Goal: Transaction & Acquisition: Download file/media

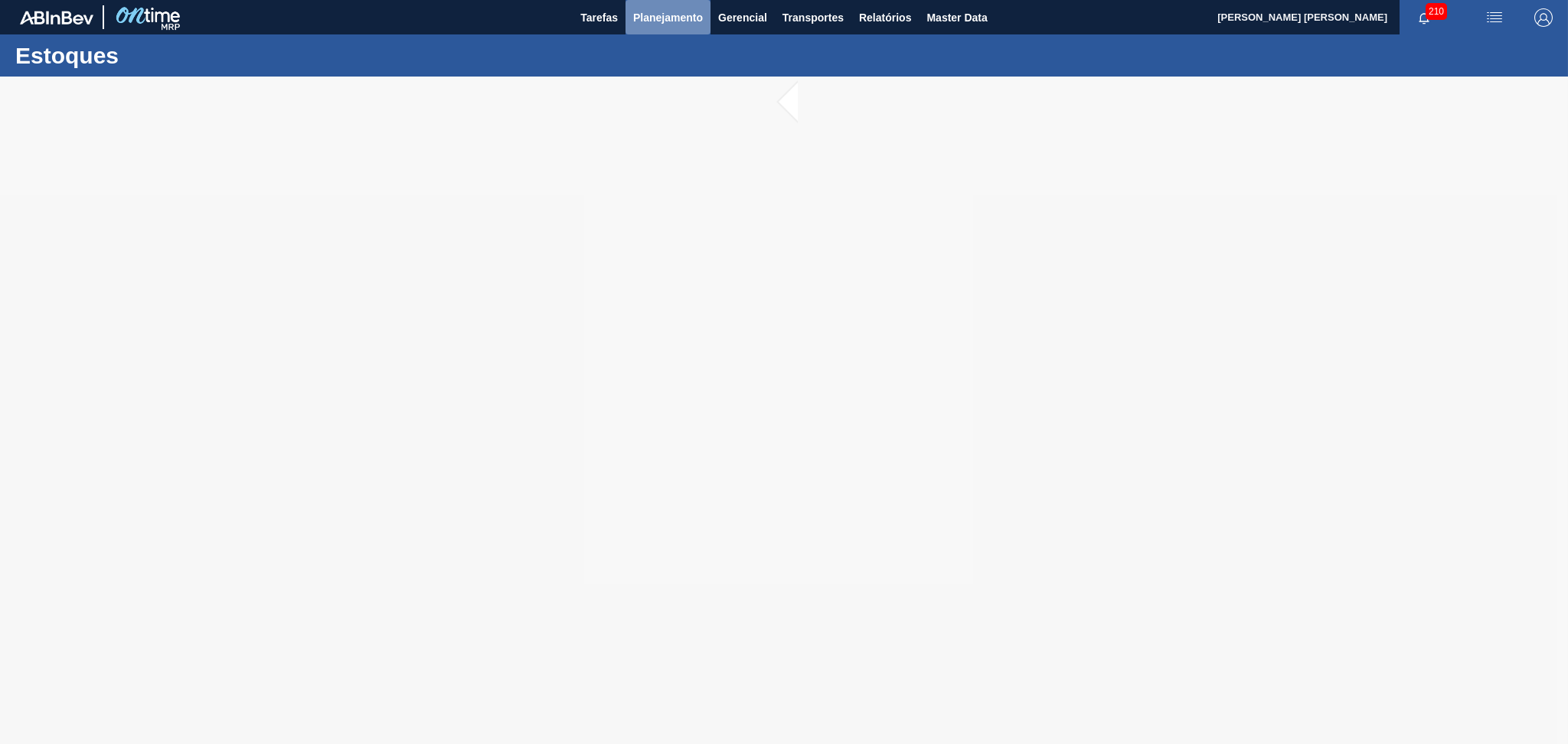
click at [678, 28] on button "Planejamento" at bounding box center [668, 17] width 85 height 34
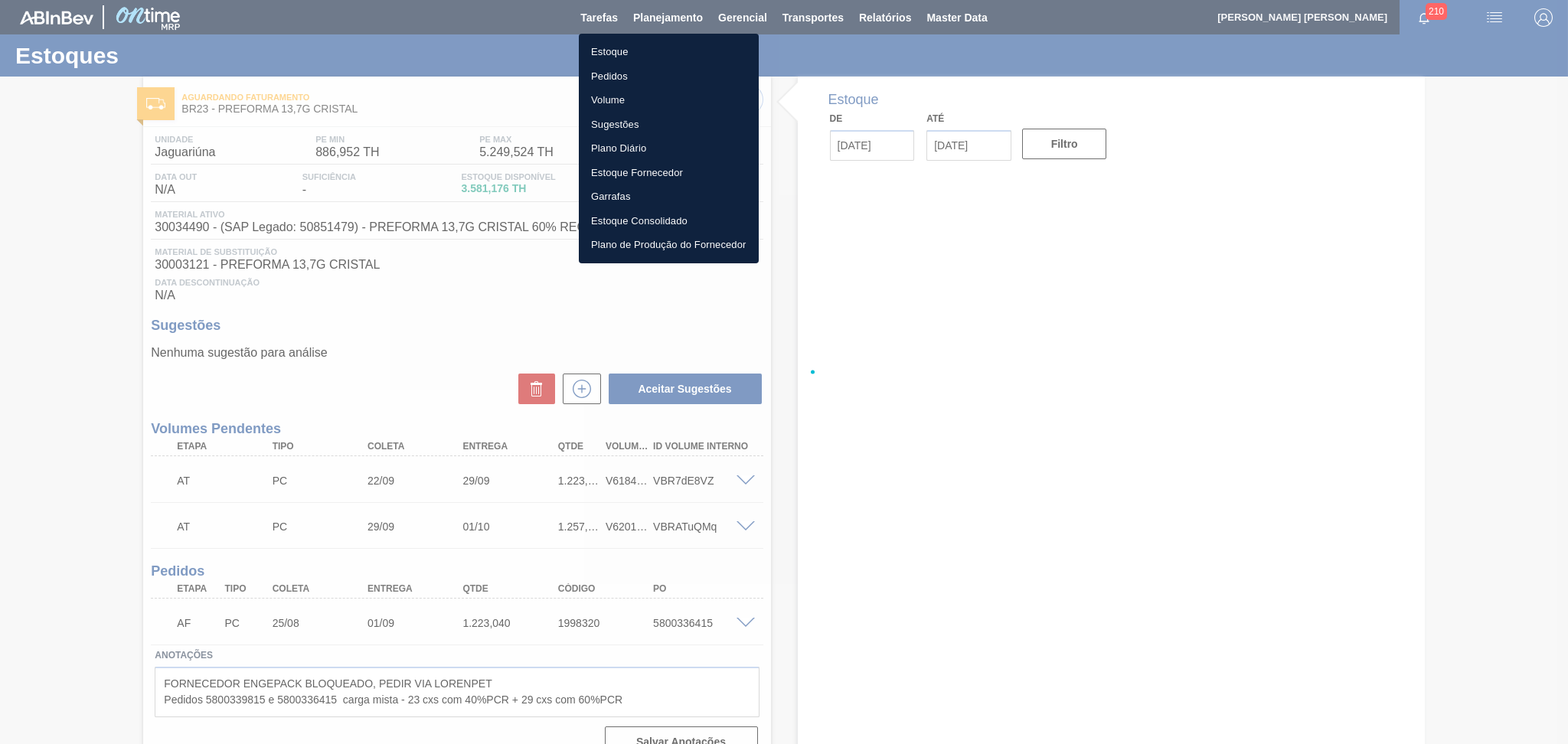
click at [609, 61] on li "Estoque" at bounding box center [668, 52] width 180 height 25
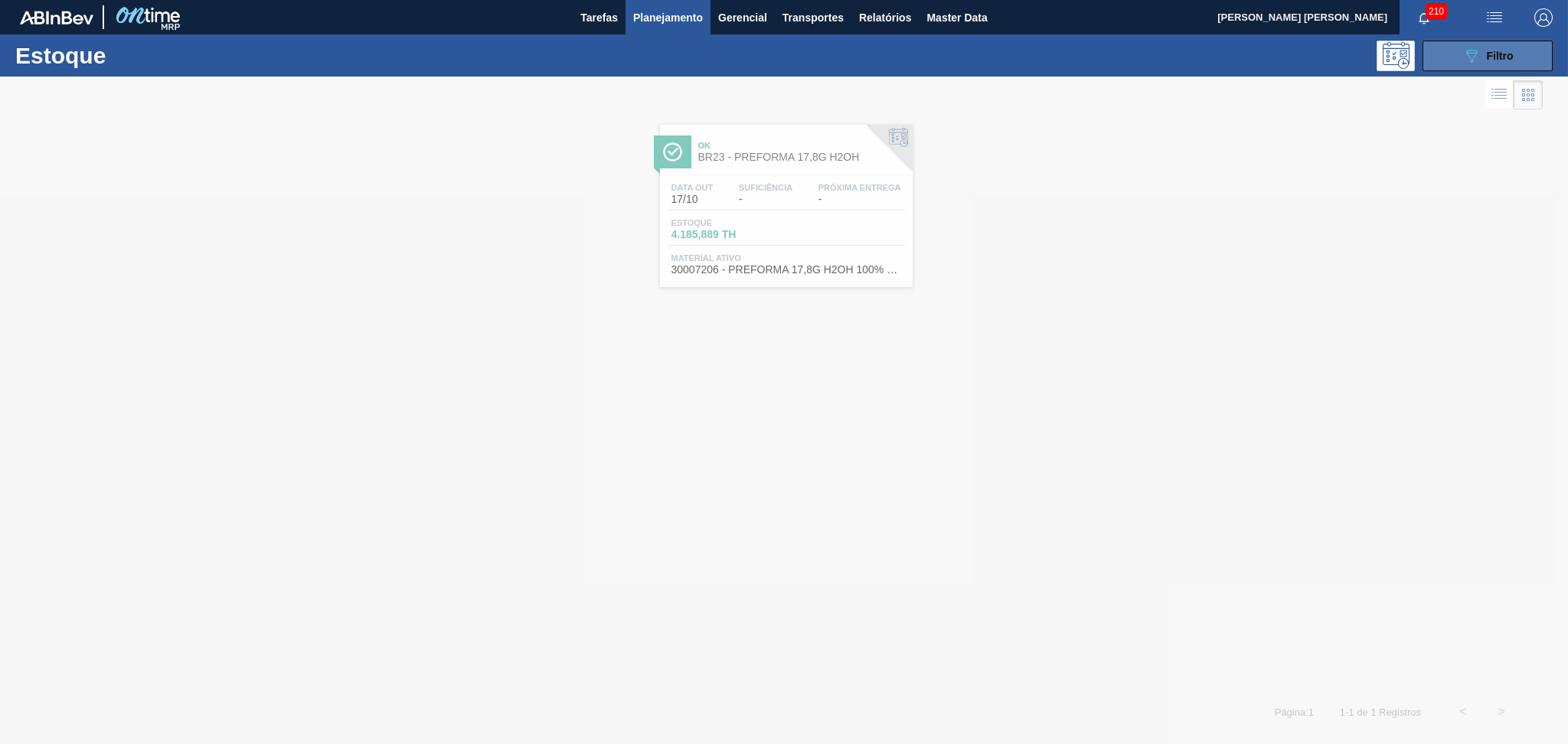
click at [1474, 55] on icon at bounding box center [1471, 56] width 11 height 13
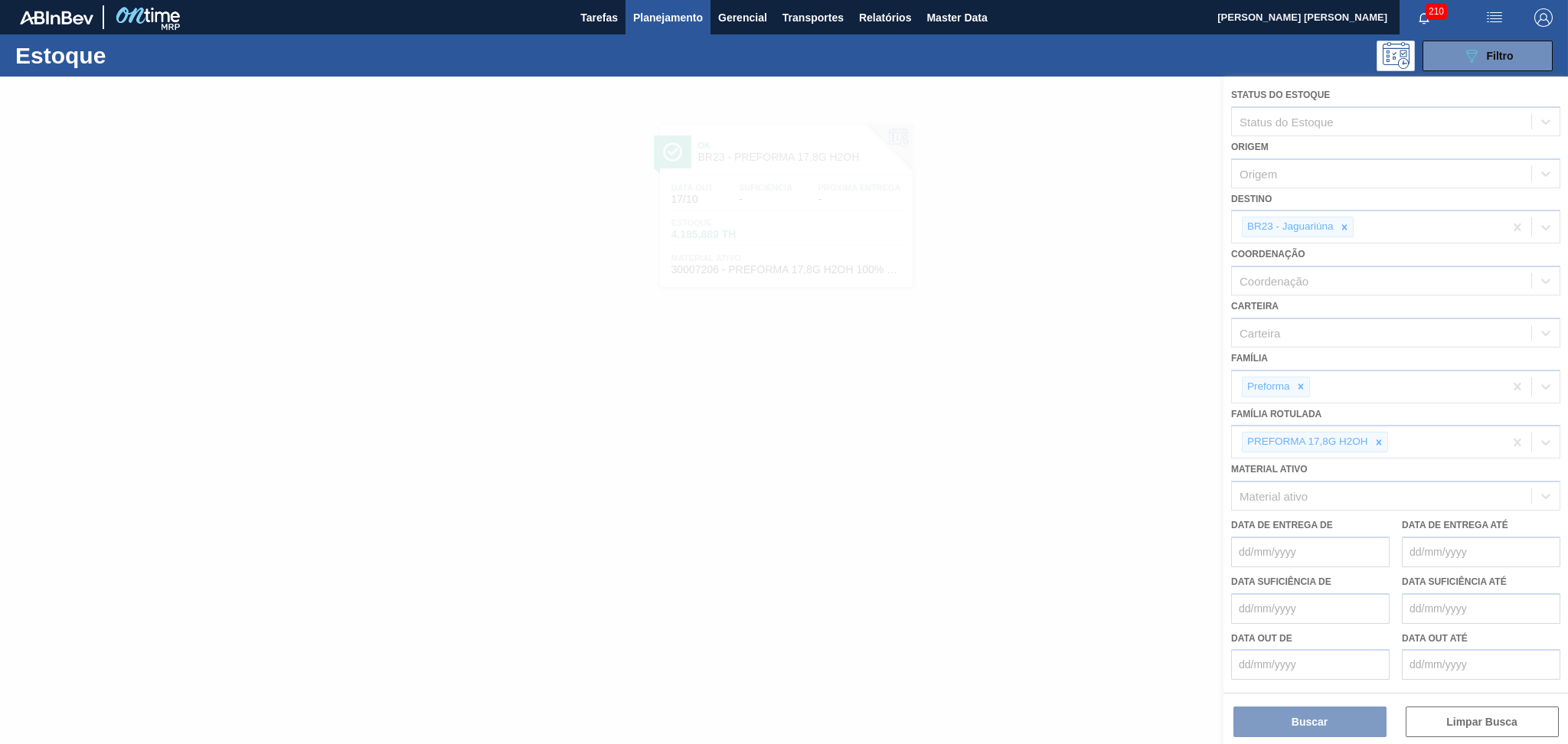
click at [1379, 437] on div at bounding box center [784, 410] width 1568 height 668
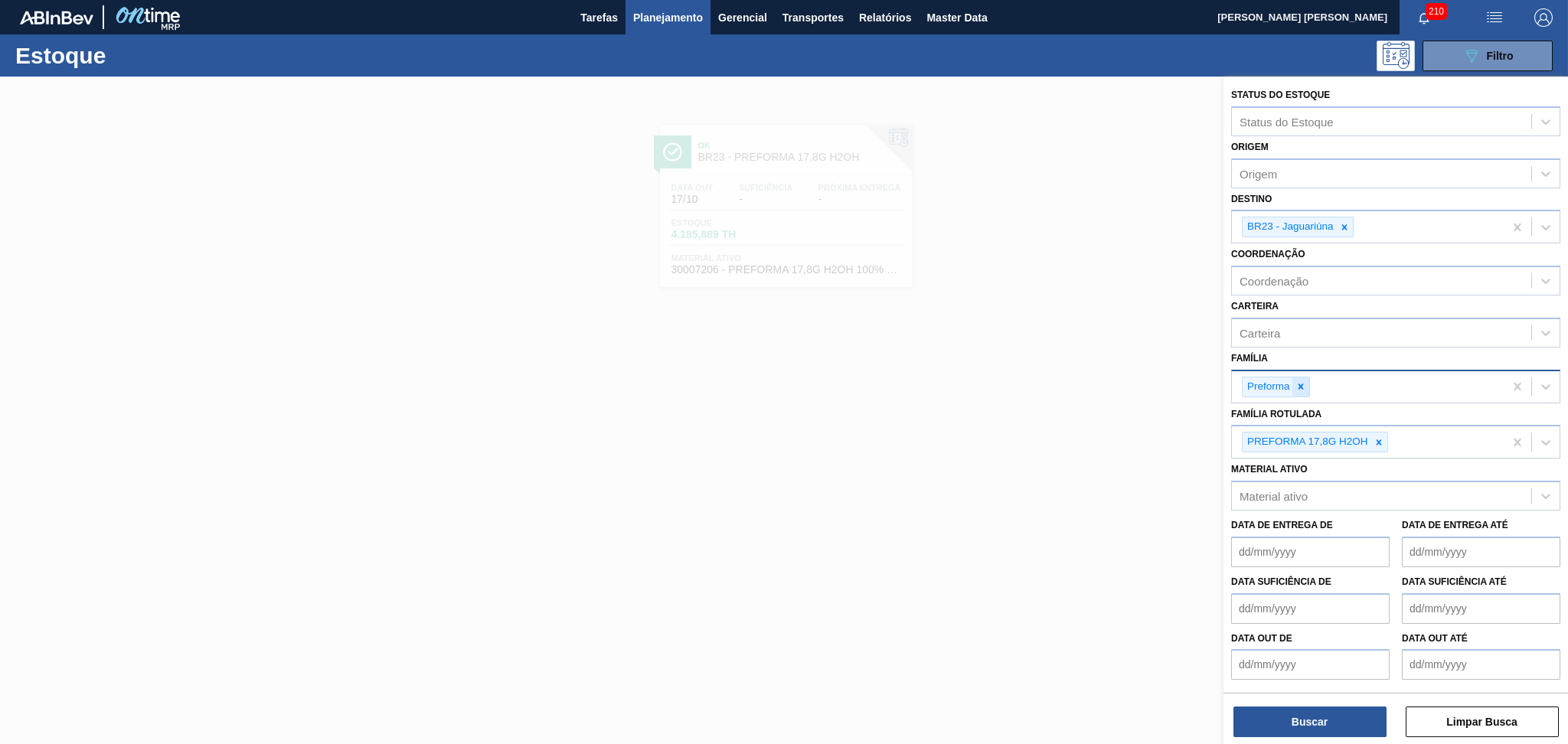
click at [1302, 385] on icon at bounding box center [1301, 387] width 11 height 11
type input "rollha"
click at [1379, 436] on icon at bounding box center [1378, 438] width 6 height 6
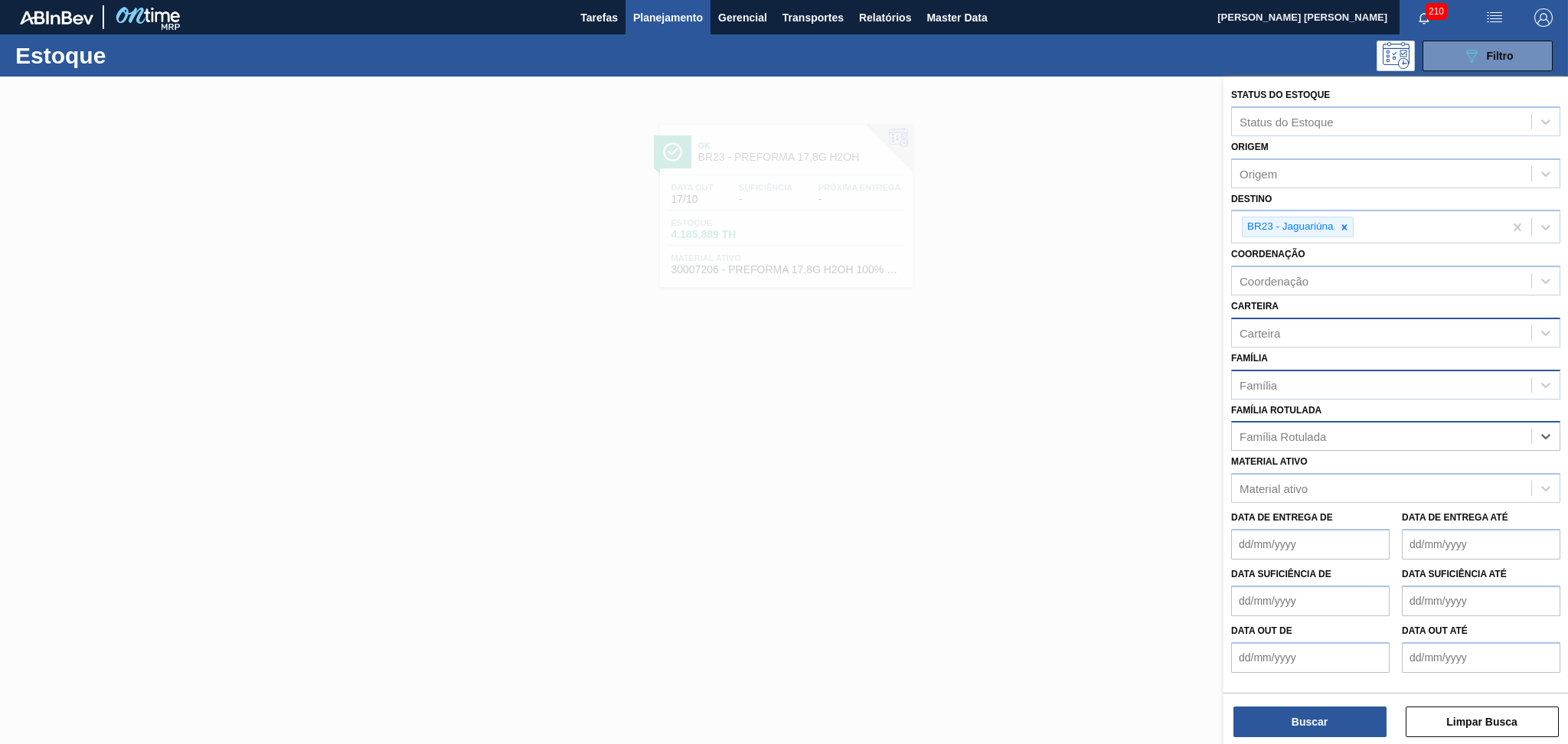
click at [1293, 325] on div "Carteira" at bounding box center [1381, 332] width 299 height 22
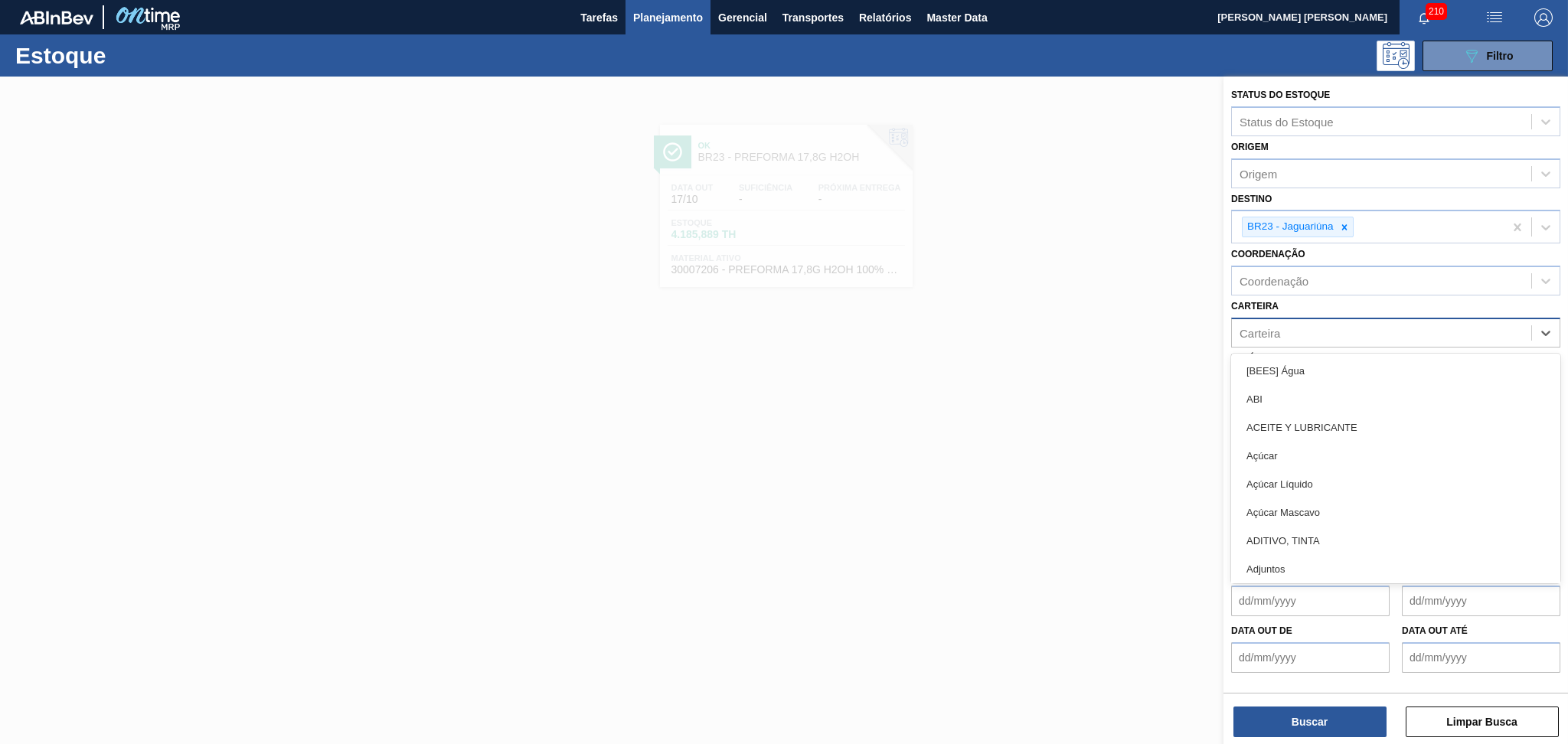
click at [1280, 326] on div "Carteira" at bounding box center [1381, 332] width 299 height 22
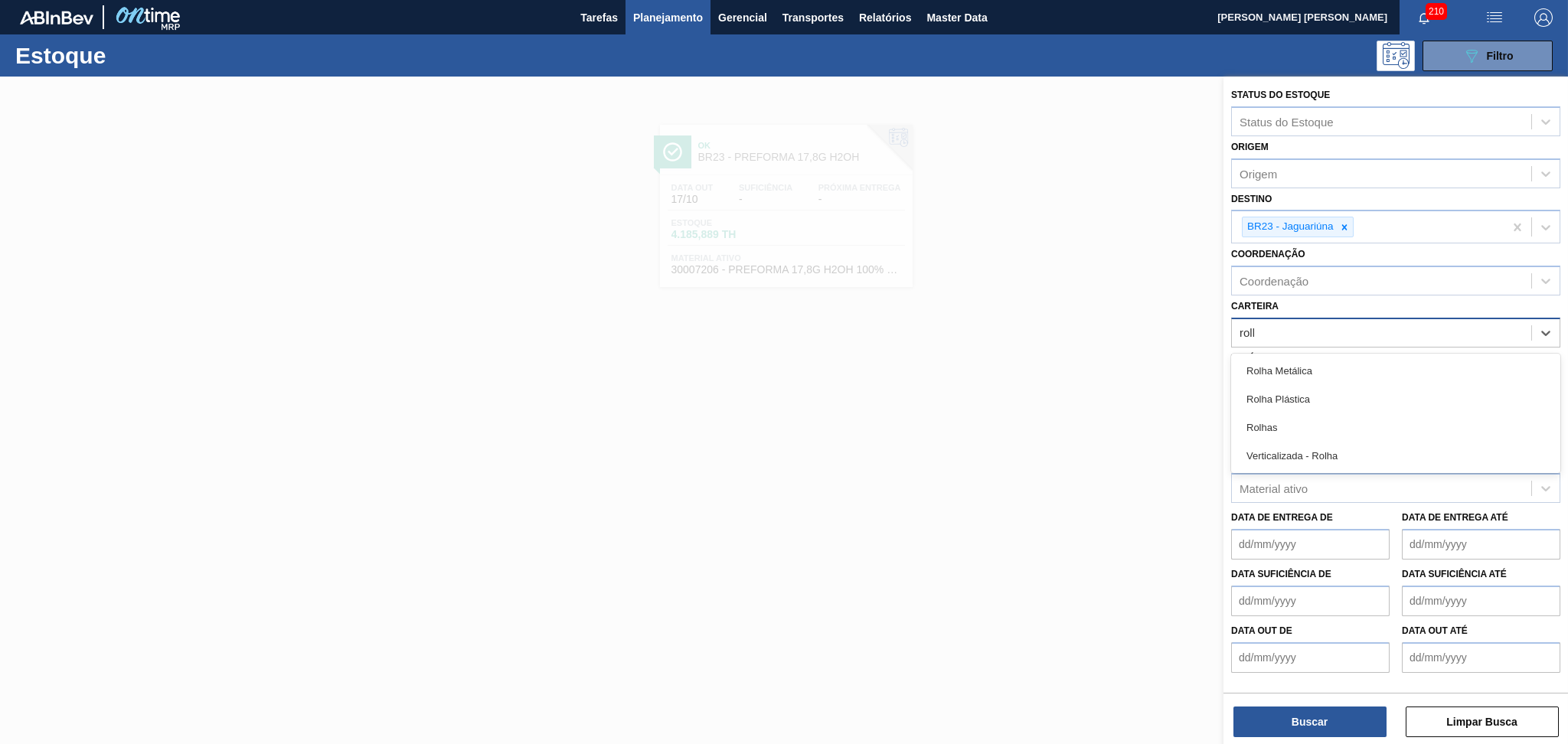
type input "rolha"
click at [1287, 396] on div "Rolha Plástica" at bounding box center [1395, 399] width 329 height 29
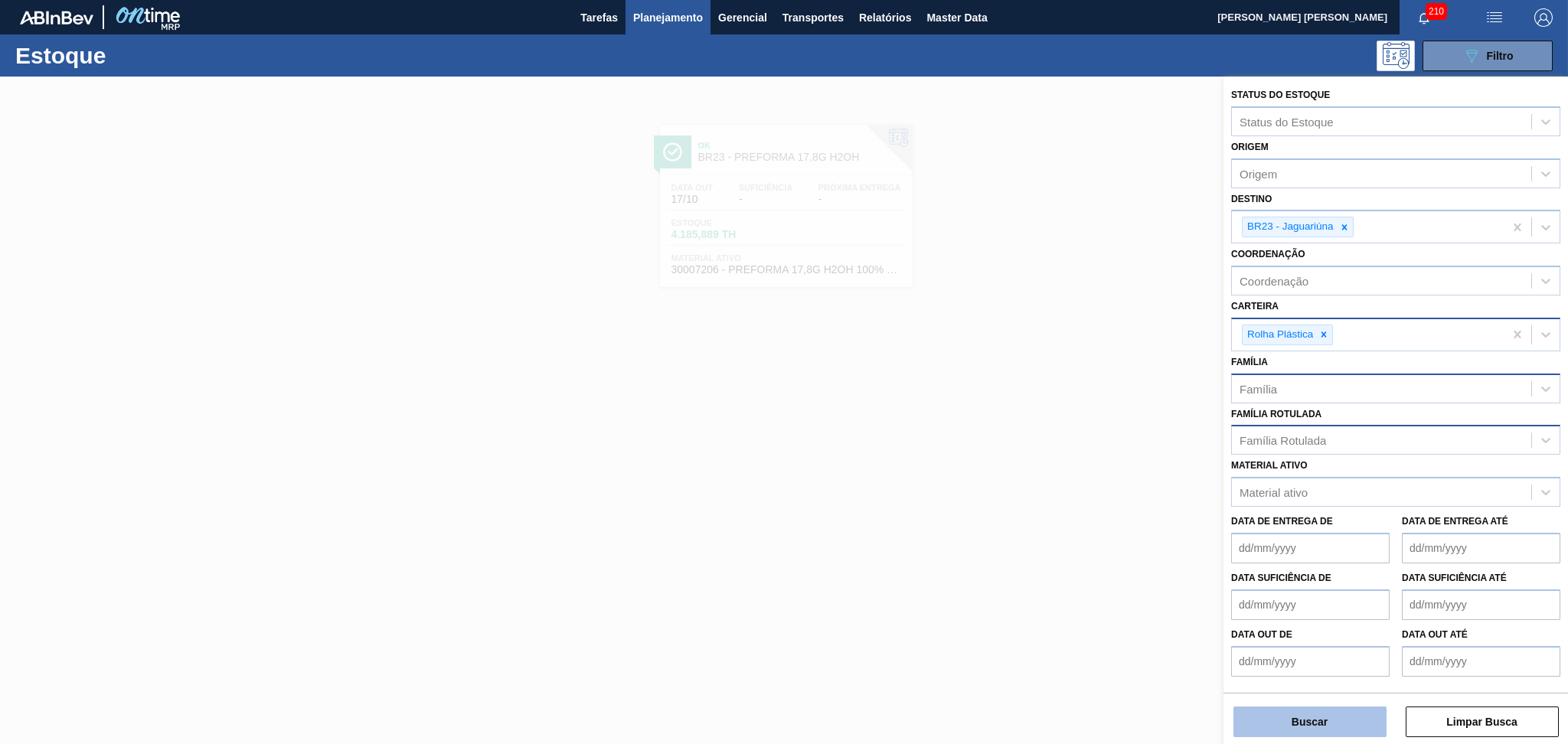
click at [1282, 722] on button "Buscar" at bounding box center [1310, 721] width 153 height 30
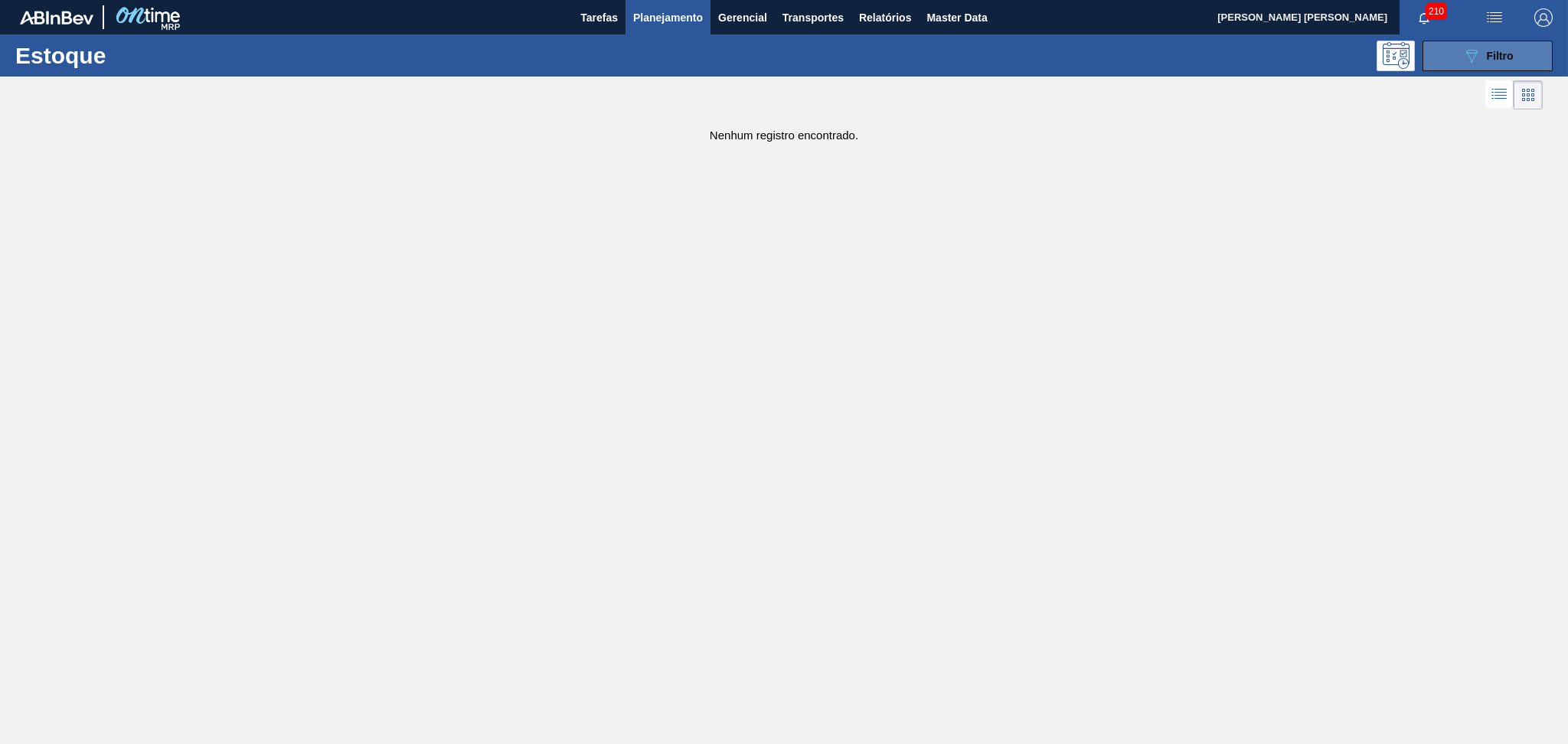
click at [1470, 41] on button "089F7B8B-B2A5-4AFE-B5C0-19BA573D28AC Filtro" at bounding box center [1487, 55] width 130 height 30
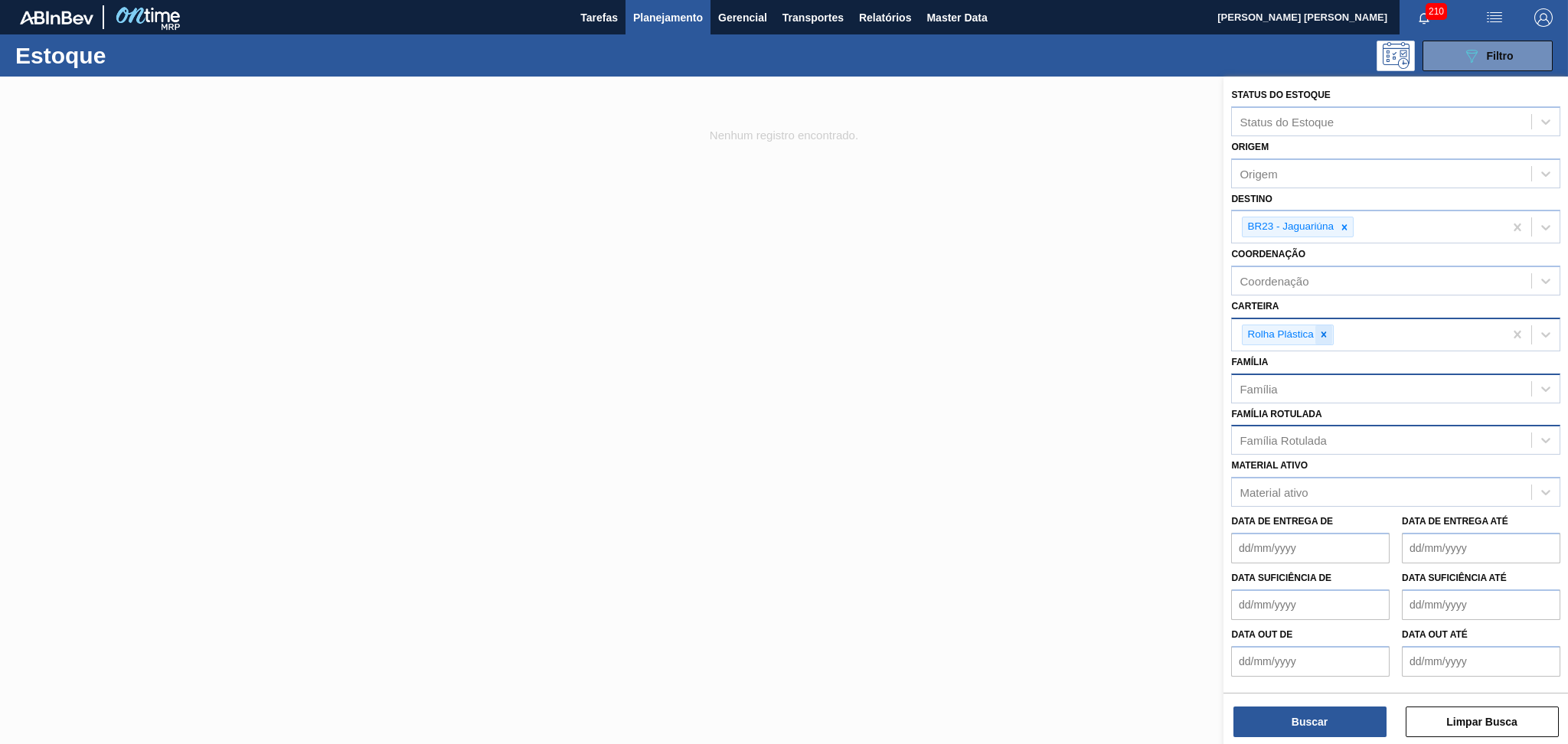
click at [1328, 332] on icon at bounding box center [1324, 334] width 11 height 11
click at [1270, 400] on div "Família Rotulada Família Rotulada" at bounding box center [1395, 425] width 329 height 52
click at [1264, 381] on div "Família" at bounding box center [1258, 384] width 38 height 13
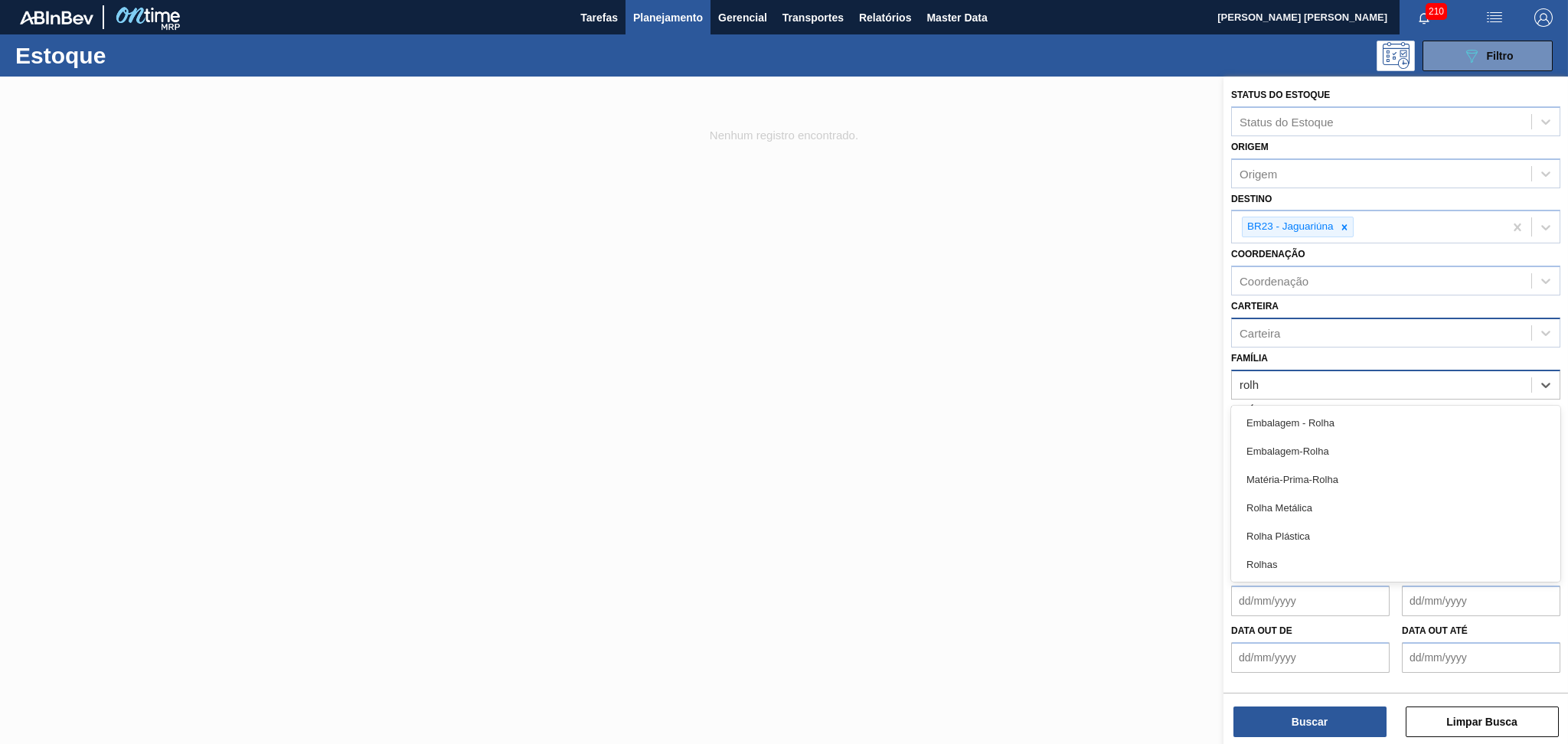
type input "rolha"
drag, startPoint x: 1276, startPoint y: 528, endPoint x: 1277, endPoint y: 536, distance: 8.1
click at [1277, 528] on div "Rolha Plástica" at bounding box center [1395, 536] width 329 height 29
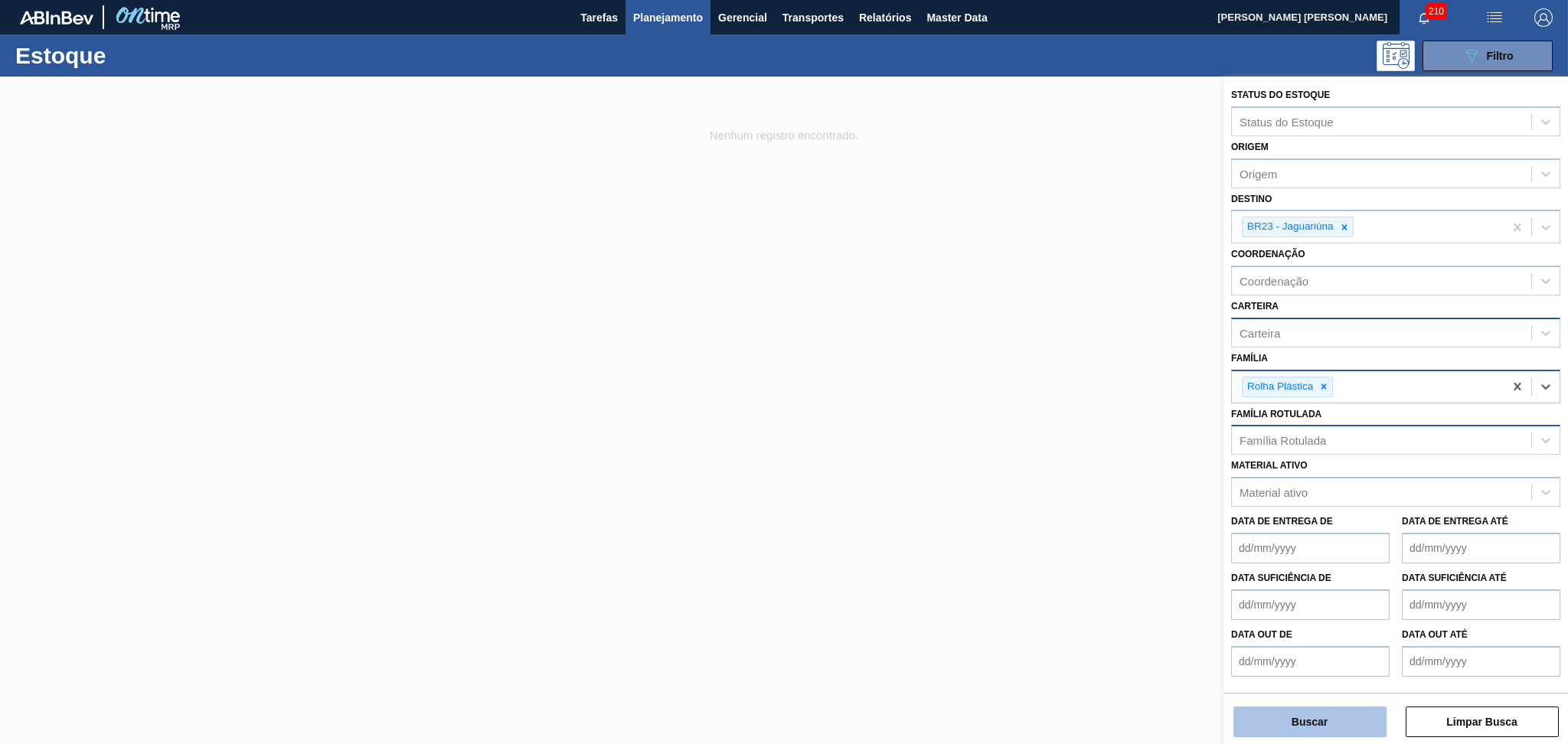
click at [1288, 727] on button "Buscar" at bounding box center [1310, 721] width 153 height 30
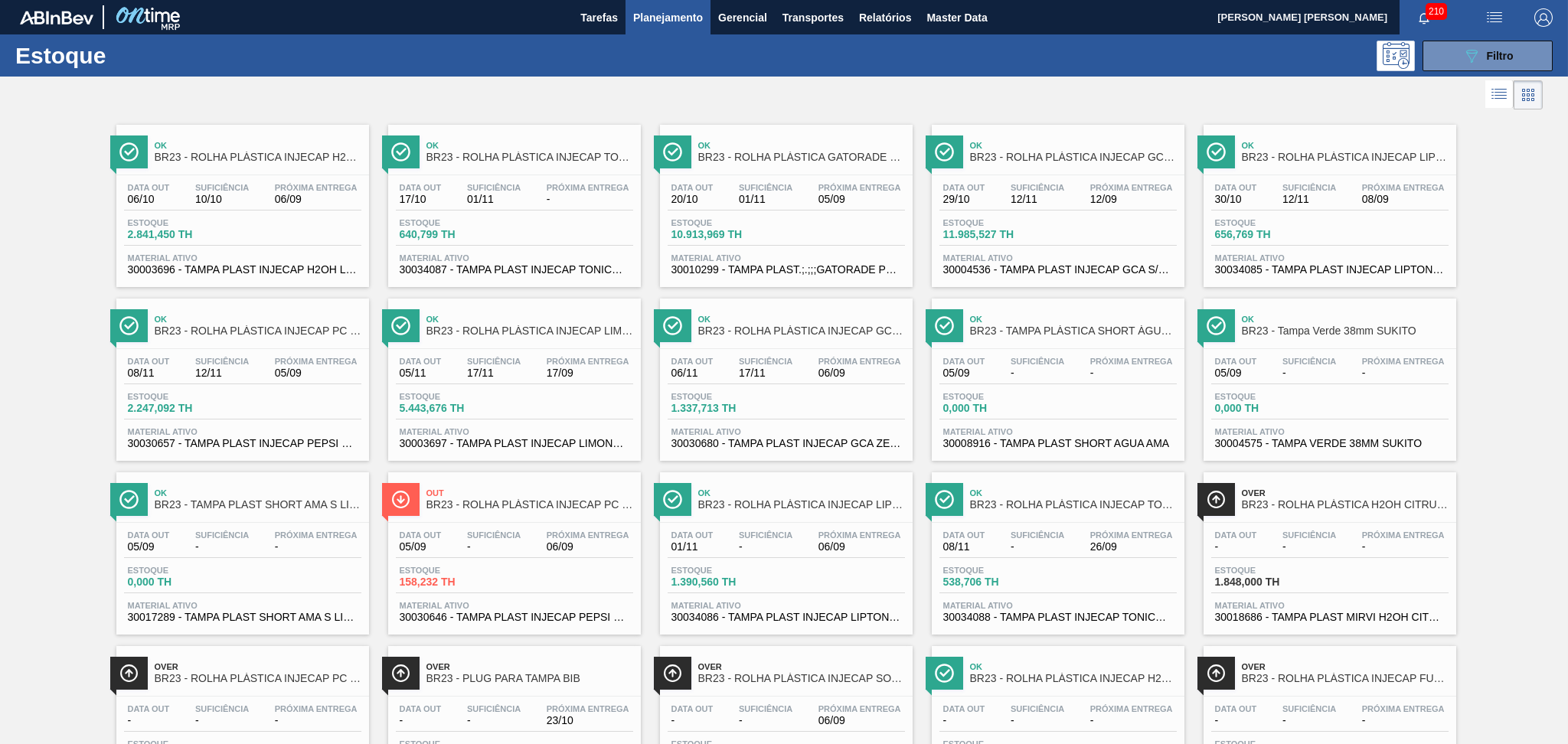
click at [1492, 102] on icon at bounding box center [1499, 94] width 18 height 18
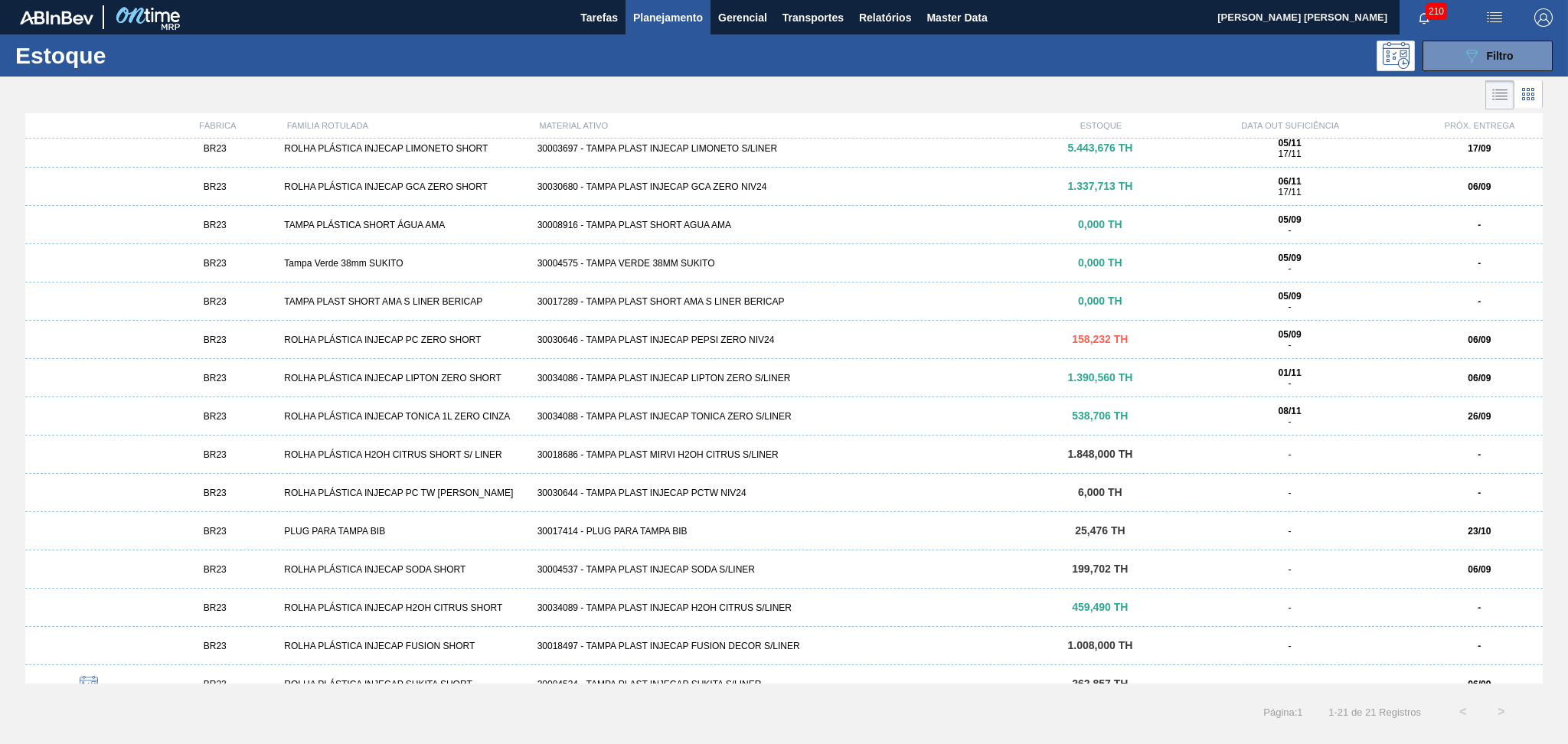
scroll to position [258, 0]
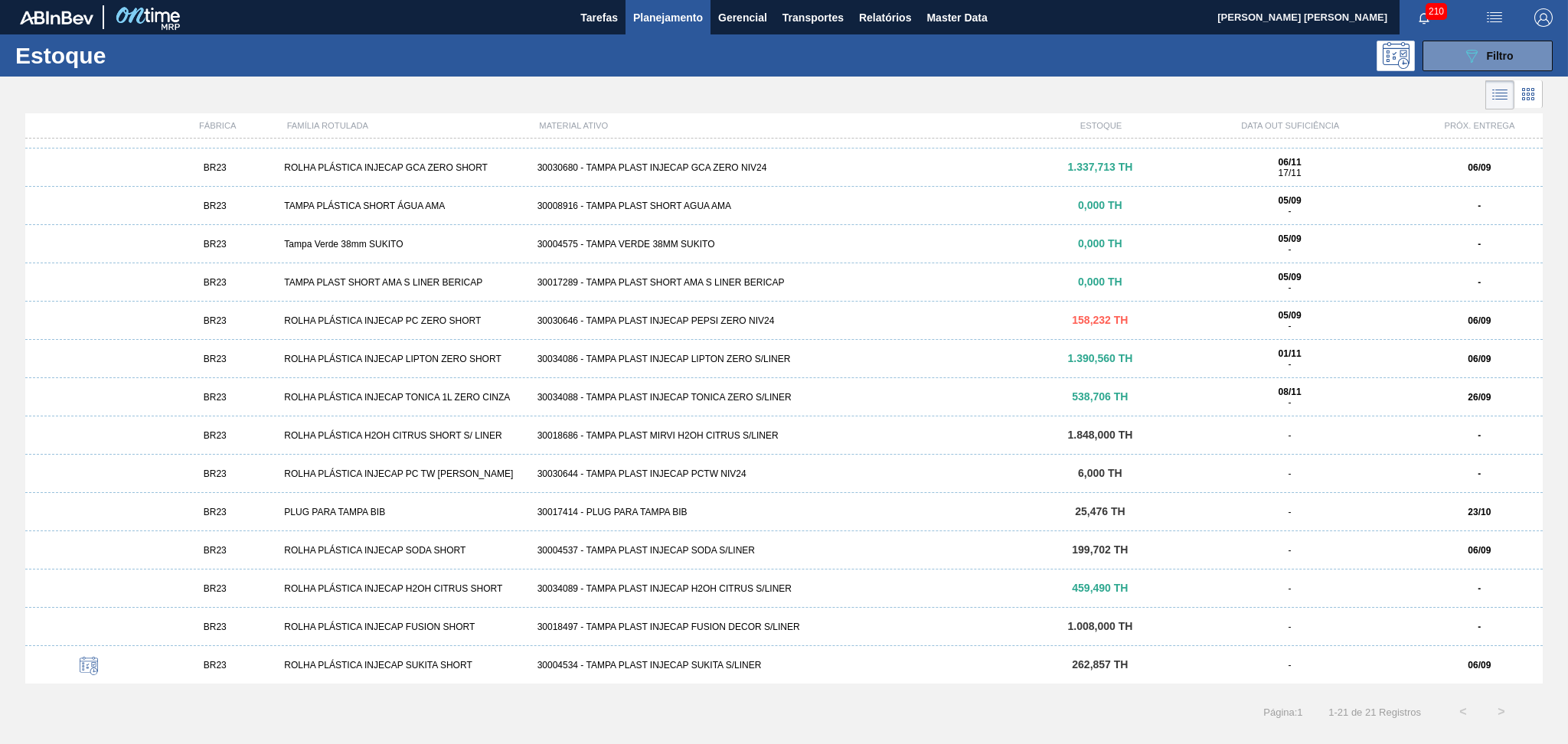
click at [737, 554] on div "30004537 - TAMPA PLAST INJECAP SODA S/LINER" at bounding box center [784, 551] width 506 height 11
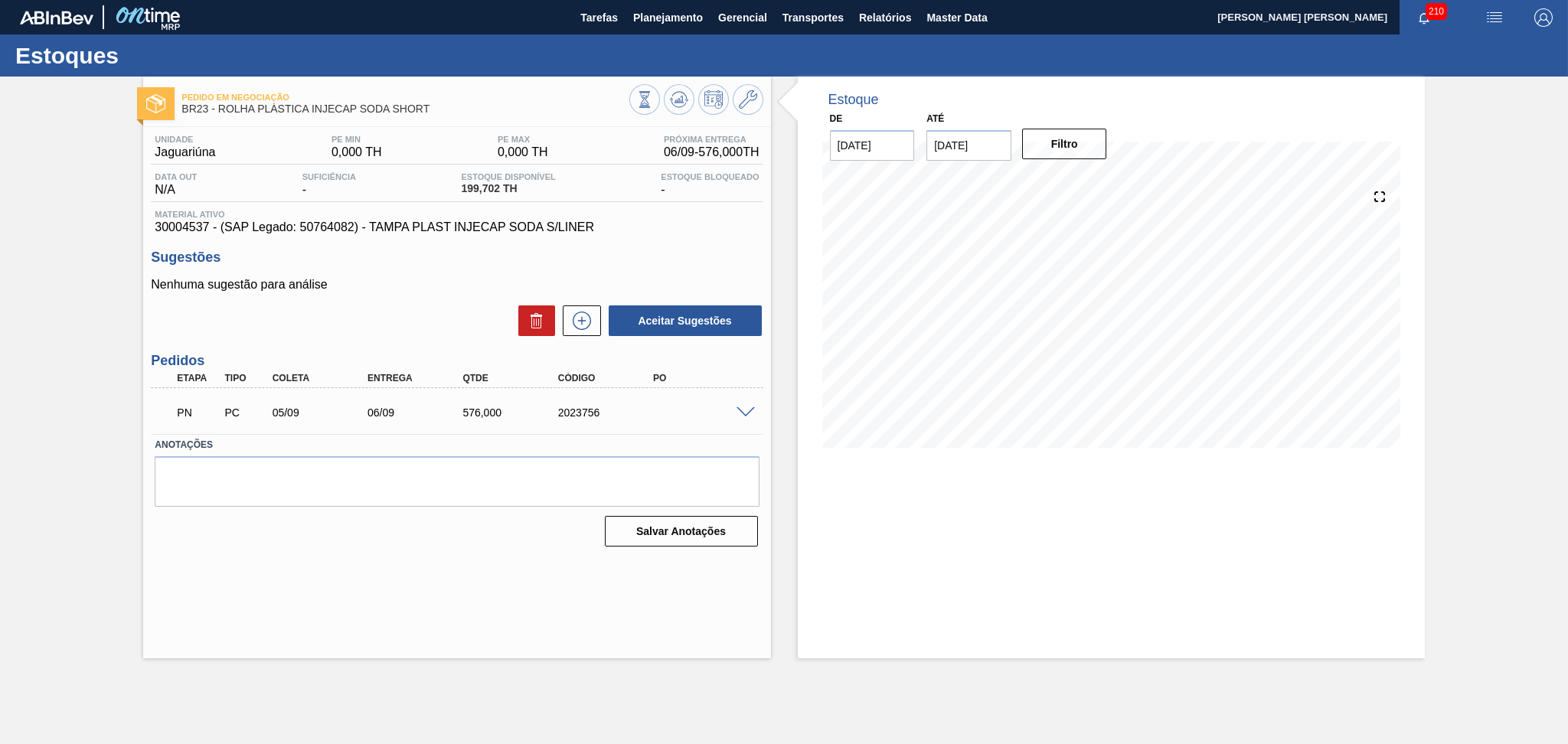
click at [399, 434] on label "Anotações" at bounding box center [457, 445] width 604 height 22
click at [427, 628] on div "Pedido em Negociação BR23 - ROLHA PLÁSTICA INJECAP SODA SHORT Unidade Jaguariún…" at bounding box center [456, 367] width 627 height 582
click at [745, 413] on span at bounding box center [745, 413] width 18 height 11
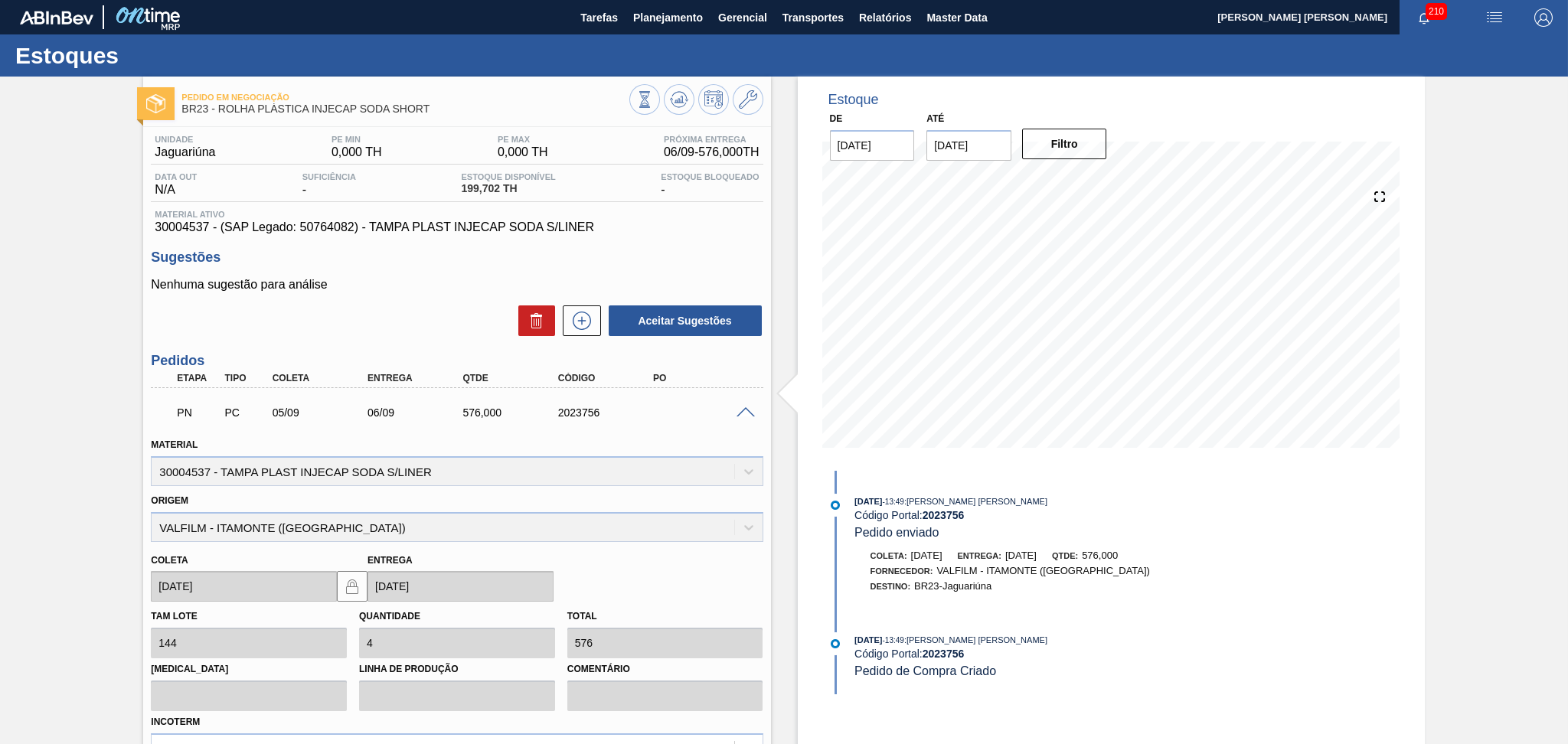
click at [745, 413] on span at bounding box center [745, 413] width 18 height 11
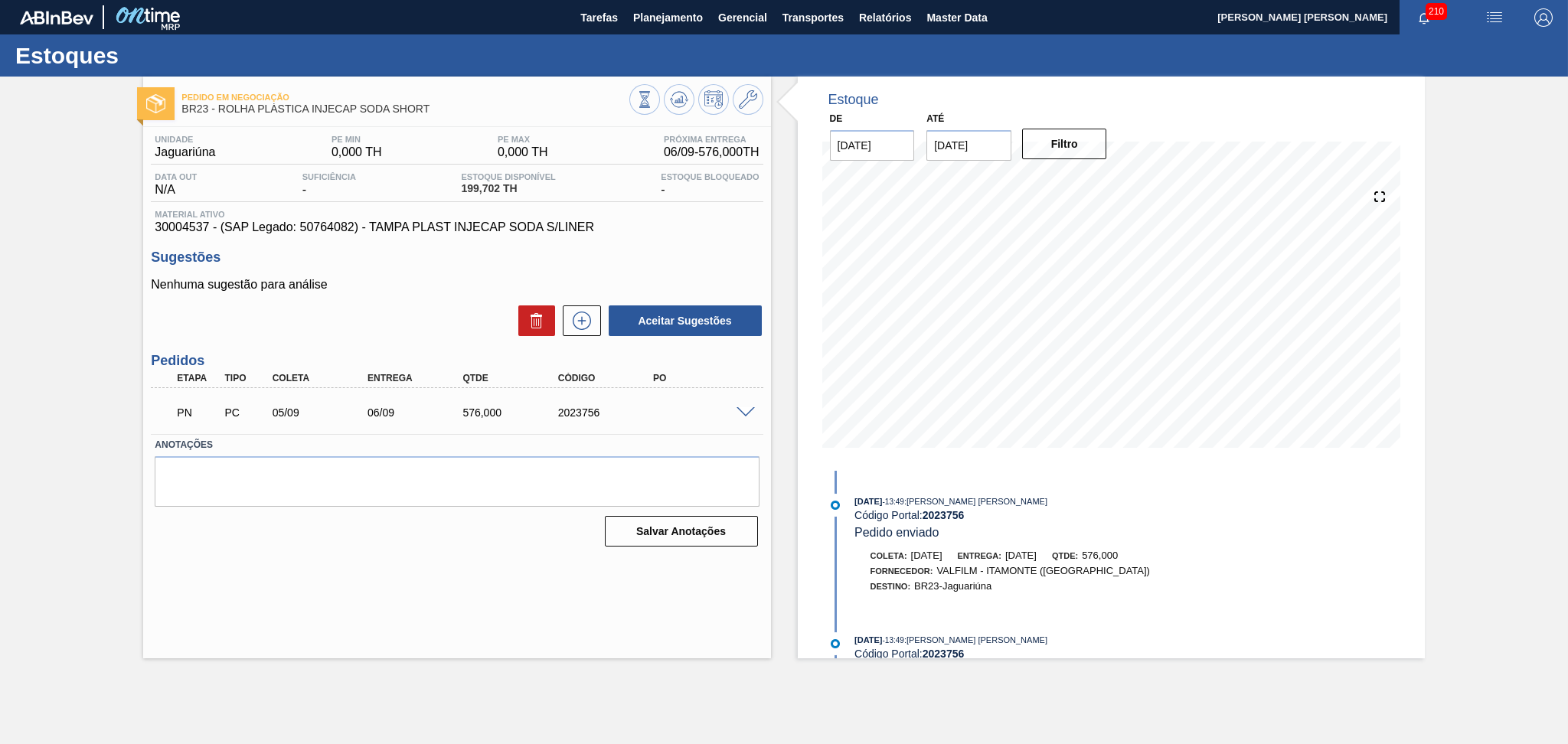
click at [368, 598] on div "Pedido em Negociação BR23 - ROLHA PLÁSTICA INJECAP SODA SHORT Unidade Jaguariún…" at bounding box center [456, 367] width 627 height 582
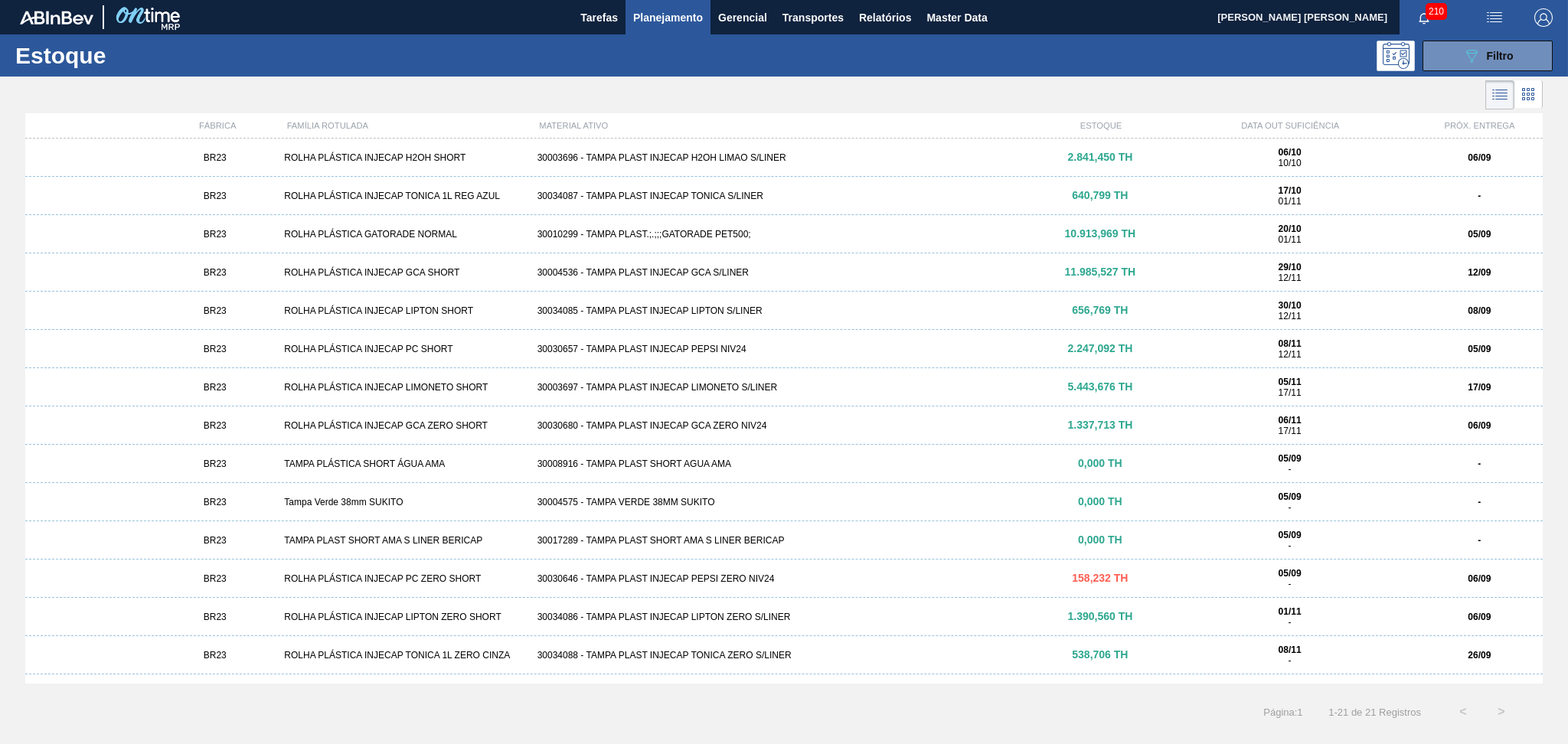
click at [743, 424] on div "30030680 - TAMPA PLAST INJECAP GCA ZERO NIV24" at bounding box center [784, 425] width 506 height 11
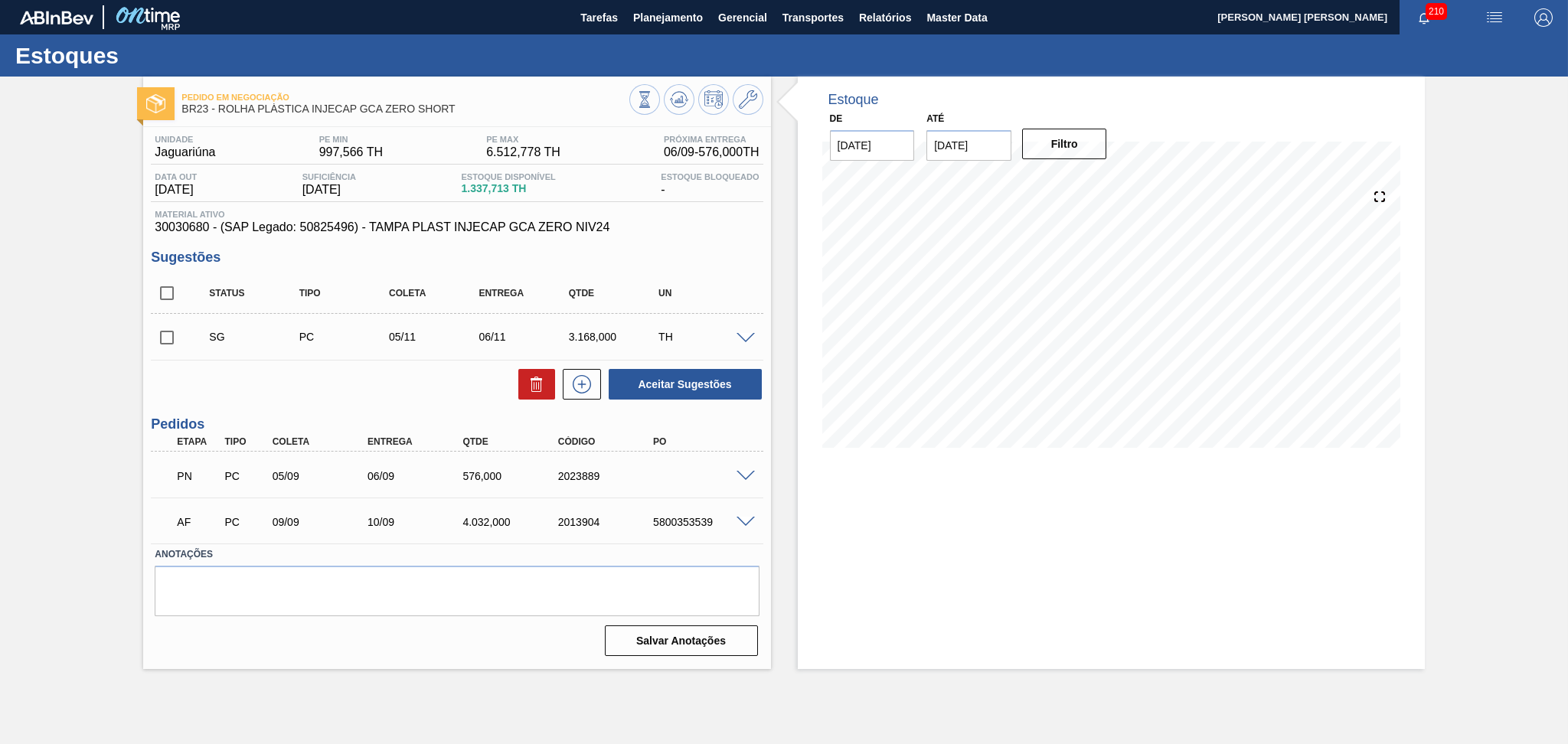
click at [6, 531] on div "Pedido em Negociação BR23 - ROLHA PLÁSTICA INJECAP GCA ZERO SHORT Unidade Jagua…" at bounding box center [784, 372] width 1568 height 592
click at [786, 466] on div "Estoque De 05/09/2025 Até 10/10/2025 Filtro" at bounding box center [1098, 372] width 654 height 592
click at [749, 523] on span at bounding box center [745, 522] width 18 height 11
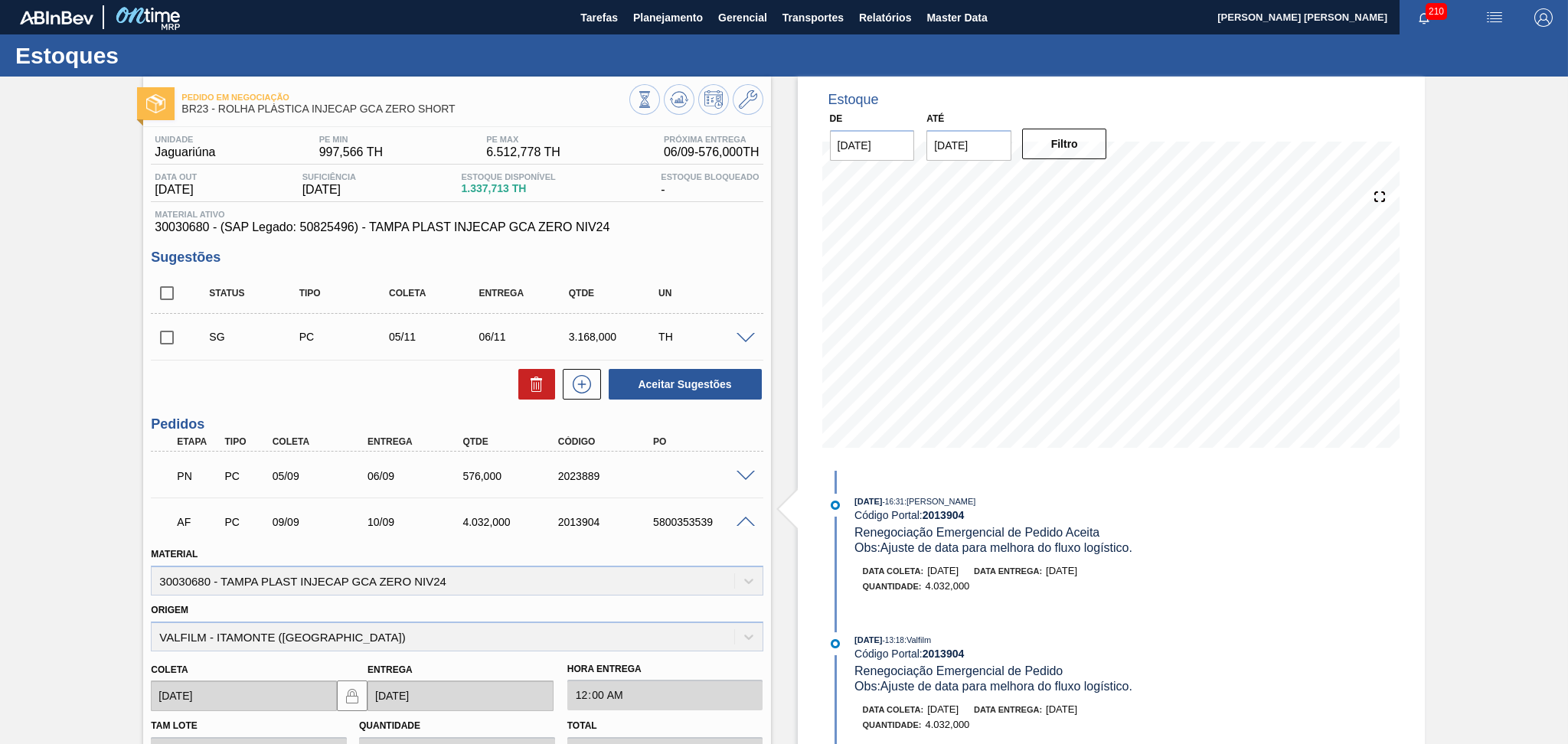
click at [785, 448] on div "Estoque De 05/09/2025 Até 10/10/2025 Filtro 25/08/2025 - 16:31 : José Albérico …" at bounding box center [1098, 558] width 654 height 963
click at [742, 523] on span at bounding box center [745, 522] width 18 height 11
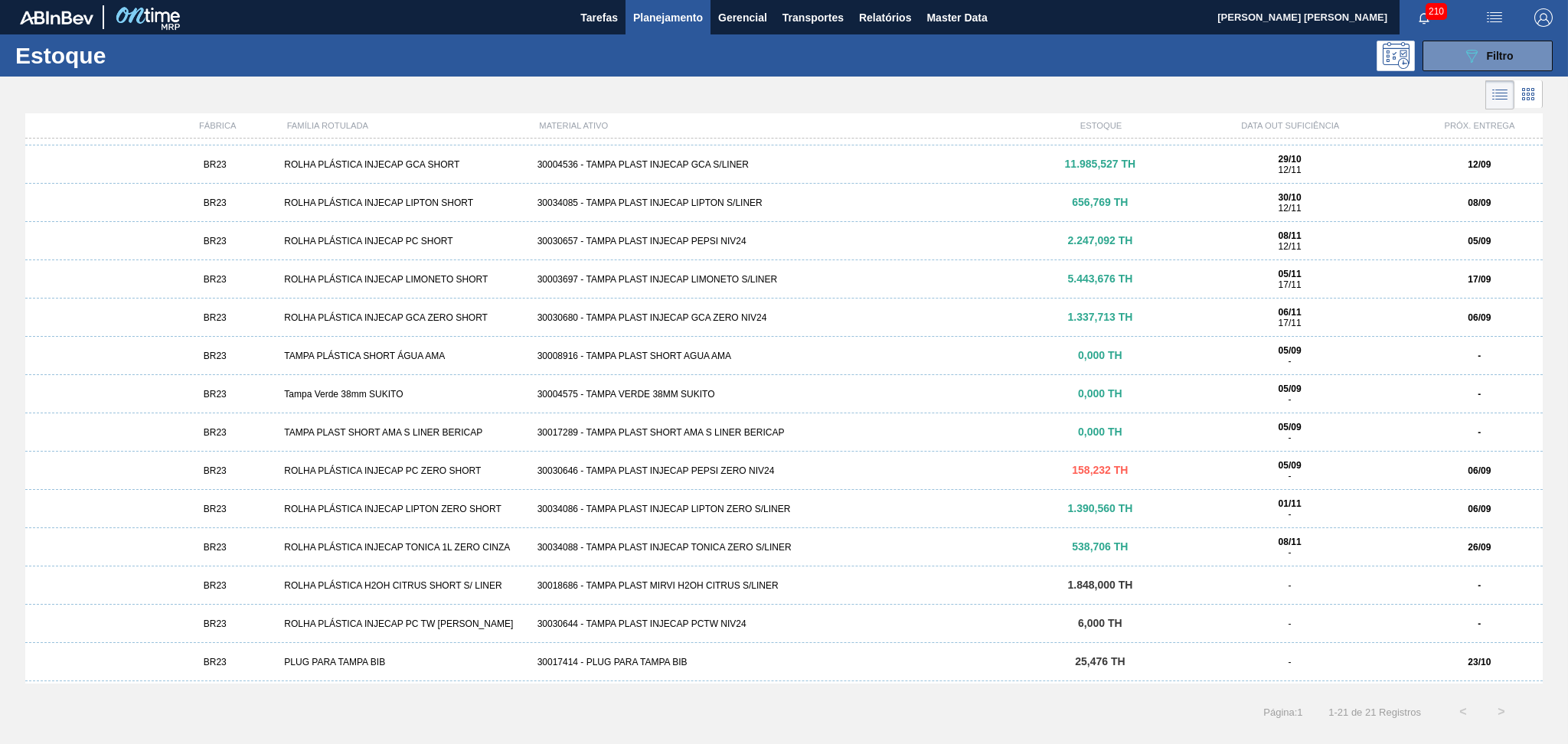
scroll to position [258, 0]
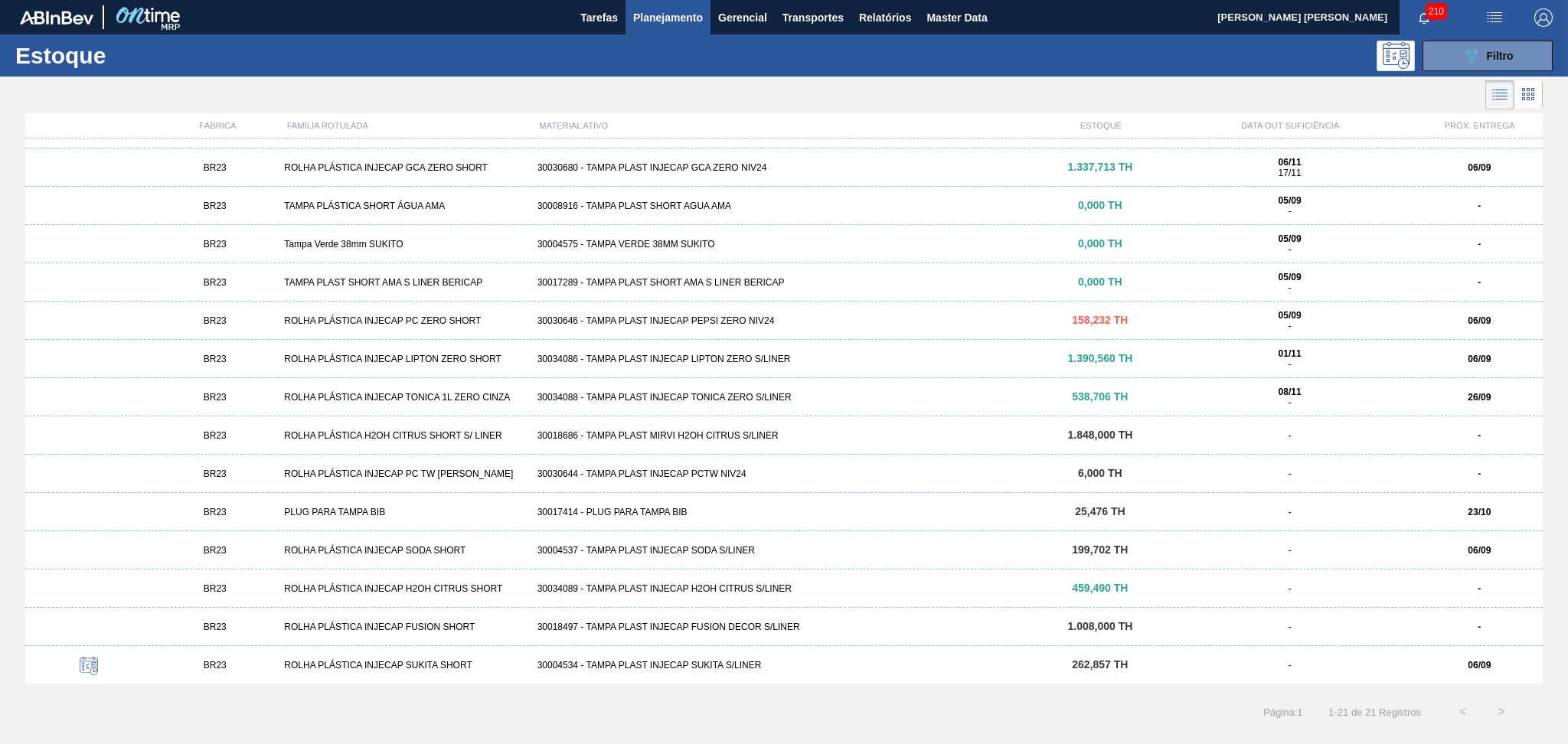
click at [719, 545] on div "30004537 - TAMPA PLAST INJECAP SODA S/LINER" at bounding box center [784, 551] width 506 height 11
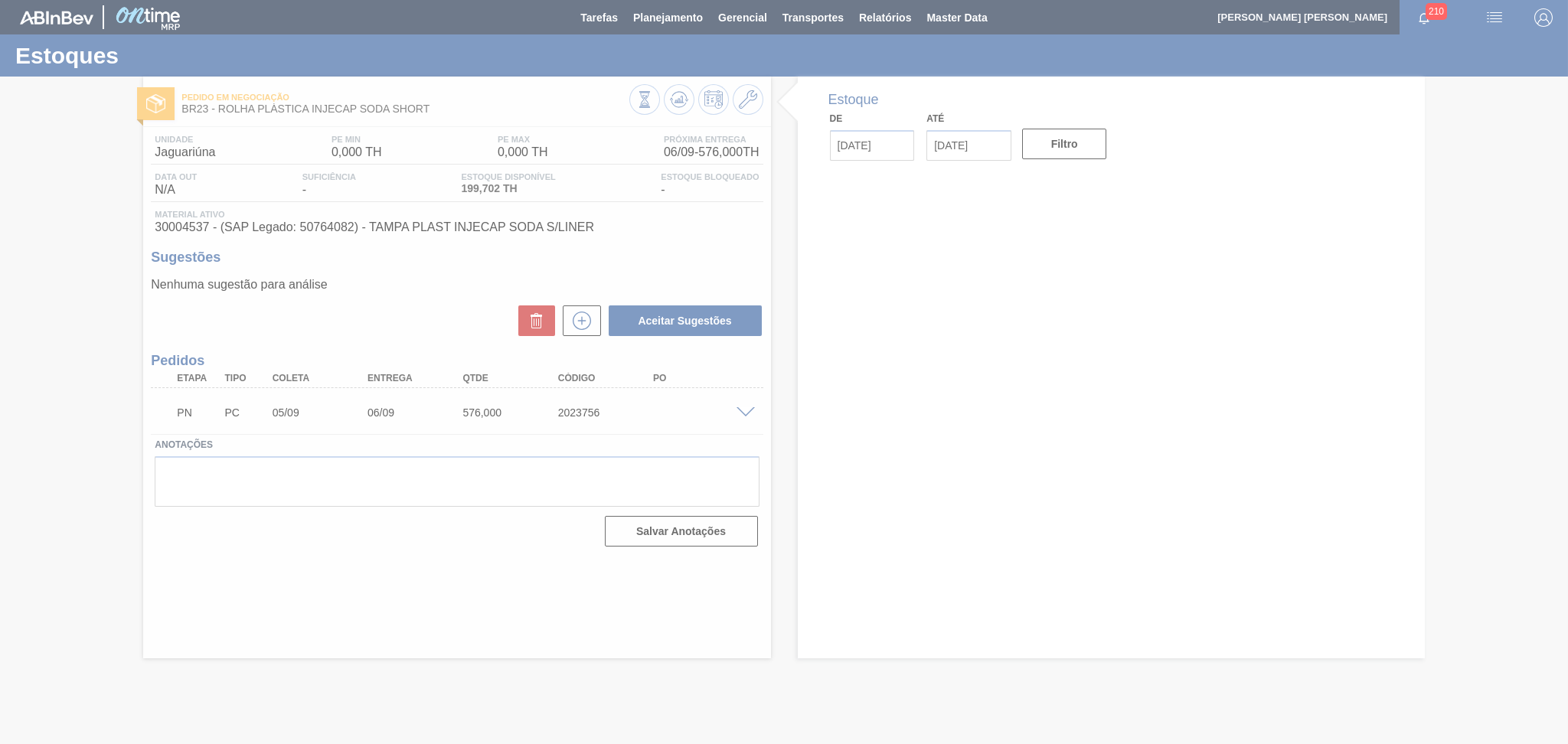
click at [360, 282] on div at bounding box center [784, 372] width 1568 height 744
click at [818, 261] on div at bounding box center [784, 372] width 1568 height 744
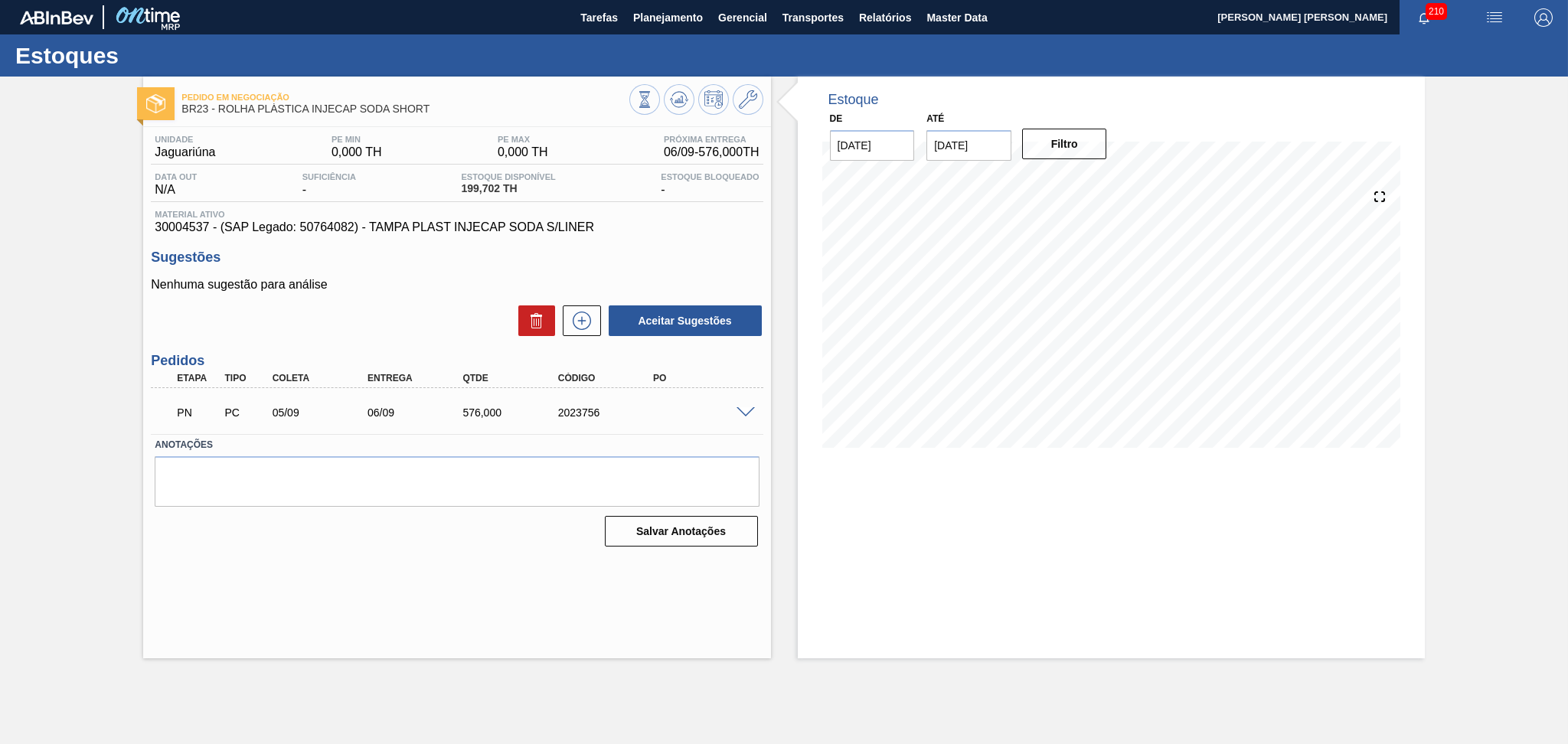
click at [812, 448] on div "Estoque De 05/09/2025 Até 10/10/2025 Filtro 05/09 Projeção de Estoque 199.702 N…" at bounding box center [1111, 273] width 627 height 394
click at [845, 459] on div "07/09 Projeção de Estoque 775.702 Nec.SAP 0 Política Objetiva 0 Pedidos 0" at bounding box center [1110, 318] width 578 height 306
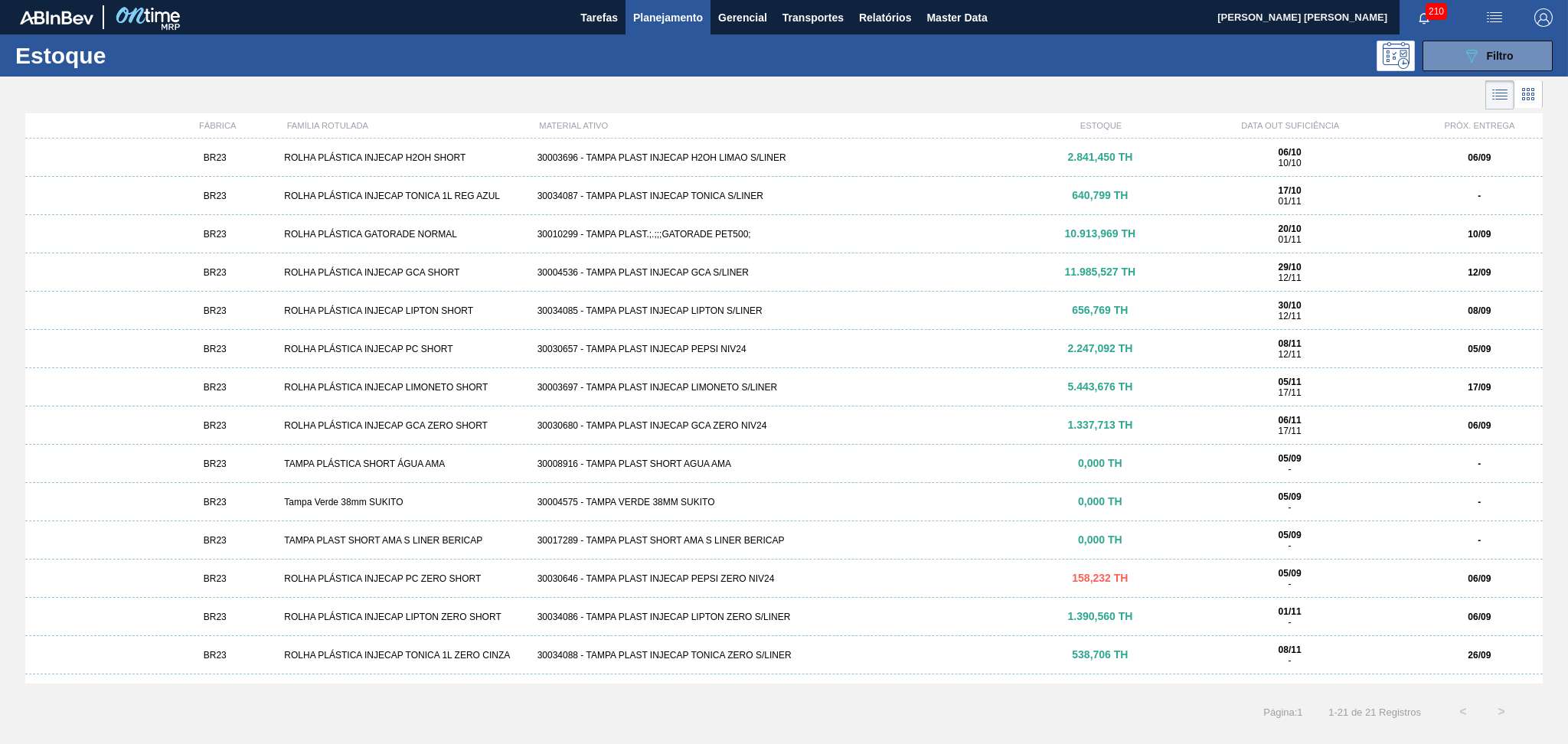
click at [731, 419] on div "BR23 ROLHA PLÁSTICA INJECAP GCA ZERO SHORT 30030680 - TAMPA PLAST INJECAP GCA Z…" at bounding box center [783, 425] width 1517 height 39
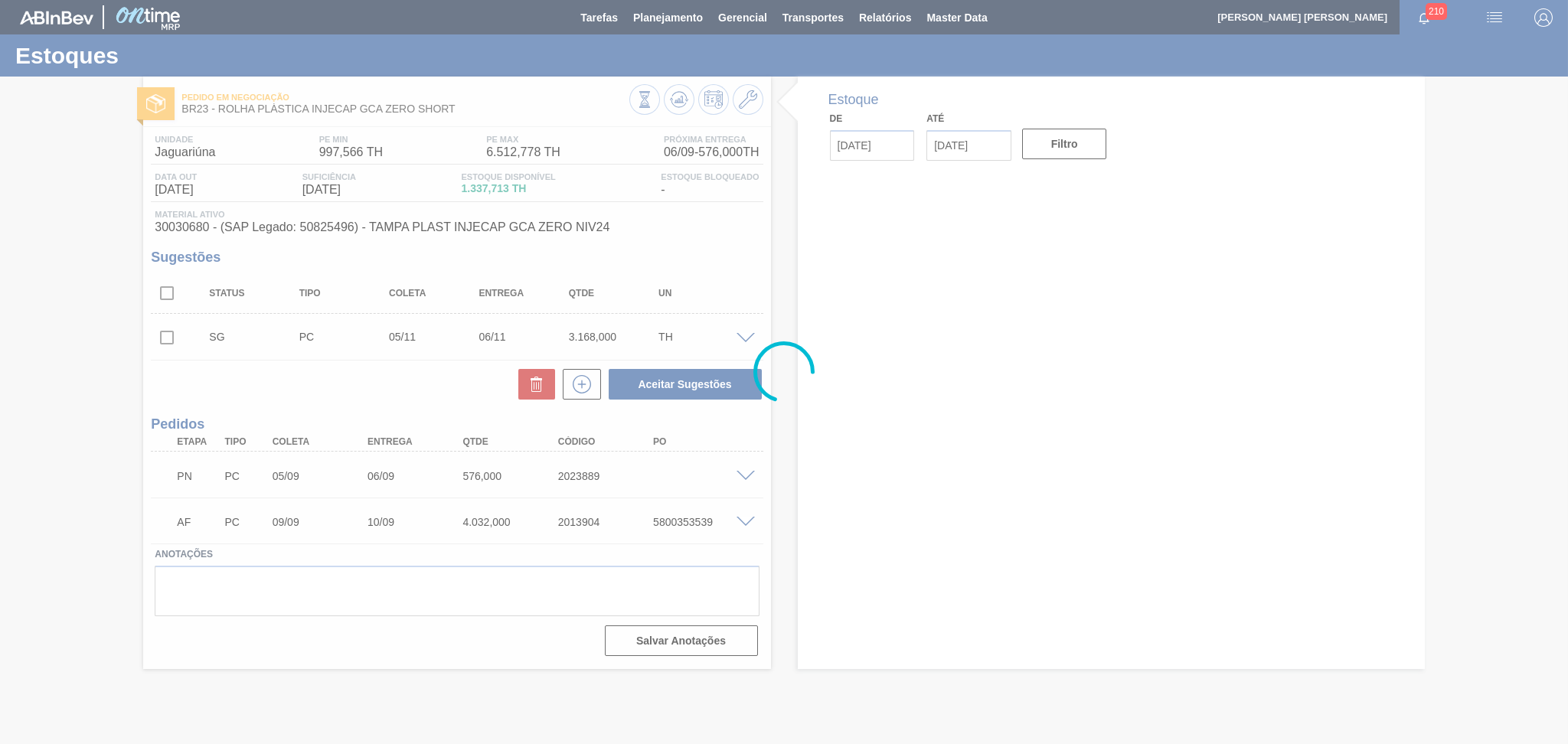
click at [370, 397] on div at bounding box center [784, 372] width 1568 height 744
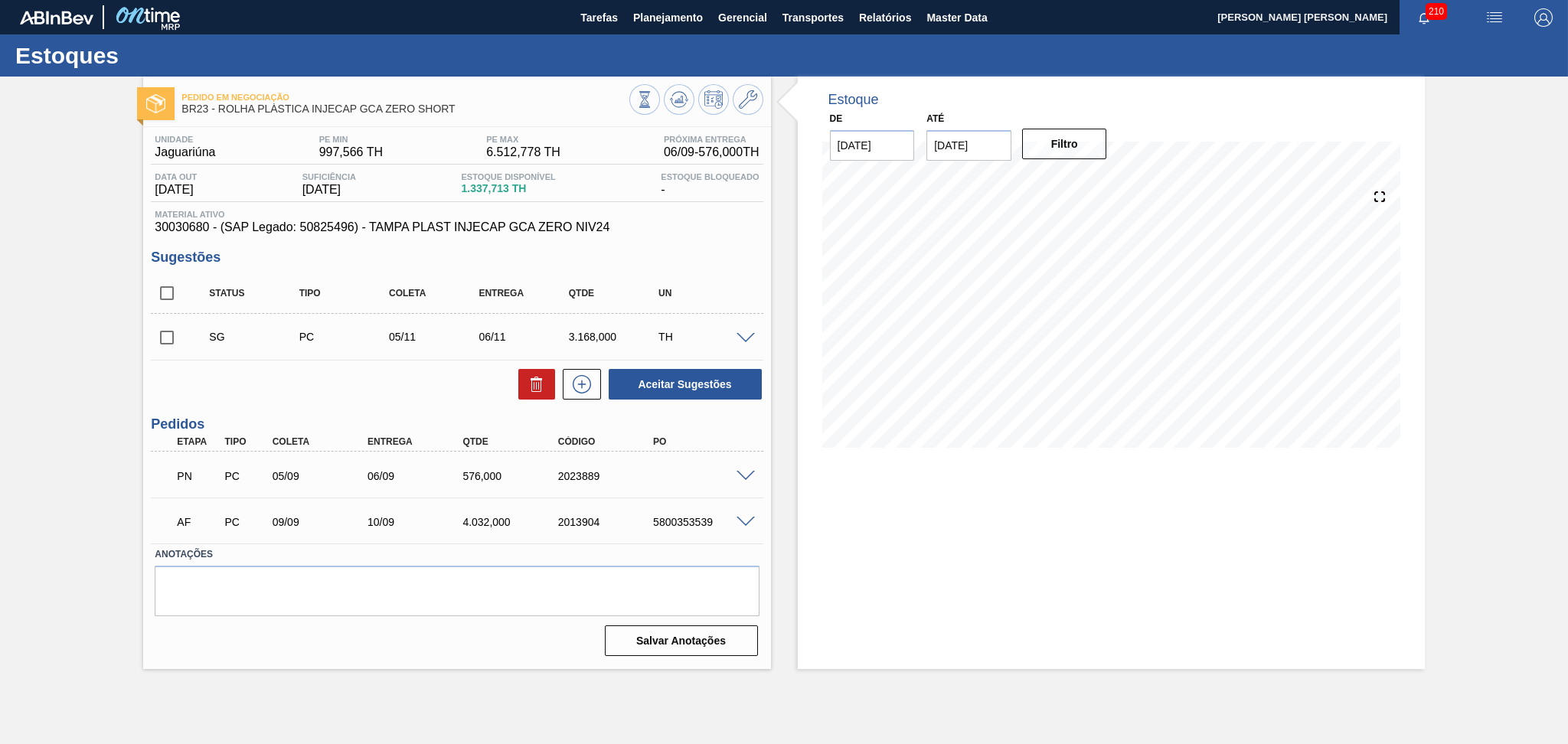
click at [370, 397] on div "Aceitar Sugestões" at bounding box center [457, 384] width 612 height 34
click at [38, 393] on div "Pedido em Negociação BR23 - ROLHA PLÁSTICA INJECAP GCA ZERO SHORT Unidade Jagua…" at bounding box center [784, 372] width 1568 height 592
click at [779, 522] on div "Estoque De [DATE] Até [DATE] Filtro" at bounding box center [1098, 372] width 654 height 592
click at [790, 487] on div "Estoque De [DATE] Até [DATE] Filtro" at bounding box center [1098, 372] width 654 height 592
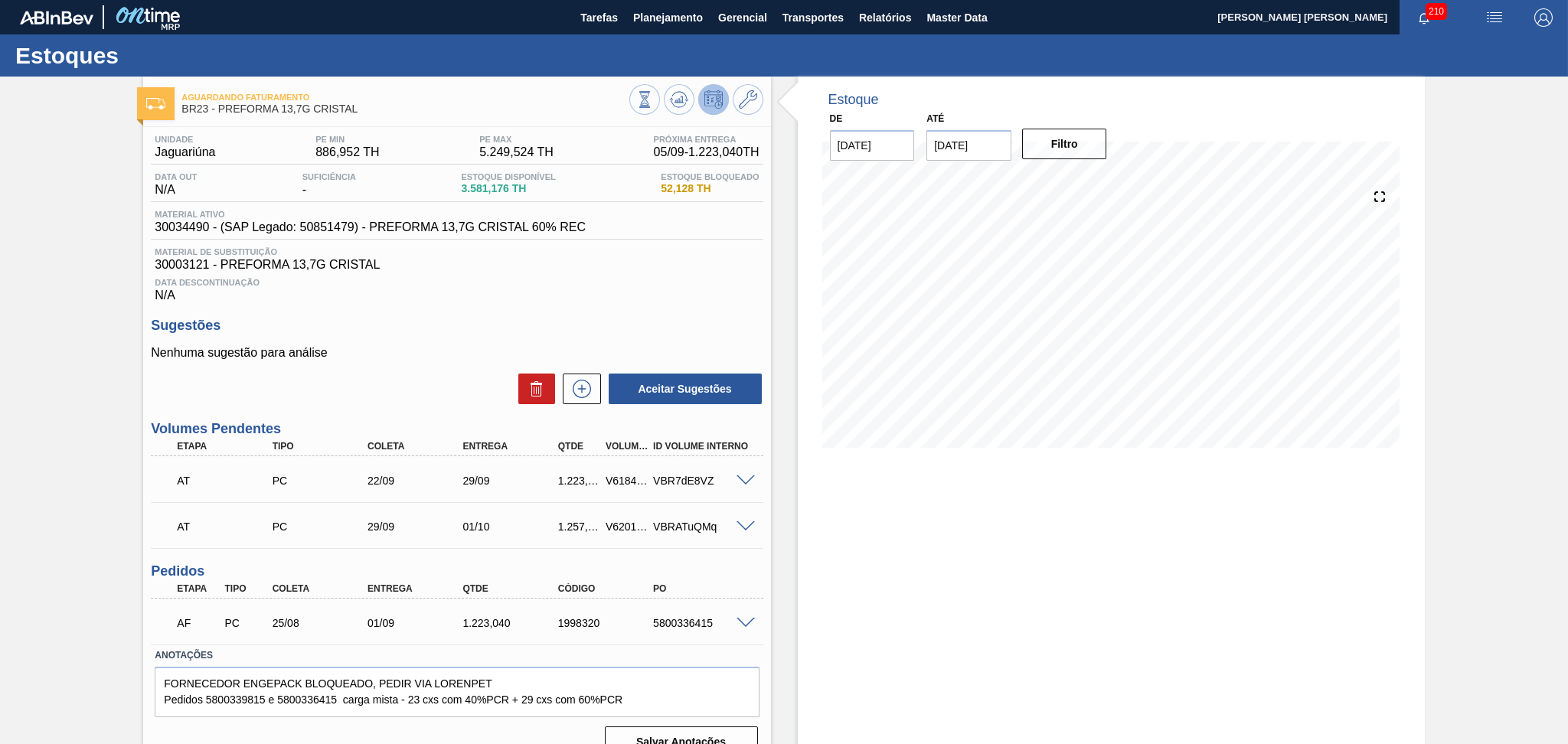
click at [666, 289] on div "Data Descontinuação N/A" at bounding box center [457, 286] width 612 height 30
click at [651, 17] on span "Planejamento" at bounding box center [668, 17] width 70 height 18
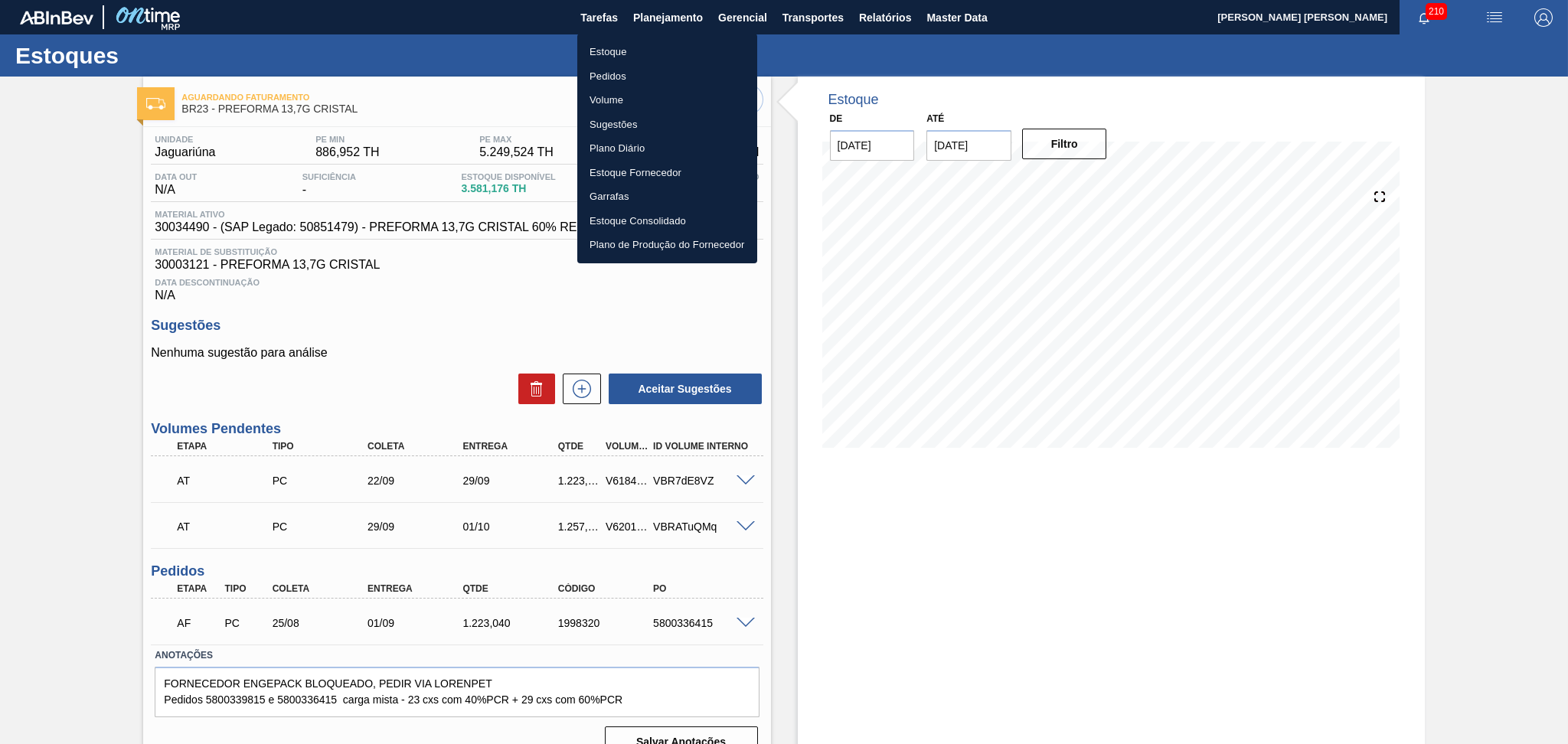
click at [632, 52] on li "Estoque" at bounding box center [667, 52] width 180 height 25
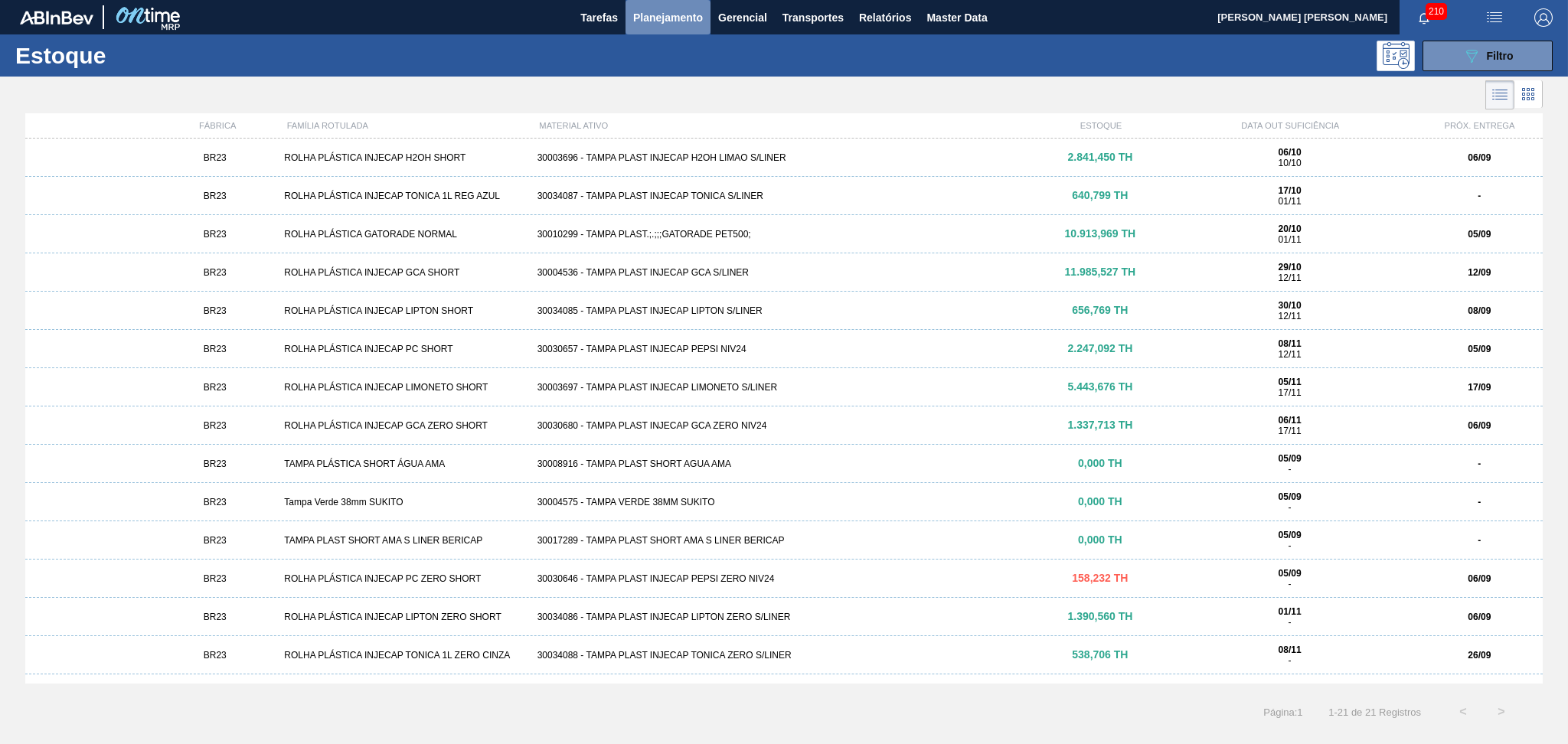
click at [666, 21] on span "Planejamento" at bounding box center [668, 17] width 70 height 18
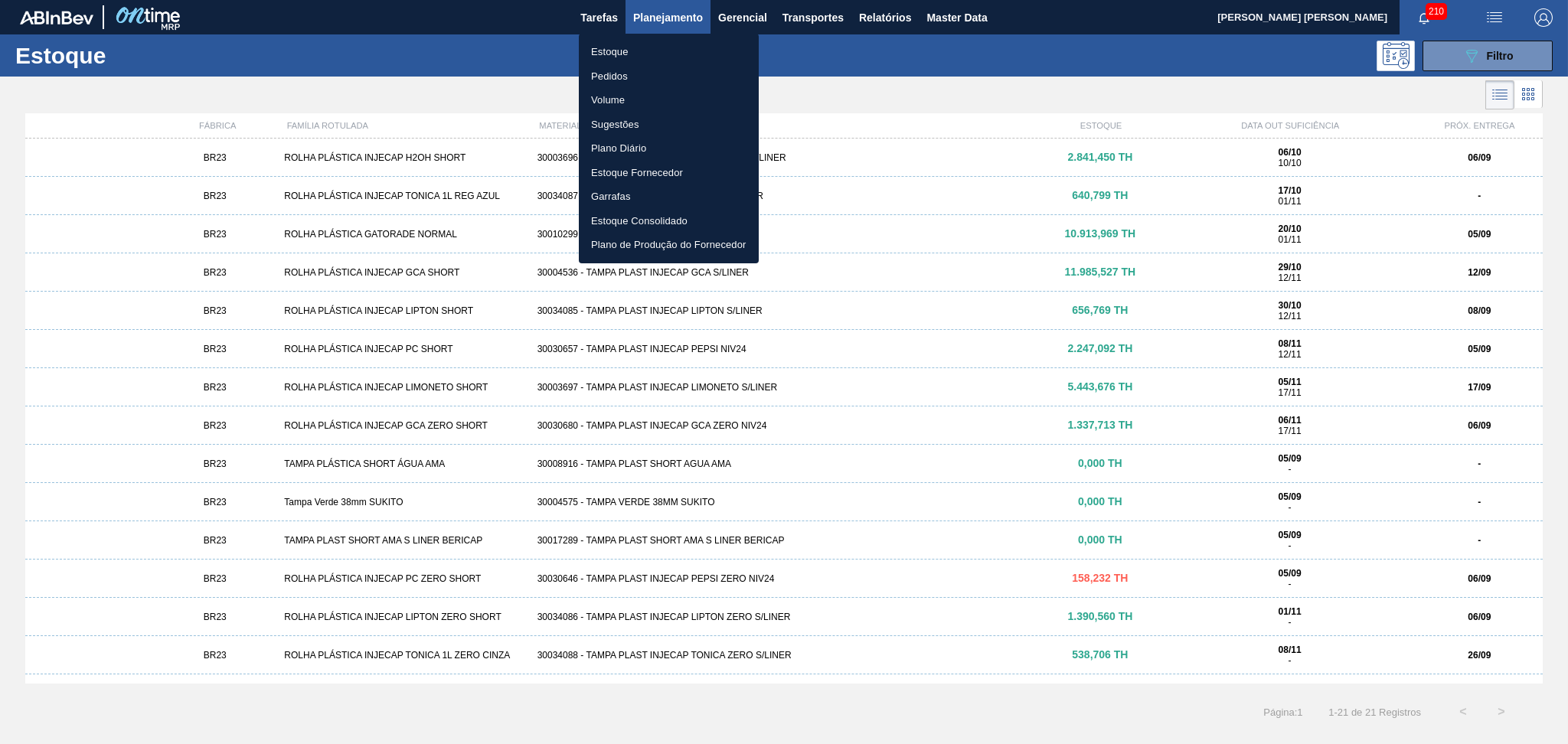
click at [640, 51] on li "Estoque" at bounding box center [668, 52] width 180 height 25
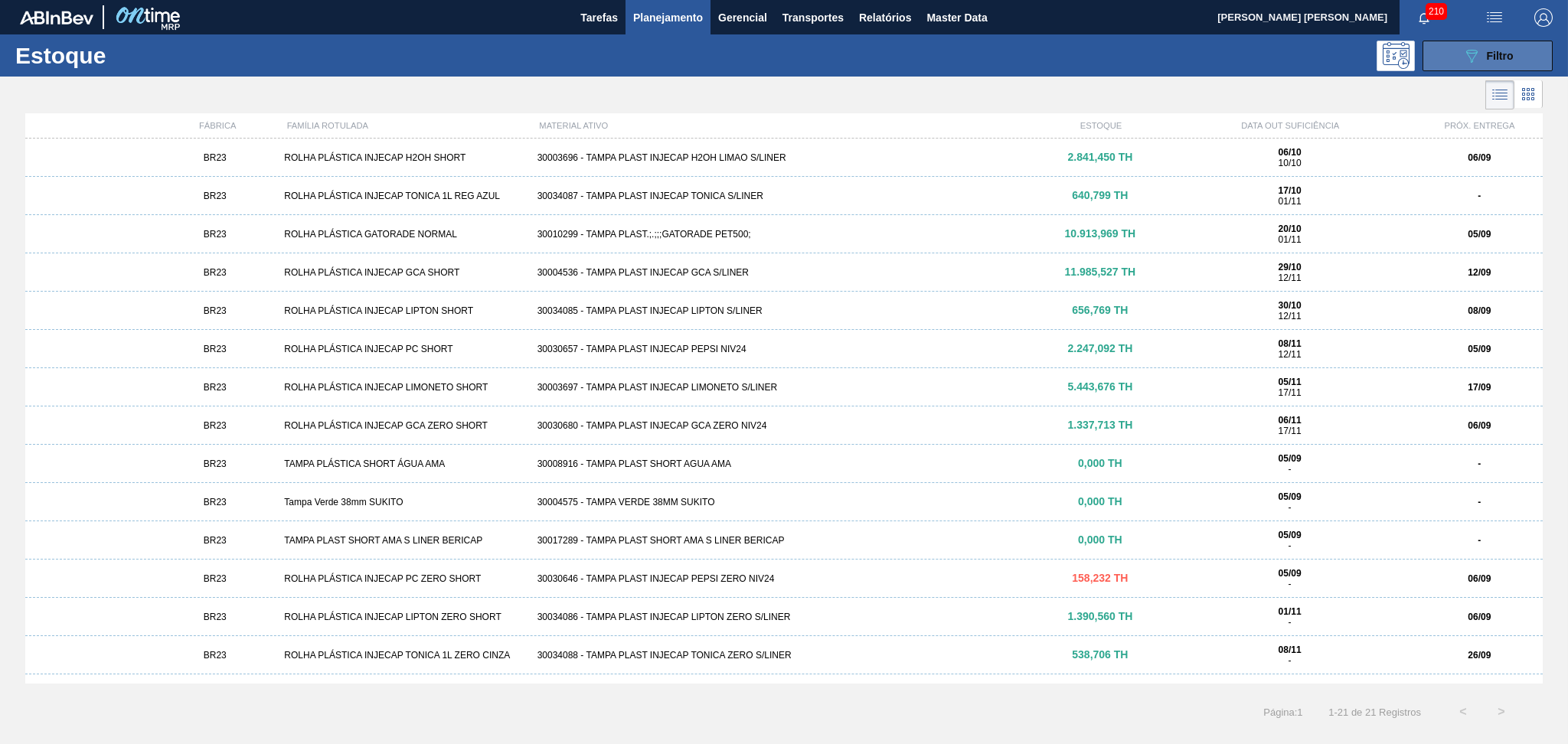
click at [1462, 56] on icon "089F7B8B-B2A5-4AFE-B5C0-19BA573D28AC" at bounding box center [1471, 56] width 18 height 18
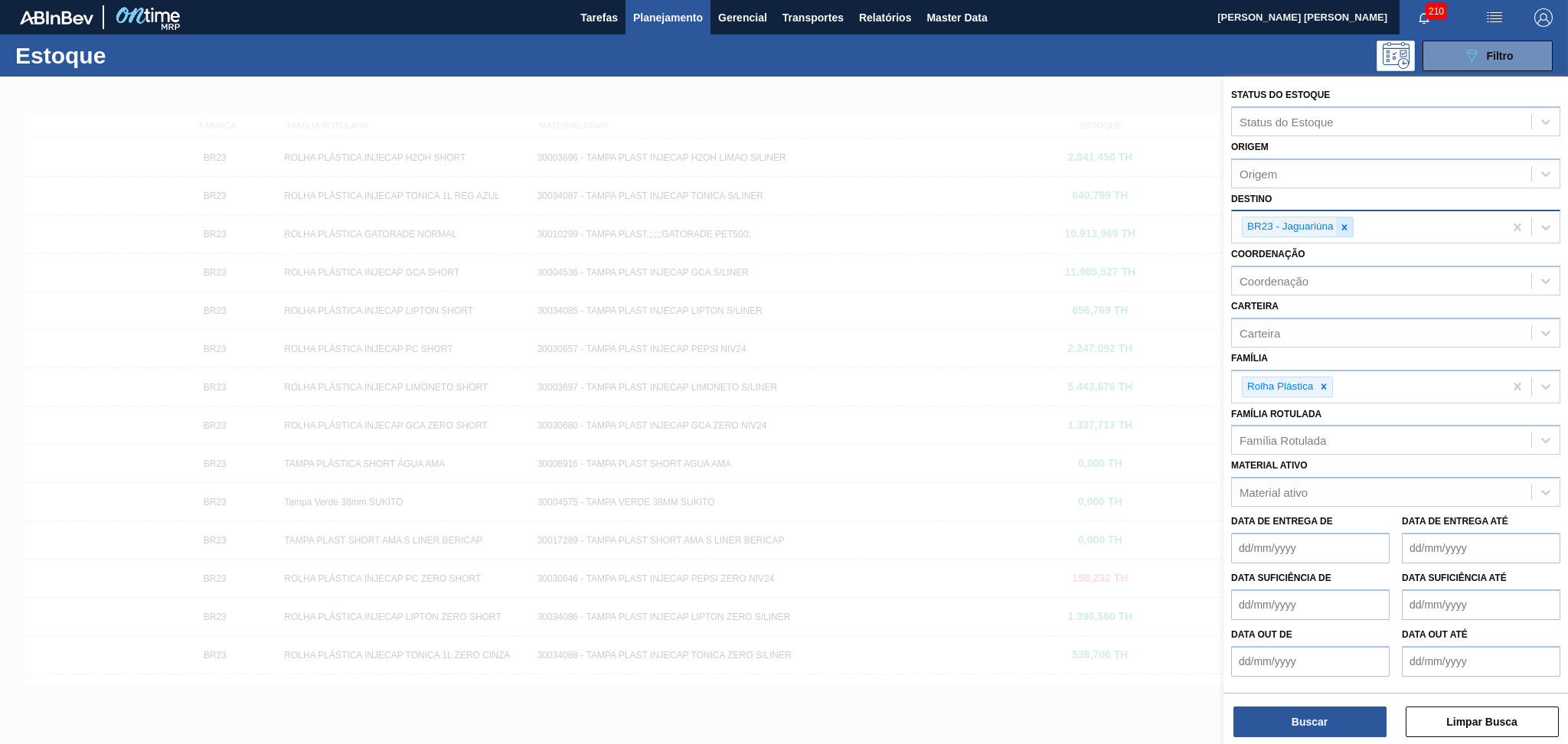
click at [1347, 227] on icon at bounding box center [1344, 227] width 11 height 11
click at [1293, 228] on div "Destino" at bounding box center [1381, 226] width 299 height 22
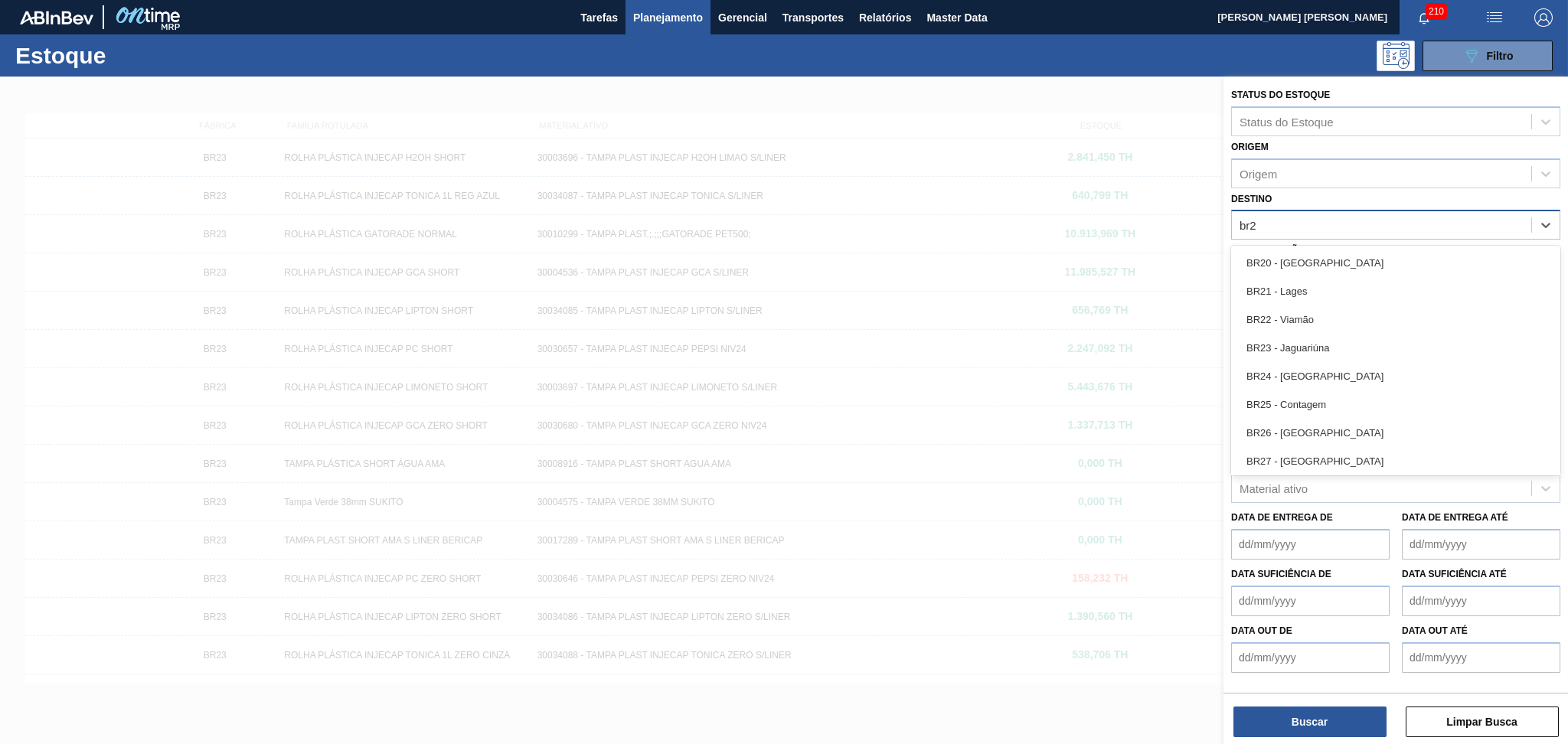
type input "br20"
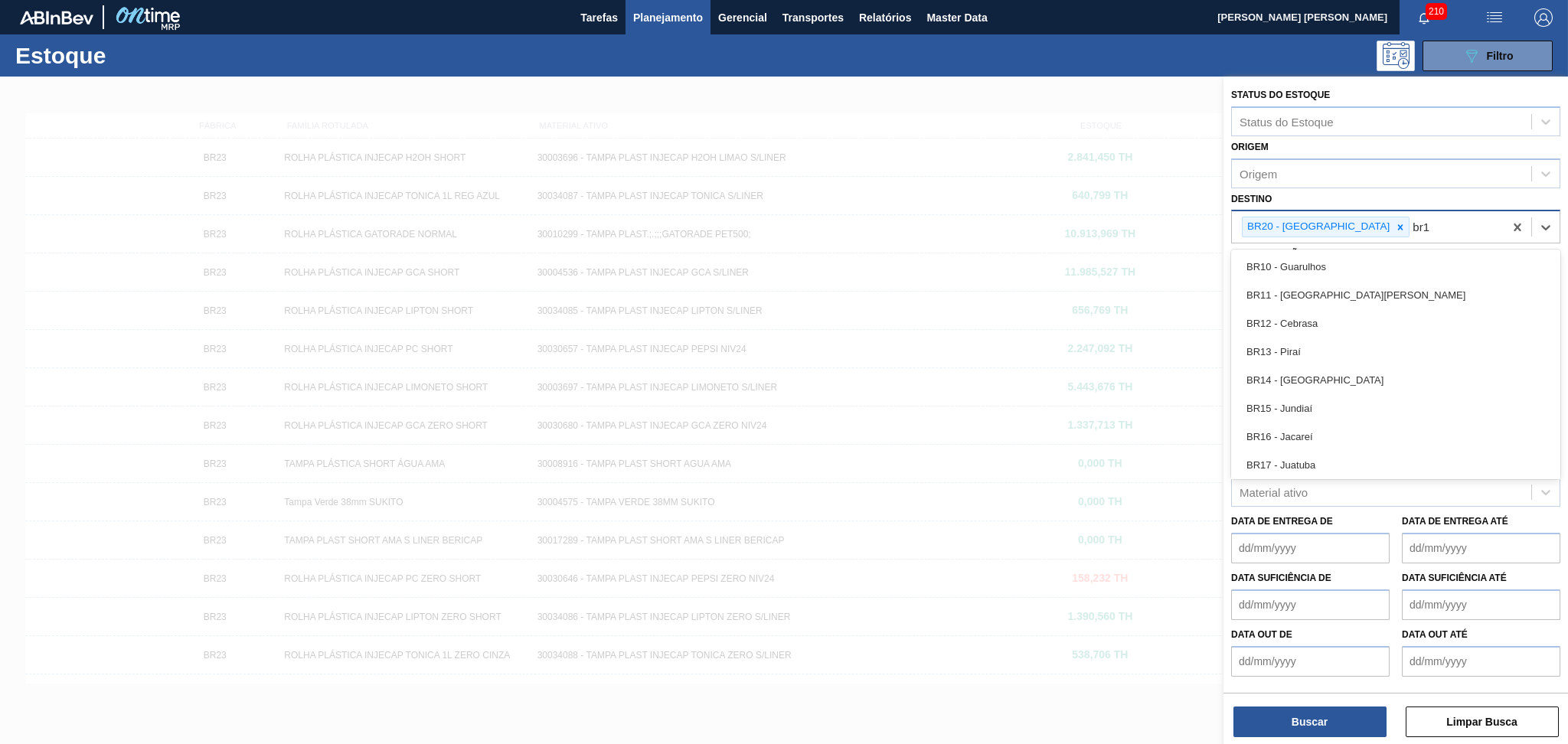
type input "br13"
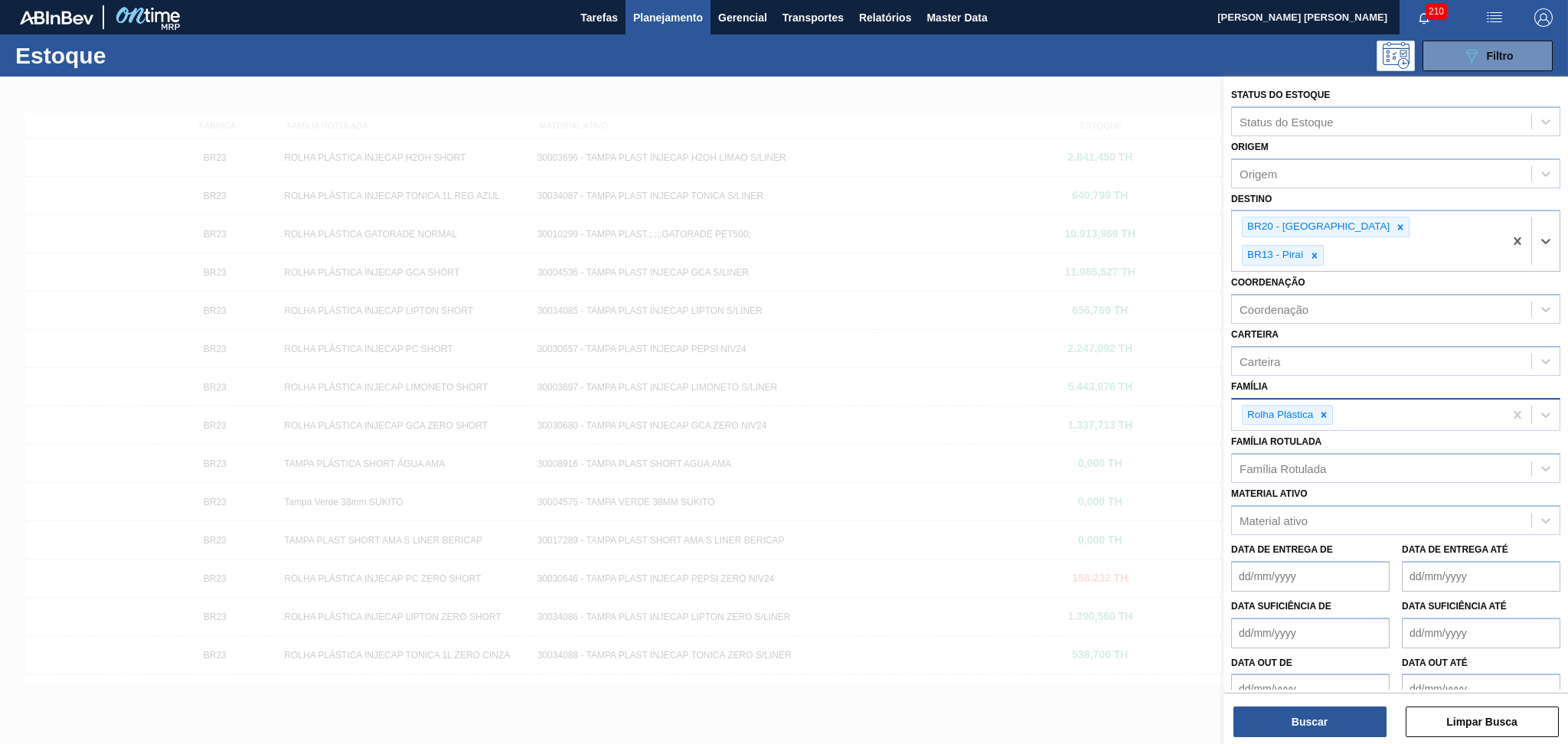
click at [1328, 410] on icon at bounding box center [1324, 415] width 11 height 11
type input "prefo"
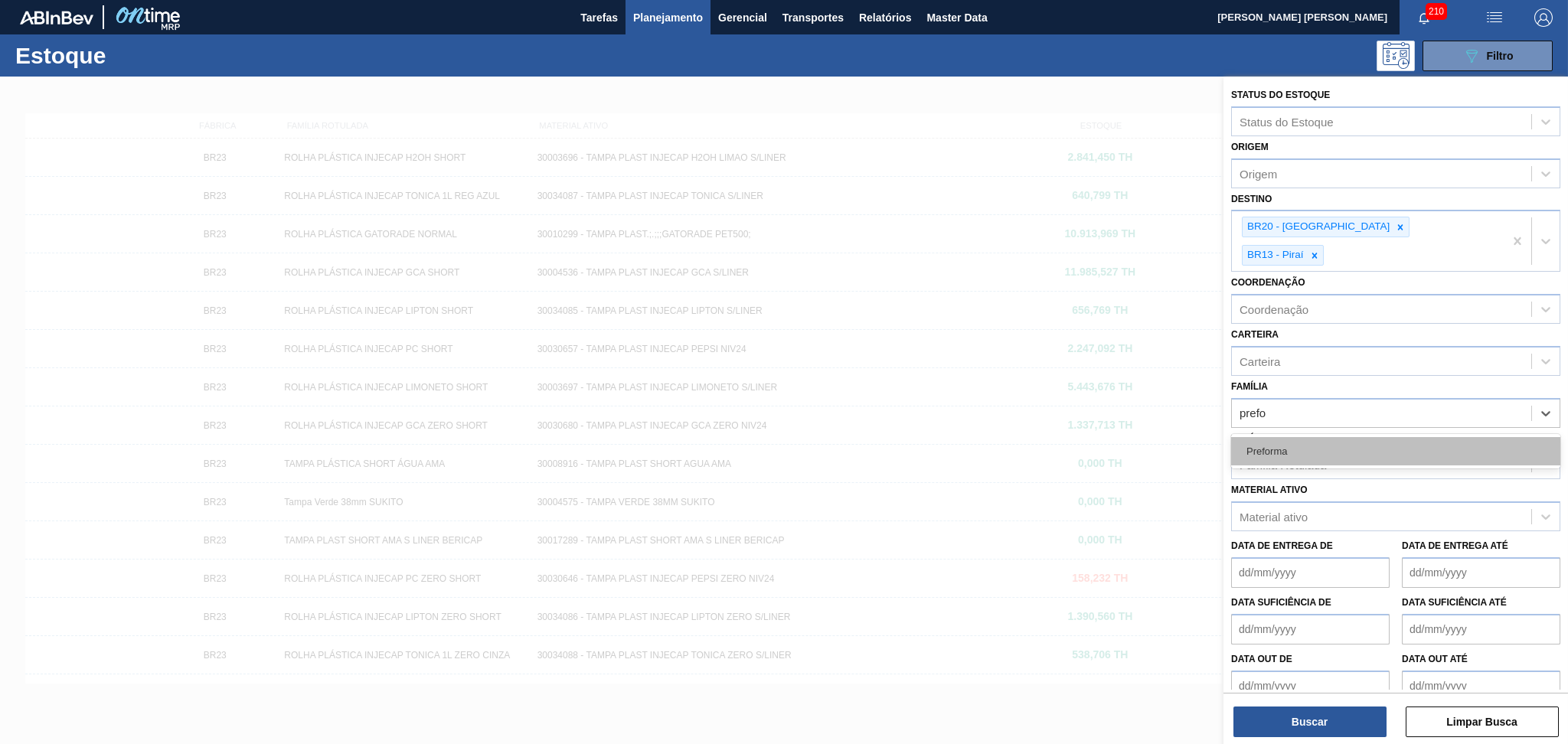
click at [1311, 436] on div "Preforma" at bounding box center [1395, 450] width 329 height 29
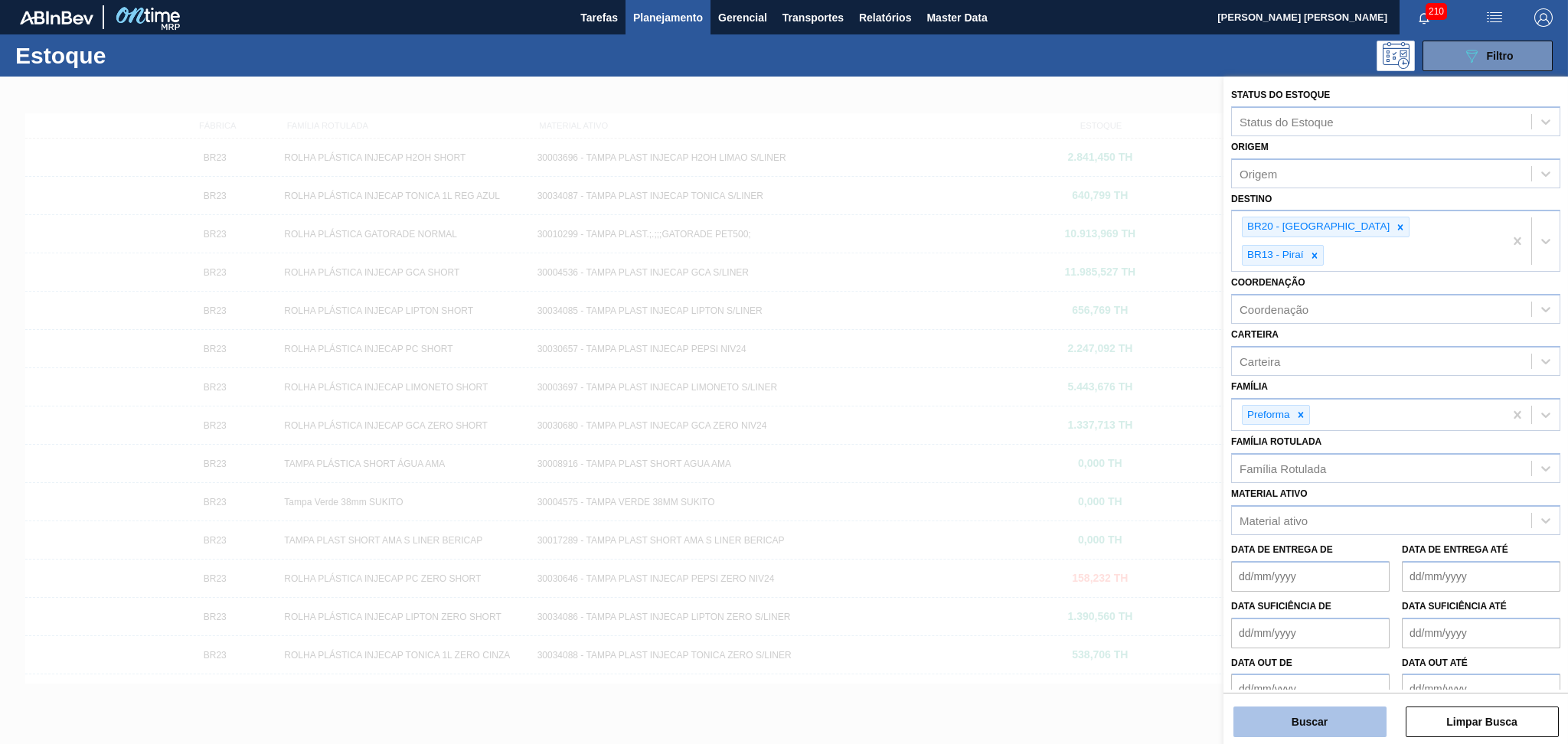
click at [1293, 727] on button "Buscar" at bounding box center [1310, 721] width 153 height 30
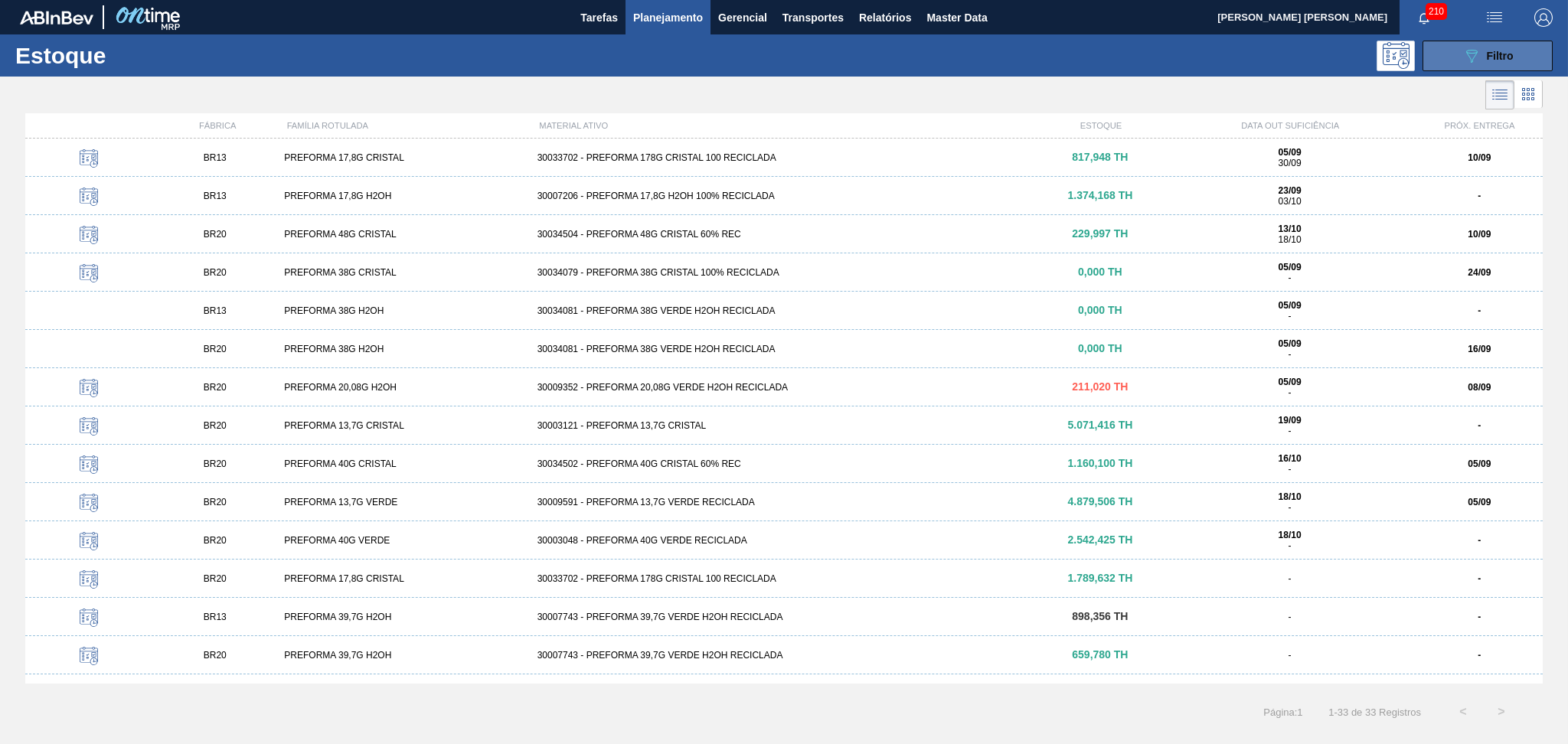
click at [1519, 54] on button "089F7B8B-B2A5-4AFE-B5C0-19BA573D28AC Filtro" at bounding box center [1487, 55] width 130 height 30
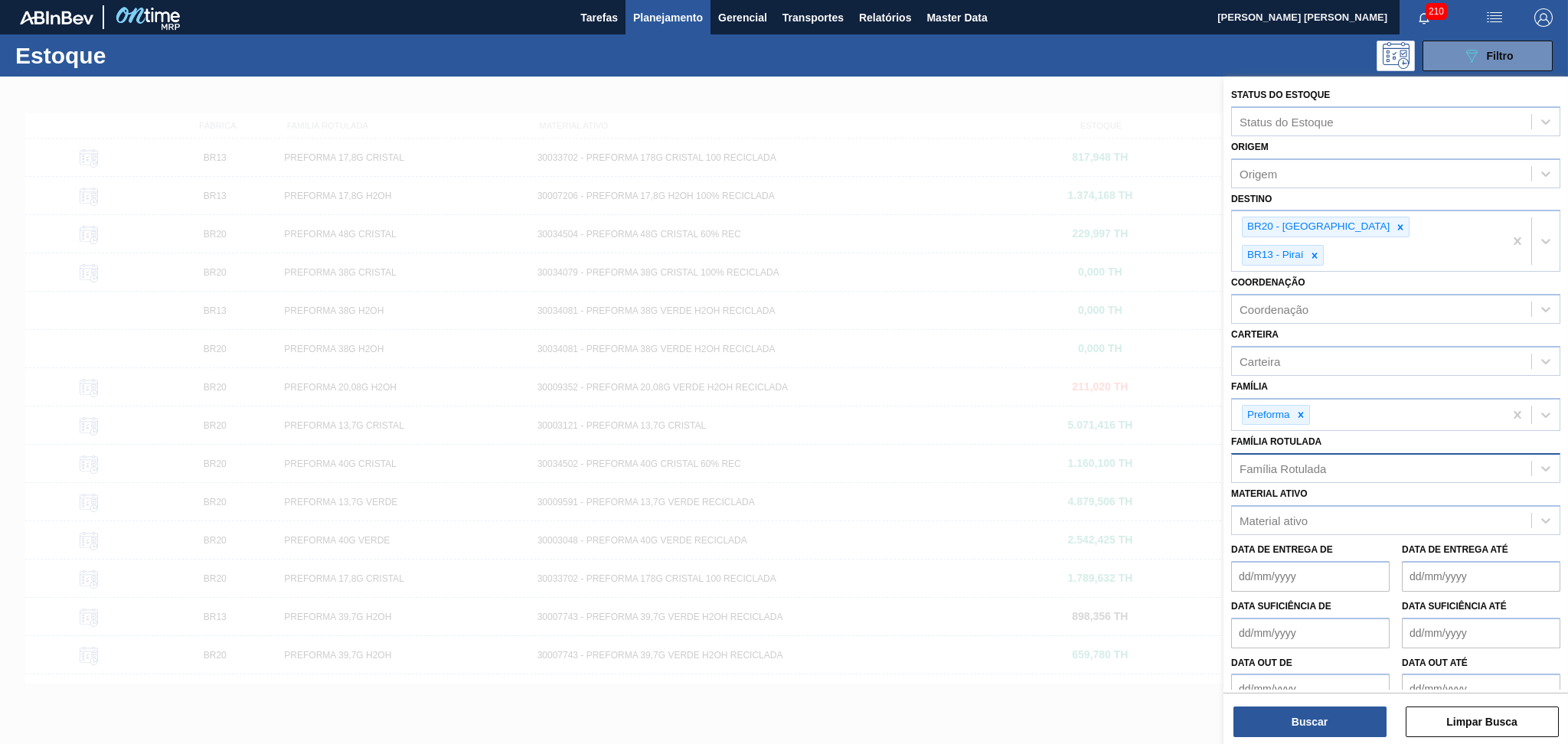
click at [1297, 462] on div "Família Rotulada" at bounding box center [1282, 469] width 87 height 13
type Rotulada "50g v"
click at [1333, 492] on div "PREFORMA 50G VERDE" at bounding box center [1395, 506] width 329 height 29
type Rotulada "50g"
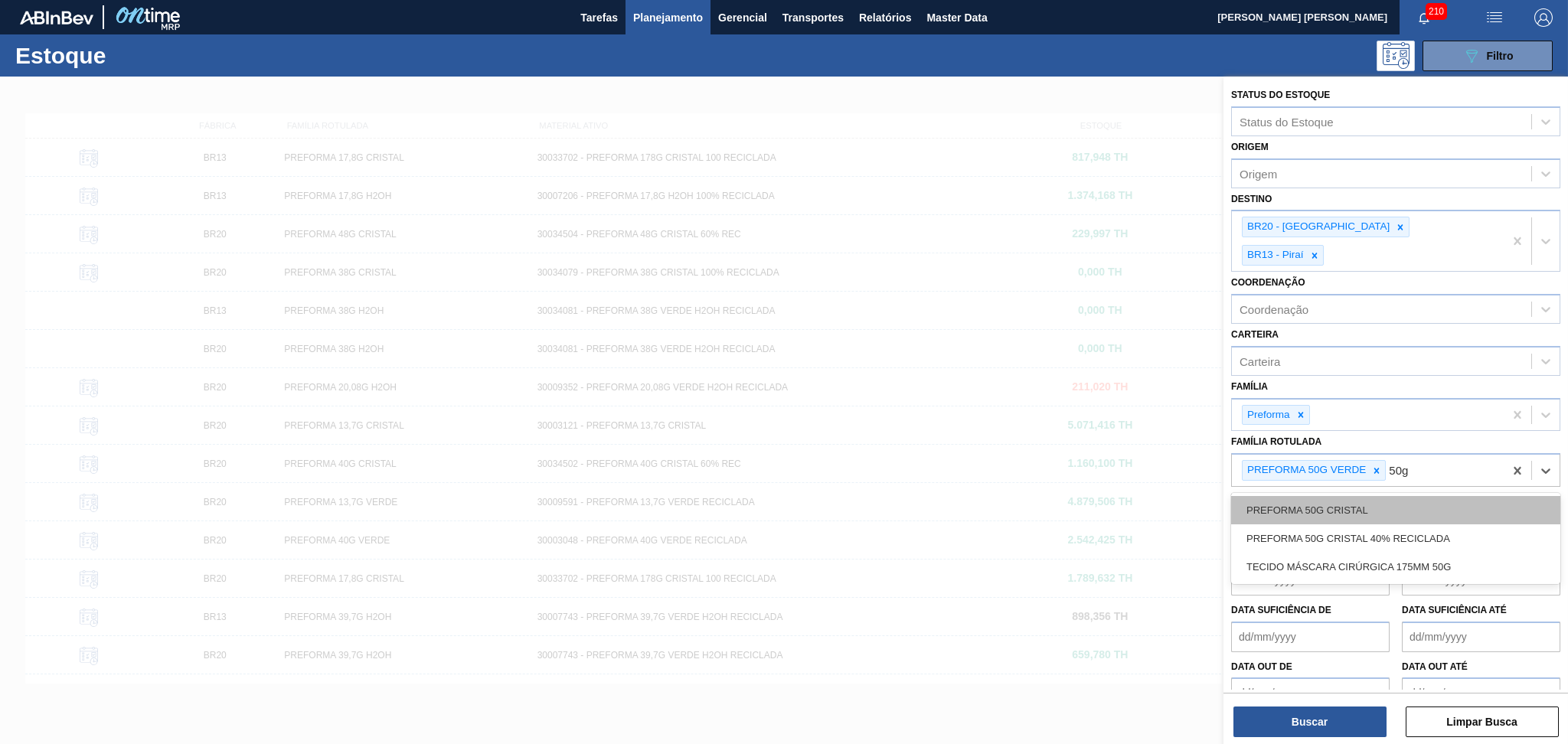
click at [1387, 495] on div "PREFORMA 50G CRISTAL" at bounding box center [1395, 509] width 329 height 29
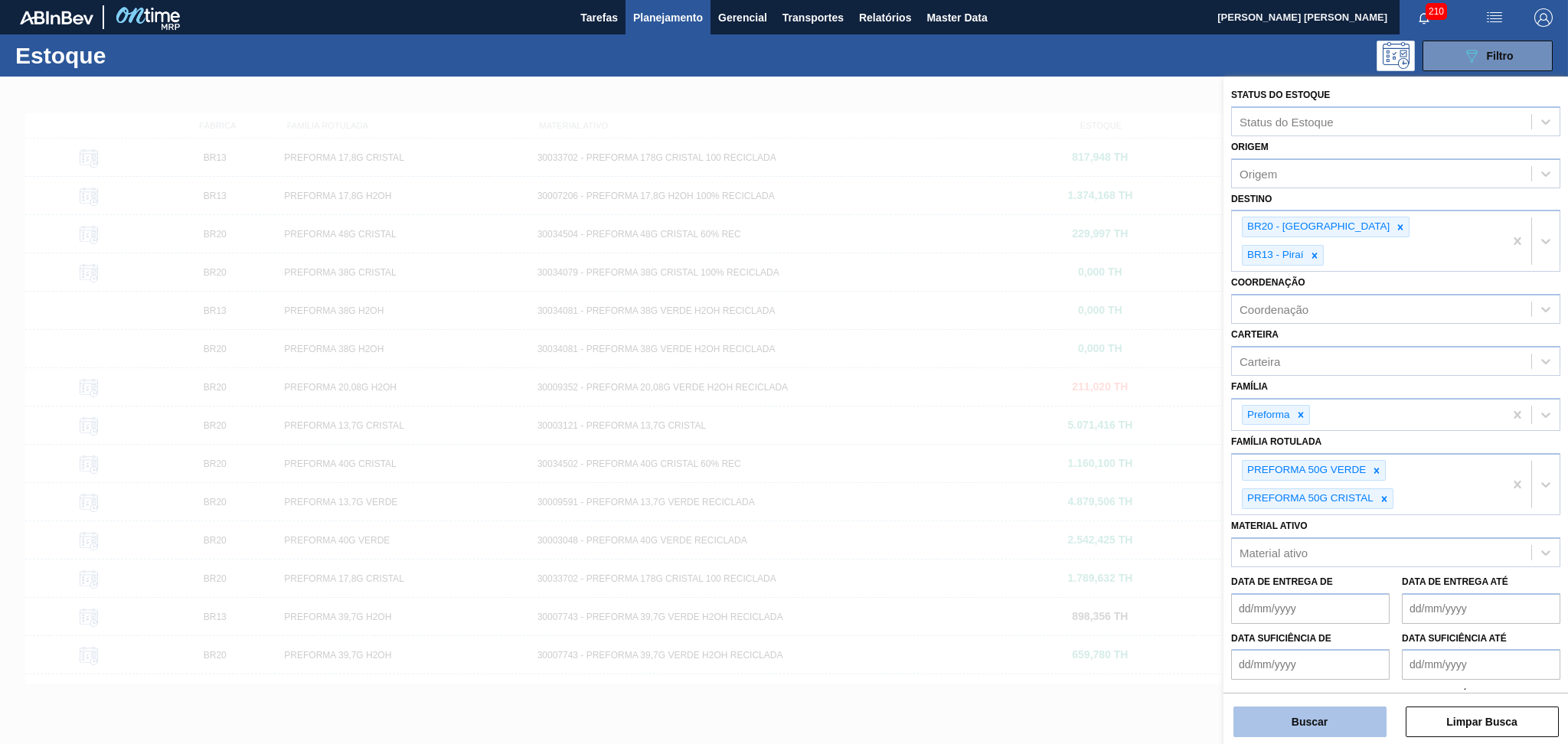
click at [1301, 716] on button "Buscar" at bounding box center [1310, 721] width 153 height 30
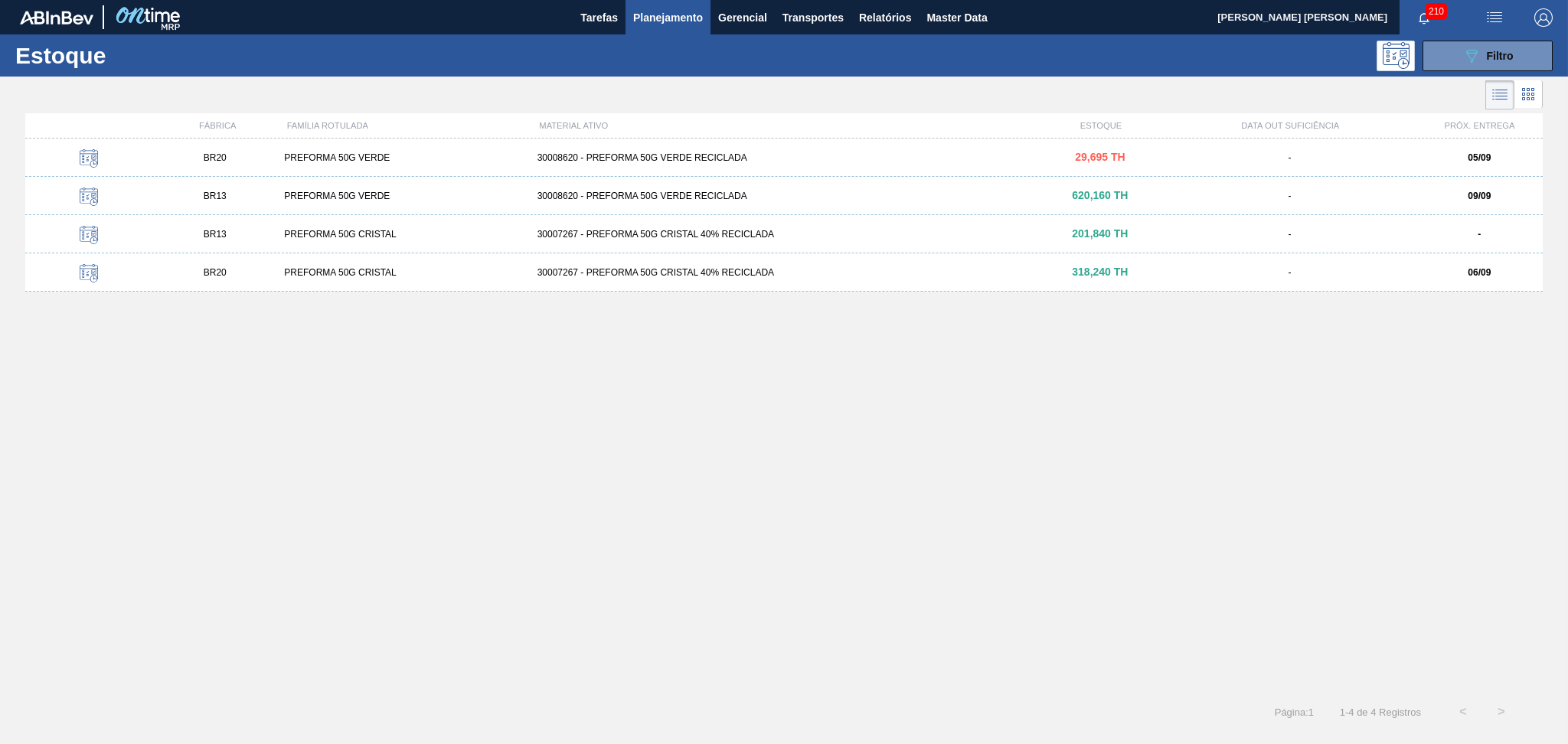
click at [365, 405] on div "BR20 PREFORMA 50G VERDE 30008620 - PREFORMA 50G VERDE RECICLADA 29,695 TH - 05/…" at bounding box center [783, 411] width 1517 height 545
click at [301, 198] on div "PREFORMA 50G VERDE" at bounding box center [404, 196] width 252 height 11
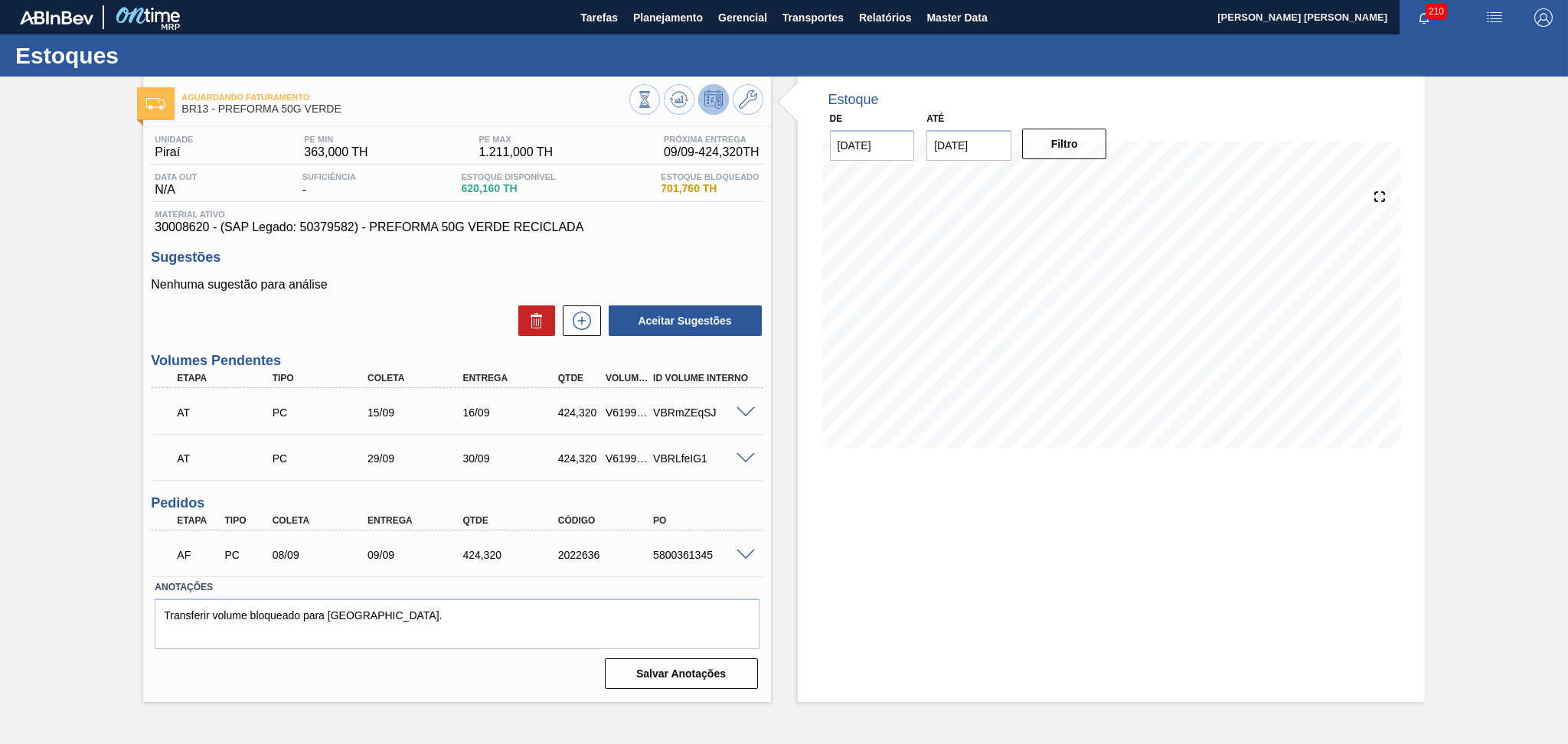
click at [453, 586] on label "Anotações" at bounding box center [457, 587] width 604 height 22
click at [921, 526] on div "Estoque De [DATE] Até [DATE] Filtro" at bounding box center [1111, 389] width 627 height 625
click at [743, 410] on span at bounding box center [745, 413] width 18 height 11
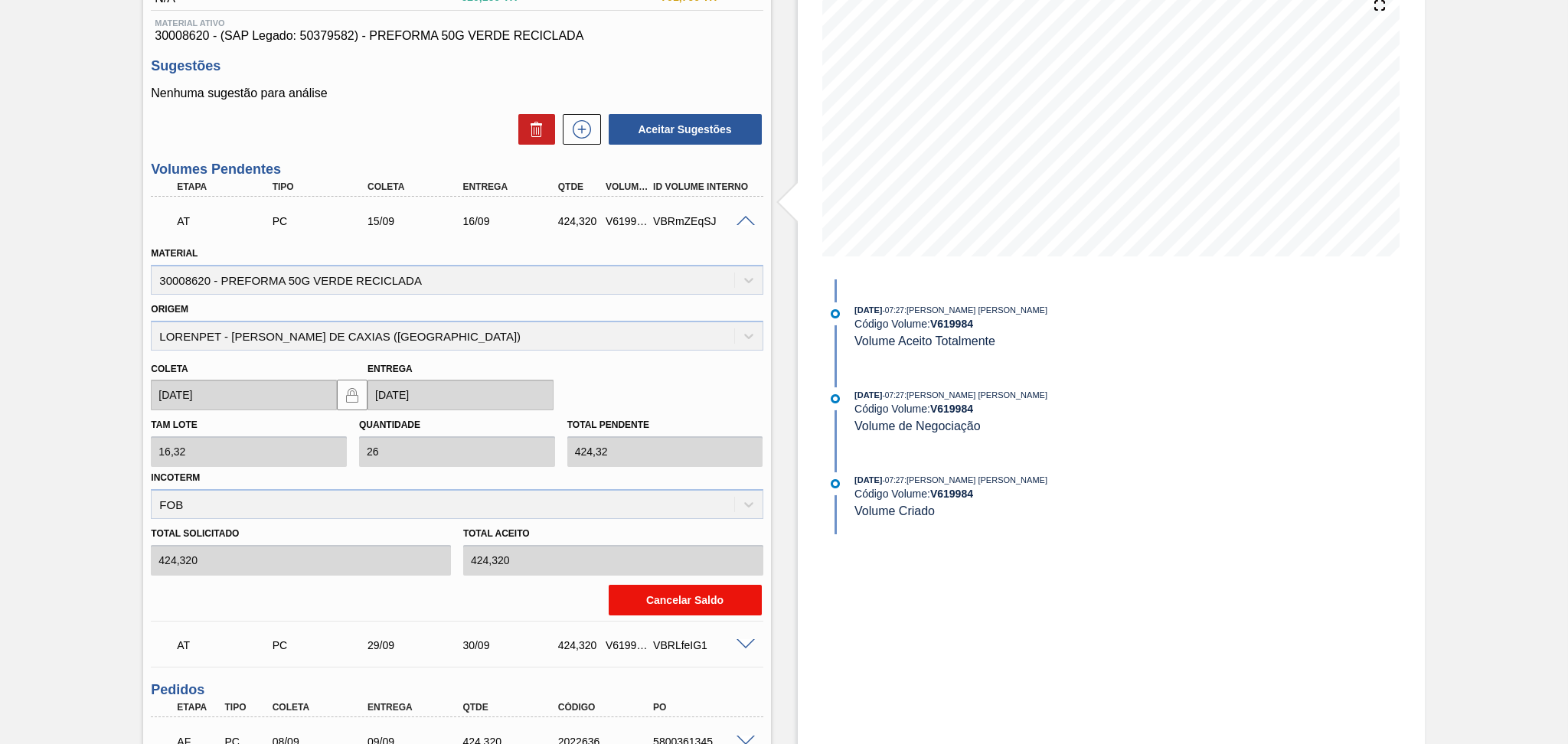
scroll to position [203, 0]
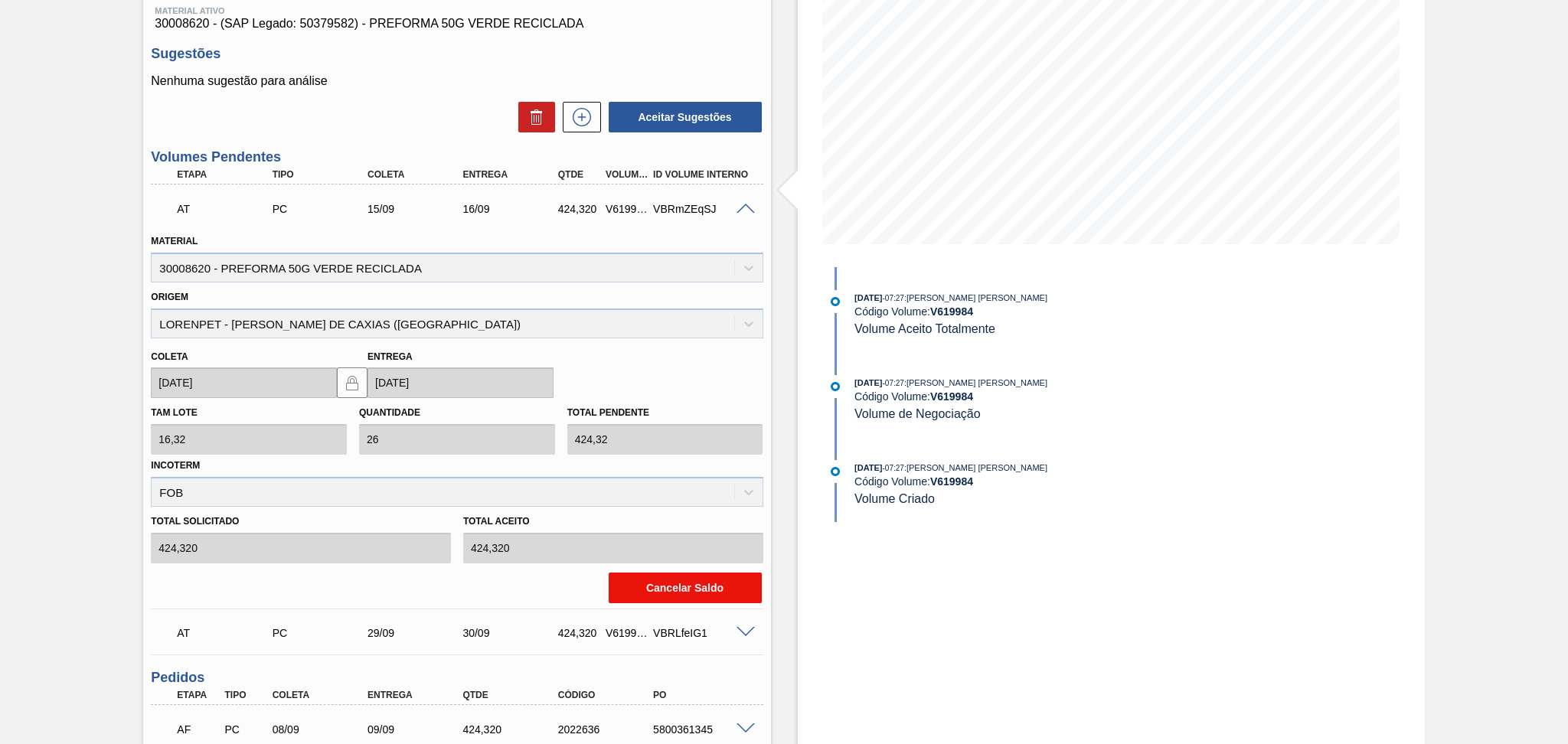
click at [655, 576] on button "Cancelar Saldo" at bounding box center [685, 587] width 153 height 30
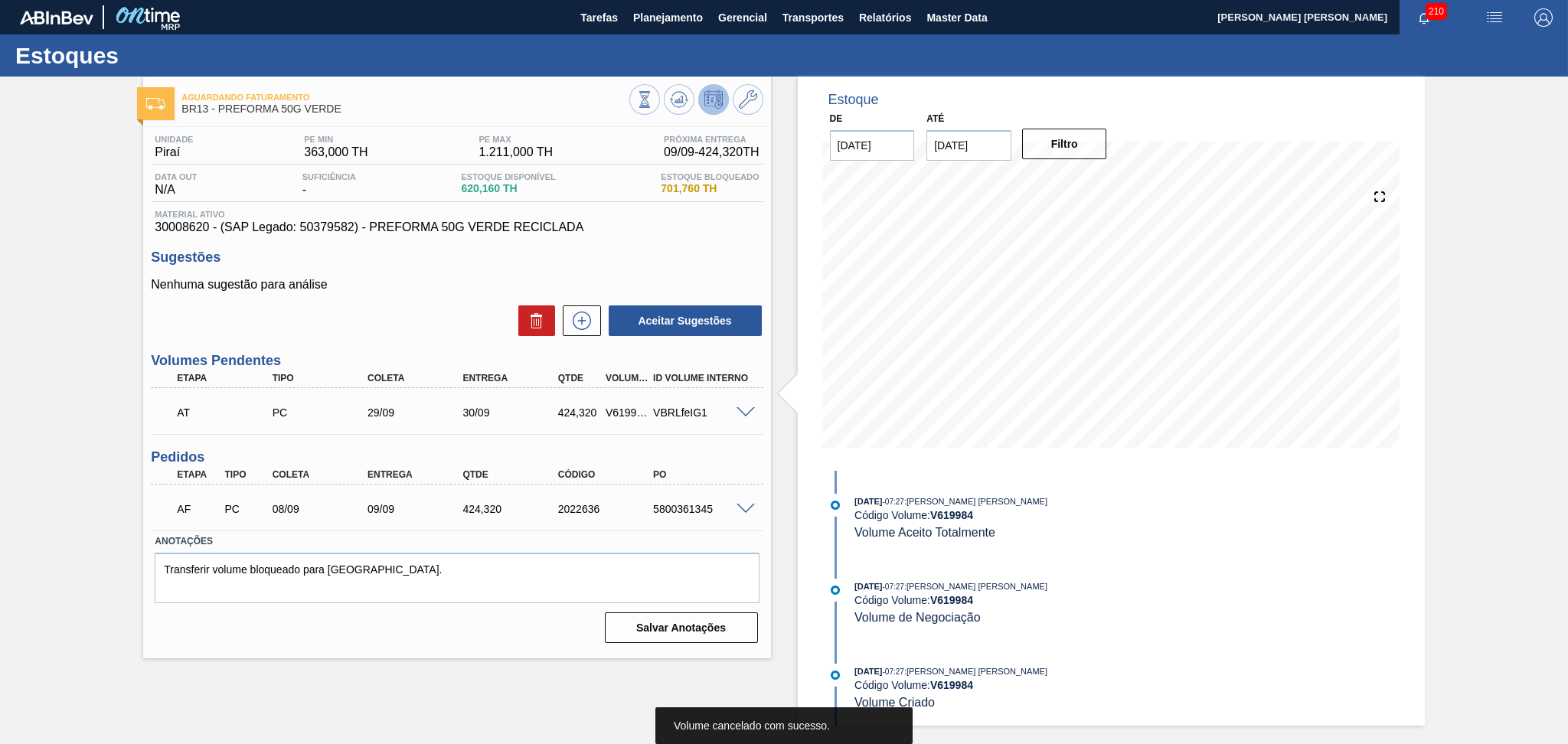
scroll to position [0, 0]
click at [579, 317] on icon at bounding box center [581, 320] width 25 height 18
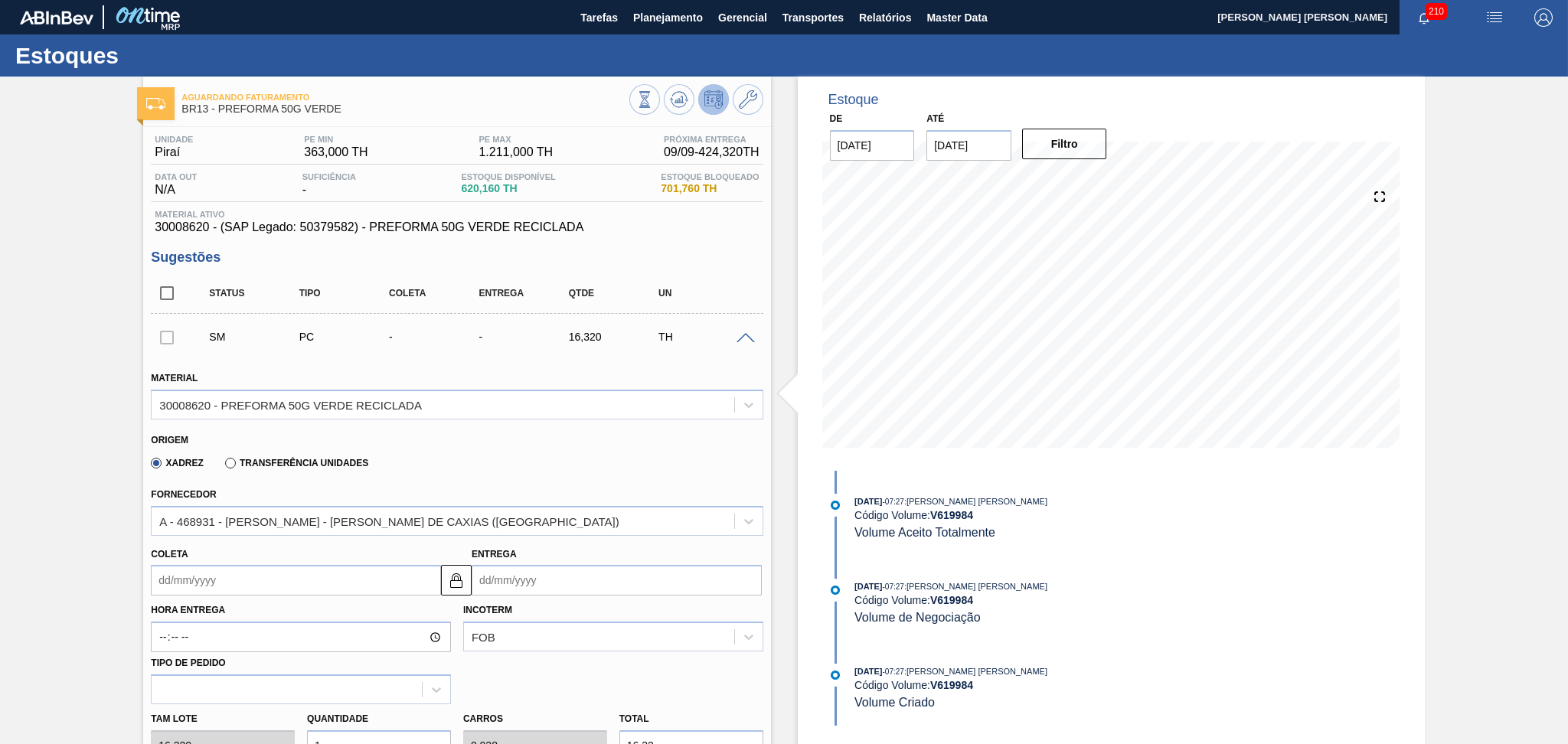
click at [250, 573] on input "Coleta" at bounding box center [296, 579] width 290 height 30
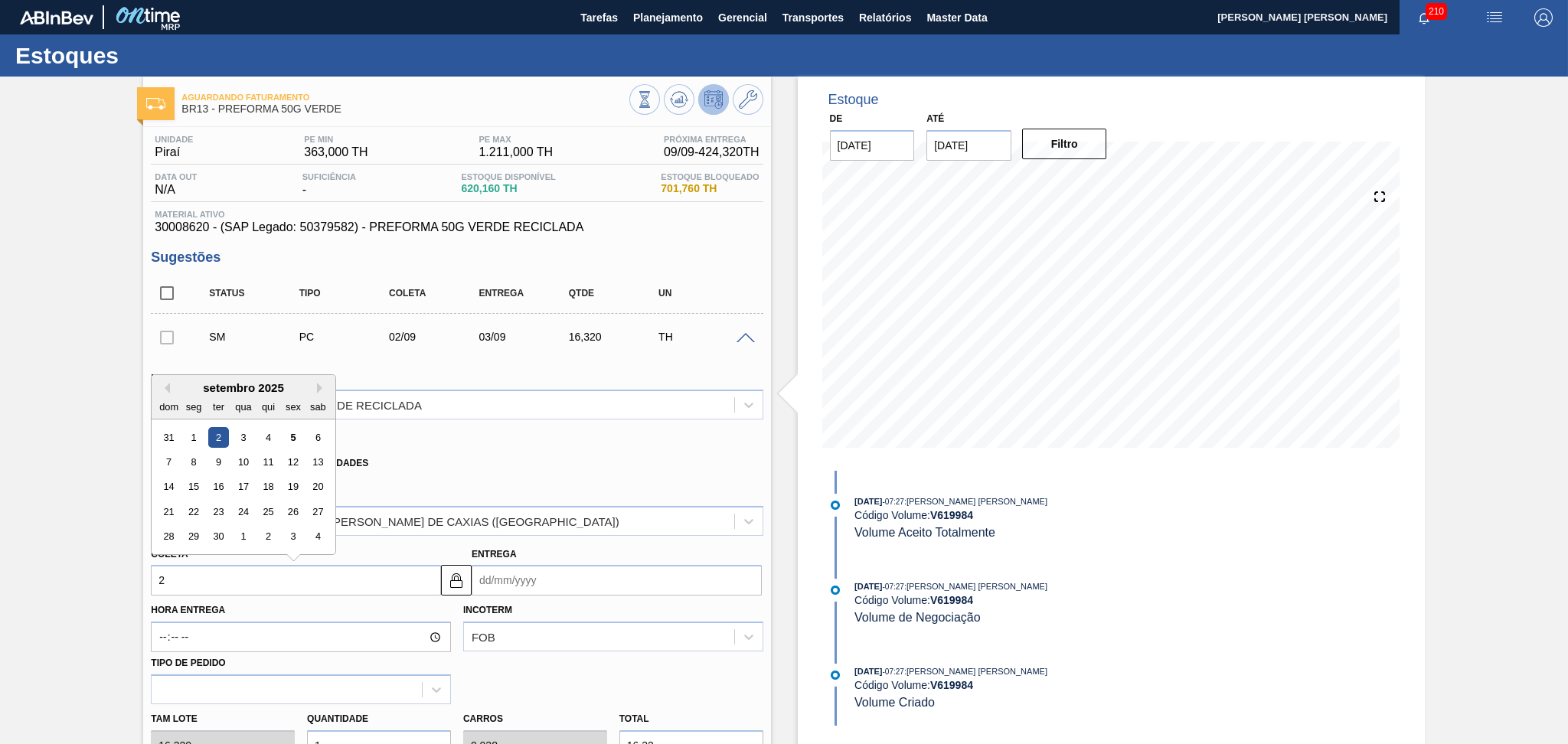
type input "2"
type input "03/09/2025"
type input "26"
type input "[DATE]"
click at [296, 511] on div "26" at bounding box center [293, 511] width 20 height 20
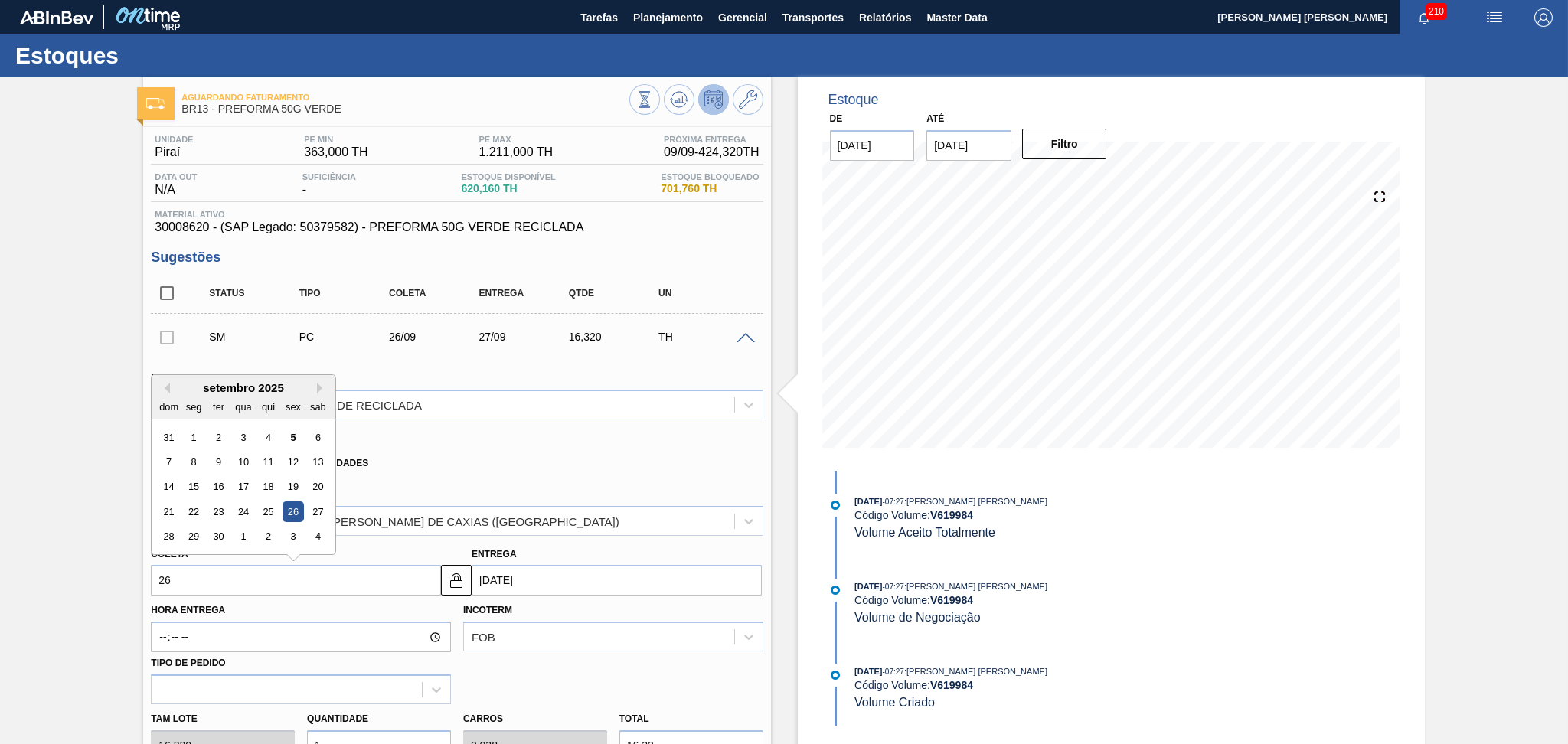
type input "[DATE]"
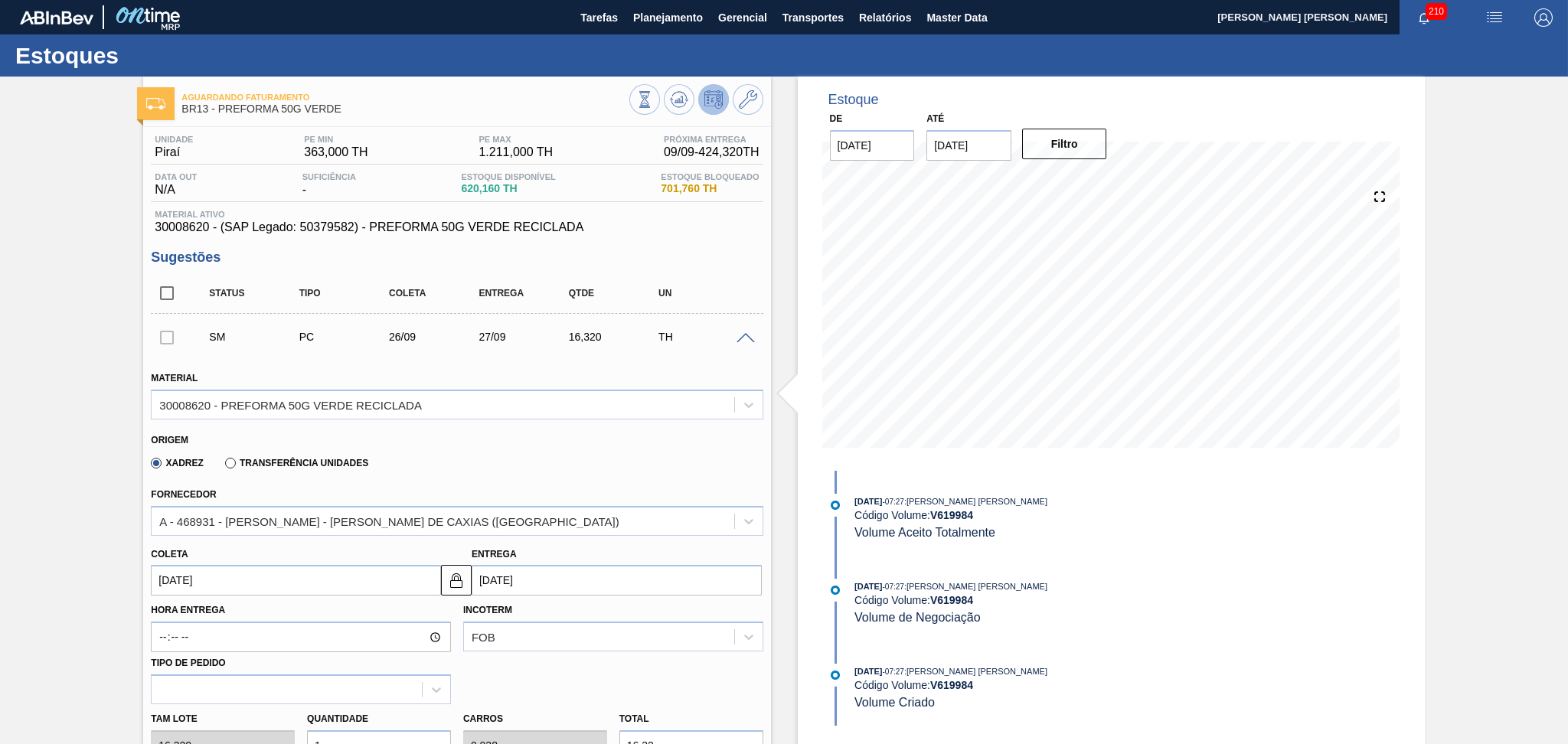
click at [491, 490] on div "Fornecedor A - 468931 - LORENPET - DUQUE DE CAXIAS (RJ)" at bounding box center [457, 509] width 612 height 52
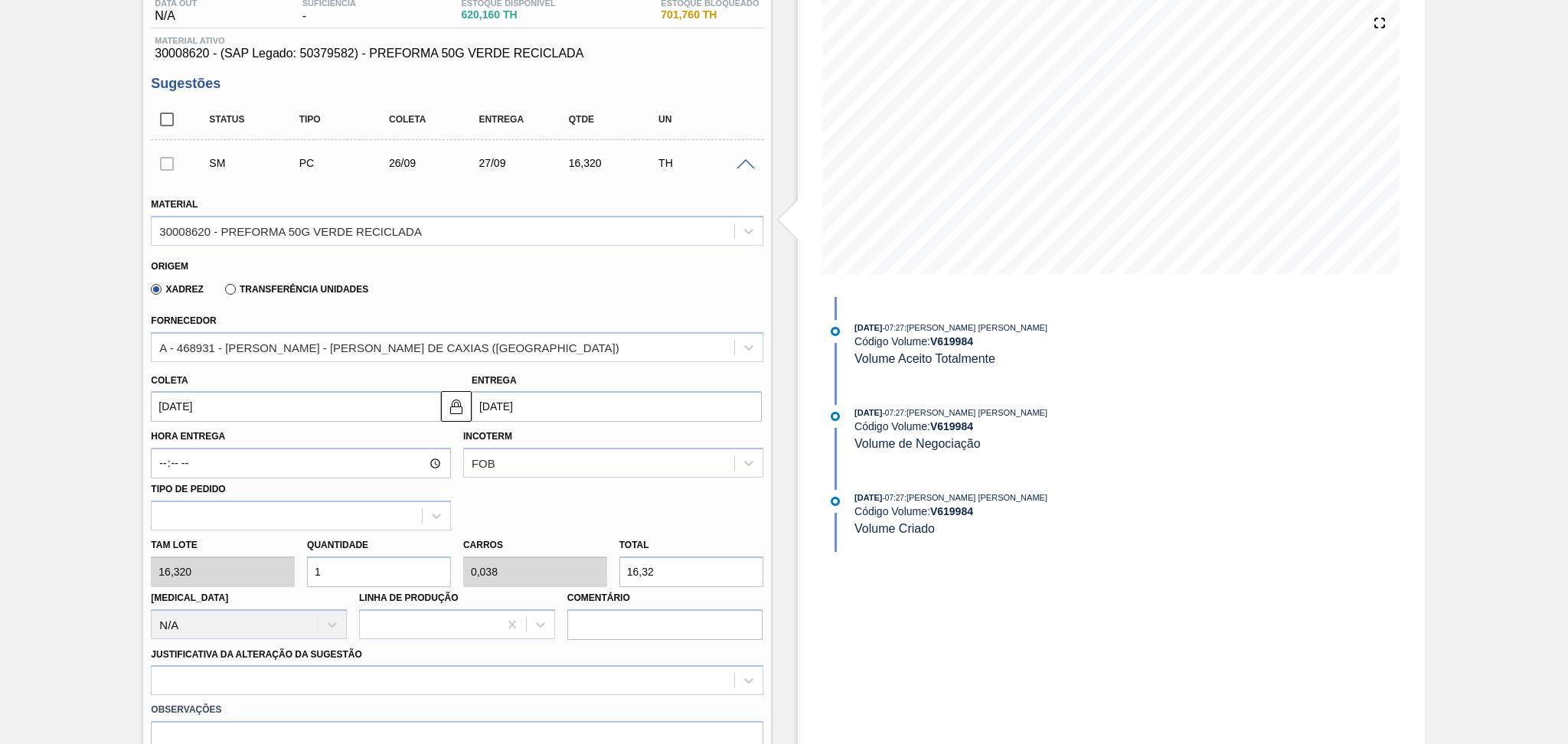
scroll to position [203, 0]
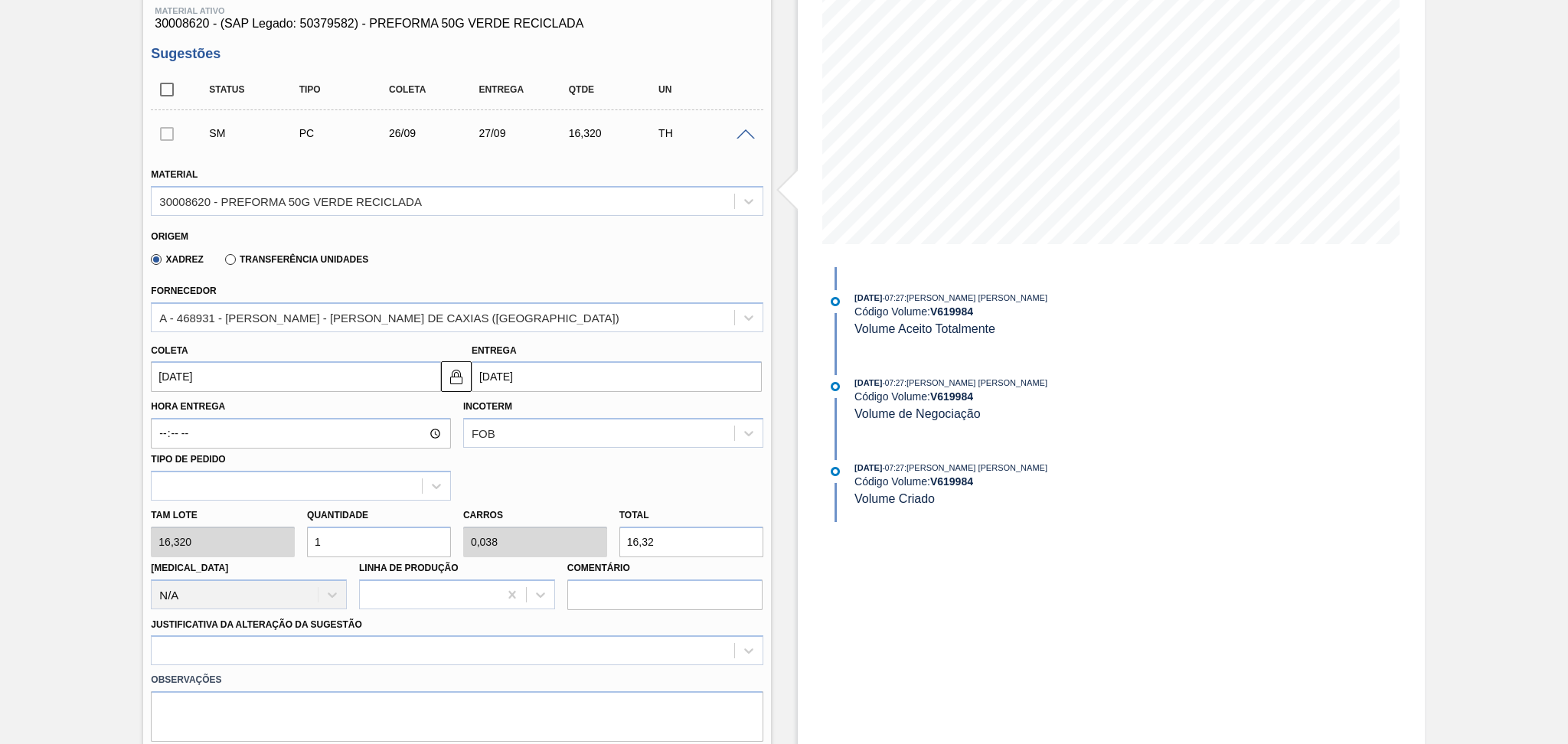
drag, startPoint x: 357, startPoint y: 538, endPoint x: 257, endPoint y: 514, distance: 102.8
click at [261, 517] on div "Tam lote 16,320 Quantidade 1 Carros 0,038 Total 16,32 Doca N/A Linha de Produçã…" at bounding box center [456, 554] width 624 height 110
type input "2"
type input "0,077"
type input "32,64"
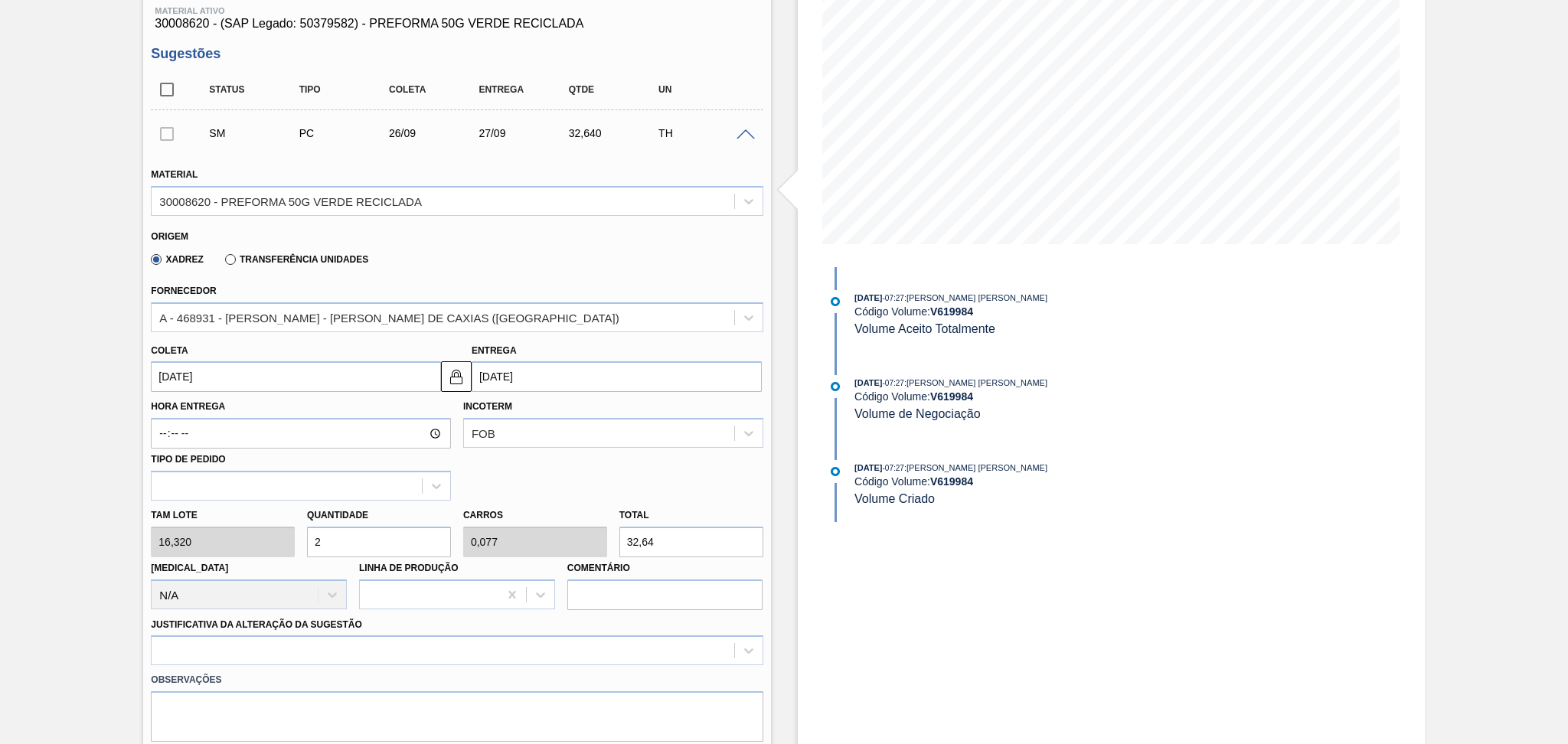
type input "26"
type input "1"
type input "424,32"
type input "26"
click at [231, 665] on div "Observações" at bounding box center [456, 703] width 624 height 76
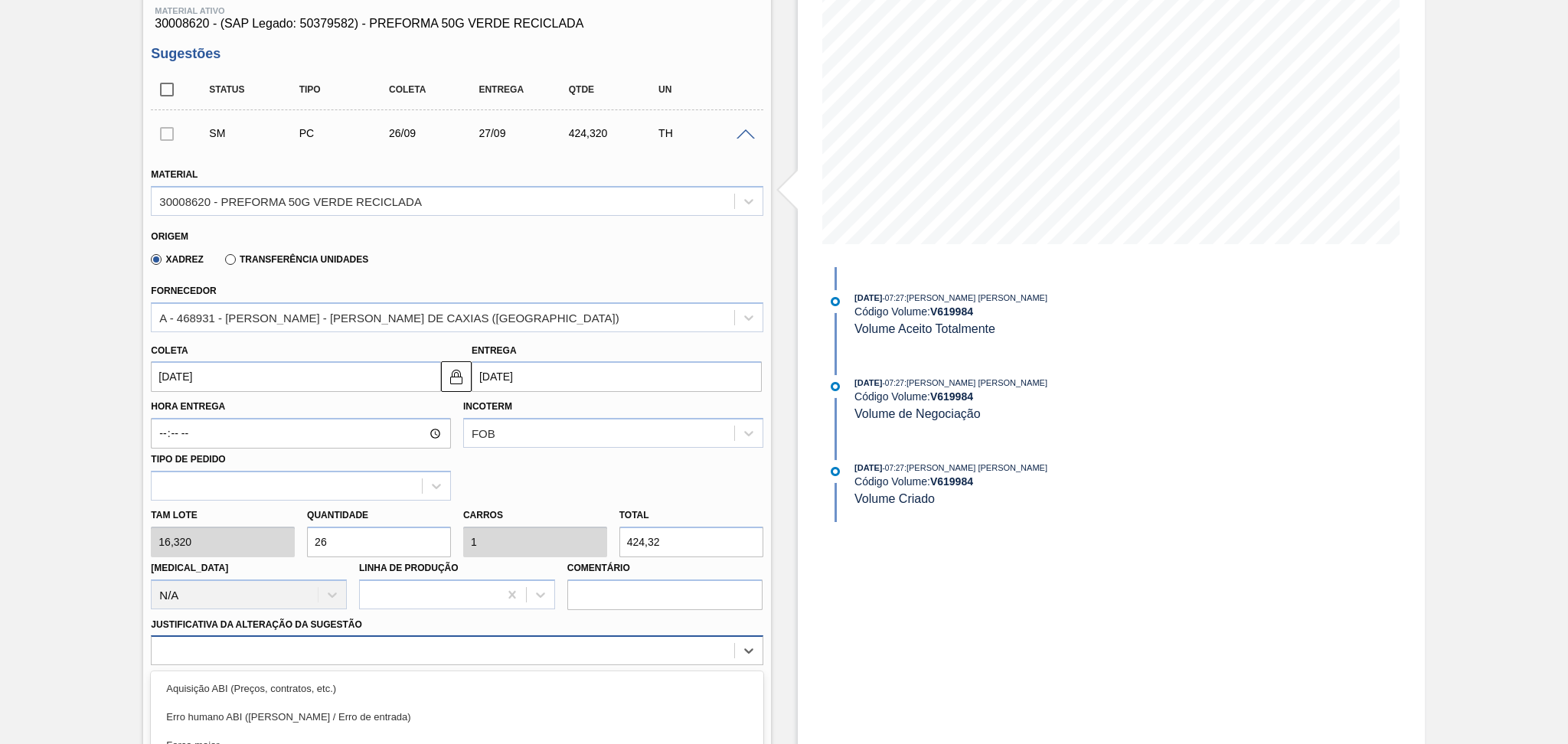
click at [252, 650] on div "option Master data incorreto ABI (LT, MOQ, etc.) focused, 5 of 18. 18 results a…" at bounding box center [457, 650] width 612 height 29
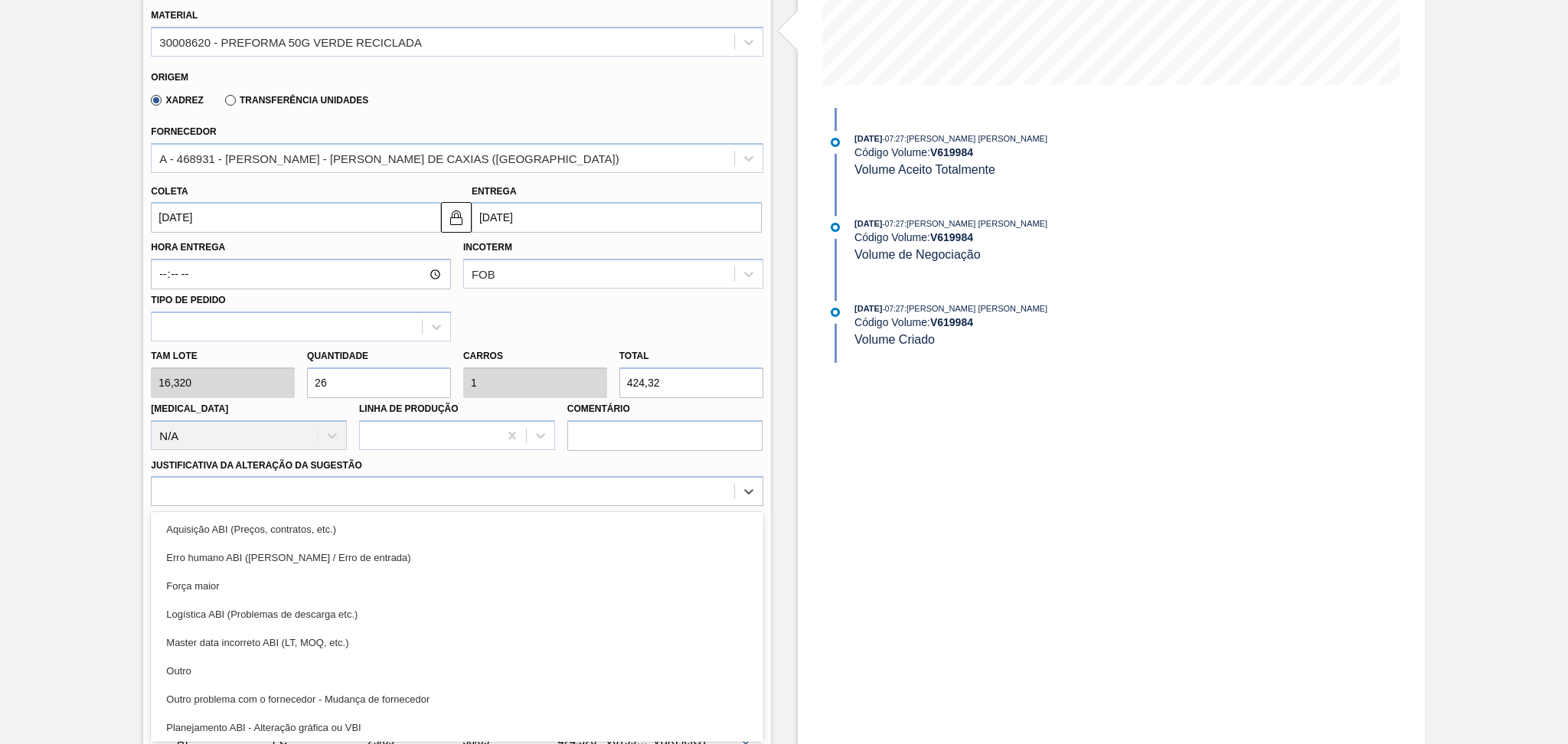
scroll to position [102, 0]
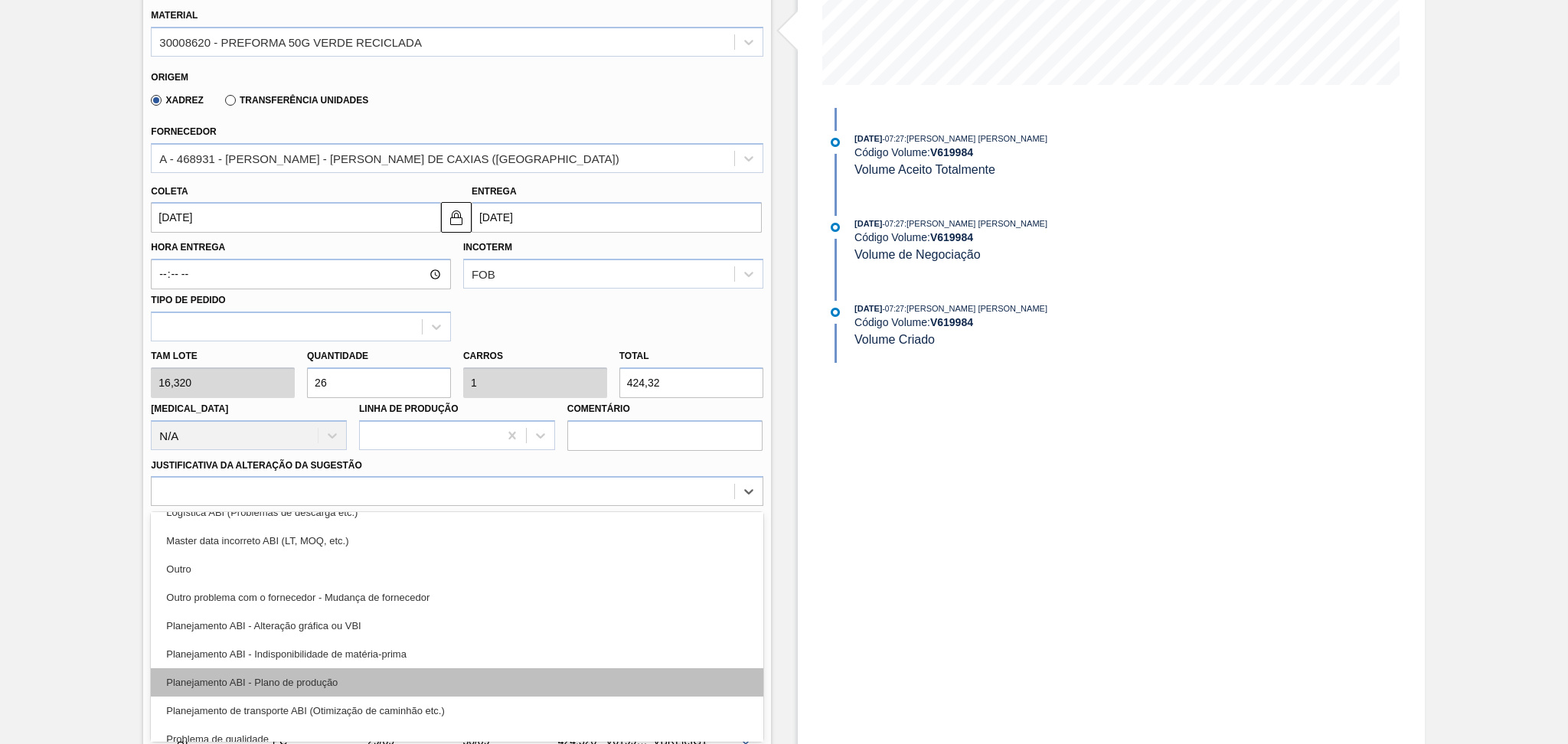
click at [315, 684] on div "Planejamento ABI - Plano de produção" at bounding box center [457, 681] width 612 height 29
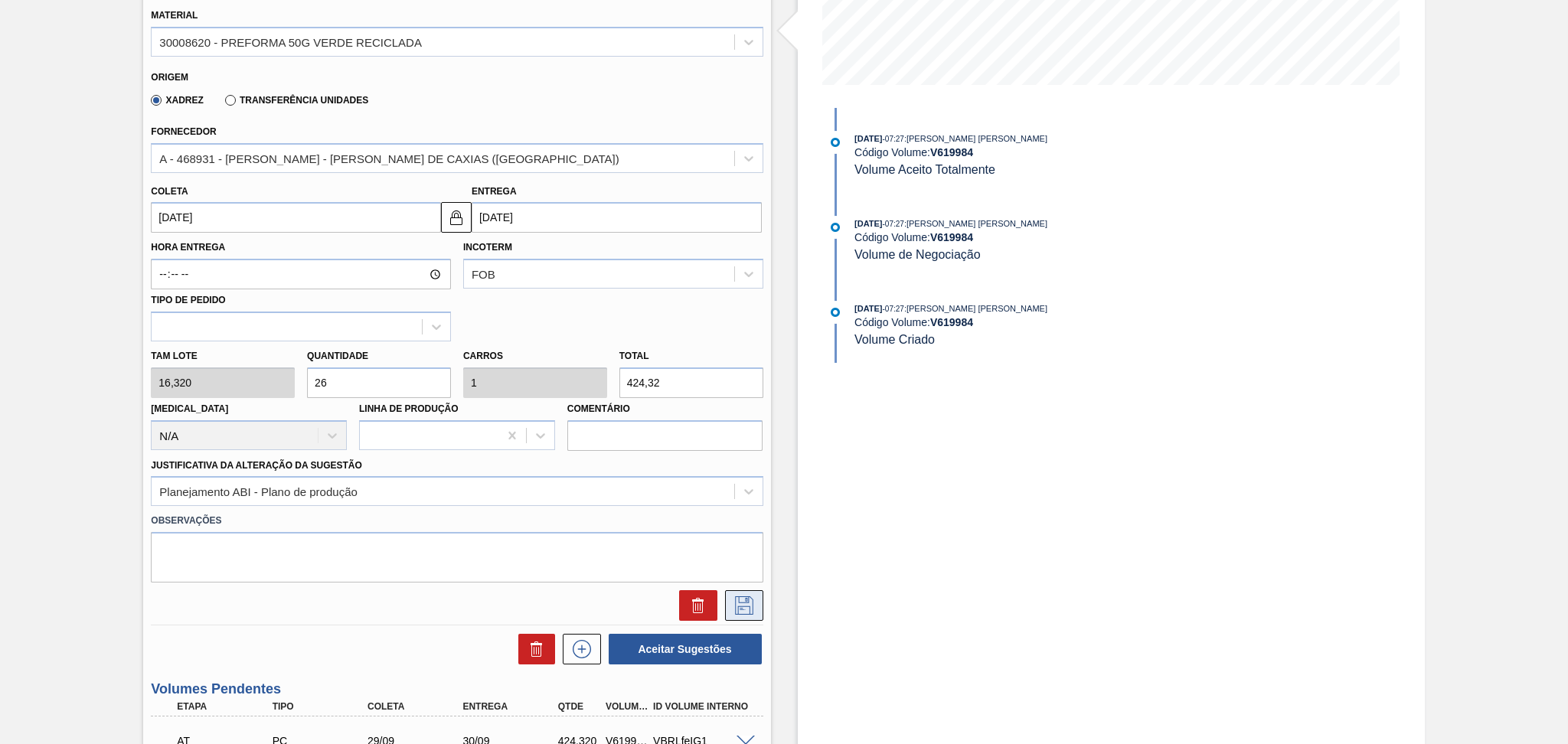
click at [735, 603] on icon at bounding box center [744, 605] width 18 height 18
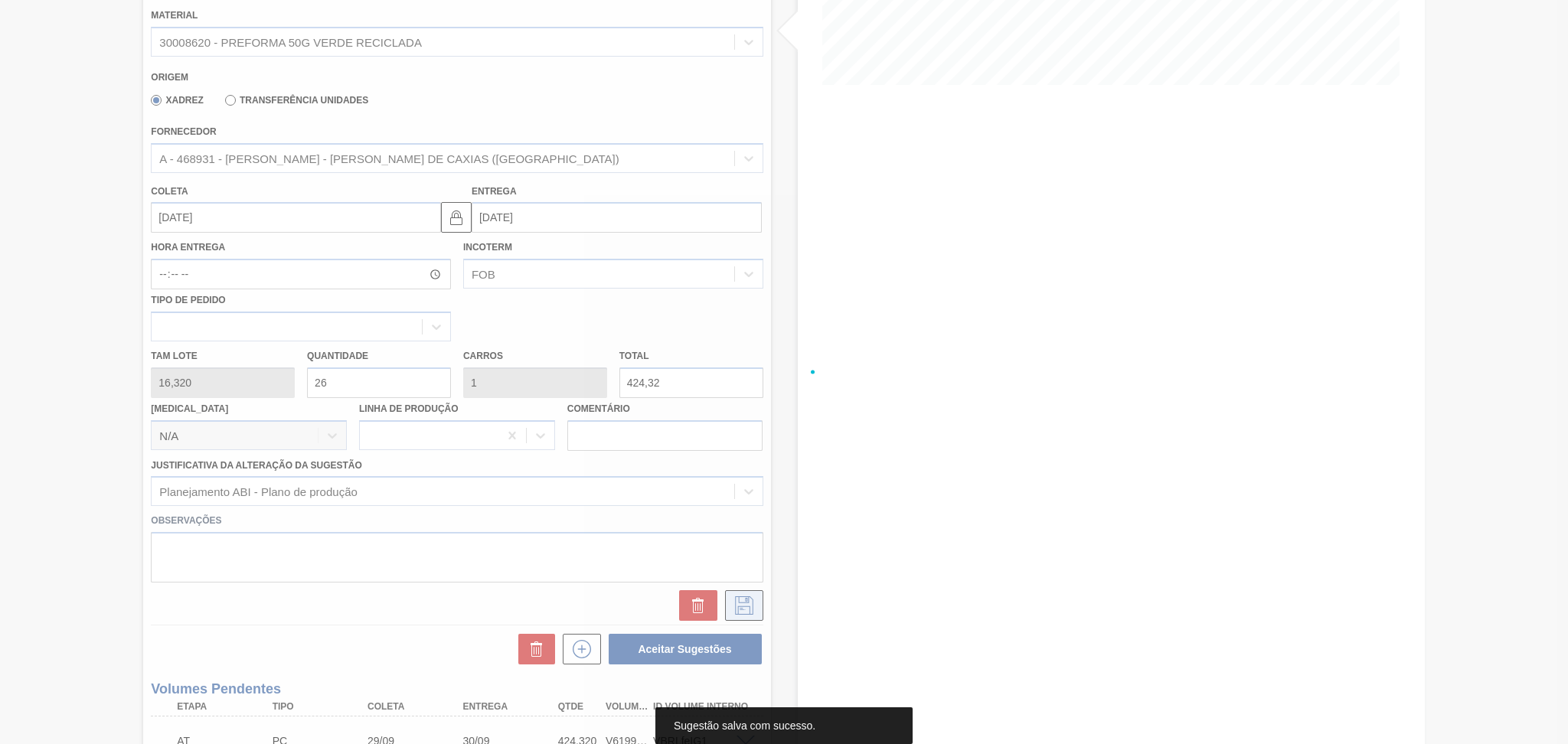
scroll to position [0, 0]
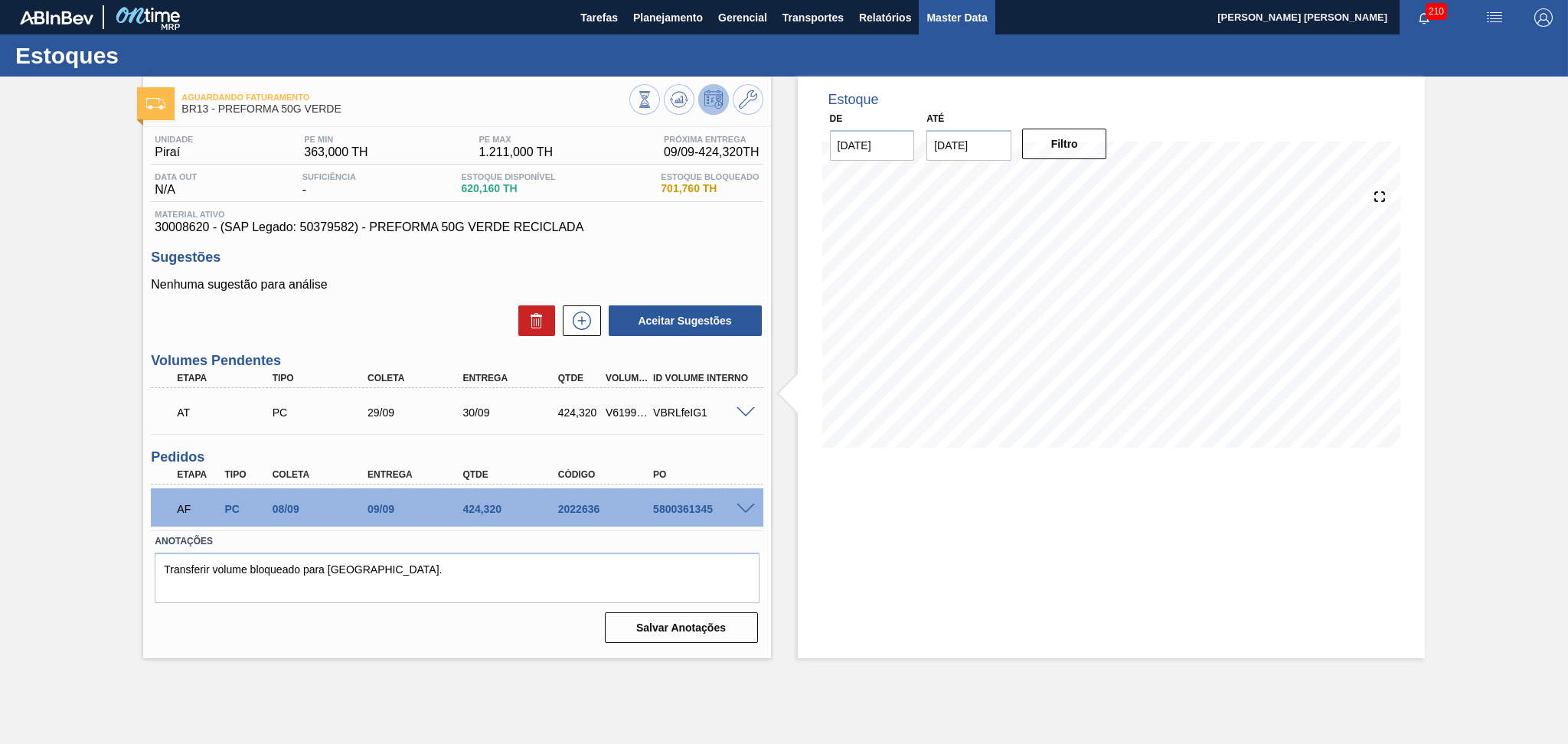
click at [961, 6] on button "Master Data" at bounding box center [956, 17] width 76 height 34
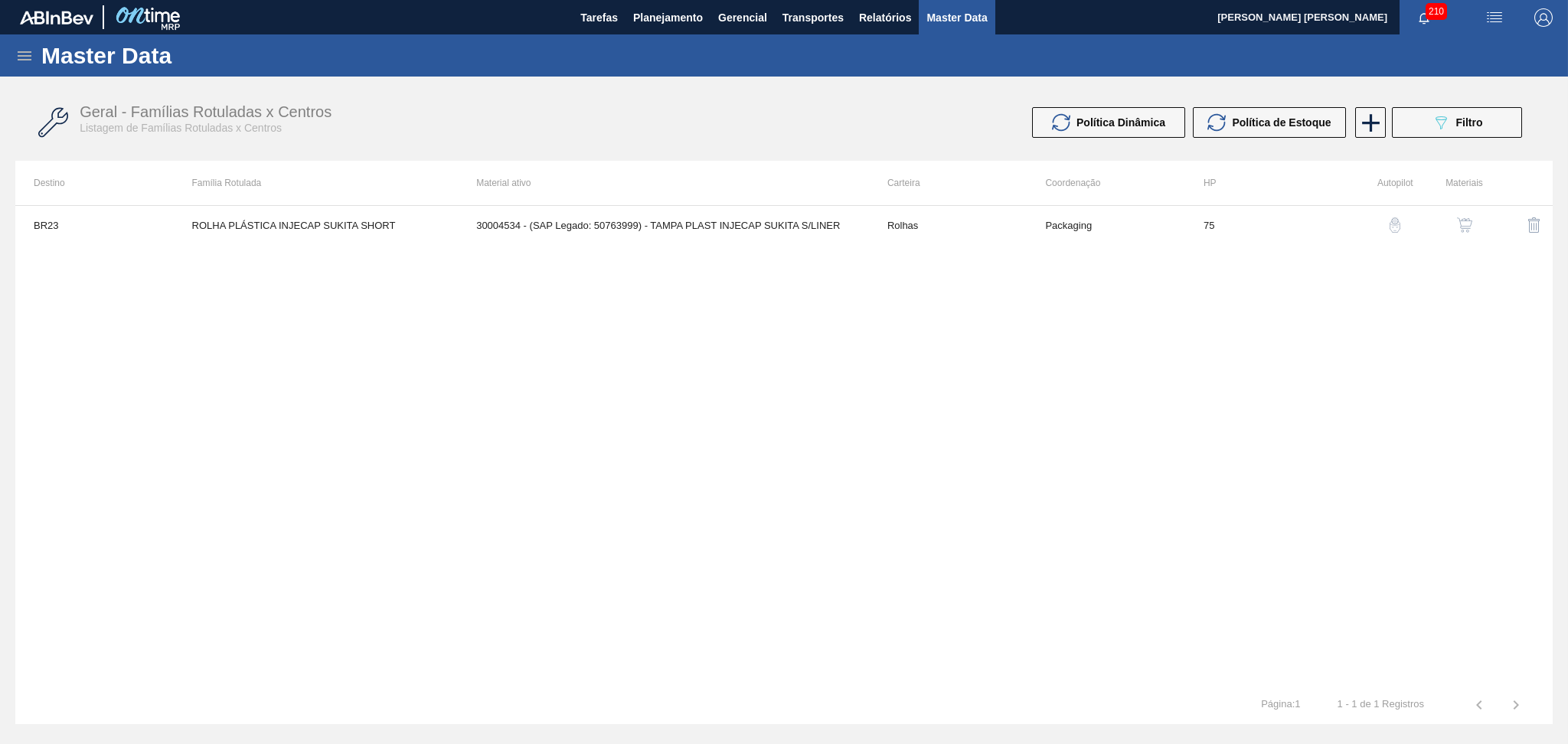
click at [17, 52] on icon at bounding box center [25, 56] width 18 height 18
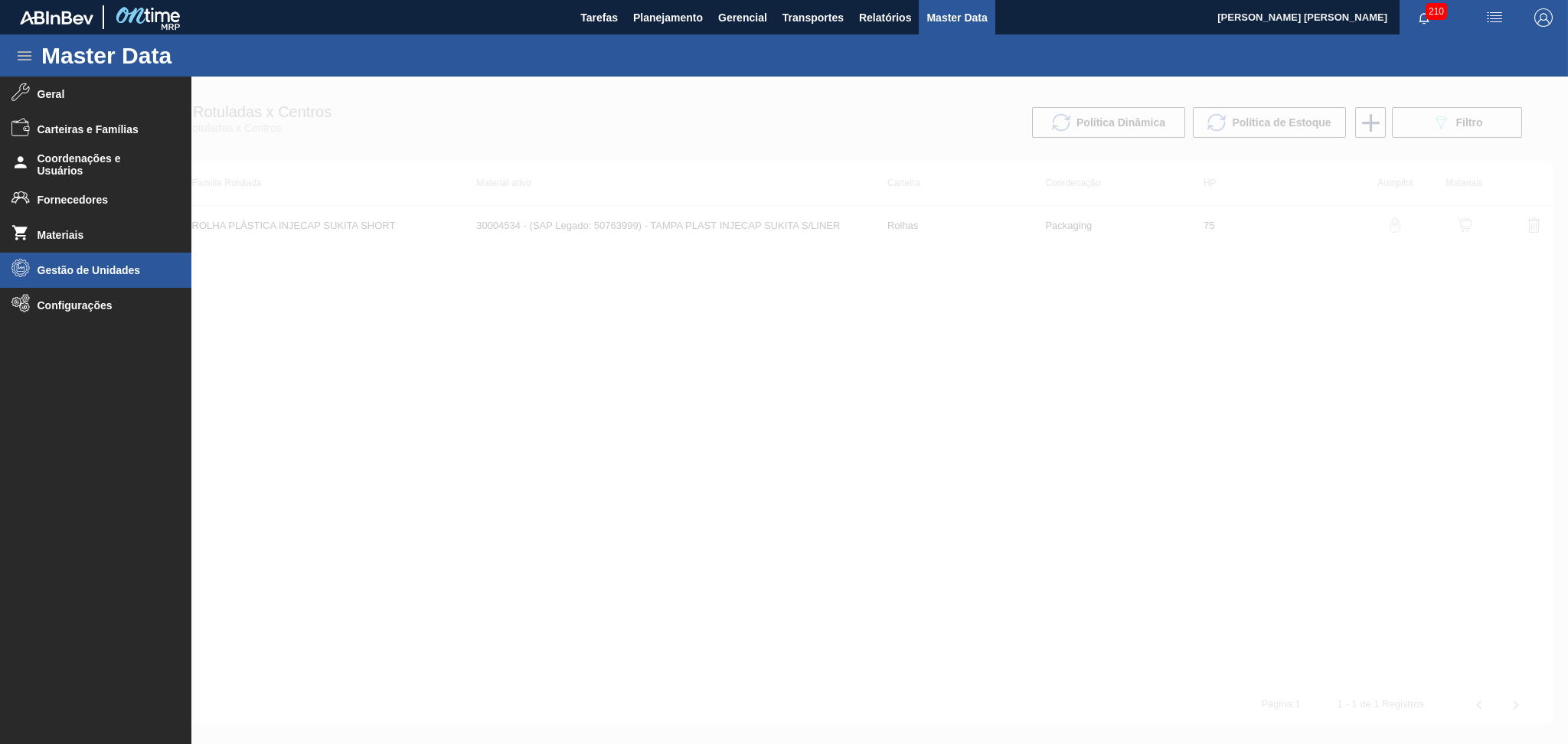
click at [60, 268] on span "Gestão de Unidades" at bounding box center [100, 270] width 126 height 12
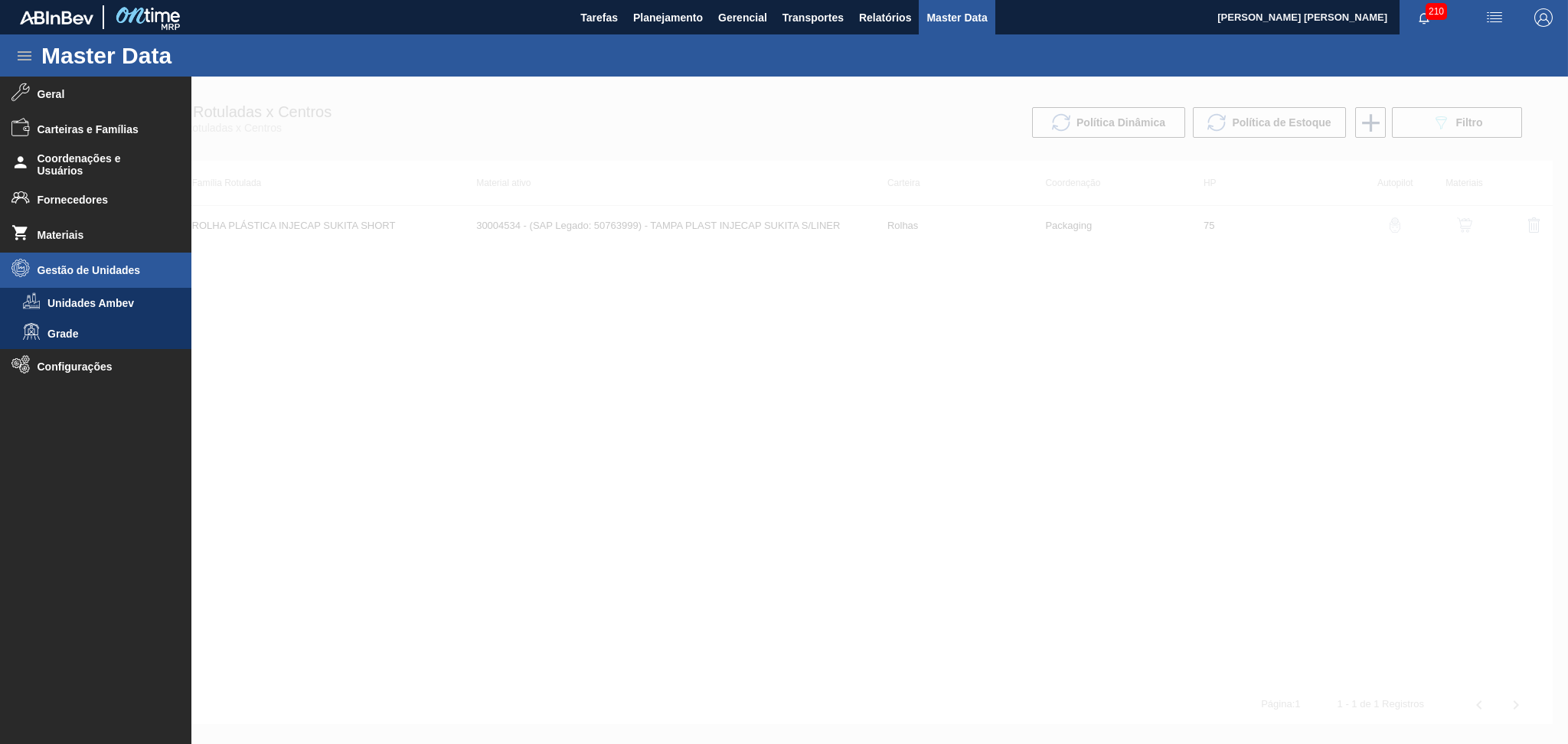
click at [60, 268] on span "Gestão de Unidades" at bounding box center [100, 270] width 126 height 12
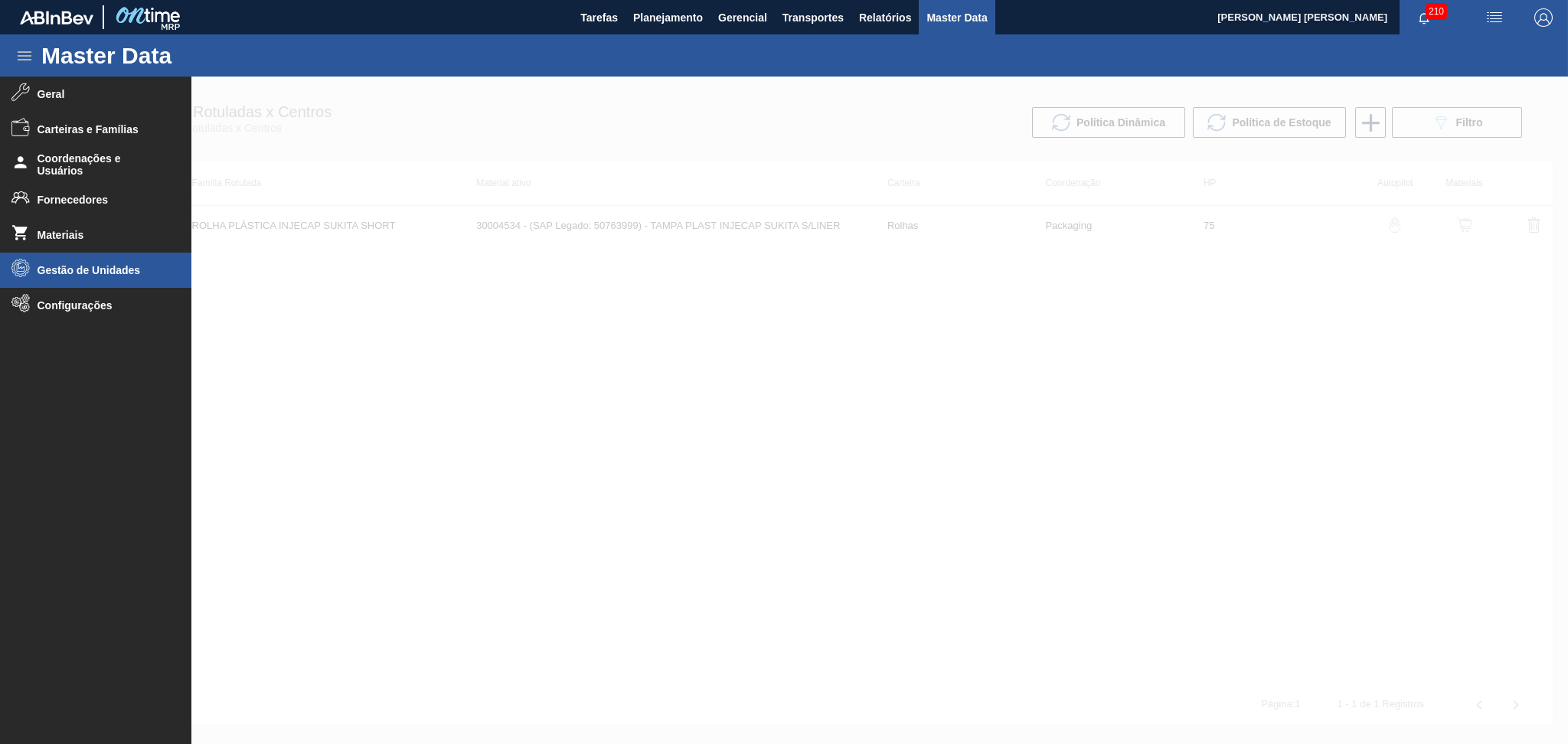
click at [60, 268] on span "Gestão de Unidades" at bounding box center [100, 270] width 126 height 12
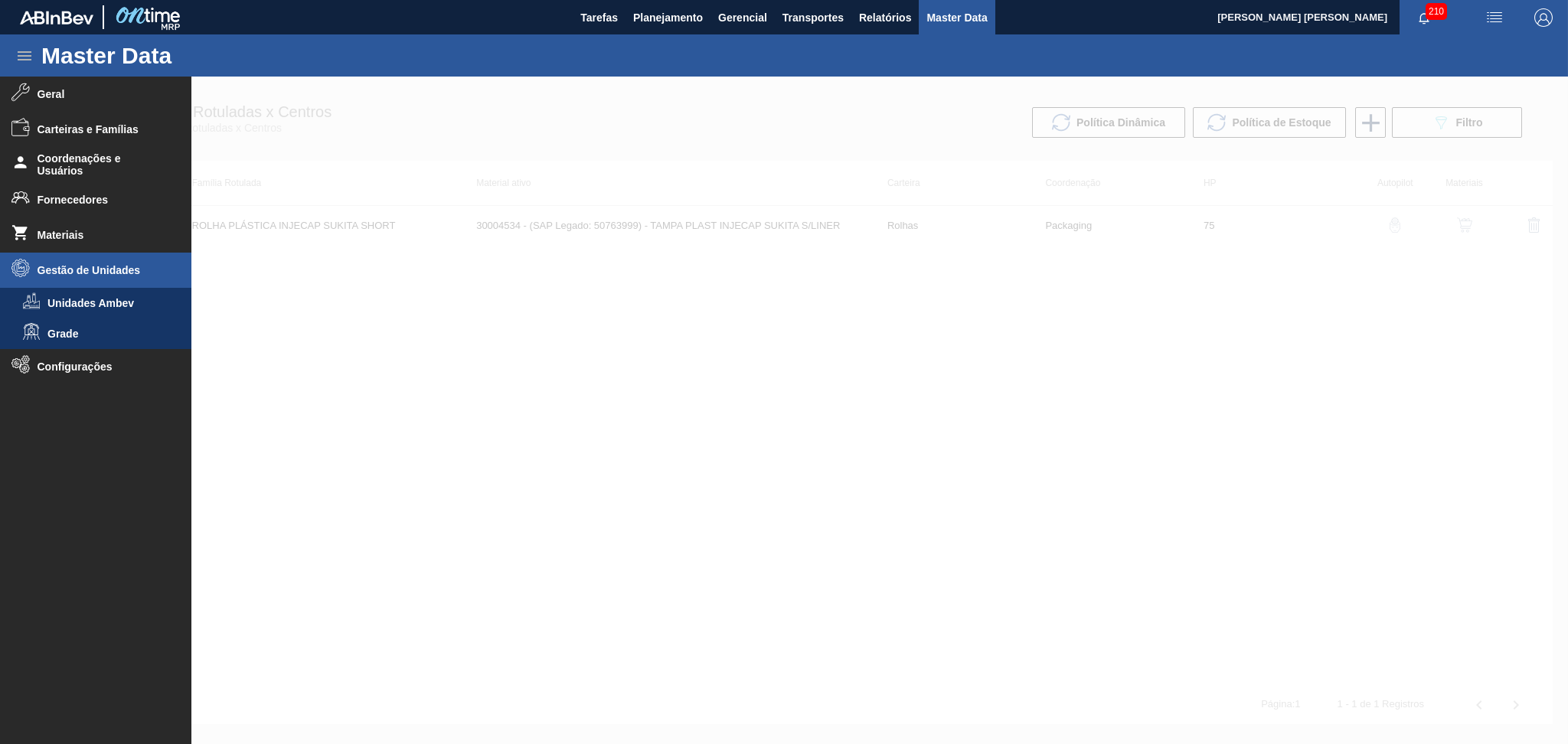
click at [60, 268] on span "Gestão de Unidades" at bounding box center [100, 270] width 126 height 12
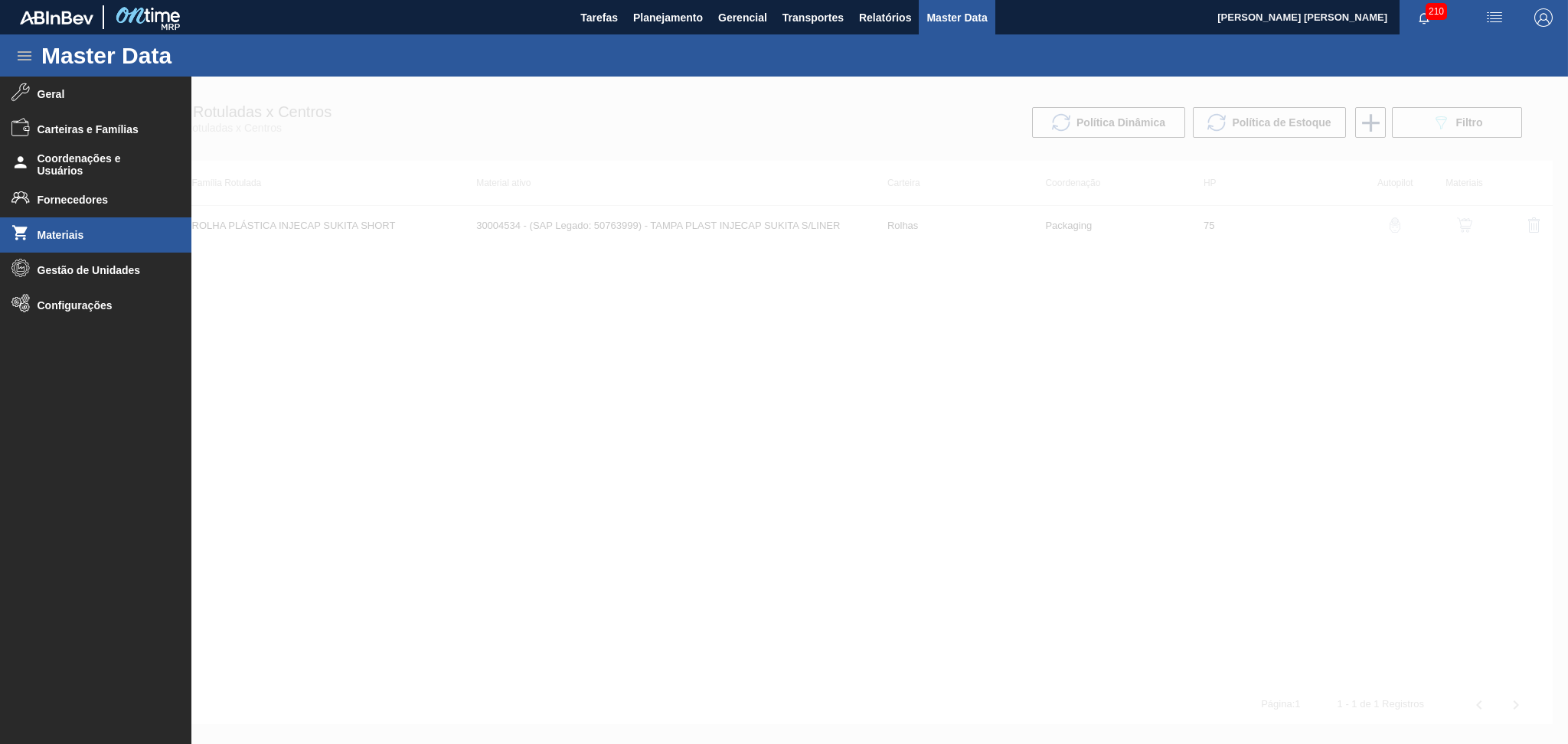
click at [58, 238] on span "Materiais" at bounding box center [100, 234] width 126 height 12
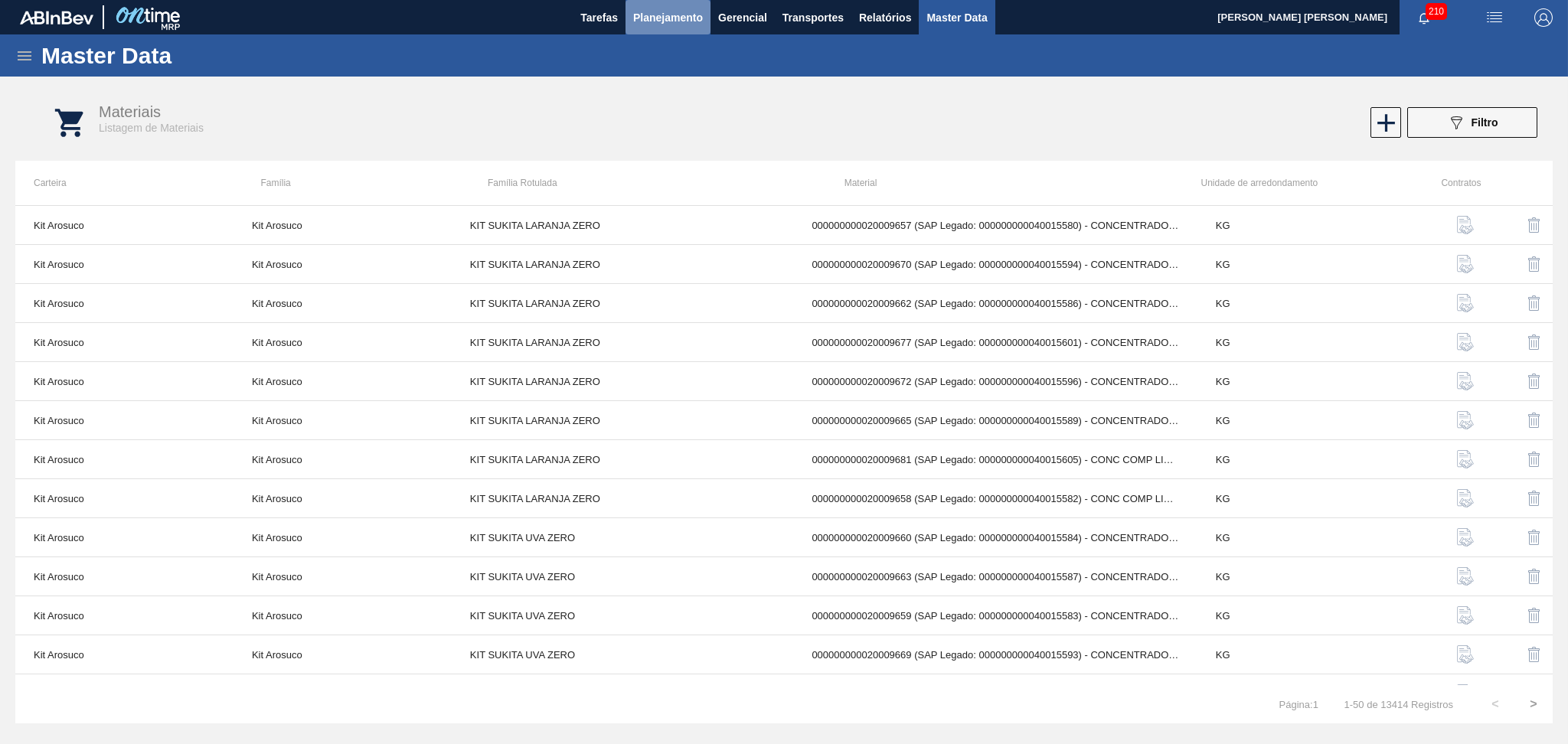
click at [698, 18] on span "Planejamento" at bounding box center [668, 17] width 70 height 18
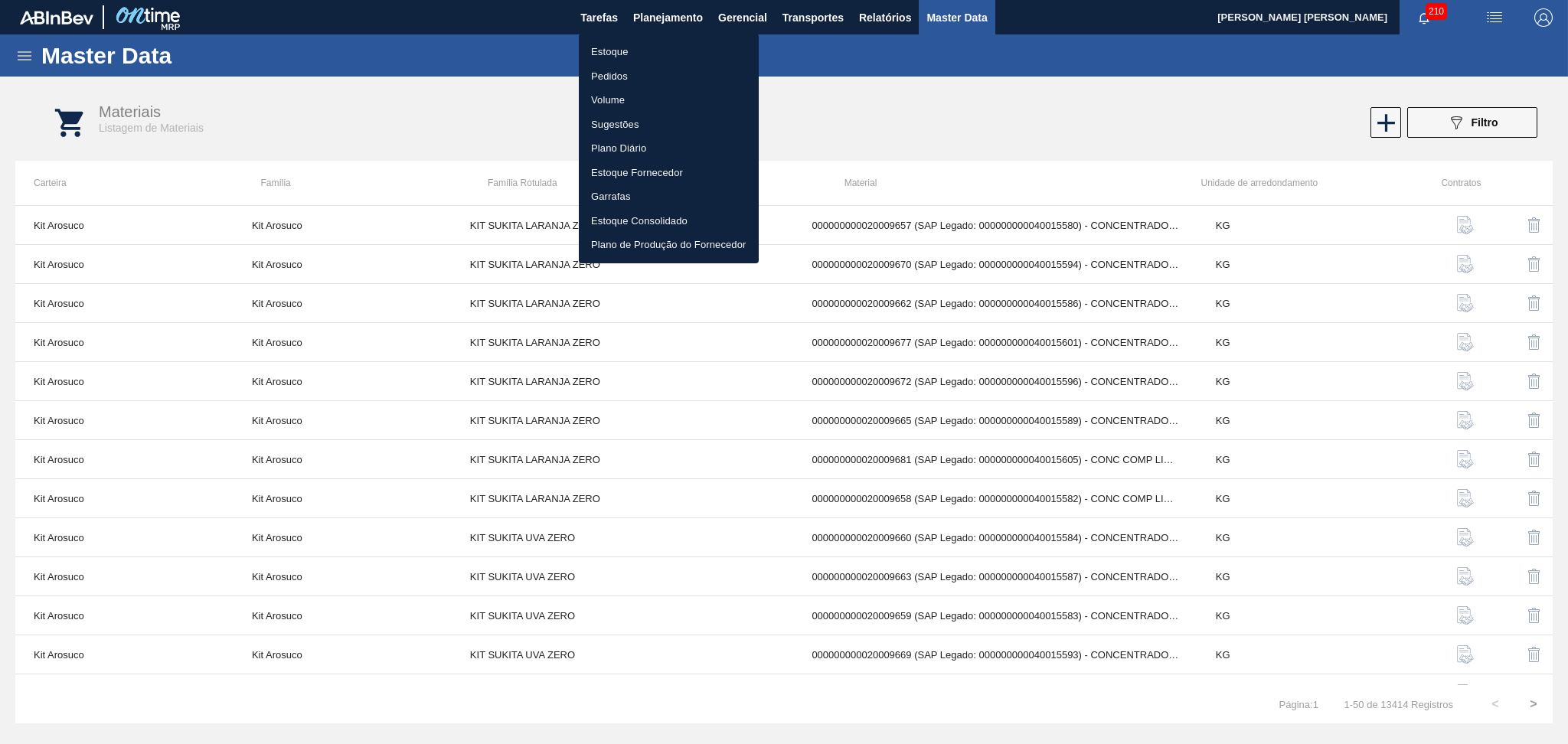
click at [618, 52] on li "Estoque" at bounding box center [668, 52] width 180 height 25
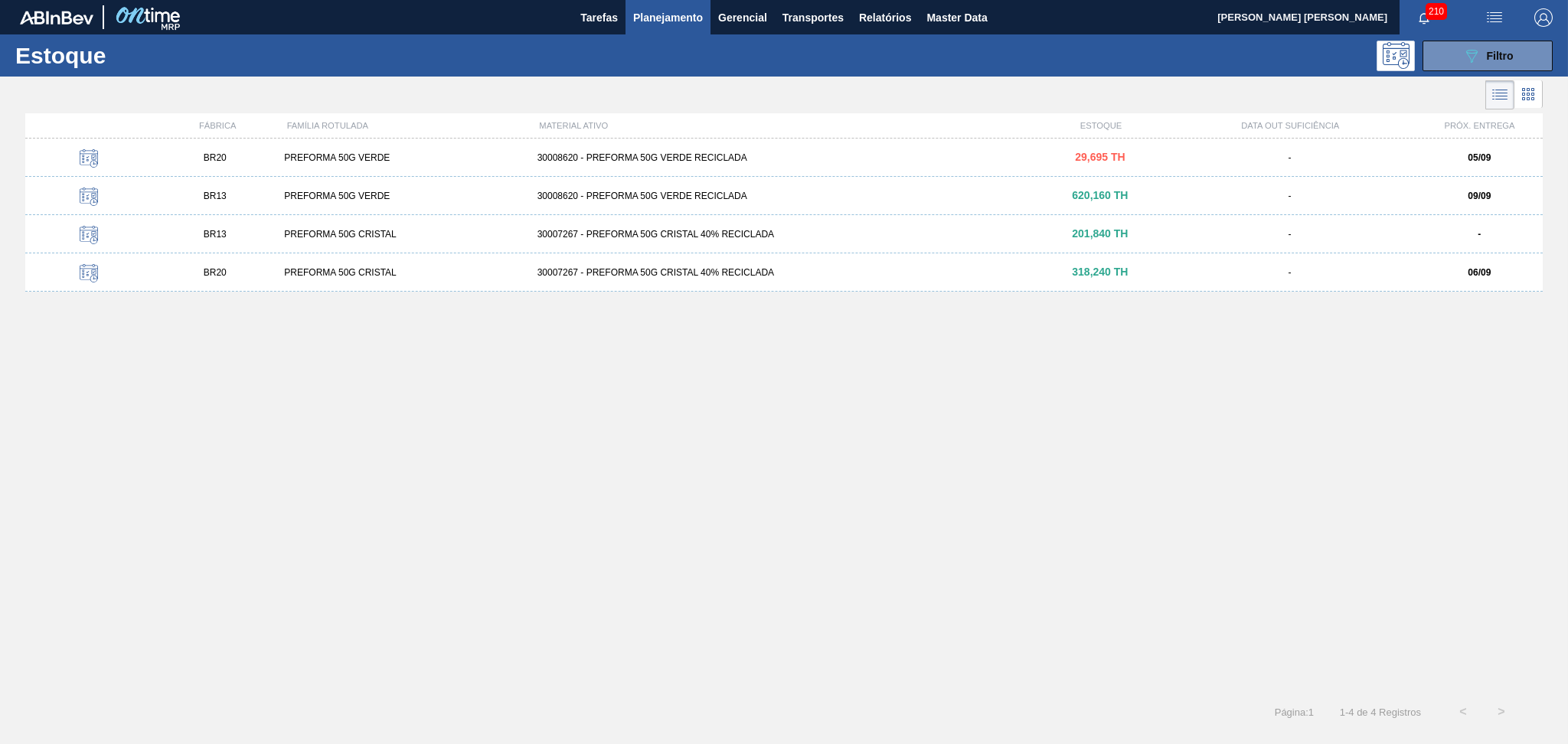
click at [313, 162] on div "PREFORMA 50G VERDE" at bounding box center [404, 157] width 252 height 11
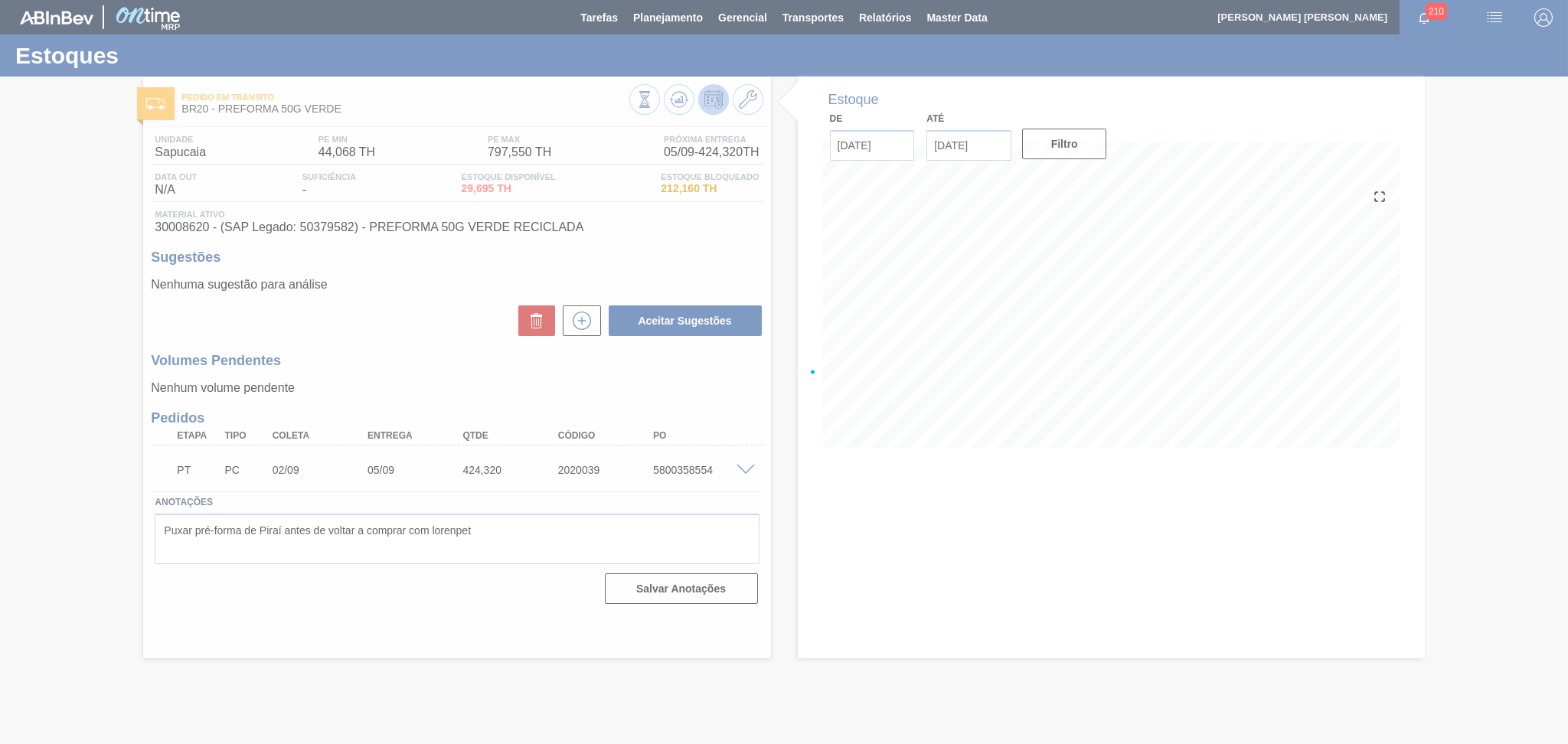
click at [406, 334] on div at bounding box center [784, 372] width 1568 height 744
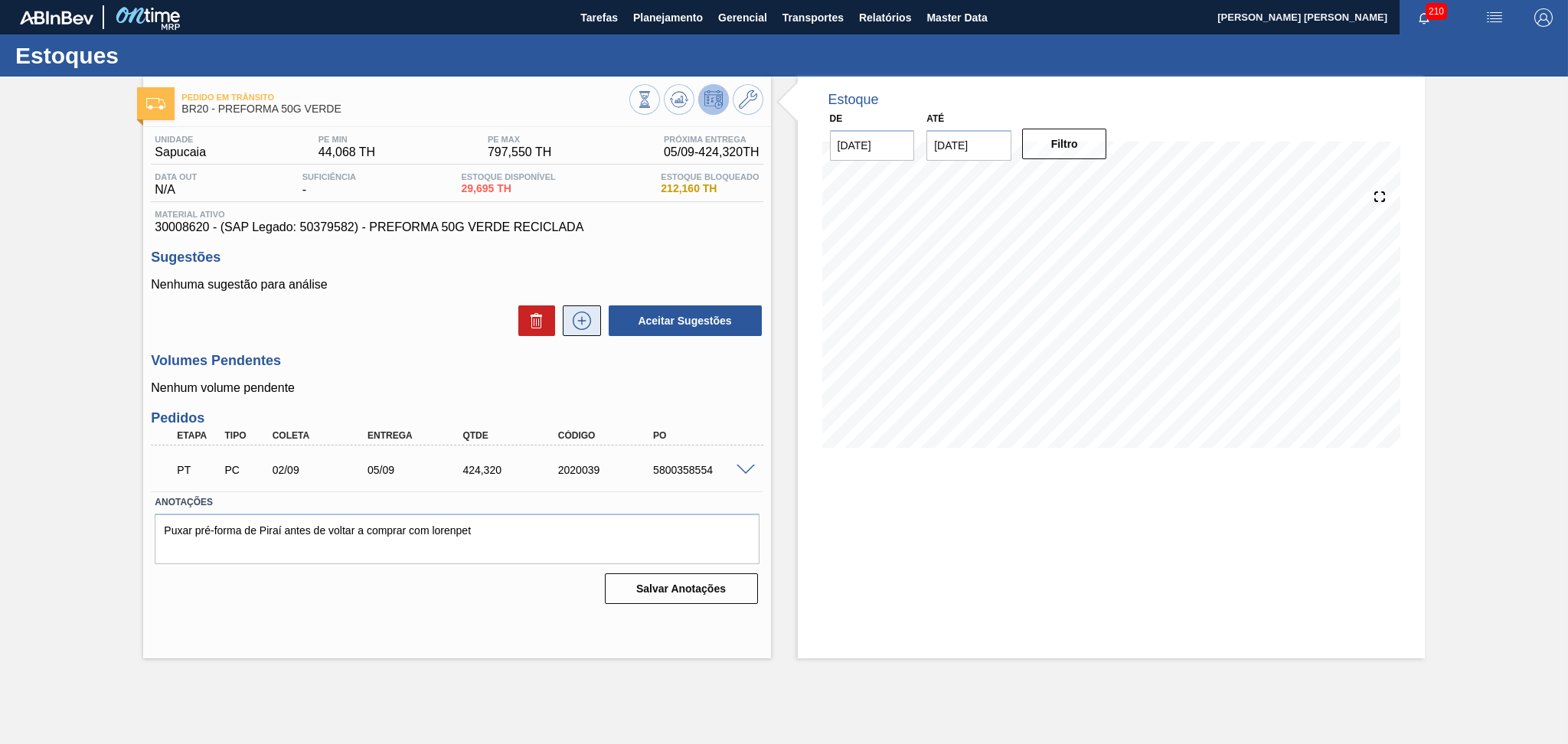
click at [579, 326] on icon at bounding box center [581, 320] width 25 height 18
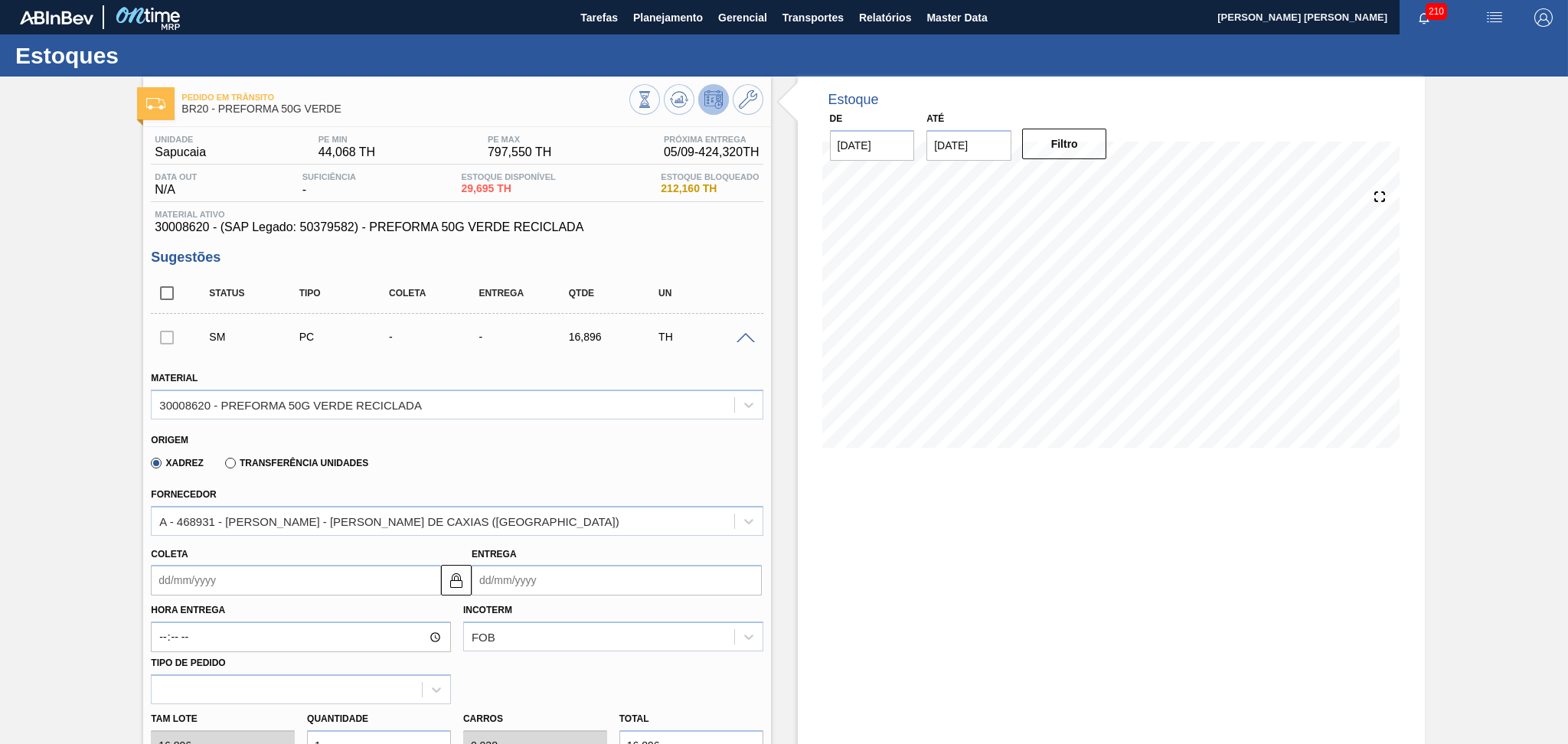
click at [743, 340] on span at bounding box center [745, 338] width 18 height 11
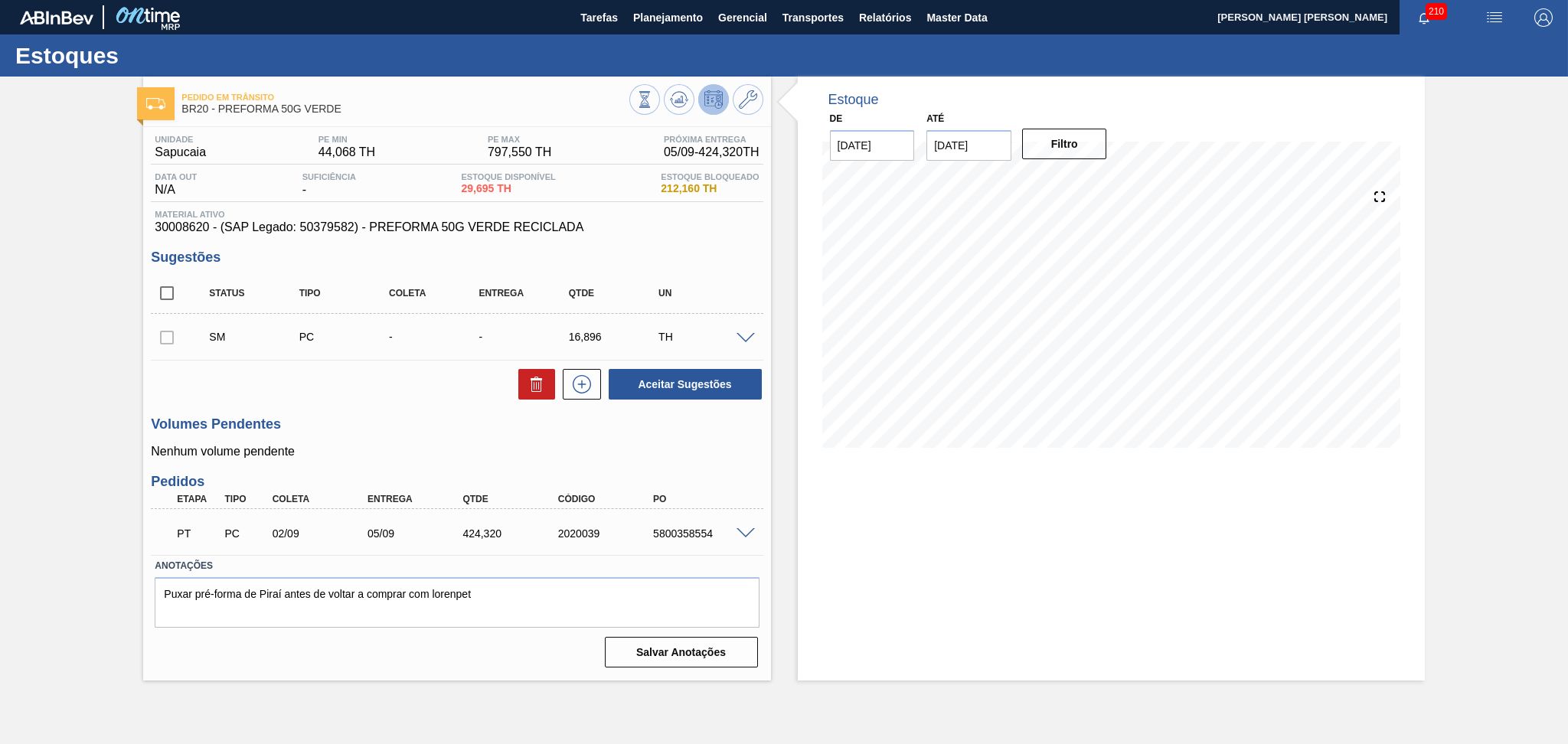
click at [401, 436] on div "Volumes Pendentes Nenhum volume pendente" at bounding box center [457, 437] width 612 height 42
click at [739, 340] on span at bounding box center [745, 338] width 18 height 11
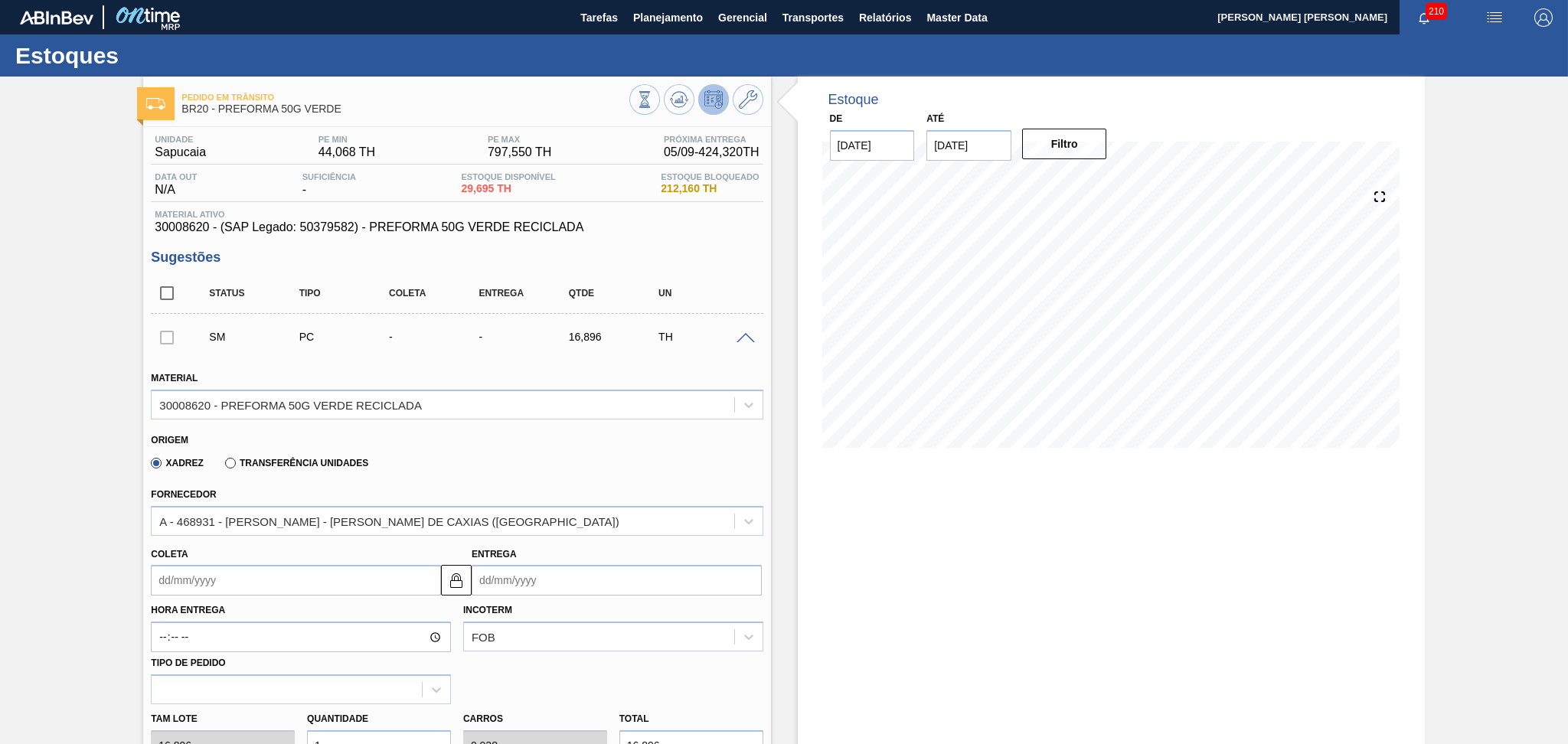
click at [263, 577] on input "Coleta" at bounding box center [296, 579] width 290 height 30
type input "2"
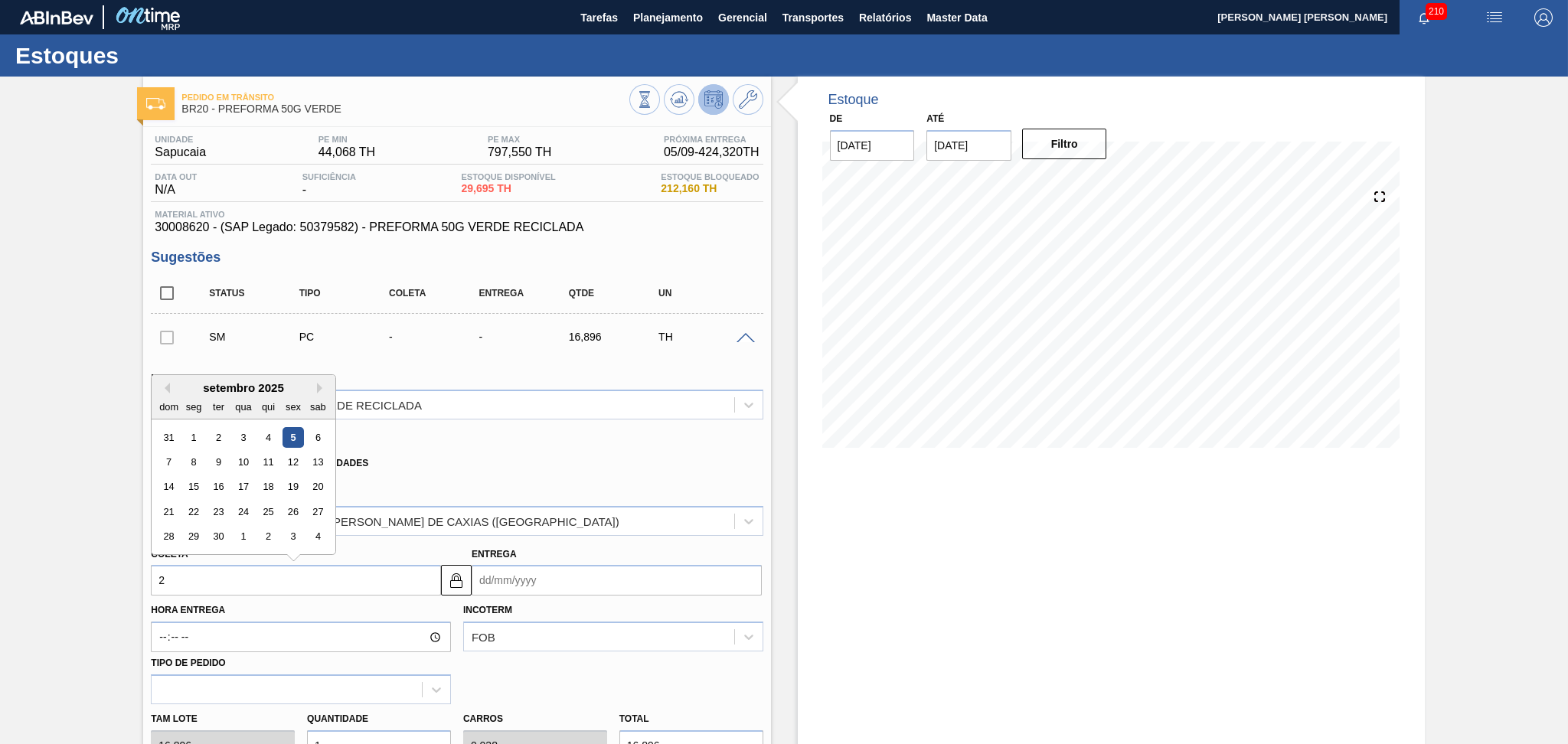
type input "[DATE]"
type input "29"
type input "[DATE]"
click at [193, 532] on div "29" at bounding box center [193, 537] width 20 height 20
type input "[DATE]"
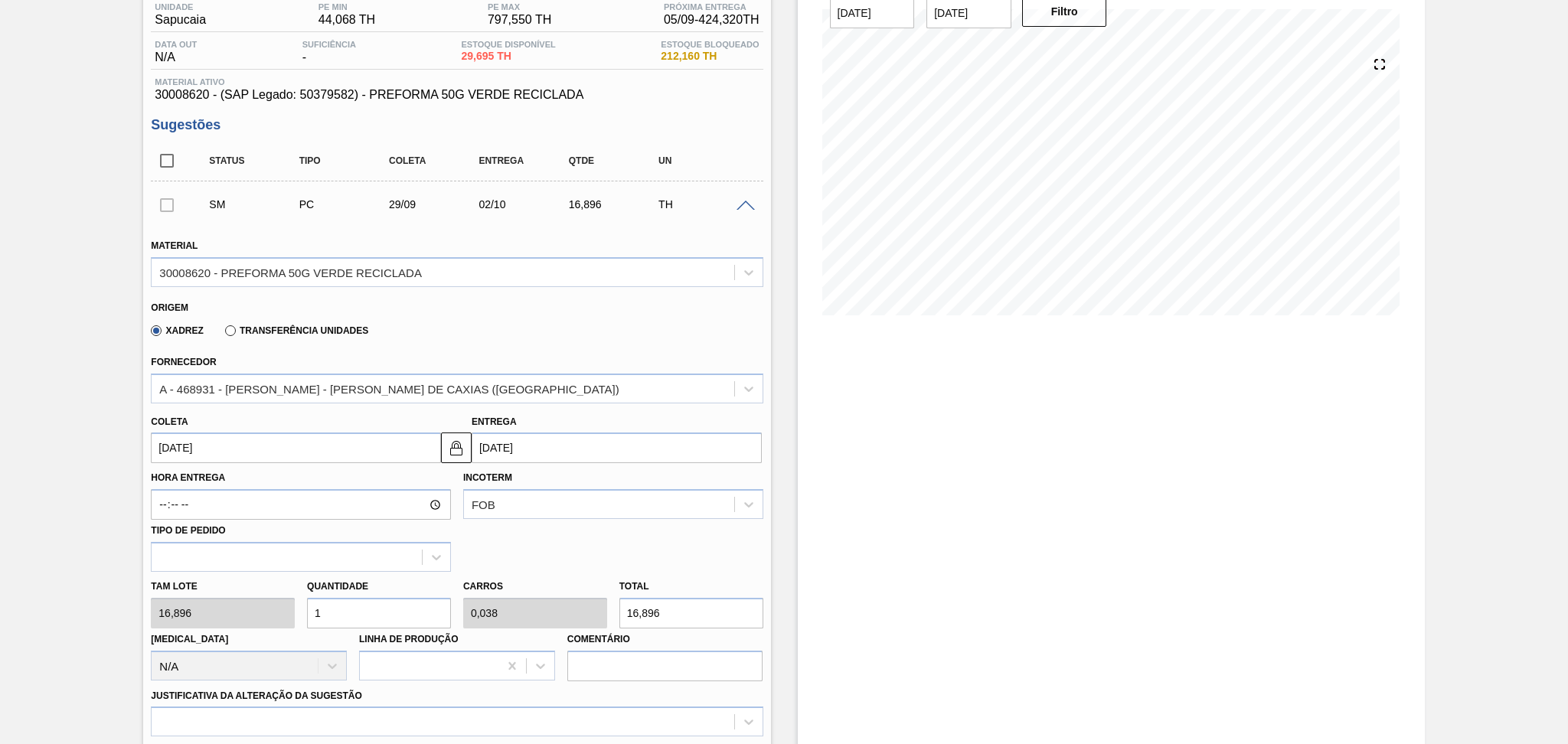
scroll to position [203, 0]
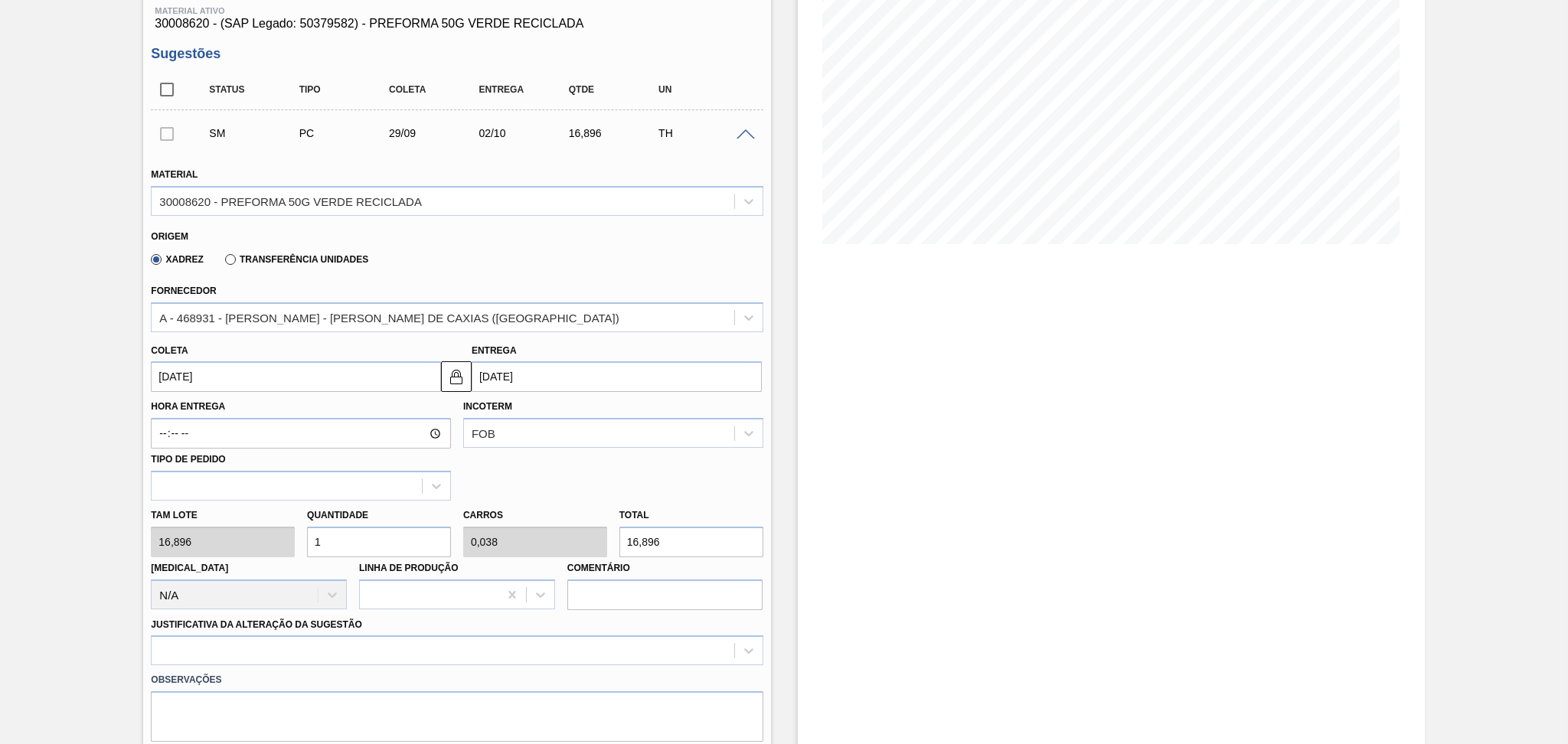
drag, startPoint x: 351, startPoint y: 539, endPoint x: 297, endPoint y: 514, distance: 59.5
click at [307, 527] on input "1" at bounding box center [379, 541] width 144 height 30
type input "2"
type input "0,077"
type input "33,792"
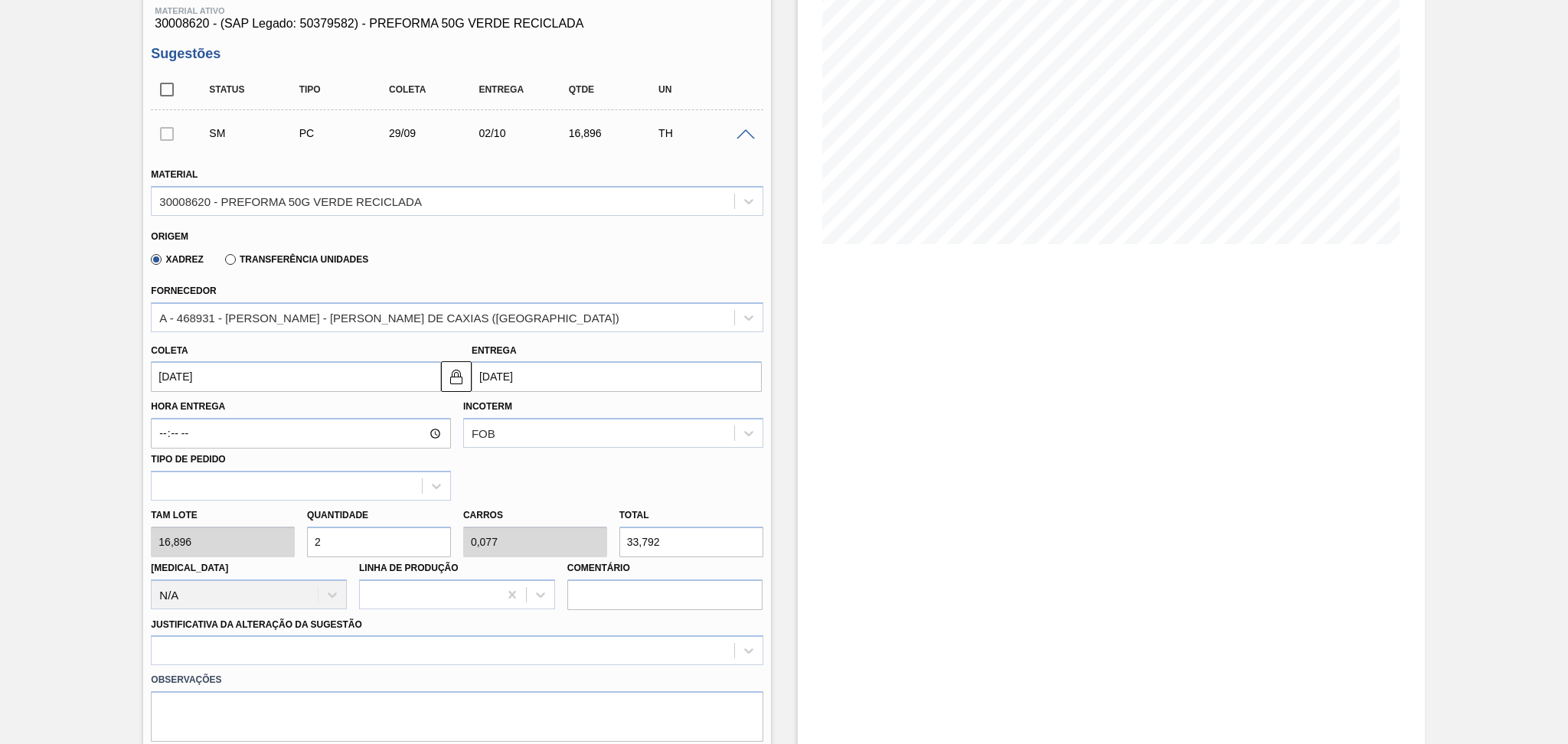
type input "26"
type input "1"
type input "439,296"
type input "26"
click at [288, 645] on div at bounding box center [457, 650] width 612 height 29
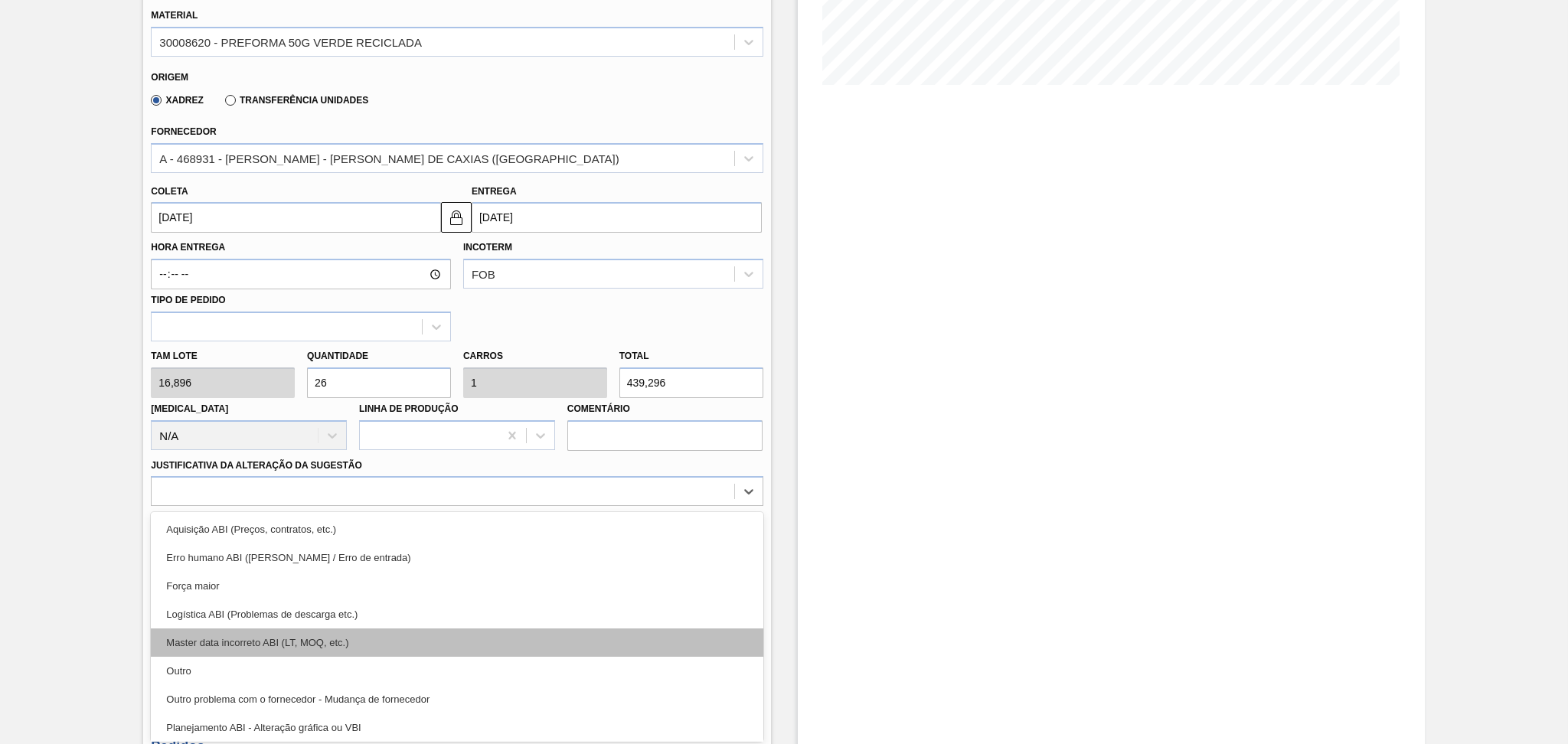
scroll to position [102, 0]
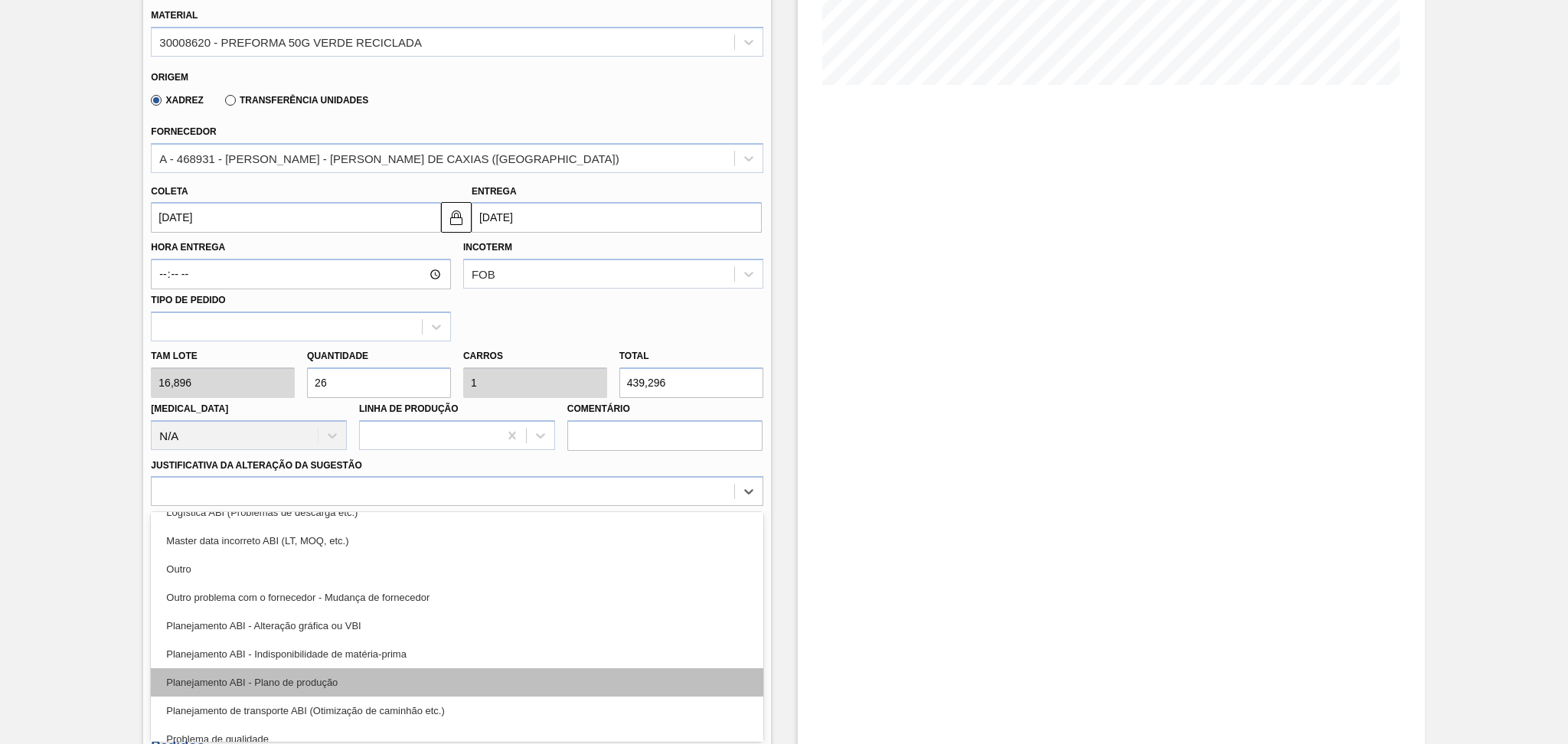
click at [313, 681] on div "Planejamento ABI - Plano de produção" at bounding box center [457, 681] width 612 height 29
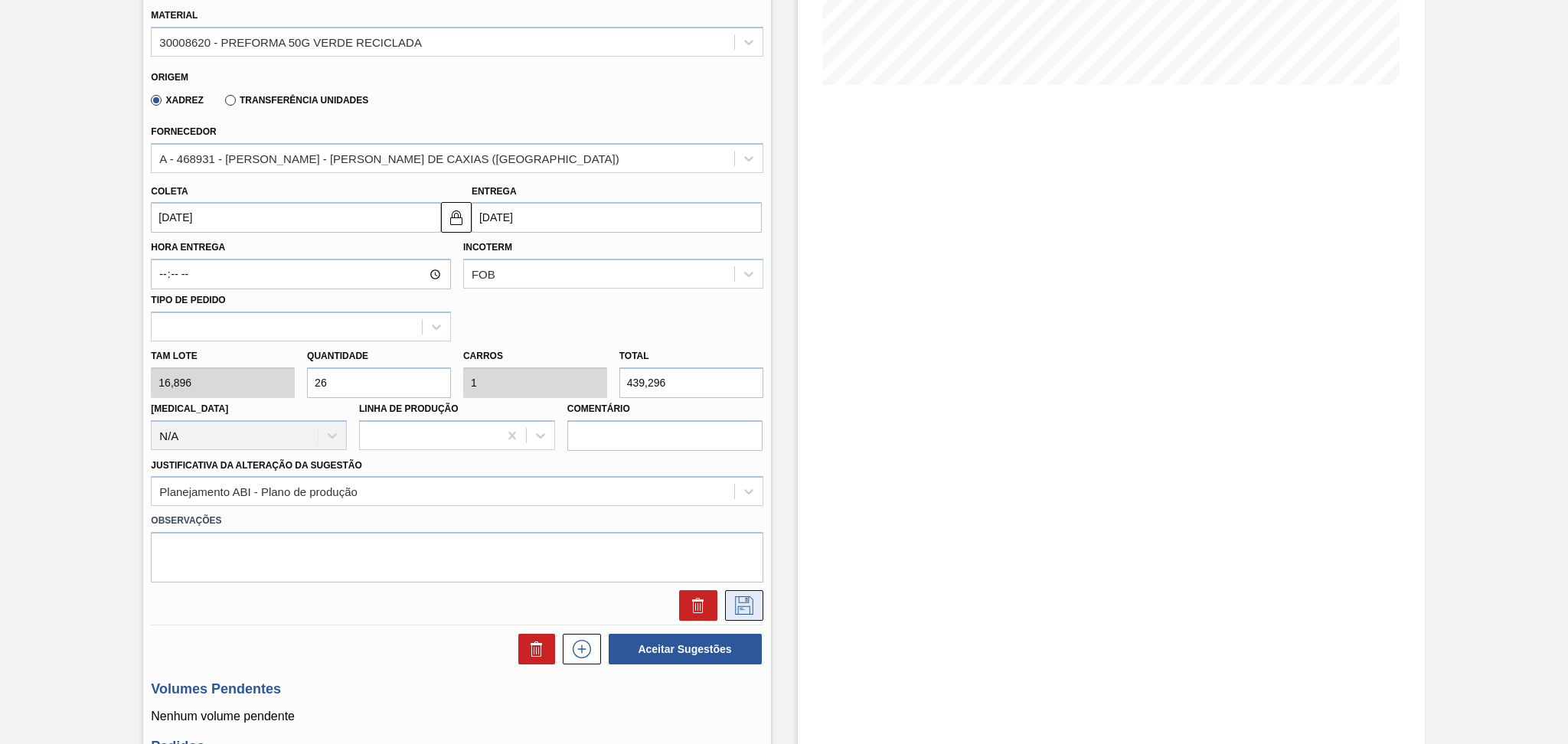
click at [747, 608] on icon at bounding box center [743, 605] width 25 height 18
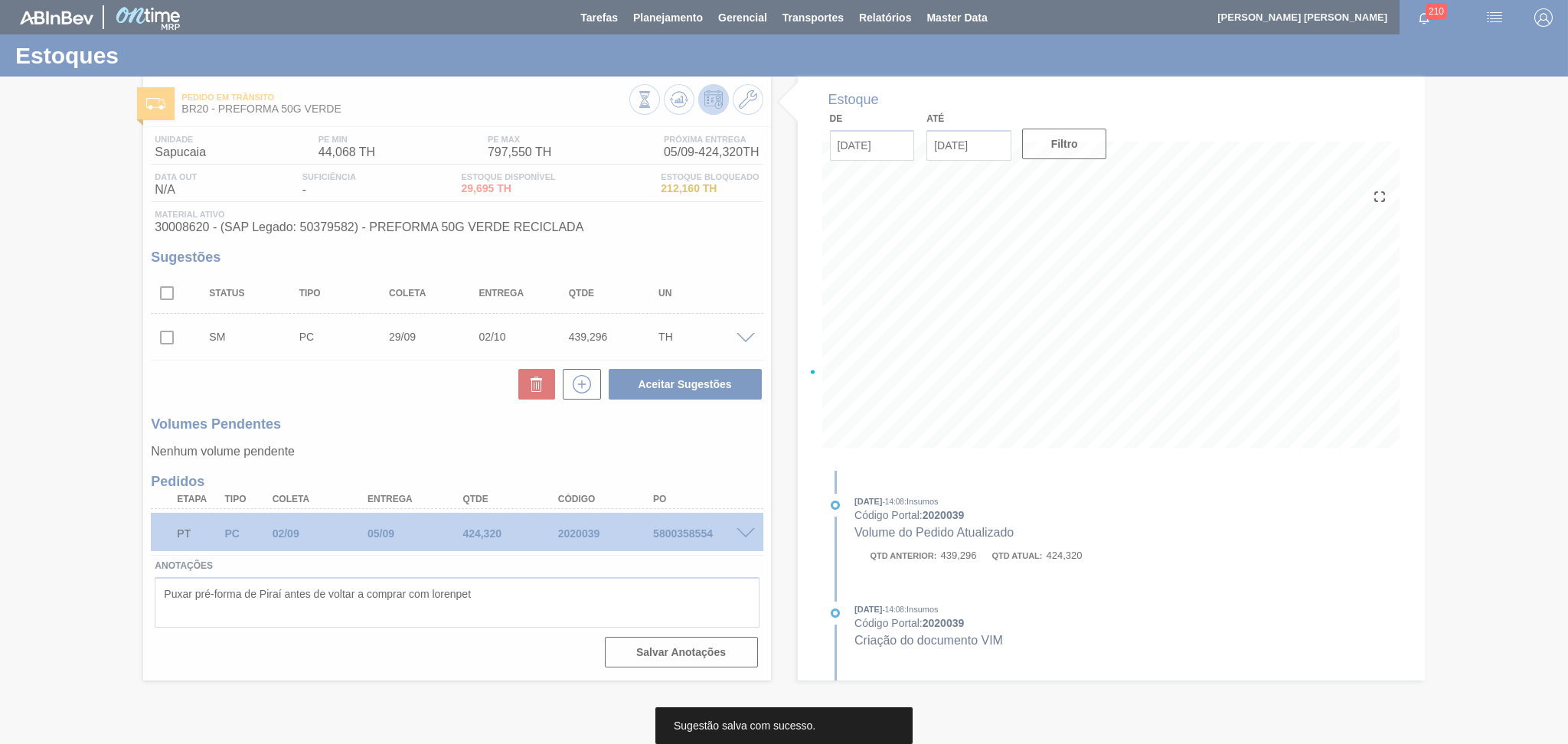
scroll to position [0, 0]
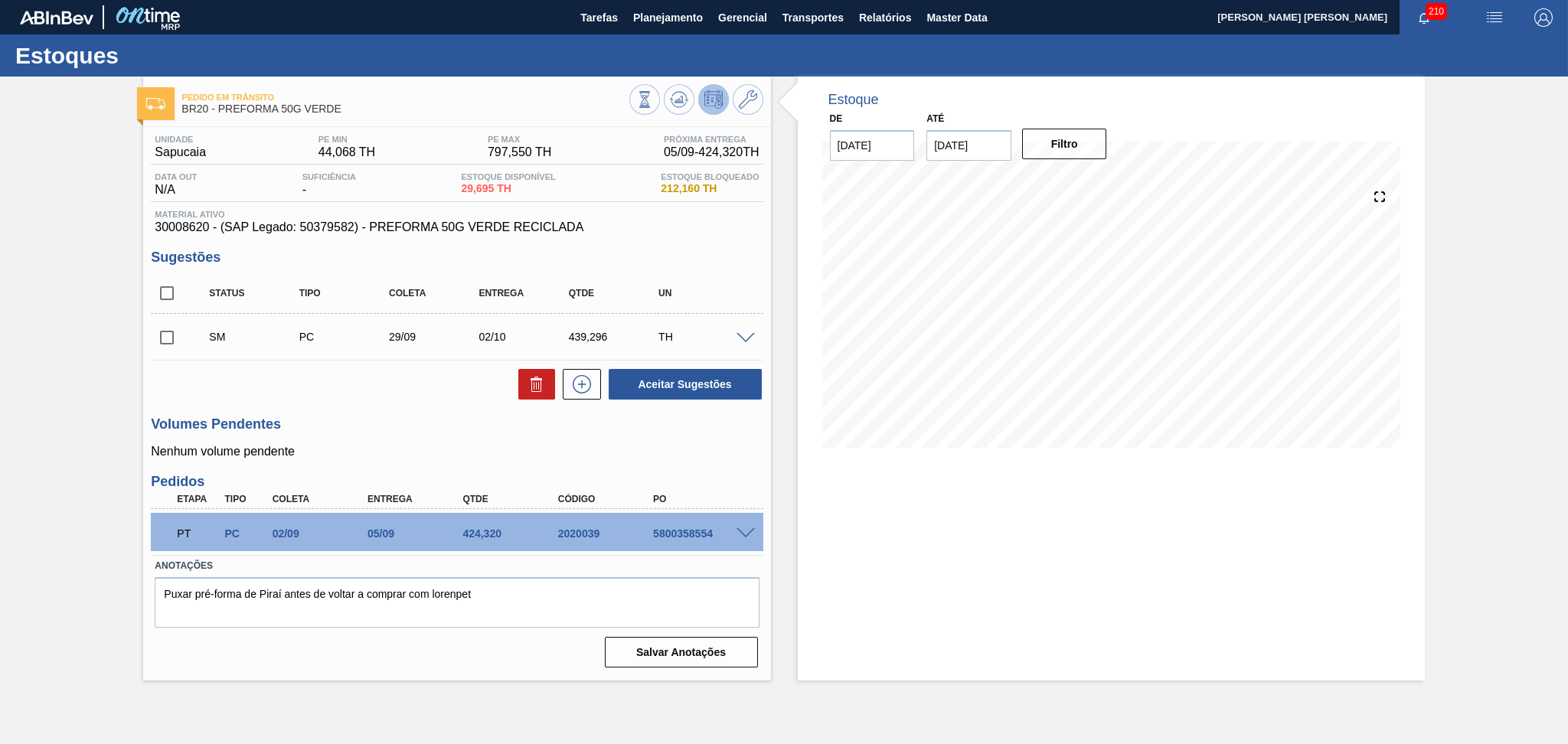
click at [171, 337] on input "checkbox" at bounding box center [167, 337] width 32 height 32
click at [640, 384] on button "Aceitar Sugestões" at bounding box center [685, 384] width 153 height 30
checkbox input "false"
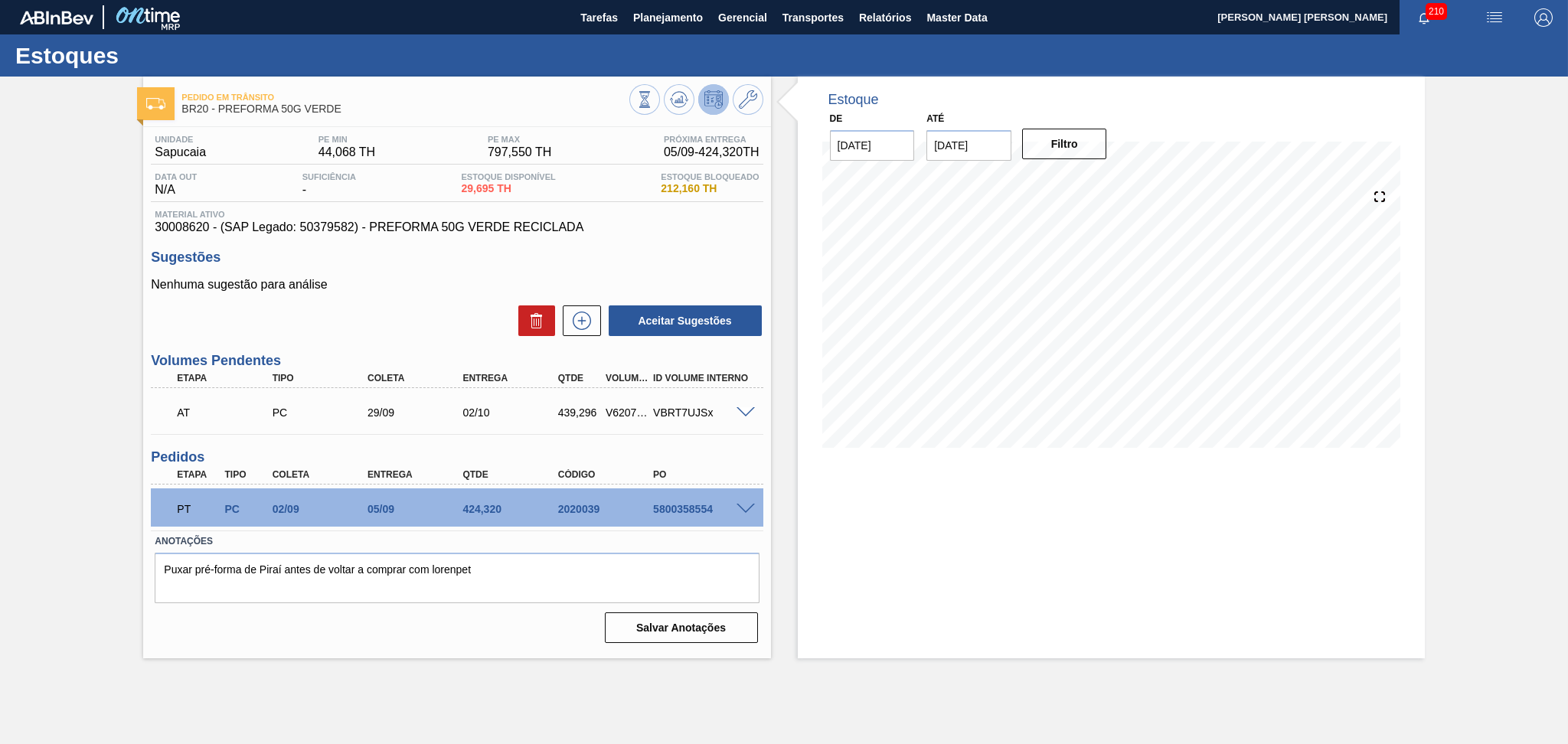
click at [778, 542] on div "Estoque De [DATE] Até [DATE] Filtro" at bounding box center [1098, 367] width 654 height 582
click at [982, 578] on div "Estoque De [DATE] Até [DATE] Filtro" at bounding box center [1111, 367] width 627 height 582
click at [677, 110] on button at bounding box center [678, 99] width 30 height 30
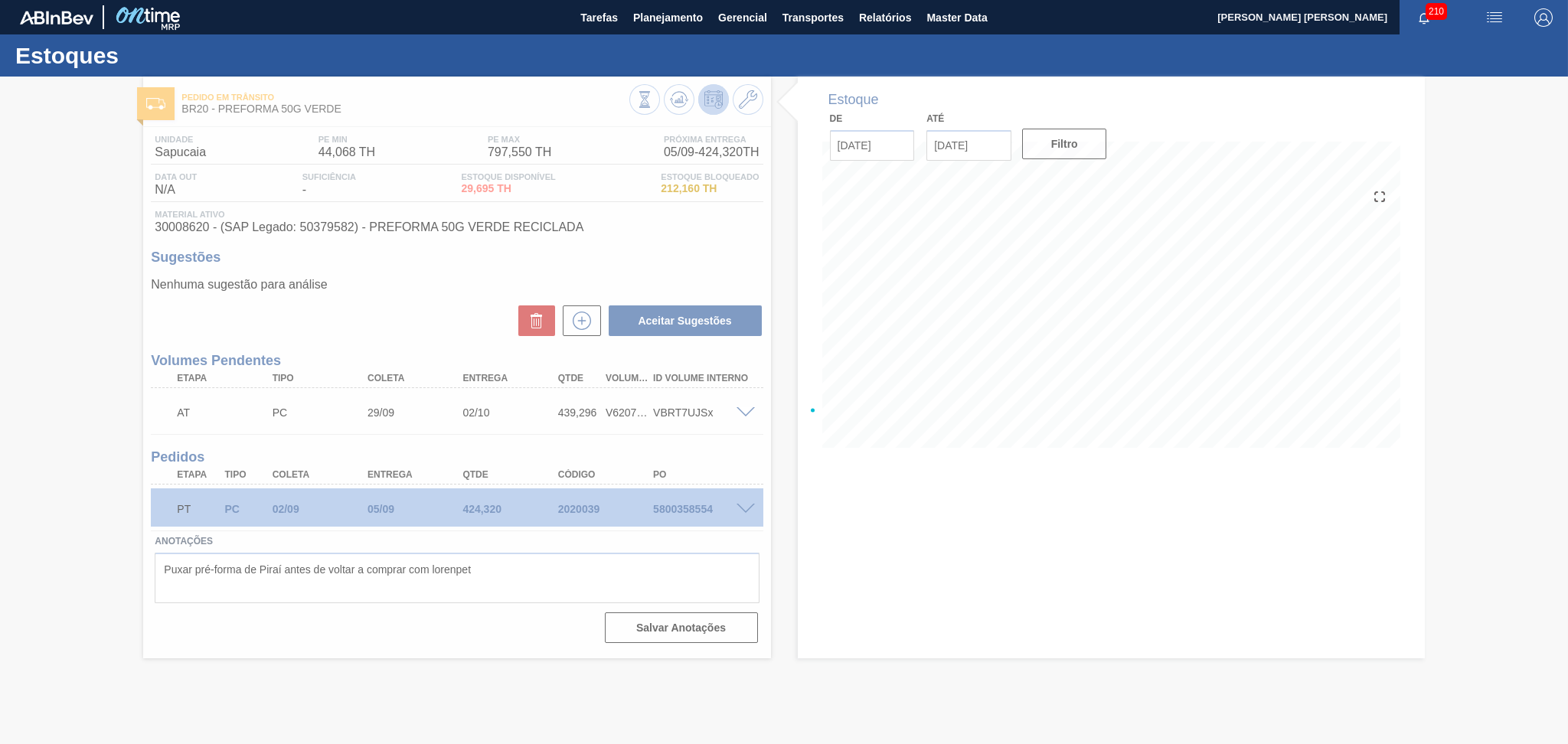
click at [990, 356] on div at bounding box center [784, 410] width 1568 height 668
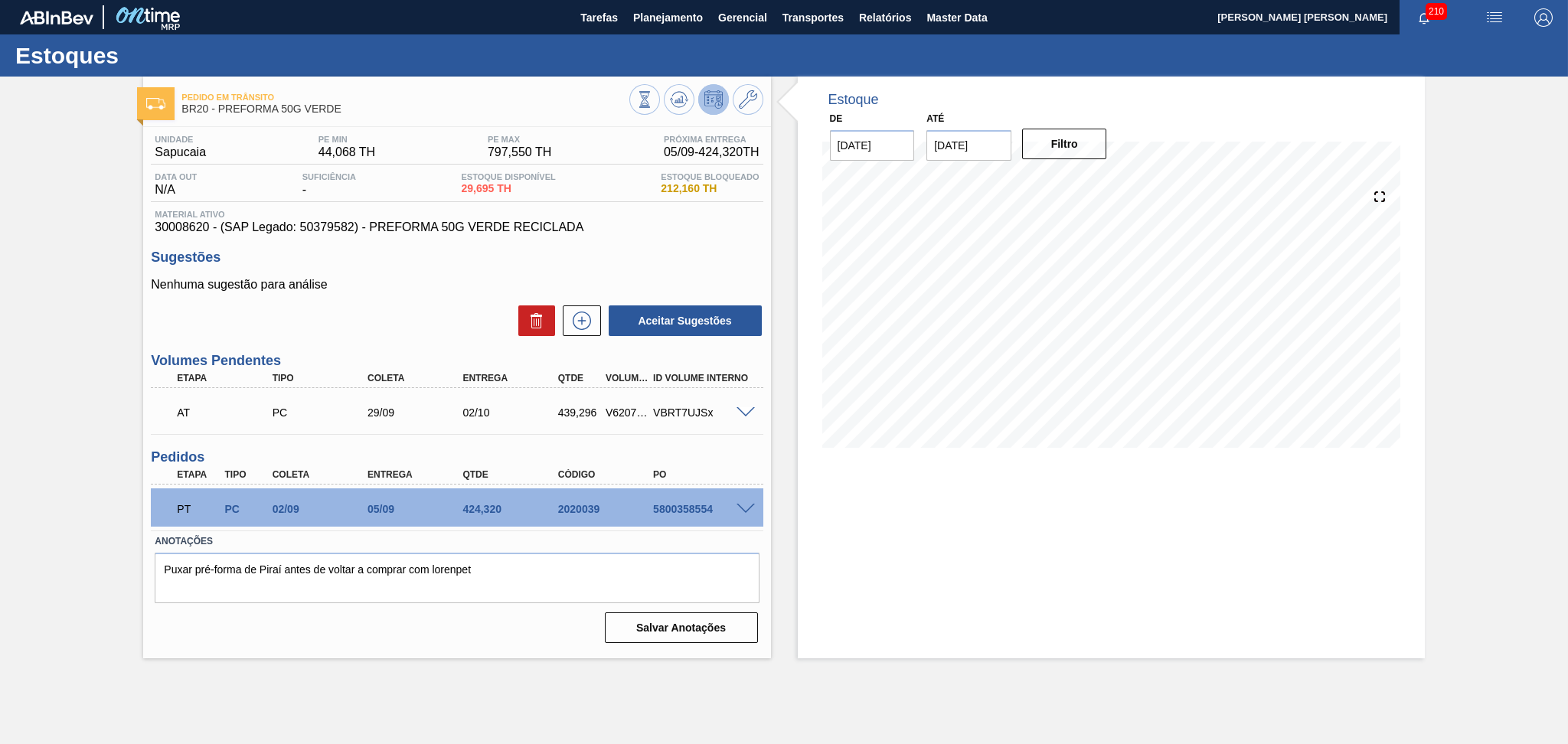
click at [846, 452] on div "02/10 Projeção de Estoque 673.309 Nec.SAP 0 Política Objetiva 420.809 Pedidos 0…" at bounding box center [1110, 318] width 578 height 306
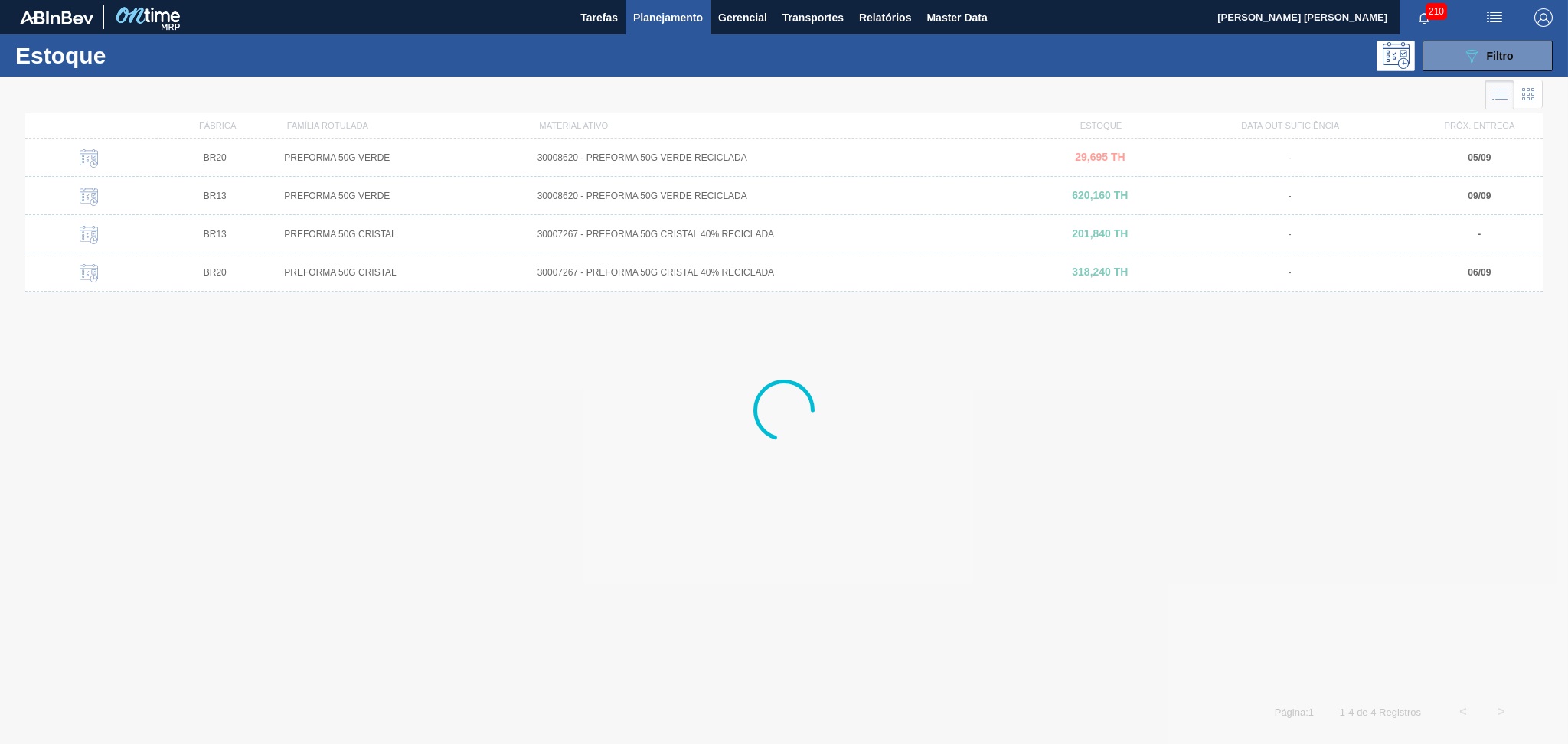
click at [464, 413] on div at bounding box center [784, 410] width 1568 height 668
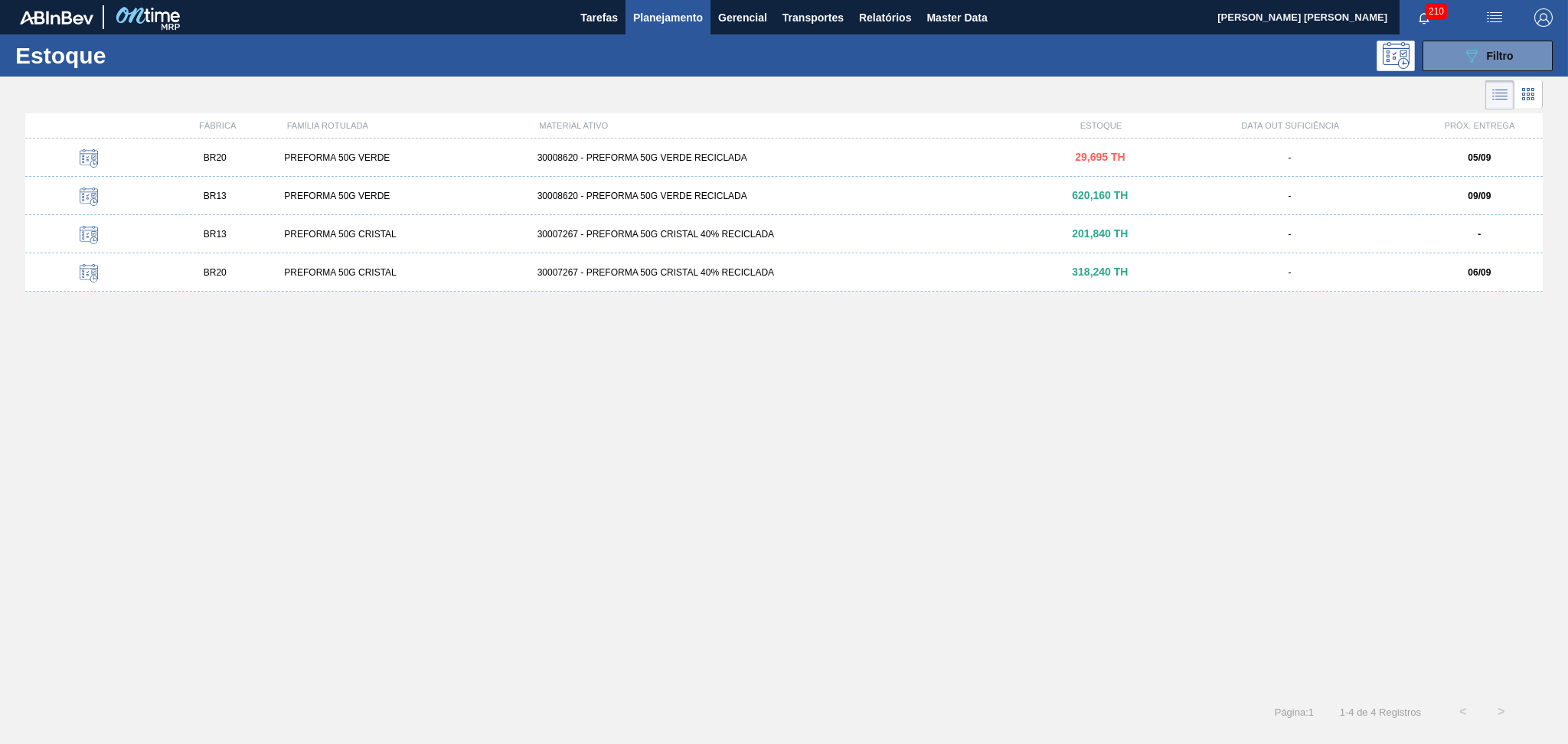
click at [627, 157] on div "30008620 - PREFORMA 50G VERDE RECICLADA" at bounding box center [784, 157] width 506 height 11
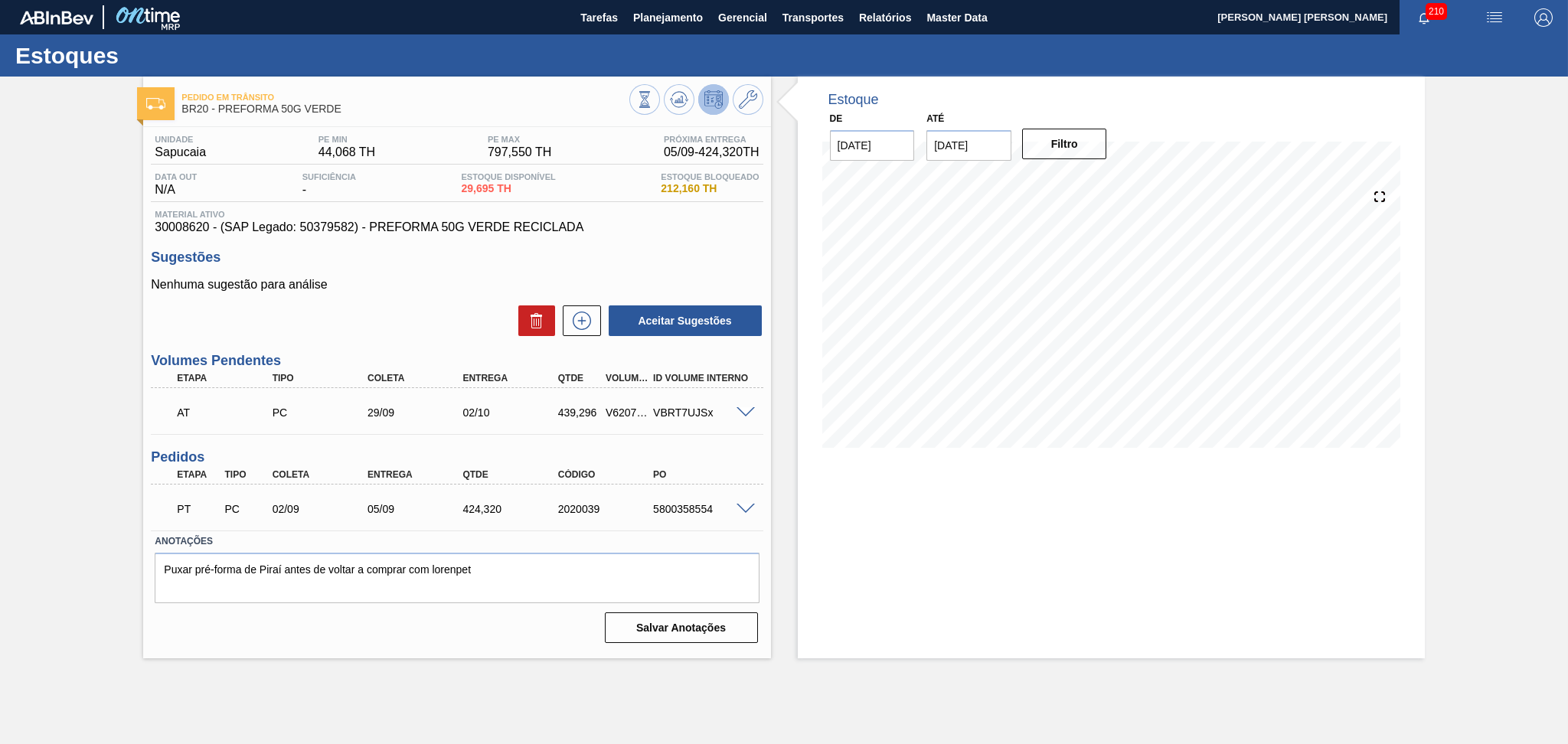
click at [803, 316] on div "Estoque De [DATE] Até [DATE] Filtro" at bounding box center [1111, 273] width 627 height 394
click at [392, 310] on div "Aceitar Sugestões" at bounding box center [457, 320] width 612 height 34
click at [403, 323] on div "Aceitar Sugestões" at bounding box center [457, 320] width 612 height 34
click at [777, 506] on div "Estoque De 05/09/2025 Até 10/10/2025 Filtro 23/09 Projeção de Estoque 234.013 N…" at bounding box center [1098, 367] width 654 height 582
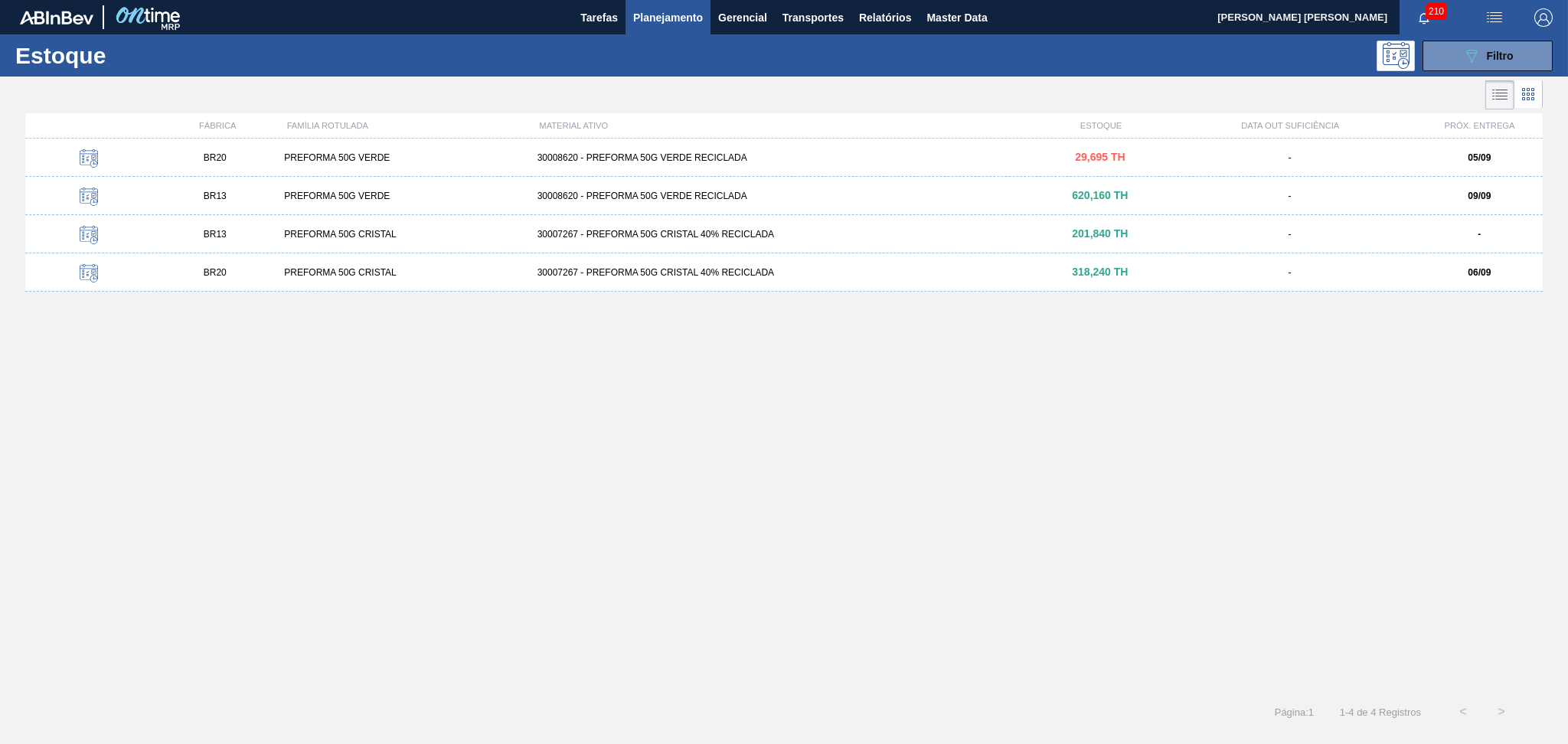
click at [381, 196] on div "PREFORMA 50G VERDE" at bounding box center [404, 196] width 252 height 11
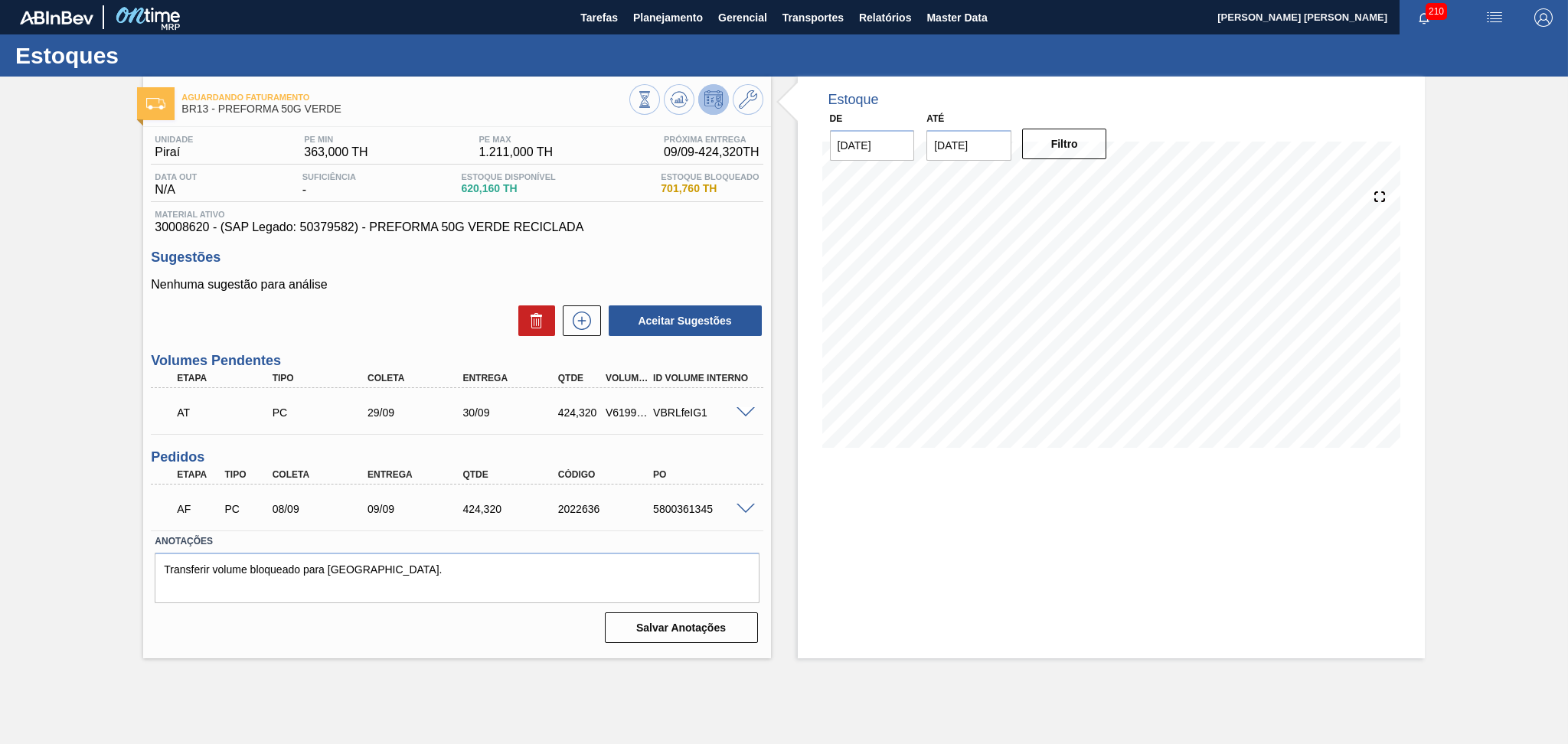
click at [875, 514] on div "Estoque De [DATE] Até [DATE] Filtro" at bounding box center [1111, 367] width 627 height 582
click at [688, 100] on button at bounding box center [678, 99] width 30 height 30
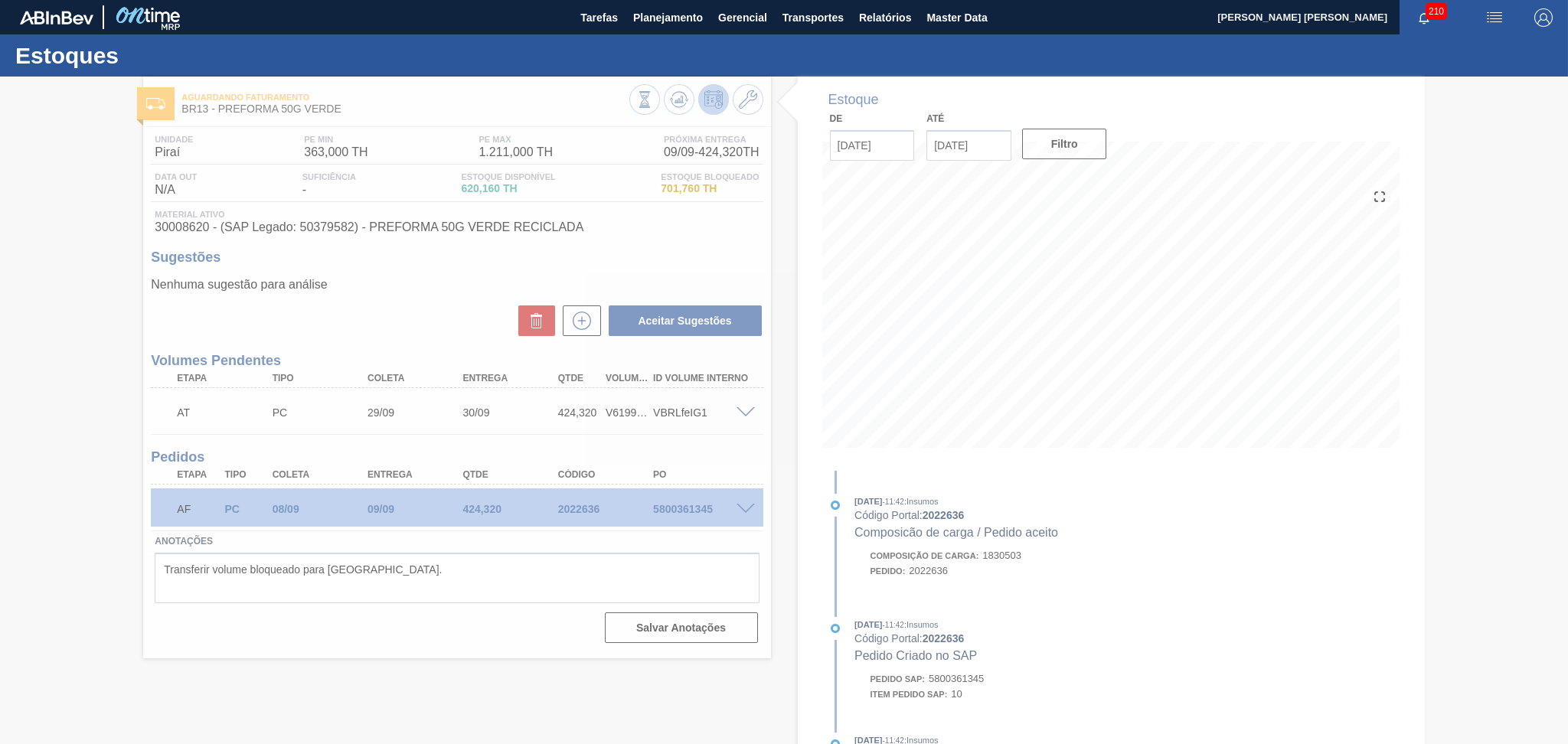
click at [1047, 352] on div at bounding box center [784, 410] width 1568 height 668
click at [1026, 355] on div at bounding box center [784, 410] width 1568 height 668
click at [1012, 355] on div at bounding box center [784, 410] width 1568 height 668
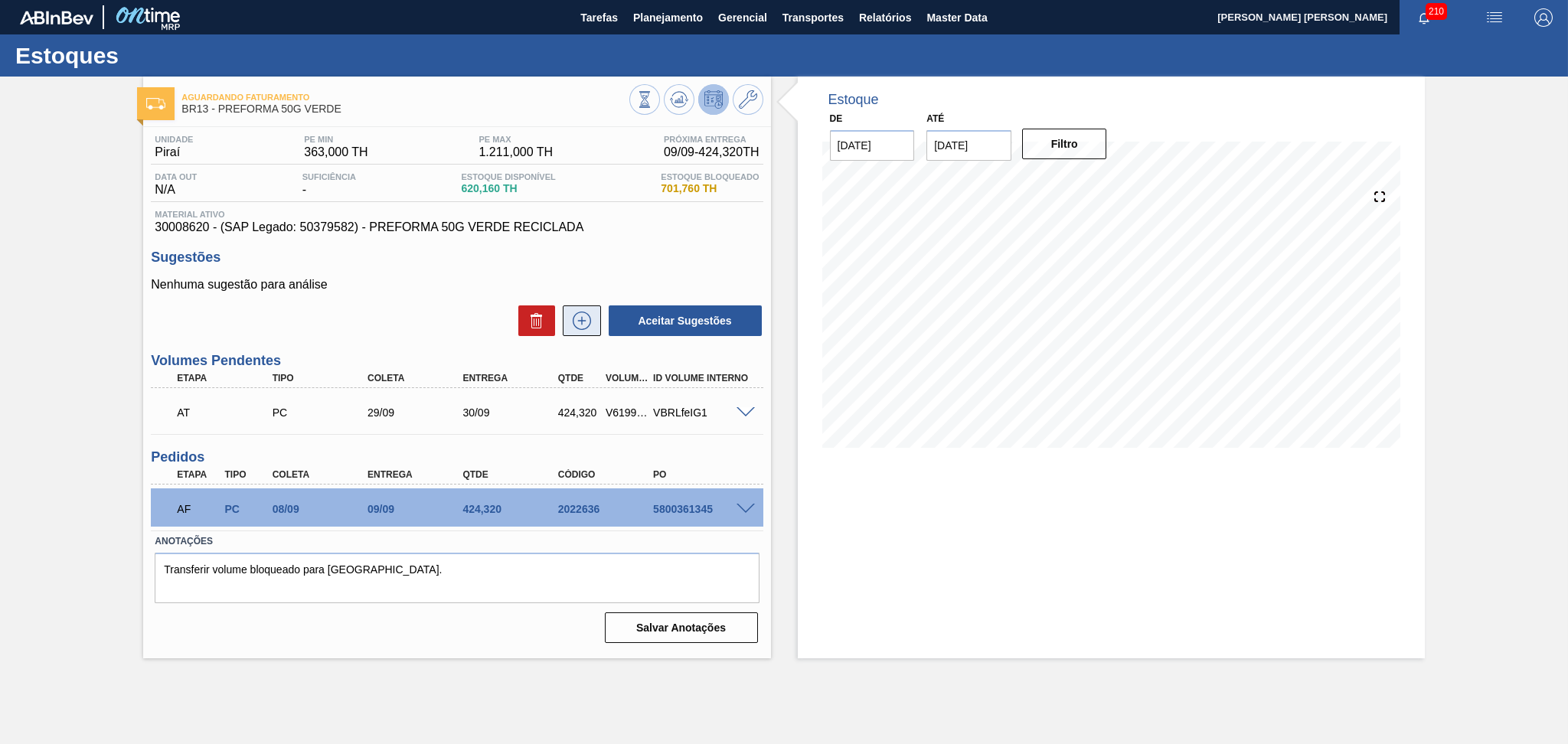
click at [588, 322] on icon at bounding box center [581, 320] width 25 height 18
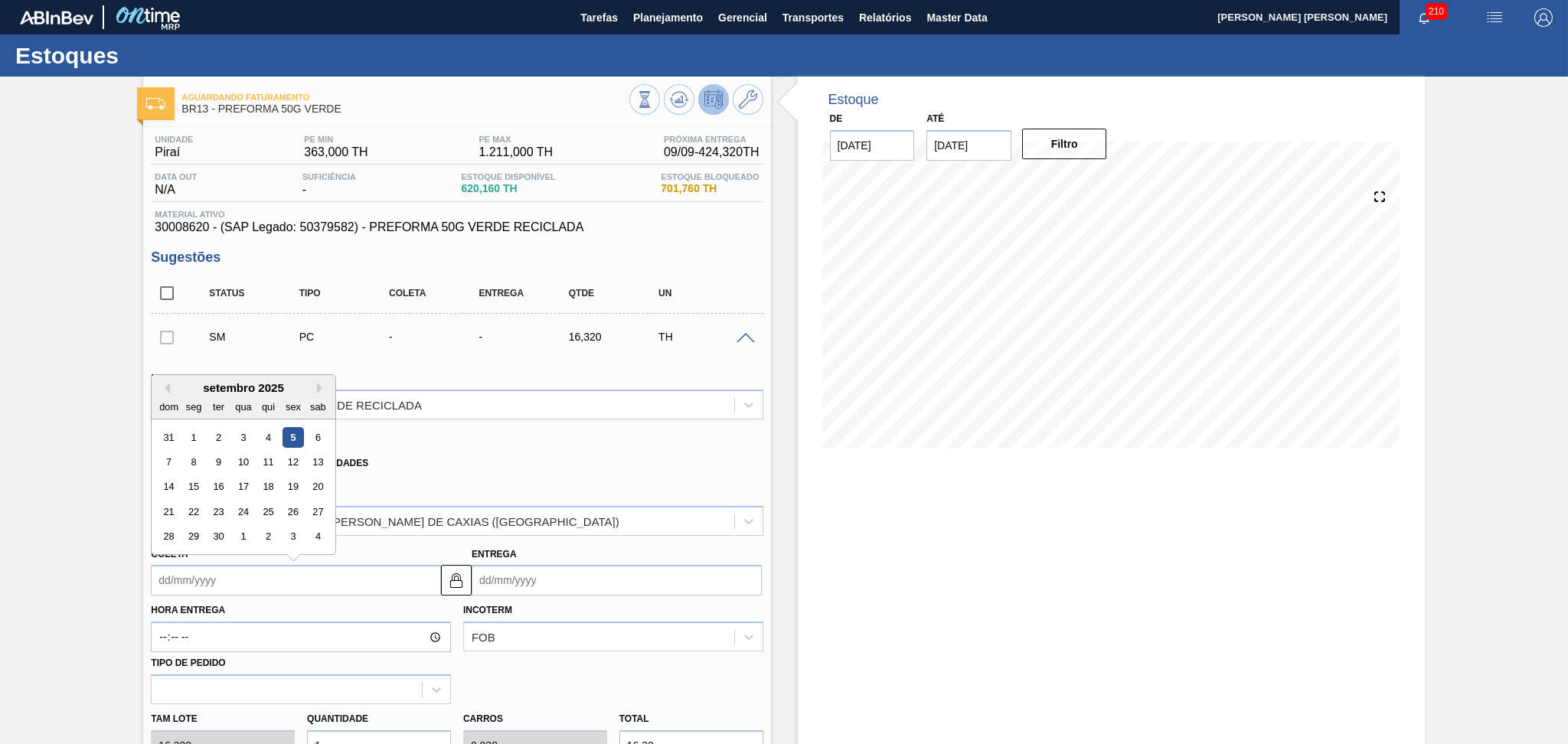
click at [226, 579] on input "Coleta" at bounding box center [296, 579] width 290 height 30
type input "2"
type input "03/09/2025"
type input "26"
type input "27/09/2025"
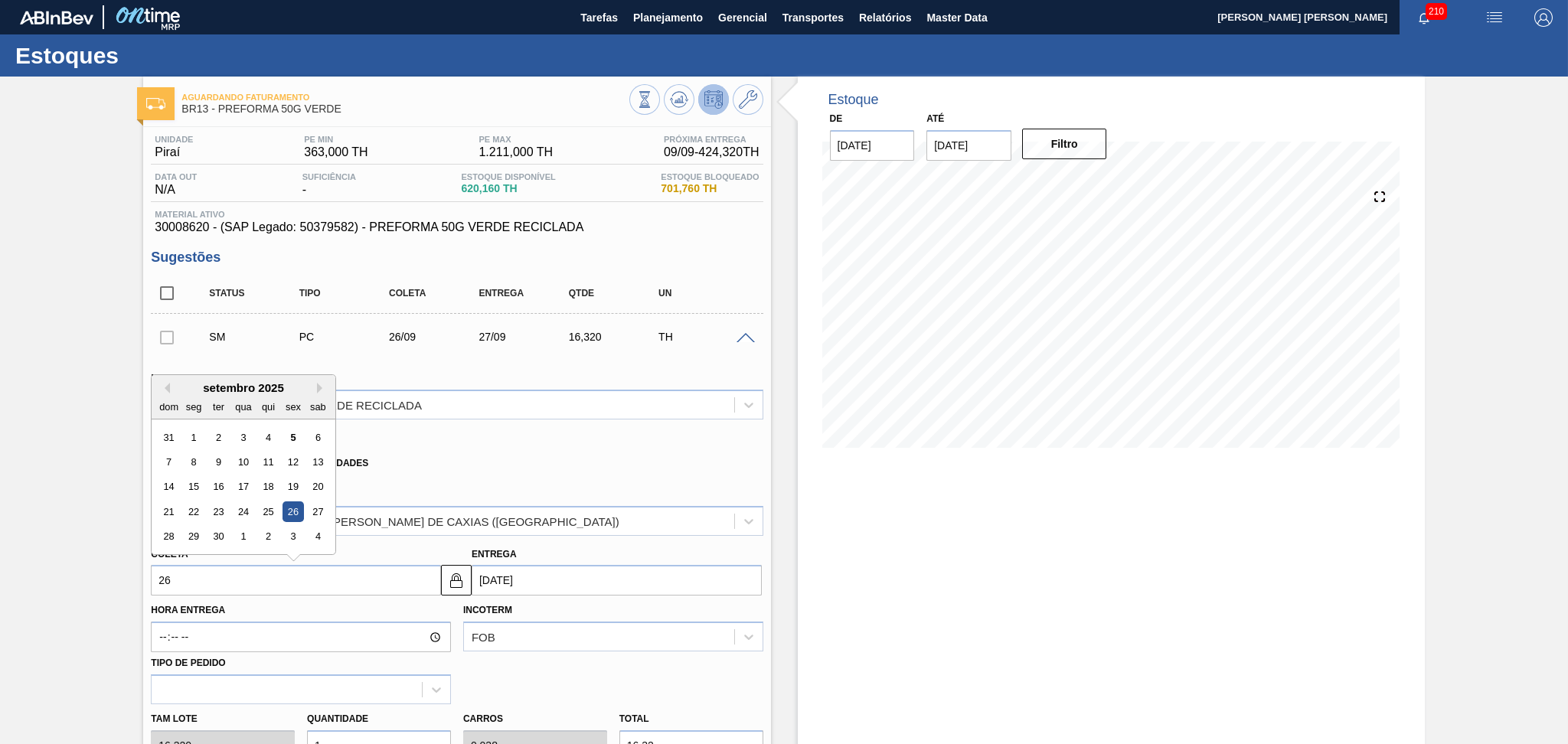
click at [300, 511] on div "26" at bounding box center [293, 511] width 20 height 20
type input "26/09/2025"
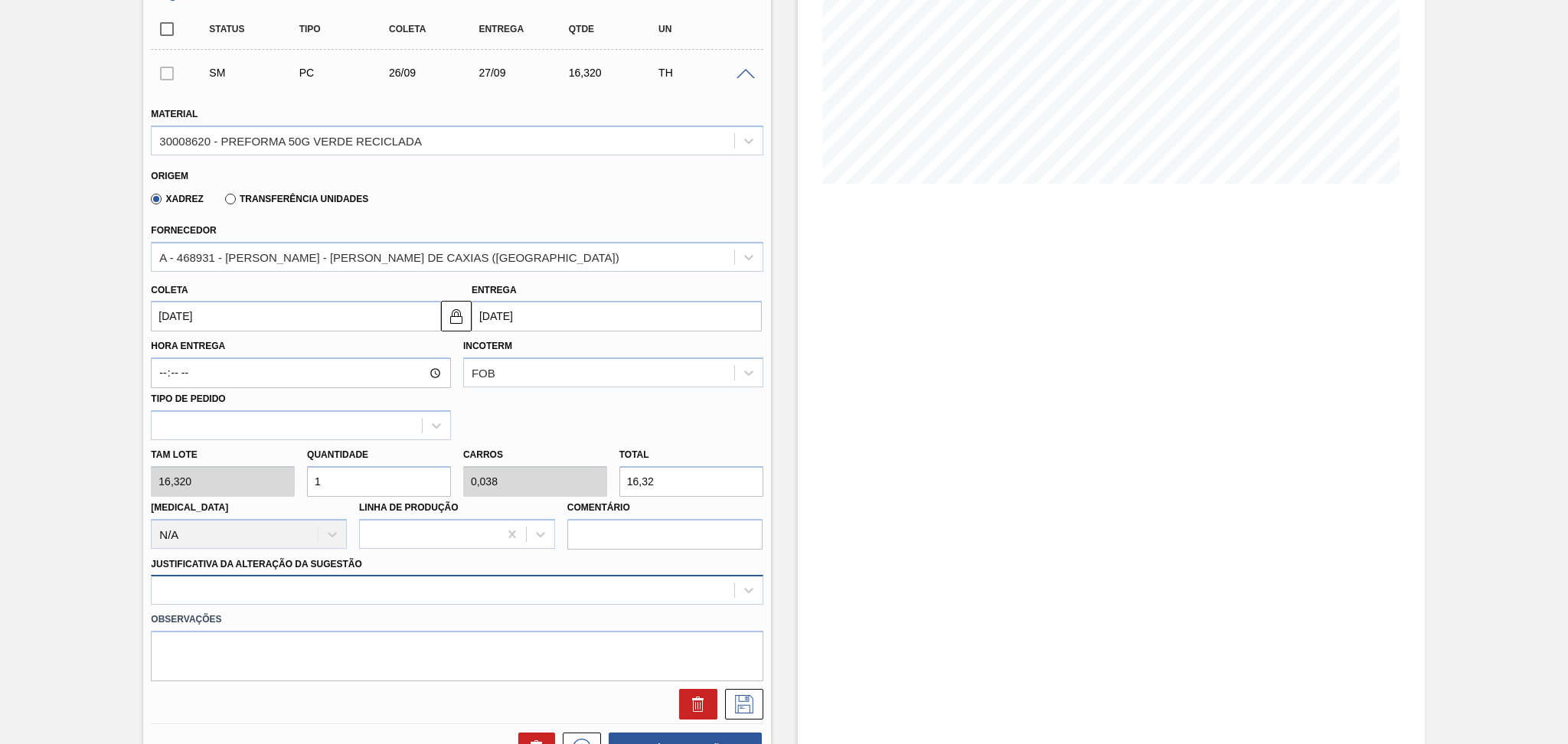
scroll to position [306, 0]
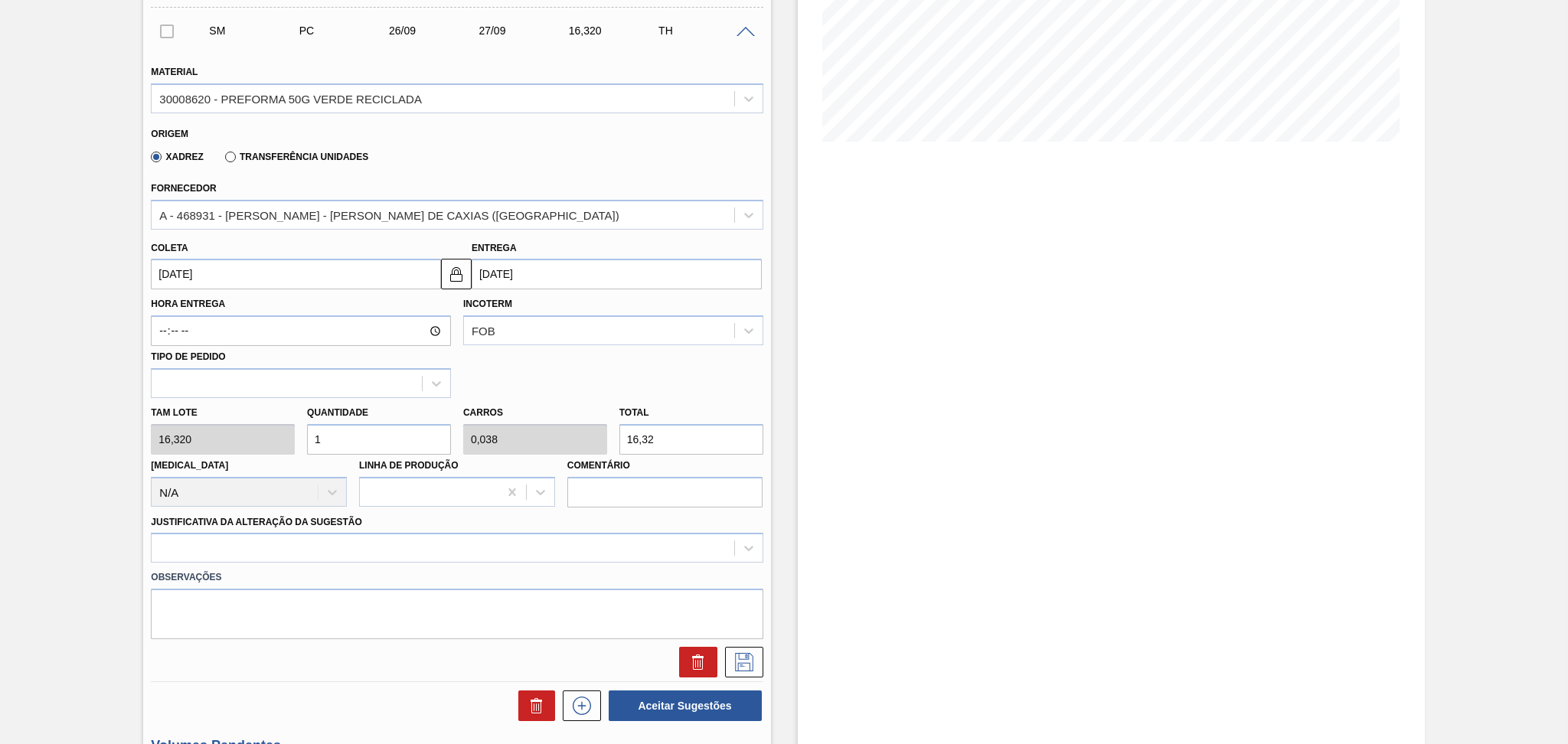
click at [280, 430] on div "Tam lote 16,320 Quantidade 1 Carros 0,038 Total 16,32 Doca N/A Linha de Produçã…" at bounding box center [456, 452] width 624 height 110
type input "2"
type input "0,077"
type input "32,64"
type input "26"
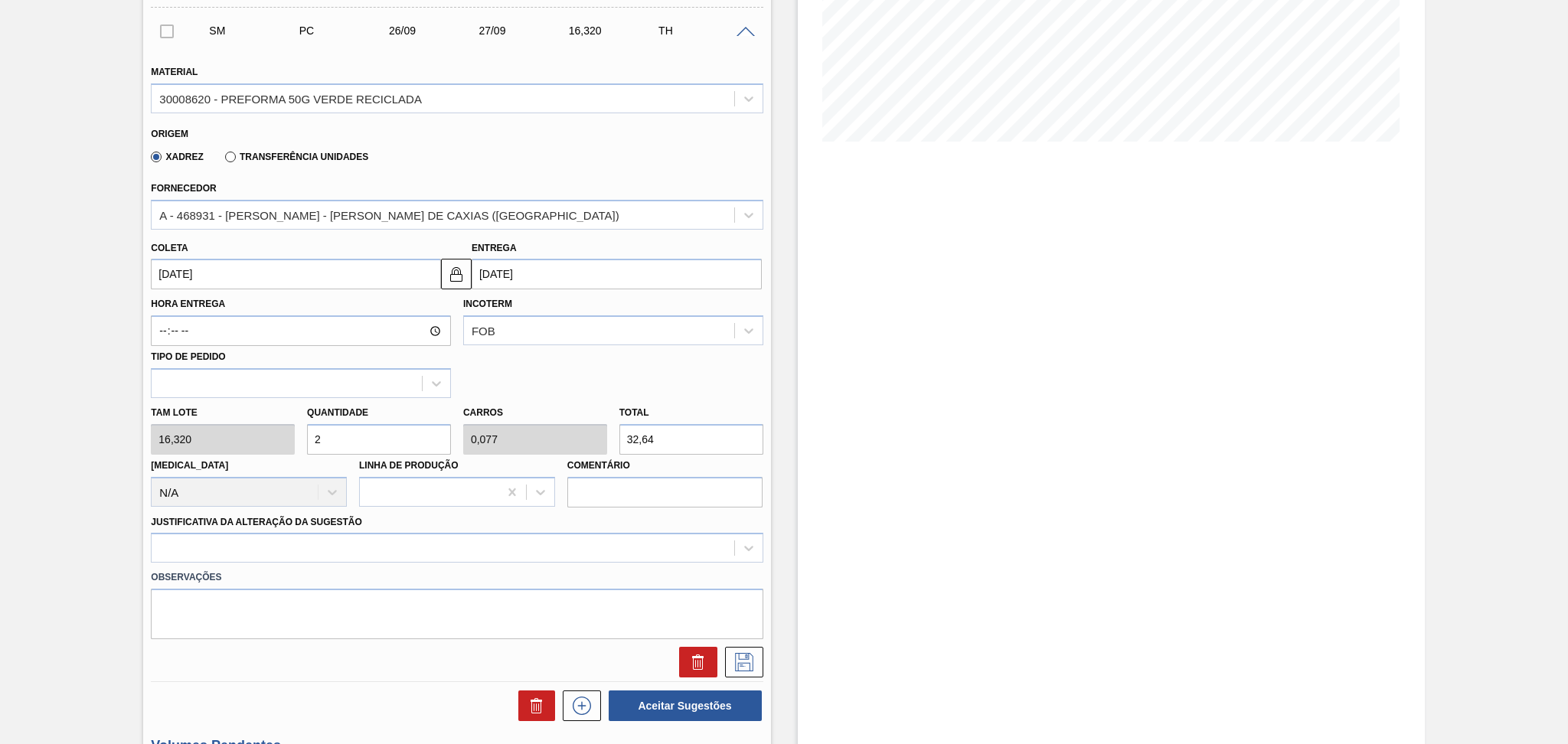
type input "1"
type input "424,32"
type input "26"
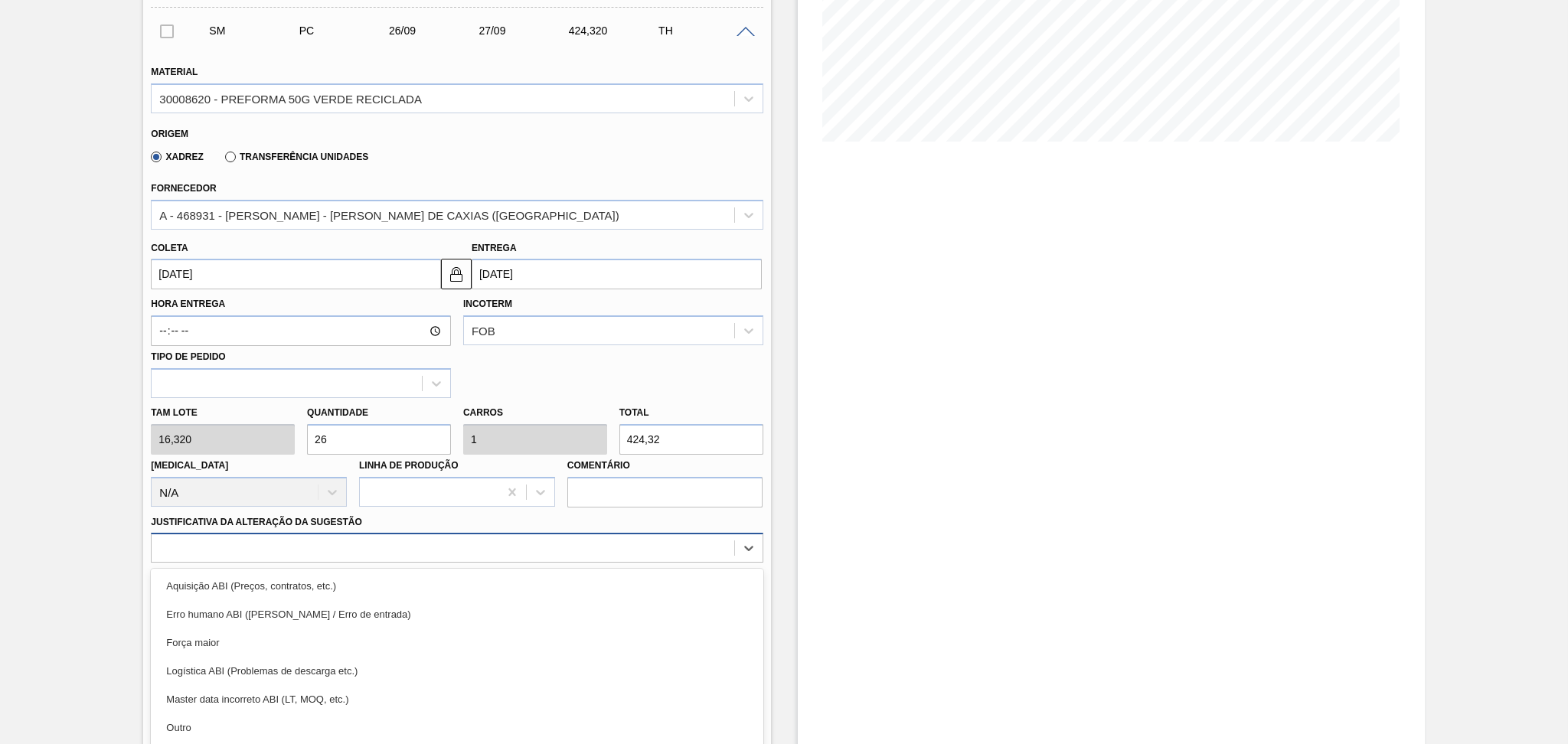
click at [289, 543] on div "option Erro humano ABI (Cálculo / Erro de entrada) focused, 2 of 18. 18 results…" at bounding box center [457, 547] width 612 height 29
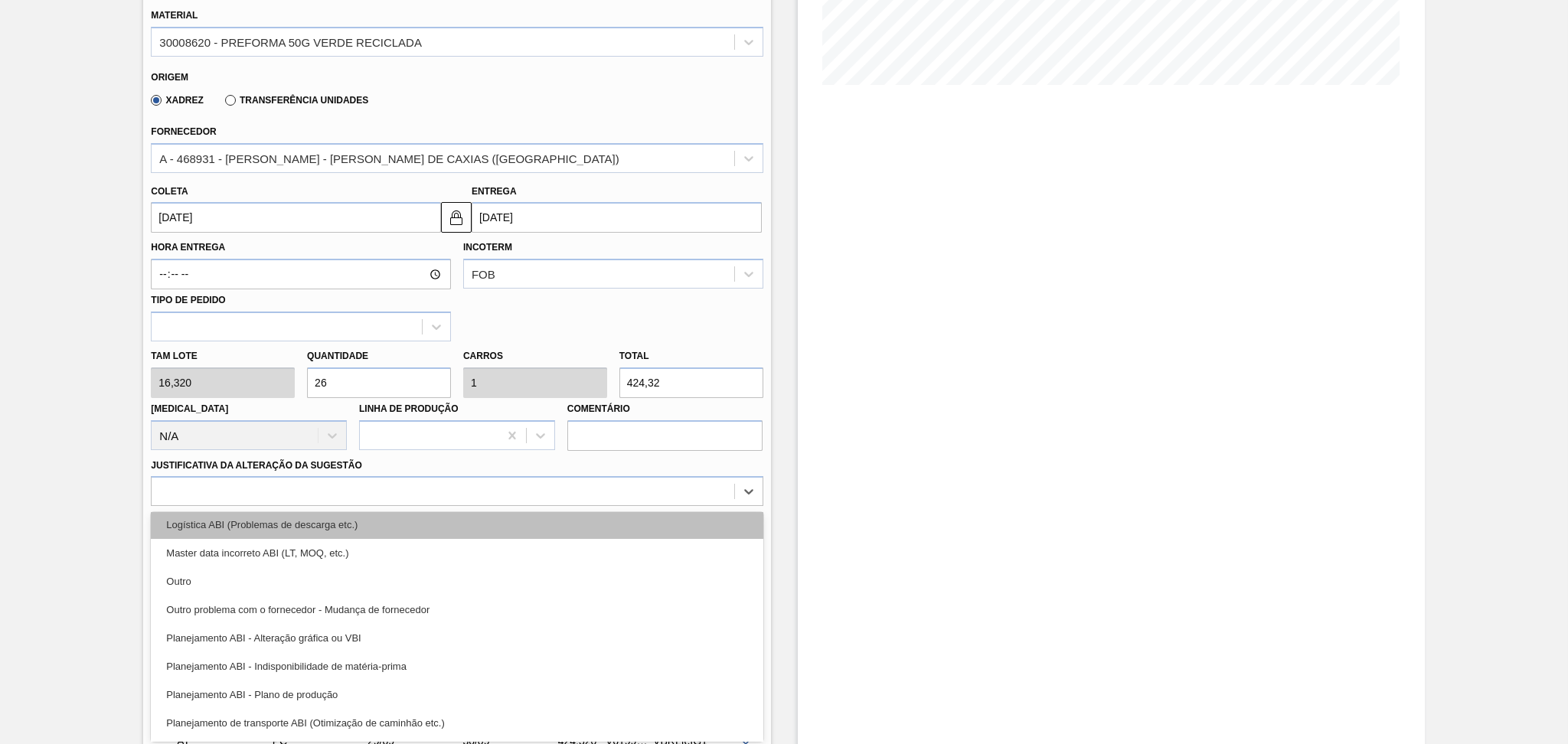
scroll to position [203, 0]
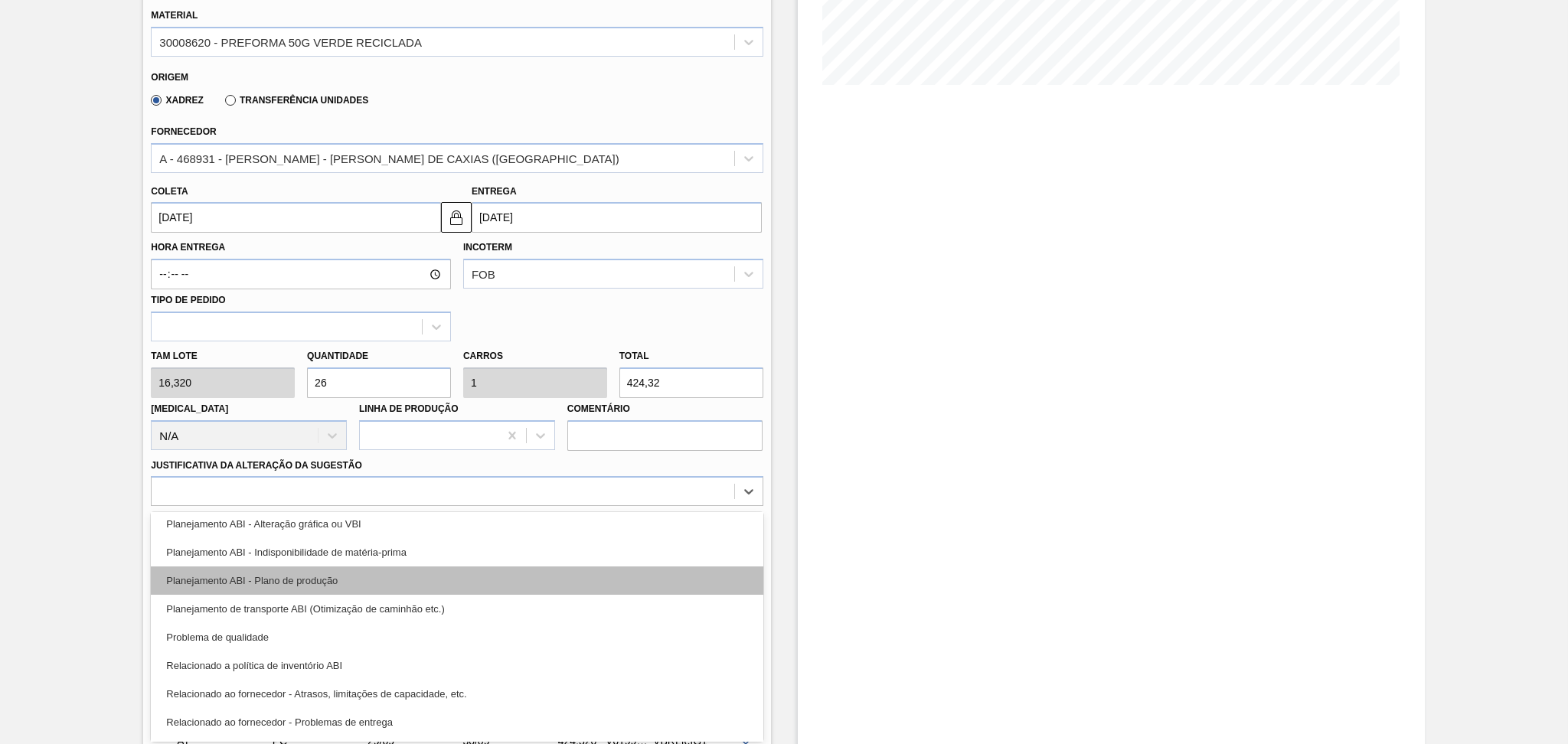
click at [360, 582] on div "Planejamento ABI - Plano de produção" at bounding box center [457, 580] width 612 height 29
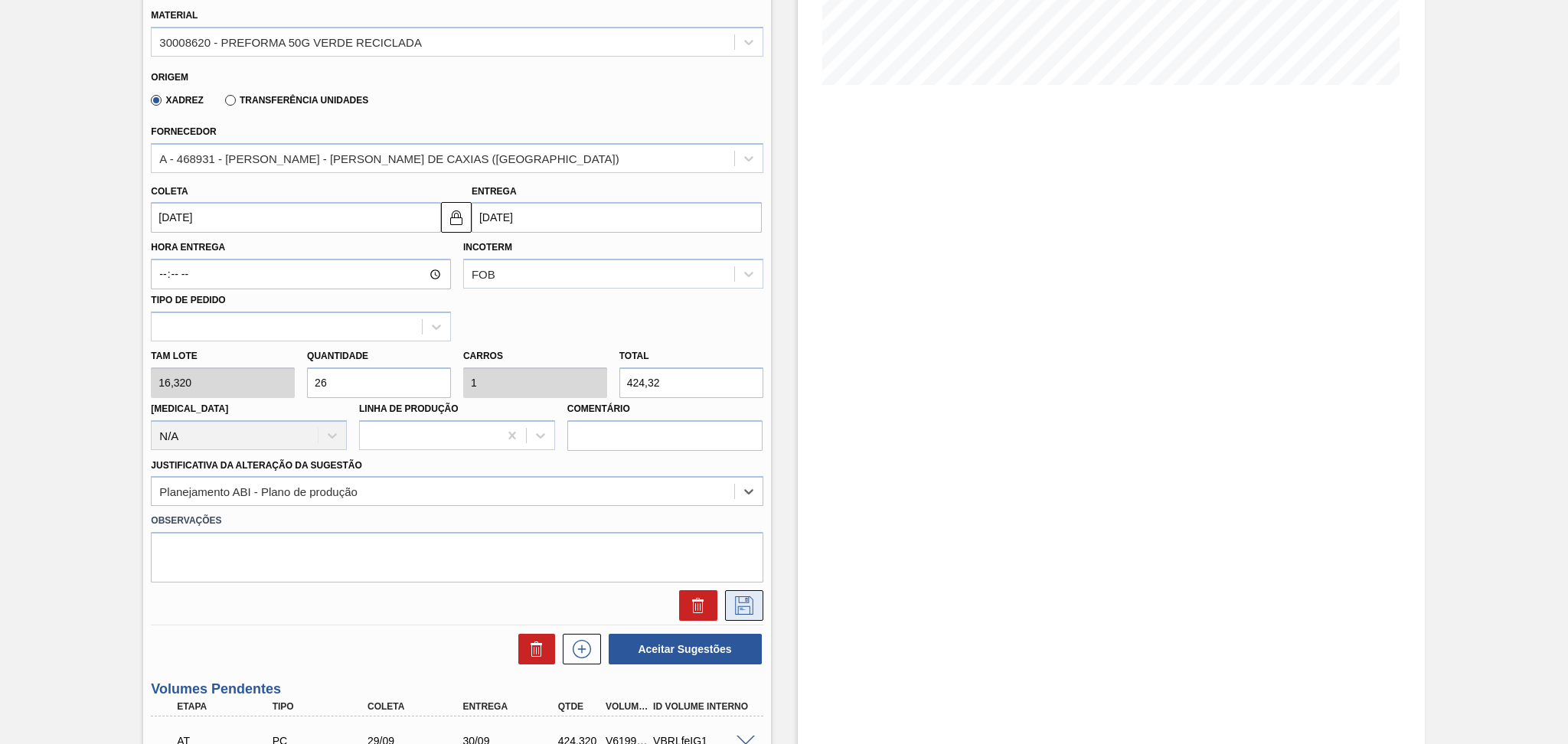
click at [754, 610] on icon at bounding box center [743, 605] width 25 height 18
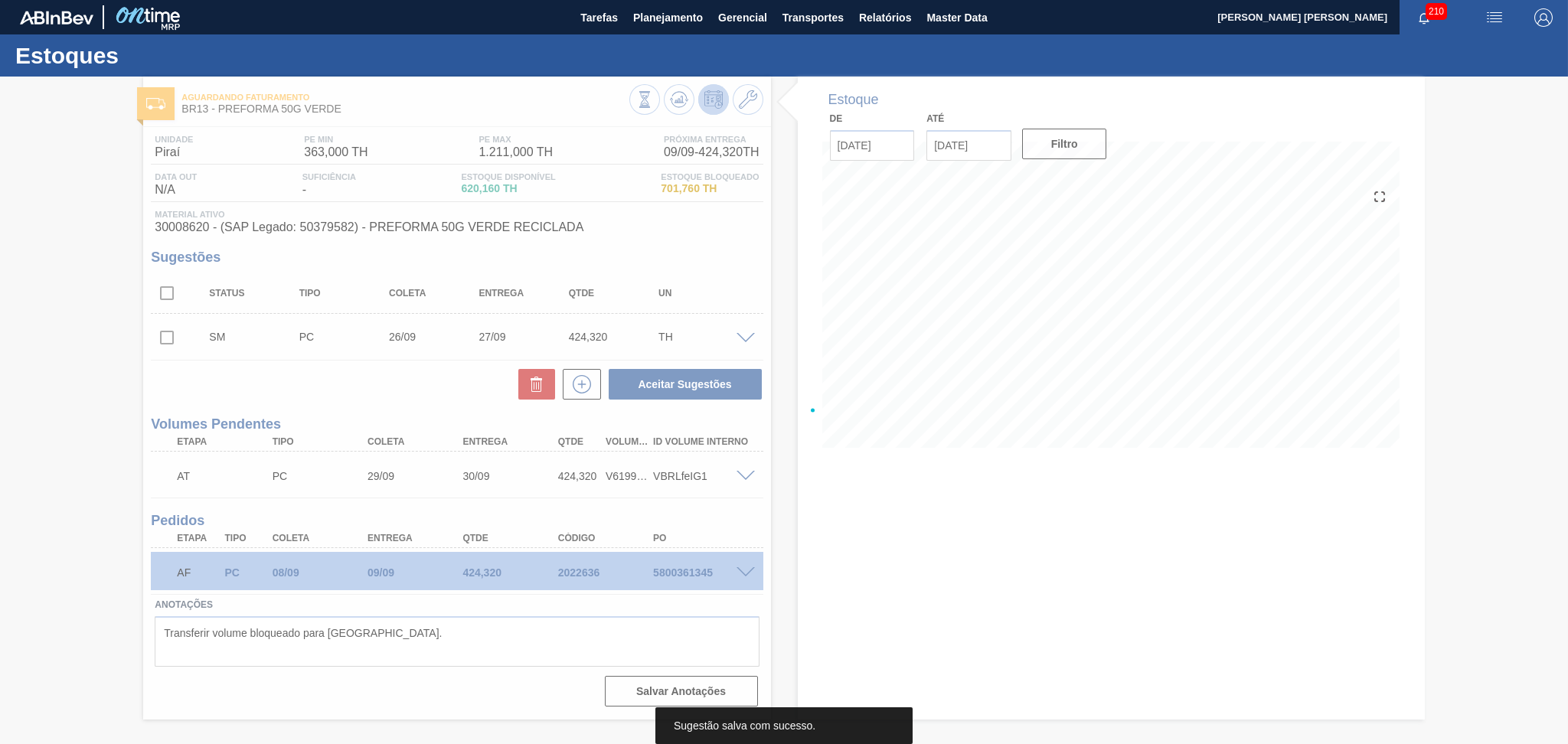
scroll to position [0, 0]
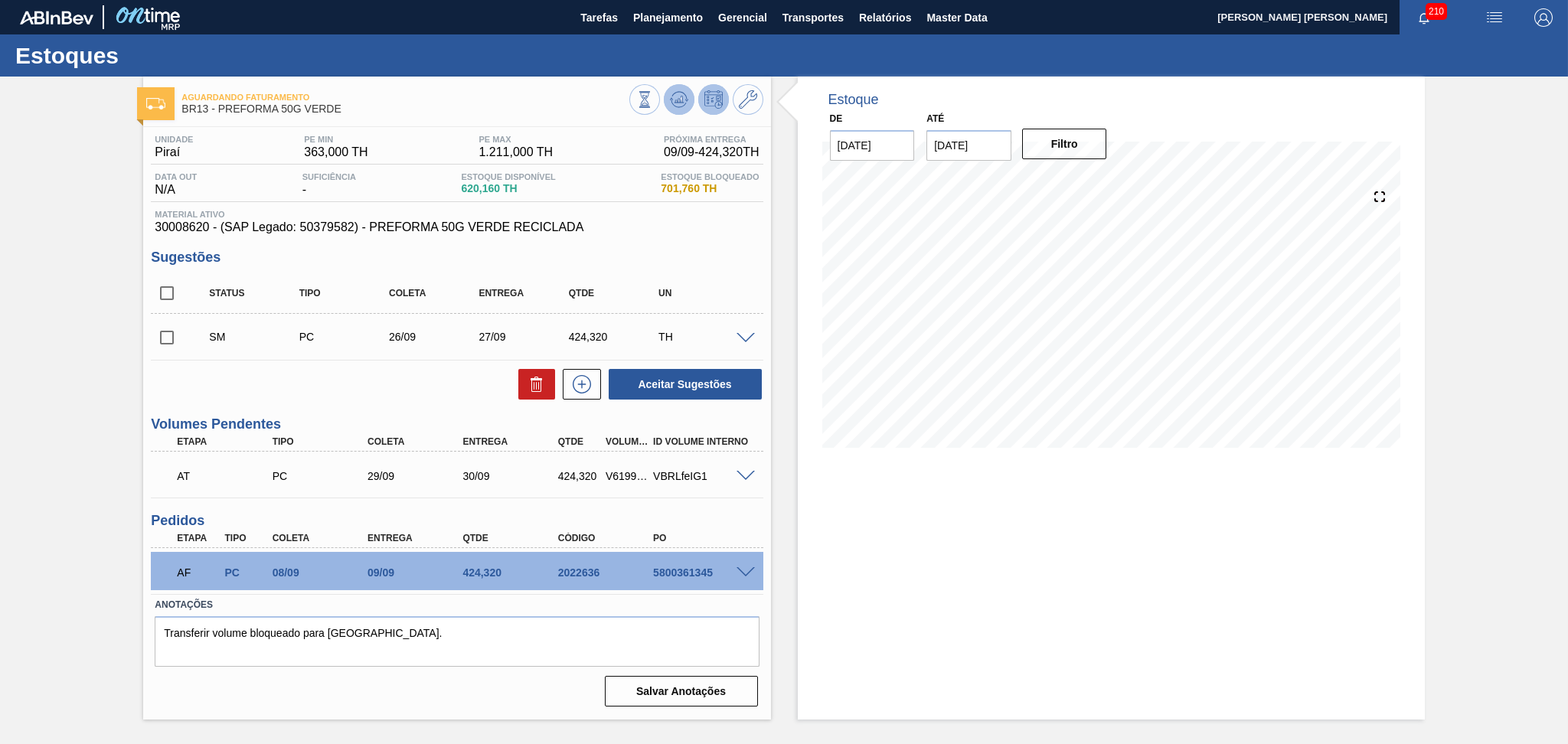
click at [682, 107] on icon at bounding box center [679, 99] width 18 height 18
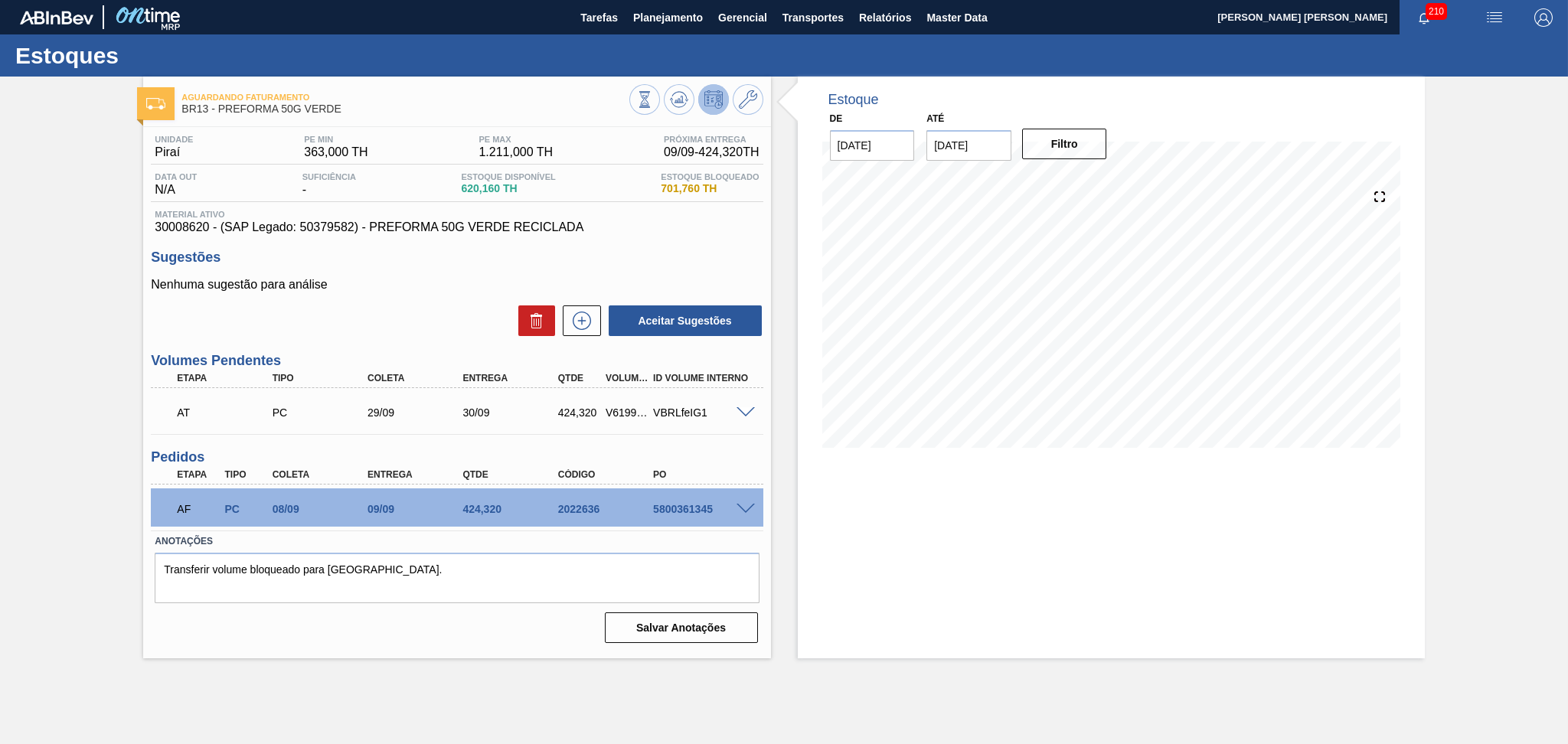
click at [632, 234] on div "Unidade Piraí PE MIN 363,000 TH PE MAX 1.211,000 TH Próxima Entrega 09/09 - 424…" at bounding box center [456, 388] width 627 height 521
click at [1566, 464] on div "Aguardando Faturamento BR13 - PREFORMA 50G VERDE Unidade Piraí PE MIN 363,000 T…" at bounding box center [784, 367] width 1568 height 582
click at [1504, 466] on div "Aguardando Faturamento BR13 - PREFORMA 50G VERDE Unidade Piraí PE MIN 363,000 T…" at bounding box center [784, 367] width 1568 height 582
click at [818, 433] on div "06/09 Projeção de Estoque 620.16 Nec.SAP 0 Política Objetiva 787 Pedidos 0 Volu…" at bounding box center [1111, 318] width 591 height 306
click at [469, 505] on div "424,320" at bounding box center [512, 508] width 107 height 12
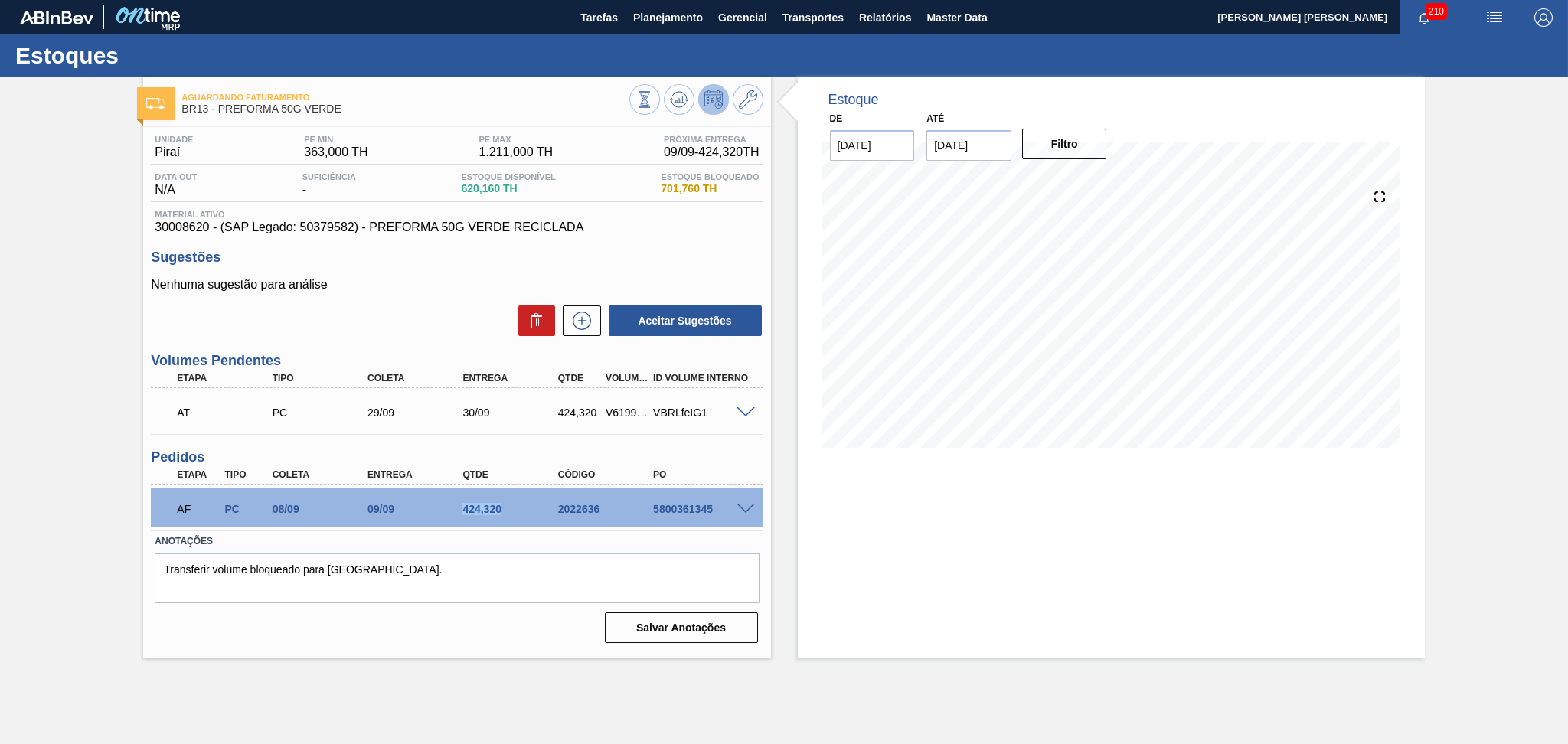
click at [469, 505] on div "424,320" at bounding box center [512, 508] width 107 height 12
copy div "424,320"
click at [876, 477] on div "Estoque De 05/09/2025 Até 10/10/2025 Filtro 02/10 Projeção de Estoque 868.794 N…" at bounding box center [1111, 367] width 627 height 582
click at [569, 326] on icon at bounding box center [581, 320] width 25 height 18
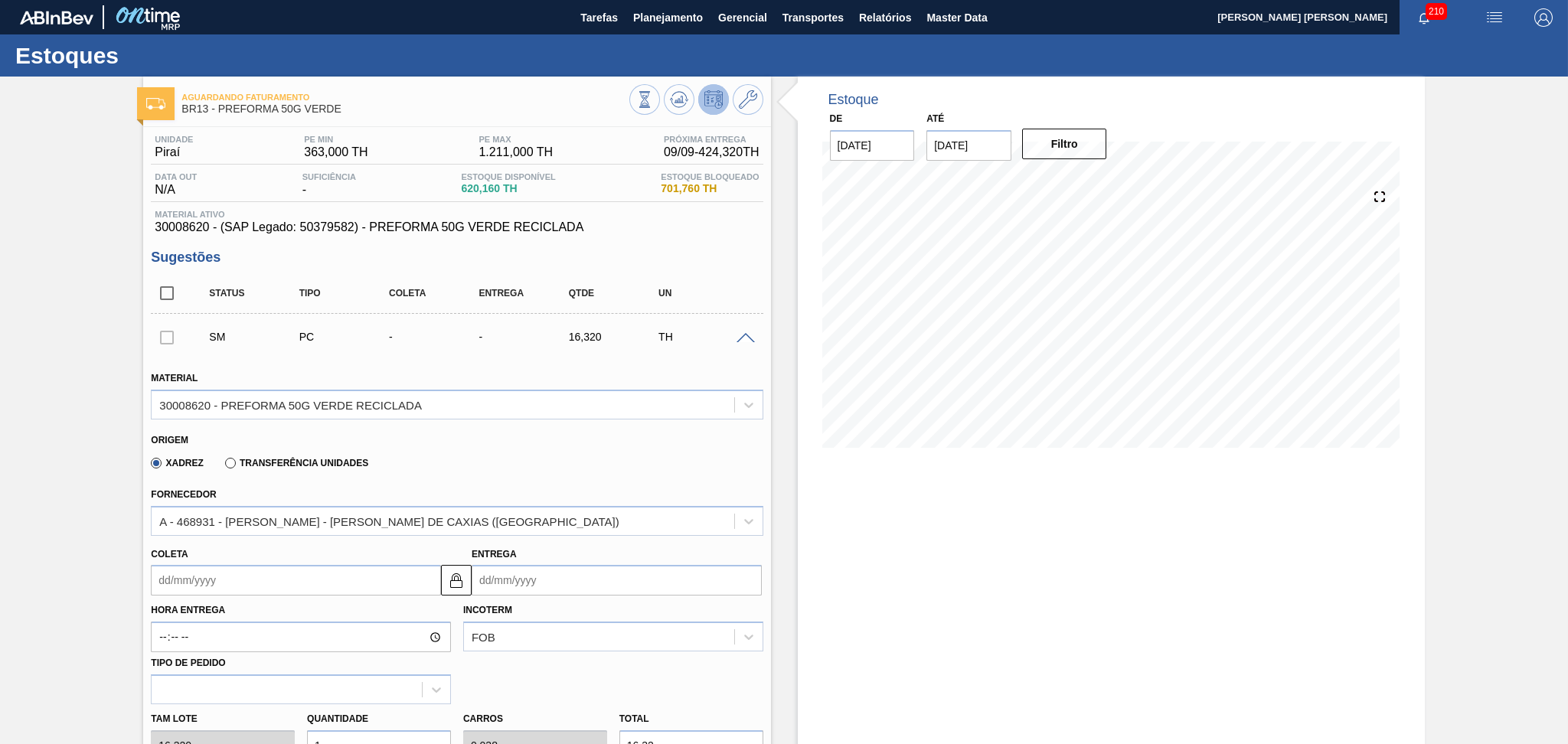
click at [245, 564] on input "Coleta" at bounding box center [296, 579] width 290 height 30
type input "2"
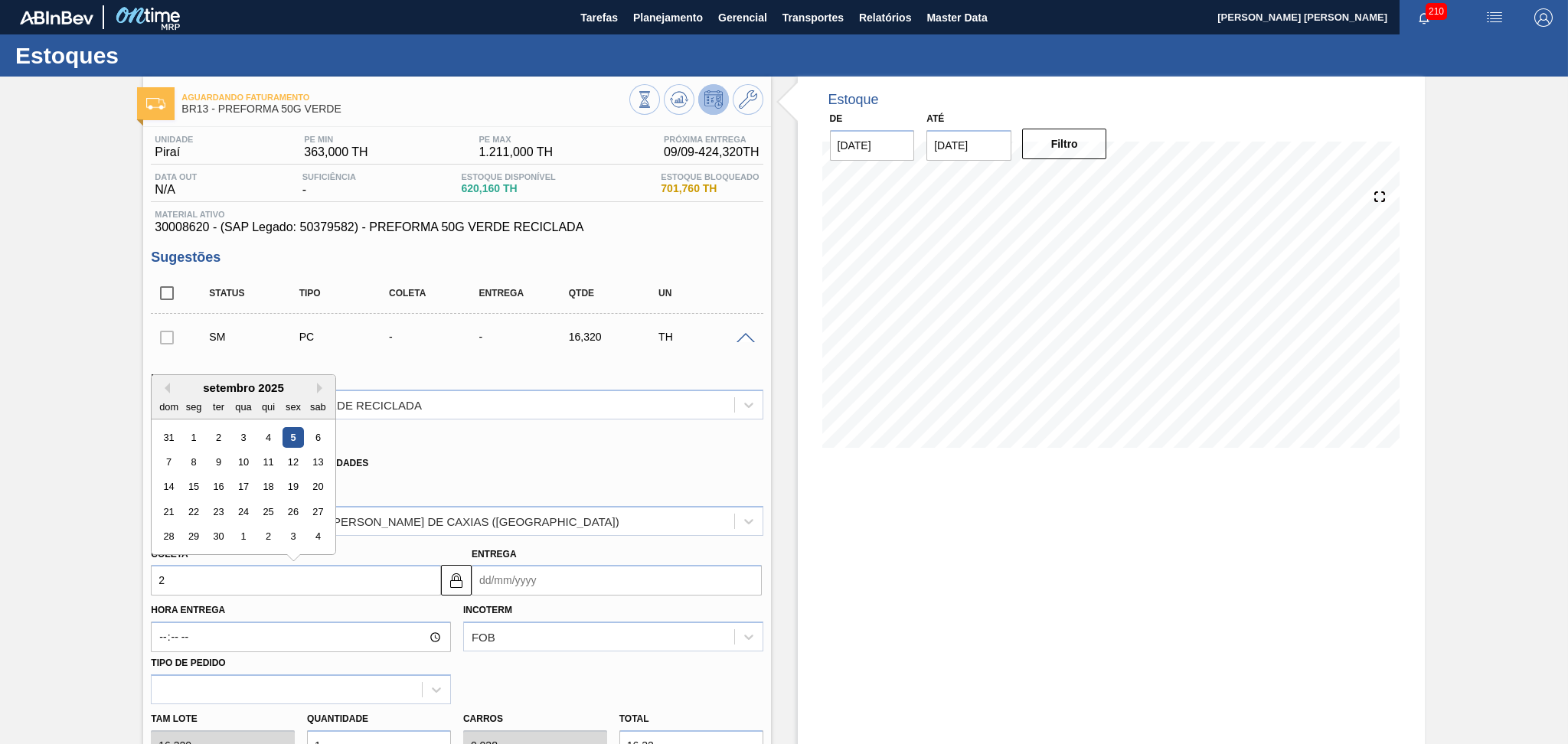
type input "03/09/2025"
type input "26"
type input "27/09/2025"
click at [292, 506] on div "26" at bounding box center [293, 511] width 20 height 20
type input "[DATE]"
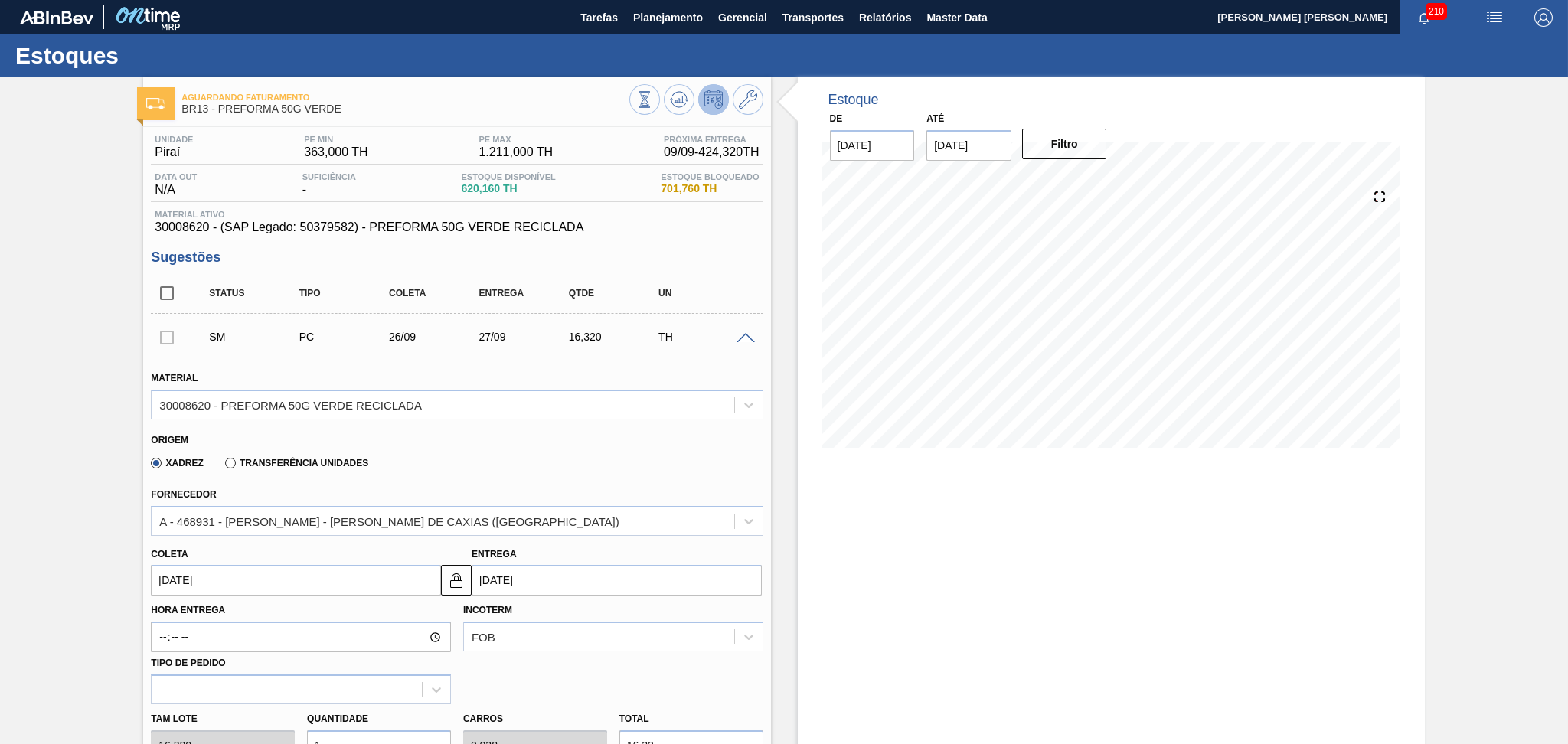
scroll to position [203, 0]
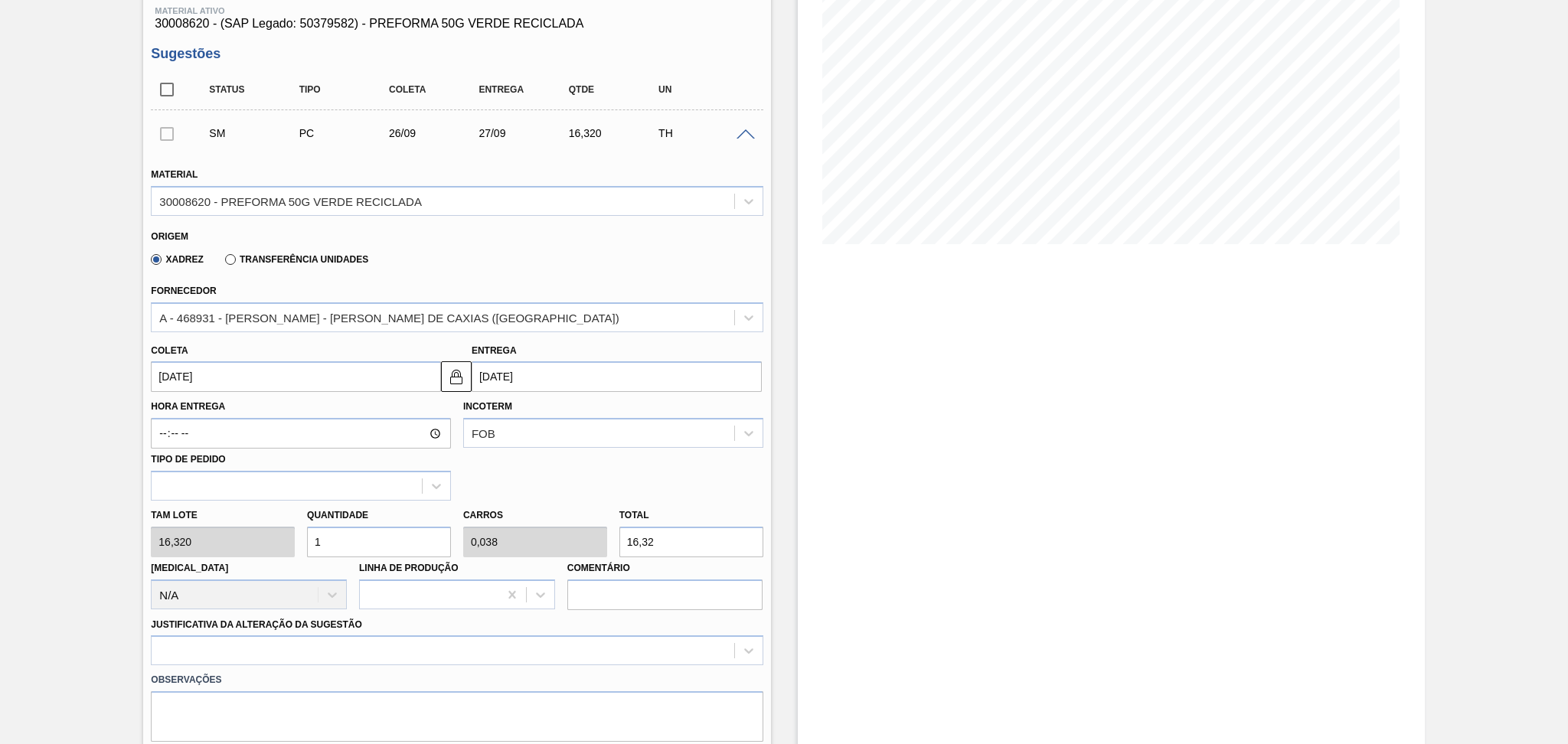
click at [259, 524] on div "Tam lote 16,320 Quantidade 1 Carros 0,038 Total 16,32 Doca N/A Linha de Produçã…" at bounding box center [456, 554] width 624 height 110
type input "2"
type input "0,077"
type input "32,64"
type input "26"
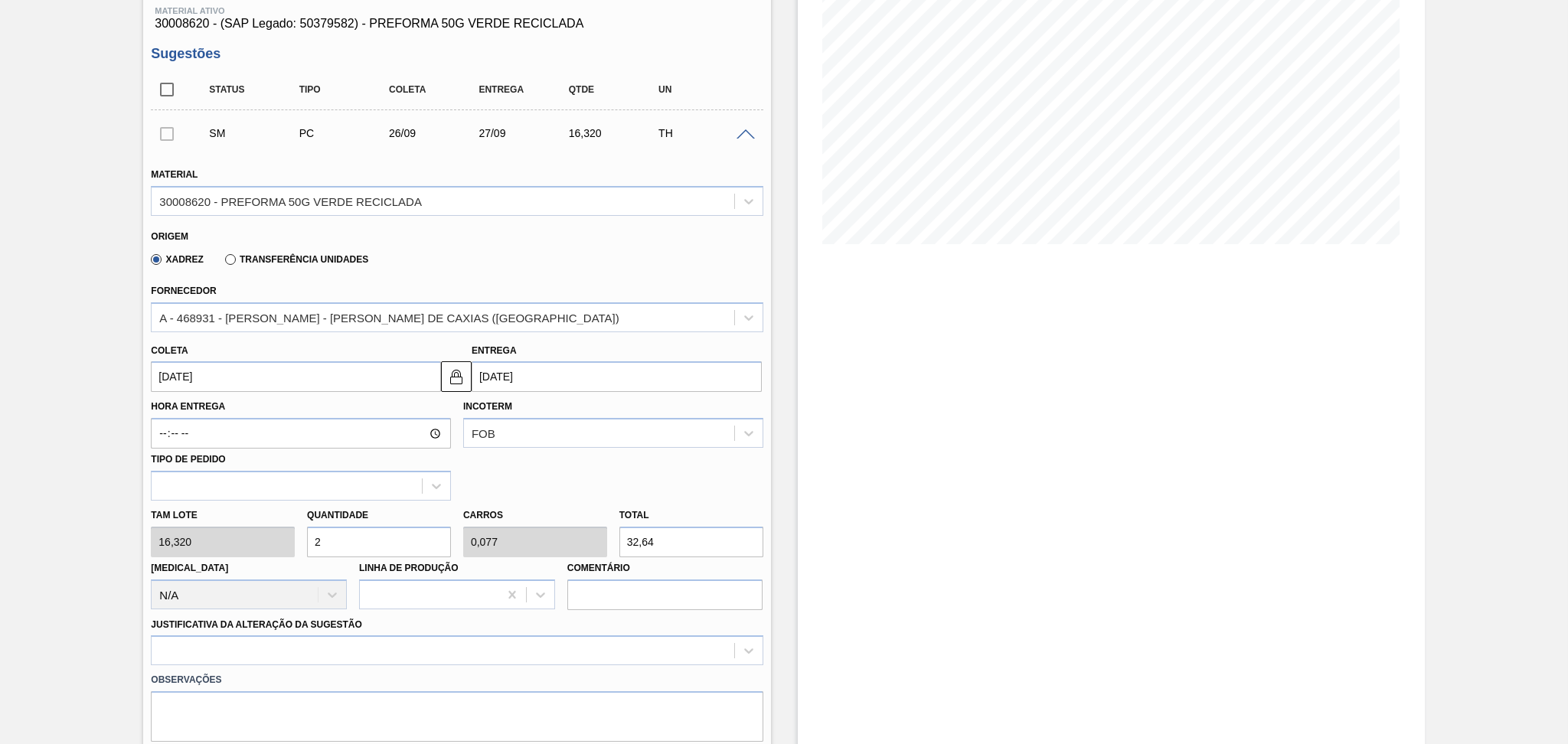
type input "1"
type input "424,32"
type input "26"
click at [233, 635] on div at bounding box center [457, 650] width 612 height 29
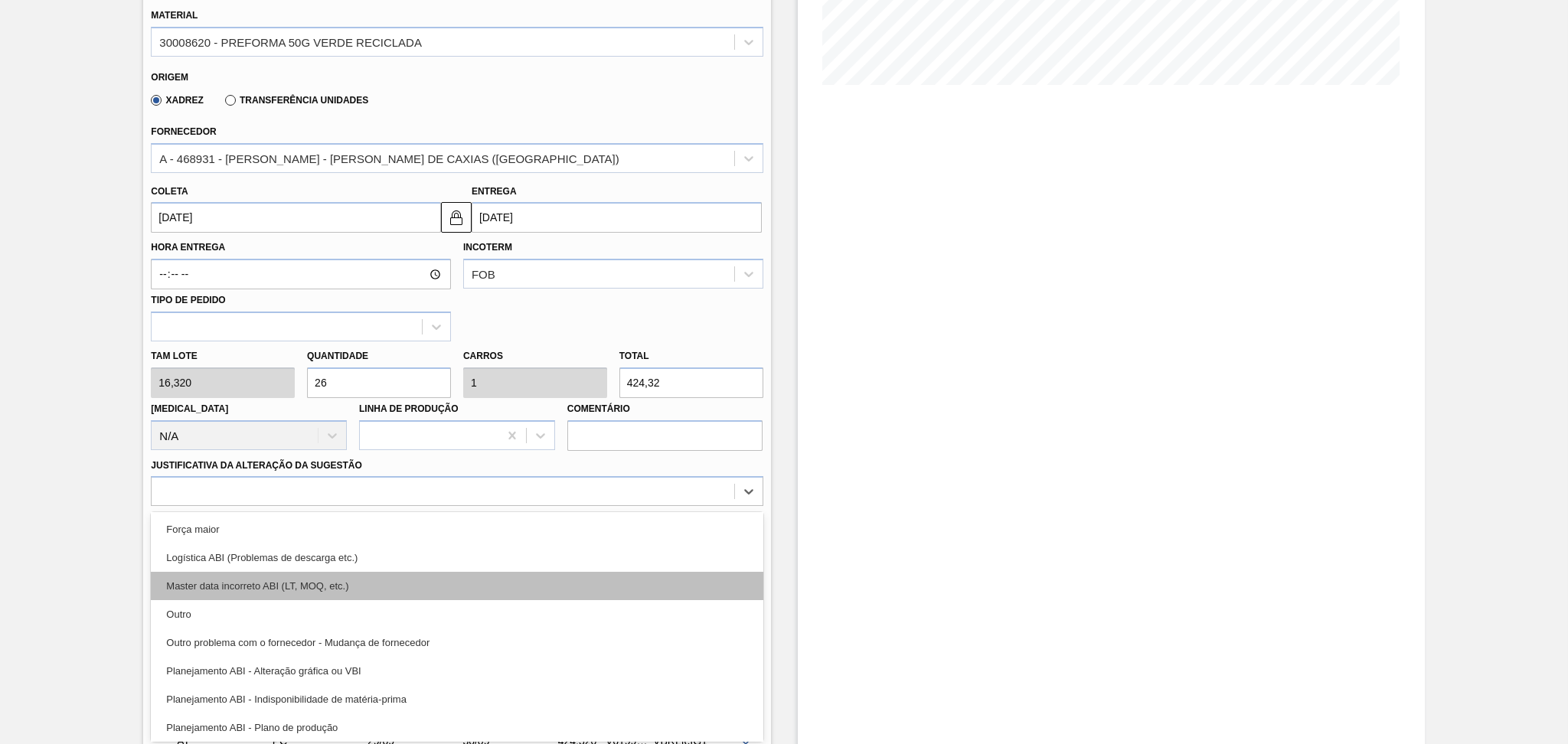
scroll to position [102, 0]
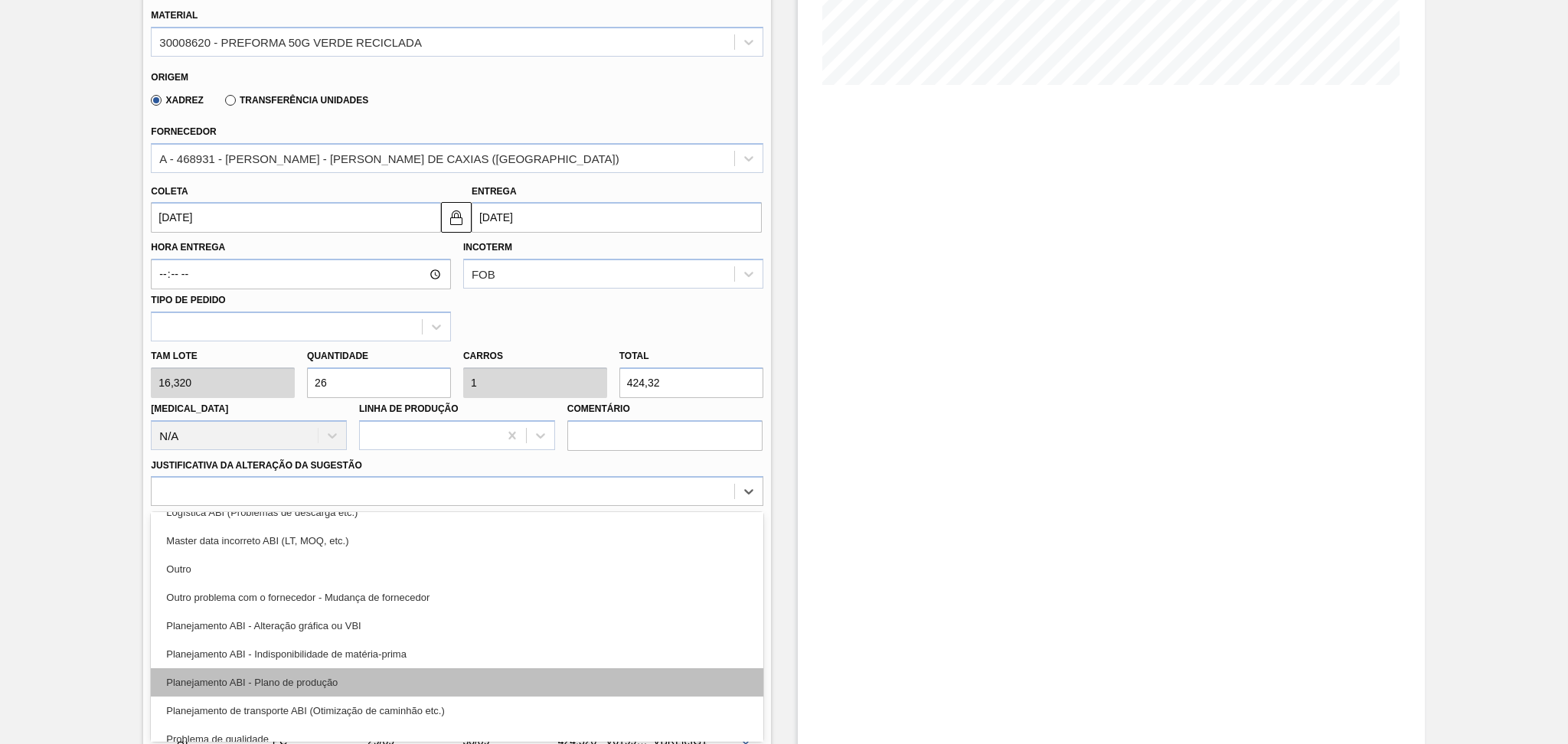
click at [260, 674] on div "Planejamento ABI - Plano de produção" at bounding box center [457, 681] width 612 height 29
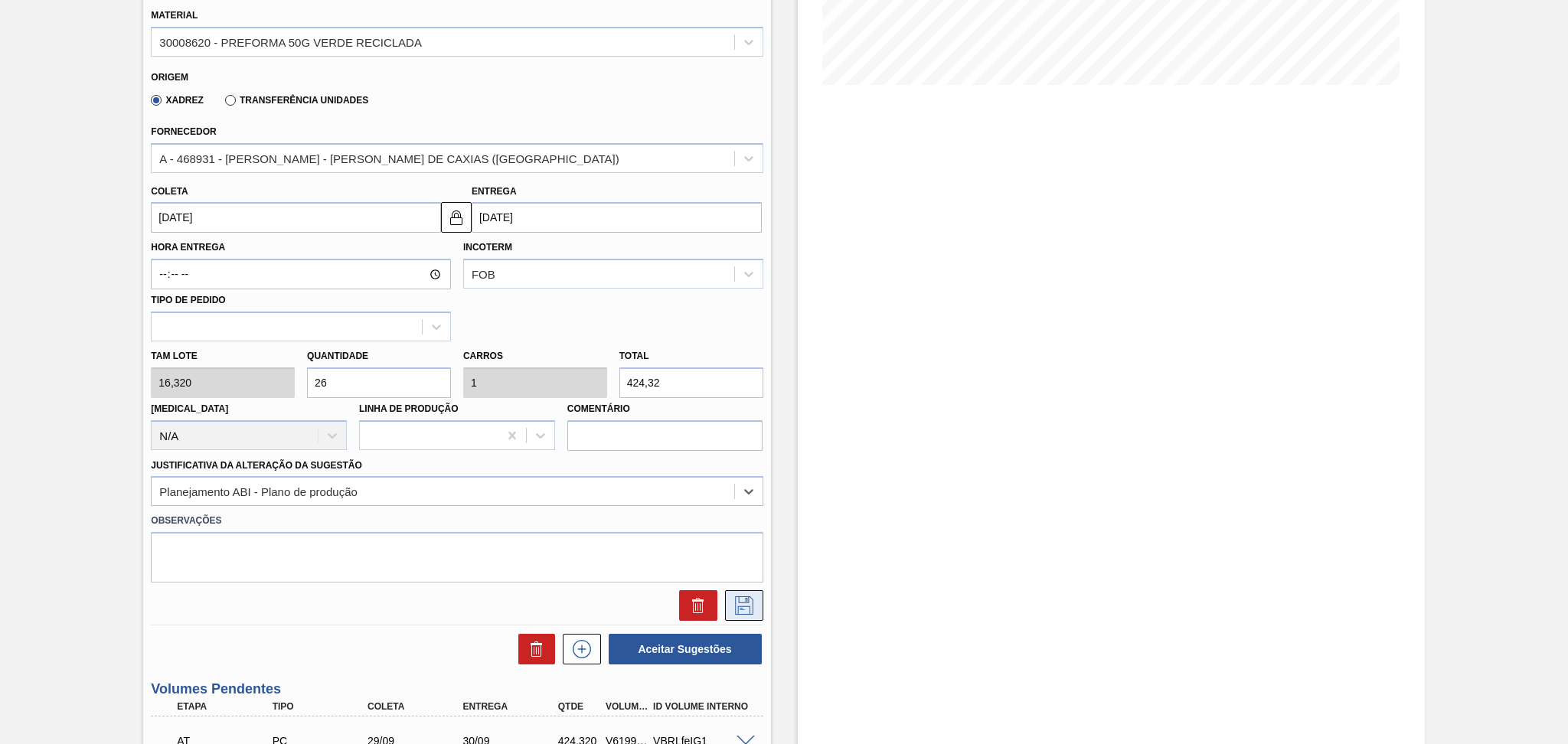
click at [750, 606] on icon at bounding box center [743, 605] width 25 height 18
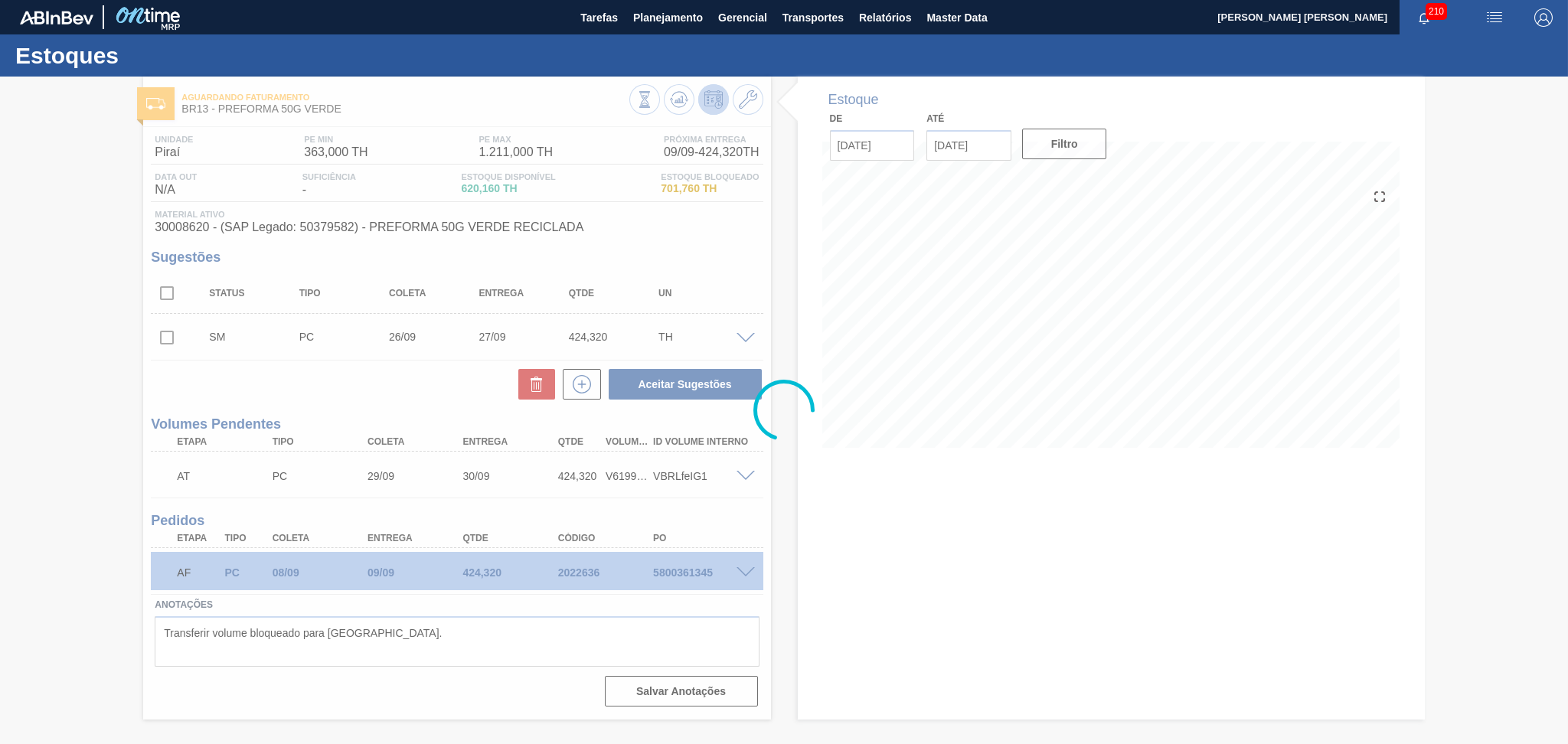
scroll to position [0, 0]
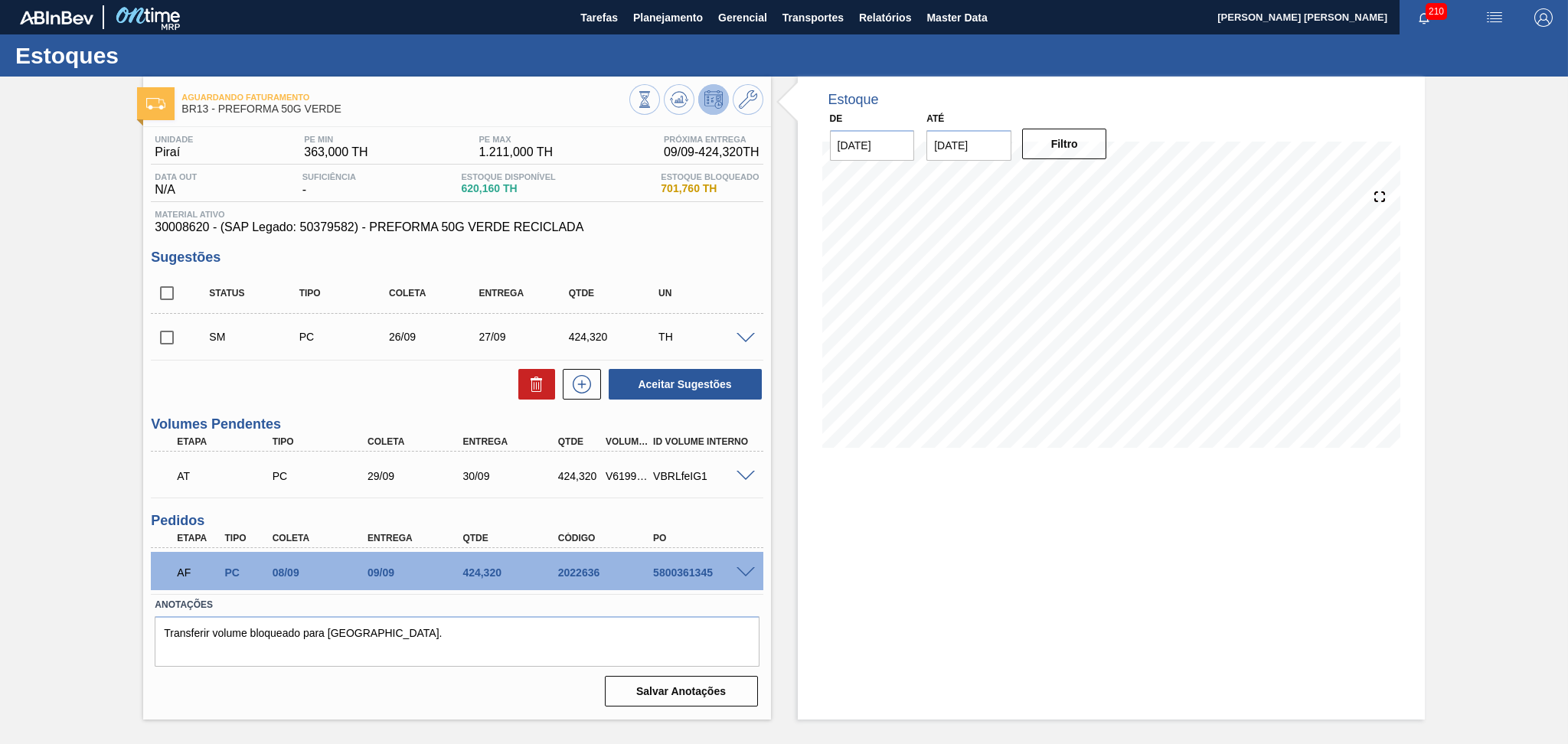
drag, startPoint x: 172, startPoint y: 337, endPoint x: 184, endPoint y: 352, distance: 19.2
click at [170, 337] on input "checkbox" at bounding box center [167, 337] width 32 height 32
click at [701, 382] on button "Aceitar Sugestões" at bounding box center [685, 384] width 153 height 30
checkbox input "false"
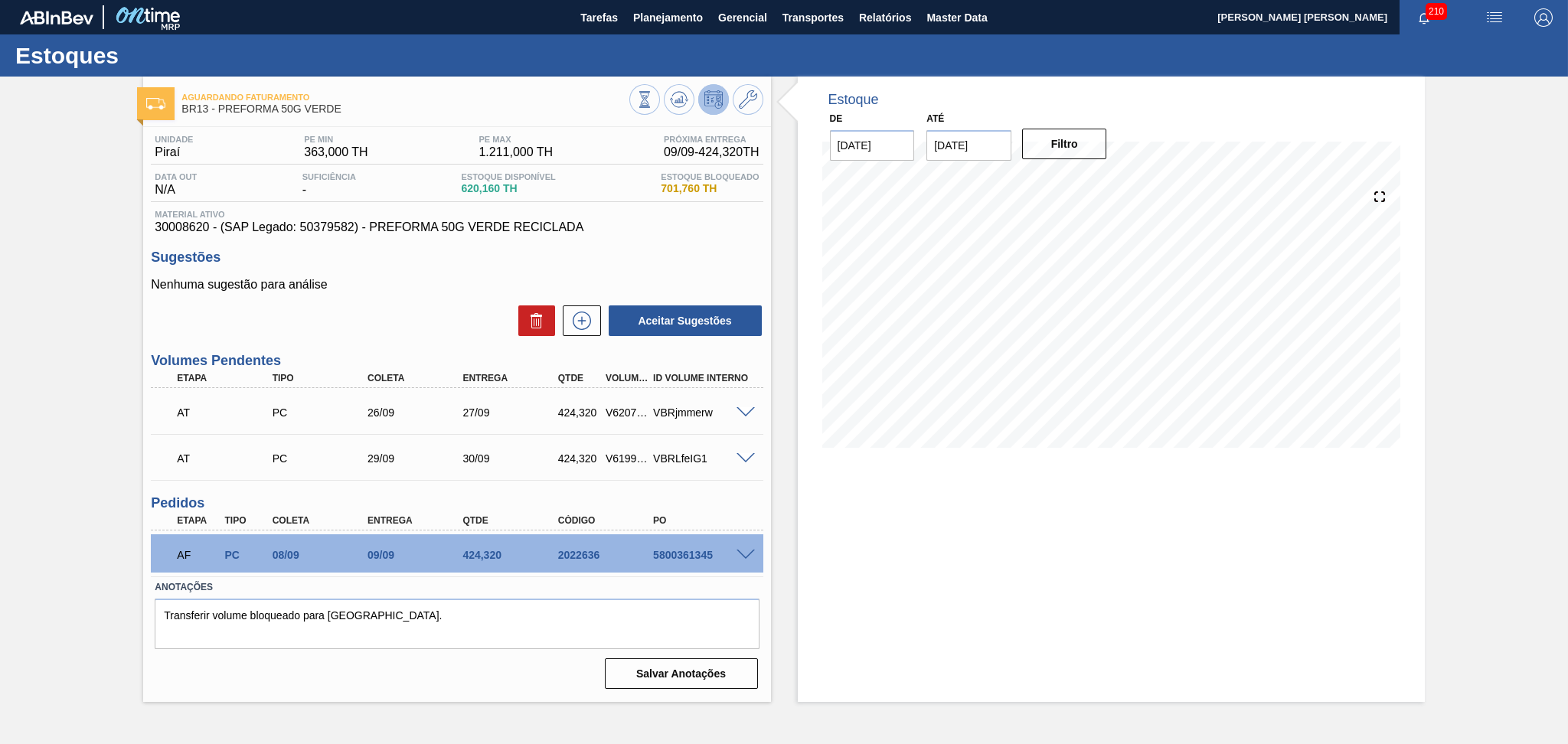
click at [733, 462] on div "VBRLfeIG1" at bounding box center [703, 458] width 107 height 12
click at [752, 455] on span at bounding box center [745, 459] width 18 height 11
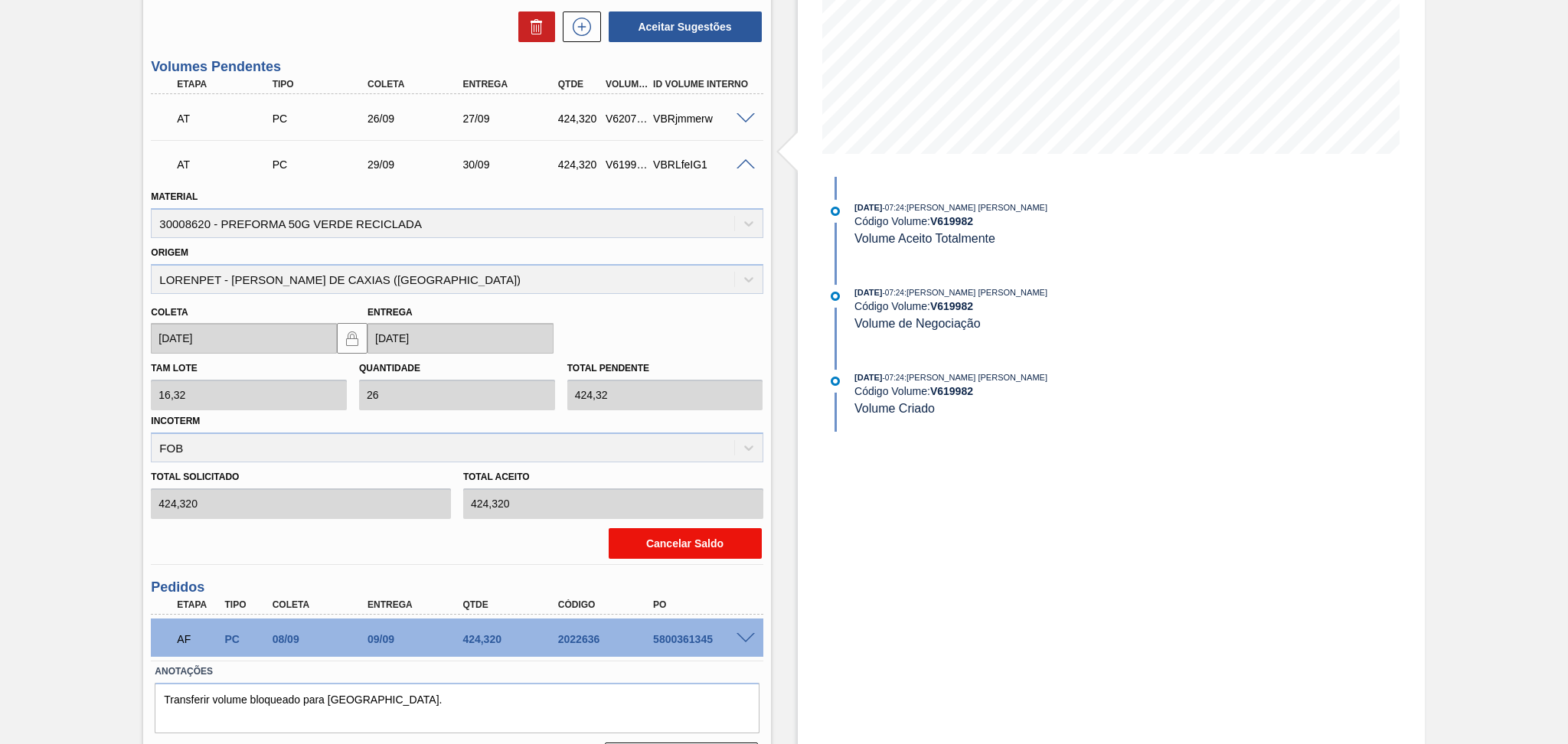
scroll to position [306, 0]
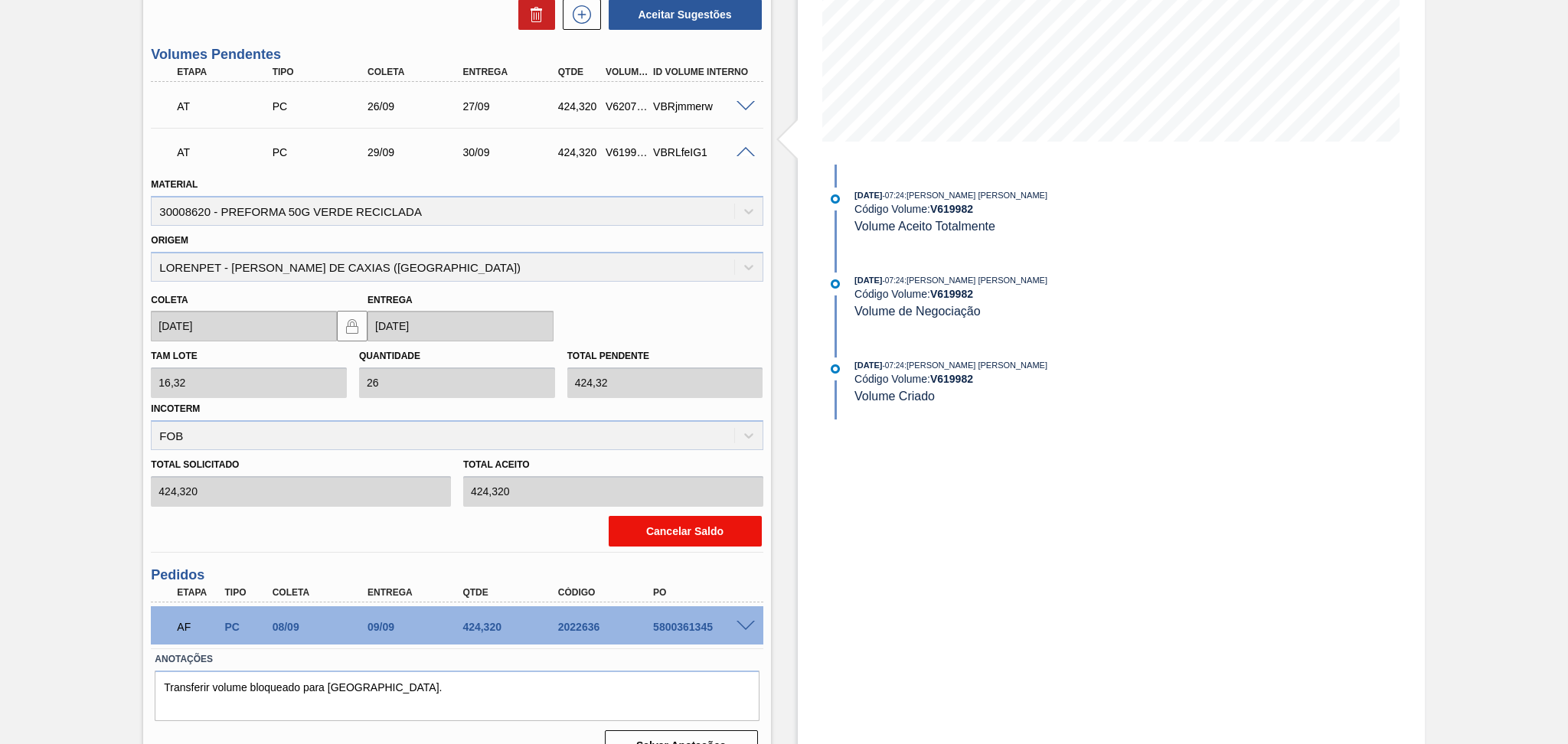
click at [649, 518] on button "Cancelar Saldo" at bounding box center [685, 530] width 153 height 30
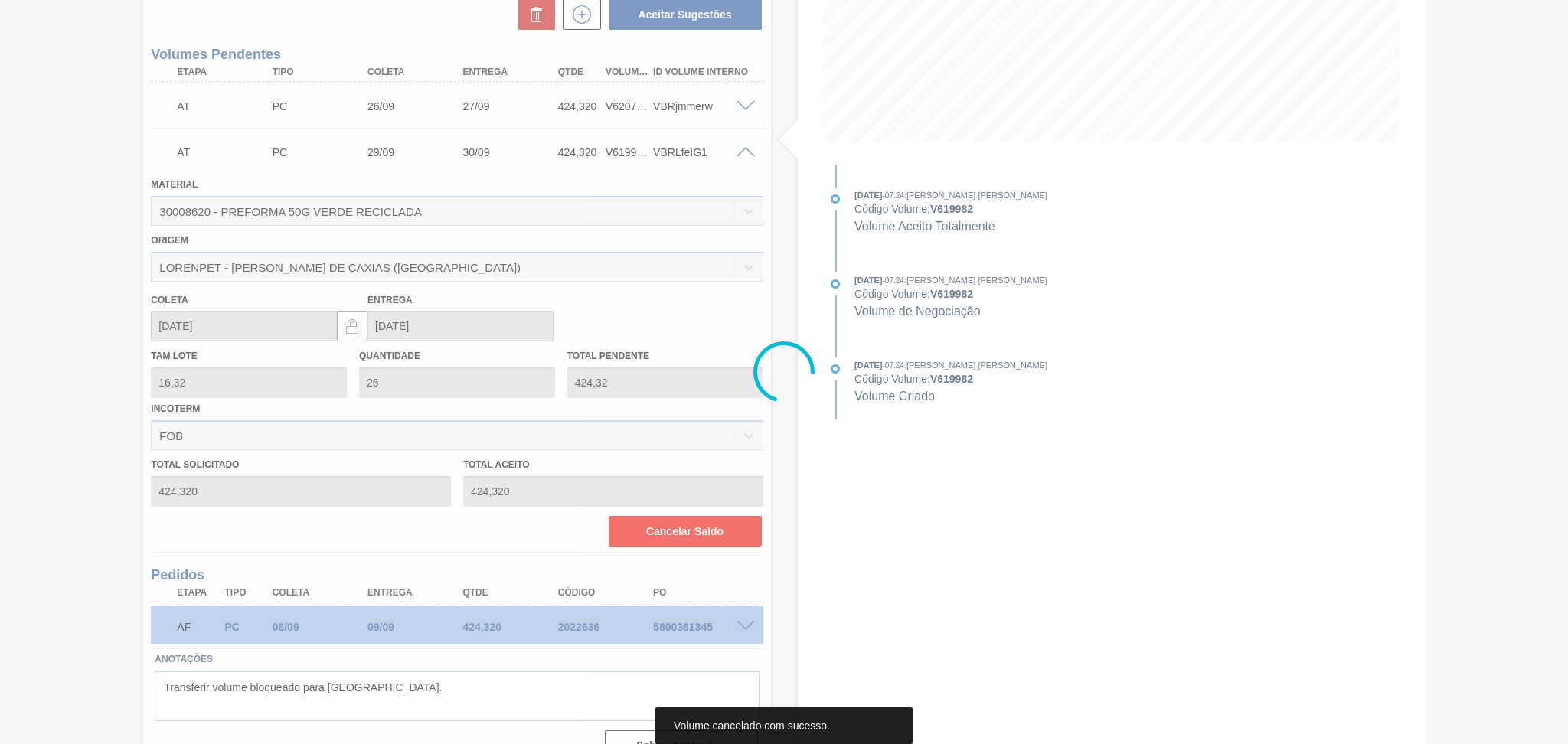
scroll to position [0, 0]
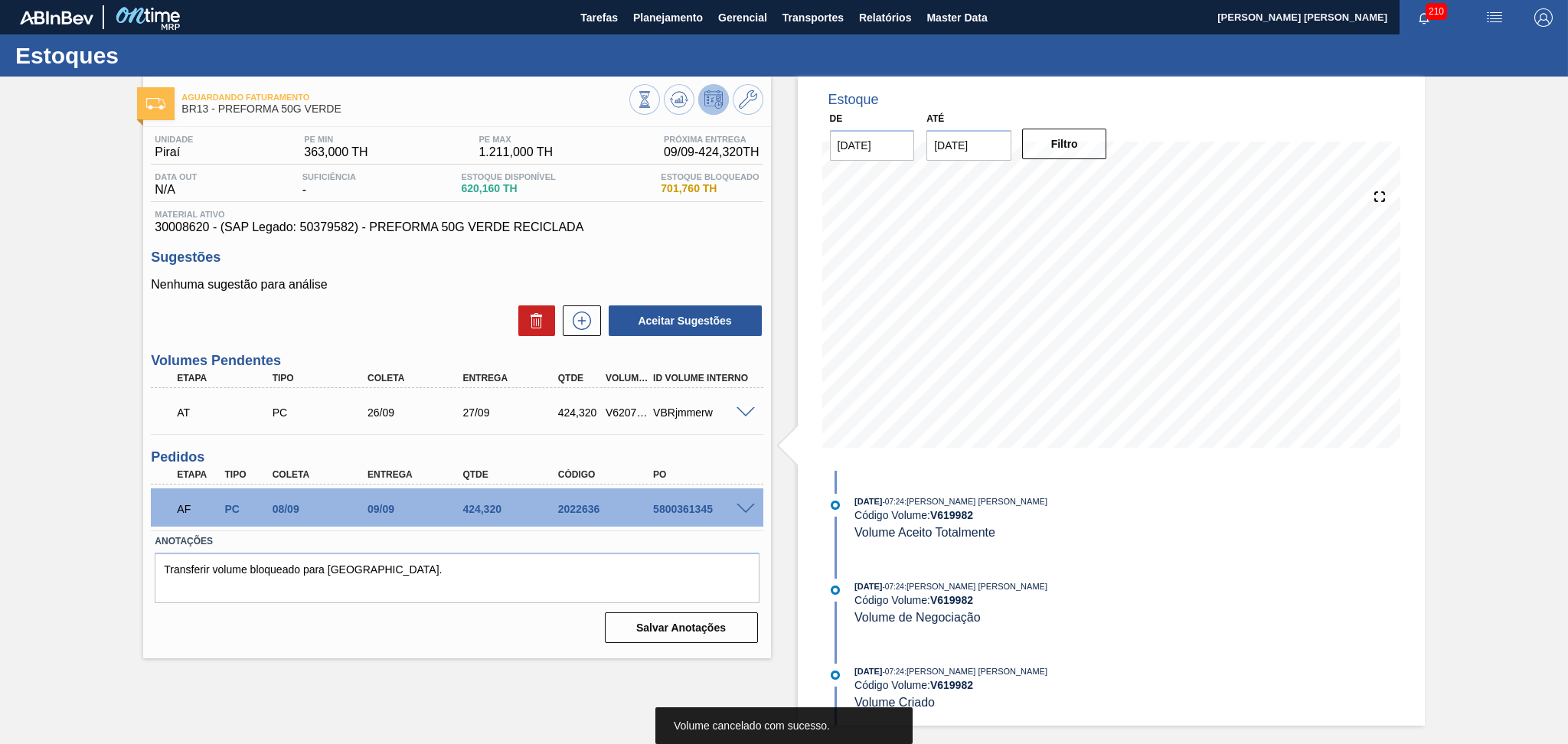
click at [377, 343] on div "Unidade Piraí PE MIN 363,000 TH PE MAX 1.211,000 TH Próxima Entrega 09/09 - 424…" at bounding box center [456, 388] width 627 height 521
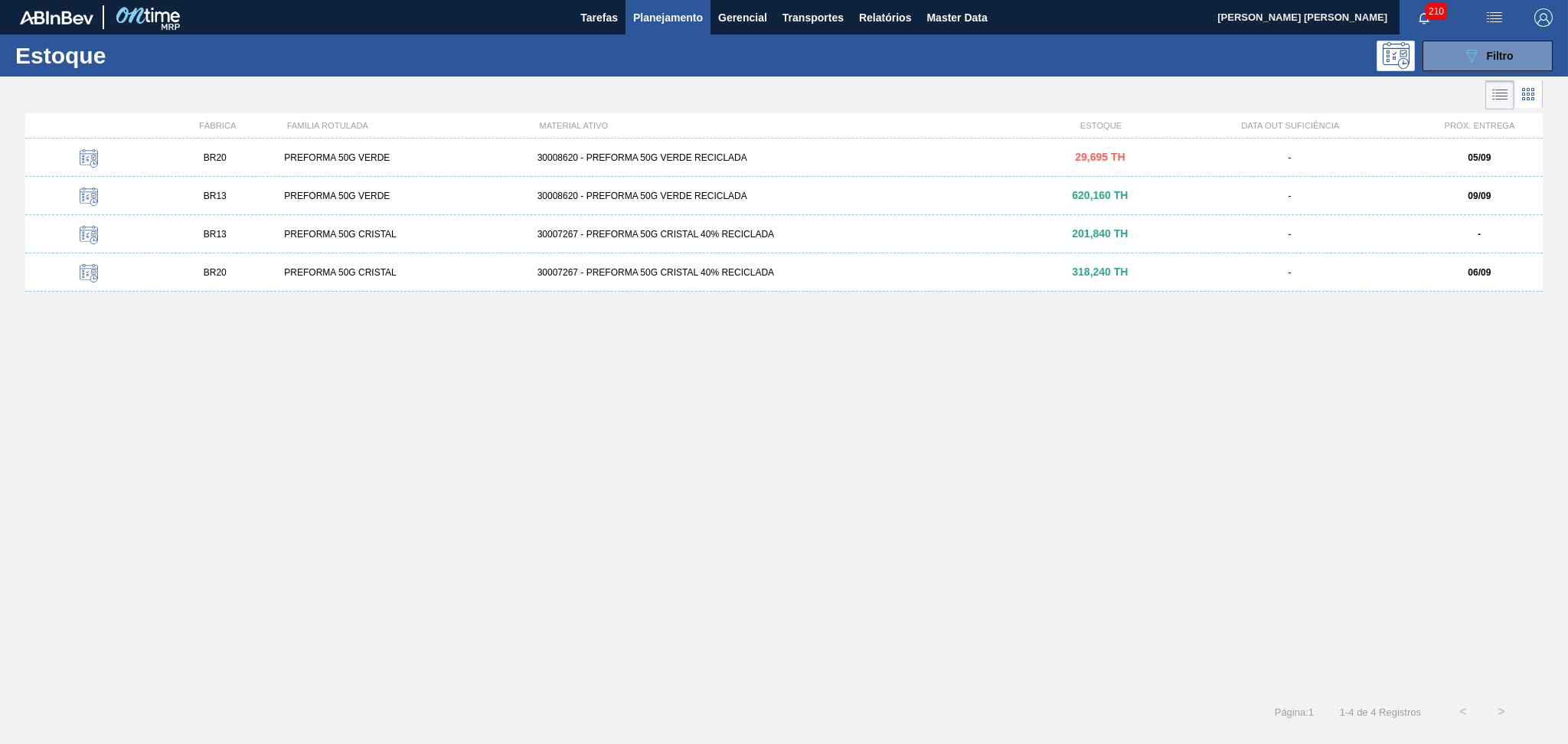
click at [350, 269] on div "PREFORMA 50G CRISTAL" at bounding box center [404, 273] width 252 height 11
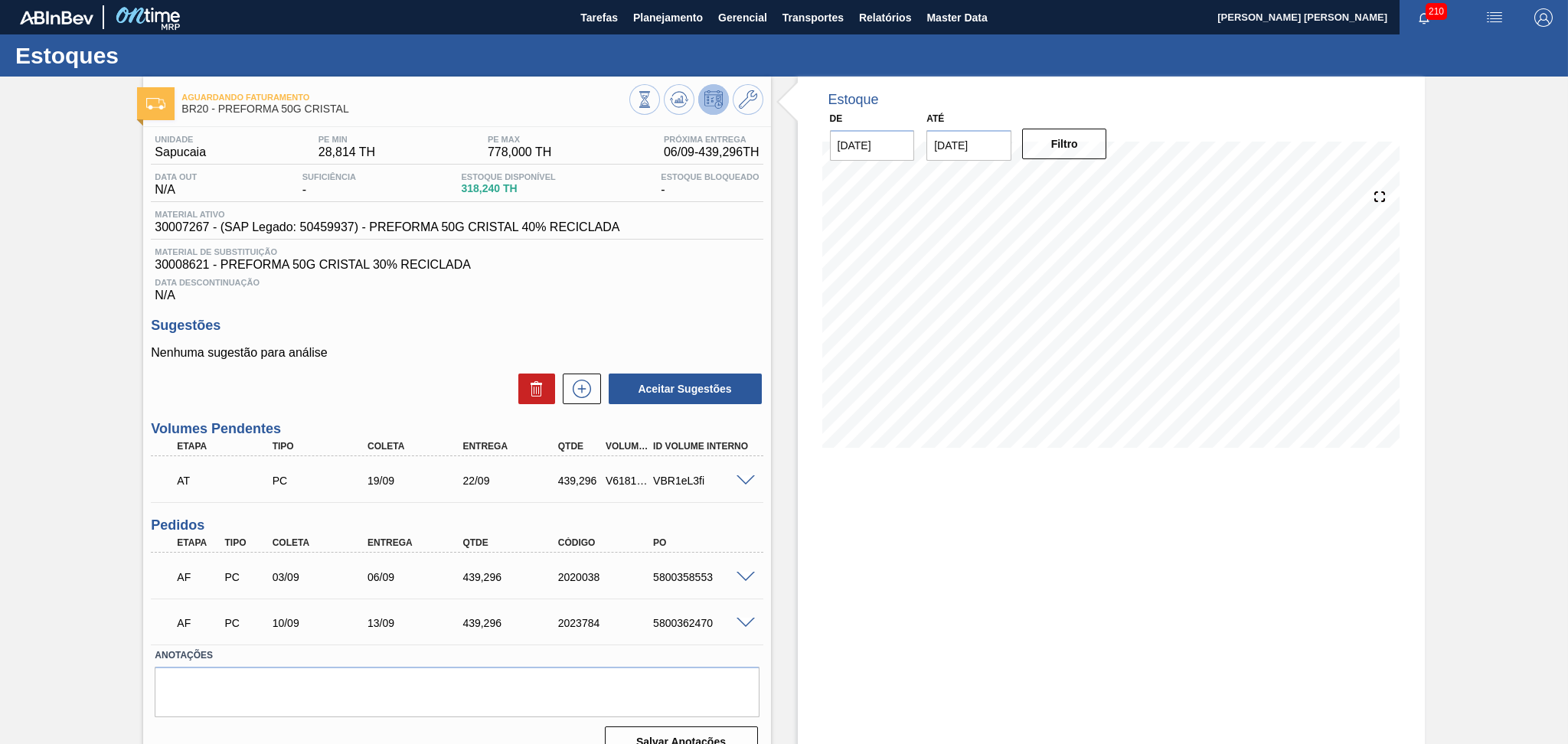
click at [502, 315] on div "Unidade Sapucaia PE MIN 28,814 TH PE MAX 778,000 TH Próxima Entrega 06/09 - 439…" at bounding box center [456, 445] width 627 height 635
click at [893, 604] on div "Estoque De 05/09/2025 Até 10/10/2025 Filtro 08/09 Projeção de Estoque 657.534 N…" at bounding box center [1111, 423] width 627 height 693
click at [687, 326] on h3 "Sugestões" at bounding box center [457, 325] width 612 height 16
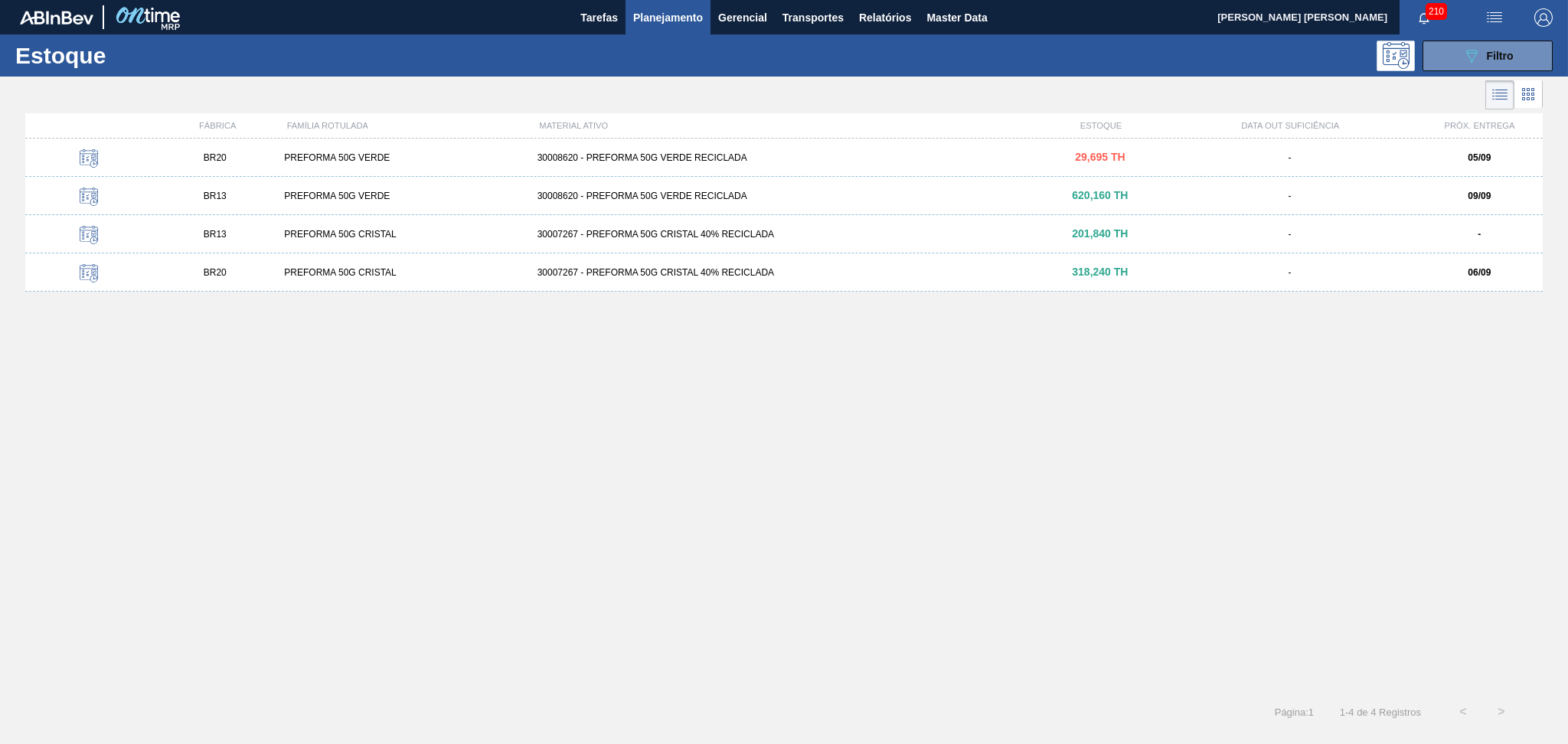
click at [368, 158] on div "PREFORMA 50G VERDE" at bounding box center [404, 157] width 252 height 11
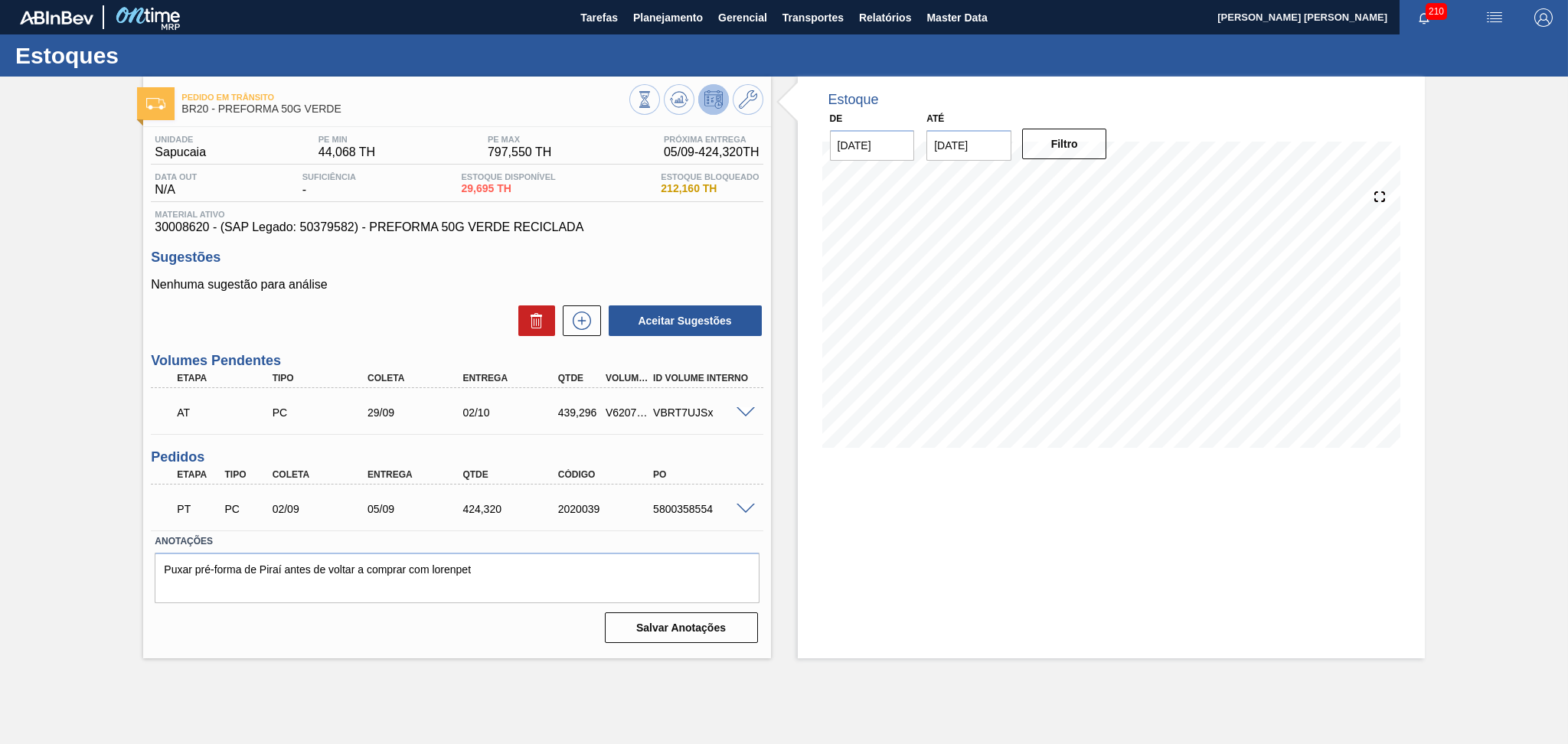
click at [401, 333] on div "Aceitar Sugestões" at bounding box center [457, 320] width 612 height 34
click at [439, 310] on div "Aceitar Sugestões" at bounding box center [457, 320] width 612 height 34
click at [443, 312] on div "Aceitar Sugestões" at bounding box center [457, 320] width 612 height 34
click at [673, 104] on icon at bounding box center [679, 99] width 18 height 18
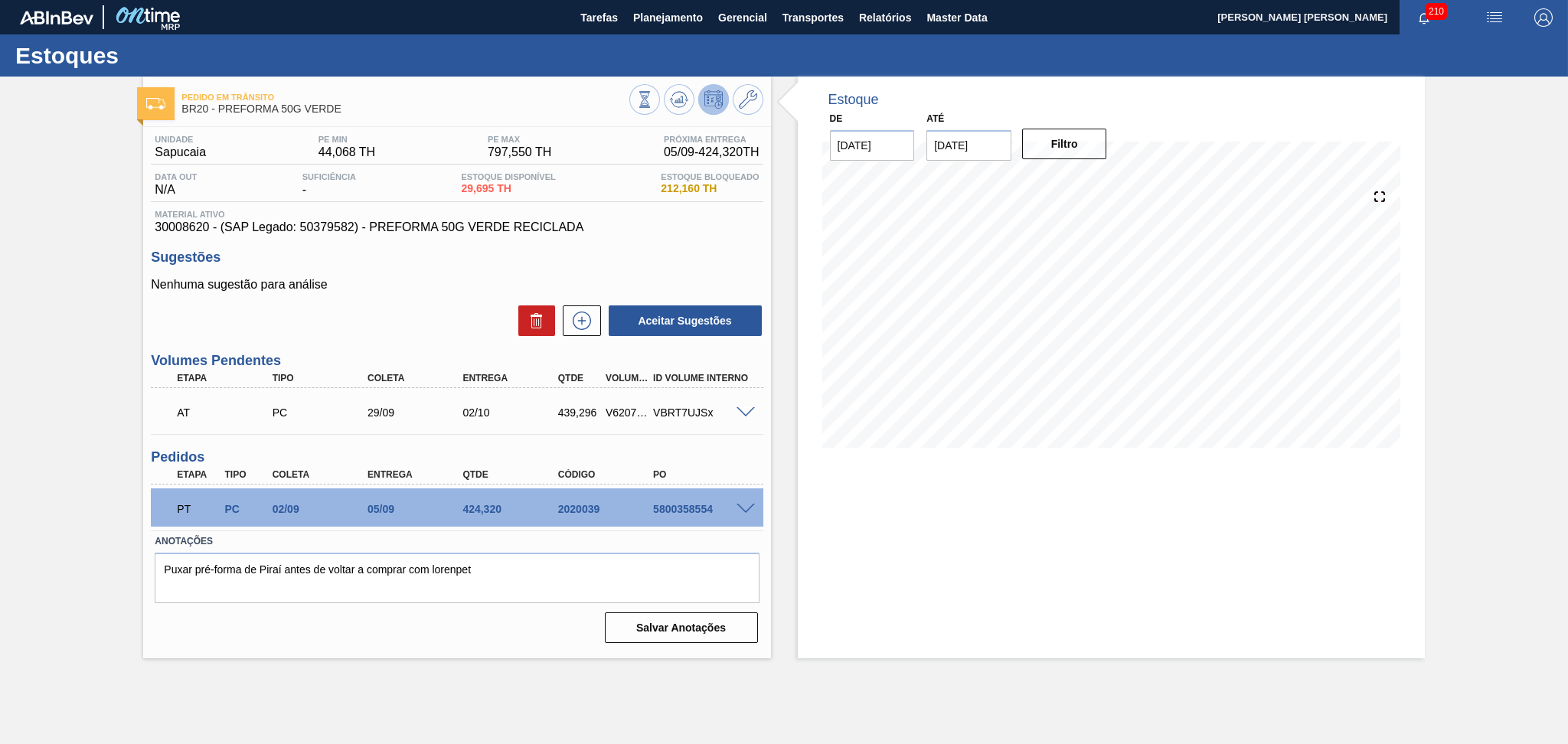
click at [777, 470] on div "Estoque De 05/09/2025 Até 10/10/2025 Filtro 09/09 Projeção de Estoque 354.013 N…" at bounding box center [1098, 367] width 654 height 582
click at [834, 539] on div "Estoque De 05/09/2025 Até 10/10/2025 Filtro 06/10 Projeção de Estoque 585.307 N…" at bounding box center [1111, 367] width 627 height 582
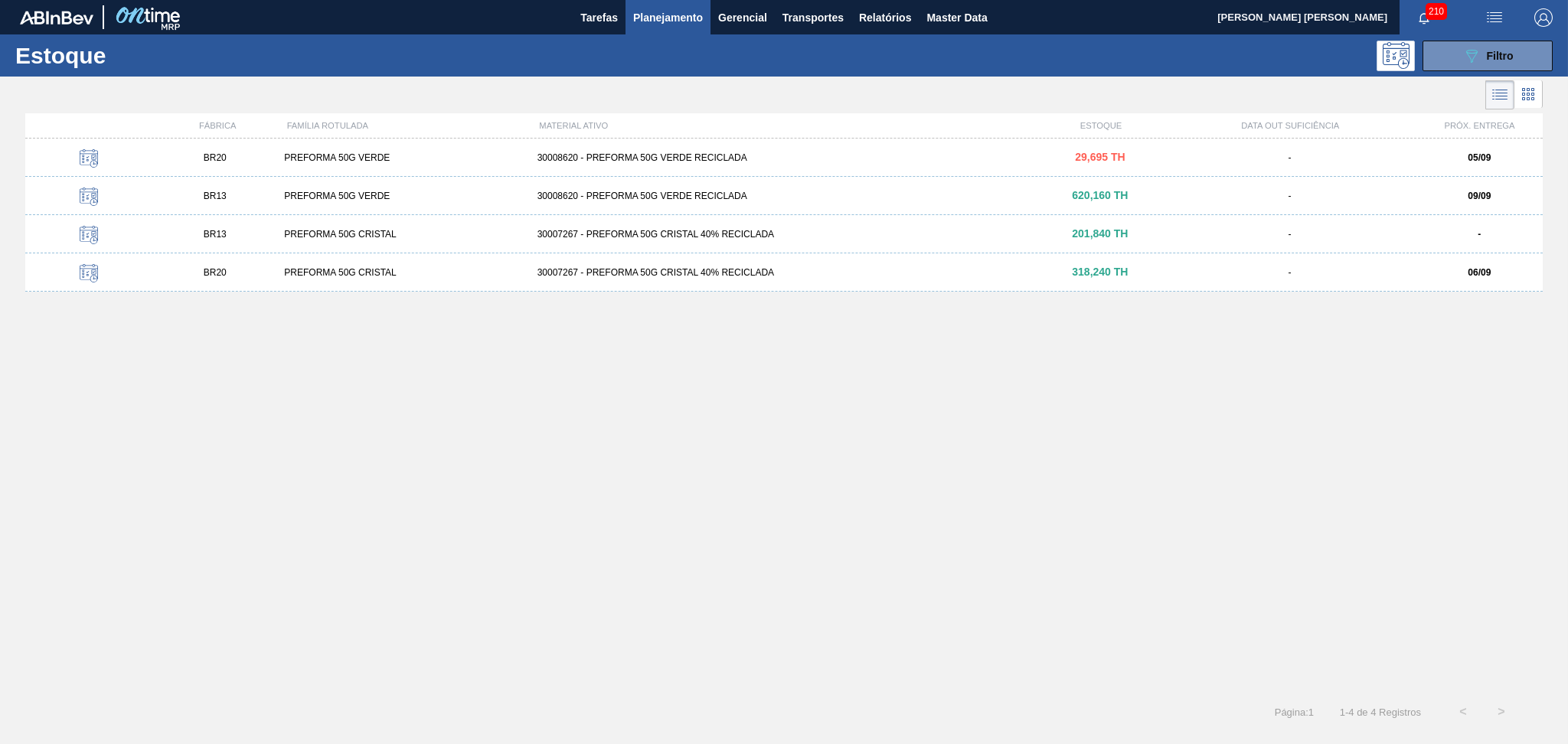
click at [349, 280] on div "BR20 PREFORMA 50G CRISTAL 30007267 - PREFORMA 50G CRISTAL 40% RECICLADA 318,240…" at bounding box center [783, 273] width 1517 height 39
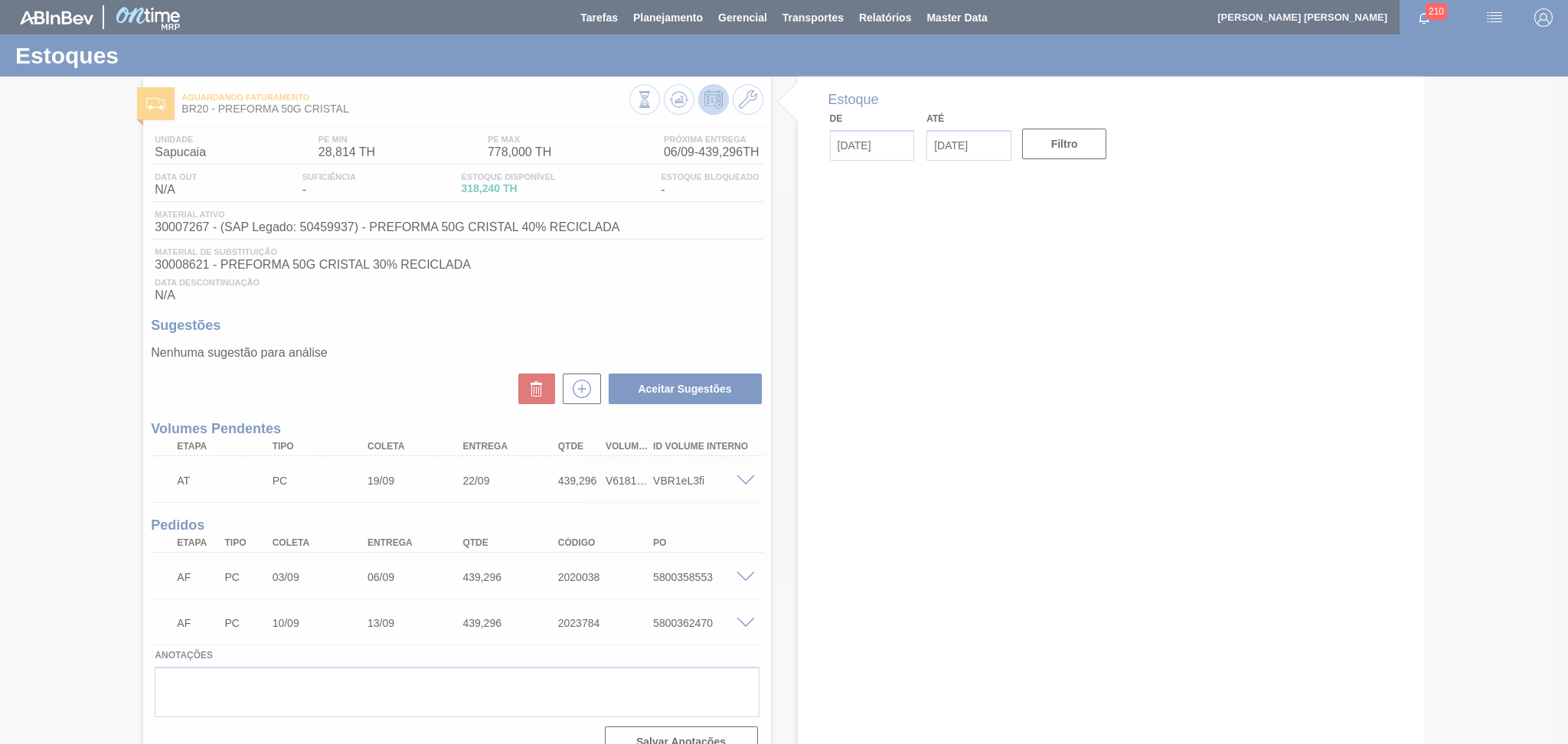
click at [424, 354] on div at bounding box center [784, 372] width 1568 height 744
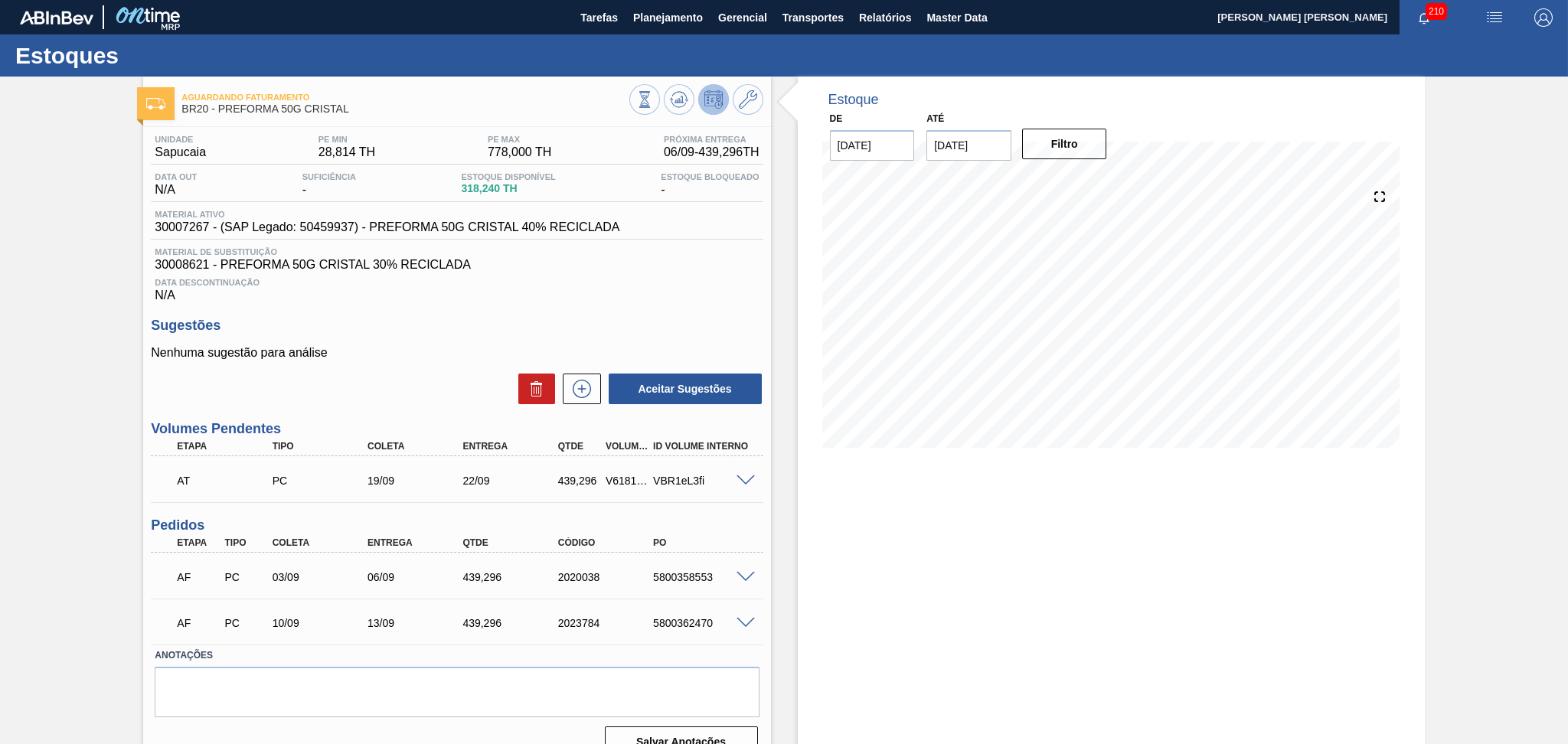
click at [896, 477] on div "Estoque De [DATE] Até [DATE] Filtro" at bounding box center [1111, 423] width 627 height 693
click at [481, 191] on span "318,240 TH" at bounding box center [508, 189] width 94 height 11
copy span "318,240"
click at [910, 625] on div "Estoque De 05/09/2025 Até 10/10/2025 Filtro 05/09 Projeção de Estoque 318.24 Ne…" at bounding box center [1111, 423] width 627 height 693
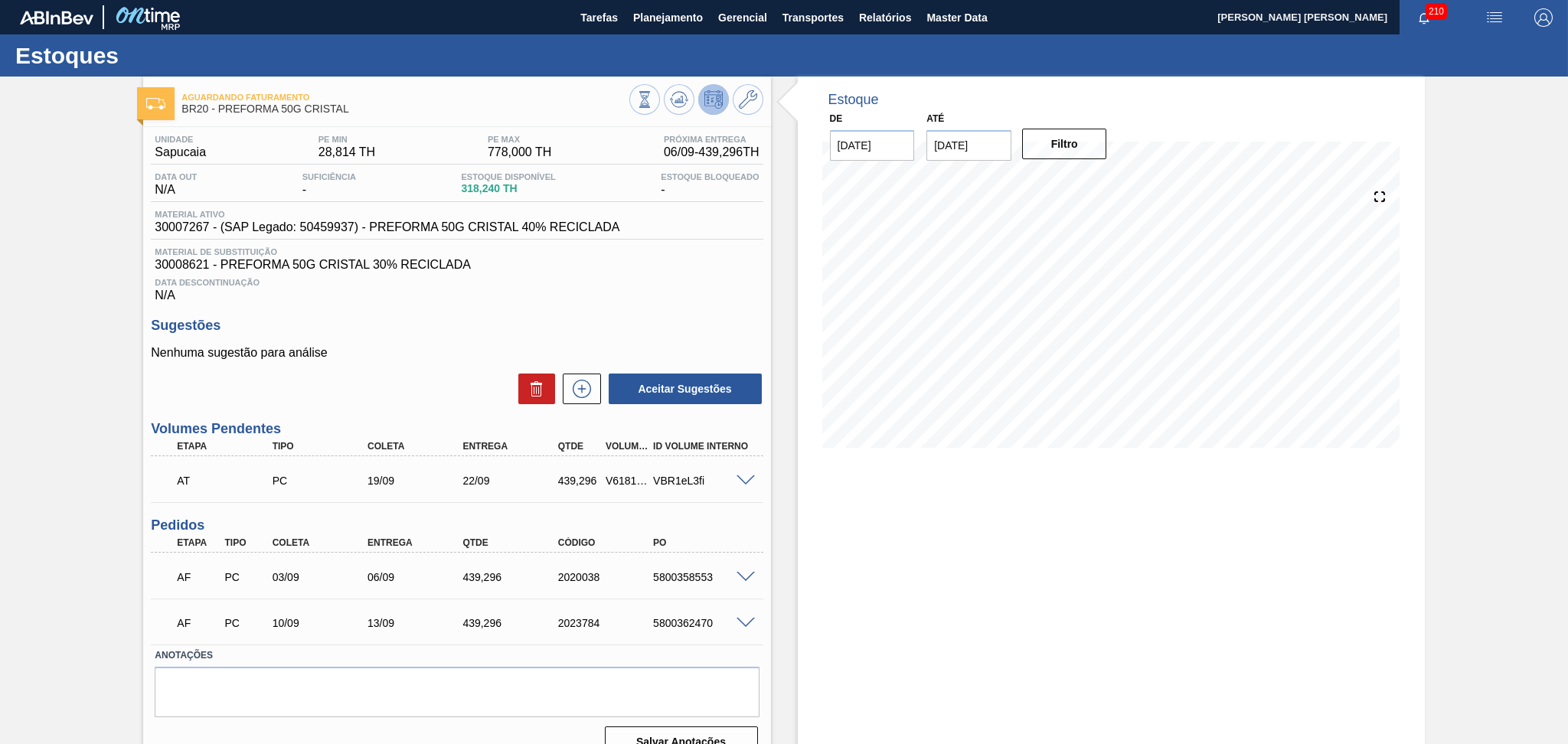
click at [835, 564] on div "Estoque De 05/09/2025 Até 10/10/2025 Filtro 05/09 Projeção de Estoque 318.24 Ne…" at bounding box center [1111, 423] width 627 height 693
click at [423, 323] on h3 "Sugestões" at bounding box center [457, 325] width 612 height 16
click at [47, 553] on div "Aguardando Faturamento BR20 - PREFORMA 50G CRISTAL Unidade Sapucaia PE MIN 28,8…" at bounding box center [784, 423] width 1568 height 693
click at [789, 522] on div "Estoque De 05/09/2025 Até 10/10/2025 Filtro 05/09 Projeção de Estoque 318.24 Ne…" at bounding box center [1098, 423] width 654 height 693
click at [767, 567] on div "Unidade Sapucaia PE MIN 28,814 TH PE MAX 778,000 TH Próxima Entrega 06/09 - 439…" at bounding box center [456, 445] width 627 height 635
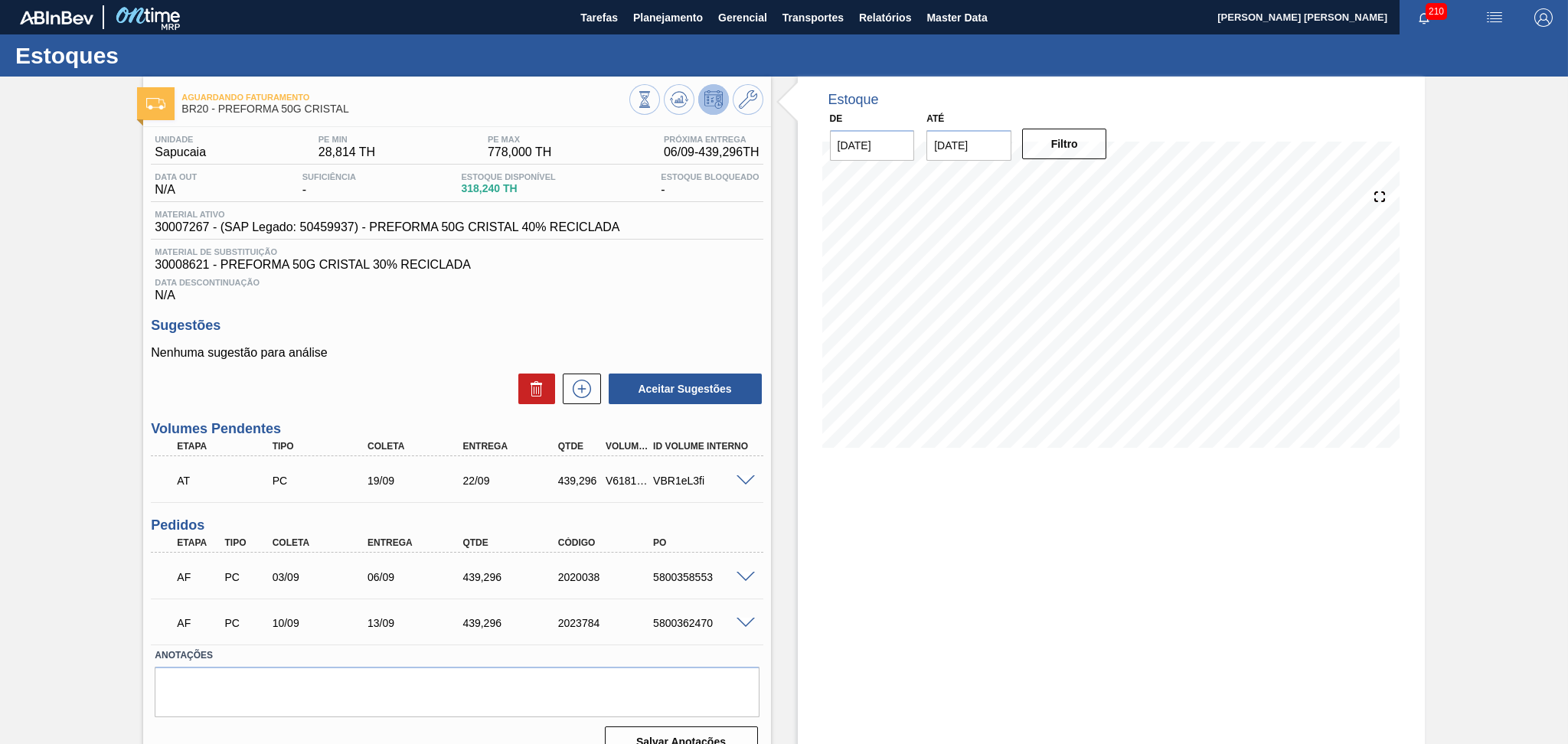
click at [687, 586] on div "AF PC 03/09 06/09 439,296 2020038 5800358553" at bounding box center [452, 575] width 571 height 30
click at [743, 576] on span at bounding box center [745, 577] width 18 height 11
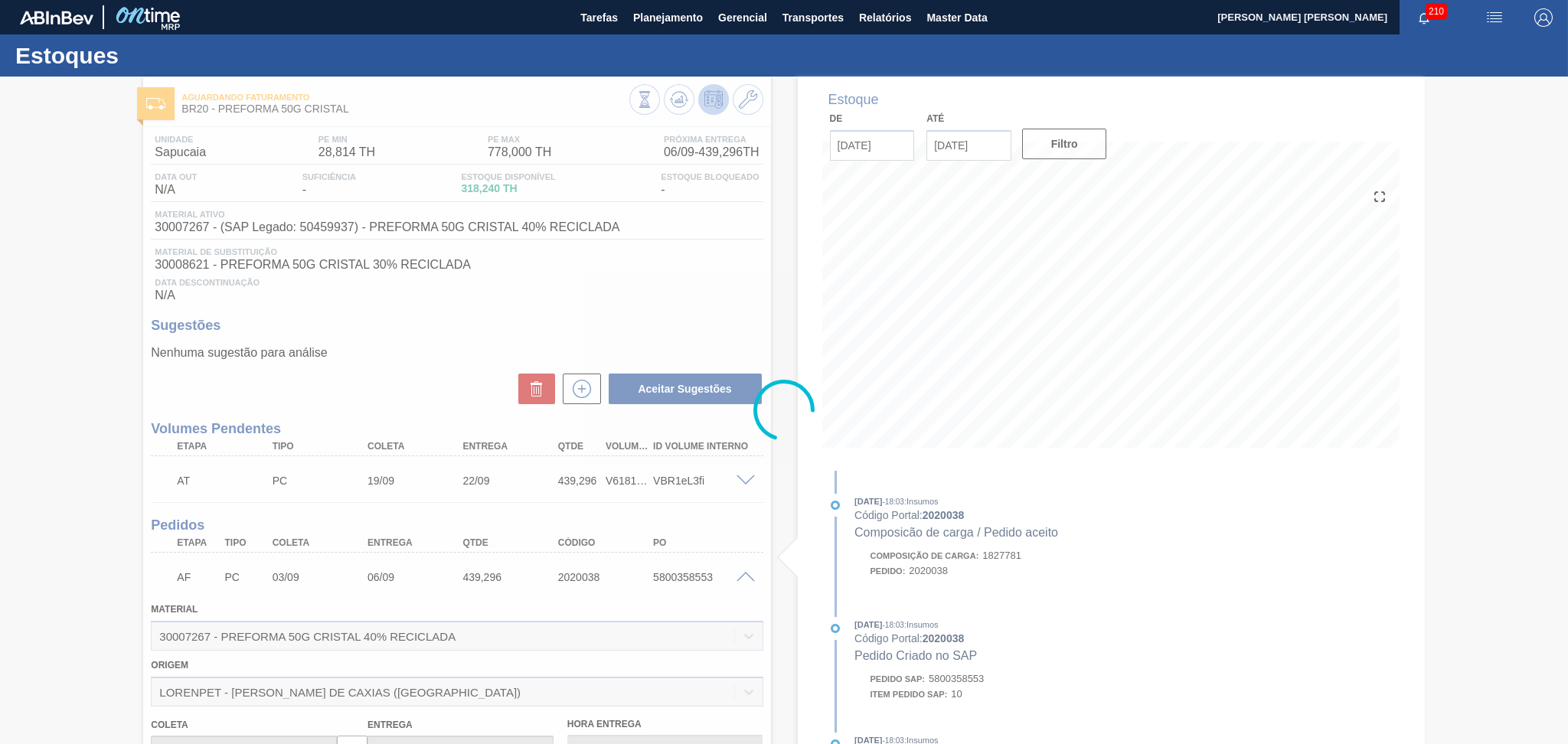
click at [743, 575] on div at bounding box center [784, 410] width 1568 height 668
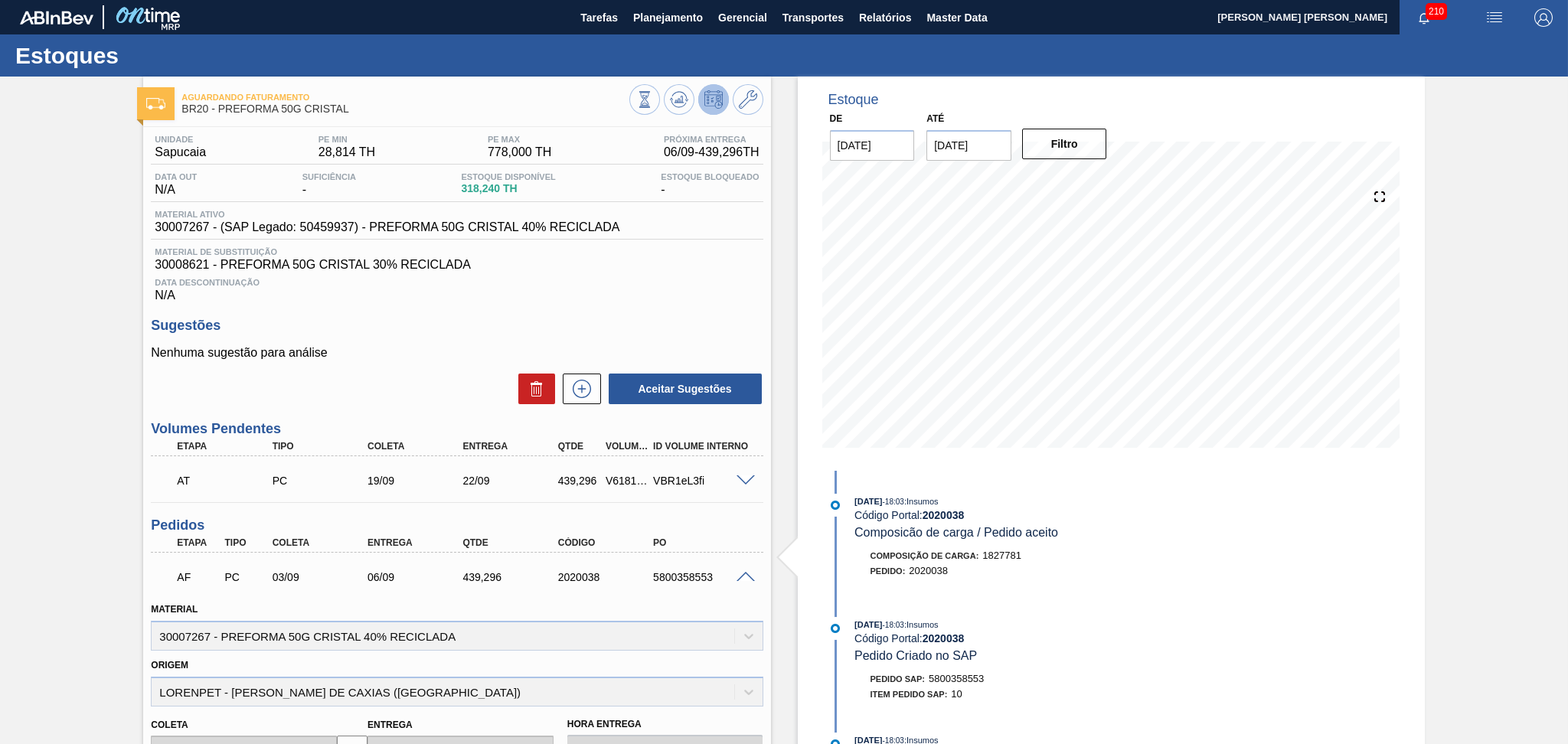
click at [749, 579] on span at bounding box center [745, 577] width 18 height 11
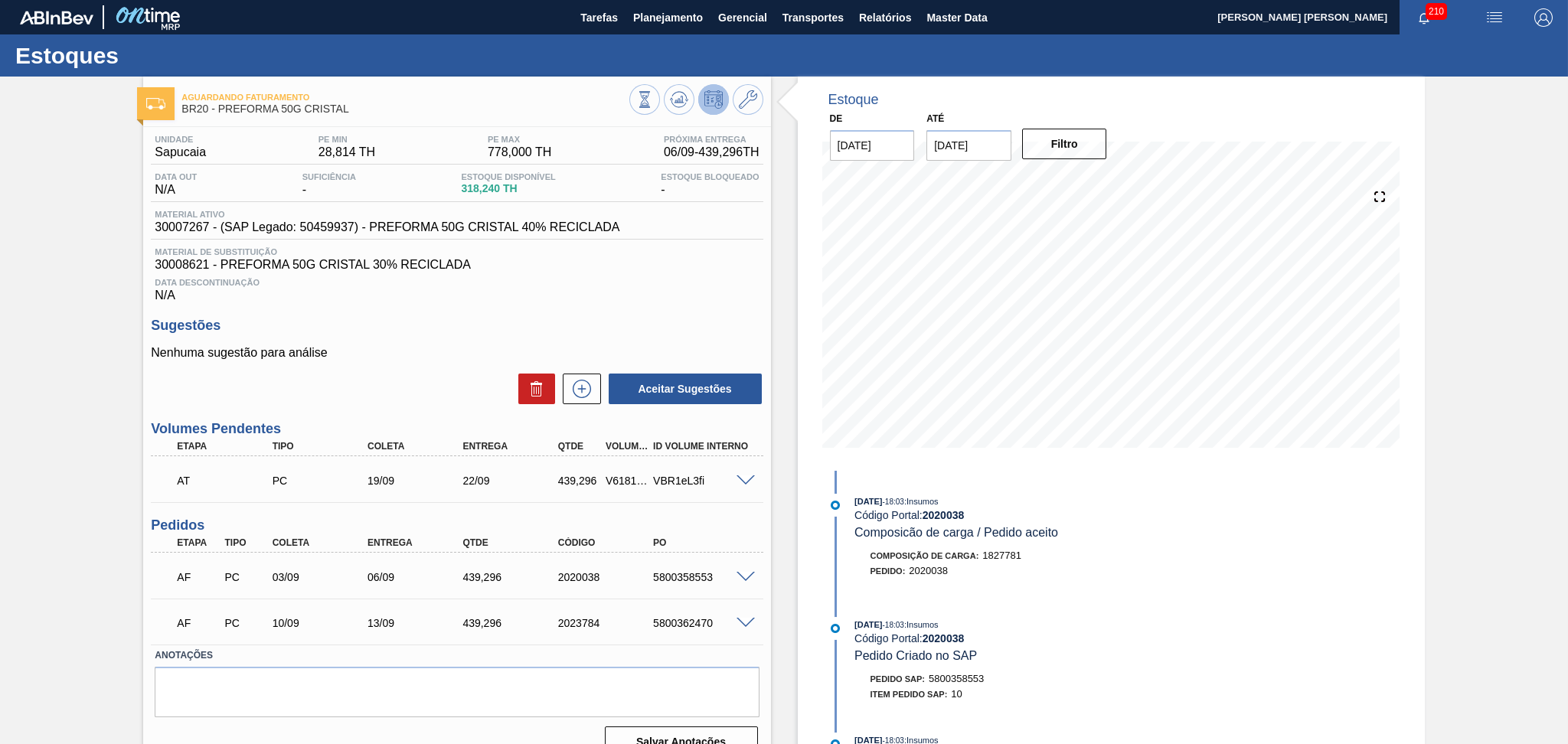
click at [749, 497] on div "AT PC 19/09 22/09 439,296 V618177 VBR1eL3fi Material 30007267 - PREFORMA 50G CR…" at bounding box center [457, 479] width 612 height 46
click at [771, 528] on div "Estoque De 05/09/2025 Até 10/10/2025 Filtro 06/09 Projeção de Estoque 757.536 N…" at bounding box center [1098, 423] width 654 height 693
click at [738, 645] on label "Anotações" at bounding box center [457, 656] width 604 height 22
click at [410, 362] on div "Nenhuma sugestão para análise Aceitar Sugestões" at bounding box center [457, 376] width 612 height 60
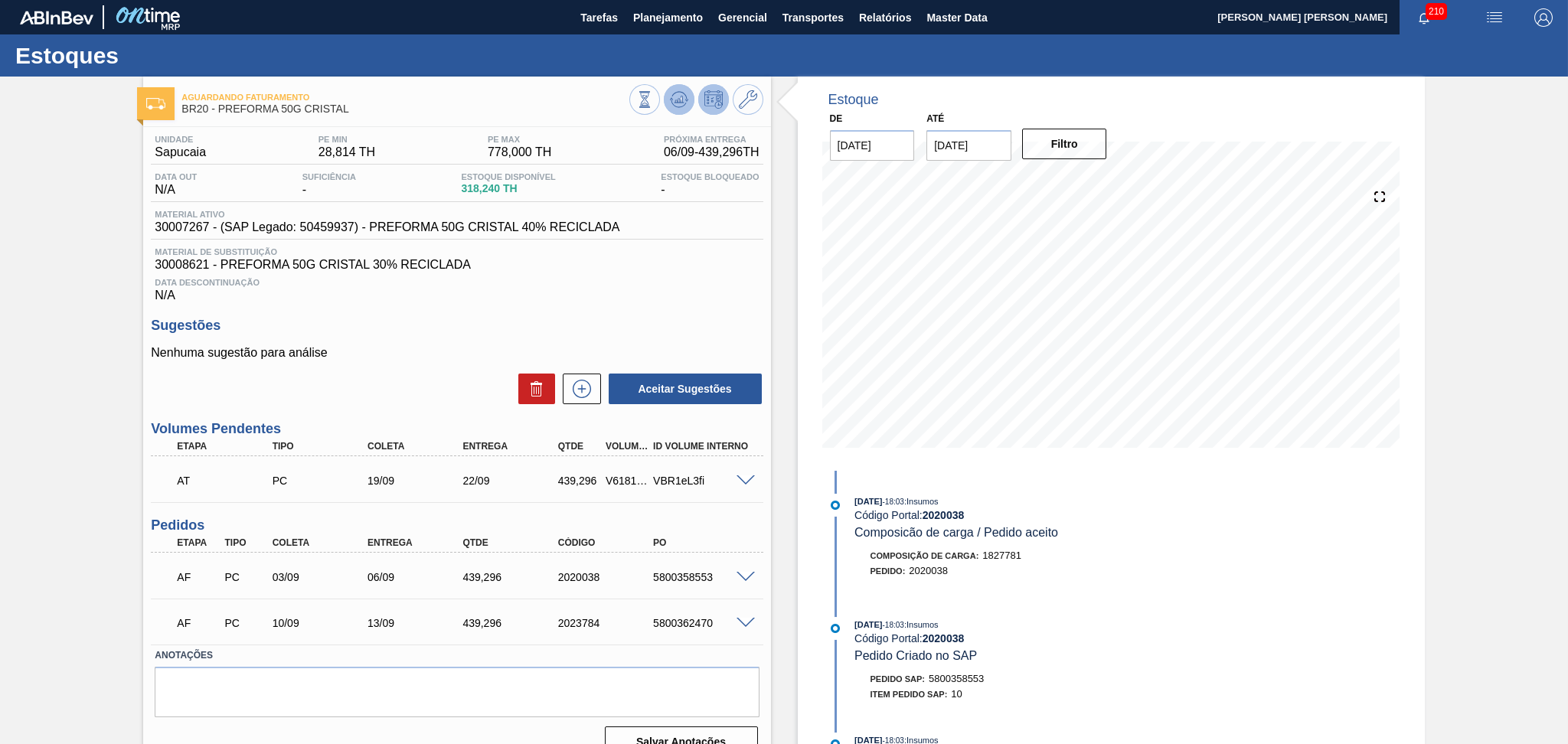
click at [673, 92] on icon at bounding box center [679, 99] width 18 height 18
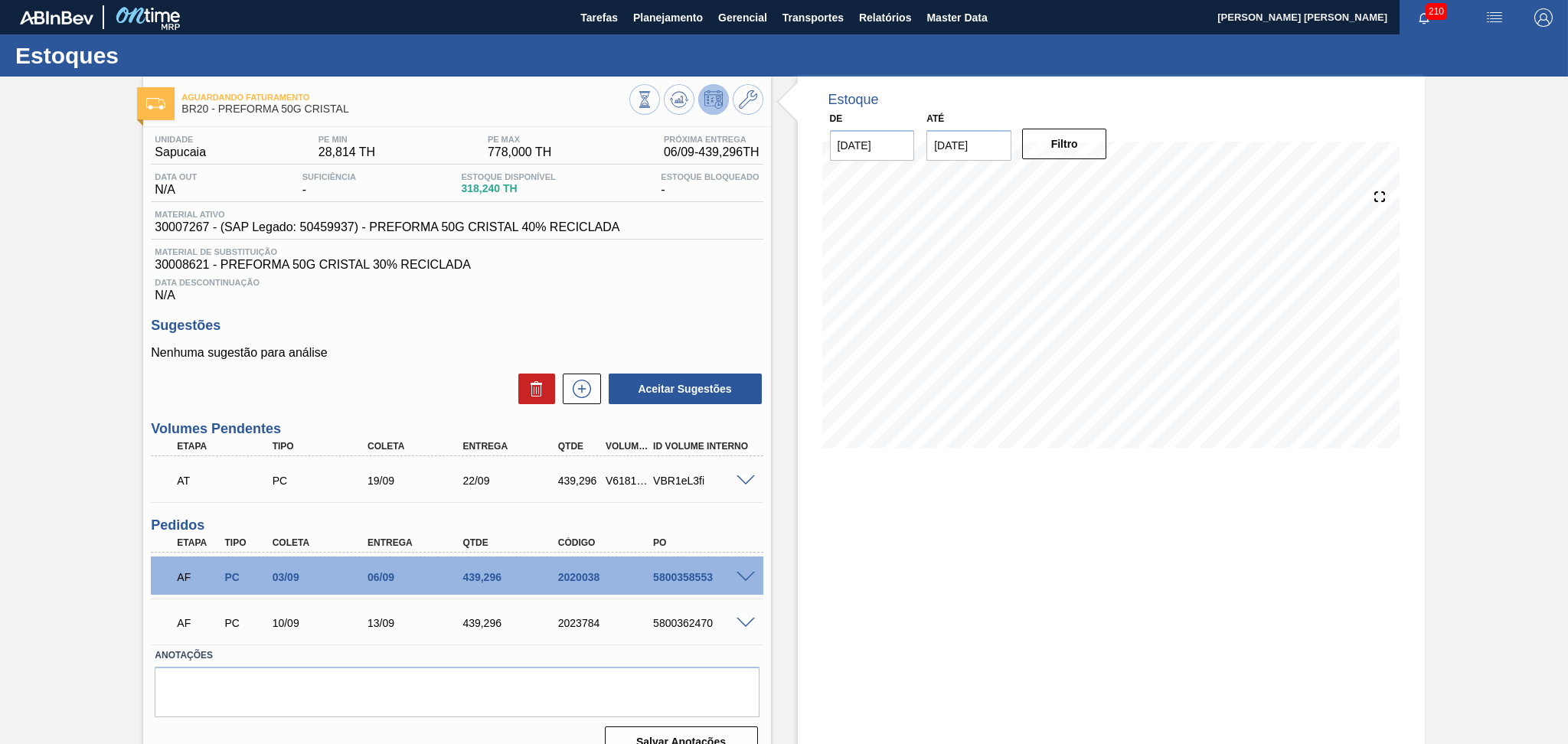
click at [995, 567] on div "Estoque De [DATE] Até [DATE] Filtro" at bounding box center [1111, 423] width 627 height 693
click at [682, 106] on icon at bounding box center [679, 99] width 18 height 18
click at [683, 110] on button at bounding box center [678, 99] width 30 height 30
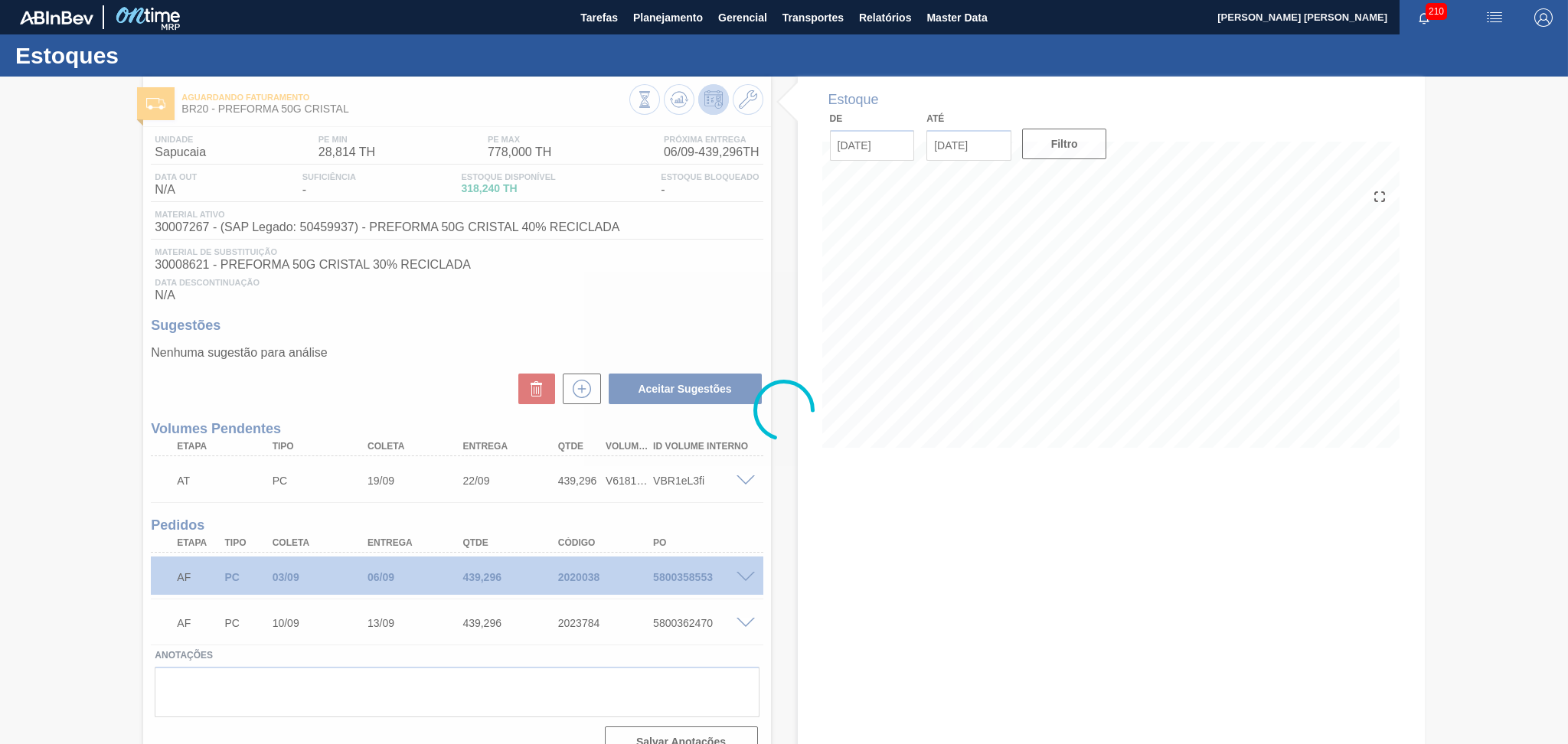
click at [1006, 626] on div at bounding box center [784, 410] width 1568 height 668
click at [1006, 625] on div at bounding box center [784, 410] width 1568 height 668
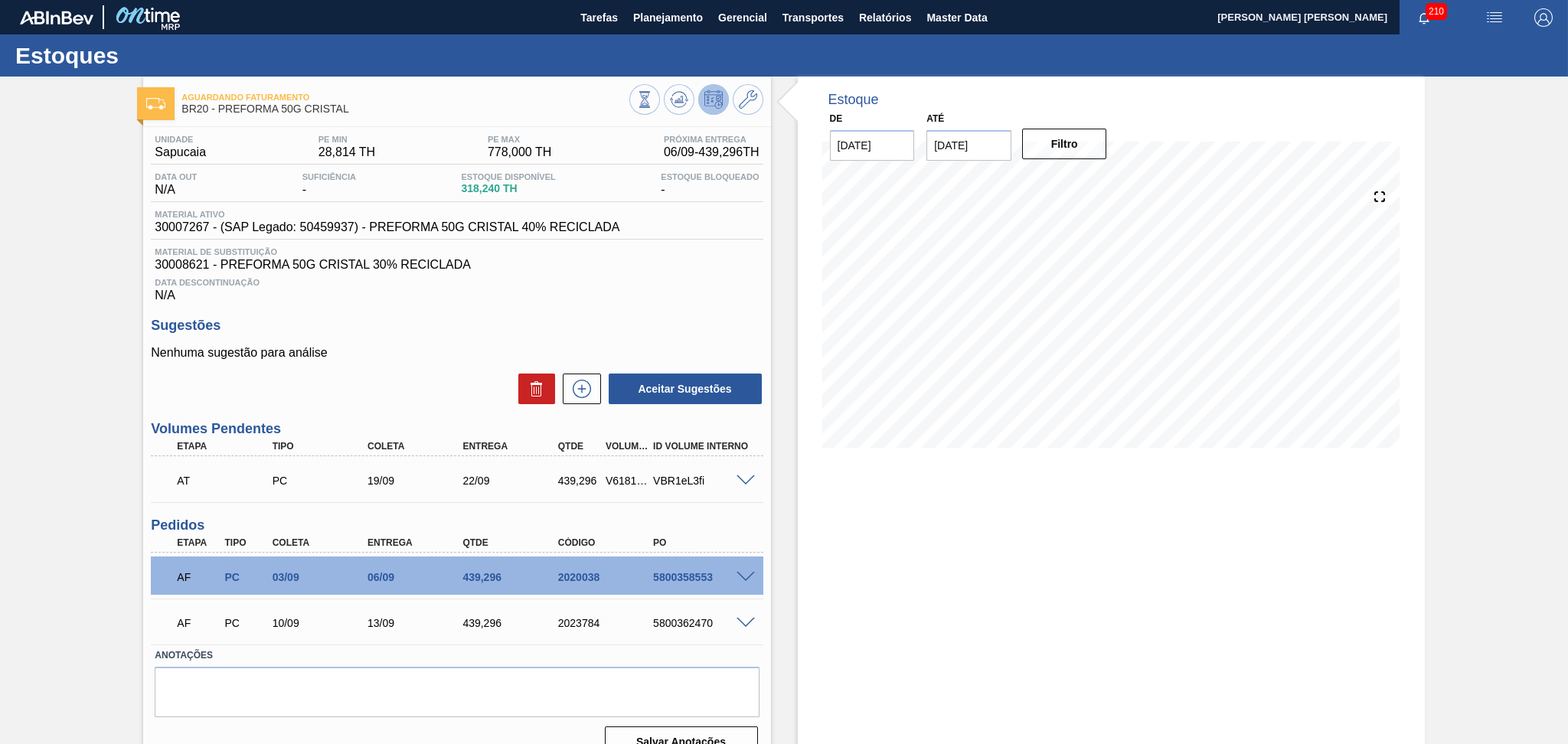
click at [411, 366] on div "Nenhuma sugestão para análise Aceitar Sugestões" at bounding box center [457, 376] width 612 height 60
click at [736, 620] on span at bounding box center [745, 623] width 18 height 11
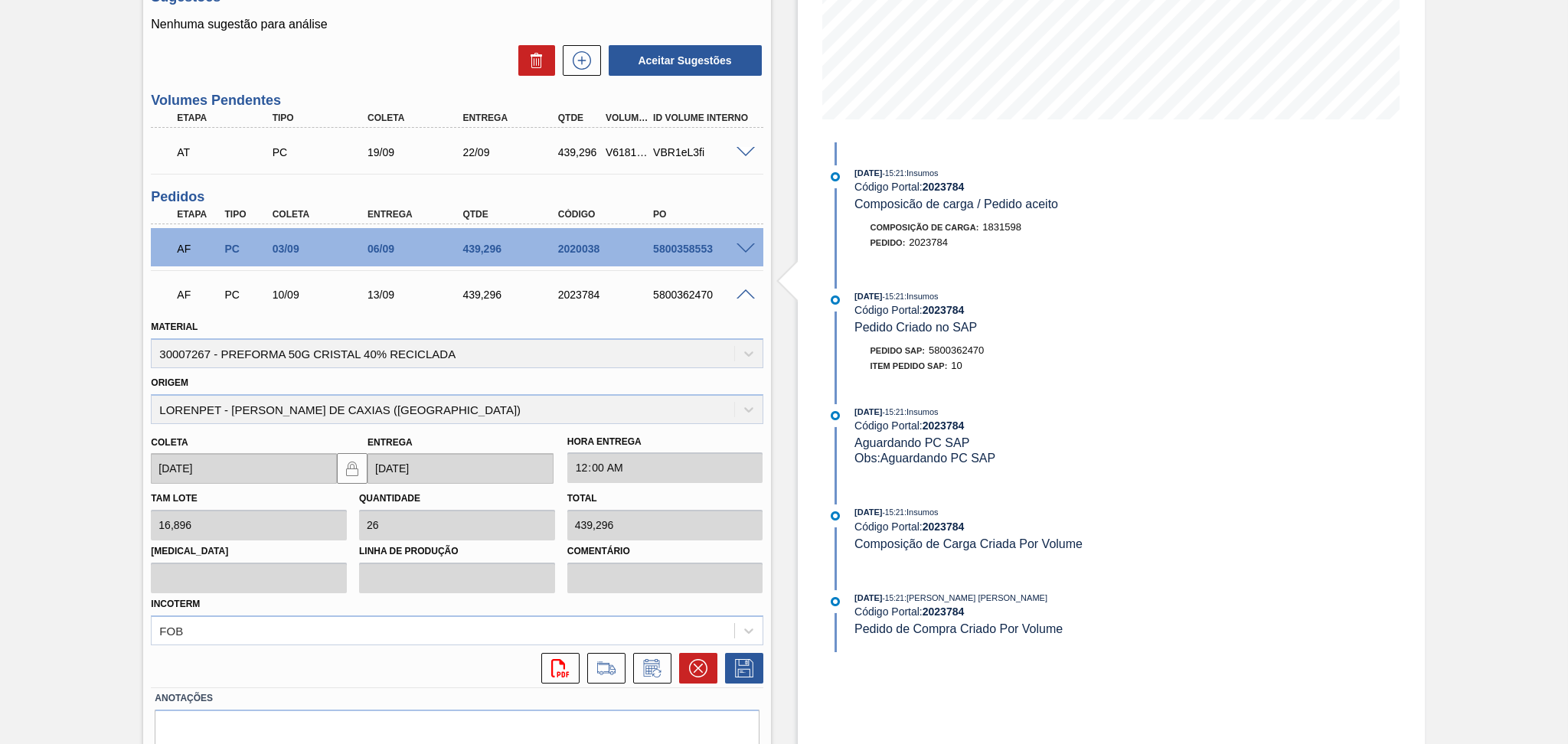
scroll to position [393, 0]
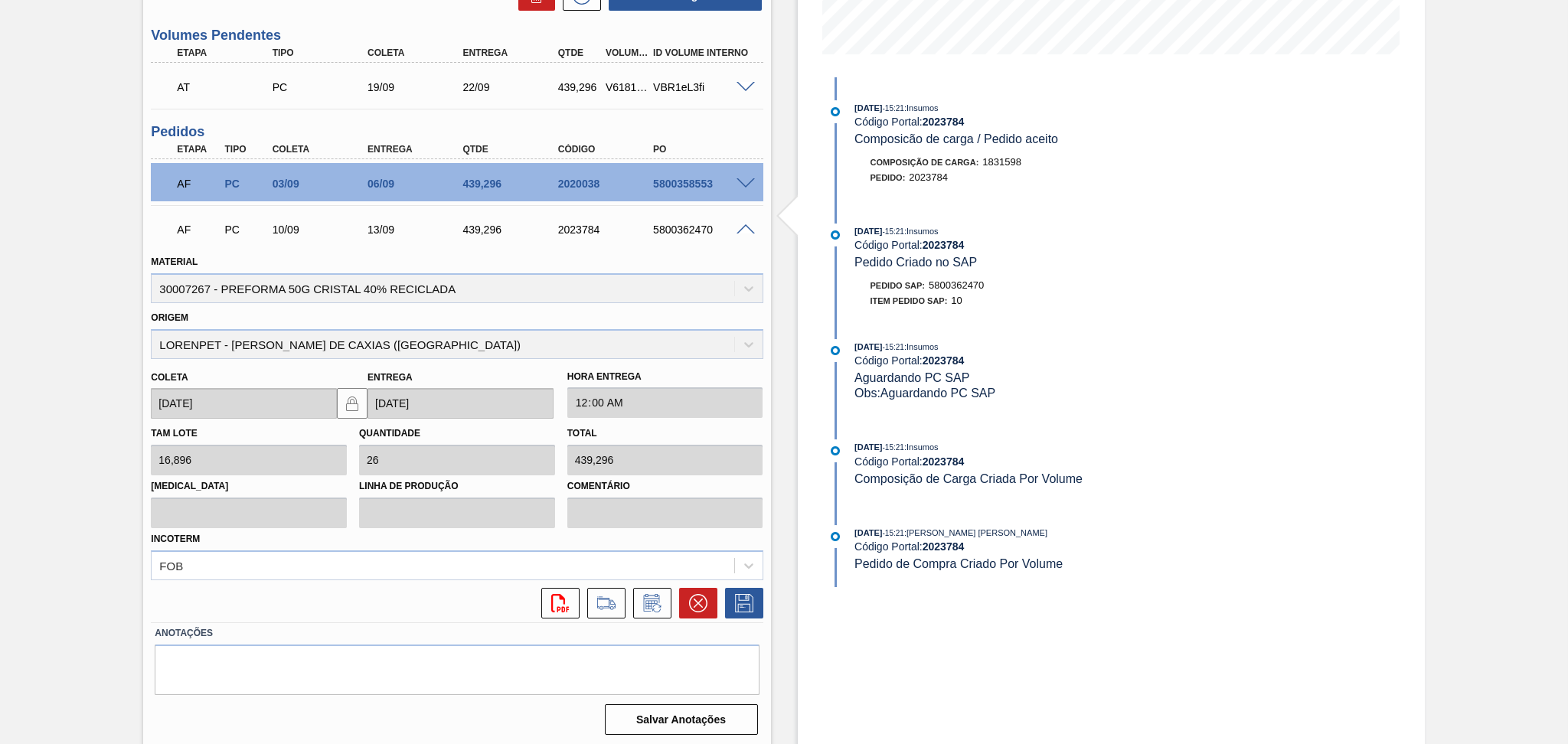
click at [738, 224] on span at bounding box center [745, 229] width 18 height 11
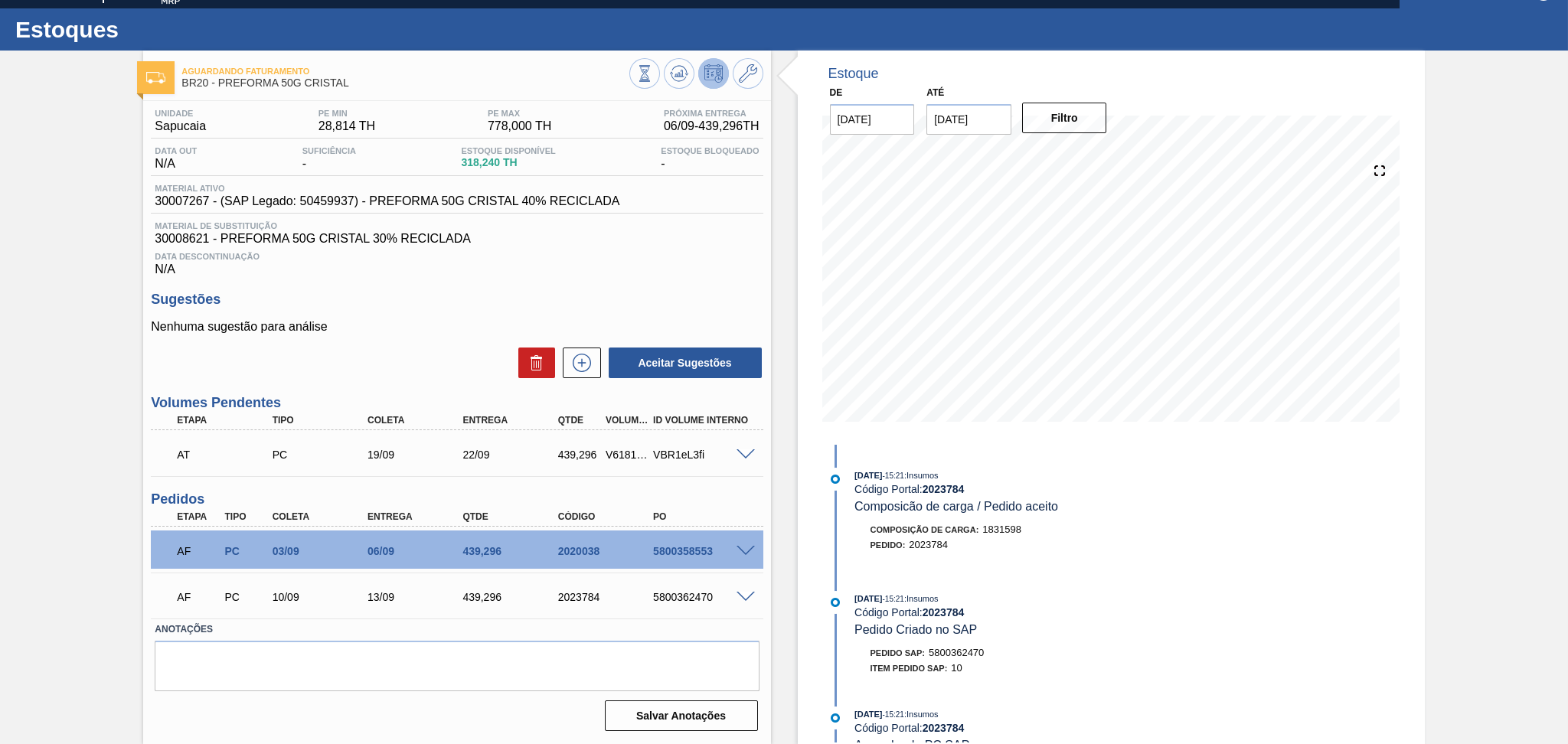
scroll to position [23, 0]
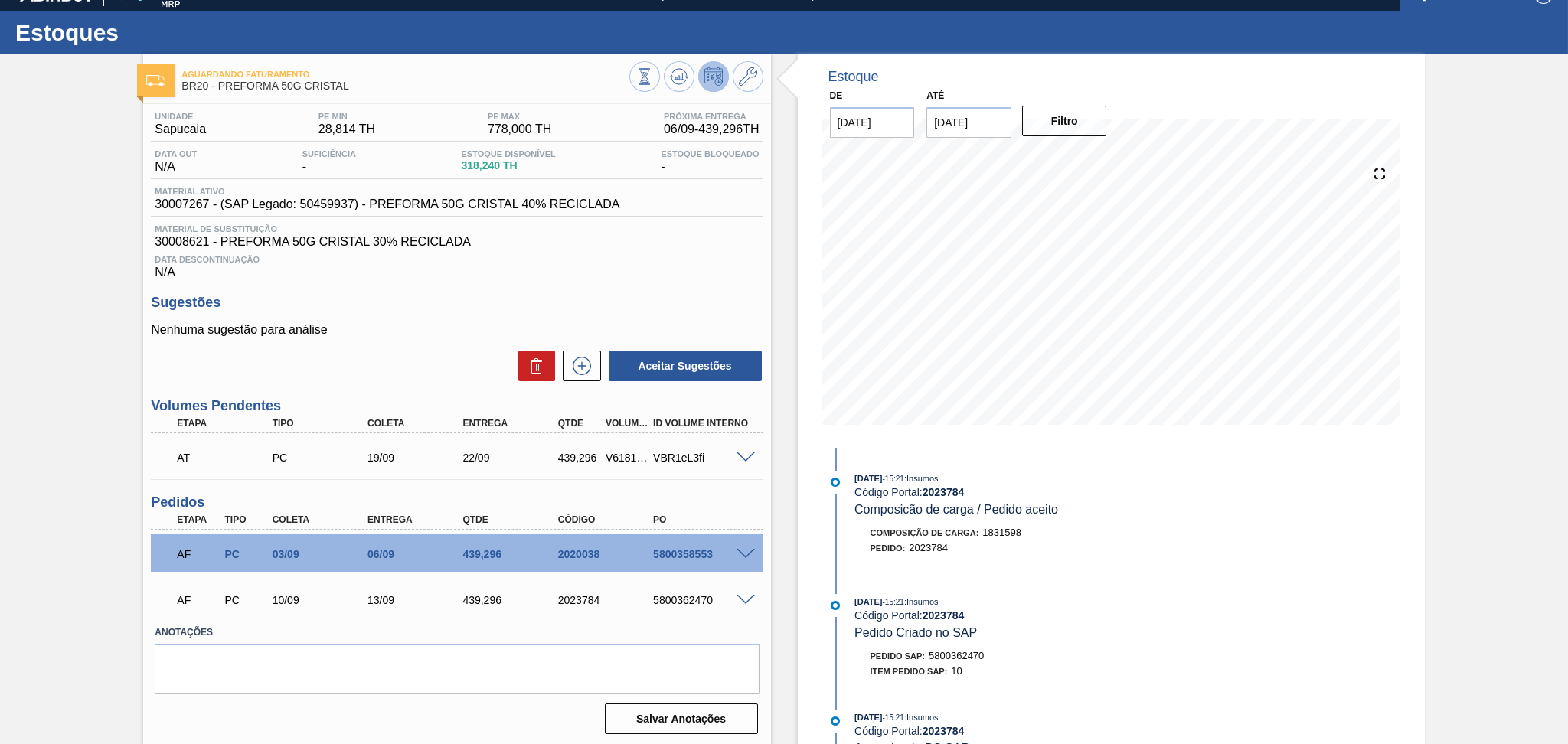
click at [380, 360] on div "Aceitar Sugestões" at bounding box center [457, 366] width 612 height 34
click at [583, 369] on icon at bounding box center [581, 366] width 25 height 18
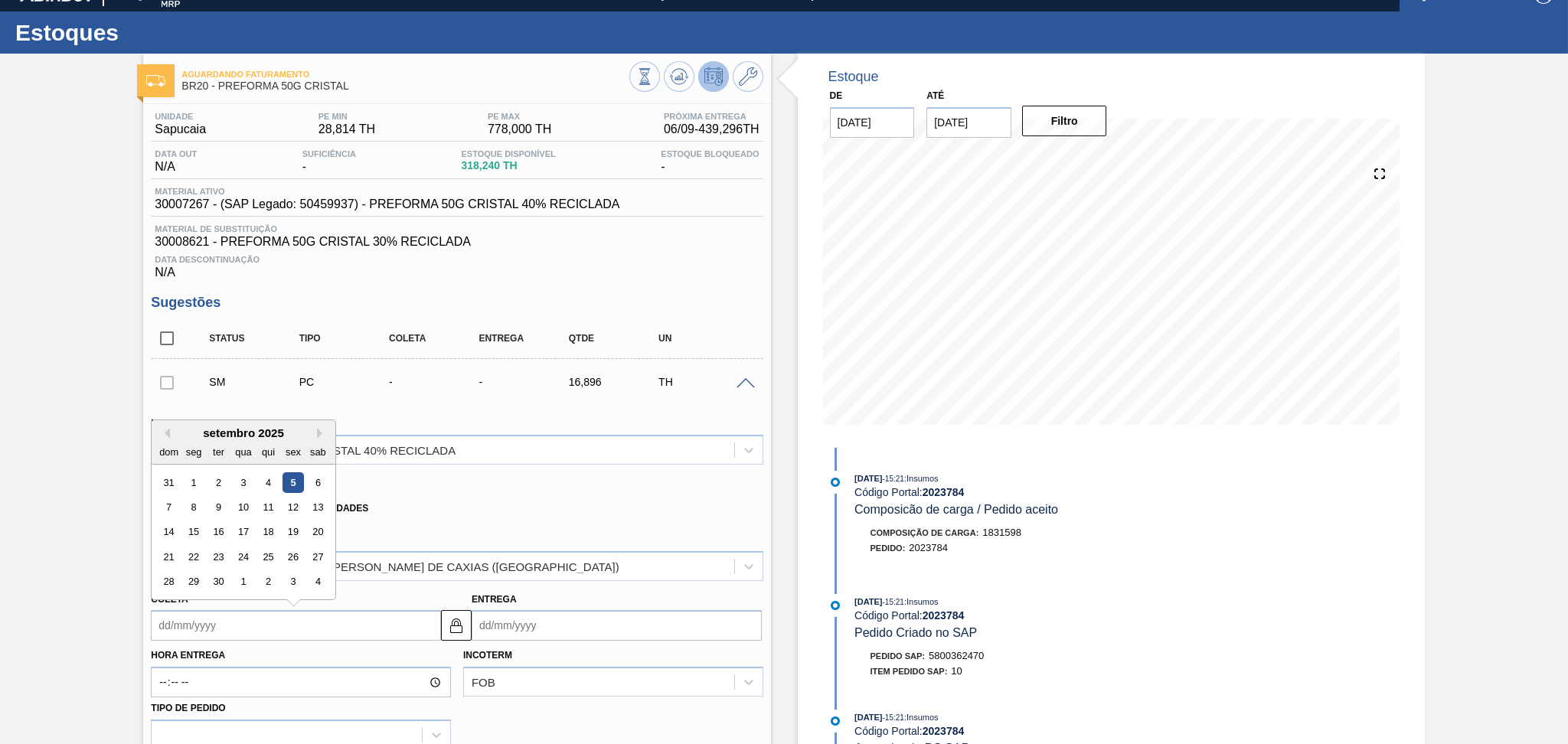
click at [254, 625] on input "Coleta" at bounding box center [296, 624] width 290 height 30
type input "2"
type input "[DATE]"
type input "29"
type input "[DATE]"
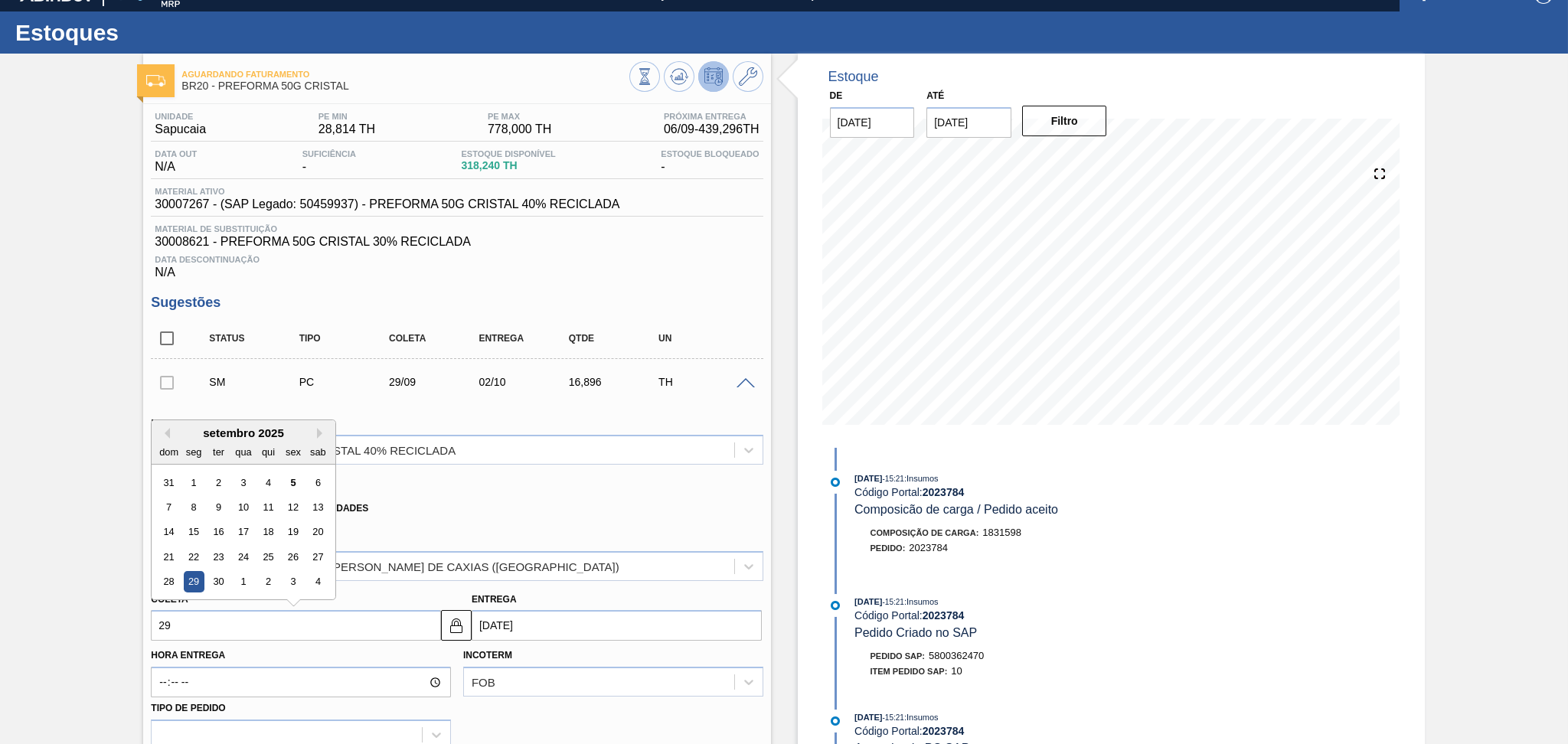
click at [193, 573] on div "29" at bounding box center [193, 582] width 20 height 20
type input "29/09/2025"
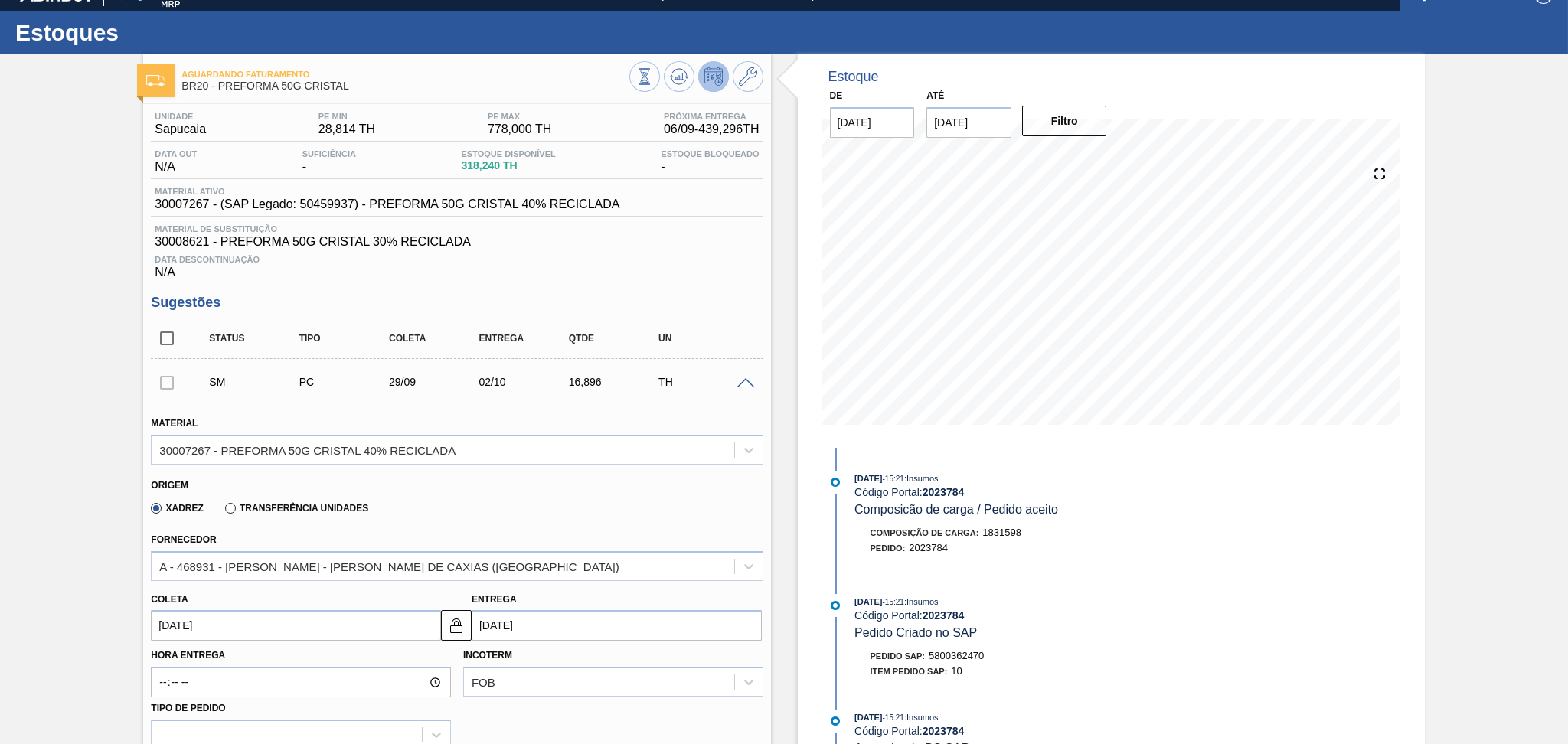
click at [507, 494] on div "Xadrez Transferência Unidades" at bounding box center [451, 506] width 599 height 29
click at [396, 509] on div "Xadrez Transferência Unidades" at bounding box center [451, 506] width 599 height 29
click at [459, 482] on div "Origem" at bounding box center [451, 483] width 599 height 15
click at [678, 81] on icon at bounding box center [679, 76] width 18 height 18
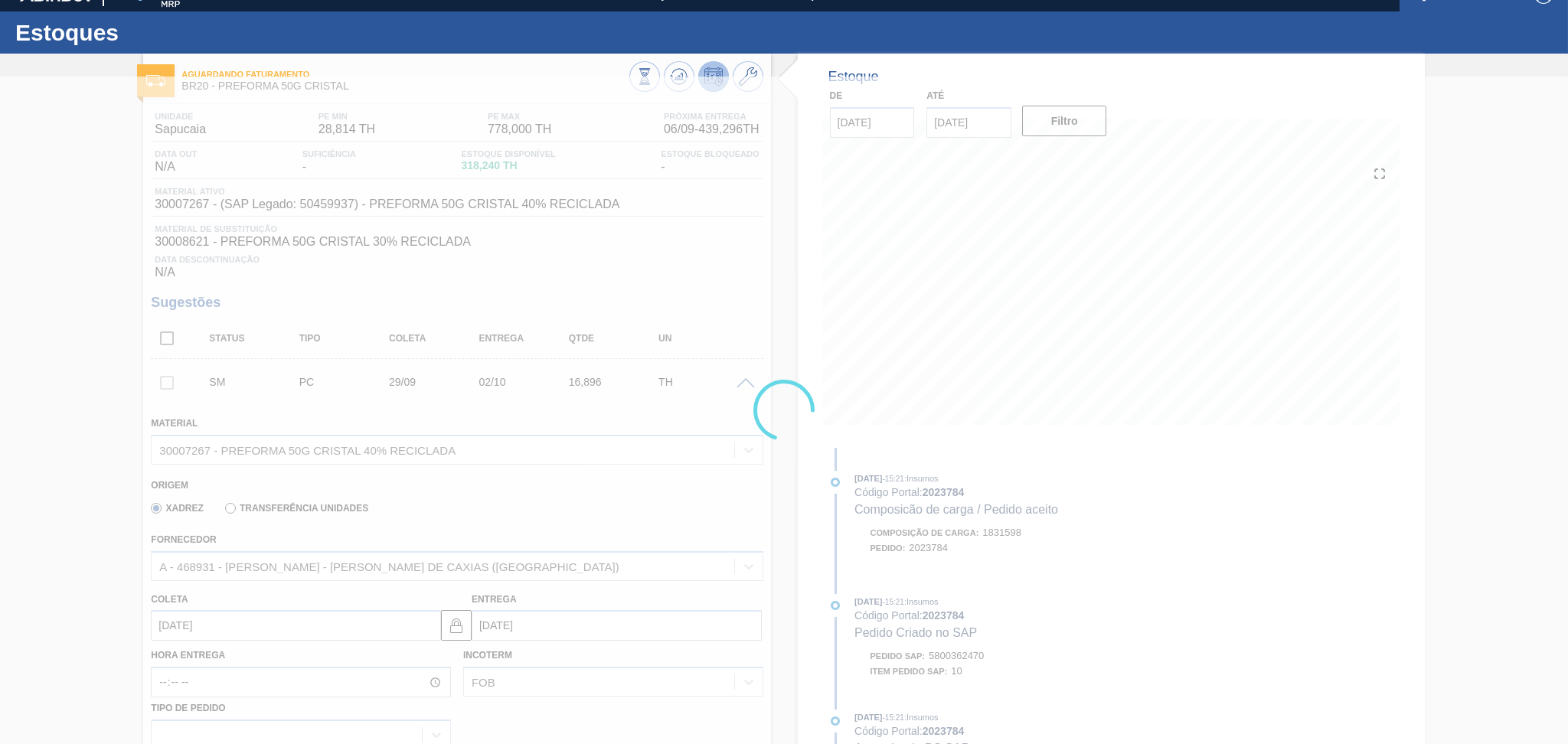
click at [618, 296] on div at bounding box center [784, 410] width 1568 height 668
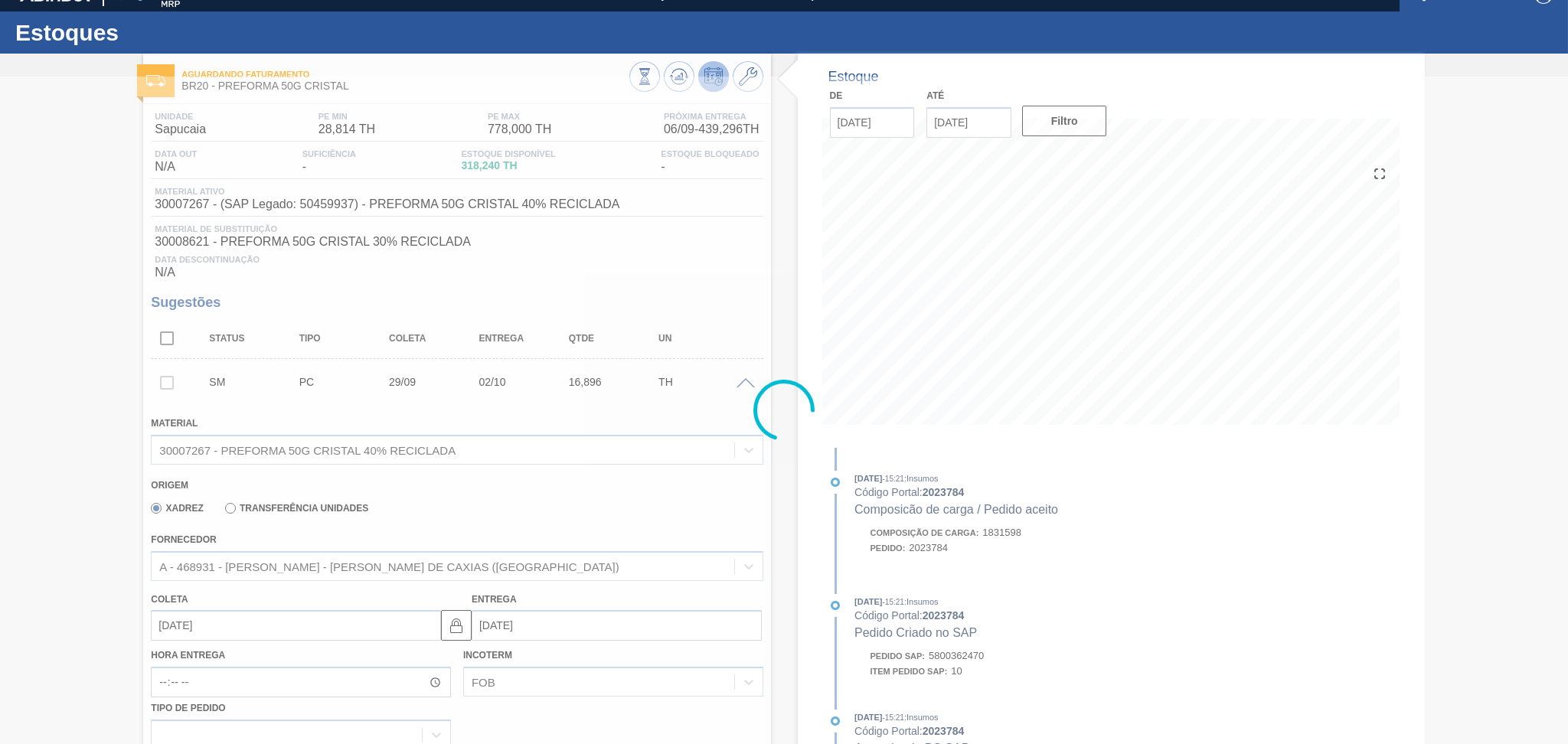
click at [618, 296] on div at bounding box center [784, 410] width 1568 height 668
click at [559, 468] on div at bounding box center [784, 410] width 1568 height 668
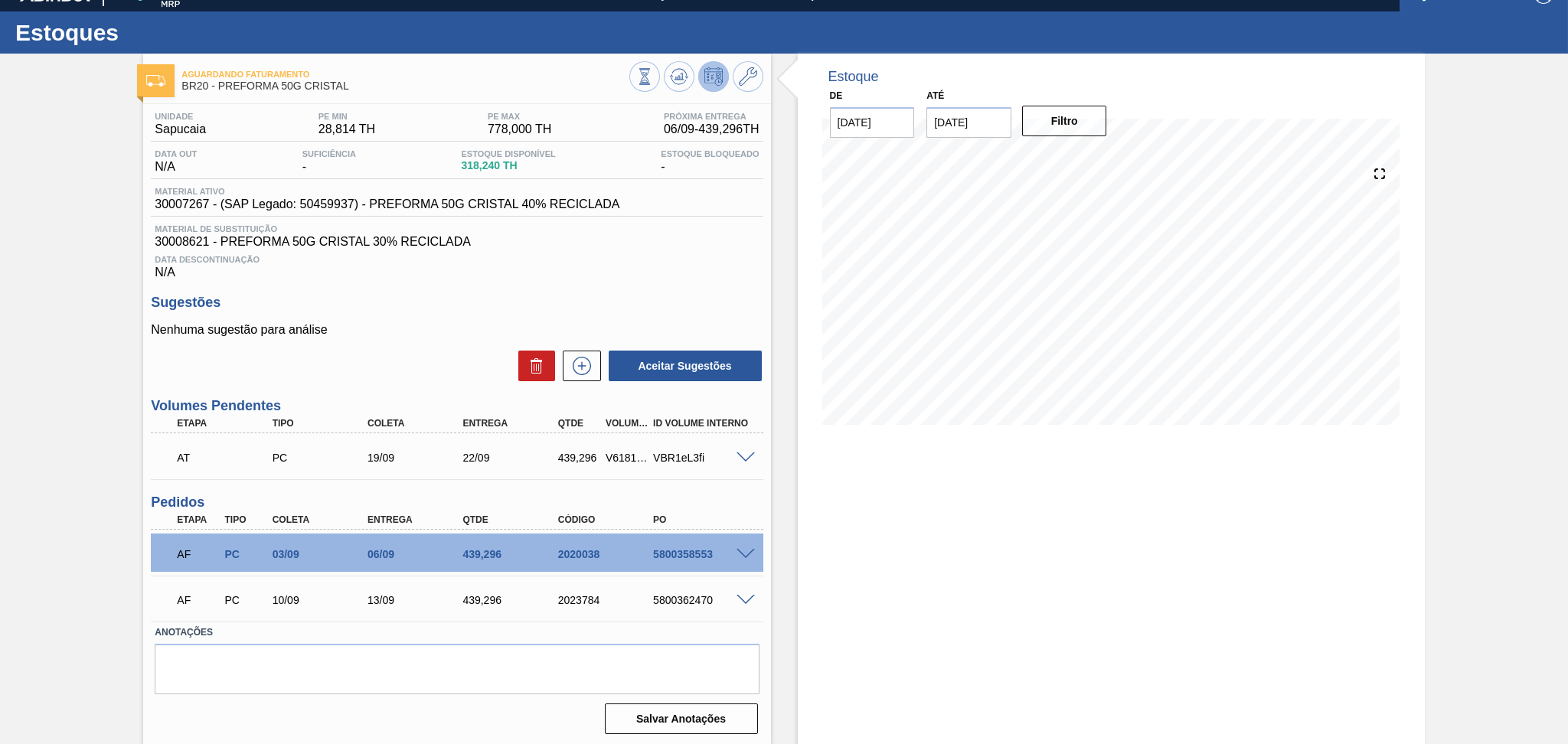
click at [845, 506] on div "Estoque De 05/09/2025 Até 10/10/2025 Filtro 07/09 Projeção de Estoque 757.536 N…" at bounding box center [1111, 400] width 627 height 693
click at [683, 89] on button at bounding box center [678, 76] width 30 height 30
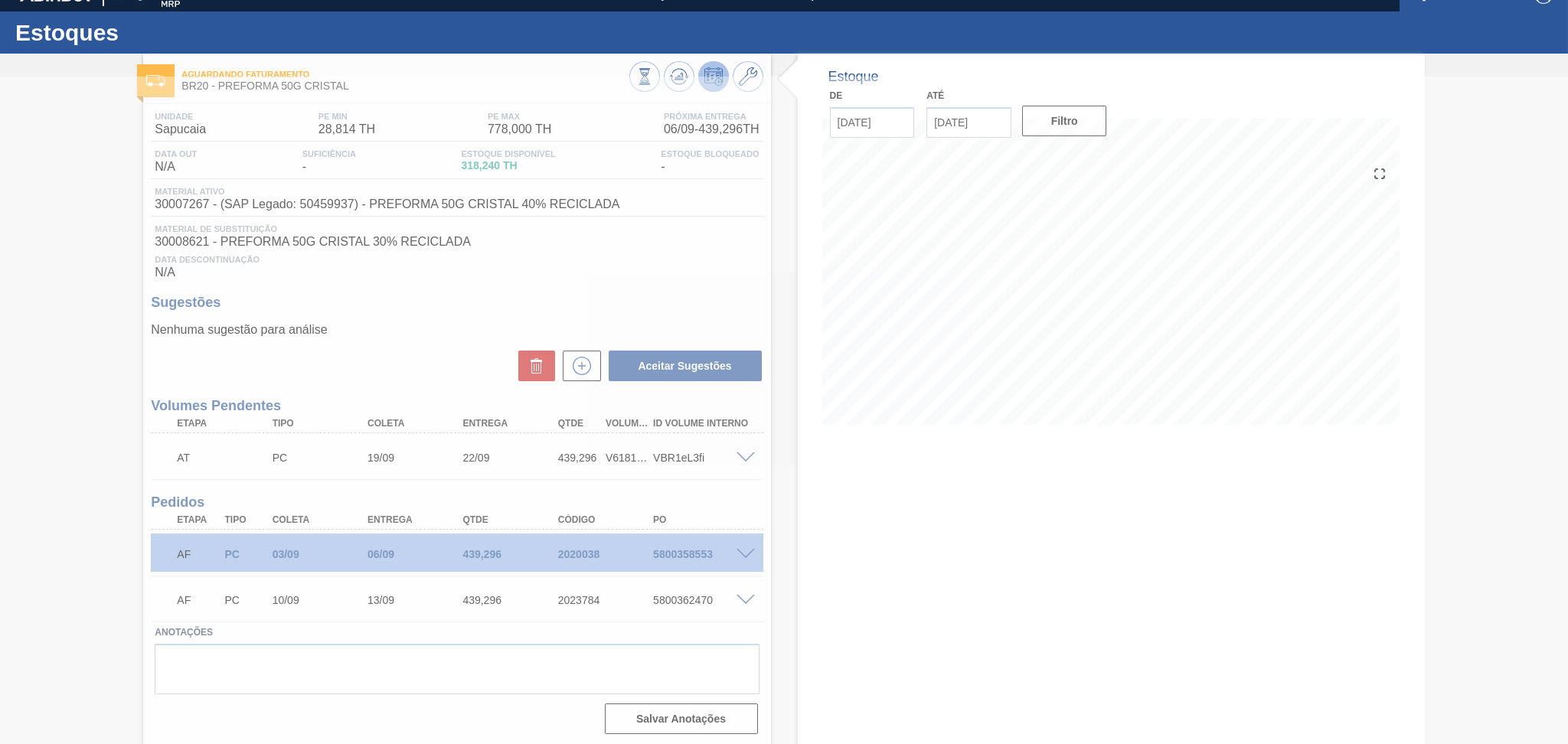
click at [586, 238] on div at bounding box center [784, 410] width 1568 height 668
click at [953, 514] on div at bounding box center [784, 410] width 1568 height 668
click at [477, 373] on div at bounding box center [784, 410] width 1568 height 668
click at [451, 349] on div at bounding box center [784, 410] width 1568 height 668
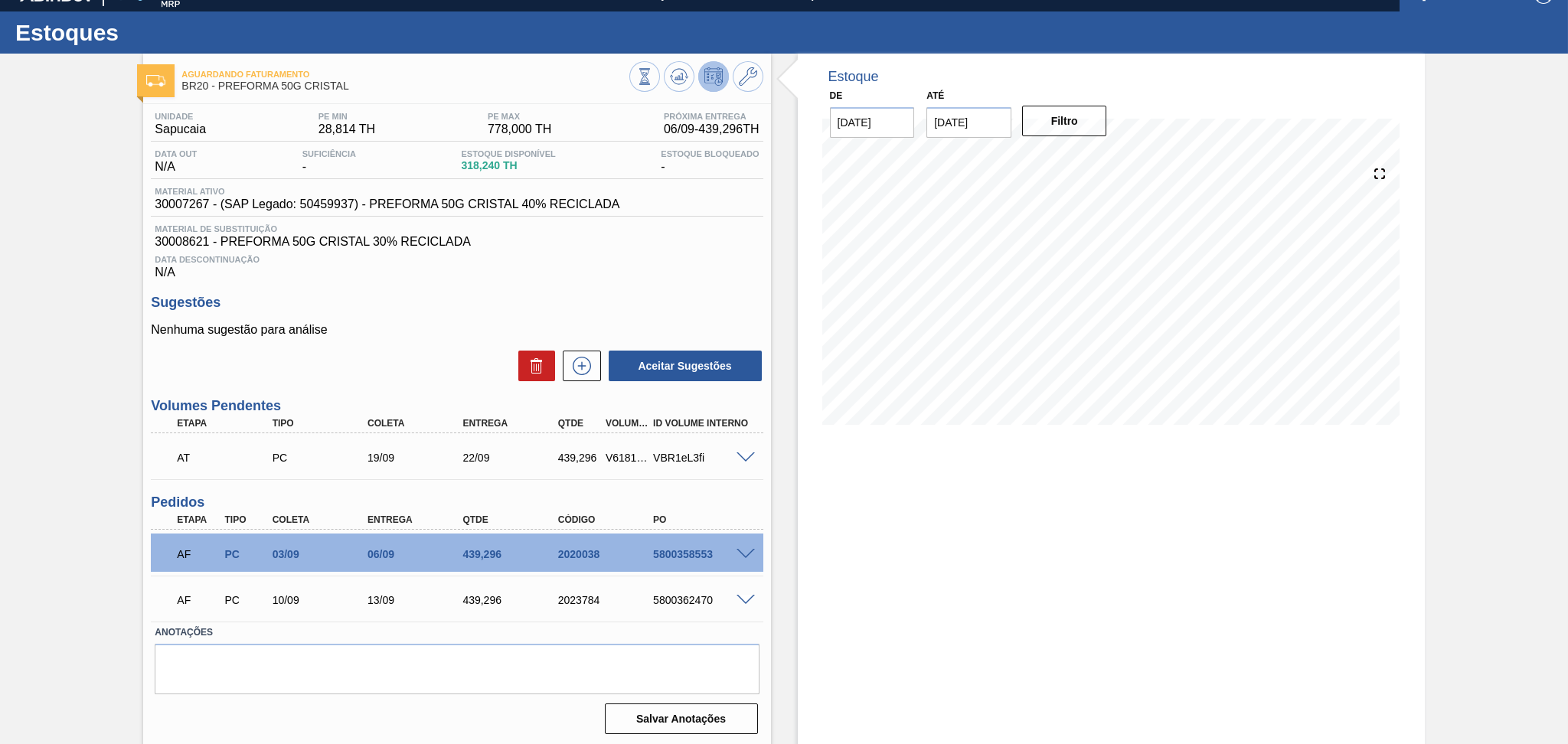
click at [790, 455] on div "Estoque De 05/09/2025 Até 10/10/2025 Filtro 19/09 Projeção de Estoque 516.834 N…" at bounding box center [1098, 400] width 654 height 693
click at [787, 419] on div "Estoque De 05/09/2025 Até 10/10/2025 Filtro 02/10 Projeção de Estoque 876.132 N…" at bounding box center [1098, 400] width 654 height 693
click at [395, 333] on p "Nenhuma sugestão para análise" at bounding box center [457, 330] width 612 height 14
click at [407, 334] on p "Nenhuma sugestão para análise" at bounding box center [457, 330] width 612 height 14
click at [402, 371] on div "Aceitar Sugestões" at bounding box center [457, 366] width 612 height 34
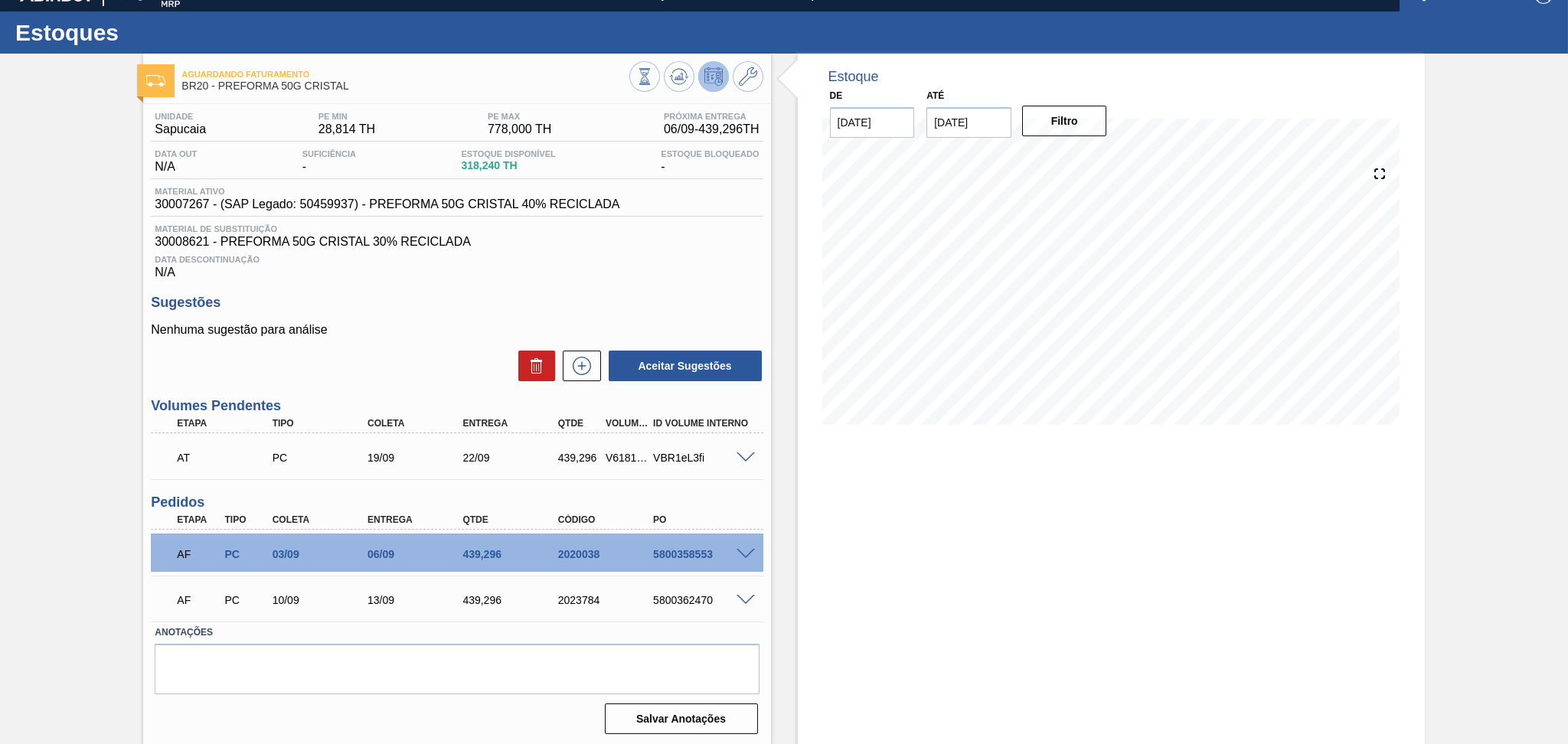
click at [1003, 490] on div "Estoque De 05/09/2025 Até 10/10/2025 Filtro 04/10 Projeção de Estoque 688.128 N…" at bounding box center [1111, 400] width 627 height 693
click at [387, 330] on p "Nenhuma sugestão para análise" at bounding box center [457, 330] width 612 height 14
click at [670, 76] on icon at bounding box center [679, 76] width 18 height 18
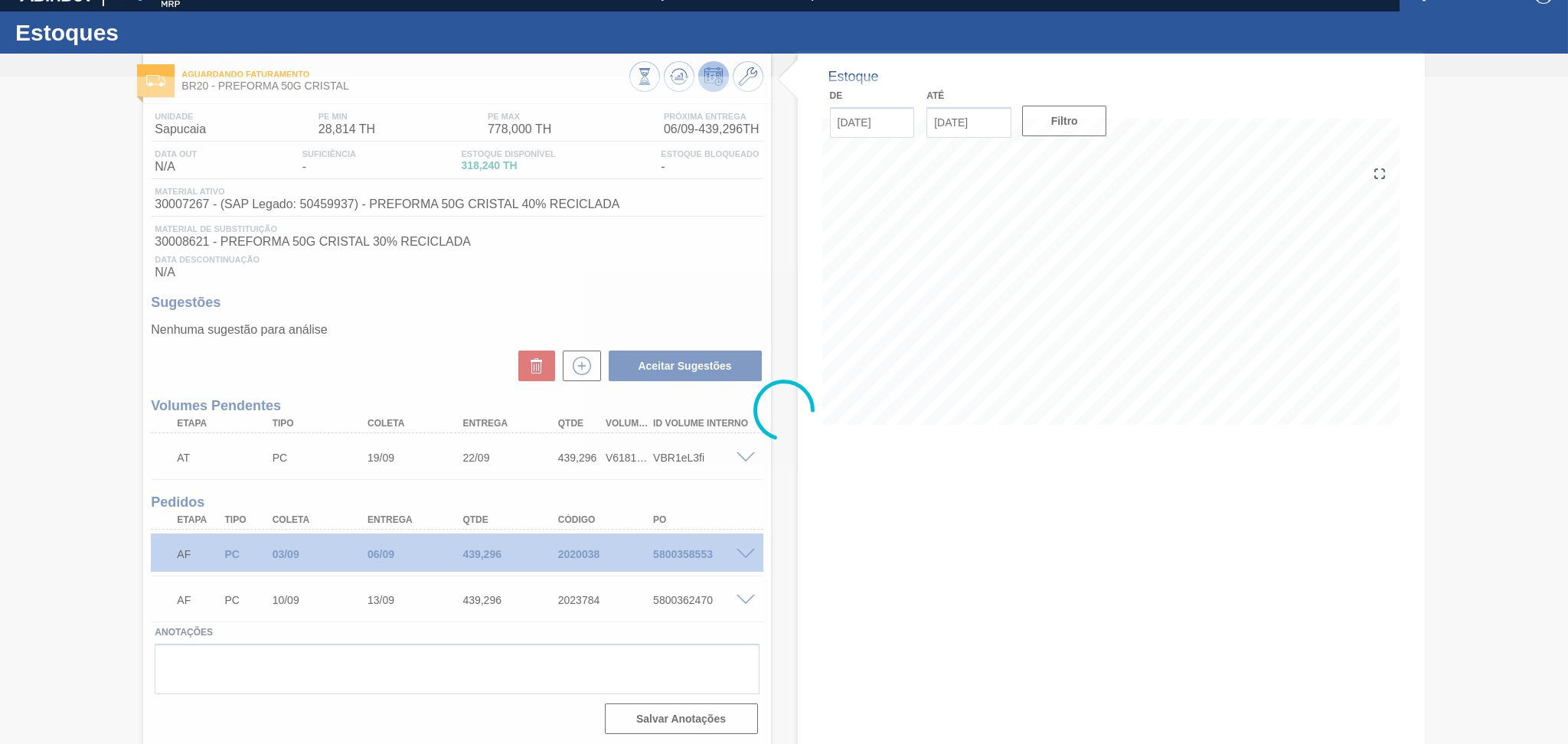
click at [917, 504] on div at bounding box center [784, 410] width 1568 height 668
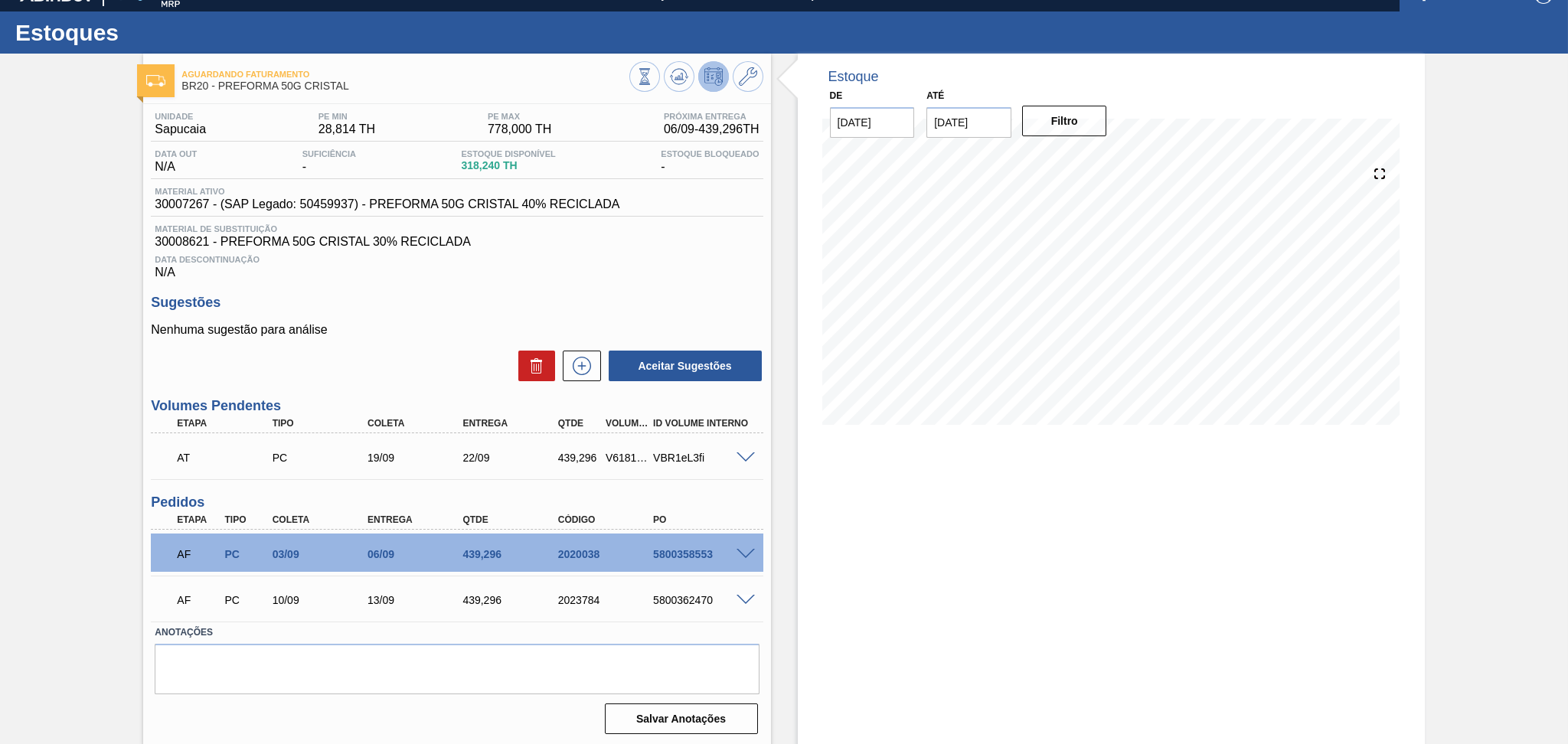
click at [799, 492] on div "Estoque De 05/09/2025 Até 10/10/2025 Filtro 04/10 Projeção de Estoque 688.128 N…" at bounding box center [1111, 400] width 627 height 693
click at [584, 270] on div "Data Descontinuação N/A" at bounding box center [457, 263] width 612 height 30
click at [558, 278] on div "Unidade Sapucaia PE MIN 28,814 TH PE MAX 778,000 TH Próxima Entrega 06/09 - 439…" at bounding box center [456, 422] width 627 height 635
click at [674, 75] on icon at bounding box center [679, 76] width 18 height 18
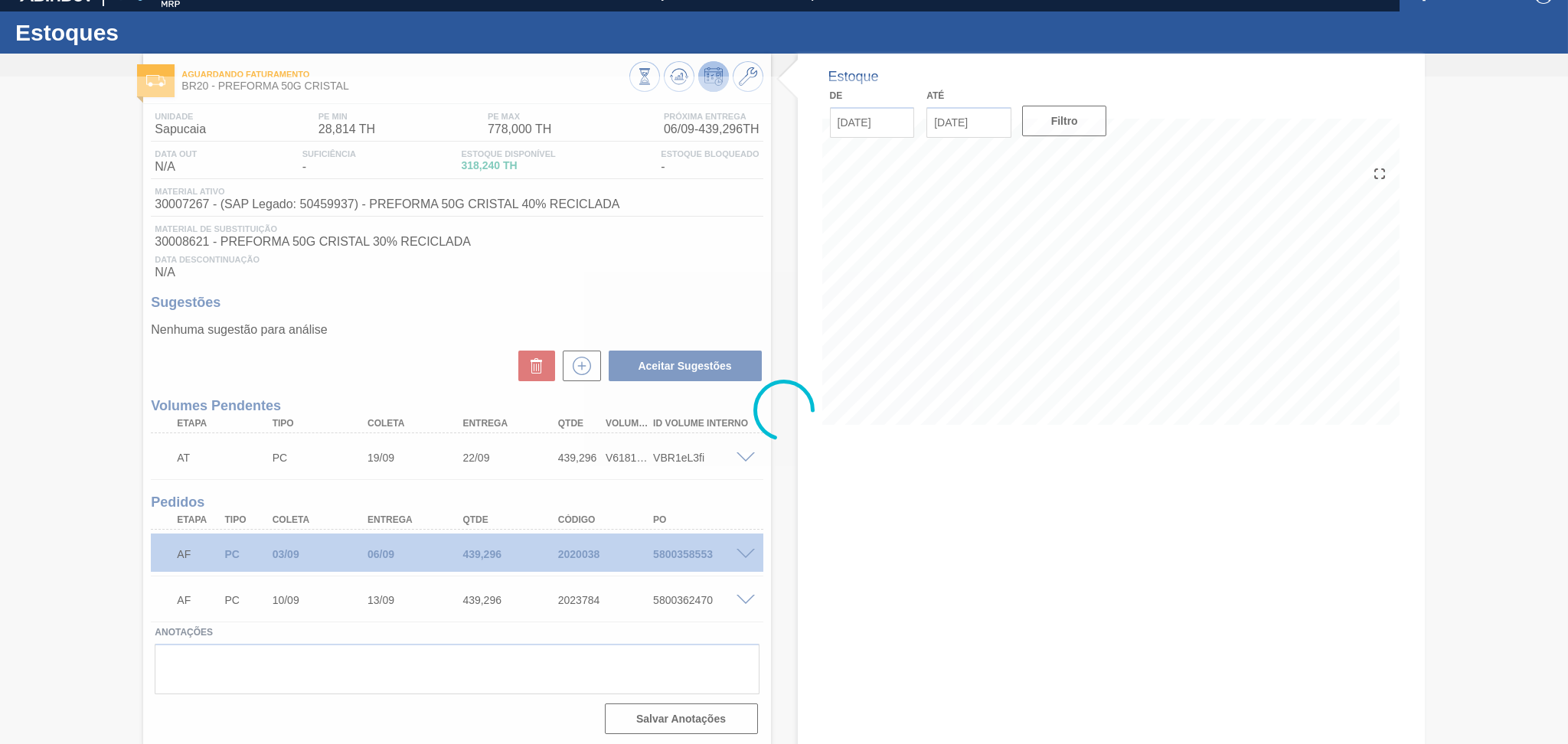
click at [961, 517] on div at bounding box center [784, 410] width 1568 height 668
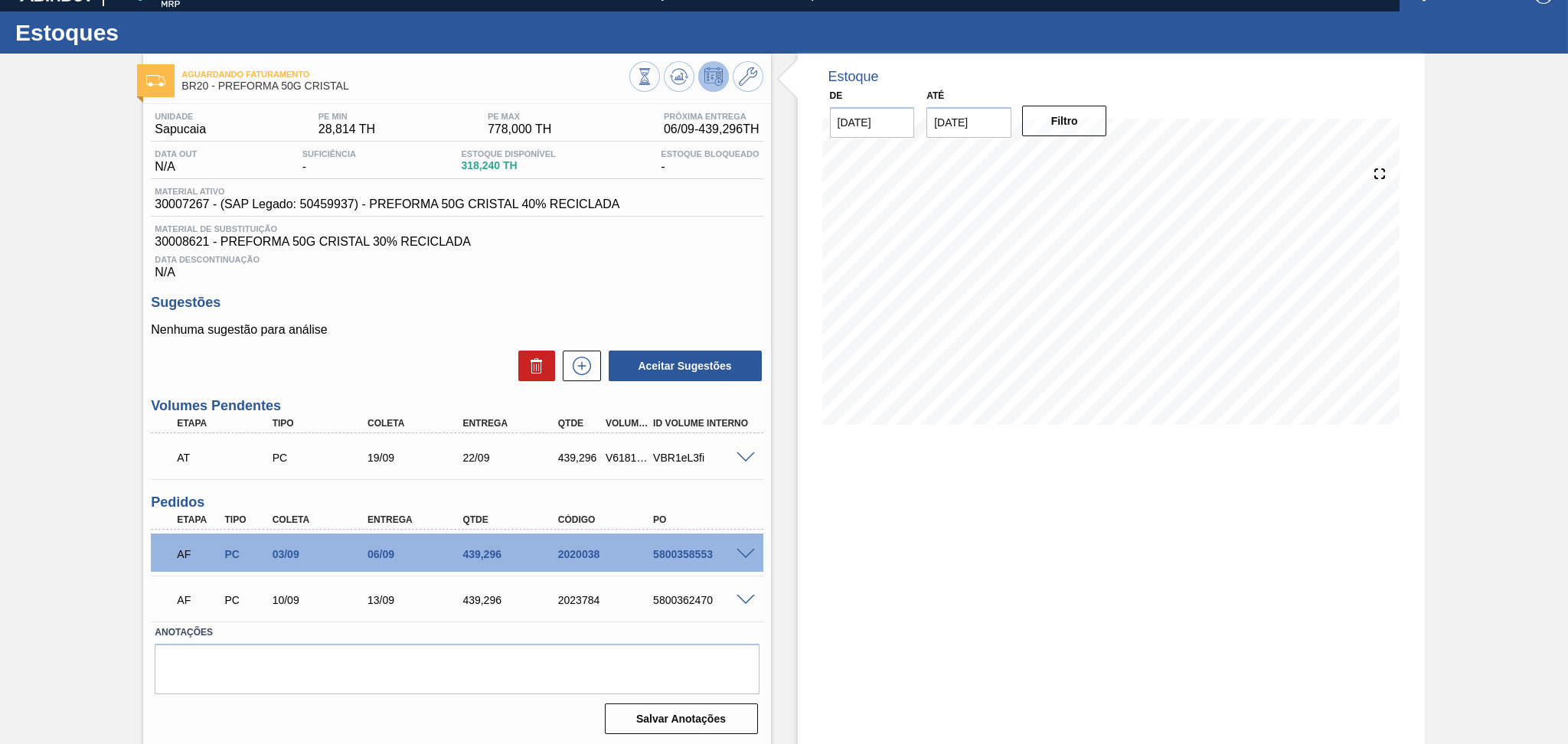
click at [1012, 545] on div "Estoque De 05/09/2025 Até 10/10/2025 Filtro 10/09 Projeção de Estoque 657.534 N…" at bounding box center [1111, 400] width 627 height 693
click at [699, 227] on span "Material de Substituição" at bounding box center [457, 228] width 604 height 9
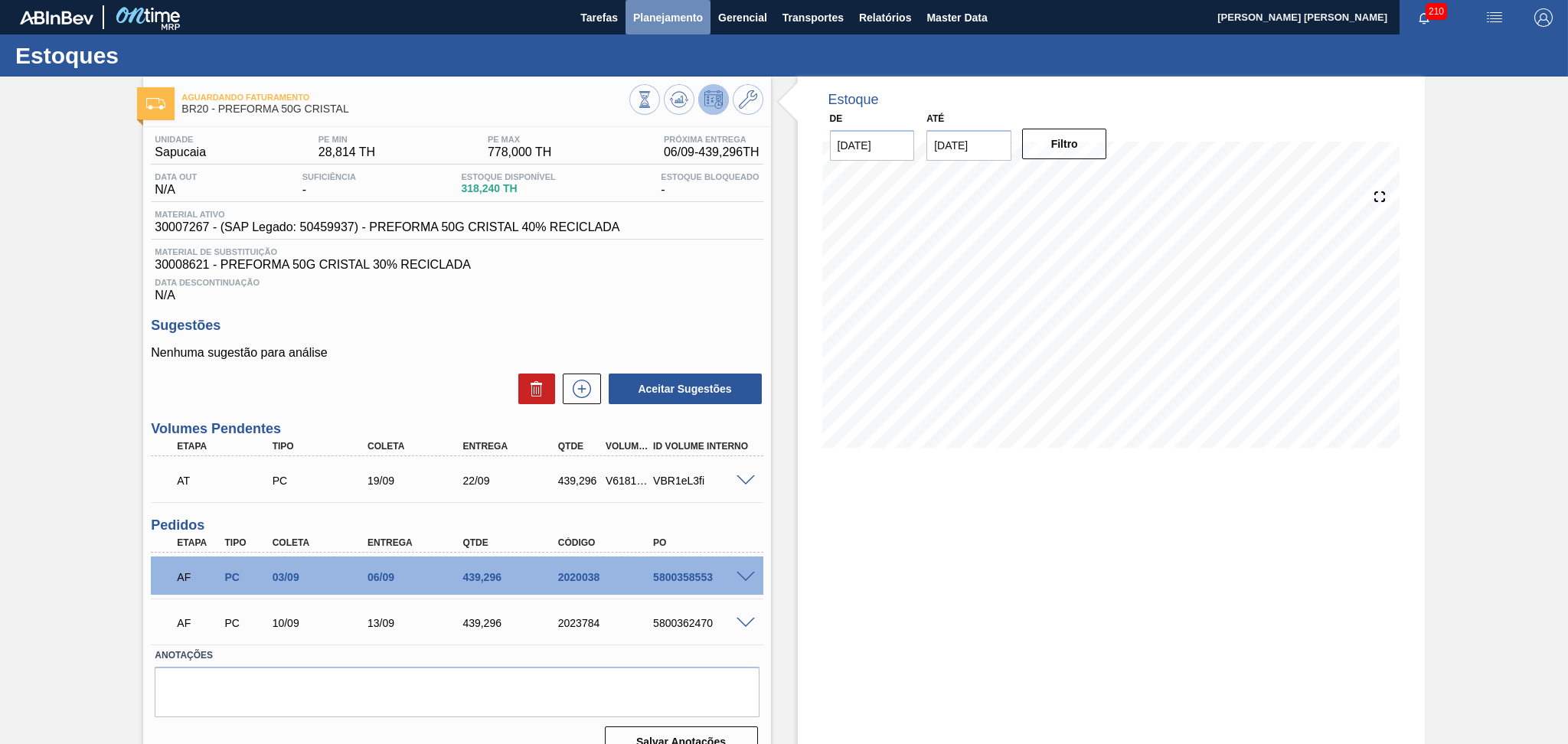
click at [688, 16] on span "Planejamento" at bounding box center [668, 17] width 70 height 18
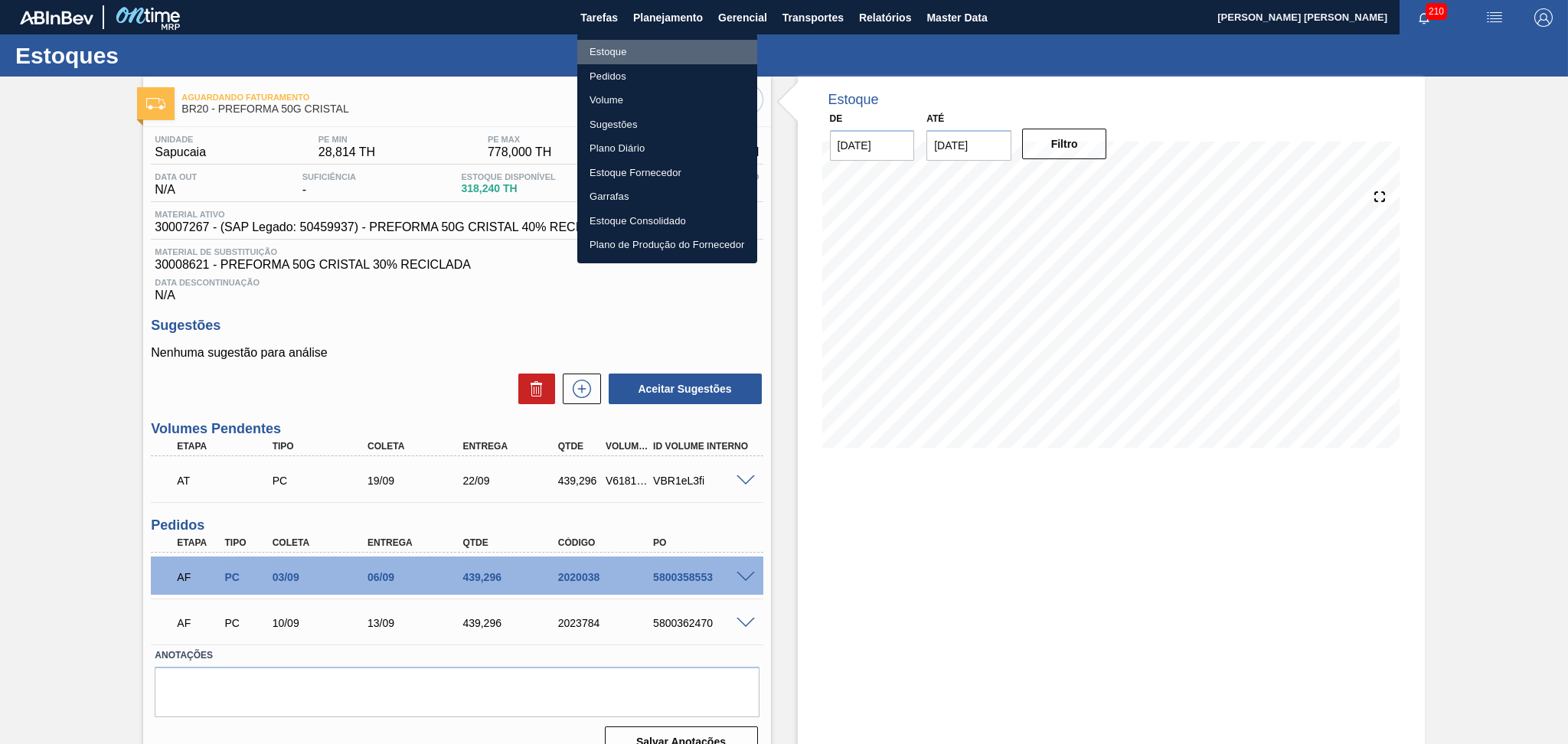
click at [618, 52] on li "Estoque" at bounding box center [667, 52] width 180 height 25
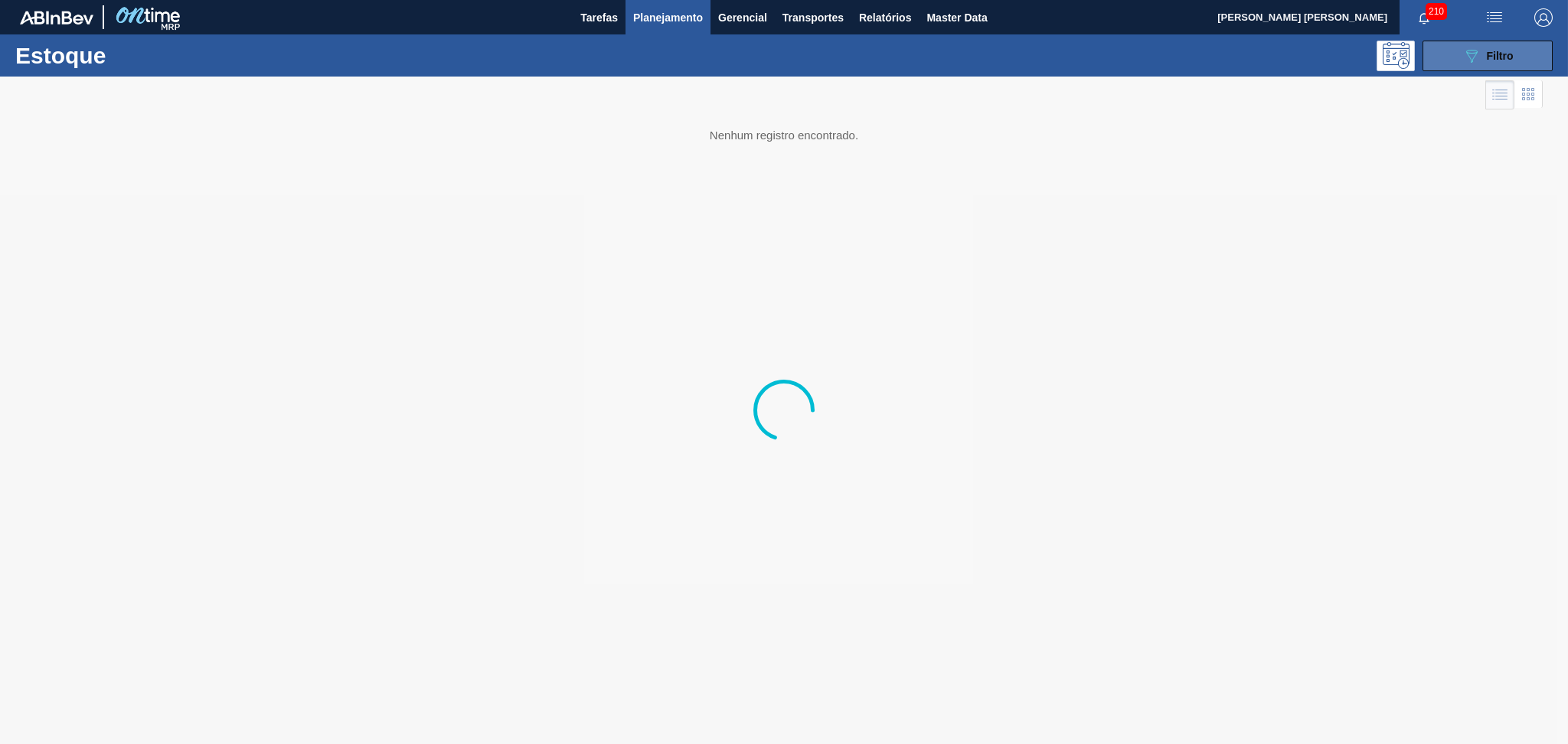
click at [1498, 42] on button "089F7B8B-B2A5-4AFE-B5C0-19BA573D28AC Filtro" at bounding box center [1487, 55] width 130 height 30
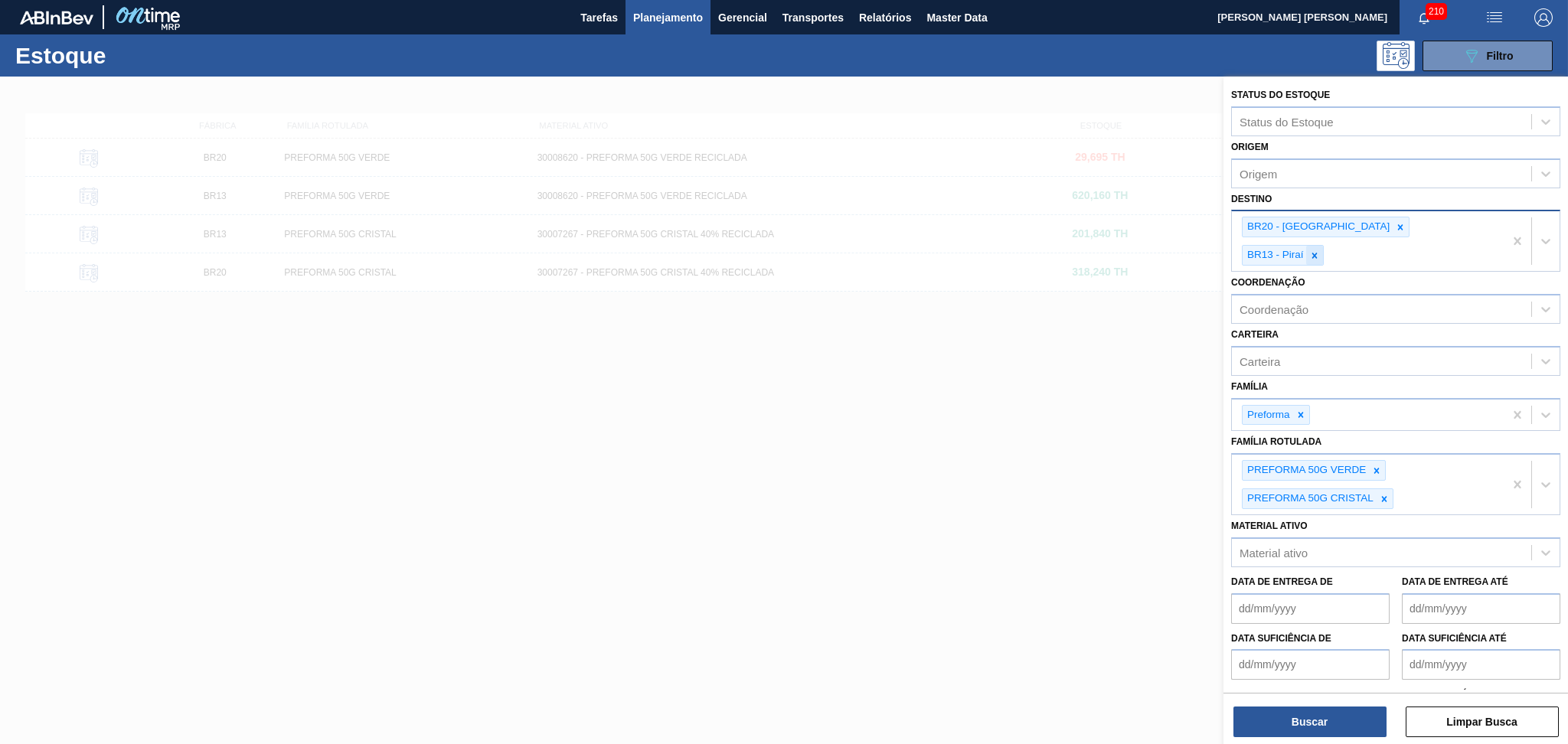
click at [1316, 252] on icon at bounding box center [1314, 255] width 6 height 6
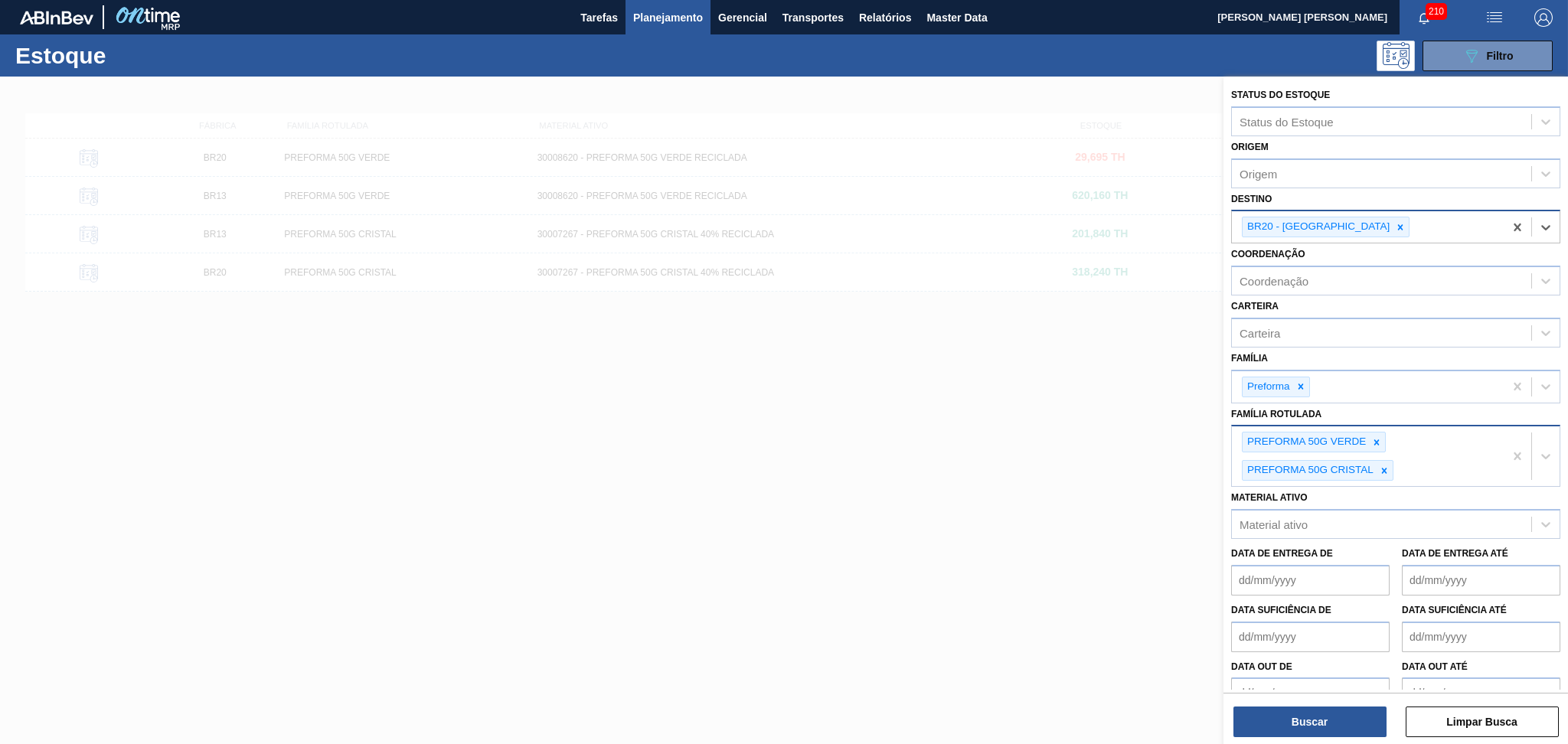
click at [1387, 432] on div "PREFORMA 50G VERDE PREFORMA 50G CRISTAL" at bounding box center [1367, 456] width 272 height 60
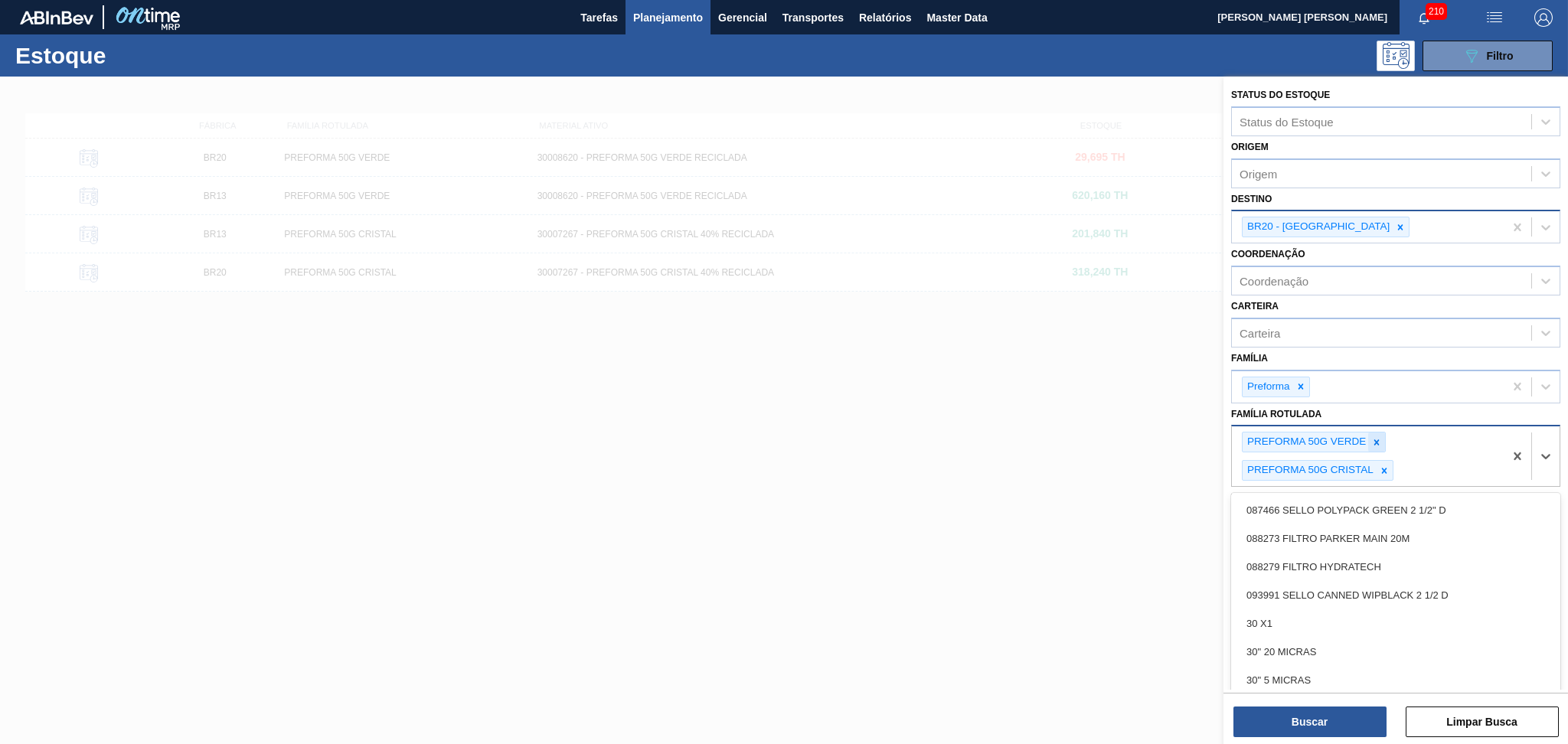
click at [1382, 437] on div at bounding box center [1376, 441] width 17 height 19
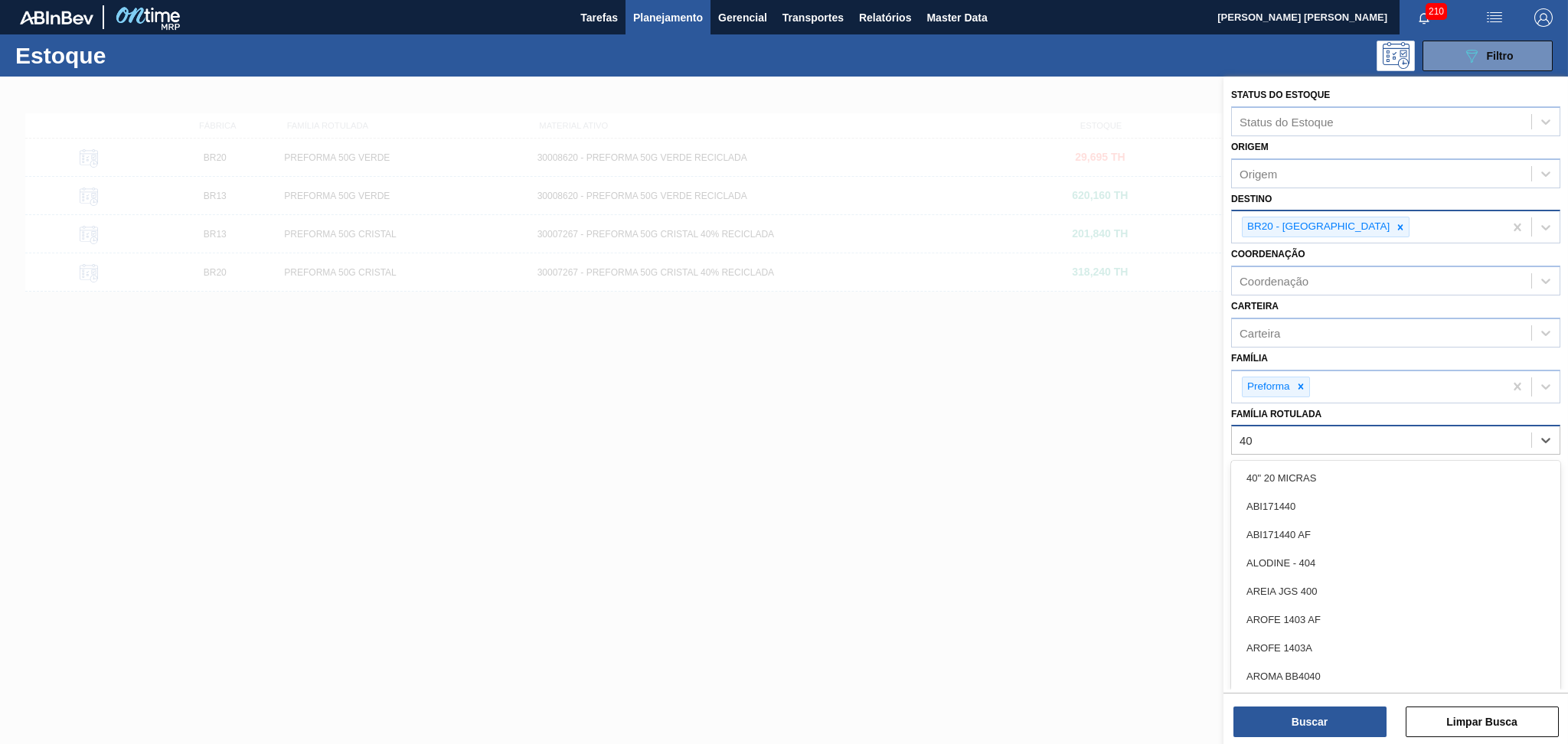
type Rotulada "40g"
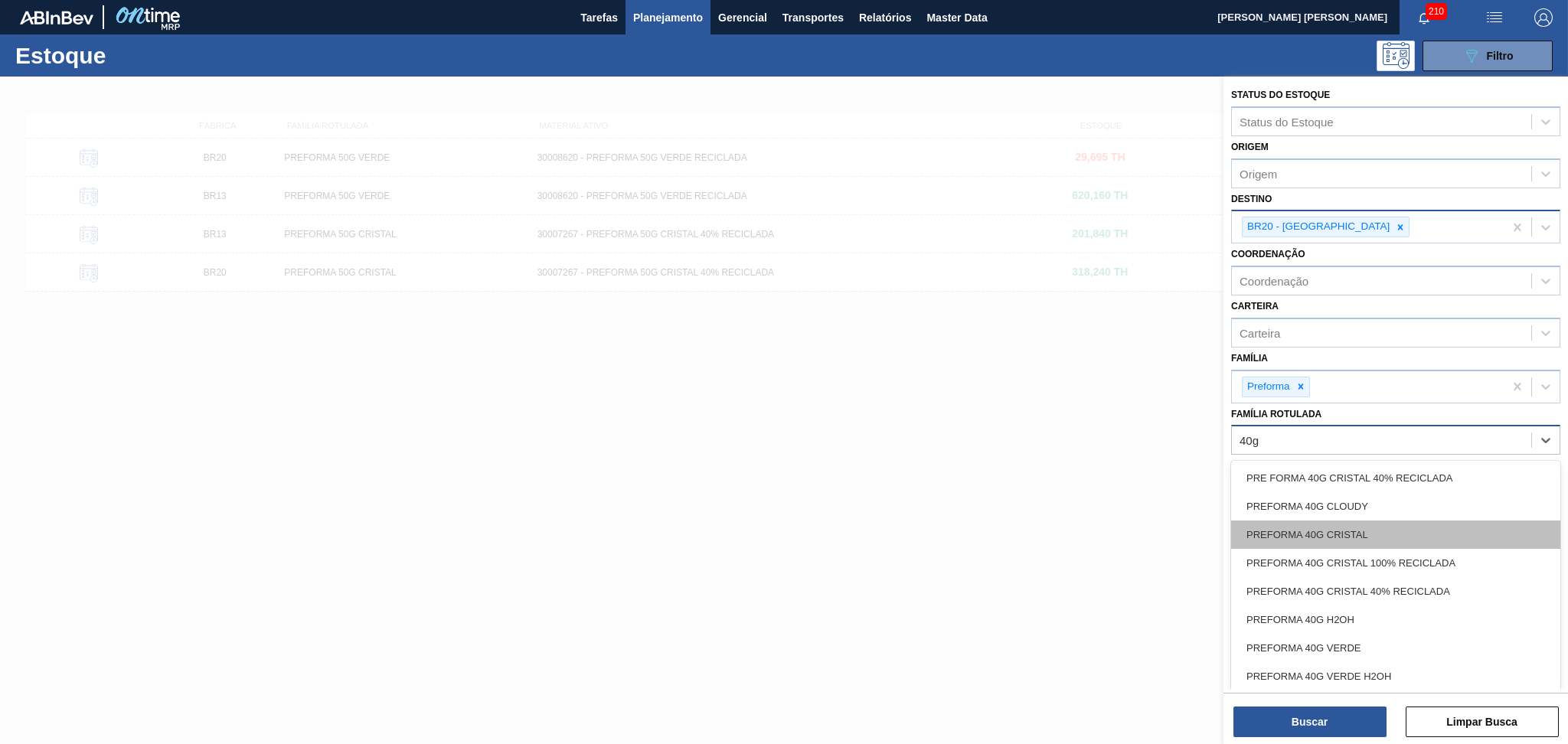
click at [1370, 528] on div "PREFORMA 40G CRISTAL" at bounding box center [1395, 534] width 329 height 29
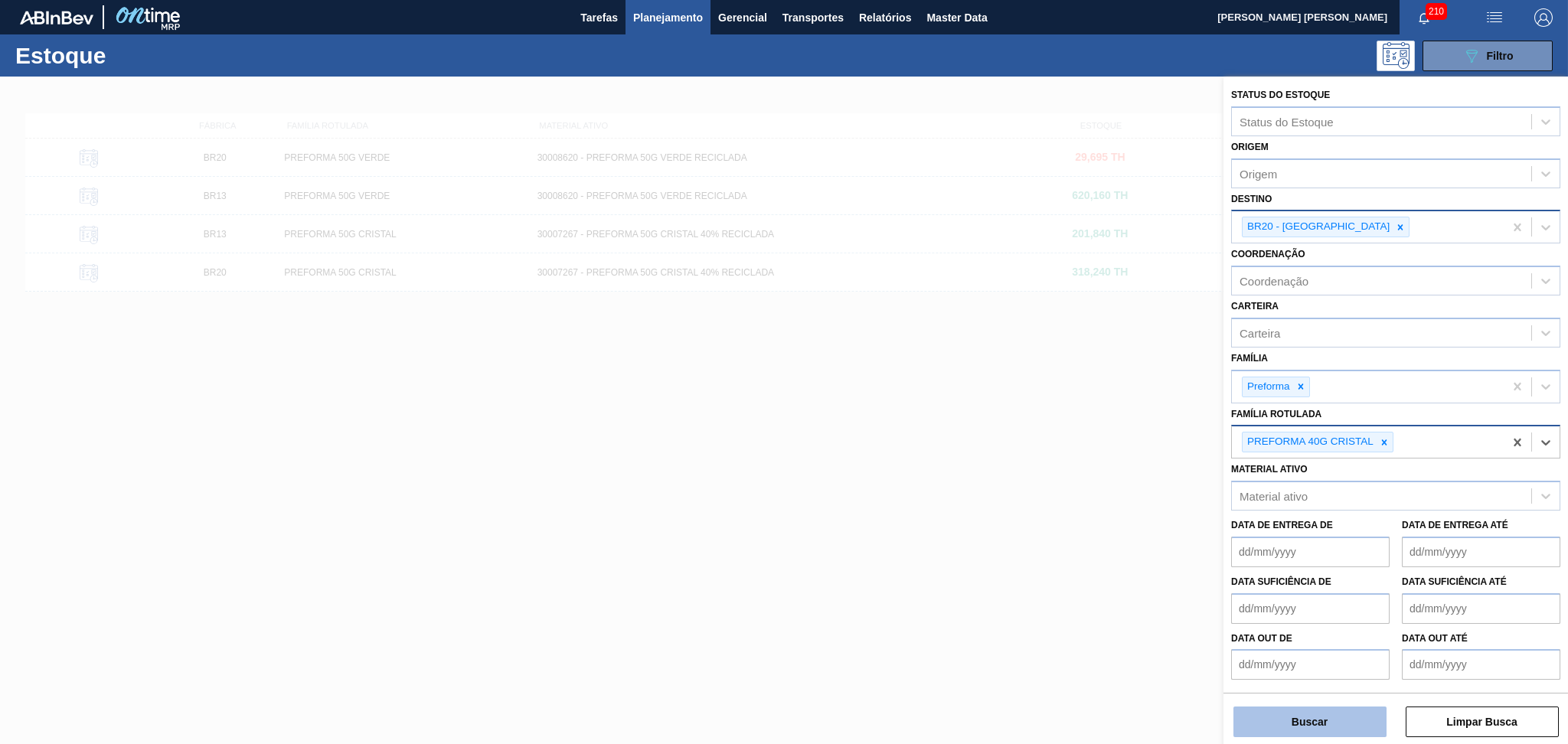
click at [1336, 727] on button "Buscar" at bounding box center [1310, 721] width 153 height 30
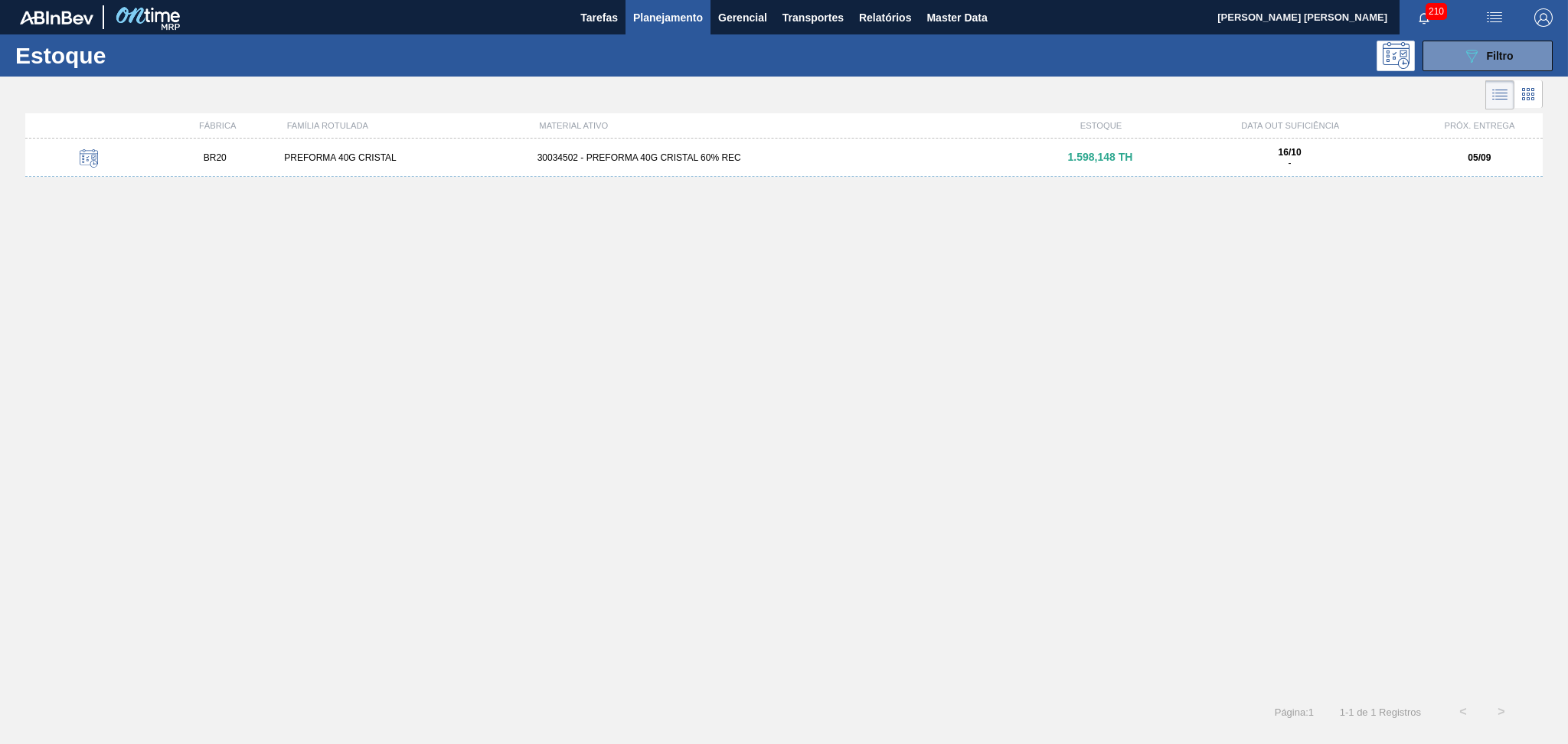
click at [690, 166] on div "BR20 PREFORMA 40G CRISTAL 30034502 - PREFORMA 40G CRISTAL 60% REC 1.598,148 TH …" at bounding box center [783, 157] width 1517 height 39
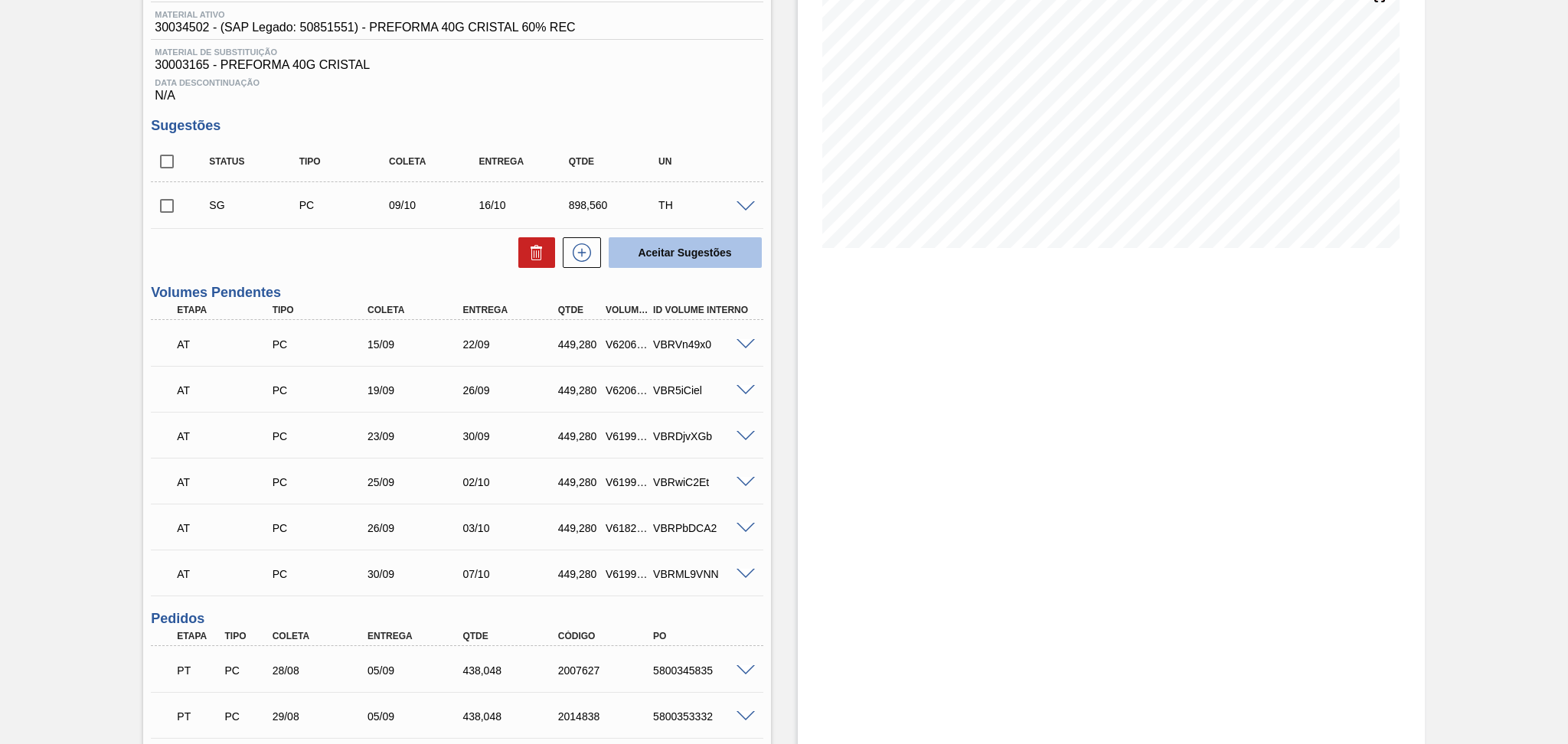
scroll to position [455, 0]
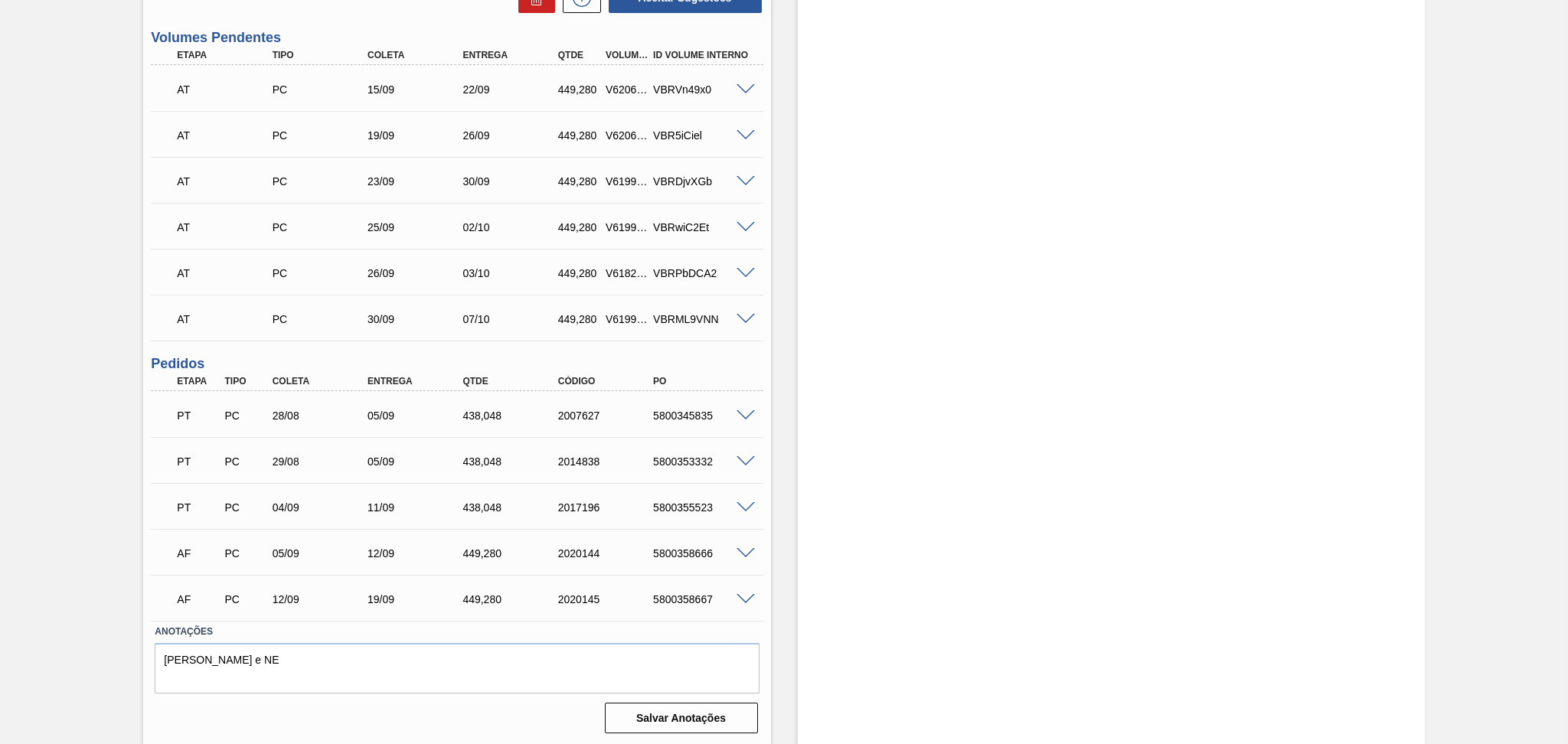
click at [833, 520] on div "Estoque De [DATE] Até [DATE] Filtro" at bounding box center [1111, 184] width 627 height 1124
click at [787, 466] on div "Estoque De [DATE] Até [DATE] Filtro" at bounding box center [1098, 184] width 654 height 1124
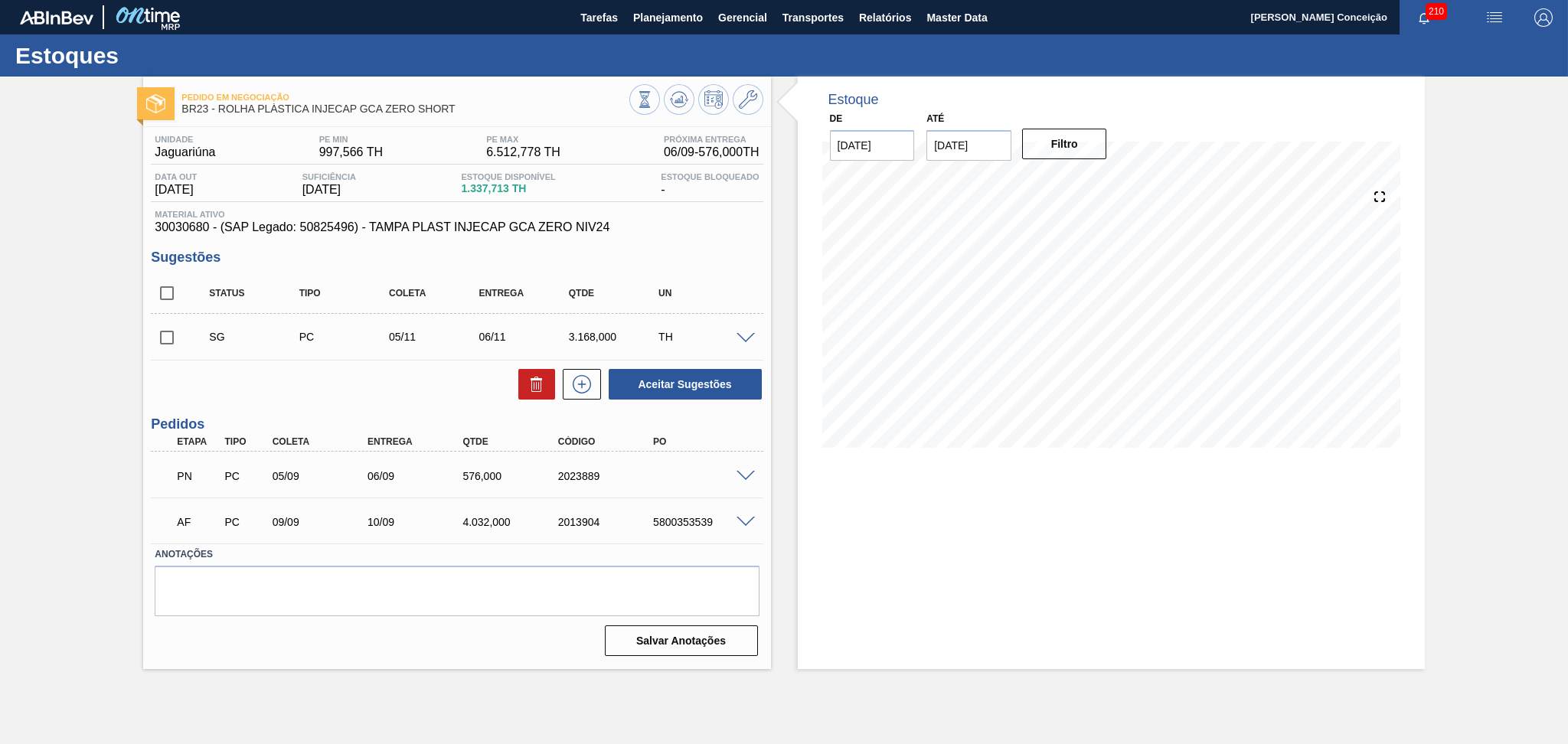
click at [52, 345] on div "Pedido em Negociação BR23 - ROLHA PLÁSTICA INJECAP GCA ZERO SHORT Unidade Jagua…" at bounding box center [784, 372] width 1568 height 592
click at [310, 372] on div "Aceitar Sugestões" at bounding box center [457, 384] width 612 height 34
click at [801, 207] on div "Estoque De 05/09/2025 Até 10/10/2025 Filtro 06/09 Projeção de Estoque 1,931.041…" at bounding box center [1111, 273] width 627 height 394
click at [667, 18] on span "Planejamento" at bounding box center [668, 17] width 70 height 18
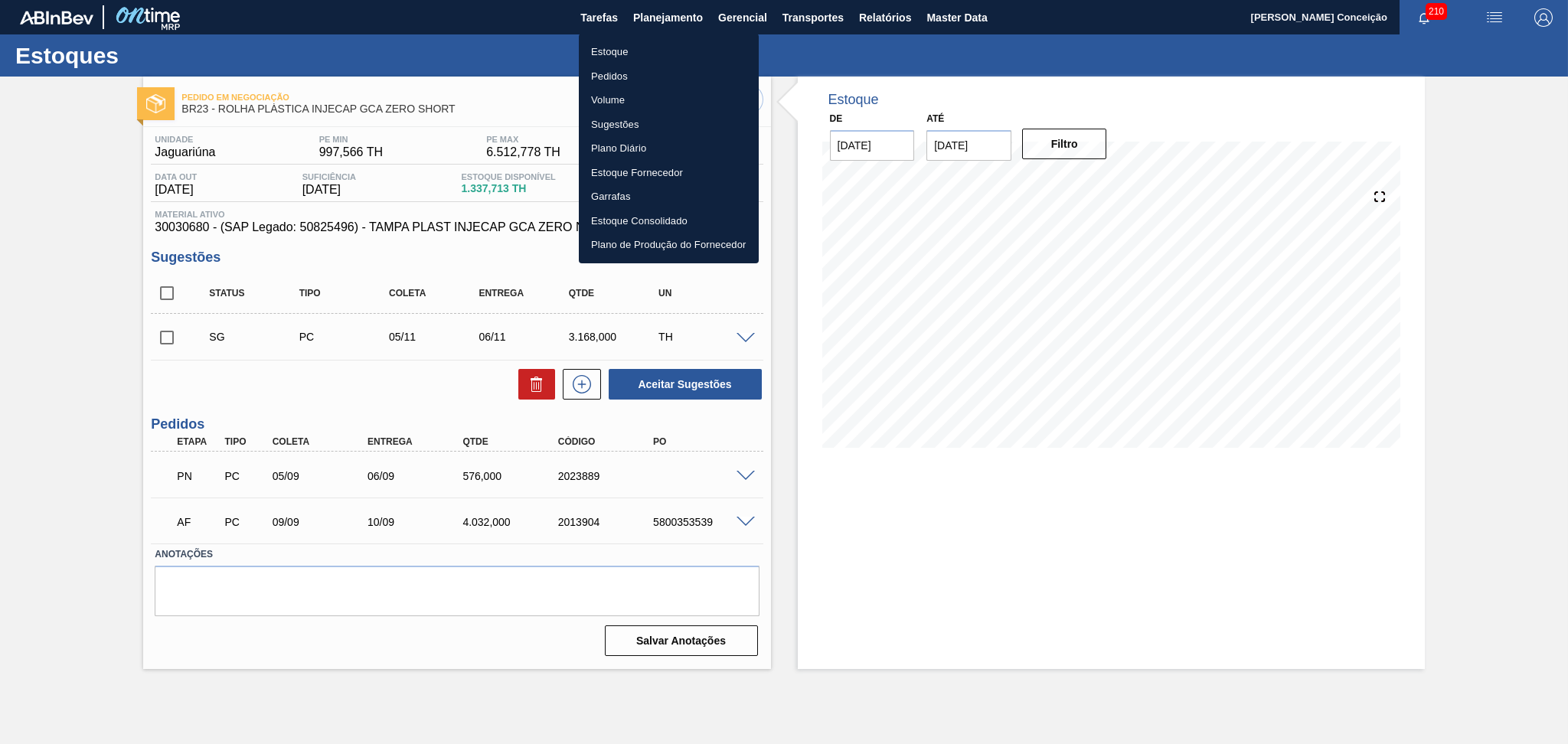
click at [628, 58] on li "Estoque" at bounding box center [668, 52] width 180 height 25
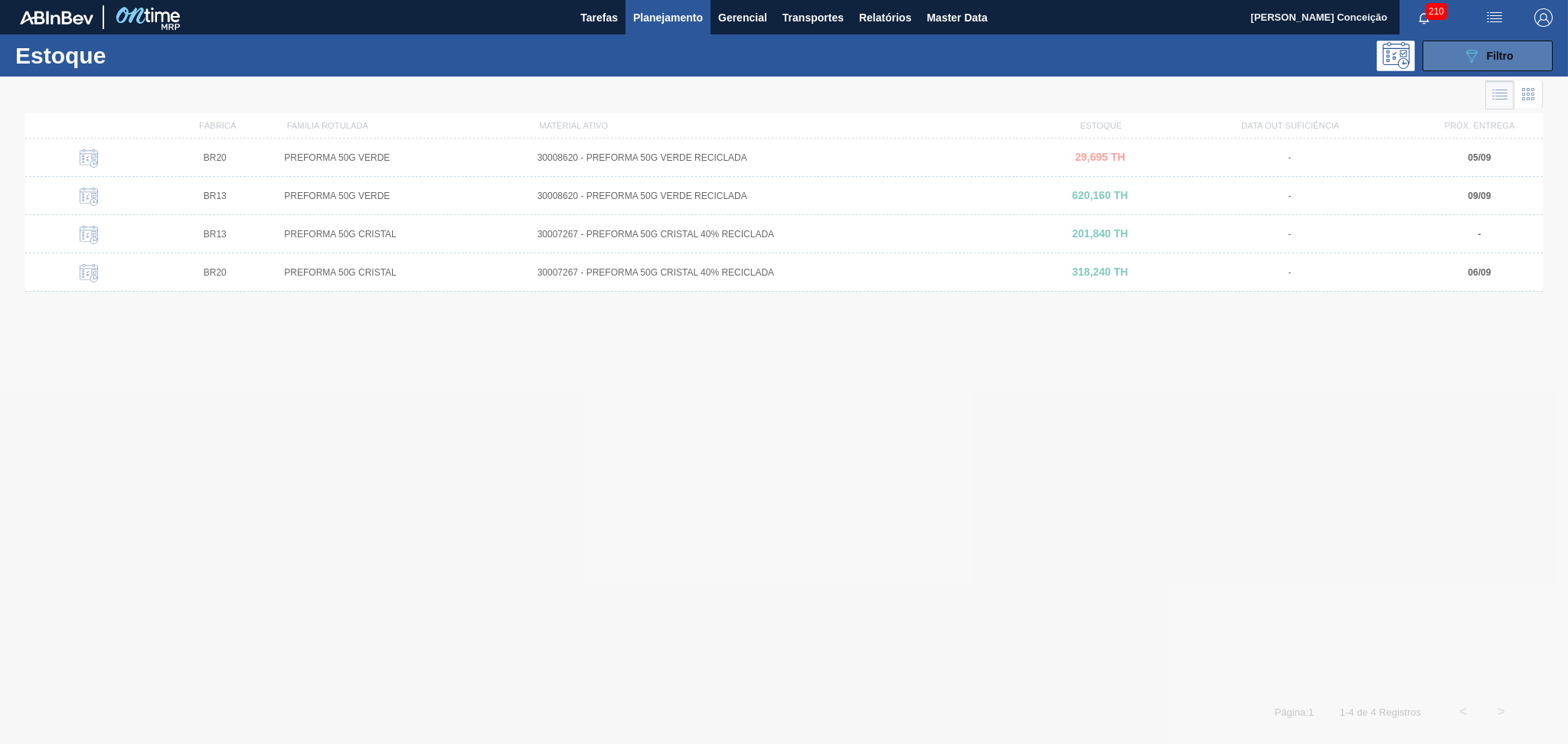
click at [1468, 64] on icon "089F7B8B-B2A5-4AFE-B5C0-19BA573D28AC" at bounding box center [1471, 56] width 18 height 18
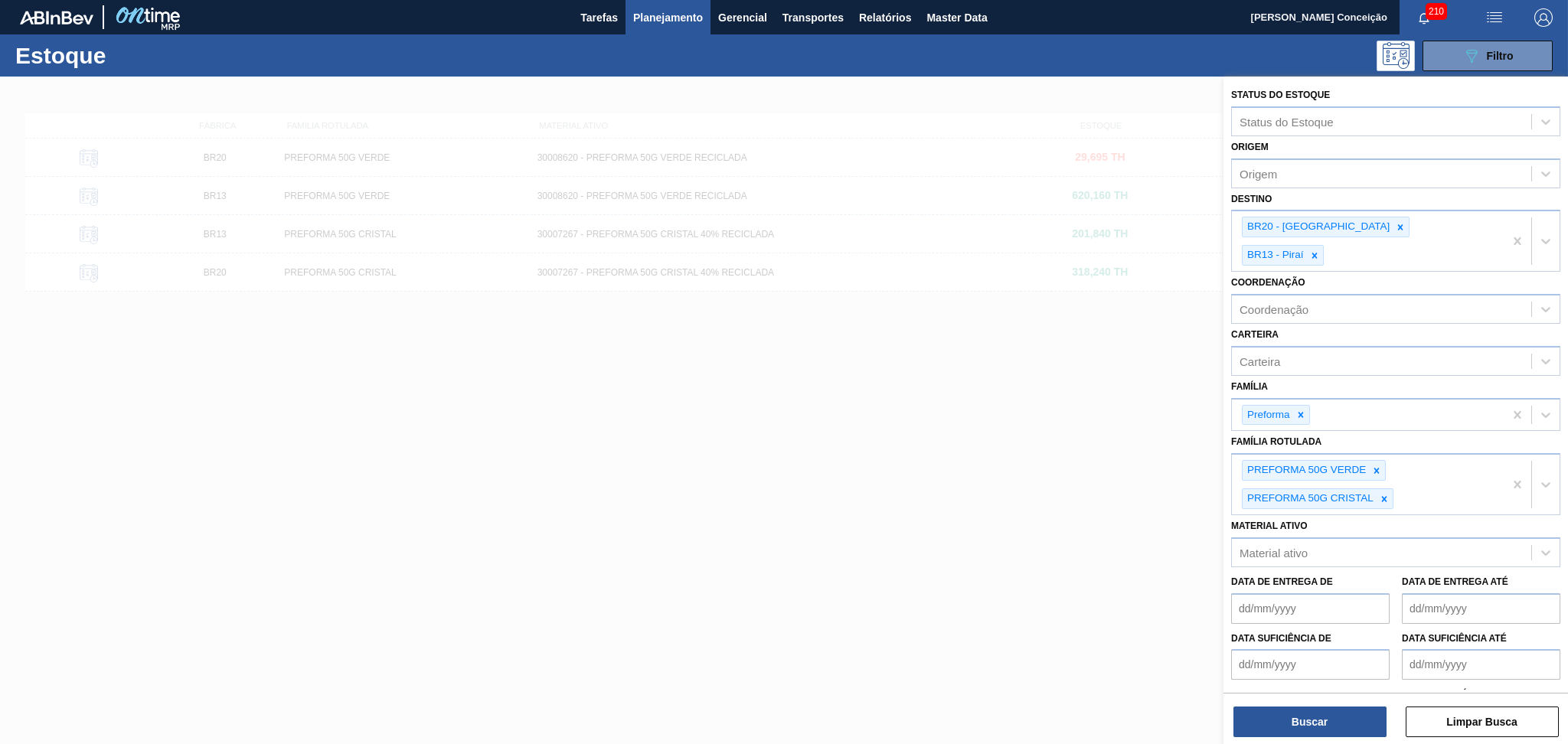
click at [816, 448] on div at bounding box center [784, 448] width 1568 height 744
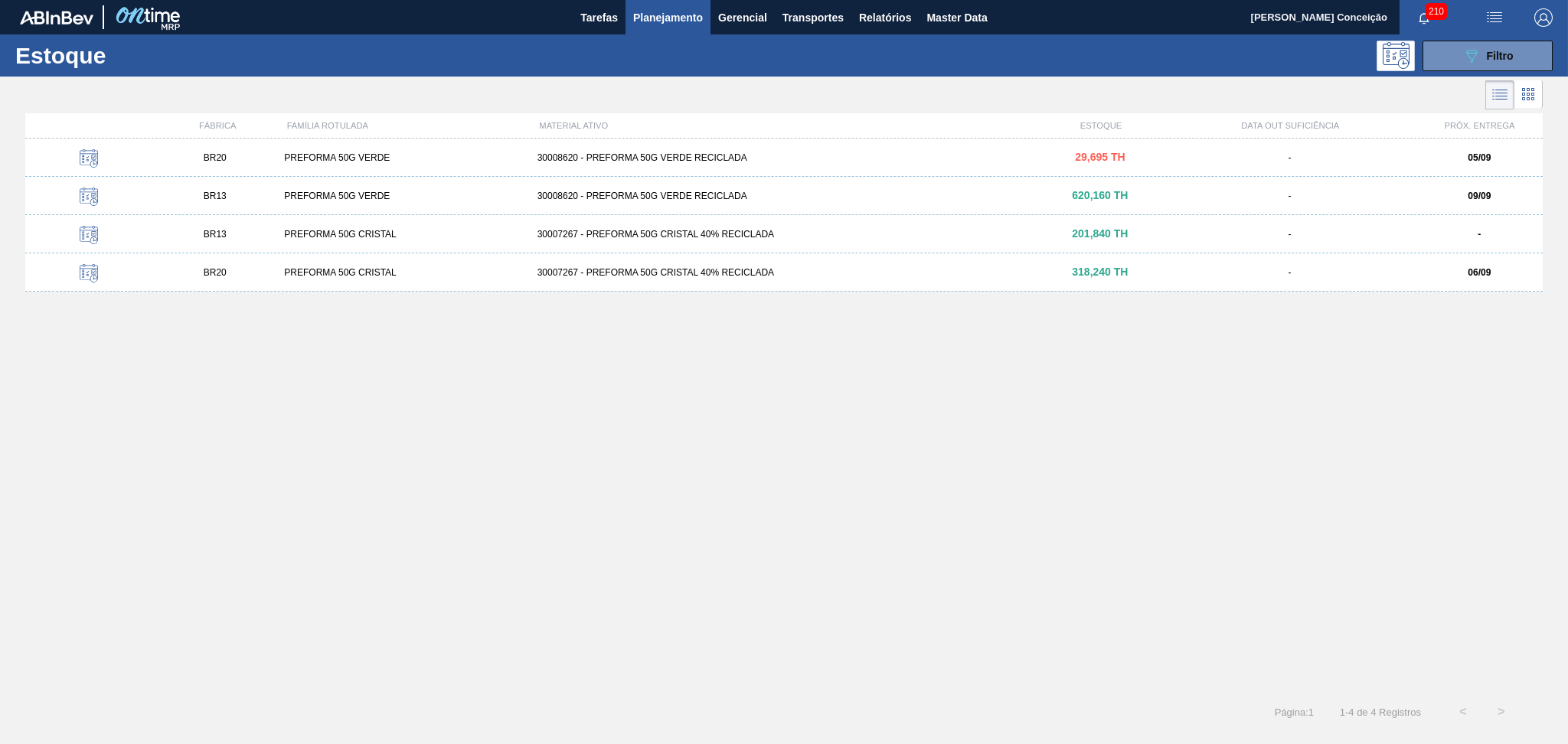
click at [903, 415] on div "BR20 PREFORMA 50G VERDE 30008620 - PREFORMA 50G VERDE RECICLADA 29,695 TH - 05/…" at bounding box center [783, 411] width 1517 height 545
click at [407, 520] on div "BR20 PREFORMA 50G VERDE 30008620 - PREFORMA 50G VERDE RECICLADA 29,695 TH - 05/…" at bounding box center [783, 411] width 1517 height 545
click at [652, 17] on span "Planejamento" at bounding box center [668, 17] width 70 height 18
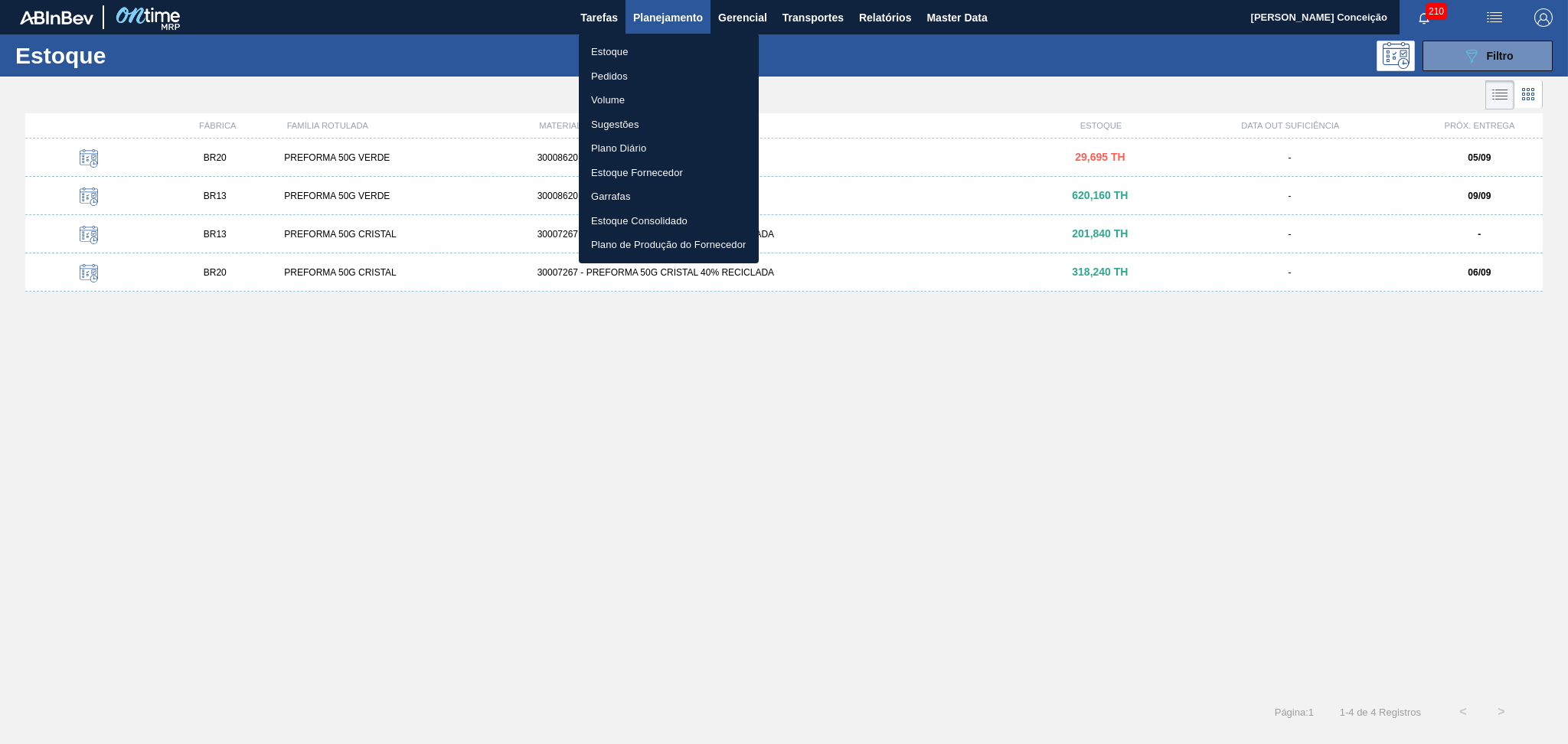
click at [610, 50] on li "Estoque" at bounding box center [668, 52] width 180 height 25
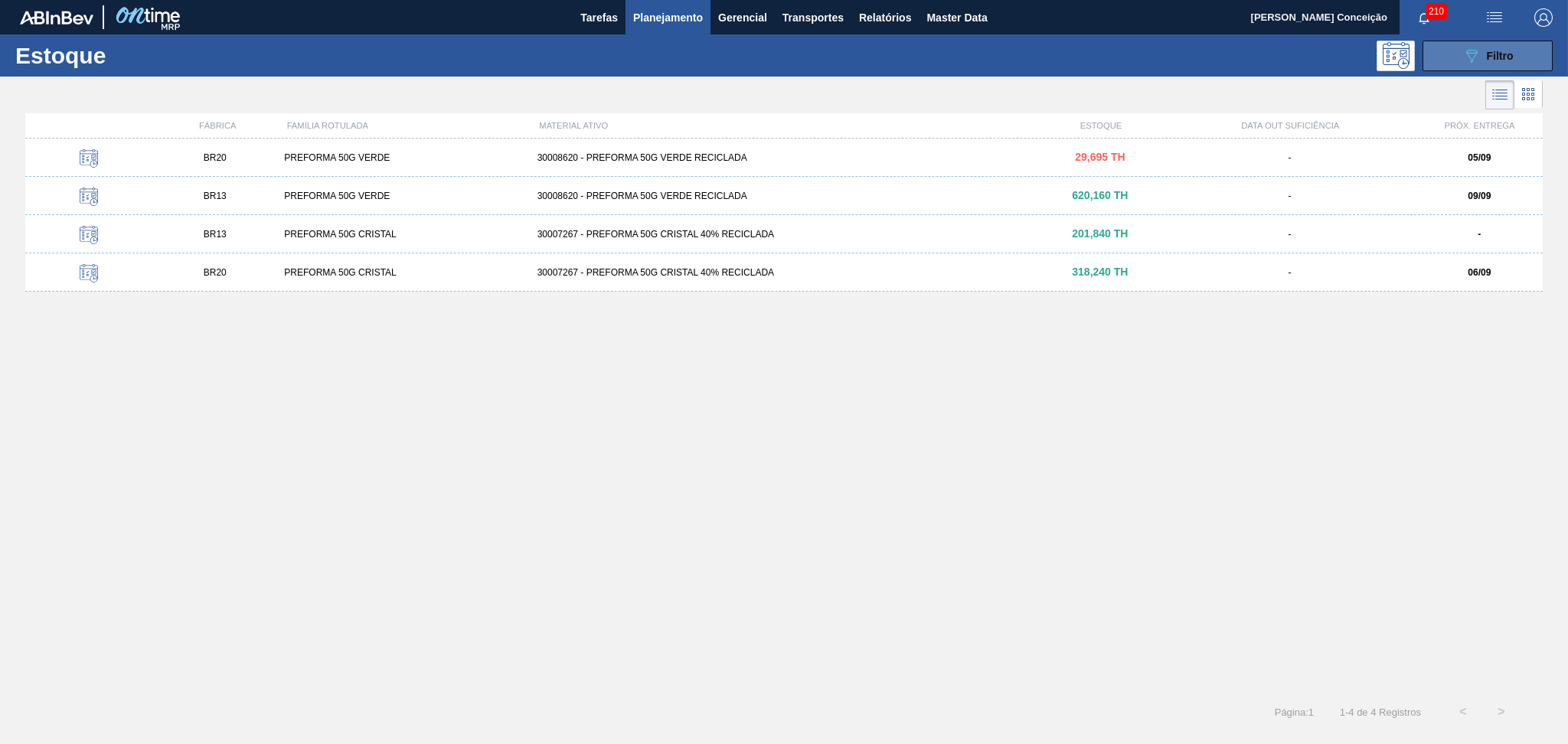
click at [1492, 64] on div "089F7B8B-B2A5-4AFE-B5C0-19BA573D28AC Filtro" at bounding box center [1488, 56] width 52 height 18
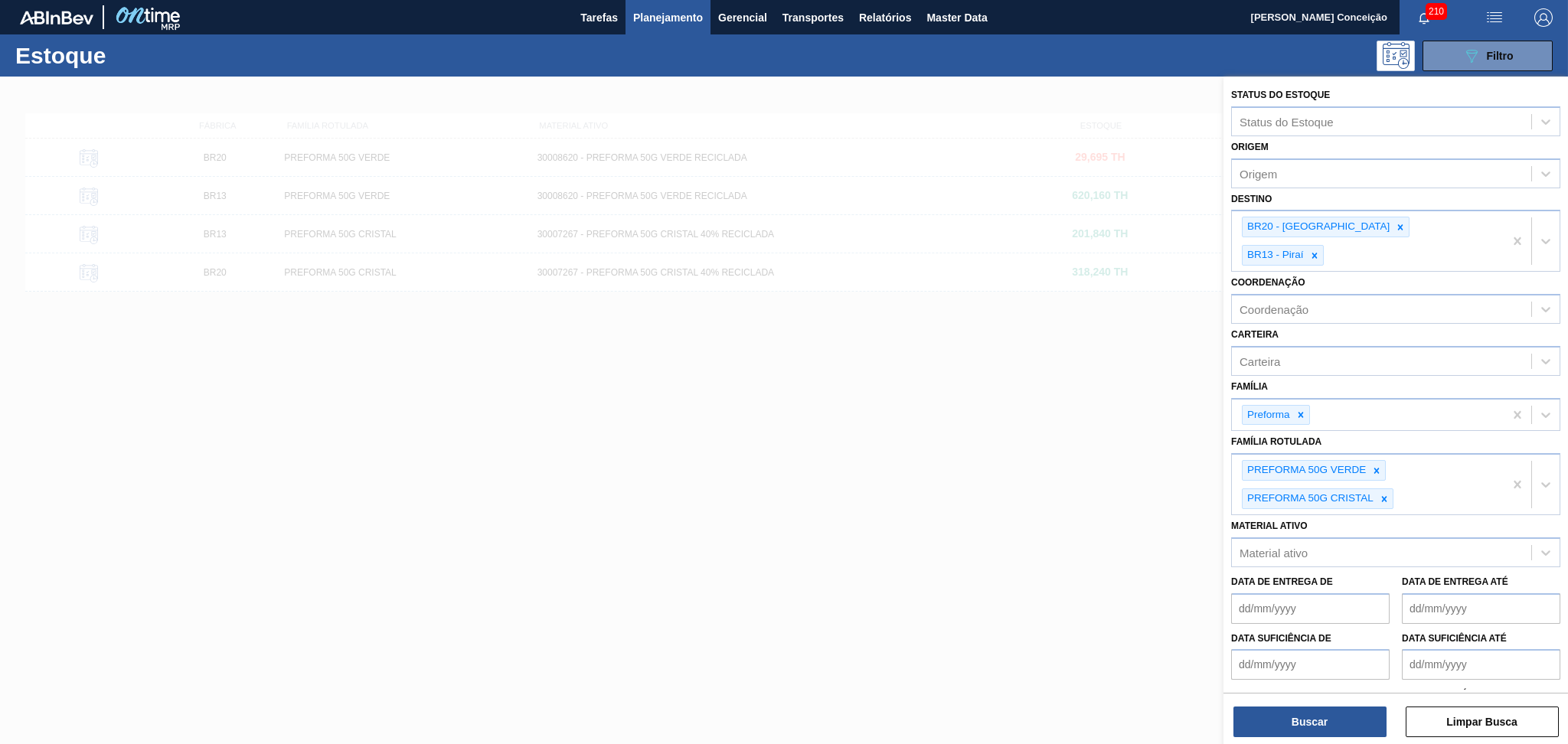
click at [968, 419] on div at bounding box center [784, 448] width 1568 height 744
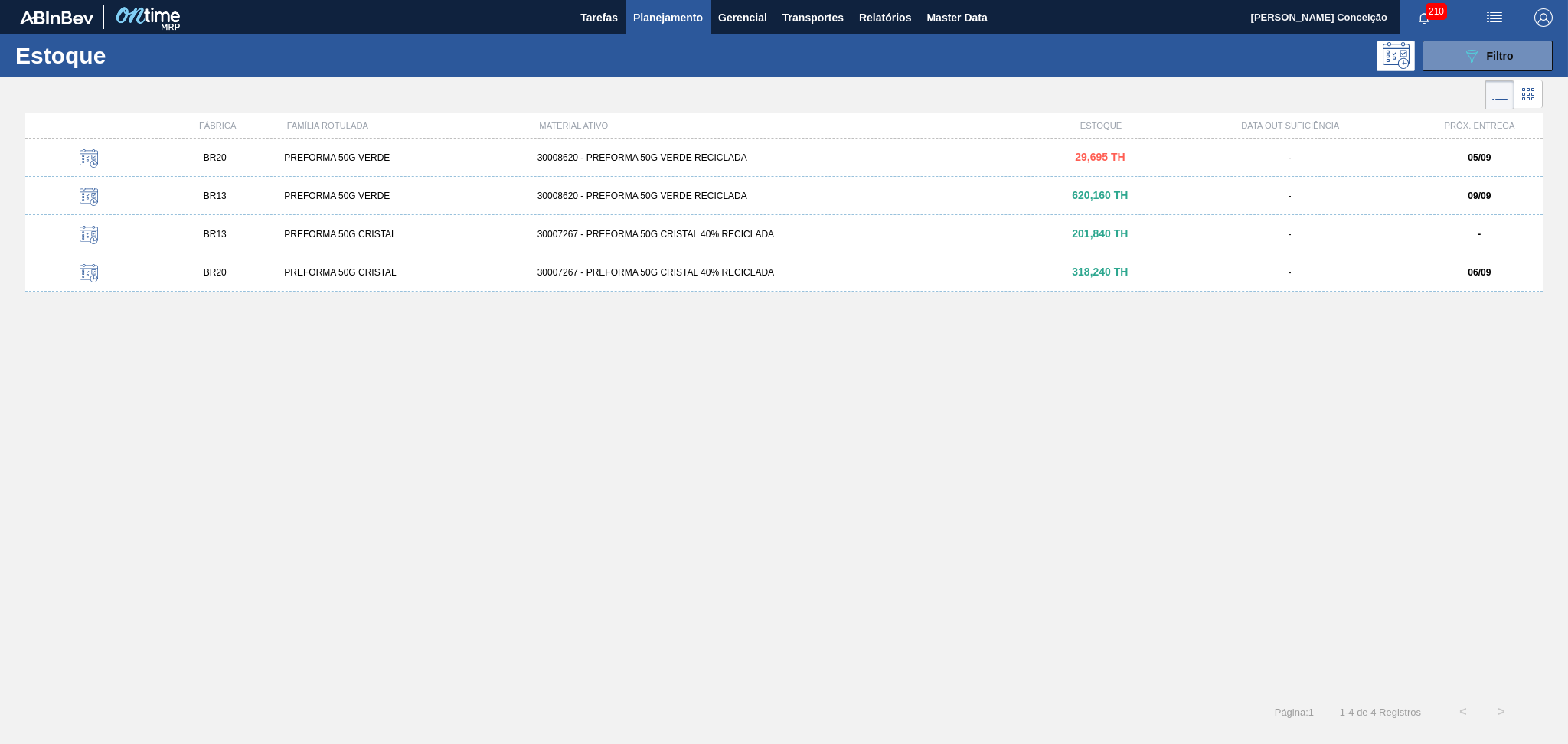
click at [747, 527] on div "BR20 PREFORMA 50G VERDE 30008620 - PREFORMA 50G VERDE RECICLADA 29,695 TH - 05/…" at bounding box center [783, 411] width 1517 height 545
click at [656, 159] on div "30008620 - PREFORMA 50G VERDE RECICLADA" at bounding box center [784, 157] width 506 height 11
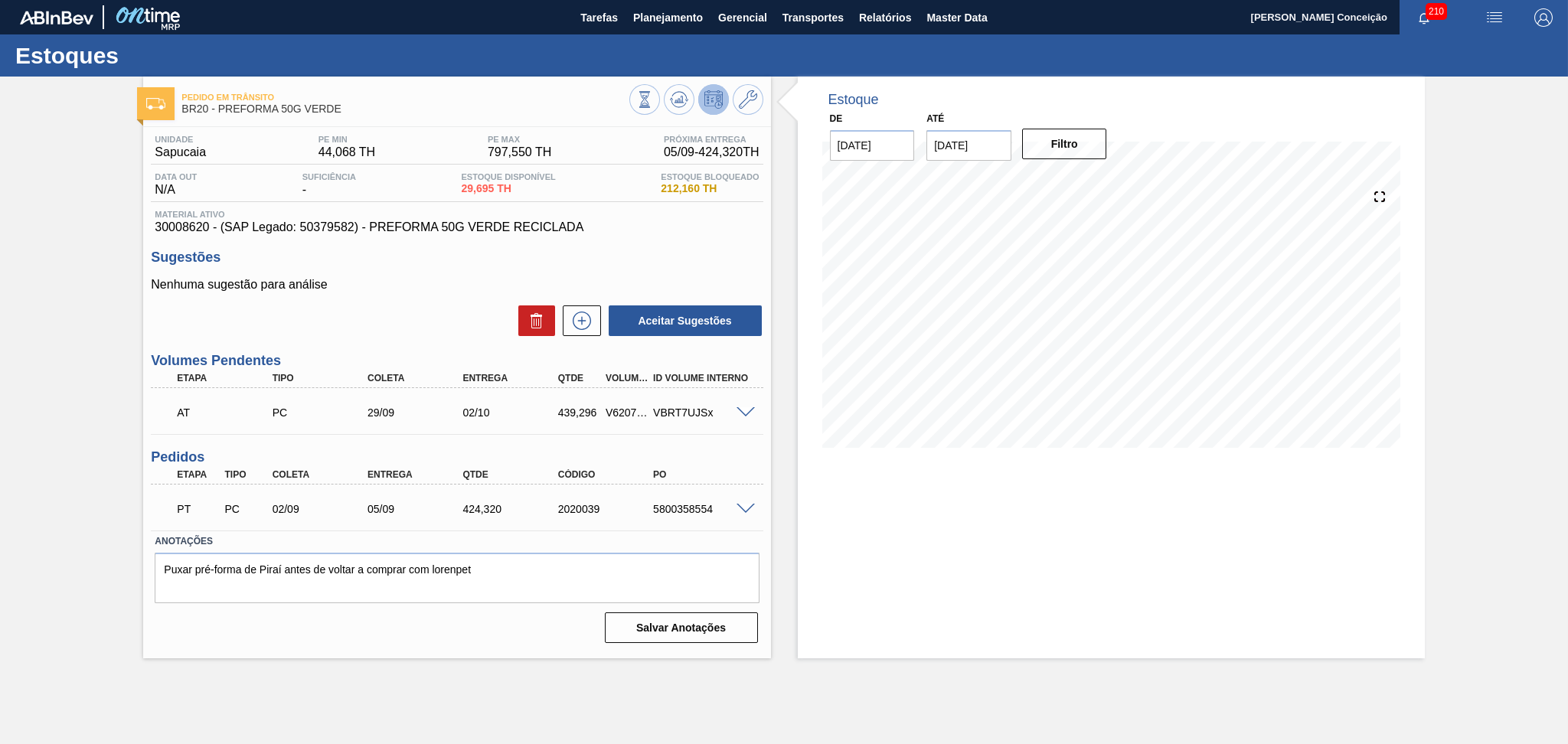
click at [864, 544] on div "Estoque De [DATE] Até [DATE] Filtro" at bounding box center [1111, 367] width 627 height 582
click at [818, 450] on div "14/09 Projeção de Estoque 234.013 Nec.SAP 0 Política Objetiva 420.809 Pedidos 0…" at bounding box center [1111, 318] width 591 height 306
click at [678, 99] on icon at bounding box center [678, 100] width 2 height 4
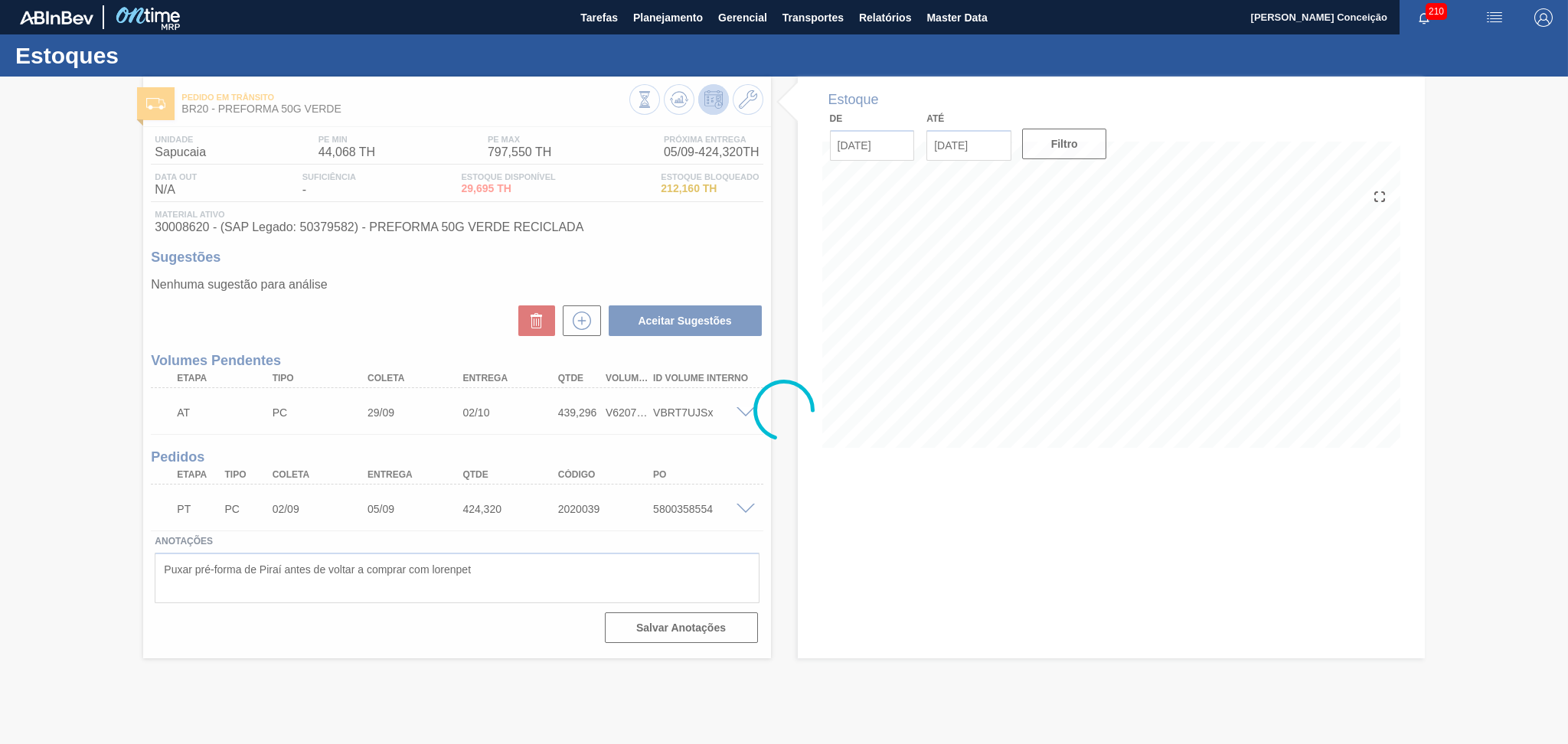
click at [988, 575] on div at bounding box center [784, 410] width 1568 height 668
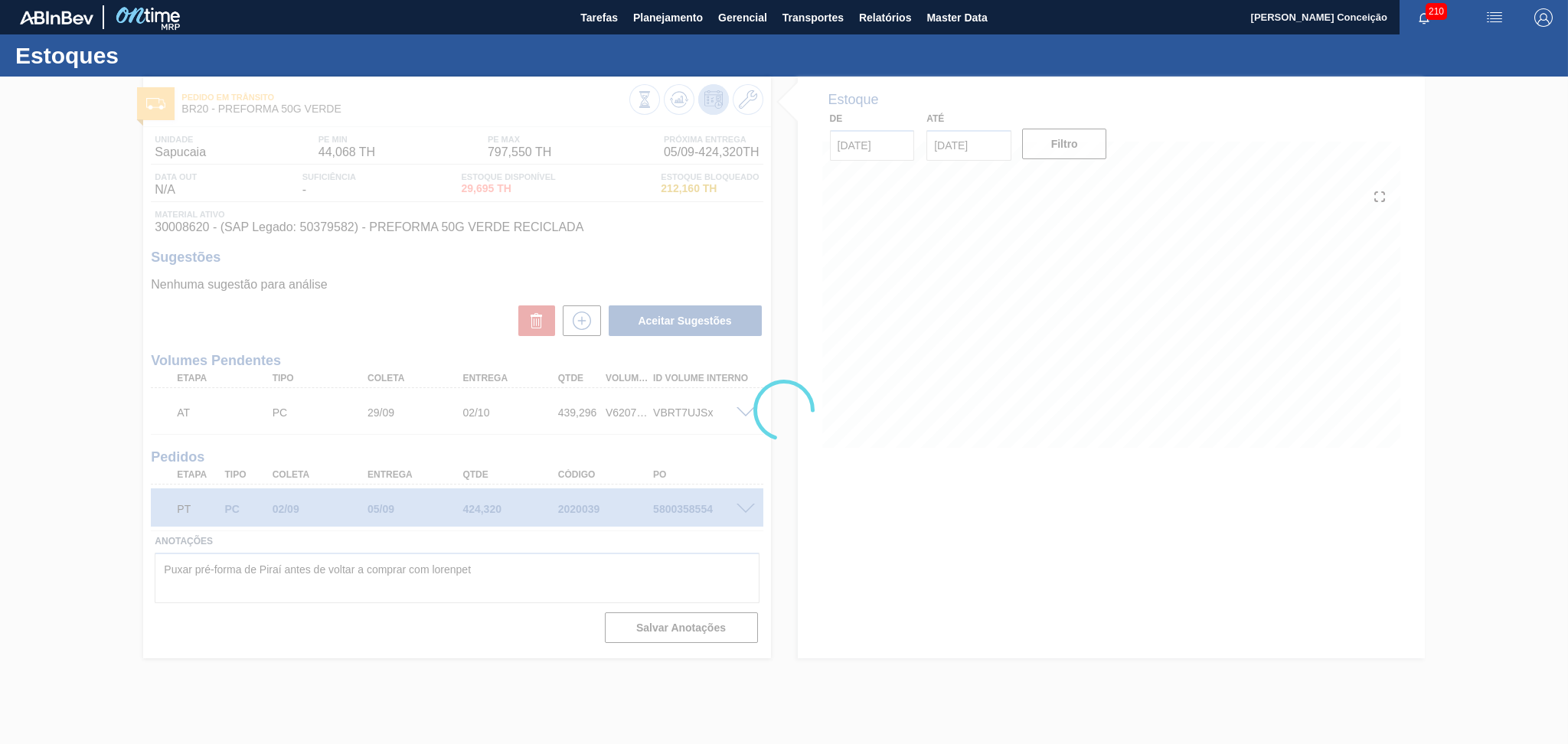
click at [633, 218] on div at bounding box center [784, 410] width 1568 height 668
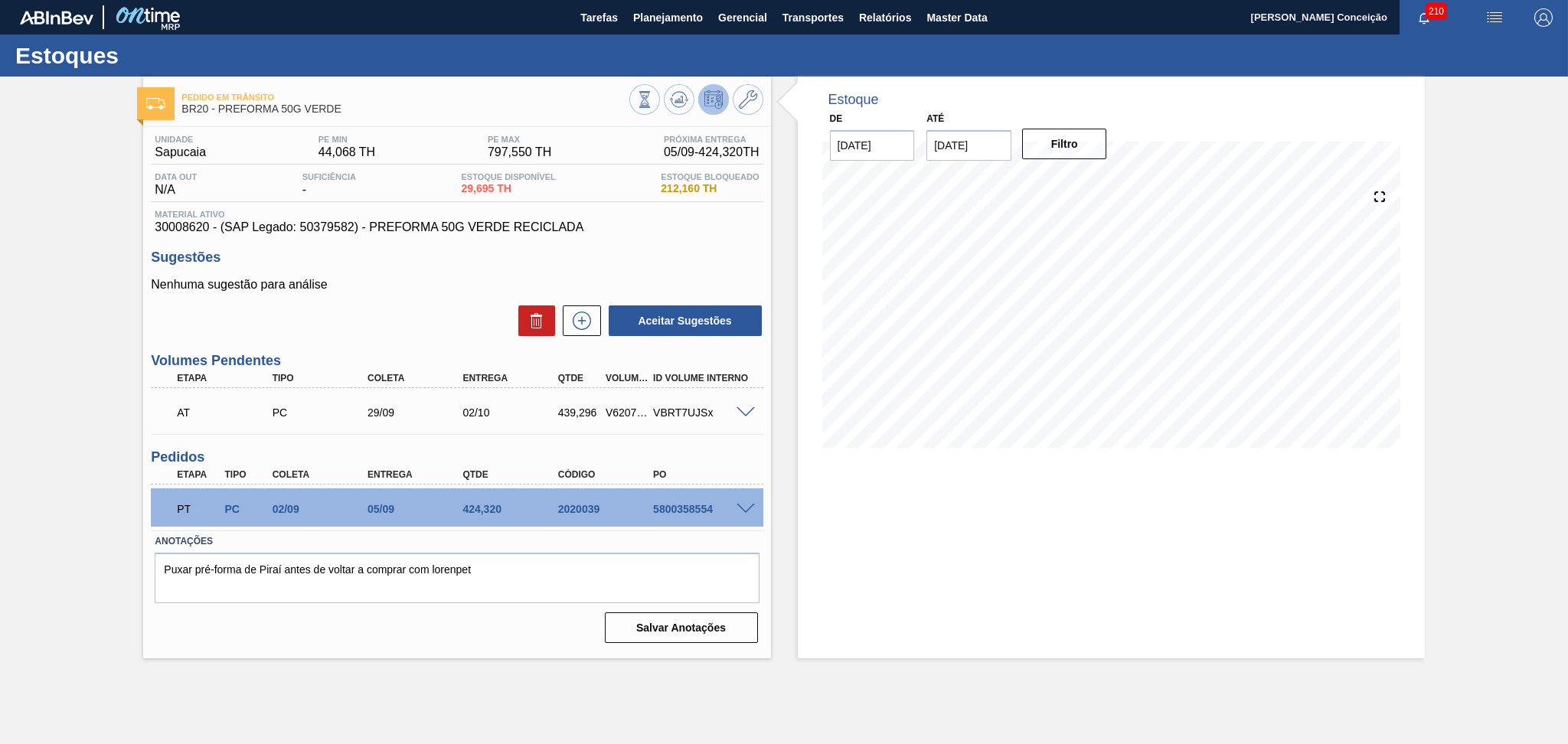
click at [865, 513] on div "Estoque De 05/09/2025 Até 10/10/2025 Filtro 02/10 Projeção de Estoque 673.309 N…" at bounding box center [1111, 367] width 627 height 582
click at [402, 273] on div "Sugestões Nenhuma sugestão para análise Aceitar Sugestões" at bounding box center [457, 294] width 612 height 88
click at [840, 502] on div "Estoque De 05/09/2025 Até 10/10/2025 Filtro 10/09 Projeção de Estoque 234.013 N…" at bounding box center [1111, 367] width 627 height 582
click at [828, 564] on div "Estoque De 05/09/2025 Até 10/10/2025 Filtro 06/10 Projeção de Estoque 585.307 N…" at bounding box center [1111, 367] width 627 height 582
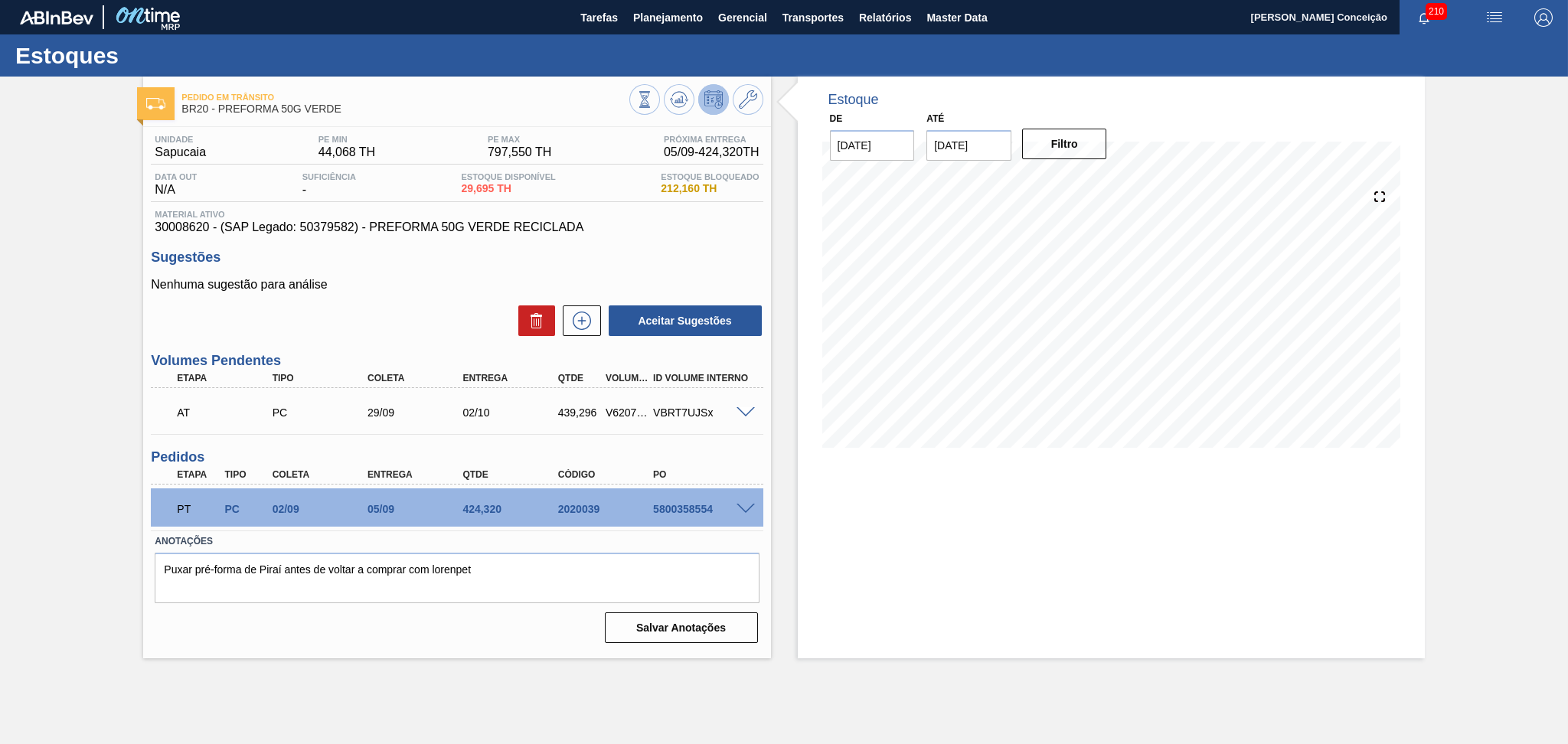
click at [61, 463] on div "Pedido em Trânsito BR20 - PREFORMA 50G VERDE Unidade Sapucaia PE MIN 44,068 TH …" at bounding box center [784, 367] width 1568 height 582
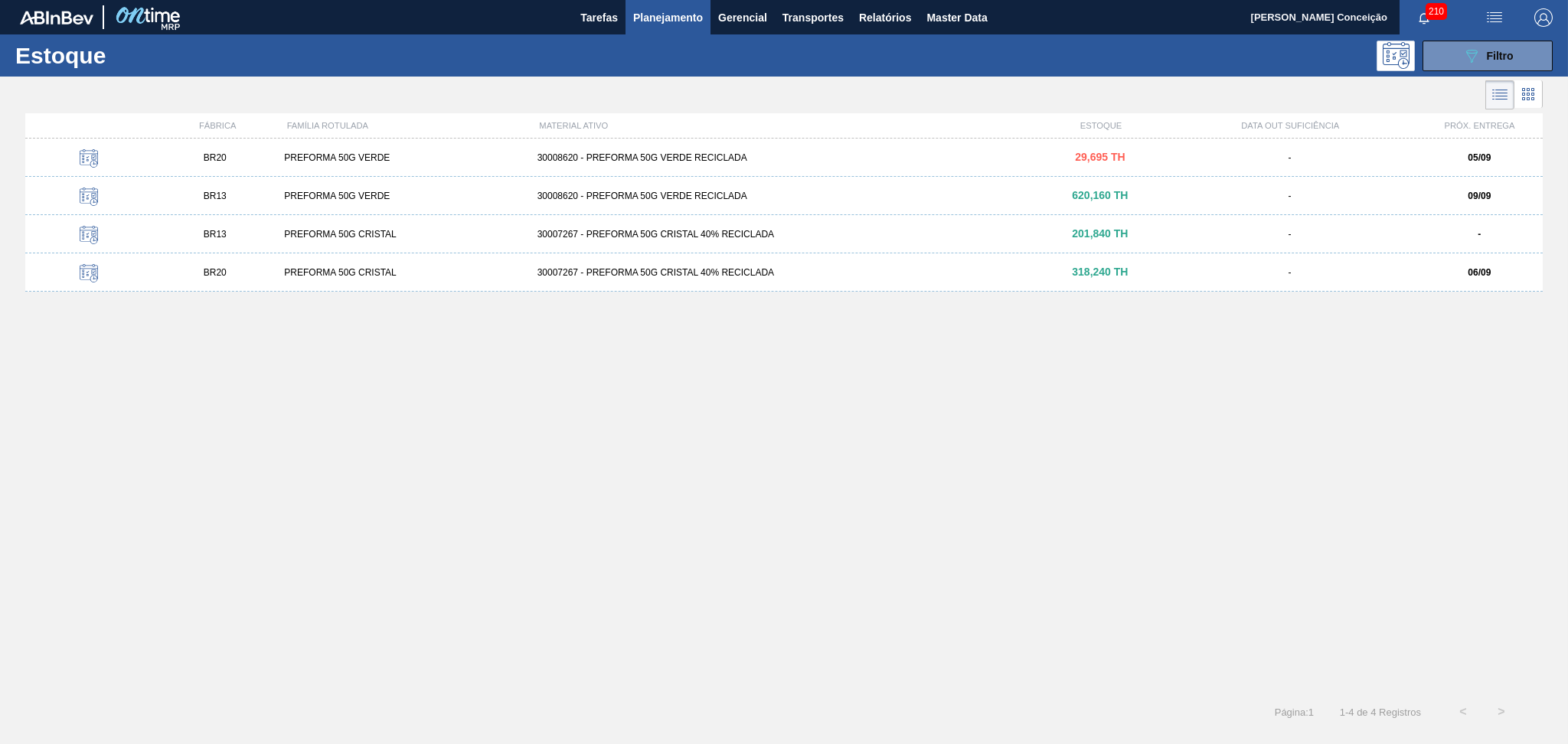
click at [450, 422] on div "BR20 PREFORMA 50G VERDE 30008620 - PREFORMA 50G VERDE RECICLADA 29,695 TH - 05/…" at bounding box center [783, 411] width 1517 height 545
click at [283, 275] on div "PREFORMA 50G CRISTAL" at bounding box center [404, 273] width 252 height 11
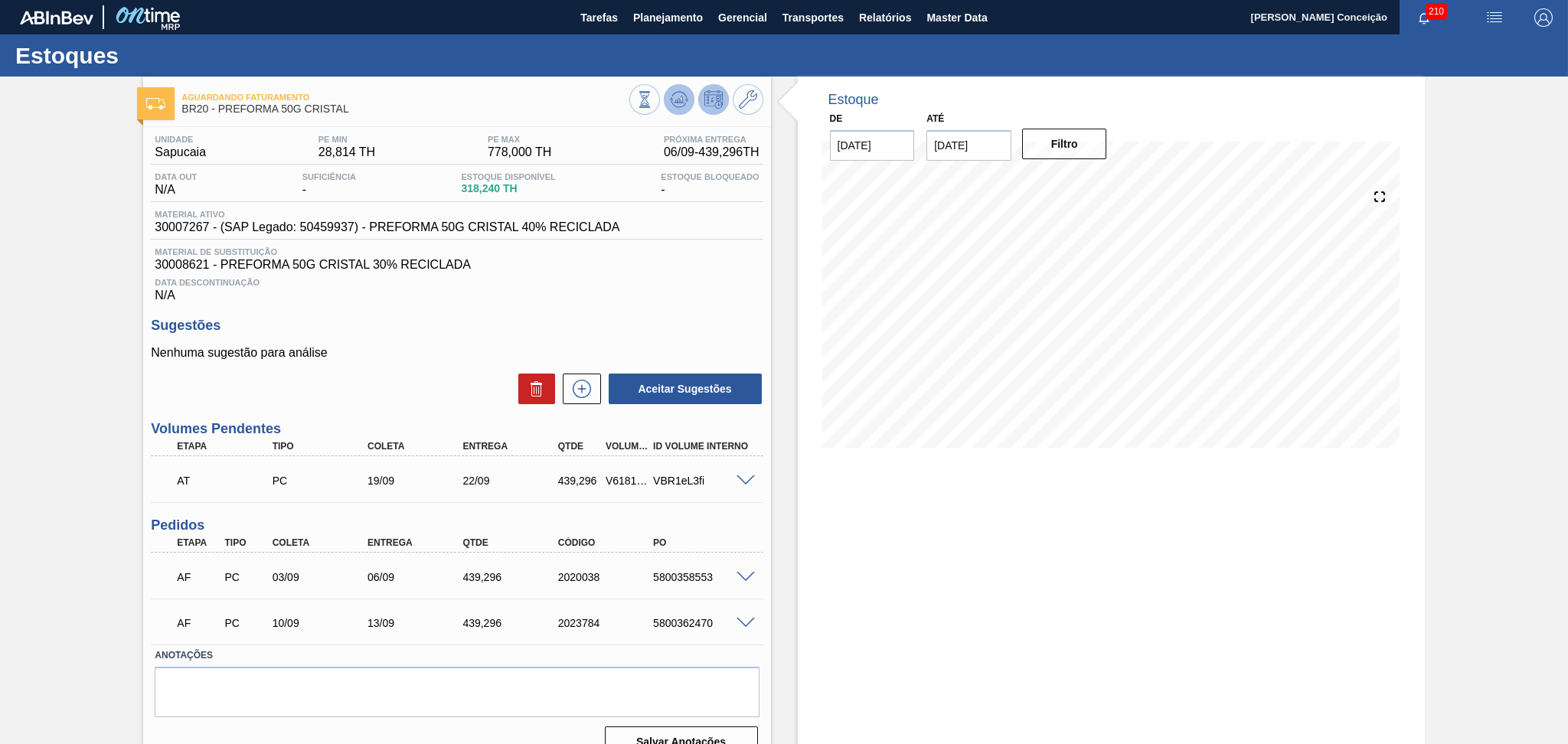
click at [671, 102] on icon at bounding box center [678, 103] width 16 height 7
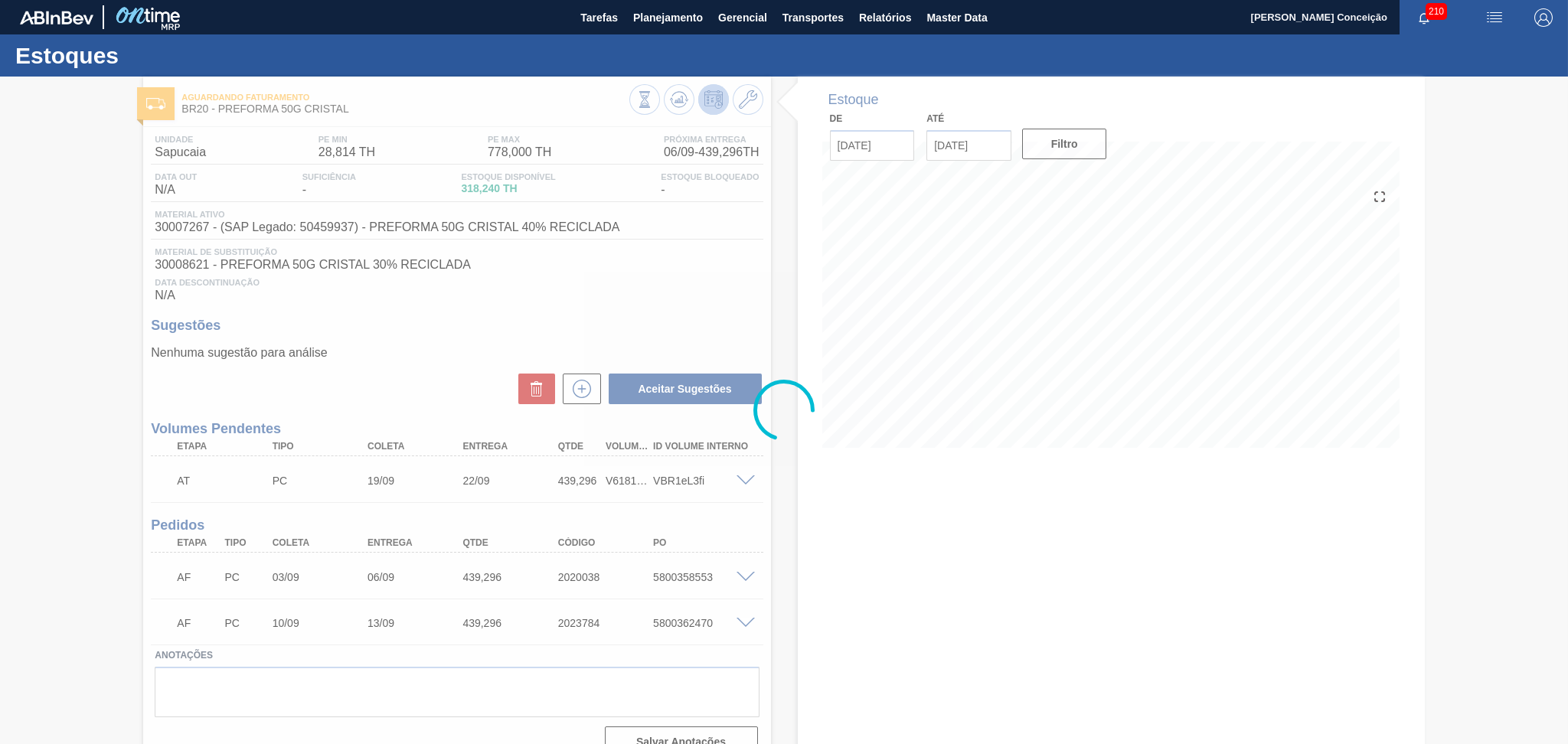
click at [715, 225] on div at bounding box center [784, 410] width 1568 height 668
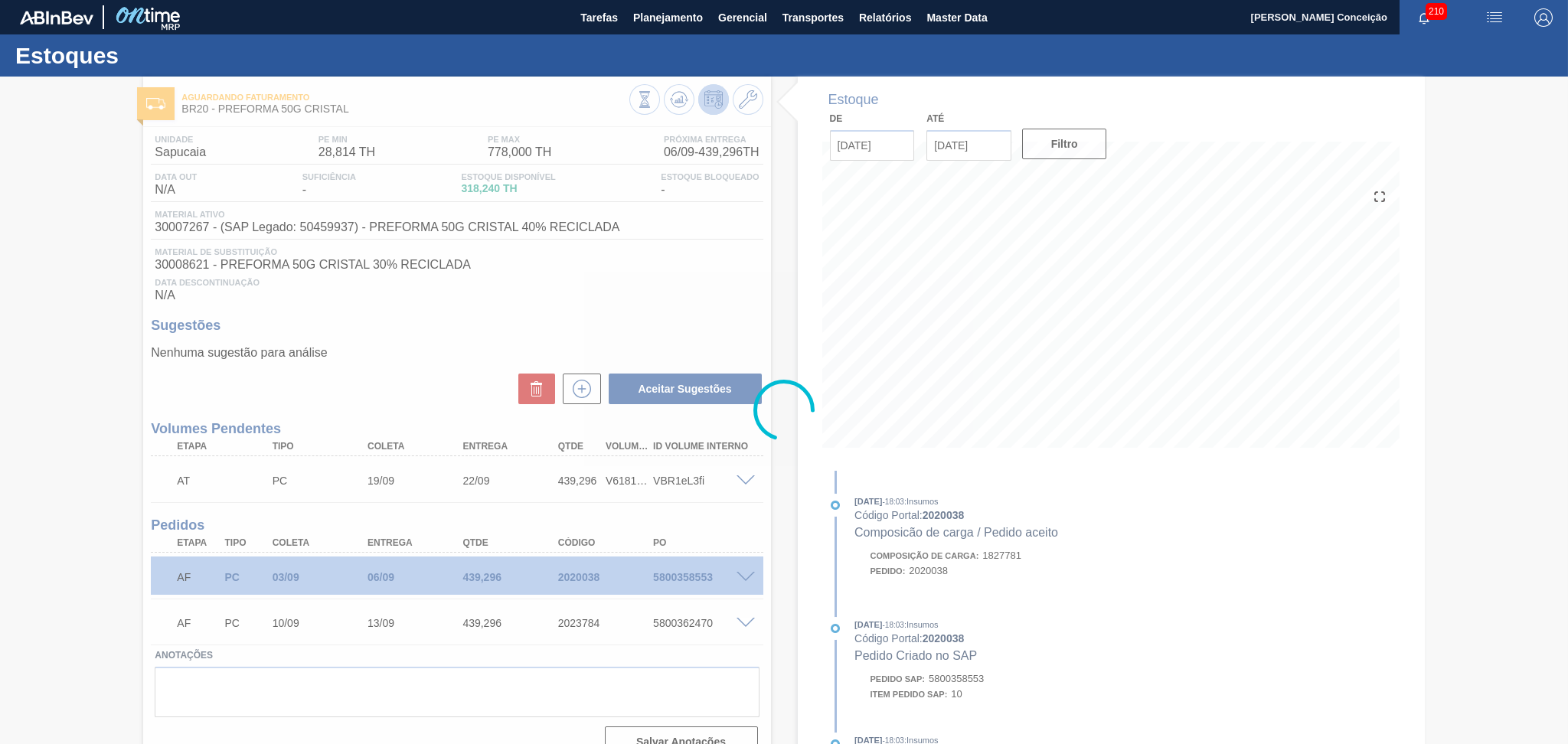
click at [645, 273] on div at bounding box center [784, 410] width 1568 height 668
click at [919, 415] on div at bounding box center [784, 410] width 1568 height 668
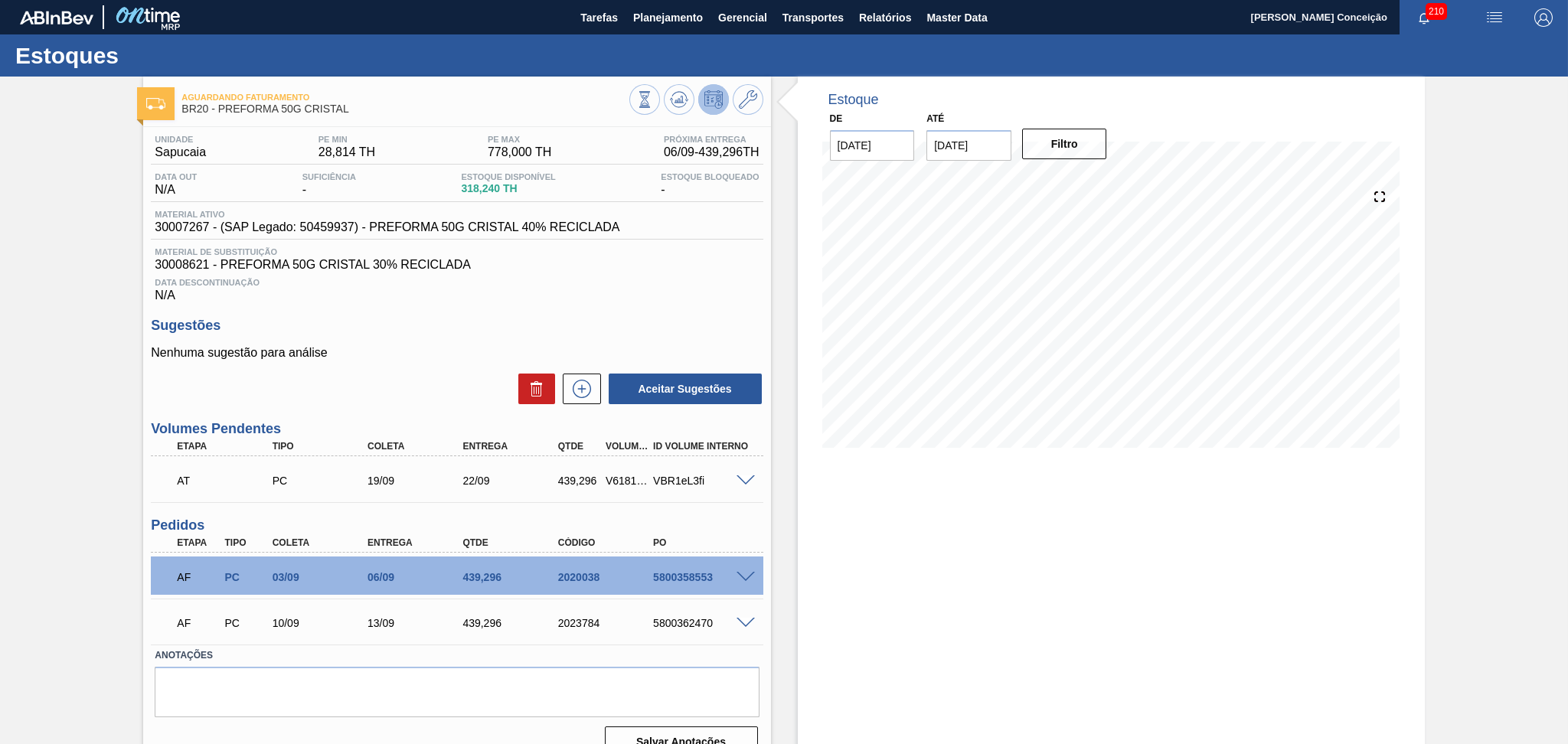
click at [669, 296] on div "Data Descontinuação N/A" at bounding box center [457, 286] width 612 height 30
click at [1001, 494] on div "Estoque De 05/09/2025 Até 10/10/2025 Filtro 16/09 Projeção de Estoque 516.834 N…" at bounding box center [1111, 423] width 627 height 693
click at [487, 319] on h3 "Sugestões" at bounding box center [457, 325] width 612 height 16
click at [580, 288] on div "Data Descontinuação N/A" at bounding box center [457, 286] width 612 height 30
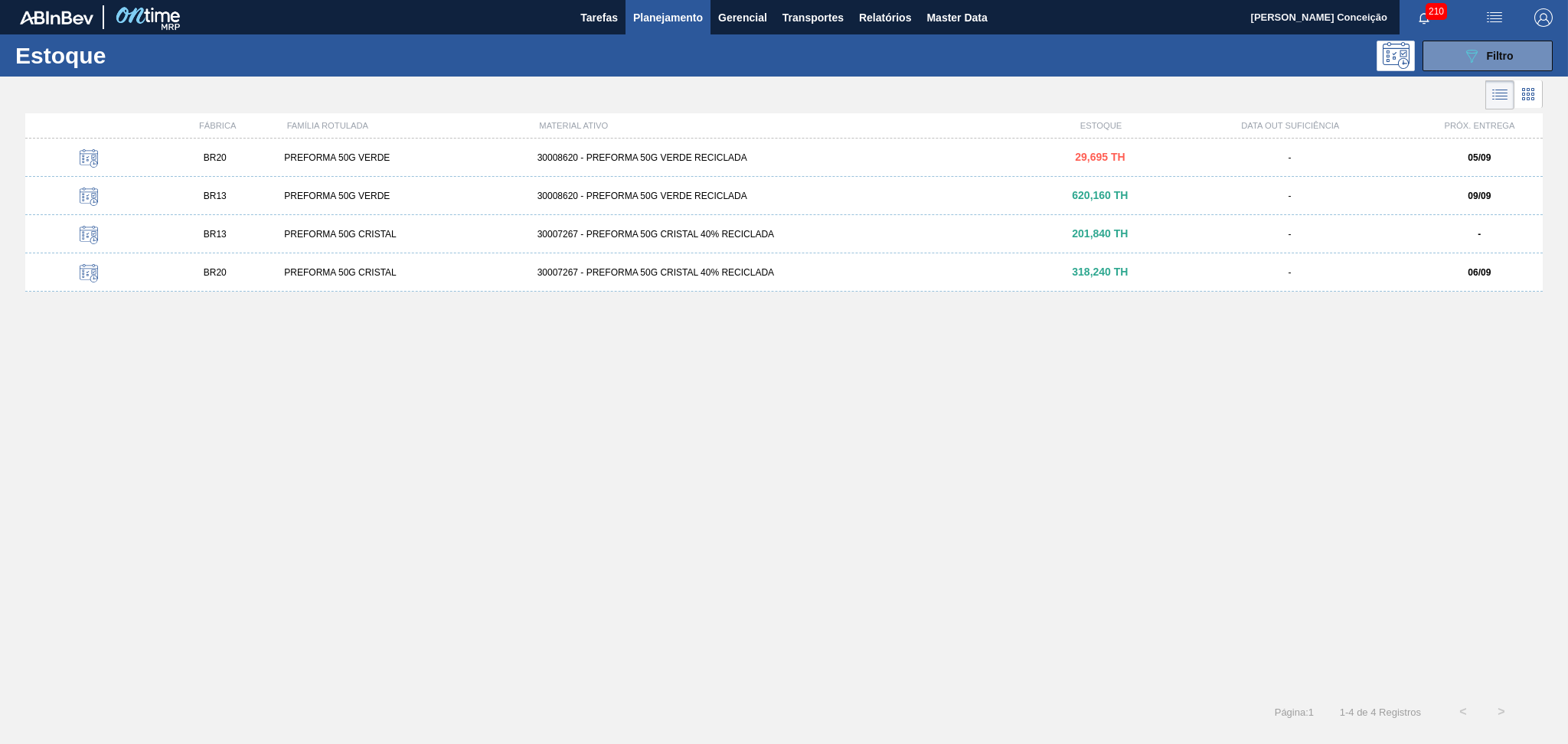
click at [424, 488] on div "BR20 PREFORMA 50G VERDE 30008620 - PREFORMA 50G VERDE RECICLADA 29,695 TH - 05/…" at bounding box center [783, 411] width 1517 height 545
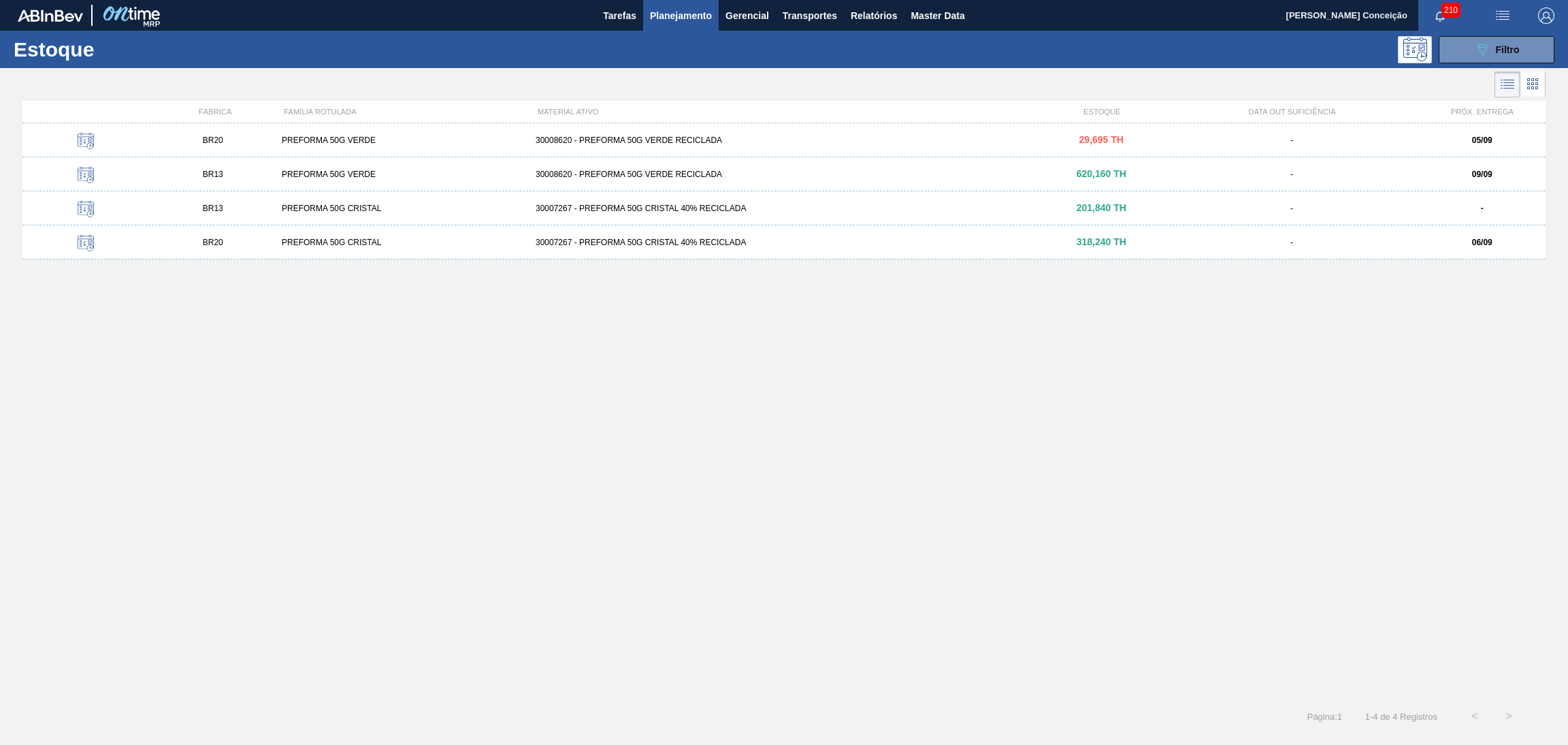
click at [634, 411] on div "BR20 PREFORMA 50G VERDE 30008620 - PREFORMA 50G VERDE RECICLADA 29,695 TH - 05/…" at bounding box center [784, 407] width 1524 height 568
click at [595, 471] on div "BR20 PREFORMA 50G VERDE 30008620 - PREFORMA 50G VERDE RECICLADA 29,695 TH - 05/…" at bounding box center [784, 407] width 1524 height 568
click at [628, 499] on div "BR20 PREFORMA 50G VERDE 30008620 - PREFORMA 50G VERDE RECICLADA 29,695 TH - 05/…" at bounding box center [784, 407] width 1524 height 568
click at [620, 437] on div "BR20 PREFORMA 50G VERDE 30008620 - PREFORMA 50G VERDE RECICLADA 29,695 TH - 05/…" at bounding box center [784, 407] width 1524 height 568
click at [308, 485] on div "BR20 PREFORMA 50G VERDE 30008620 - PREFORMA 50G VERDE RECICLADA 29,695 TH - 05/…" at bounding box center [784, 407] width 1524 height 568
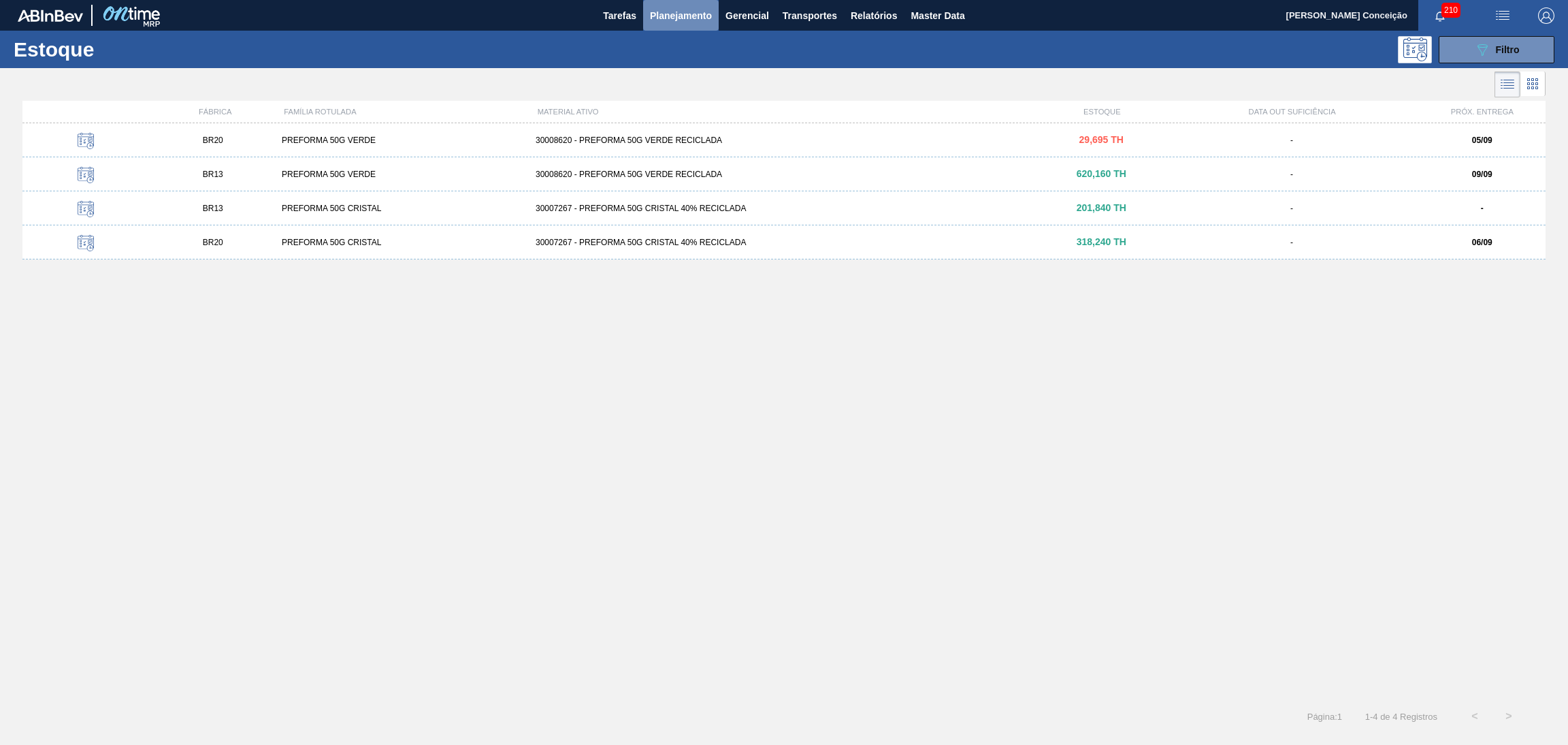
click at [691, 16] on span "Planejamento" at bounding box center [682, 16] width 62 height 16
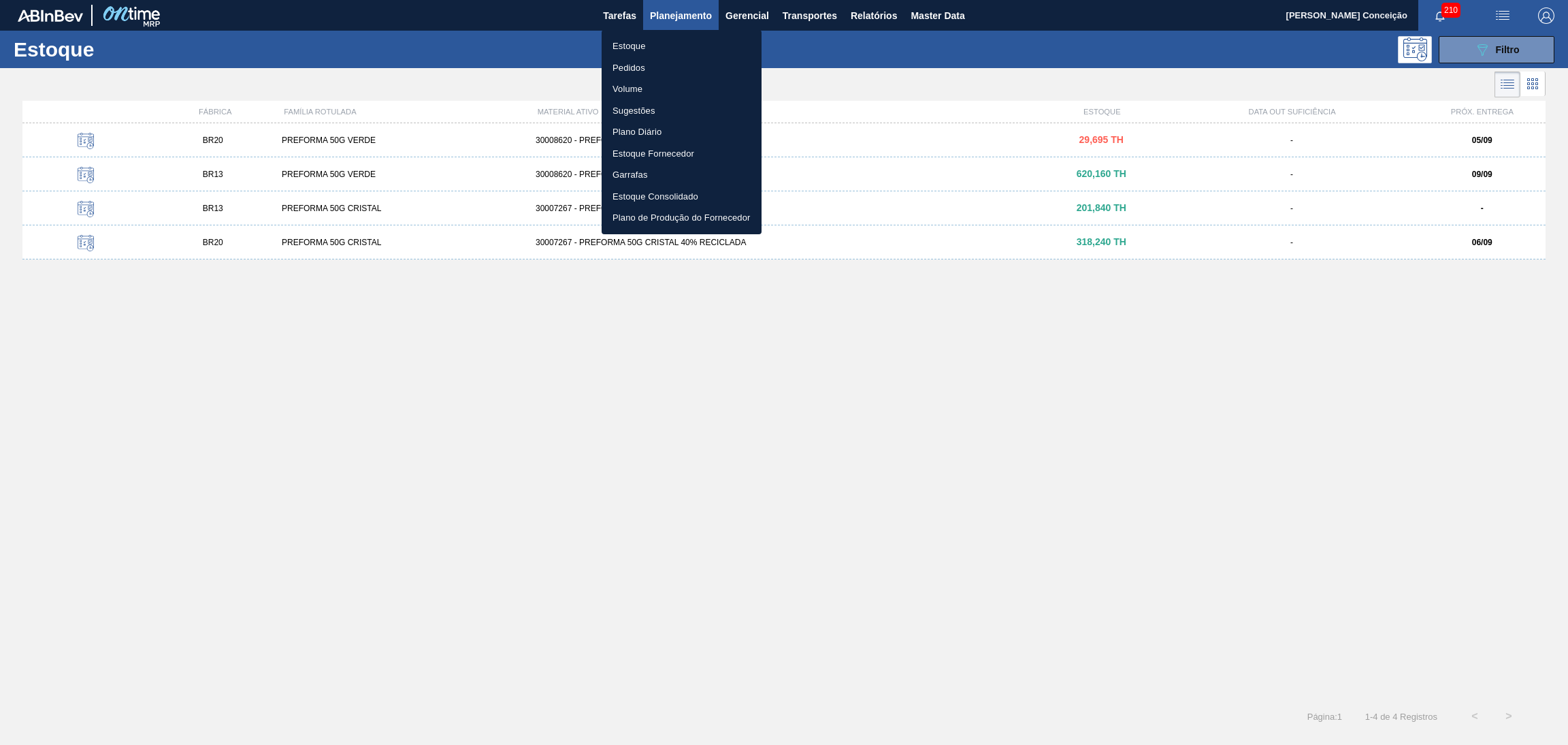
click at [618, 51] on li "Estoque" at bounding box center [682, 46] width 160 height 22
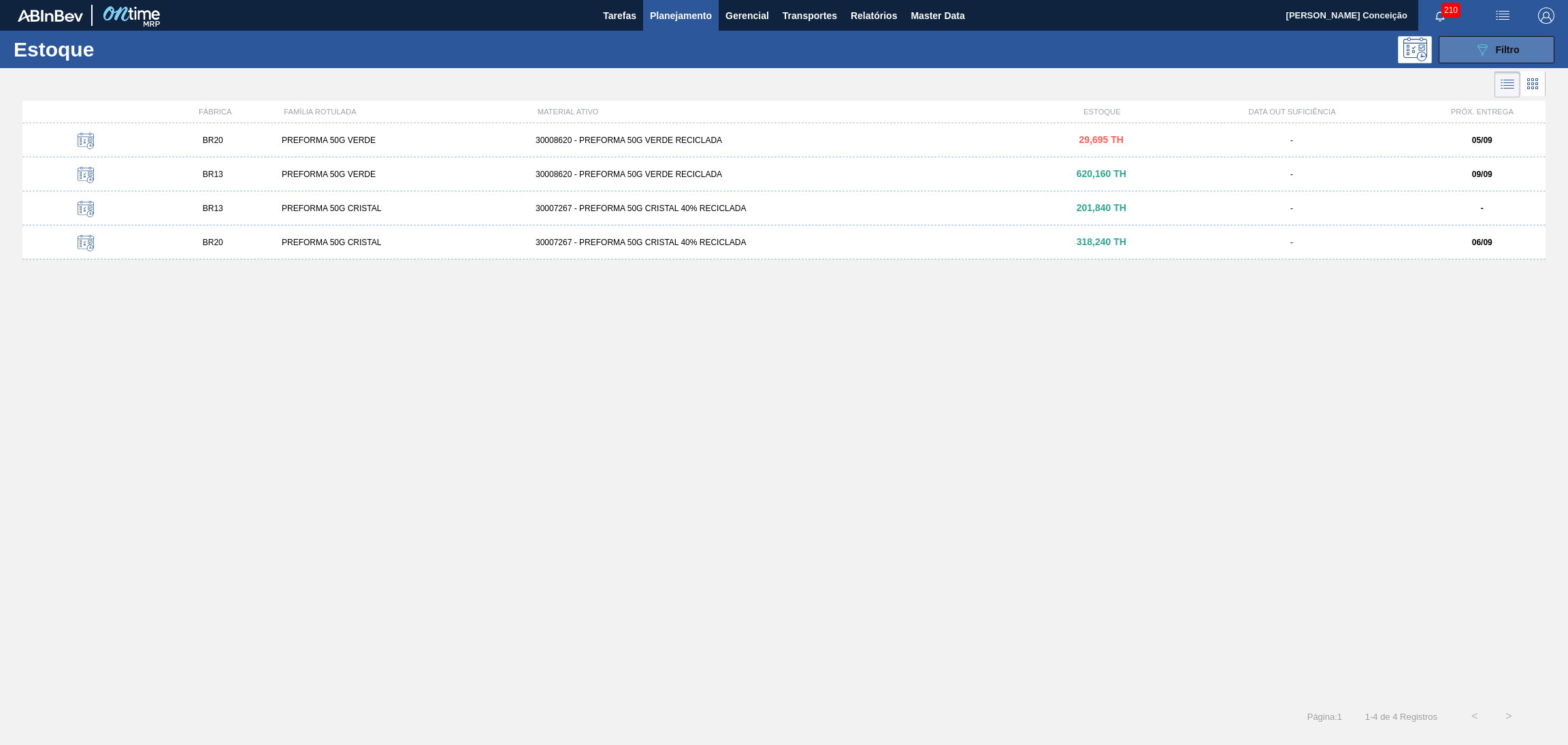
click at [1394, 61] on button "089F7B8B-B2A5-4AFE-B5C0-19BA573D28AC Filtro" at bounding box center [1497, 49] width 116 height 27
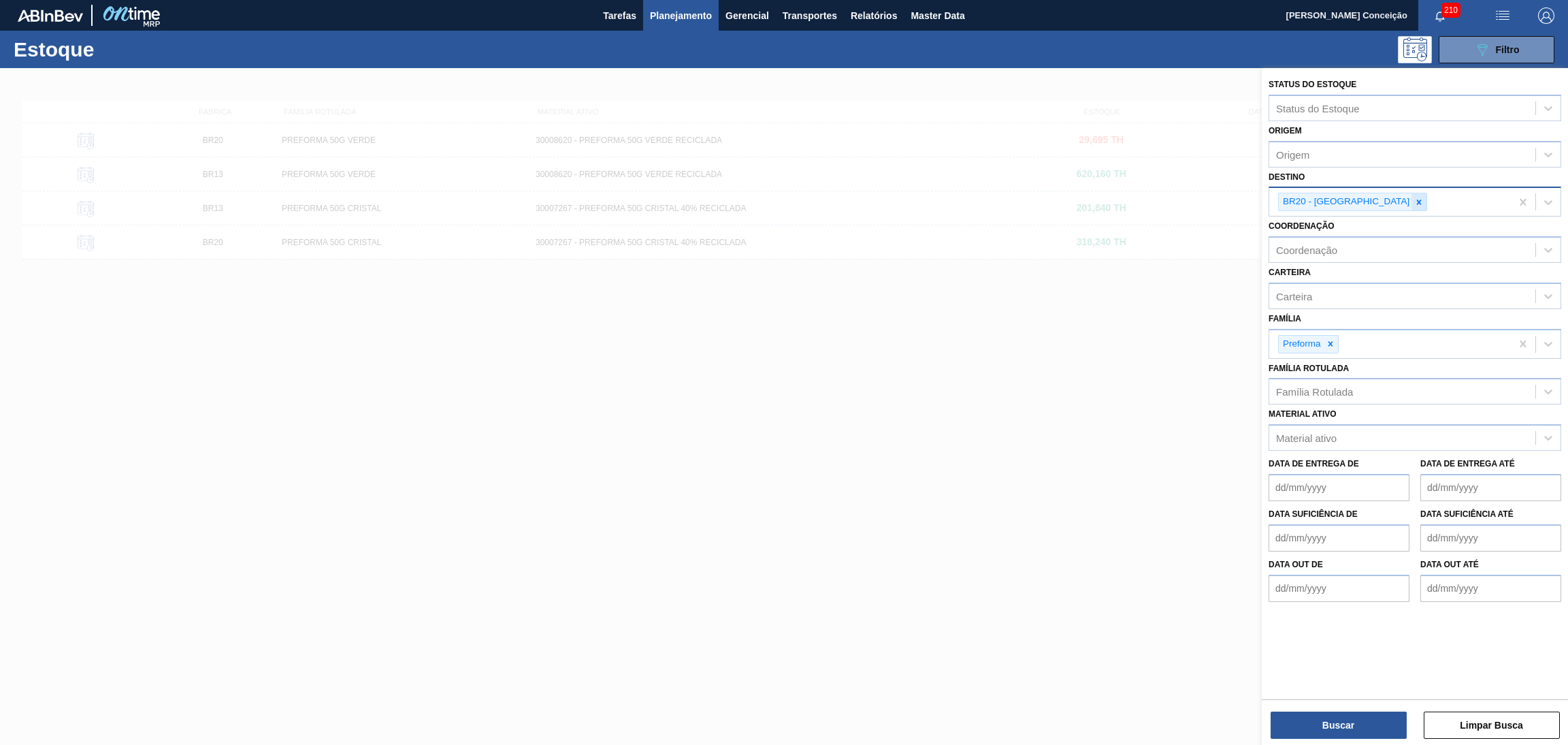
click at [1394, 201] on icon at bounding box center [1420, 202] width 10 height 10
type input "br23"
click at [1308, 661] on button "Buscar" at bounding box center [1339, 725] width 136 height 27
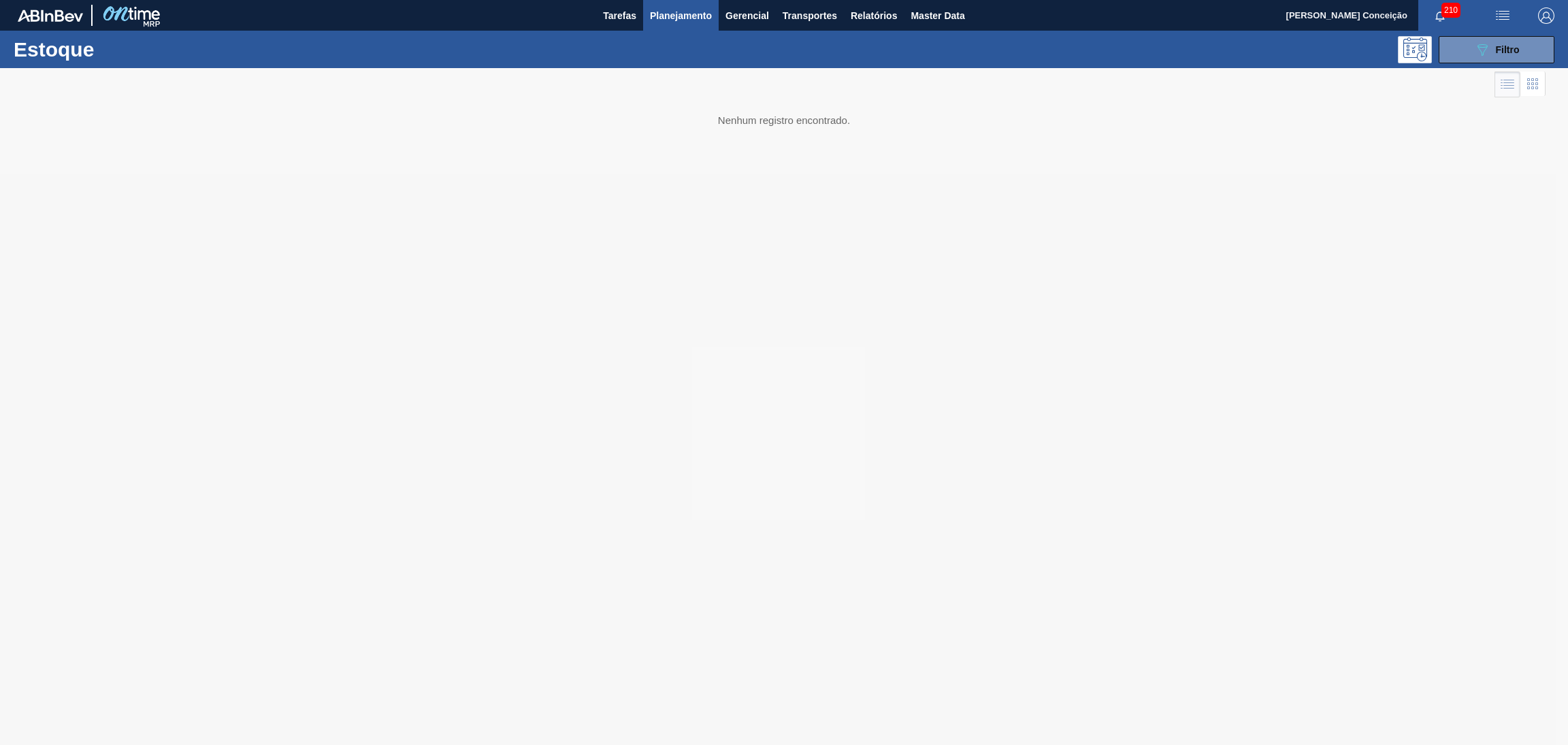
click at [288, 645] on div at bounding box center [784, 407] width 1568 height 677
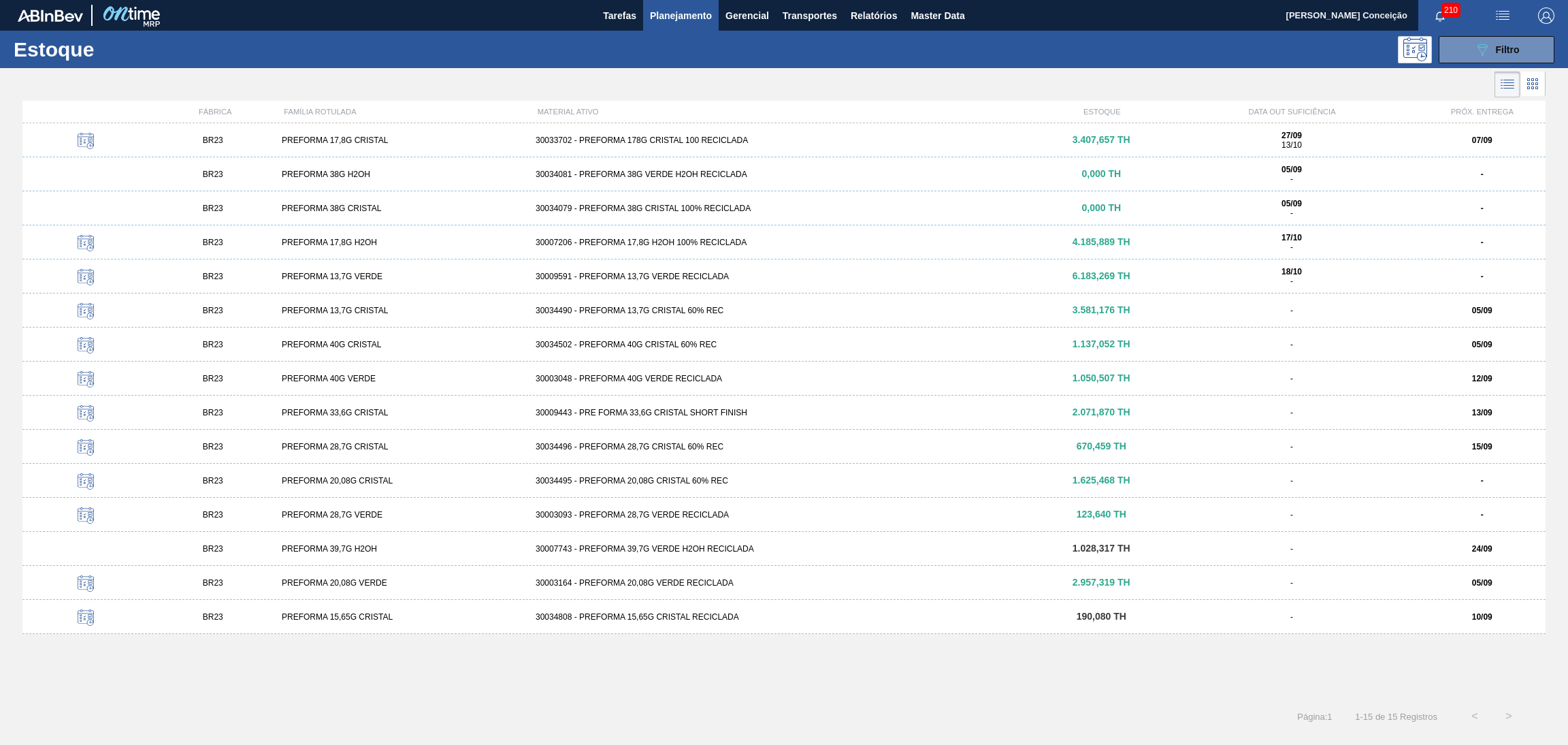
click at [631, 82] on div at bounding box center [773, 84] width 1546 height 33
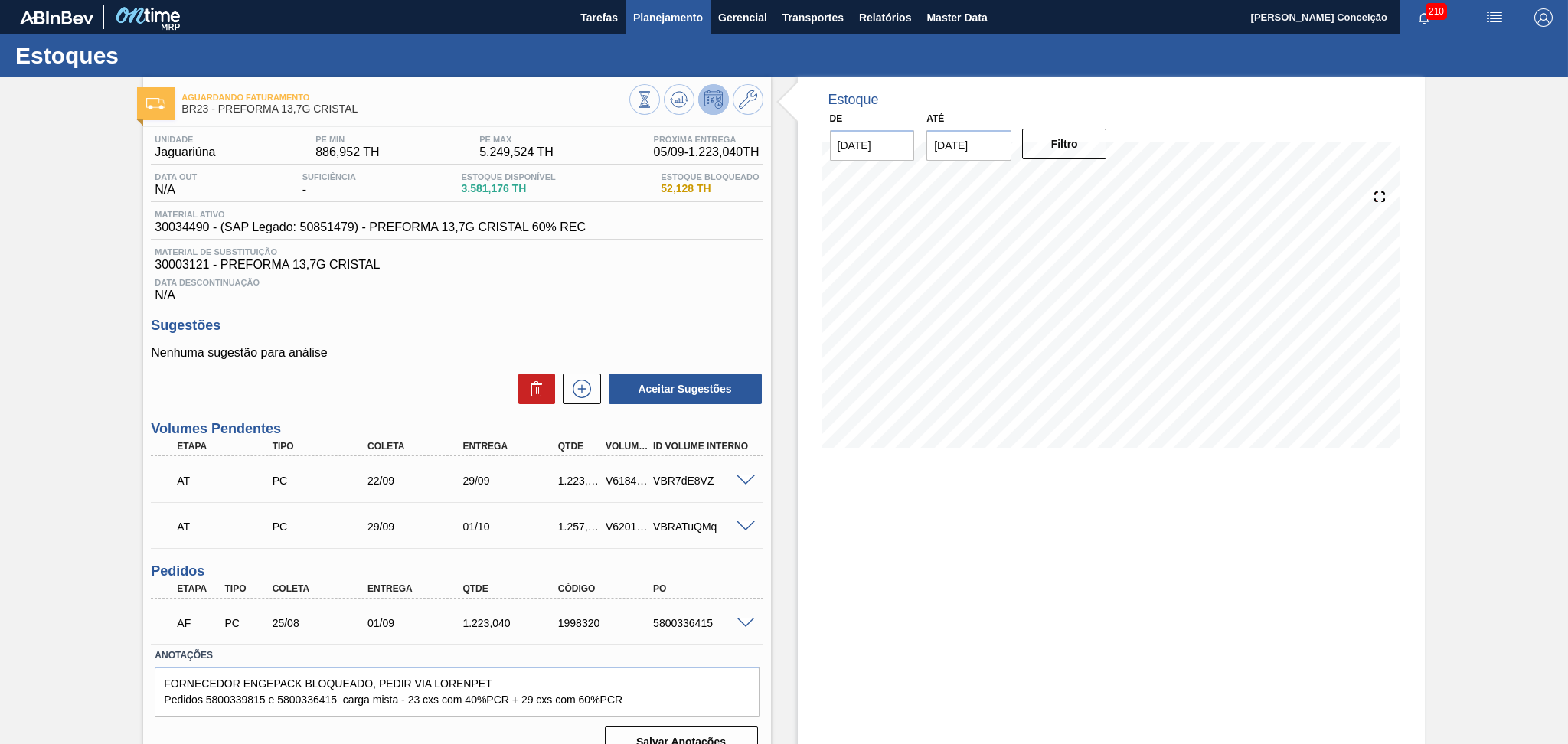
click at [676, 5] on button "Planejamento" at bounding box center [668, 17] width 85 height 34
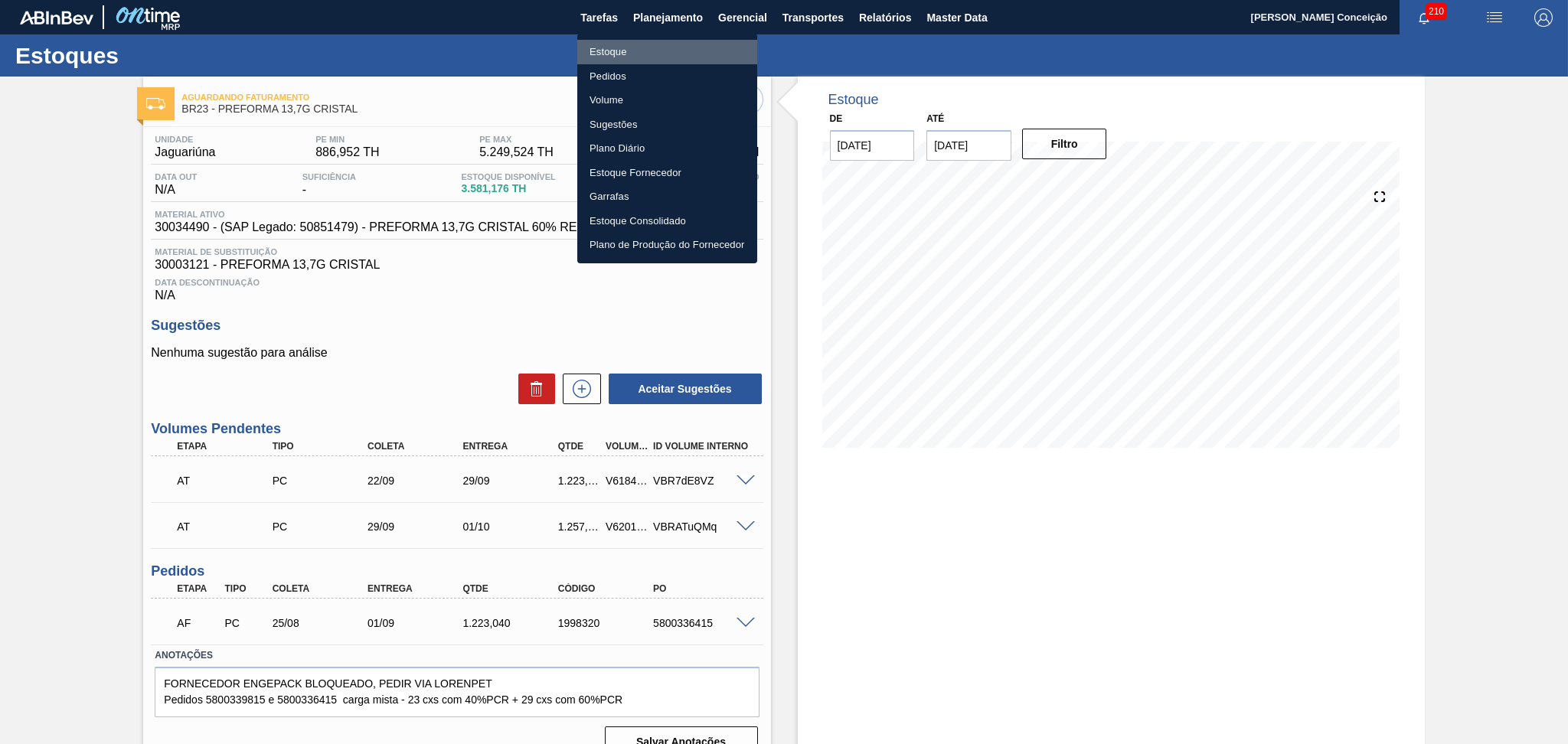
click at [623, 48] on li "Estoque" at bounding box center [667, 52] width 180 height 25
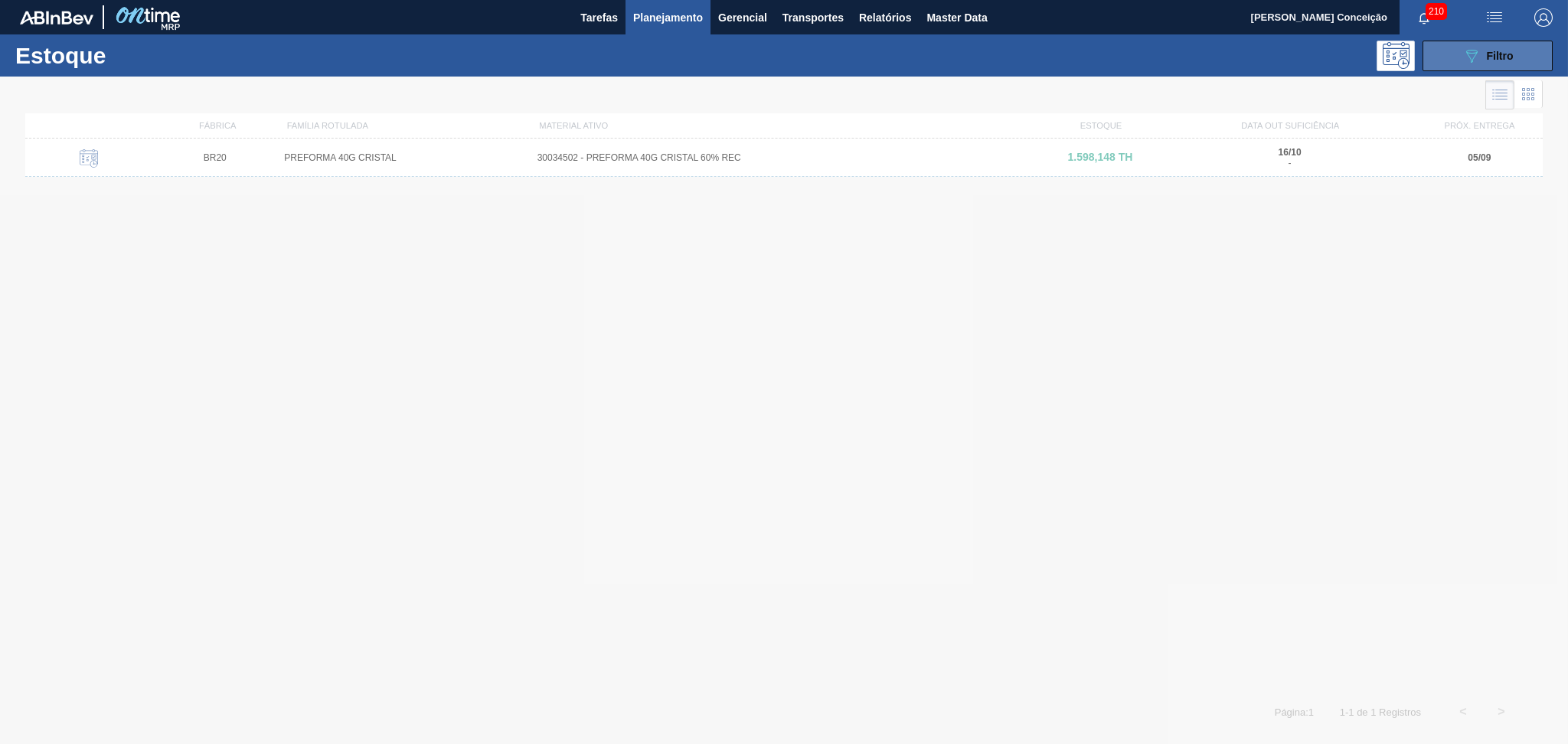
click at [1433, 60] on button "089F7B8B-B2A5-4AFE-B5C0-19BA573D28AC Filtro" at bounding box center [1487, 55] width 130 height 30
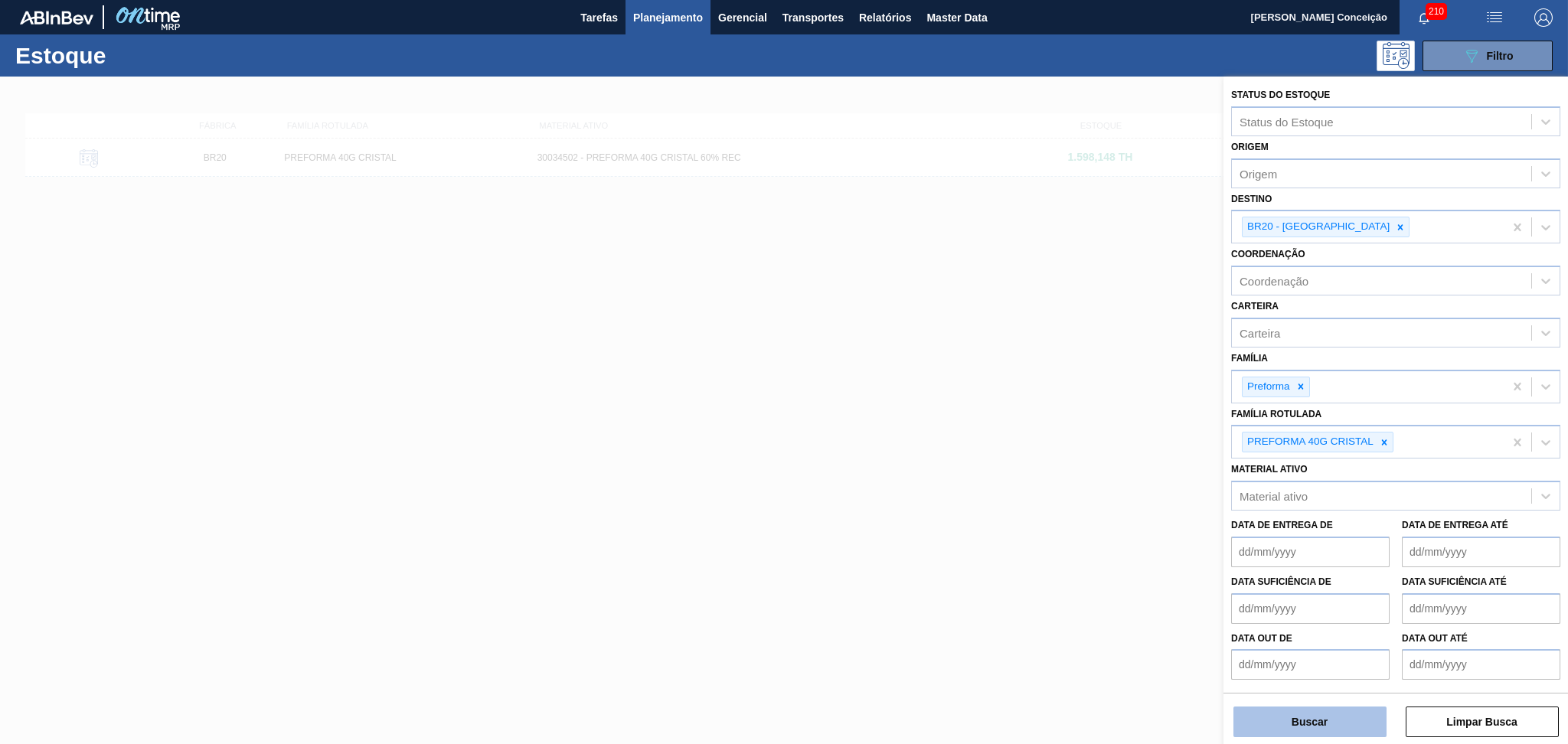
click at [1319, 713] on button "Buscar" at bounding box center [1310, 721] width 153 height 30
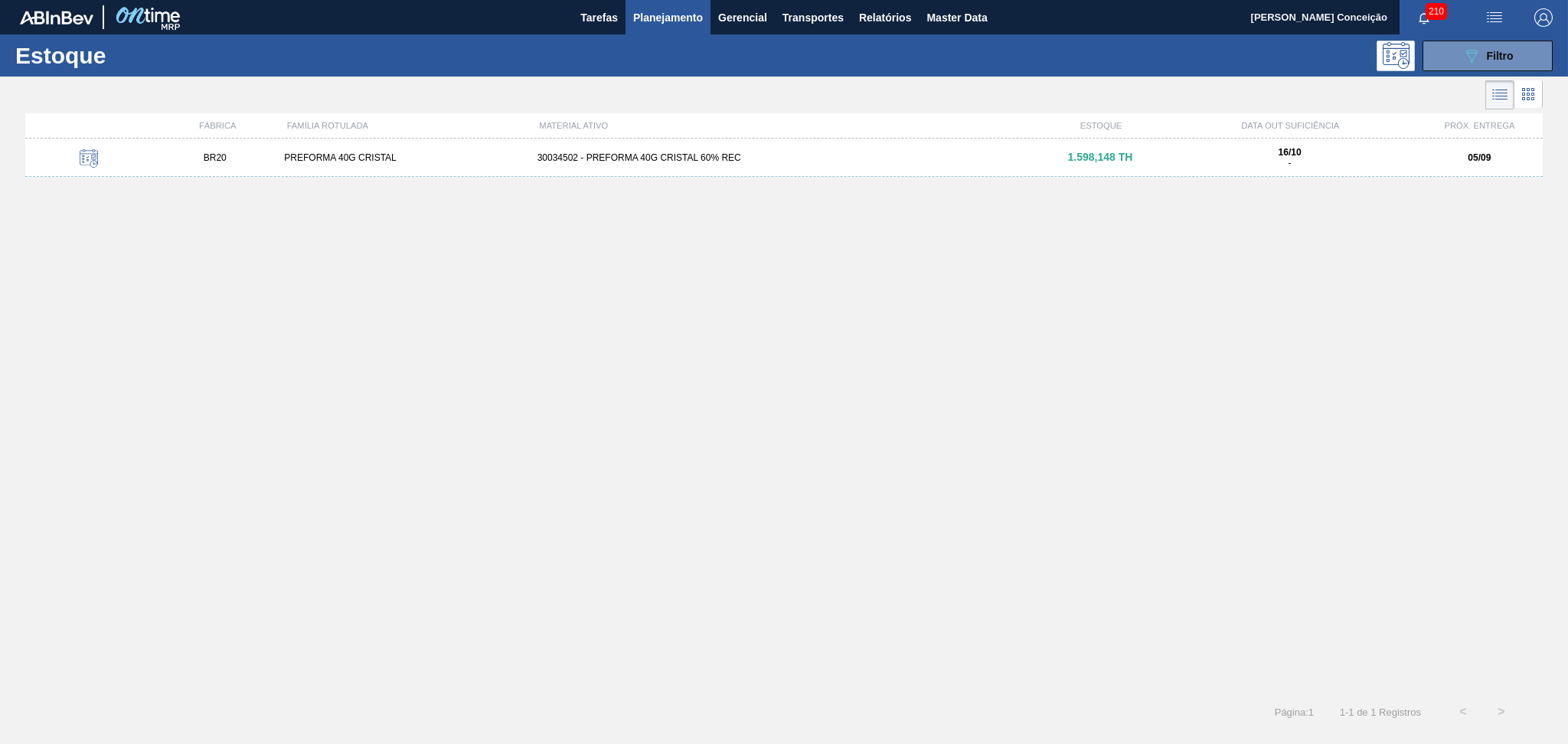
click at [631, 159] on div "30034502 - PREFORMA 40G CRISTAL 60% REC" at bounding box center [784, 157] width 506 height 11
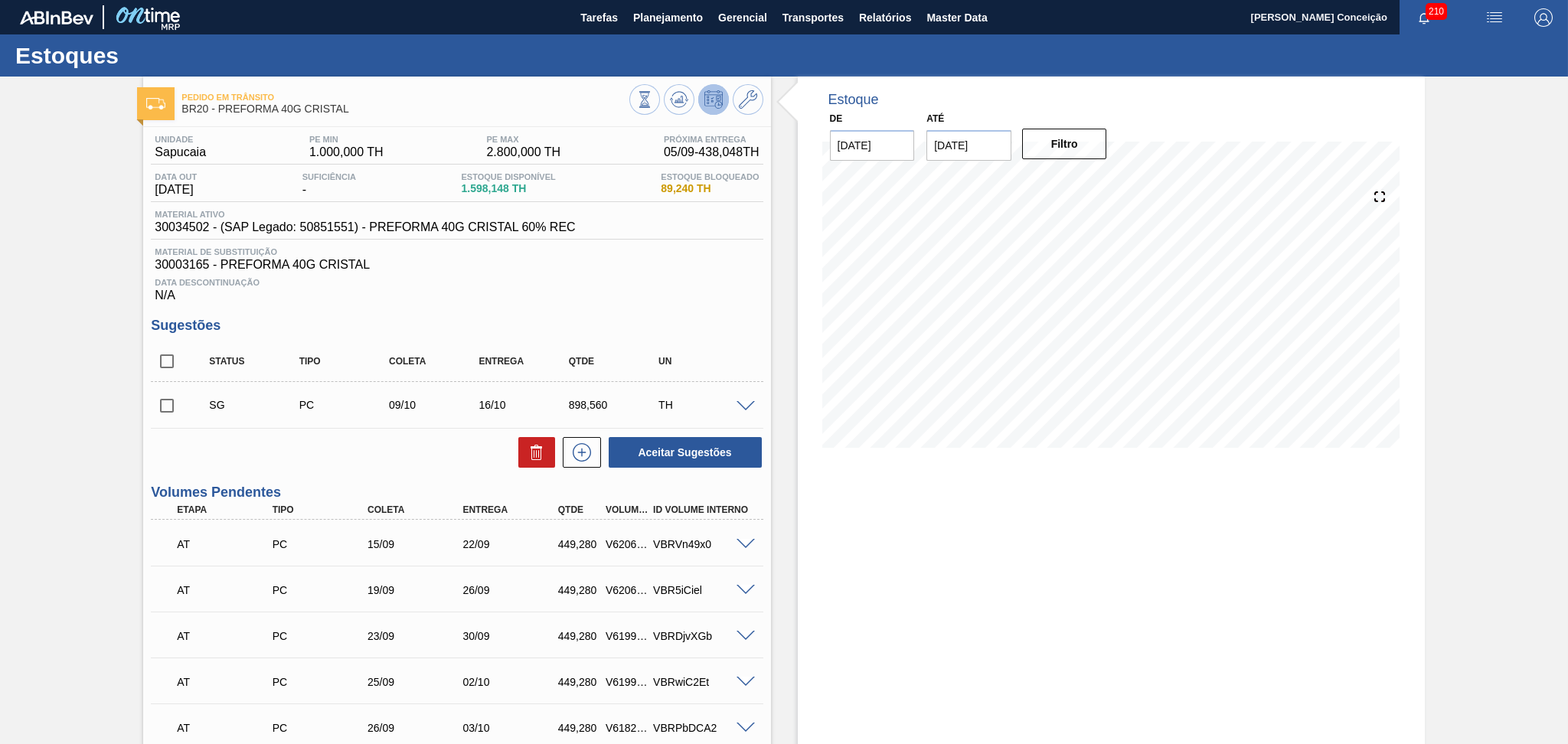
click at [966, 556] on div "Estoque De [DATE] Até [DATE] Filtro 05/09 Projeção de Estoque 2,292.444 [DOMAIN…" at bounding box center [1111, 638] width 627 height 1124
click at [679, 102] on icon at bounding box center [678, 99] width 10 height 6
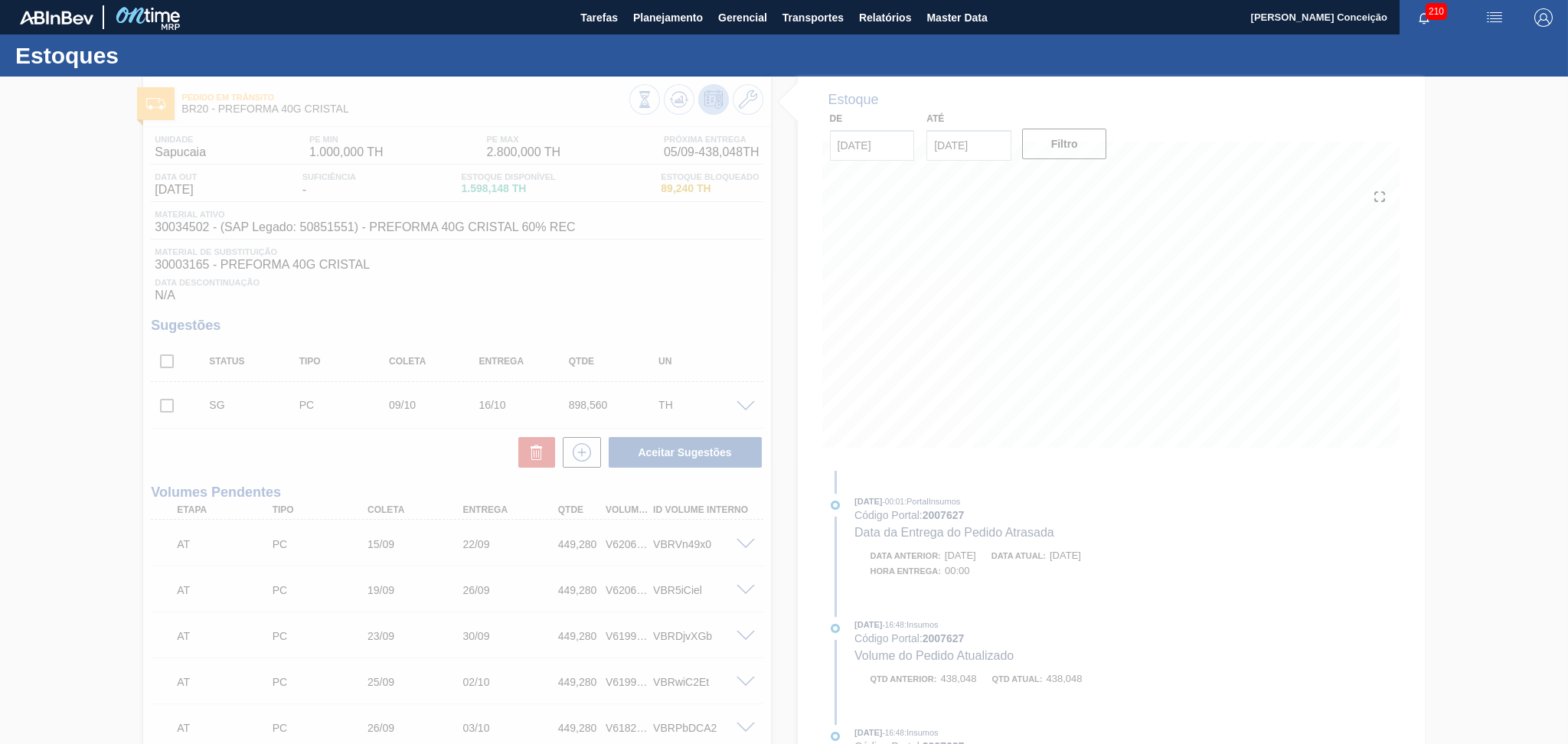
click at [822, 494] on div at bounding box center [784, 410] width 1568 height 668
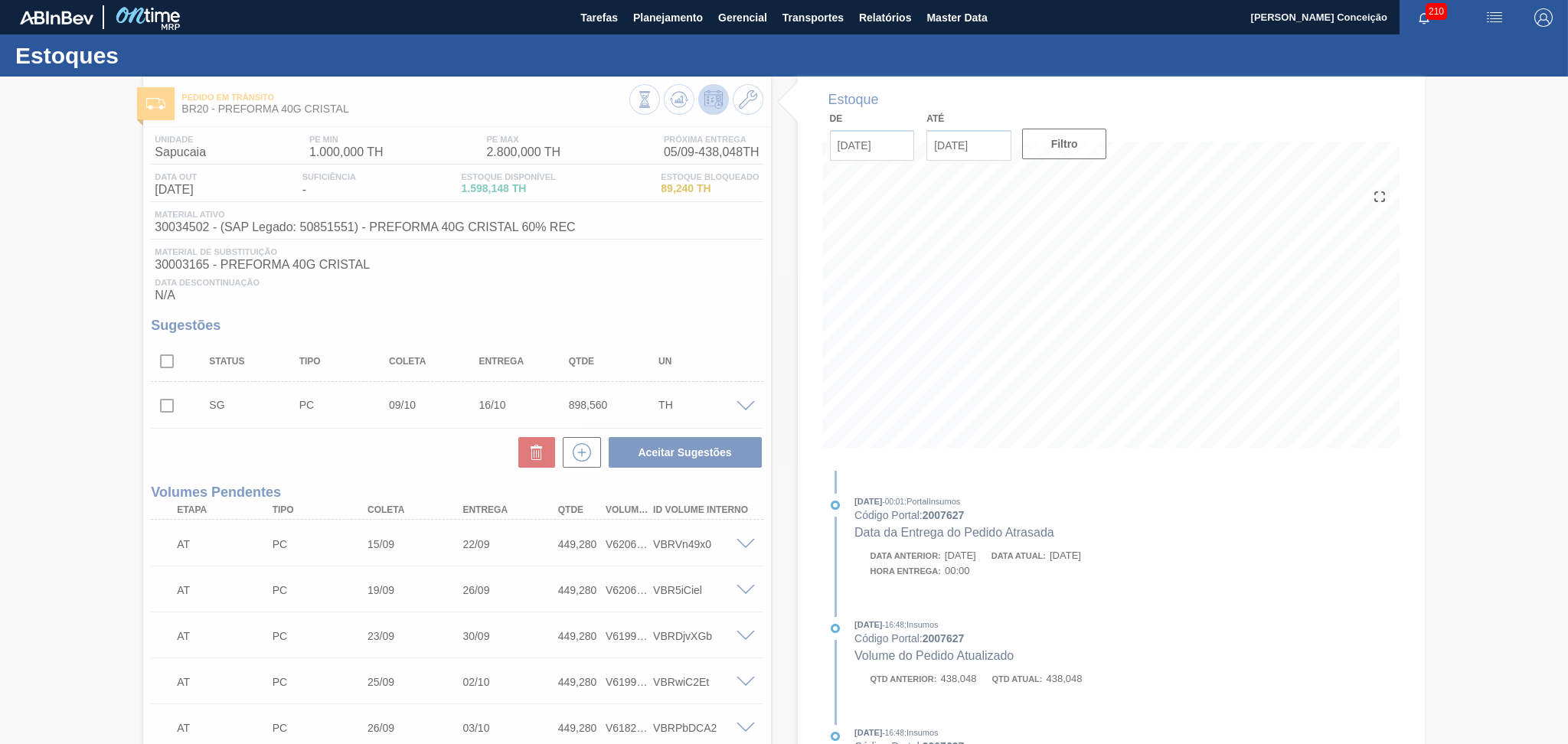
click at [800, 454] on div at bounding box center [784, 410] width 1568 height 668
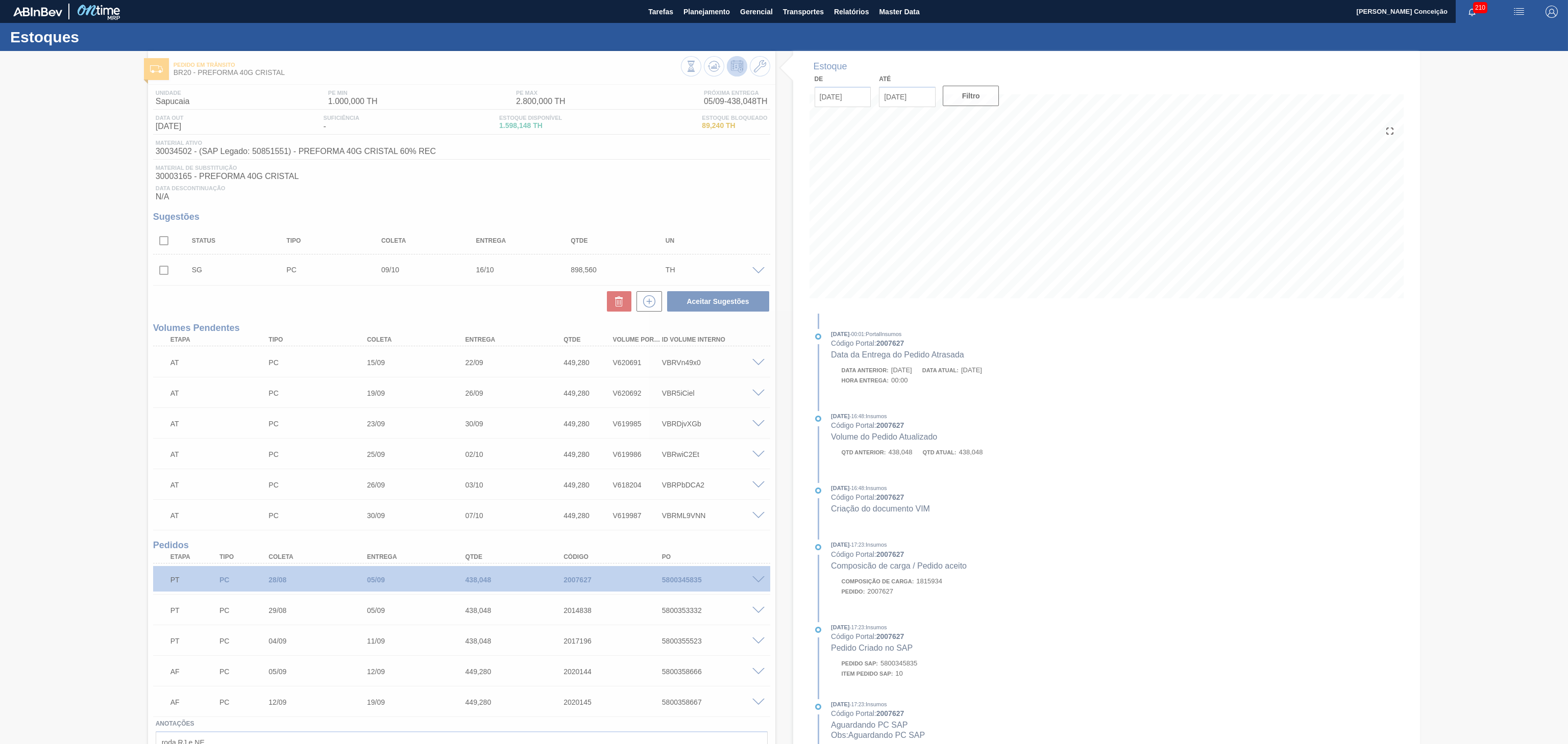
click at [1045, 490] on div at bounding box center [784, 397] width 1568 height 693
click at [1045, 475] on div at bounding box center [784, 397] width 1568 height 693
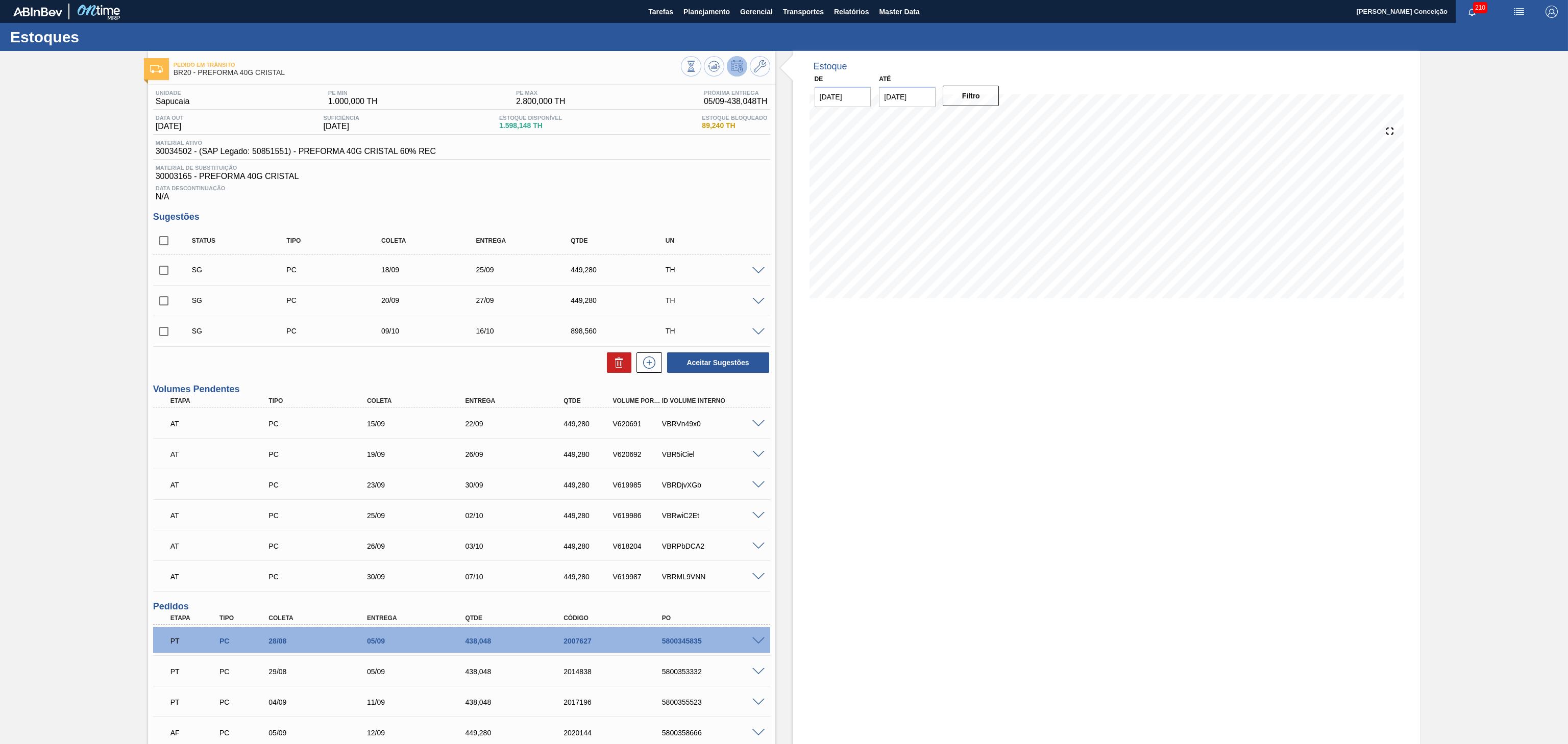
click at [1045, 454] on div "Pedido em Trânsito BR20 - PREFORMA 40G CRISTAL Unidade Sapucaia PE MIN 1.000,00…" at bounding box center [784, 456] width 1568 height 810
click at [161, 242] on input "checkbox" at bounding box center [163, 241] width 21 height 21
checkbox input "true"
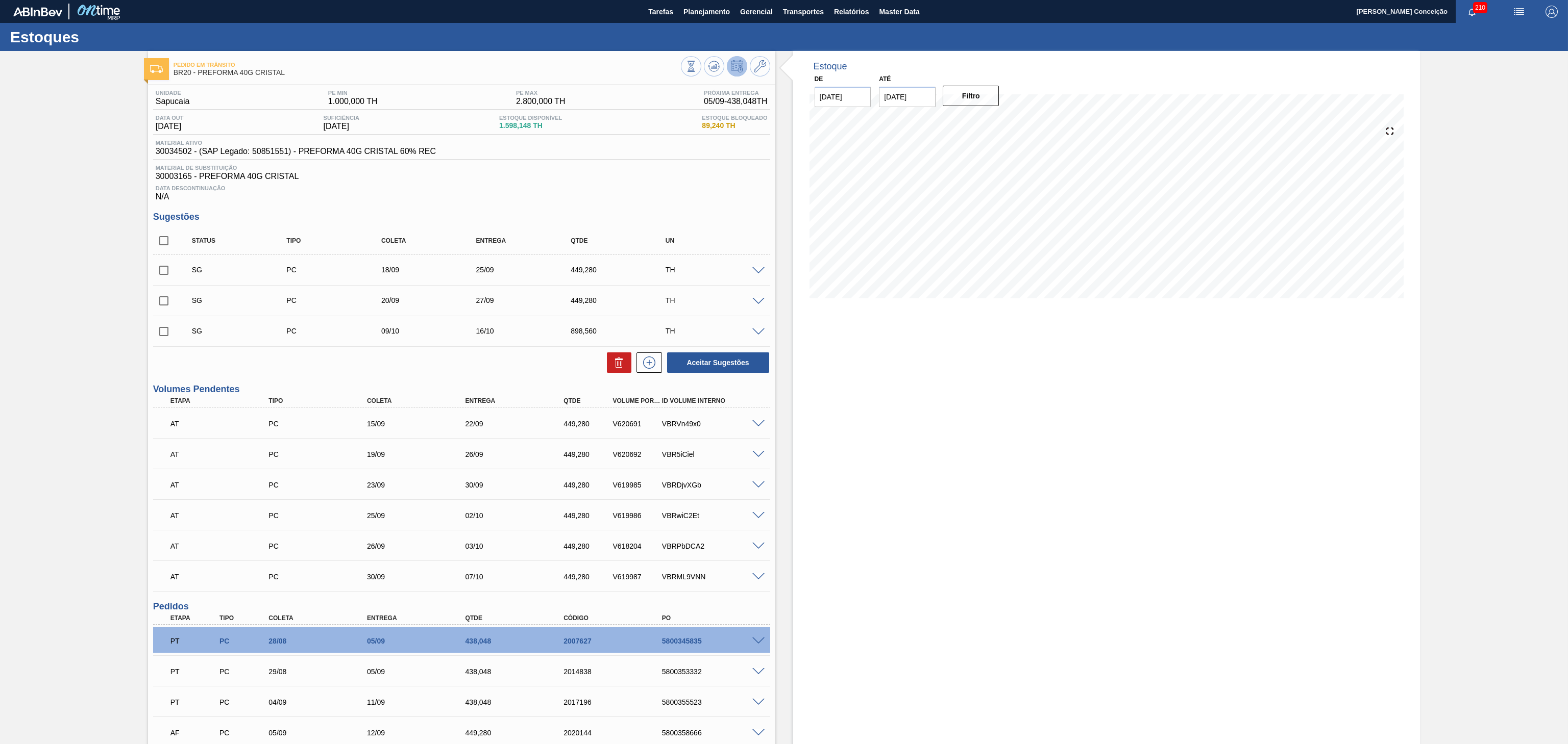
checkbox input "true"
click at [613, 362] on icon at bounding box center [619, 363] width 12 height 12
checkbox input "false"
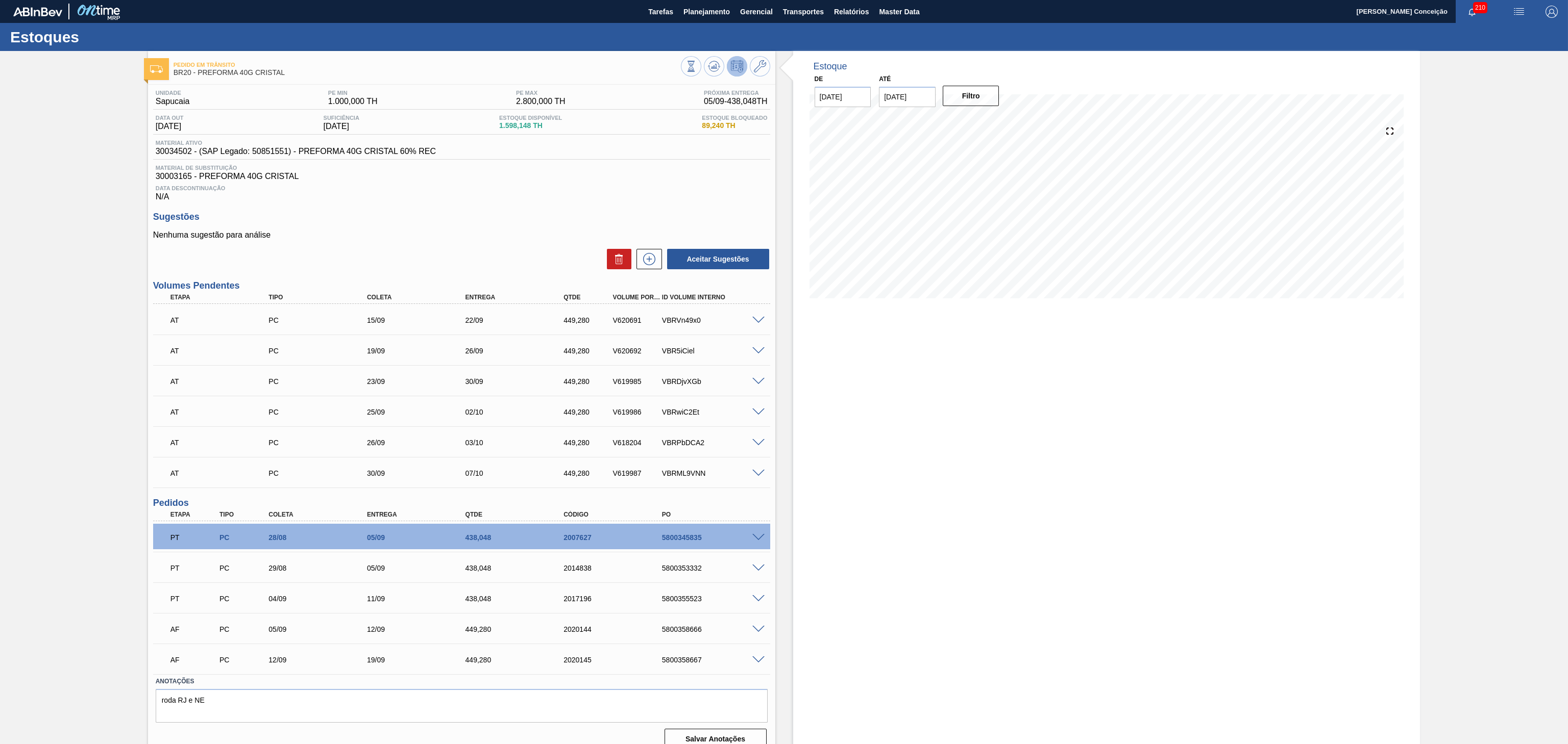
click at [1045, 495] on div "Estoque De [DATE] Até [DATE] Filtro 07/10 Projeção de Estoque 1,513.536 [DOMAIN…" at bounding box center [1106, 405] width 627 height 707
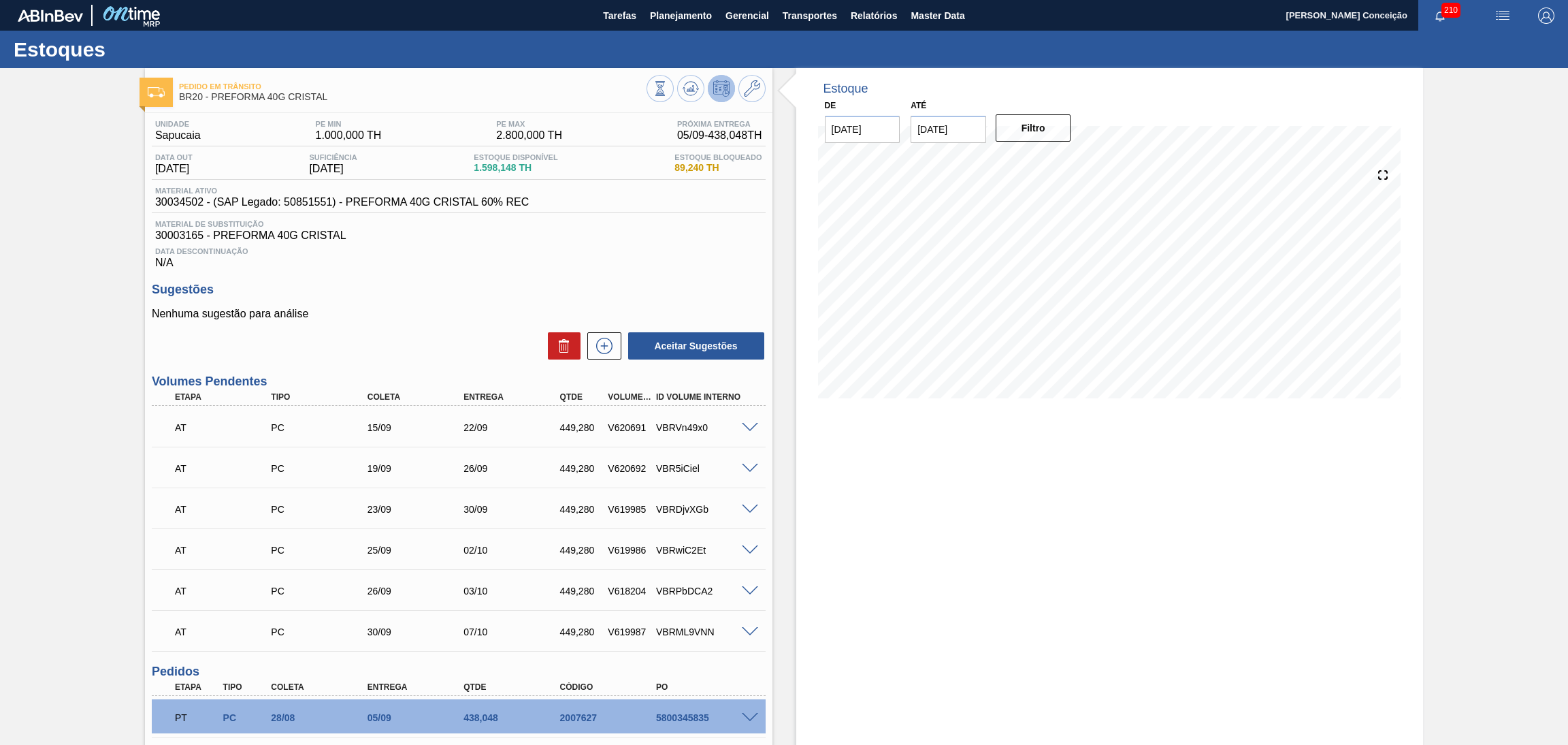
click at [986, 493] on div "Estoque De [DATE] Até [DATE] Filtro 03/10 Projeção de Estoque 1,505.448 [DOMAIN…" at bounding box center [1110, 540] width 628 height 944
click at [690, 98] on button at bounding box center [691, 88] width 27 height 27
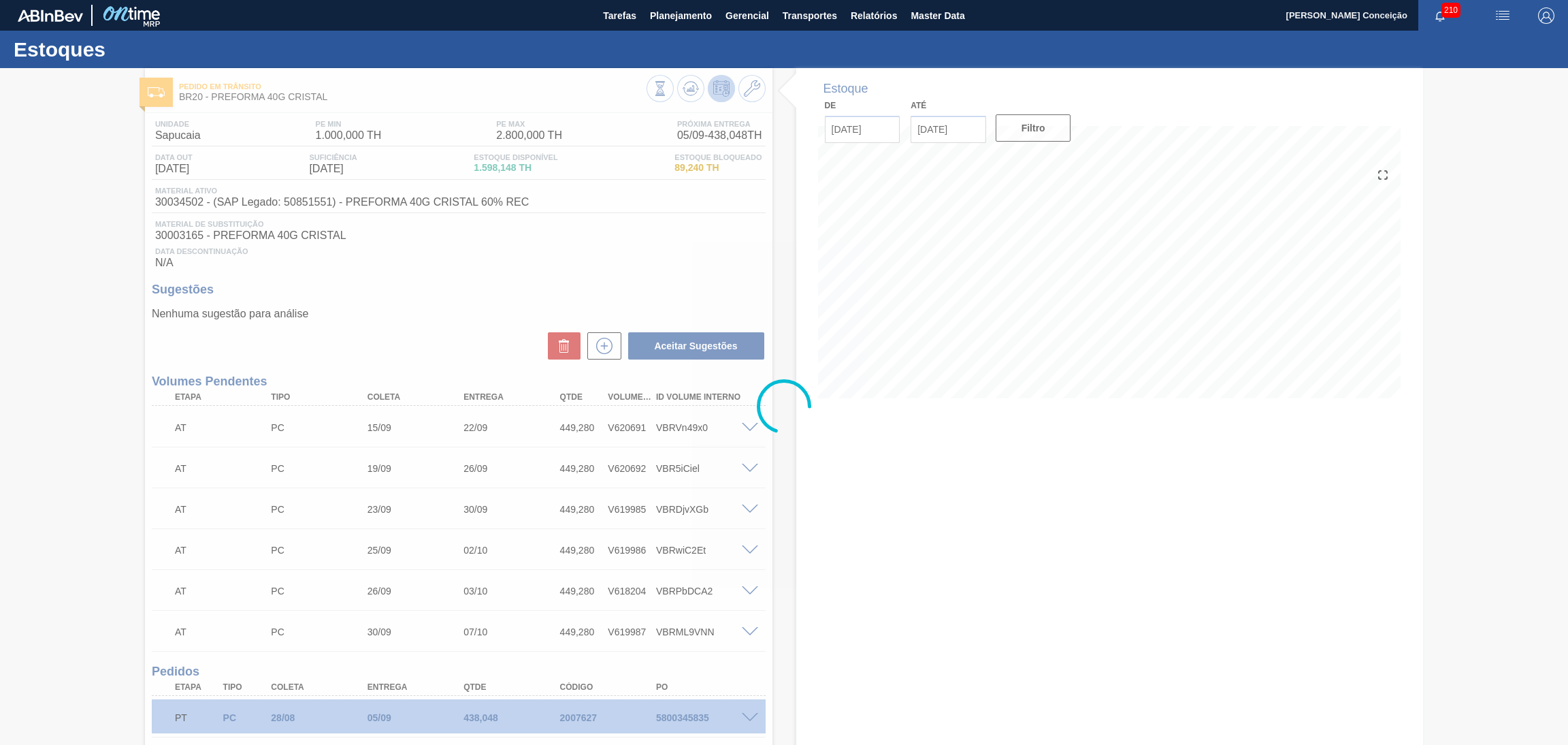
click at [850, 539] on div at bounding box center [784, 407] width 1568 height 677
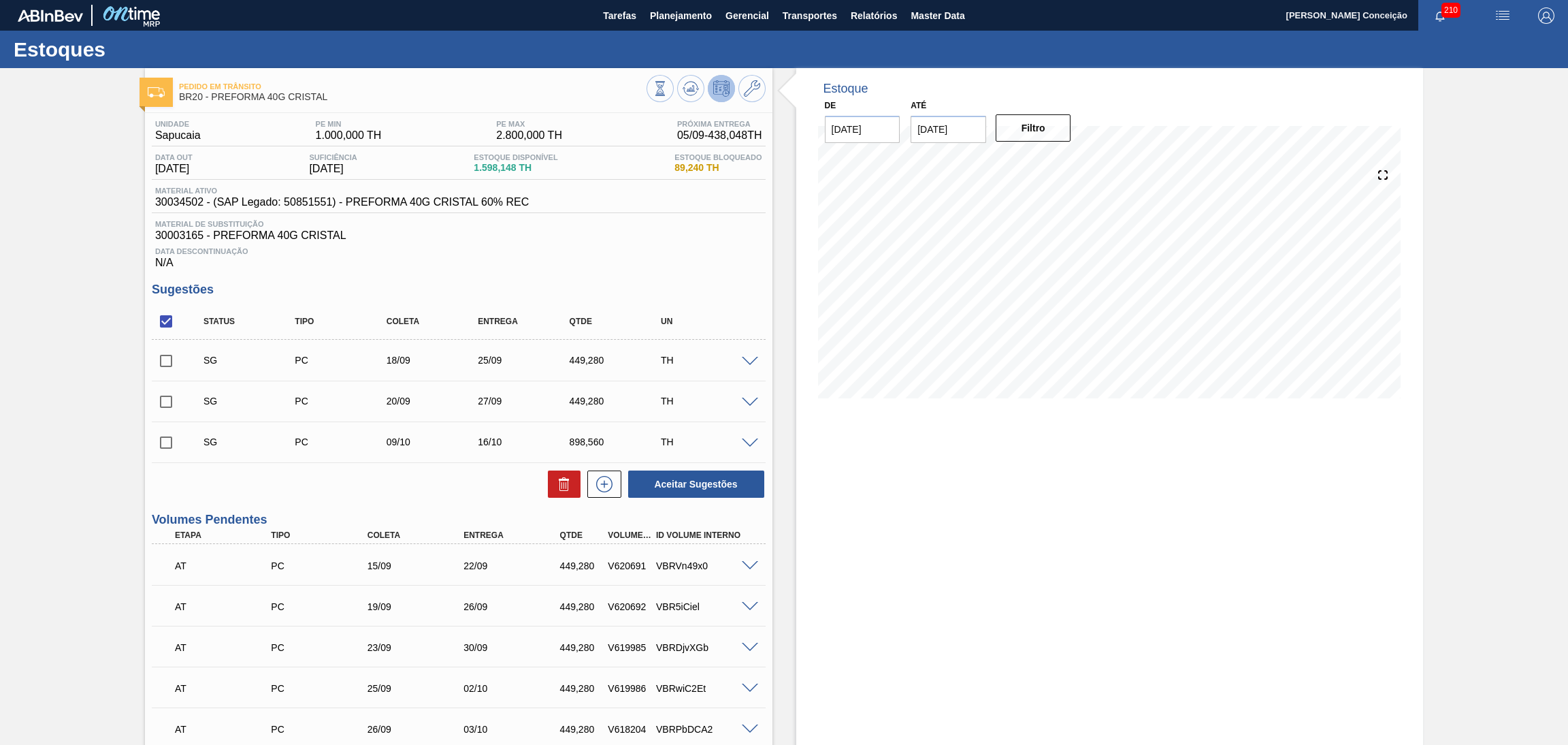
click at [161, 316] on input "checkbox" at bounding box center [165, 321] width 29 height 29
click at [164, 318] on input "checkbox" at bounding box center [165, 321] width 29 height 29
checkbox input "true"
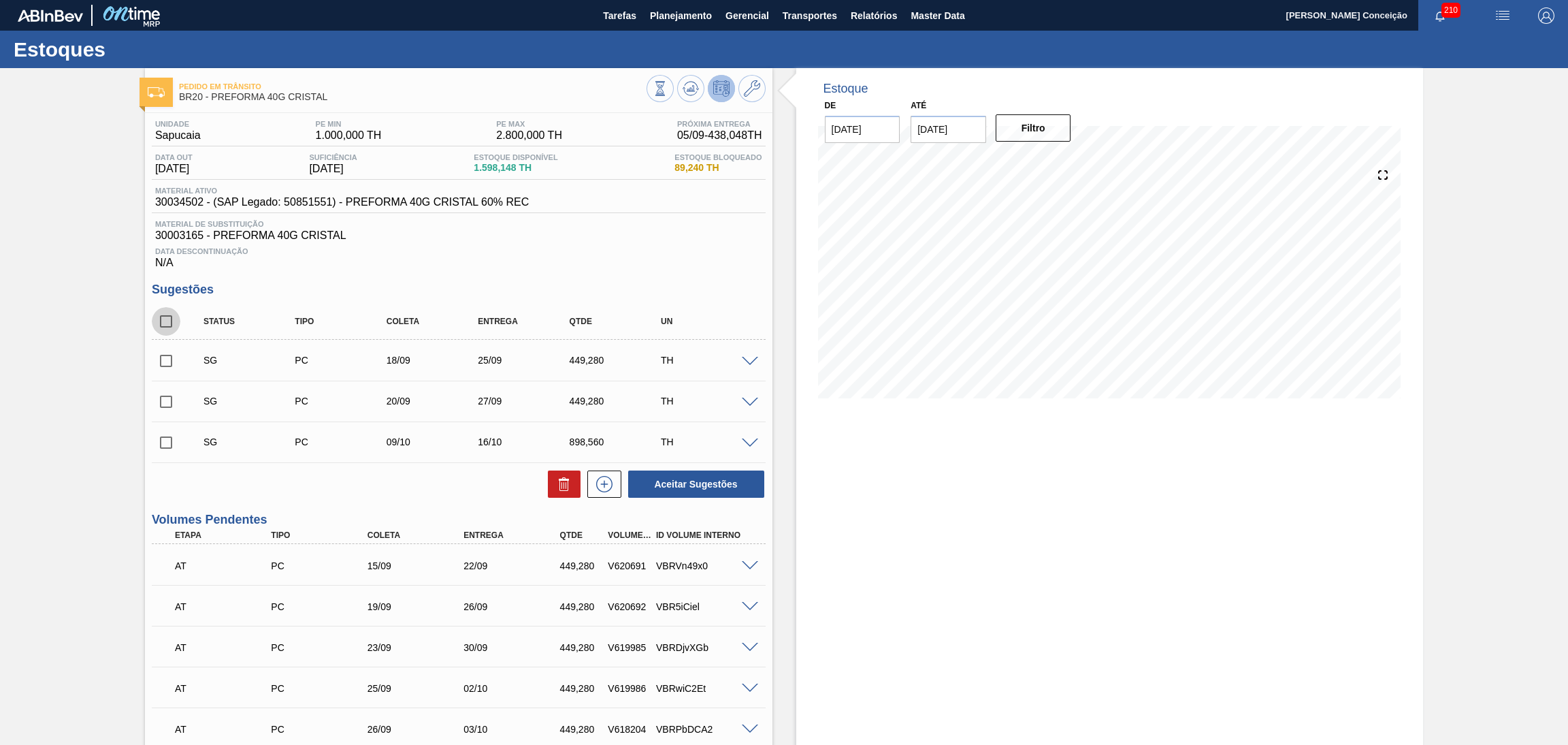
checkbox input "true"
click at [565, 490] on icon at bounding box center [564, 486] width 9 height 10
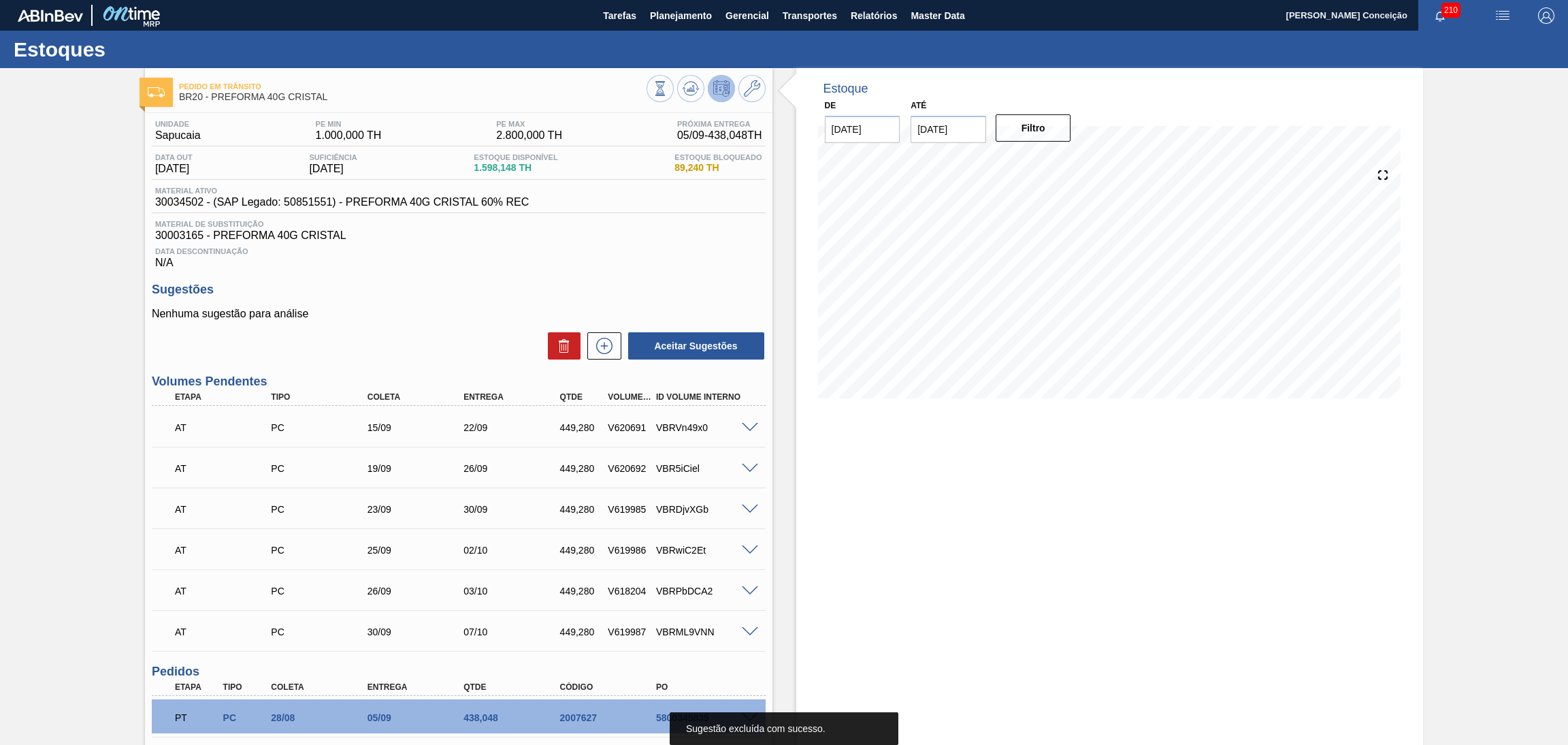
click at [470, 316] on p "Nenhuma sugestão para análise" at bounding box center [458, 314] width 614 height 12
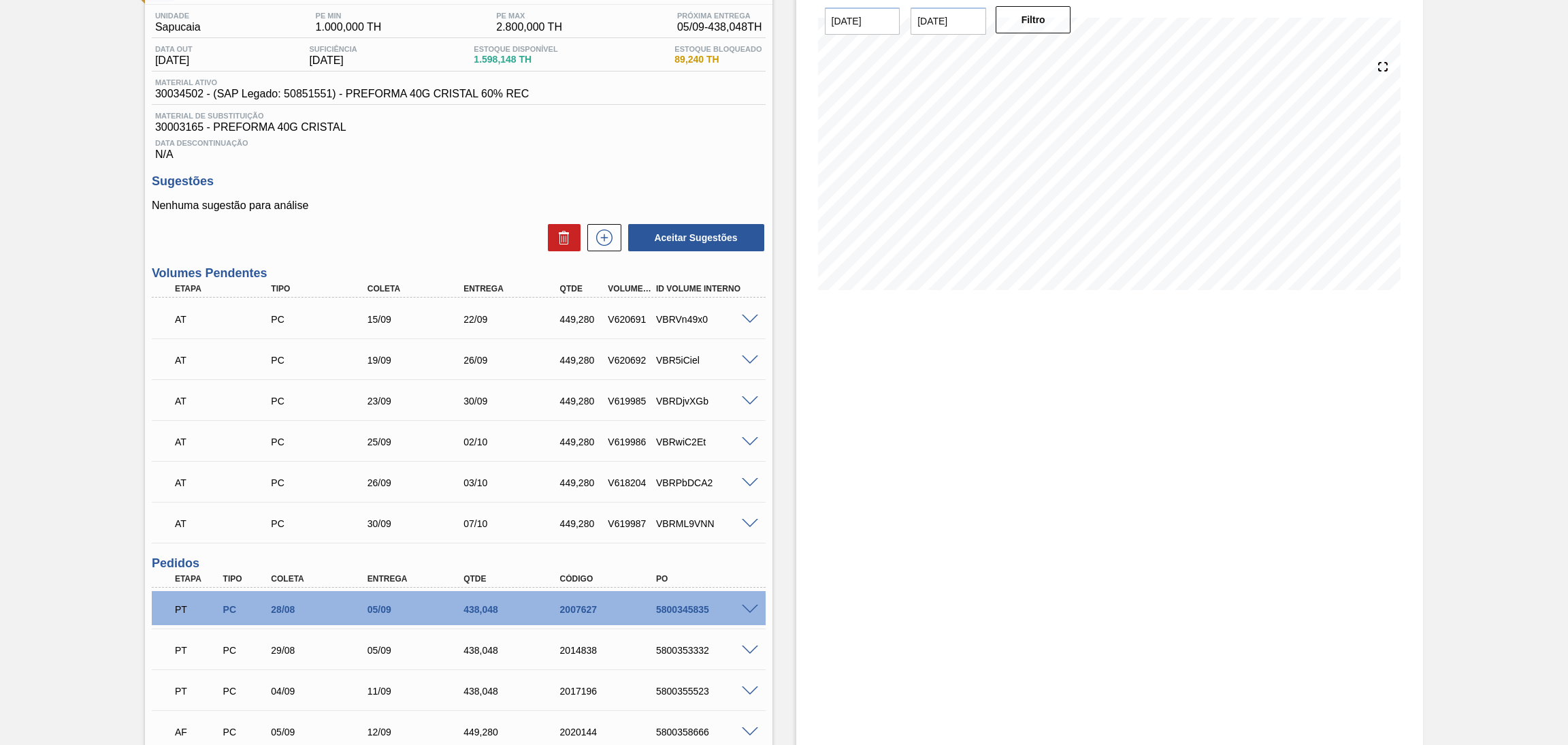
scroll to position [204, 0]
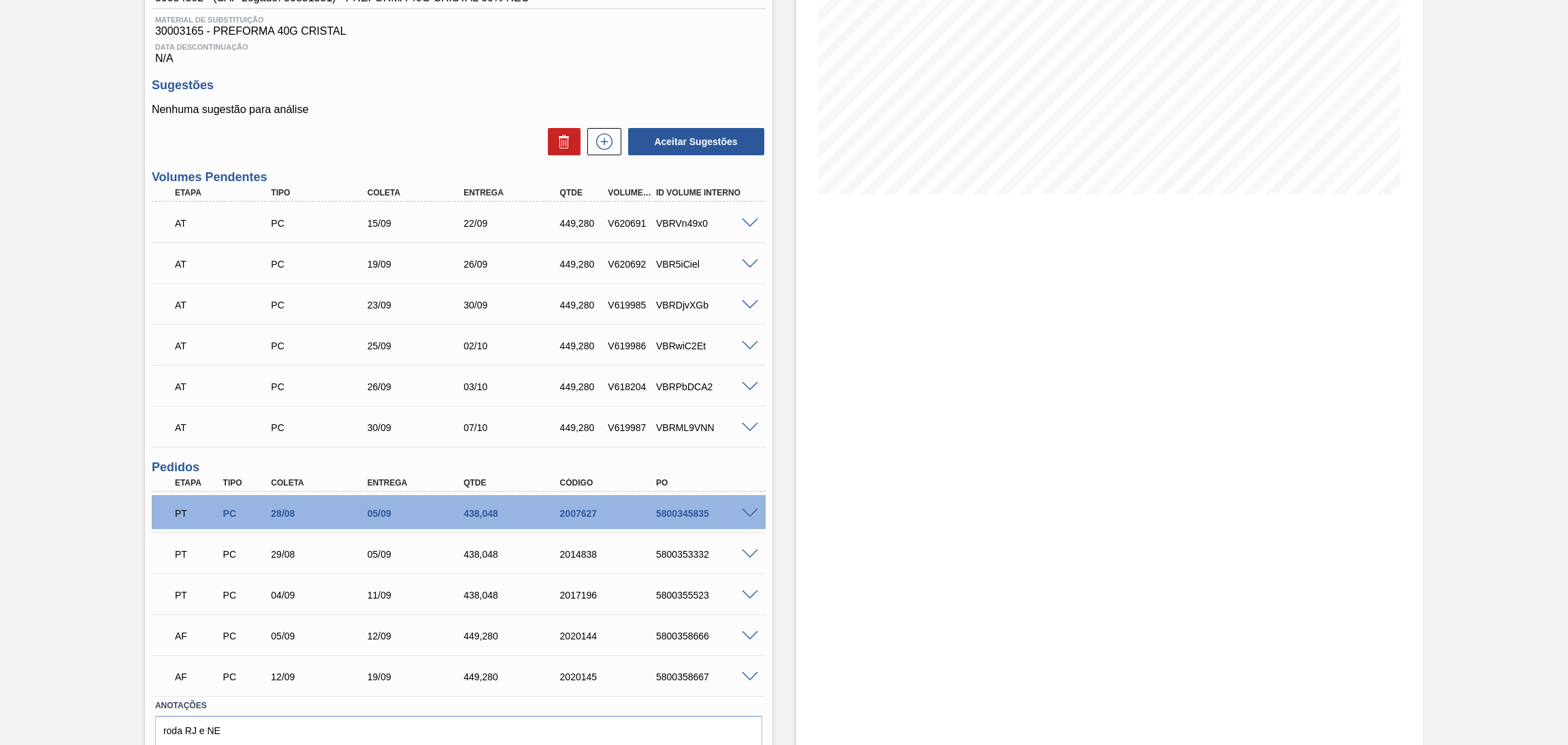
click at [1040, 661] on div "Estoque De [DATE] Até [DATE] Filtro" at bounding box center [1110, 336] width 628 height 944
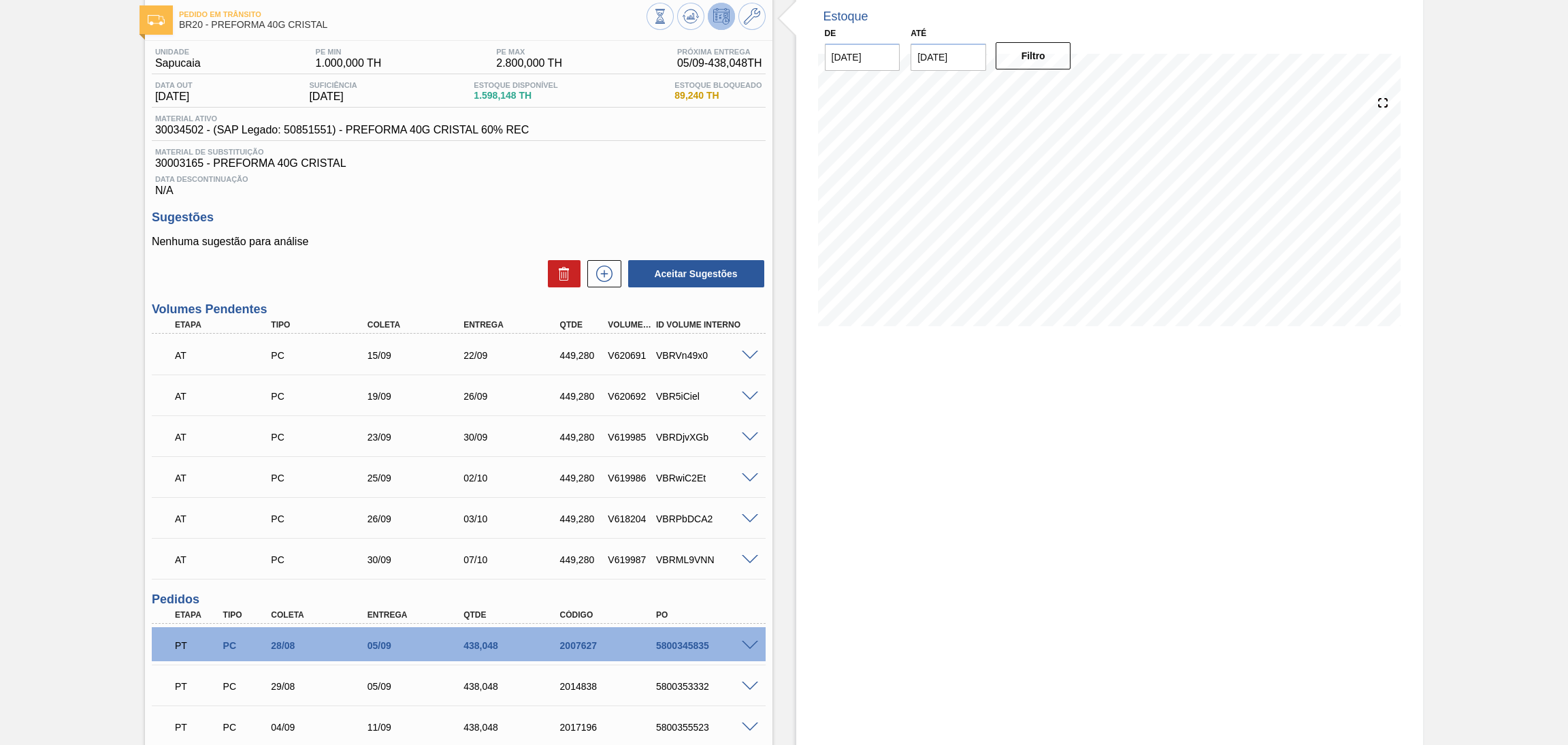
scroll to position [0, 0]
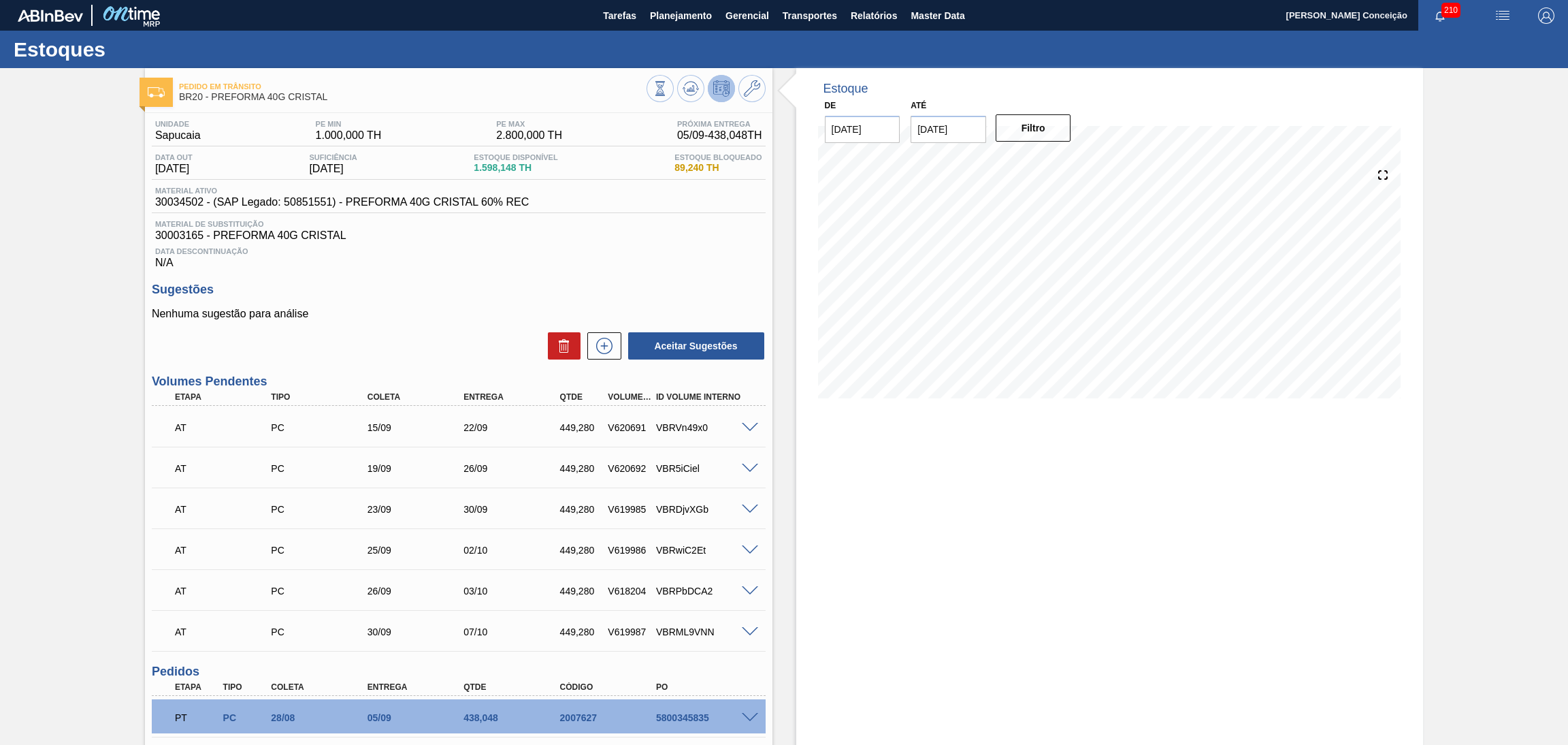
click at [976, 561] on div "Estoque De [DATE] Até [DATE] Filtro 26/09 Projeção de Estoque 1,385.94 [DOMAIN_…" at bounding box center [1110, 540] width 628 height 944
click at [471, 322] on div "Nenhuma sugestão para análise Aceitar Sugestões" at bounding box center [458, 334] width 614 height 53
click at [687, 4] on button "Planejamento" at bounding box center [681, 15] width 75 height 30
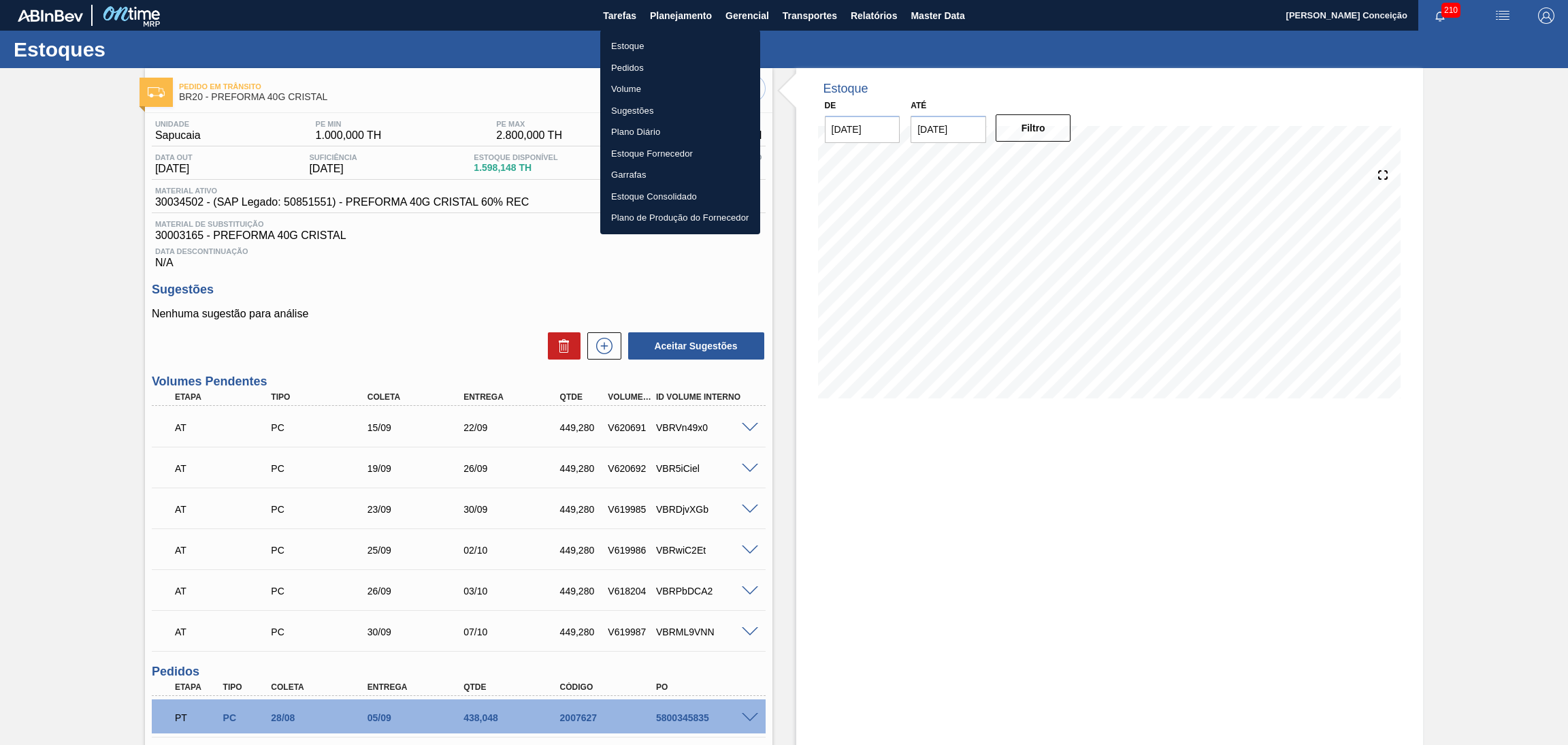
drag, startPoint x: 687, startPoint y: 4, endPoint x: 669, endPoint y: 70, distance: 68.4
click at [673, 57] on div "Estoque Pedidos Volume Sugestões Plano Diário Estoque Fornecedor Garrafas Estoq…" at bounding box center [784, 372] width 1568 height 745
click at [636, 49] on li "Estoque" at bounding box center [680, 46] width 160 height 22
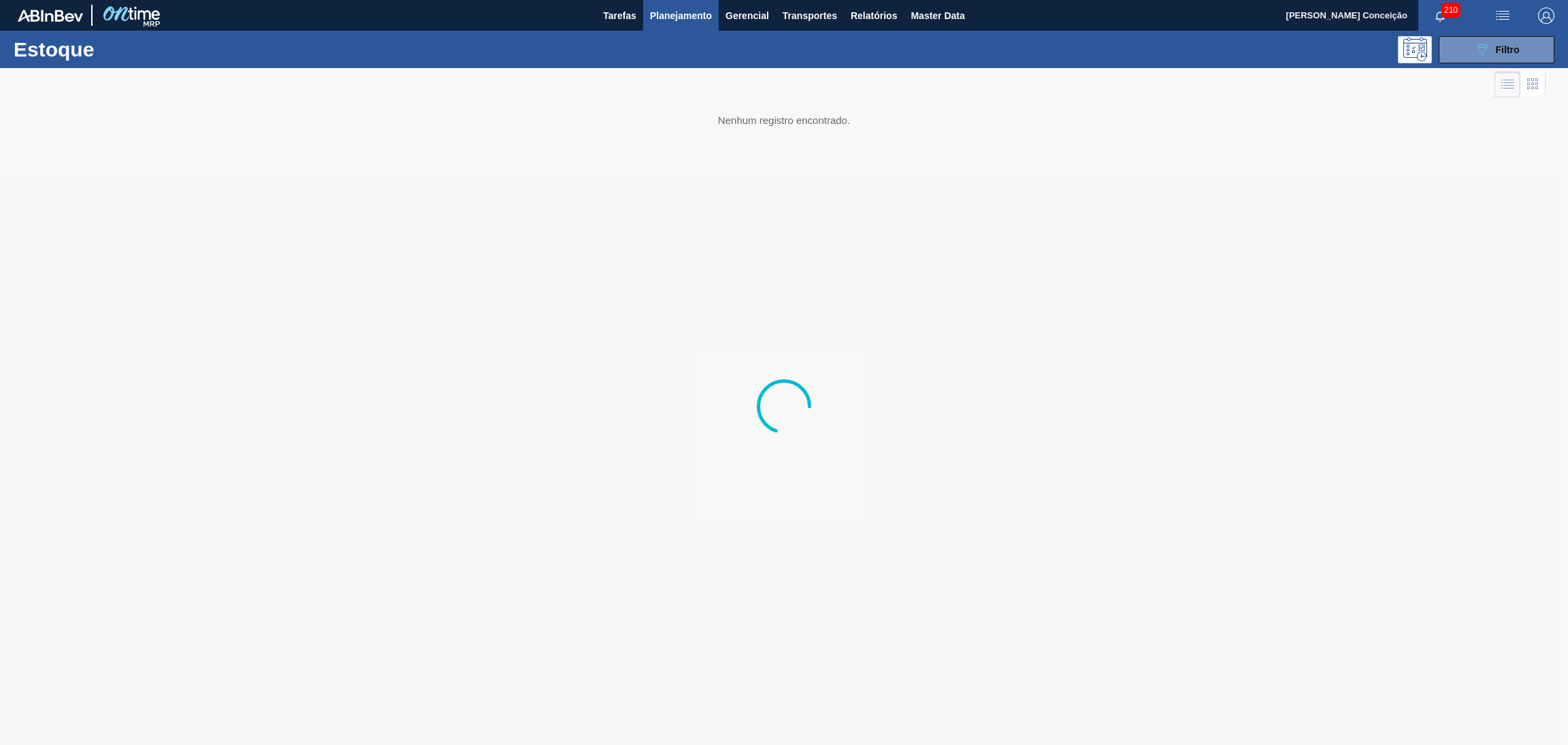
click at [636, 49] on li "Estoque" at bounding box center [680, 48] width 120 height 12
drag, startPoint x: 968, startPoint y: 409, endPoint x: 949, endPoint y: 457, distance: 51.6
click at [966, 425] on div at bounding box center [784, 407] width 1568 height 677
drag, startPoint x: 949, startPoint y: 457, endPoint x: 943, endPoint y: 461, distance: 7.2
click at [943, 461] on div at bounding box center [784, 407] width 1568 height 677
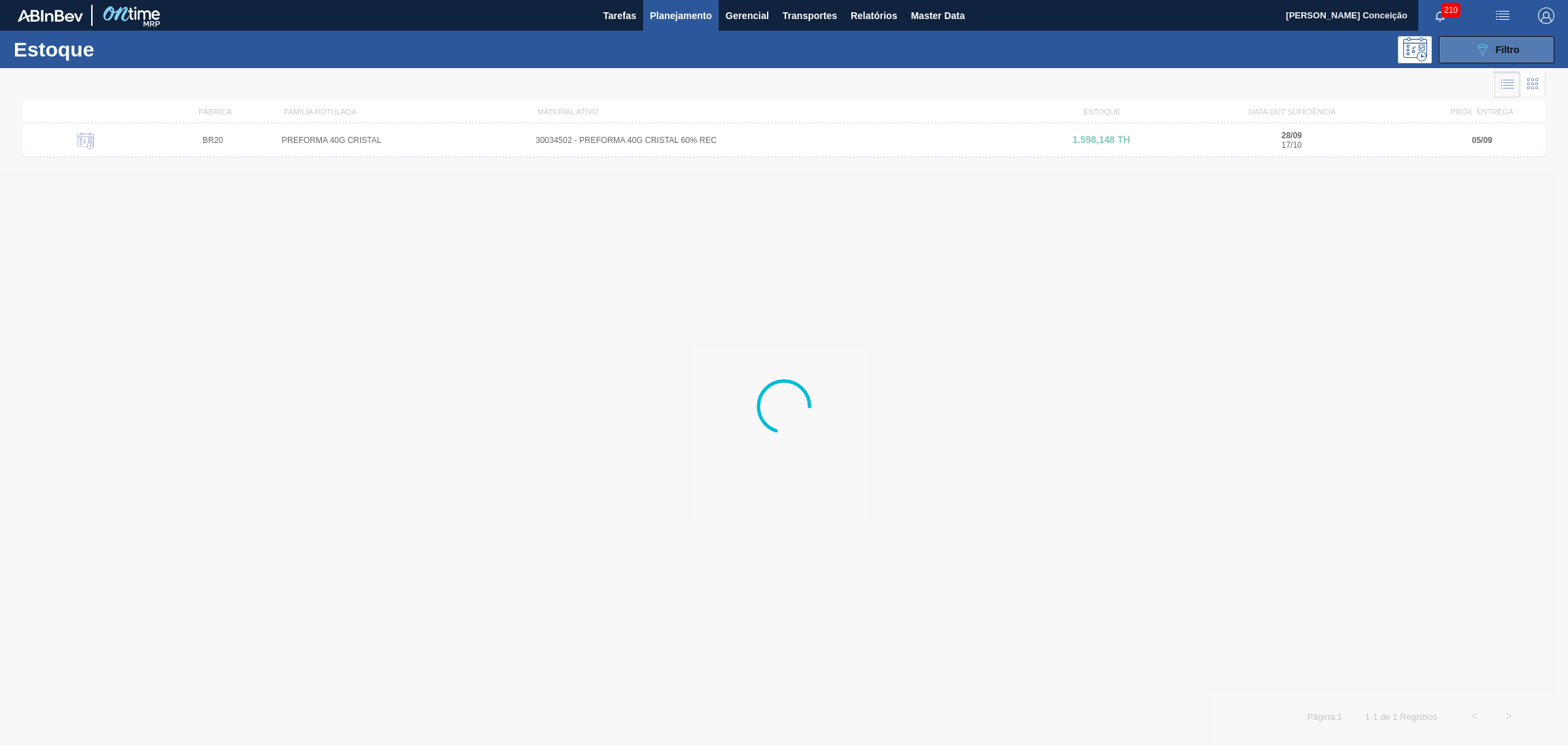
click at [1394, 62] on button "089F7B8B-B2A5-4AFE-B5C0-19BA573D28AC Filtro" at bounding box center [1497, 49] width 116 height 27
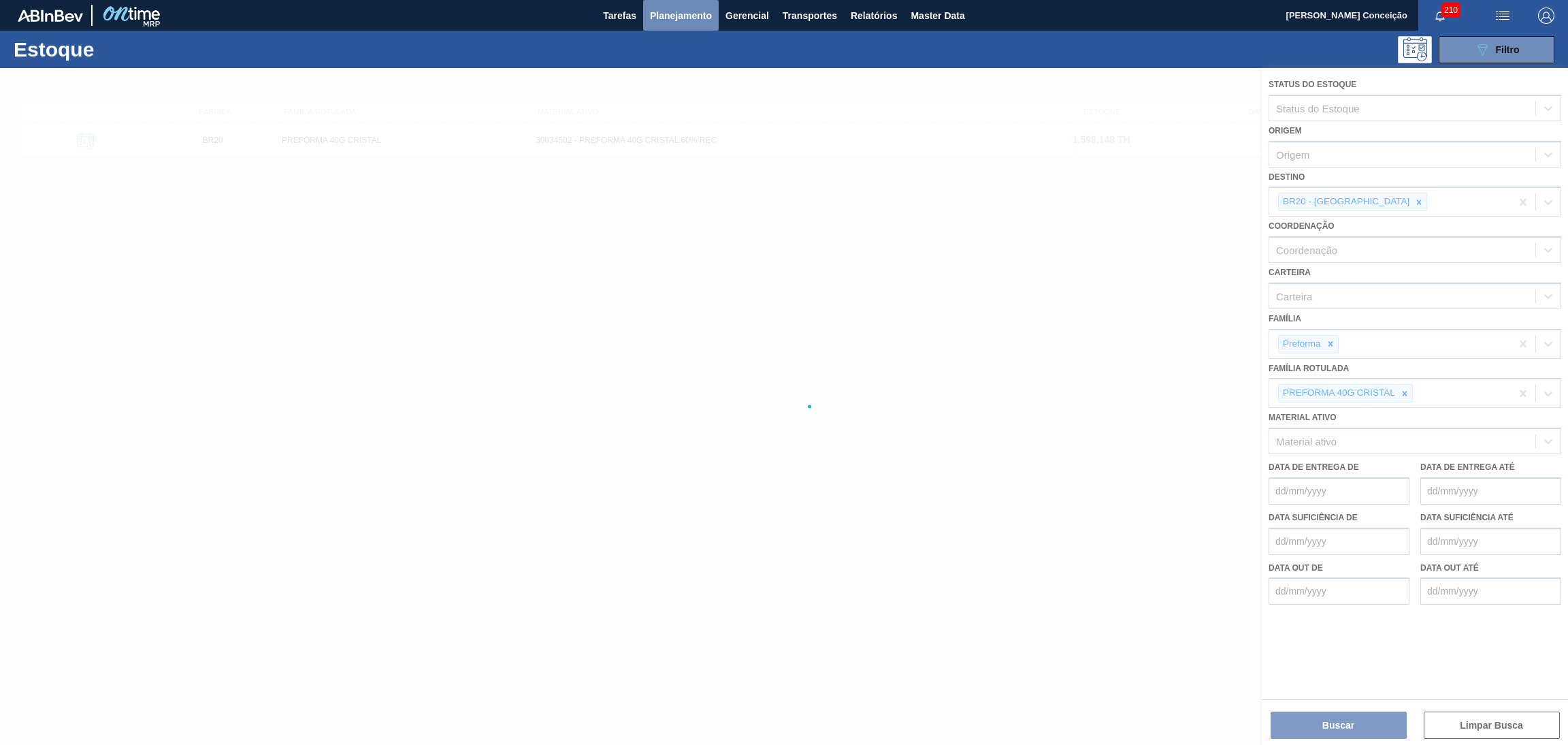
click at [673, 20] on span "Planejamento" at bounding box center [682, 16] width 62 height 16
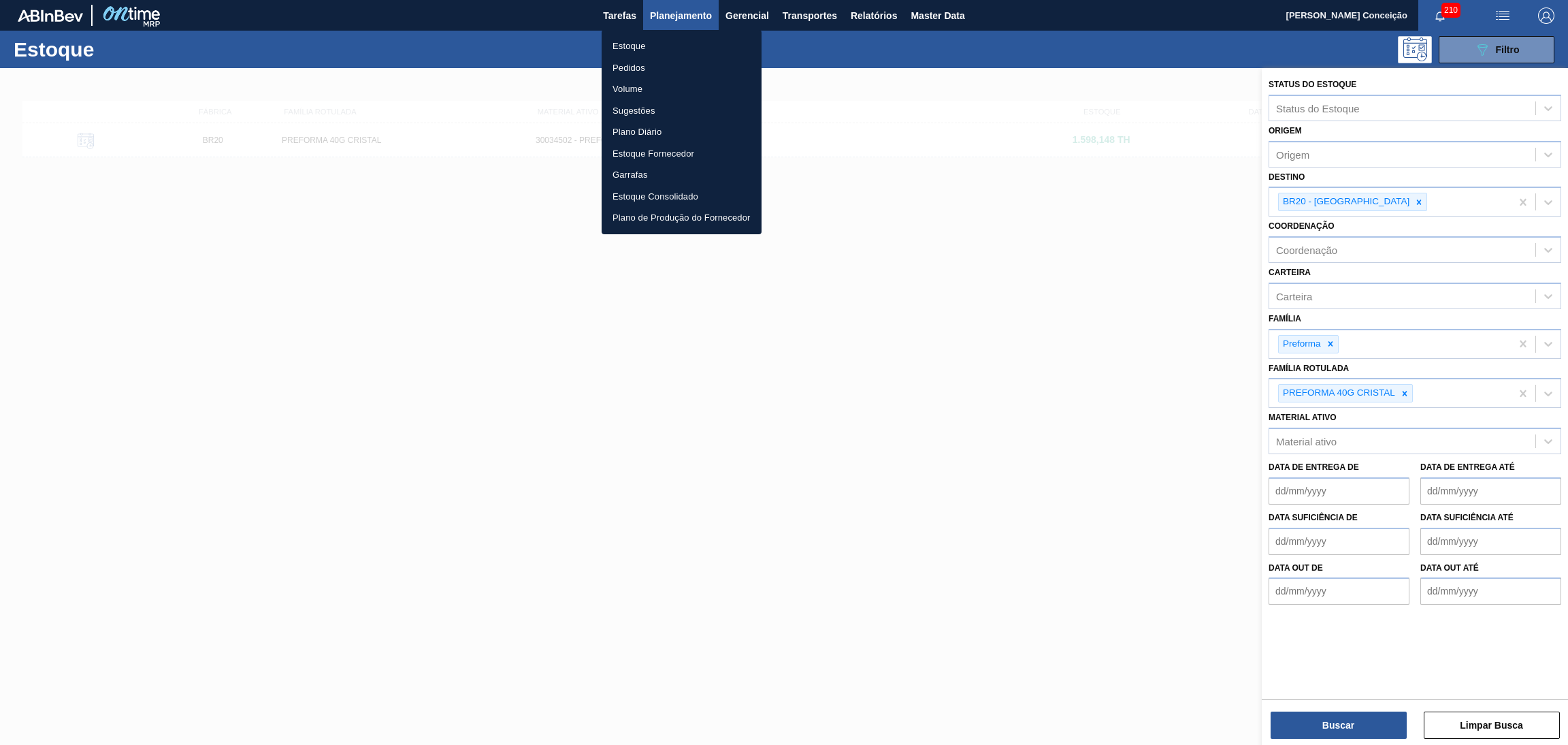
click at [638, 70] on li "Pedidos" at bounding box center [682, 68] width 160 height 22
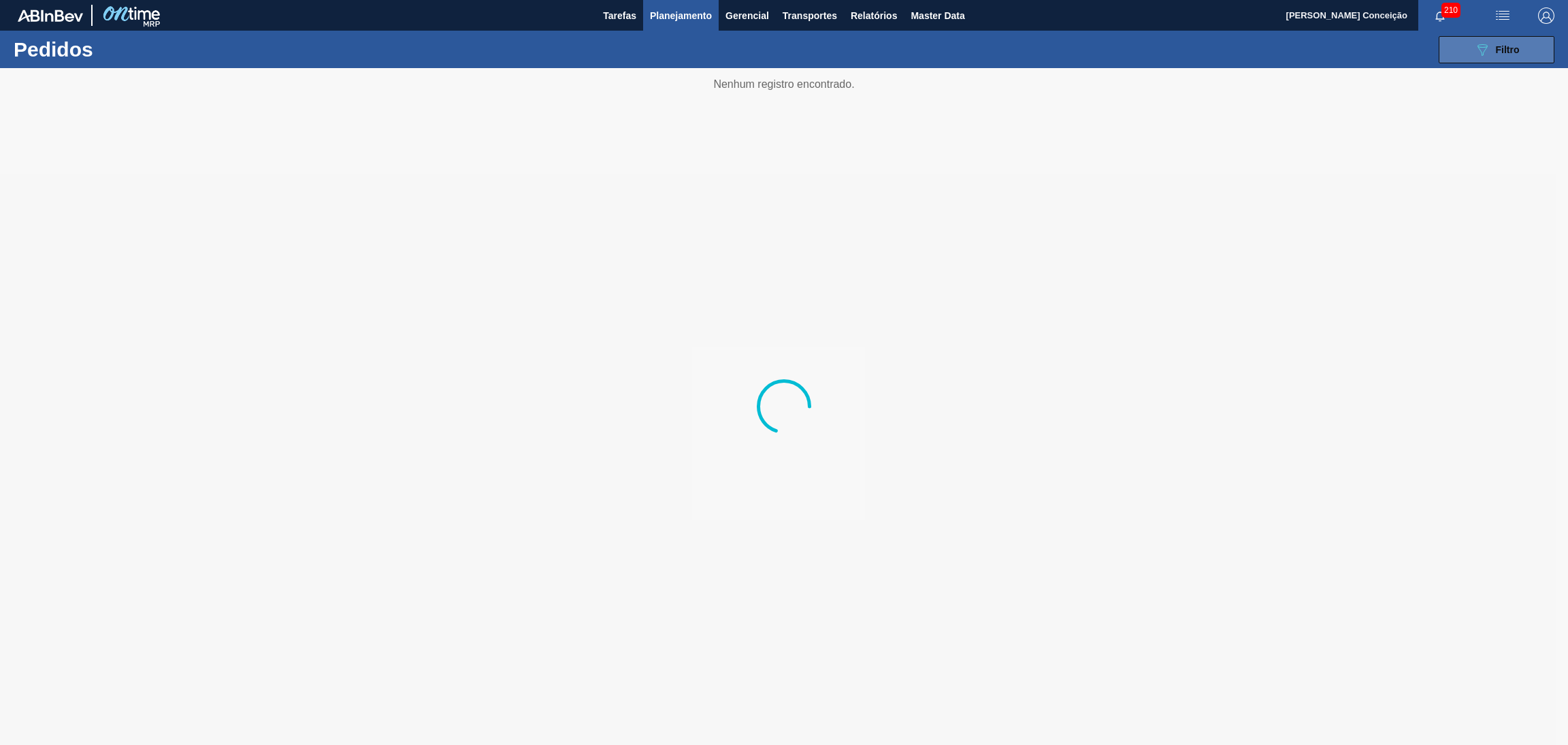
click at [1394, 58] on button "089F7B8B-B2A5-4AFE-B5C0-19BA573D28AC Filtro" at bounding box center [1497, 49] width 116 height 27
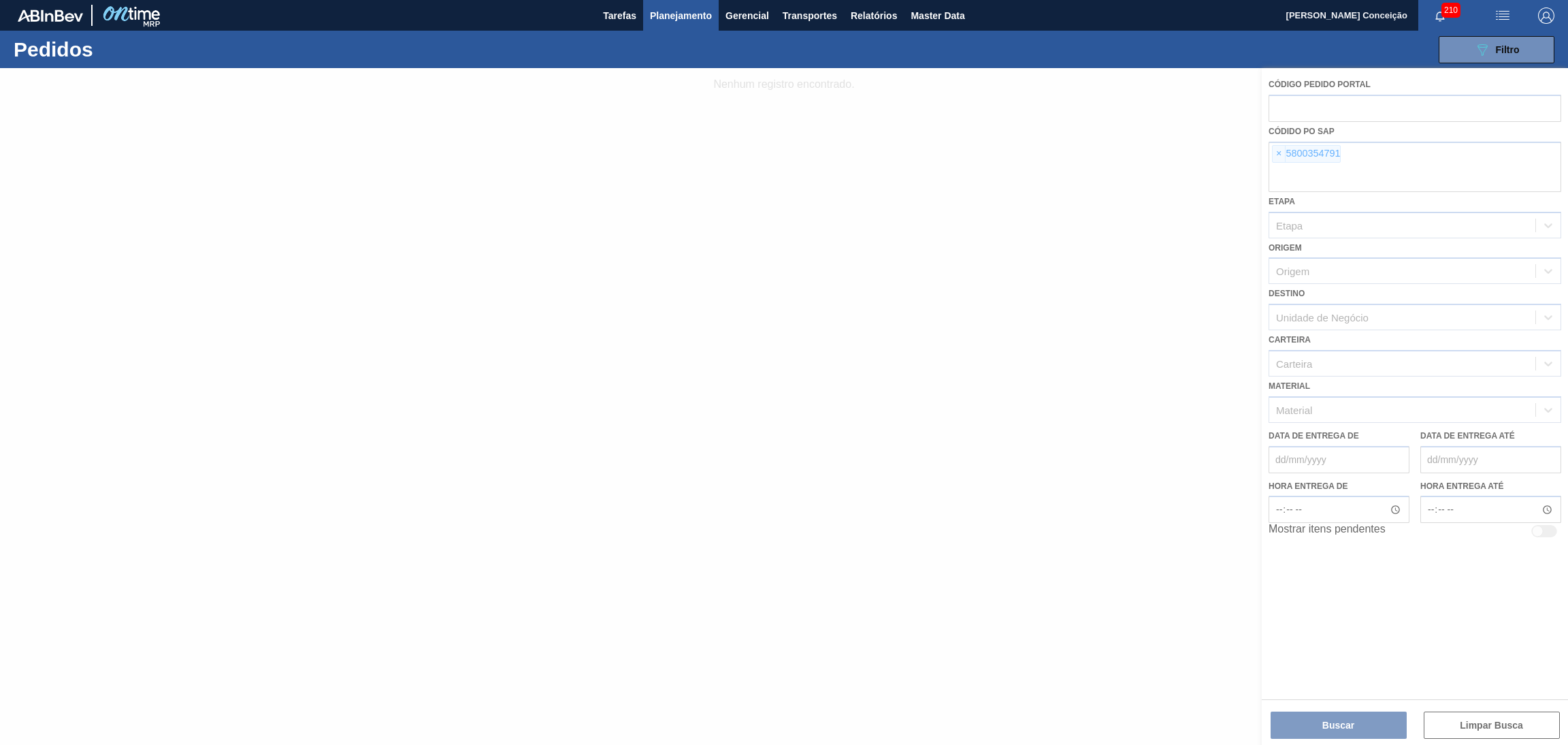
click at [1278, 155] on div at bounding box center [784, 407] width 1568 height 677
click at [1279, 155] on div at bounding box center [784, 407] width 1568 height 677
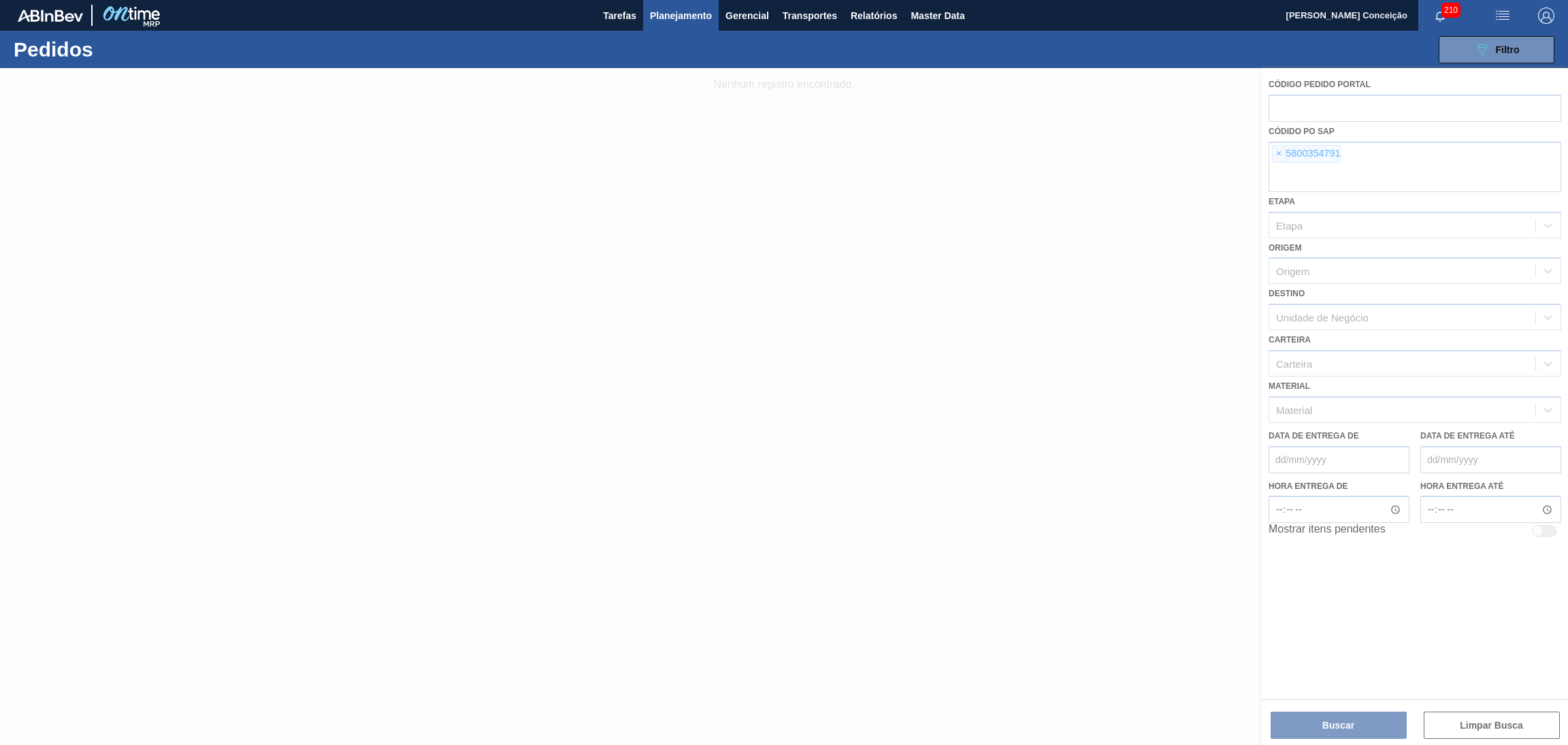
click at [1279, 155] on div at bounding box center [784, 407] width 1568 height 677
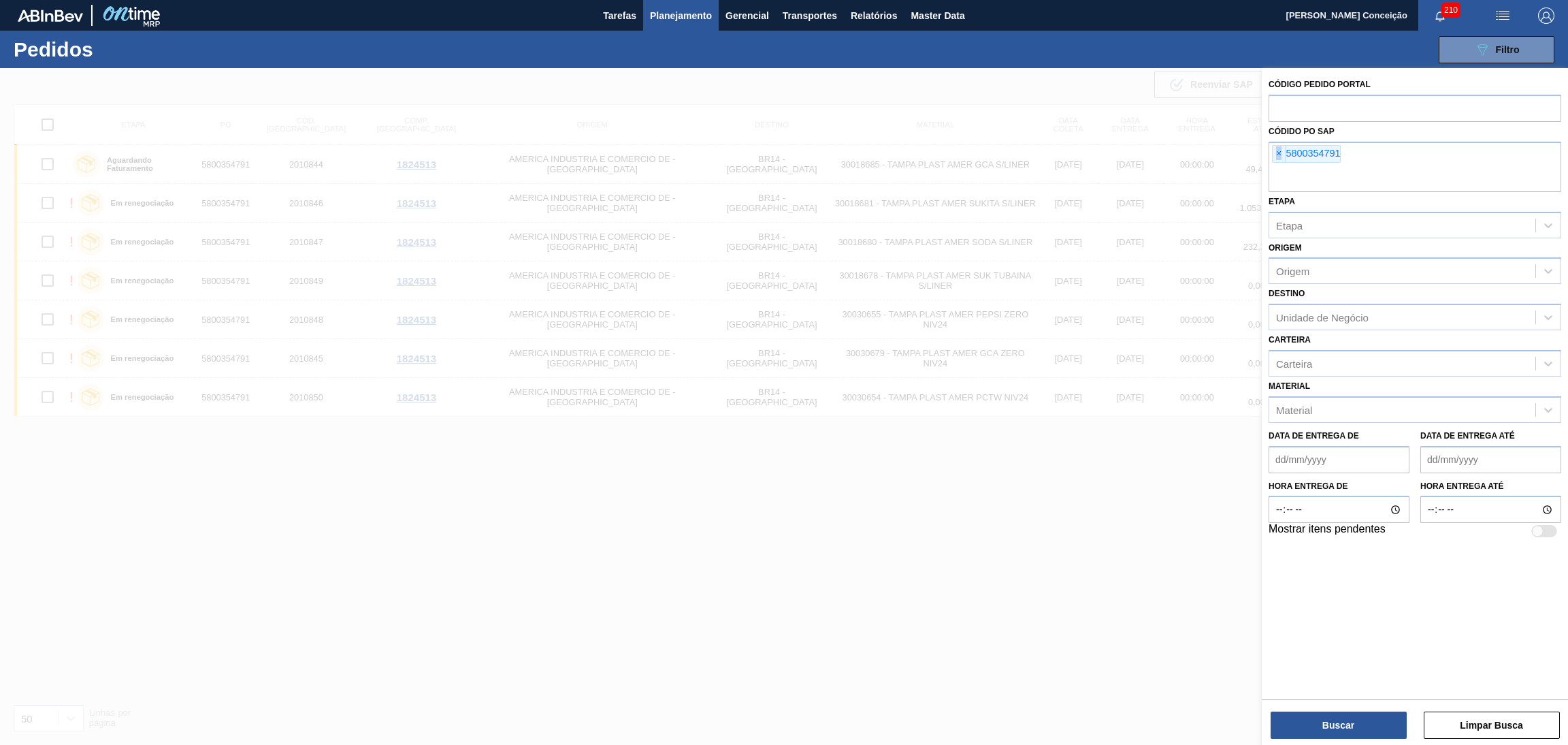
click at [1279, 155] on span "×" at bounding box center [1280, 154] width 13 height 16
click at [1279, 166] on input "text" at bounding box center [1415, 179] width 292 height 26
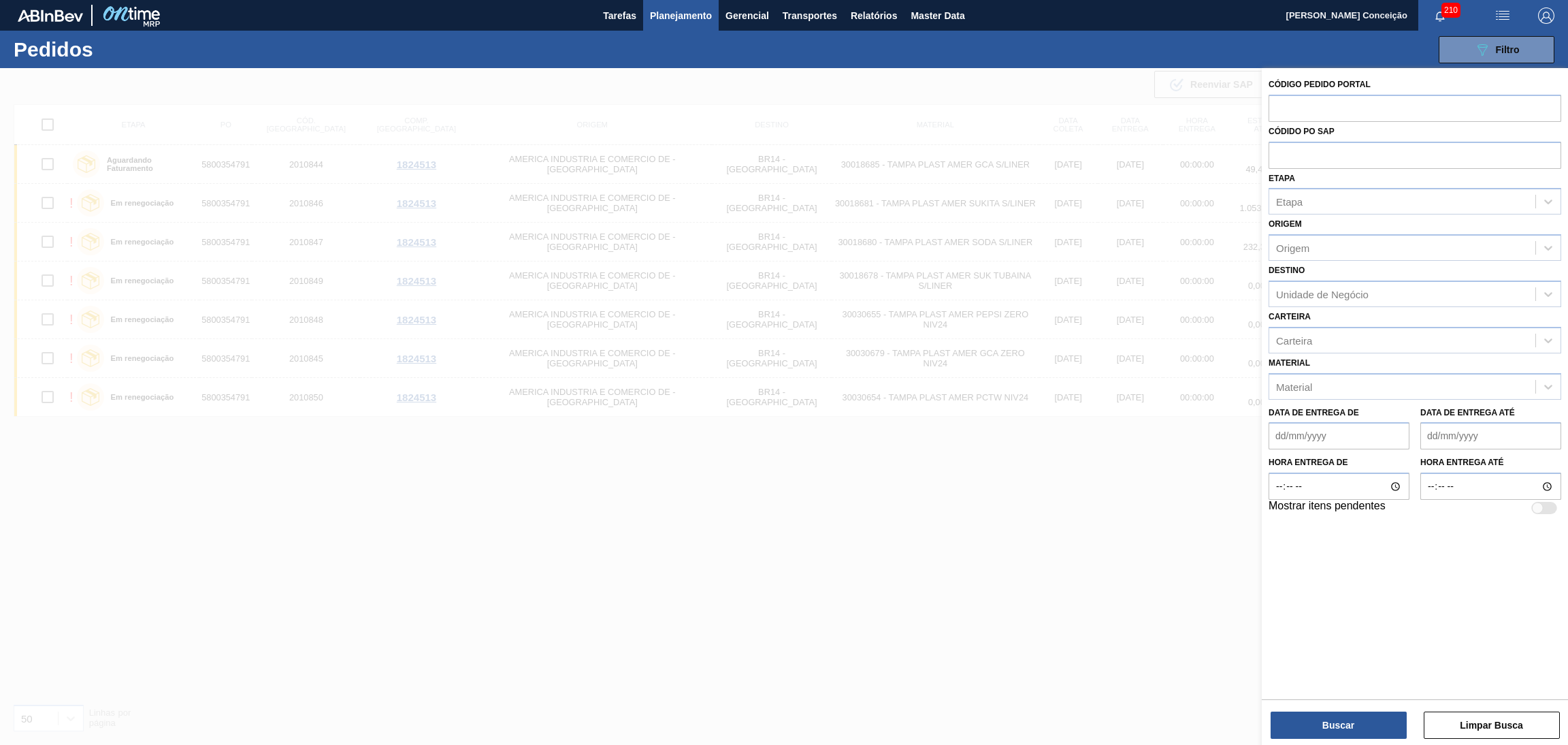
paste input "5800362479"
type input "5800362479"
click at [1330, 661] on button "Buscar" at bounding box center [1339, 725] width 136 height 27
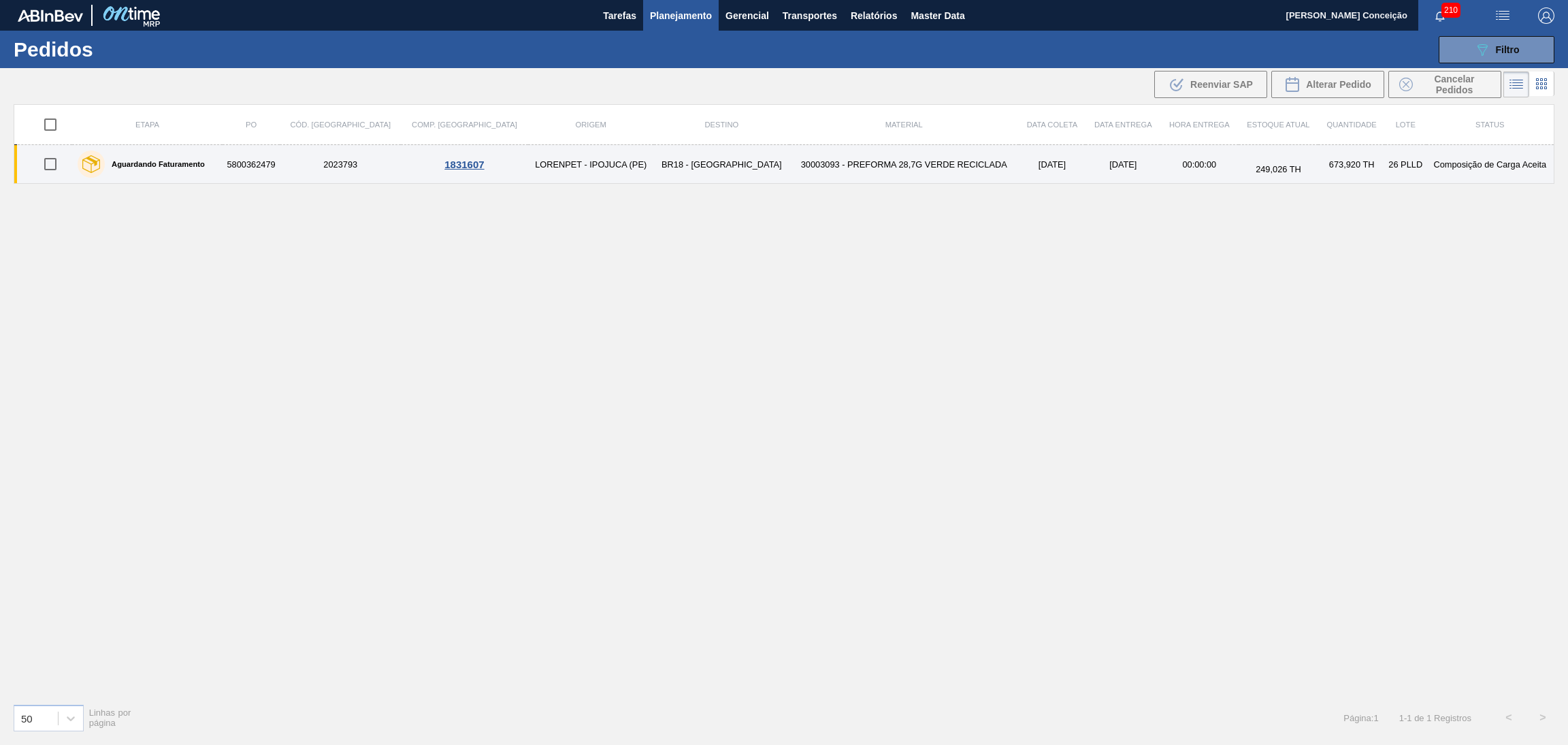
click at [804, 168] on td "30003093 - PREFORMA 28,7G VERDE RECICLADA" at bounding box center [904, 164] width 229 height 39
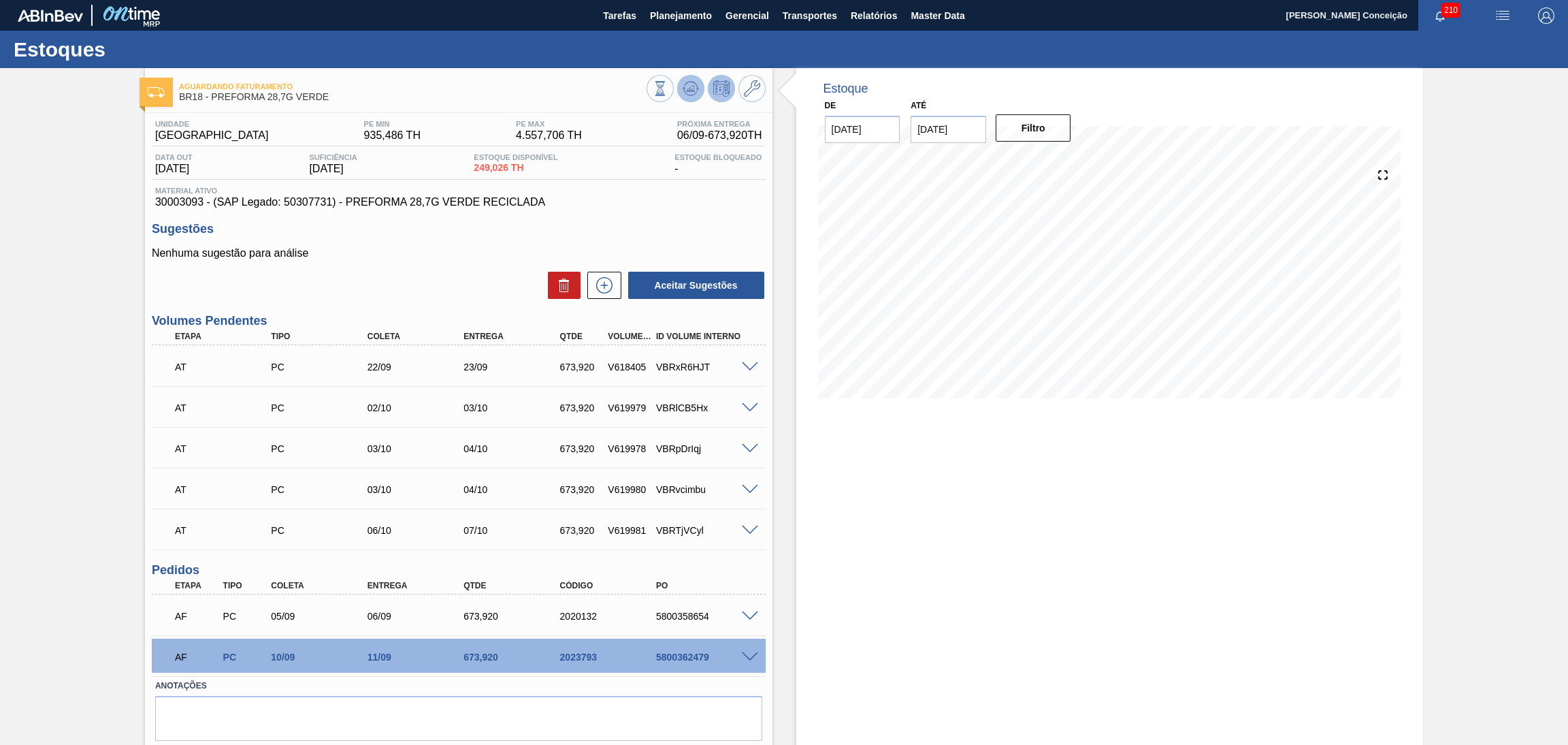
click at [687, 85] on icon at bounding box center [691, 89] width 16 height 16
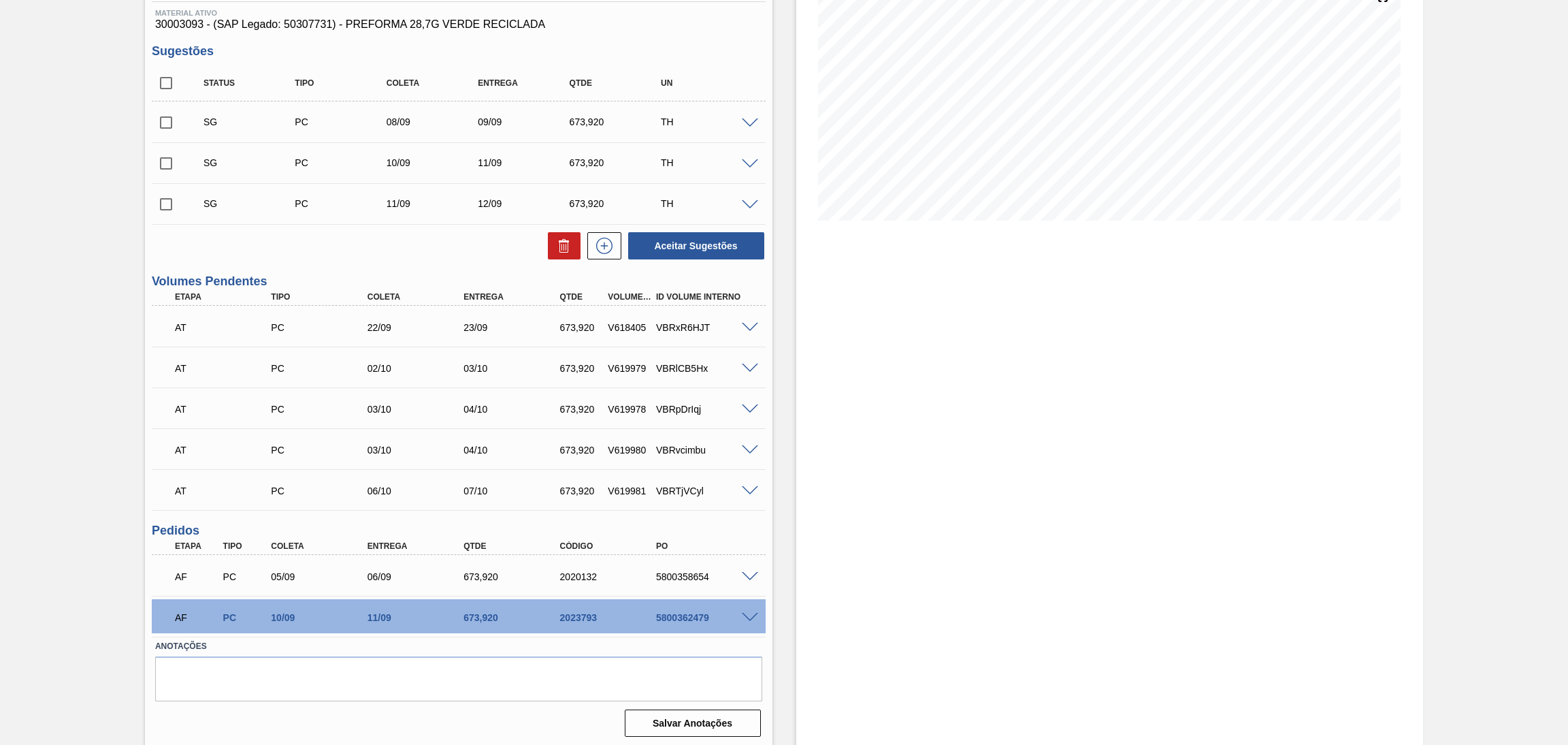
scroll to position [179, 0]
click at [749, 614] on span at bounding box center [750, 617] width 16 height 10
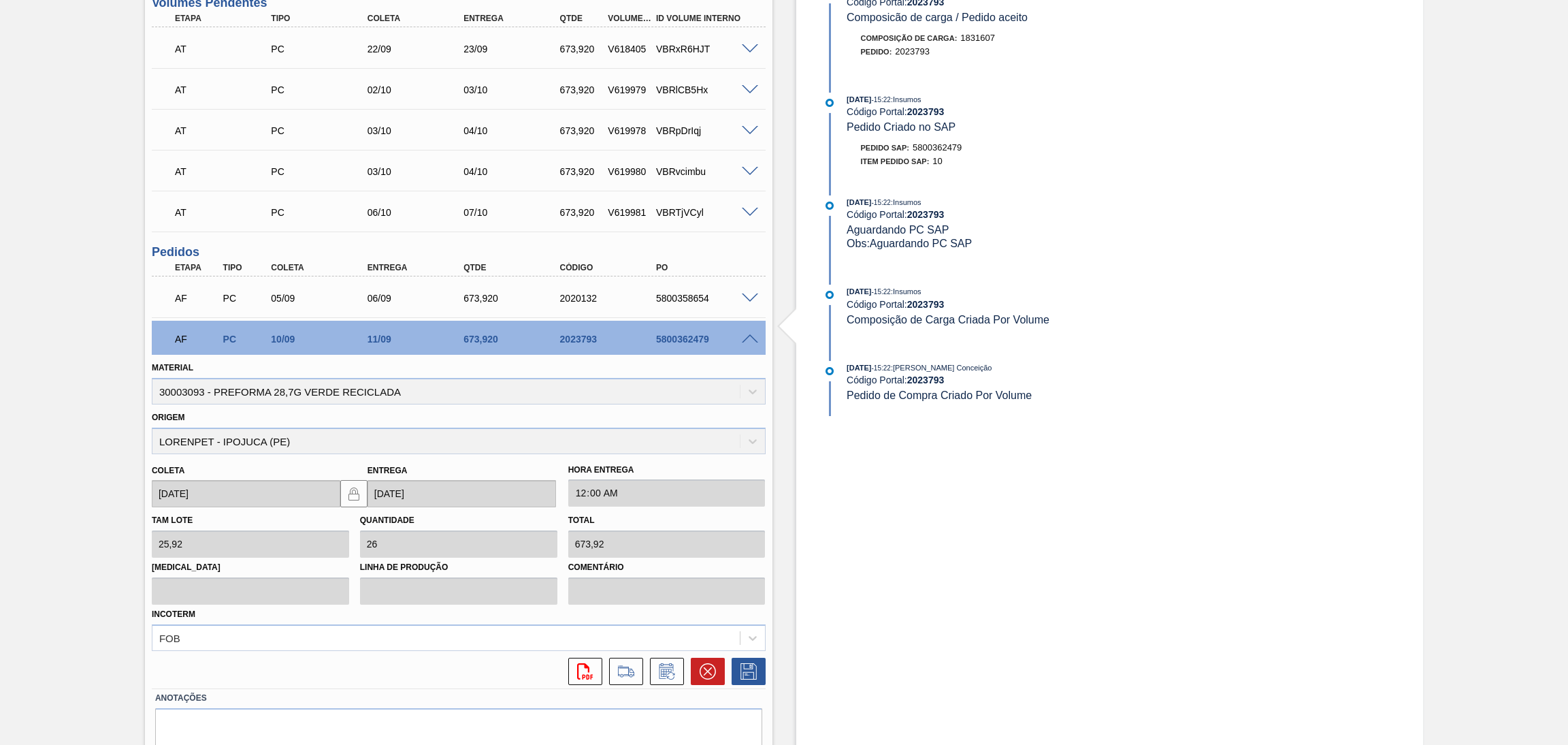
scroll to position [485, 0]
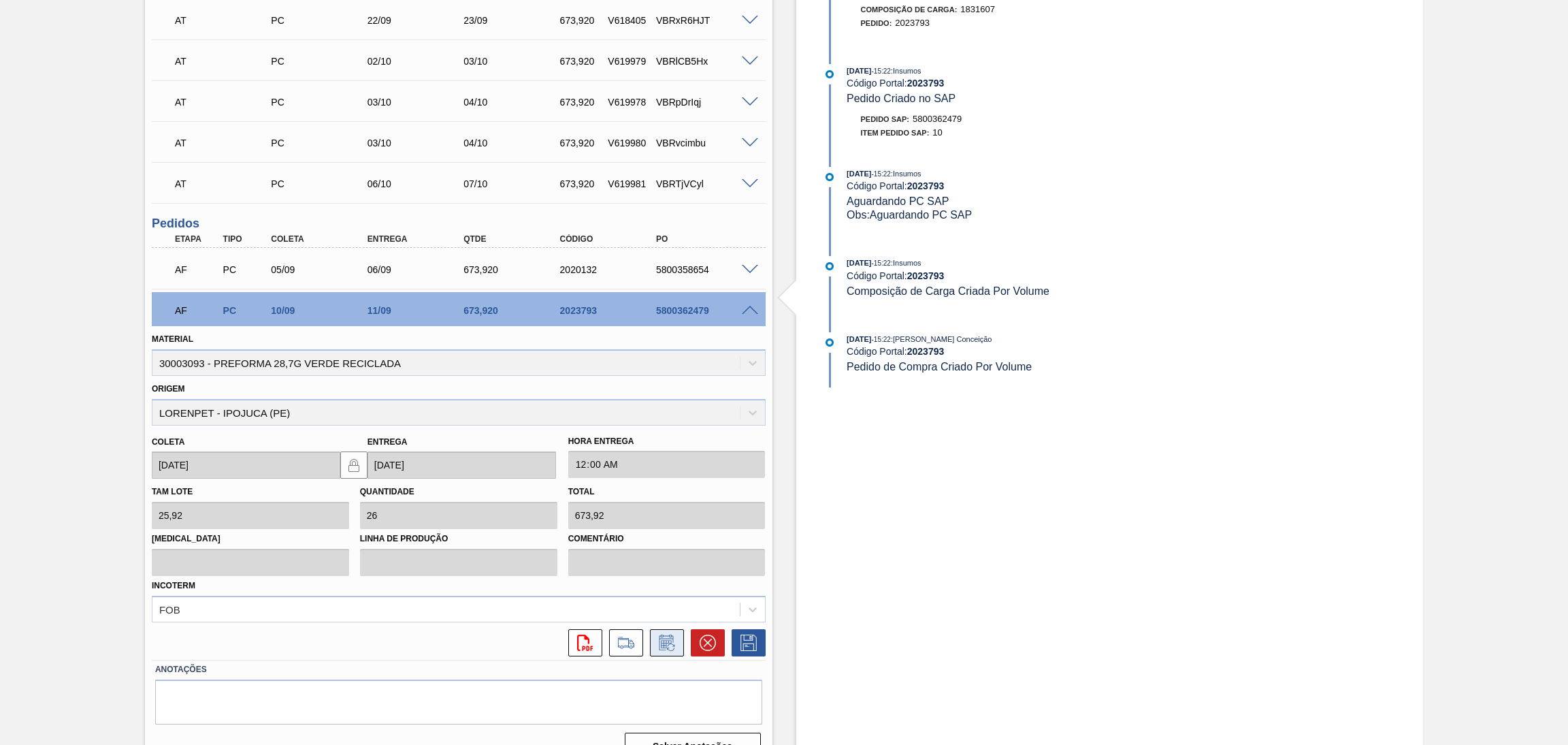
click at [664, 634] on icon at bounding box center [667, 643] width 22 height 16
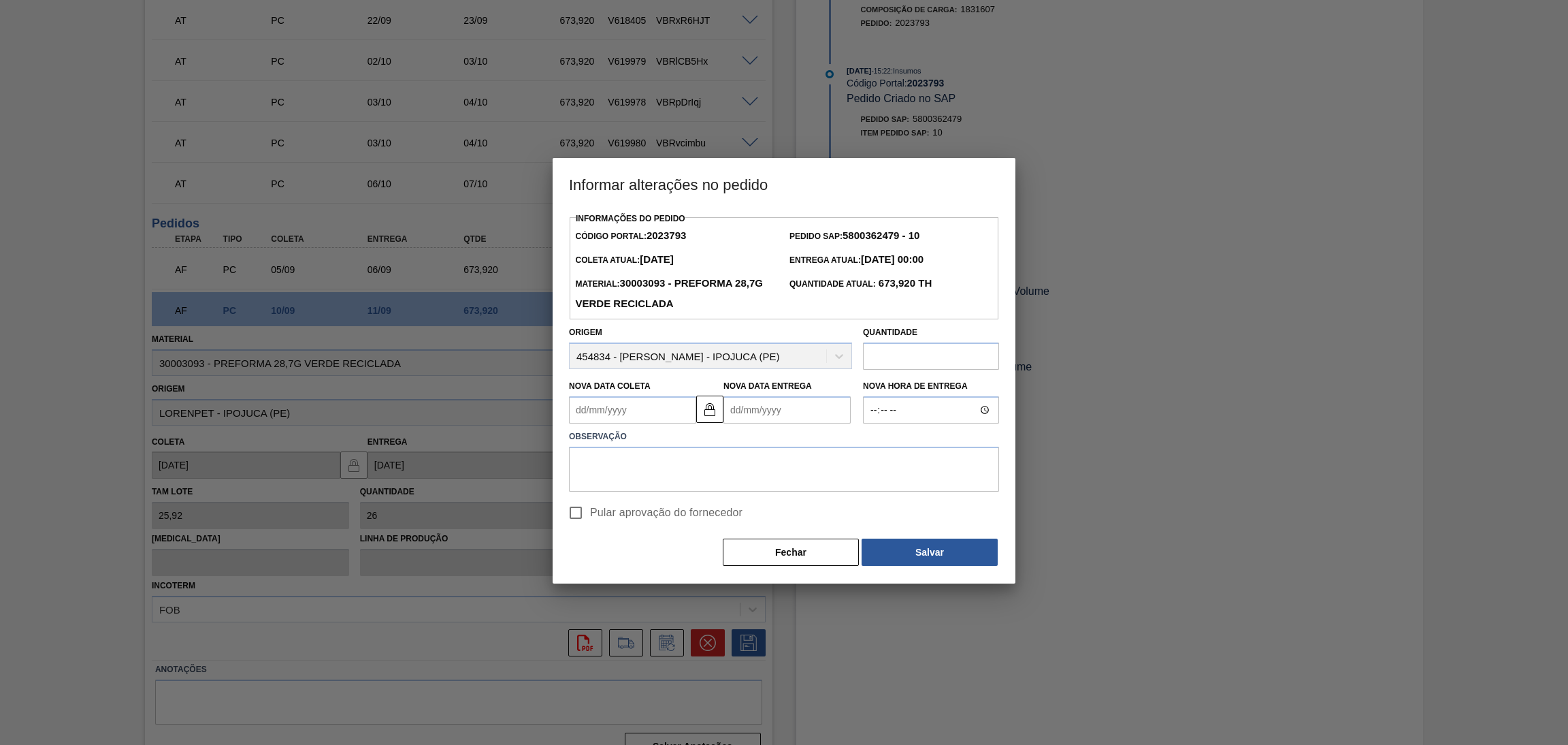
click at [655, 394] on div "Nova Data Coleta" at bounding box center [632, 400] width 127 height 47
click at [649, 415] on Coleta2023793 "Nova Data Coleta" at bounding box center [632, 410] width 127 height 27
type Coleta2023793 "0"
type Entrega2023793 "[DATE]"
type Coleta2023793 "08"
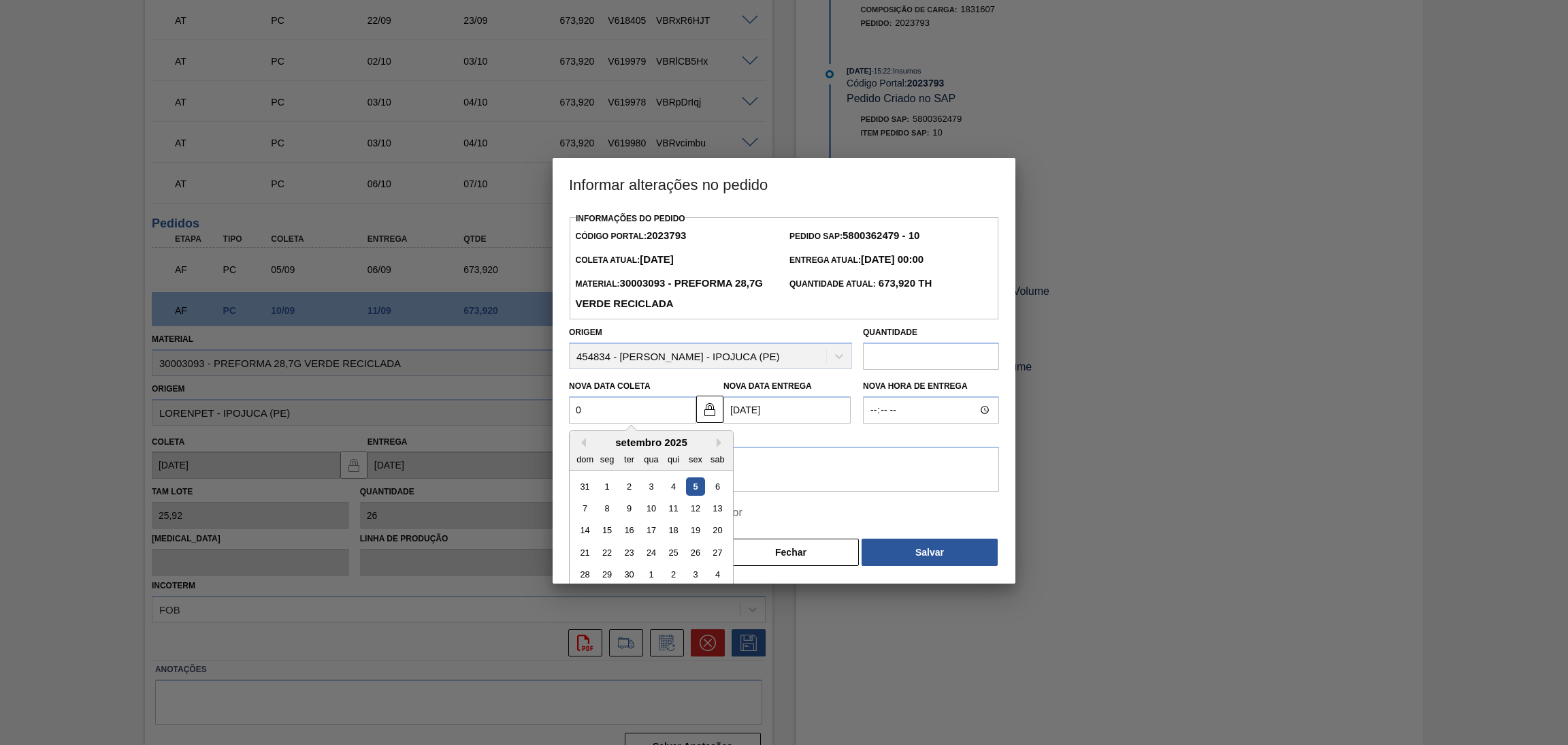
type Entrega2023793 "[DATE]"
click at [610, 508] on div "8" at bounding box center [607, 508] width 18 height 18
type Coleta2023793 "[DATE]"
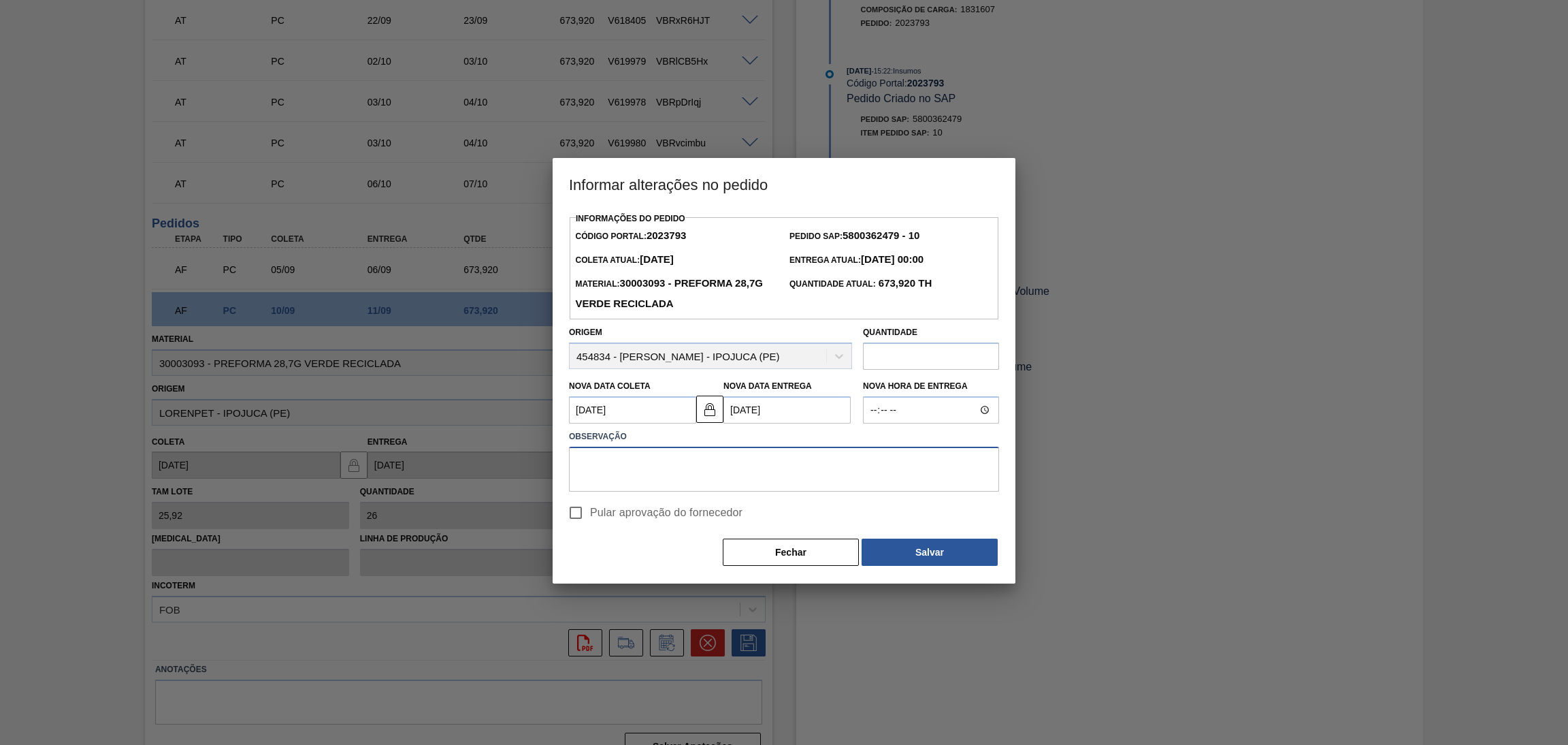
click at [659, 473] on textarea at bounding box center [784, 469] width 430 height 45
type textarea "antecipação"
click at [645, 516] on span "Pular aprovação do fornecedor" at bounding box center [666, 513] width 152 height 16
click at [590, 516] on input "Pular aprovação do fornecedor" at bounding box center [576, 512] width 29 height 29
checkbox input "true"
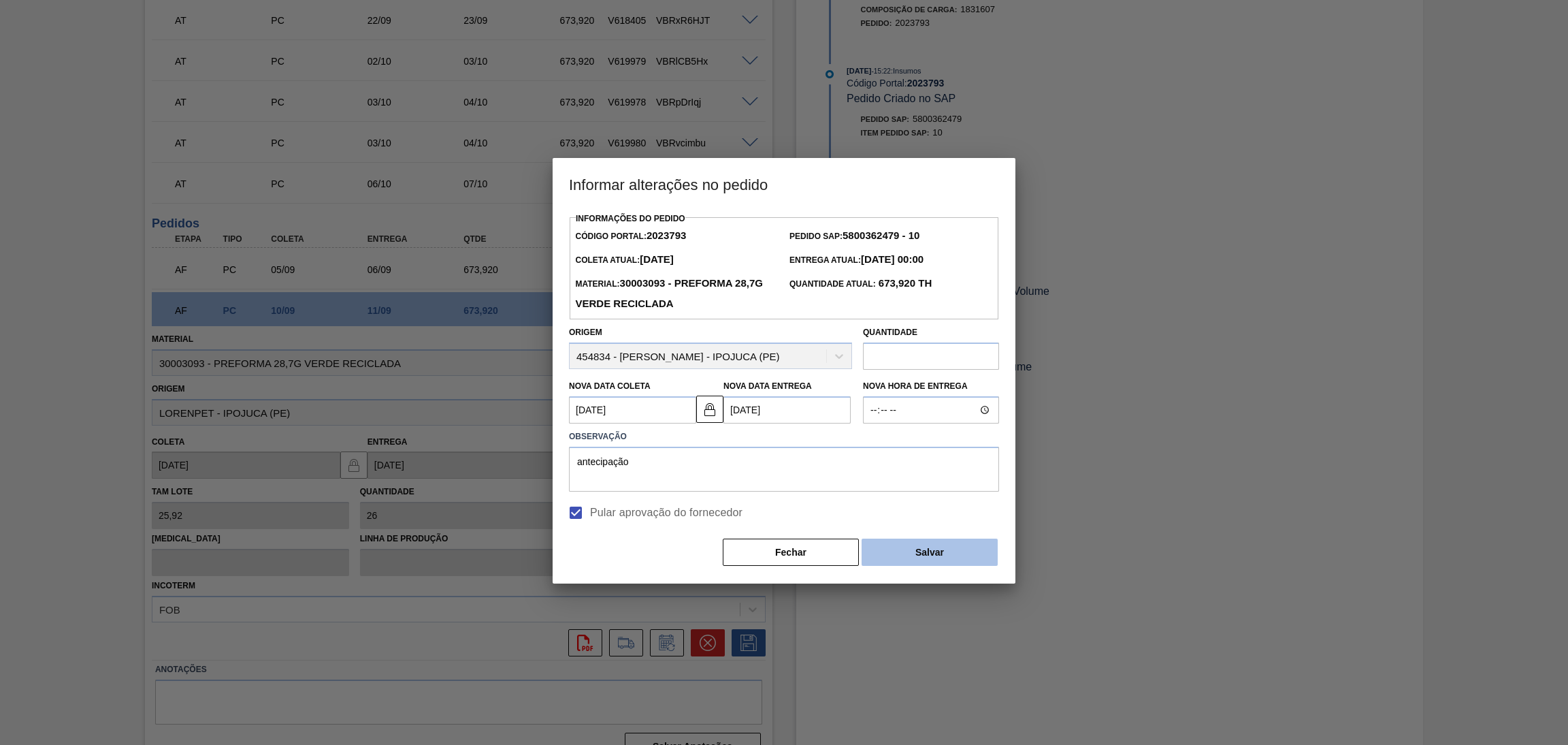
click at [932, 562] on button "Salvar" at bounding box center [930, 552] width 136 height 27
click at [940, 549] on button "Salvar" at bounding box center [930, 552] width 136 height 27
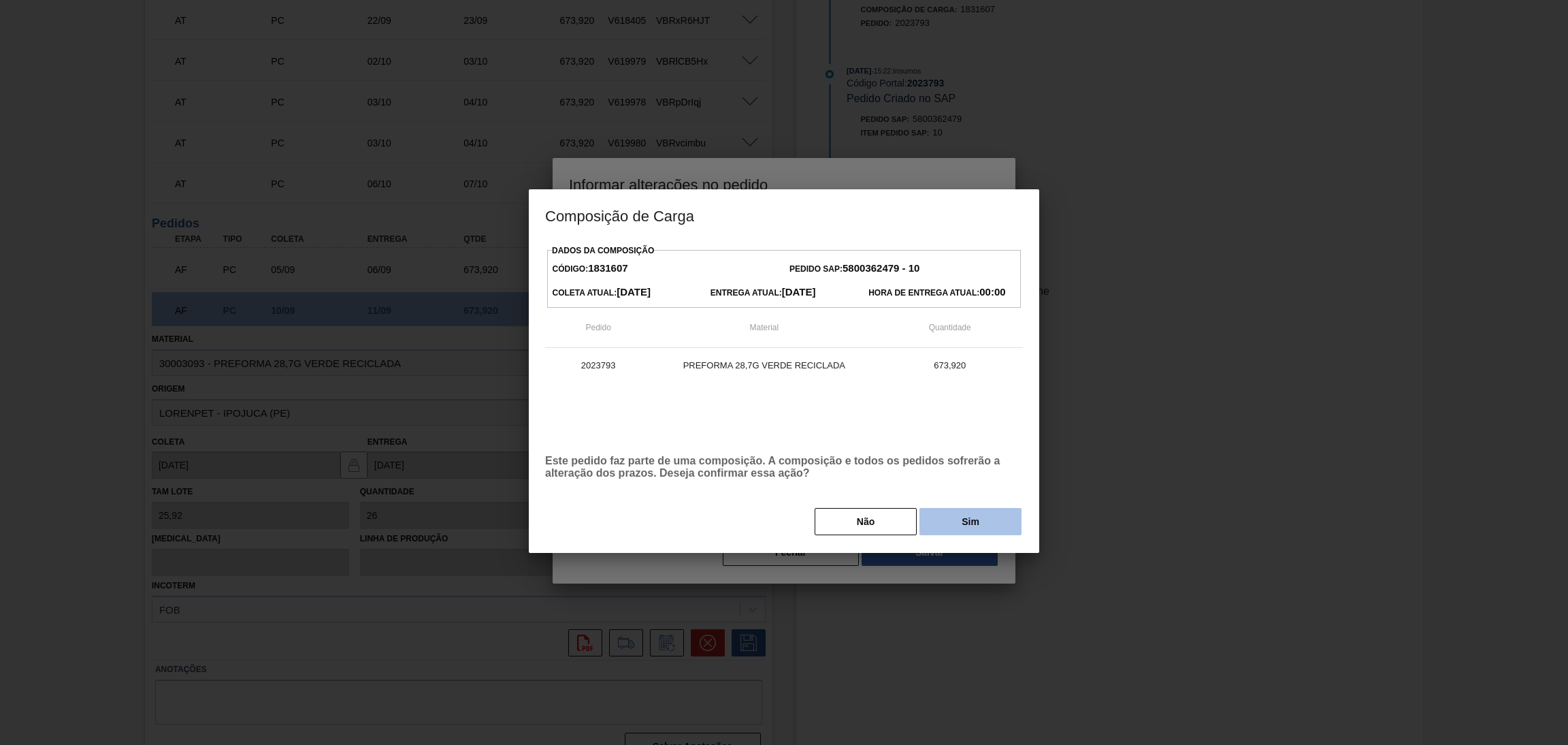
click at [959, 535] on button "Sim" at bounding box center [971, 521] width 102 height 27
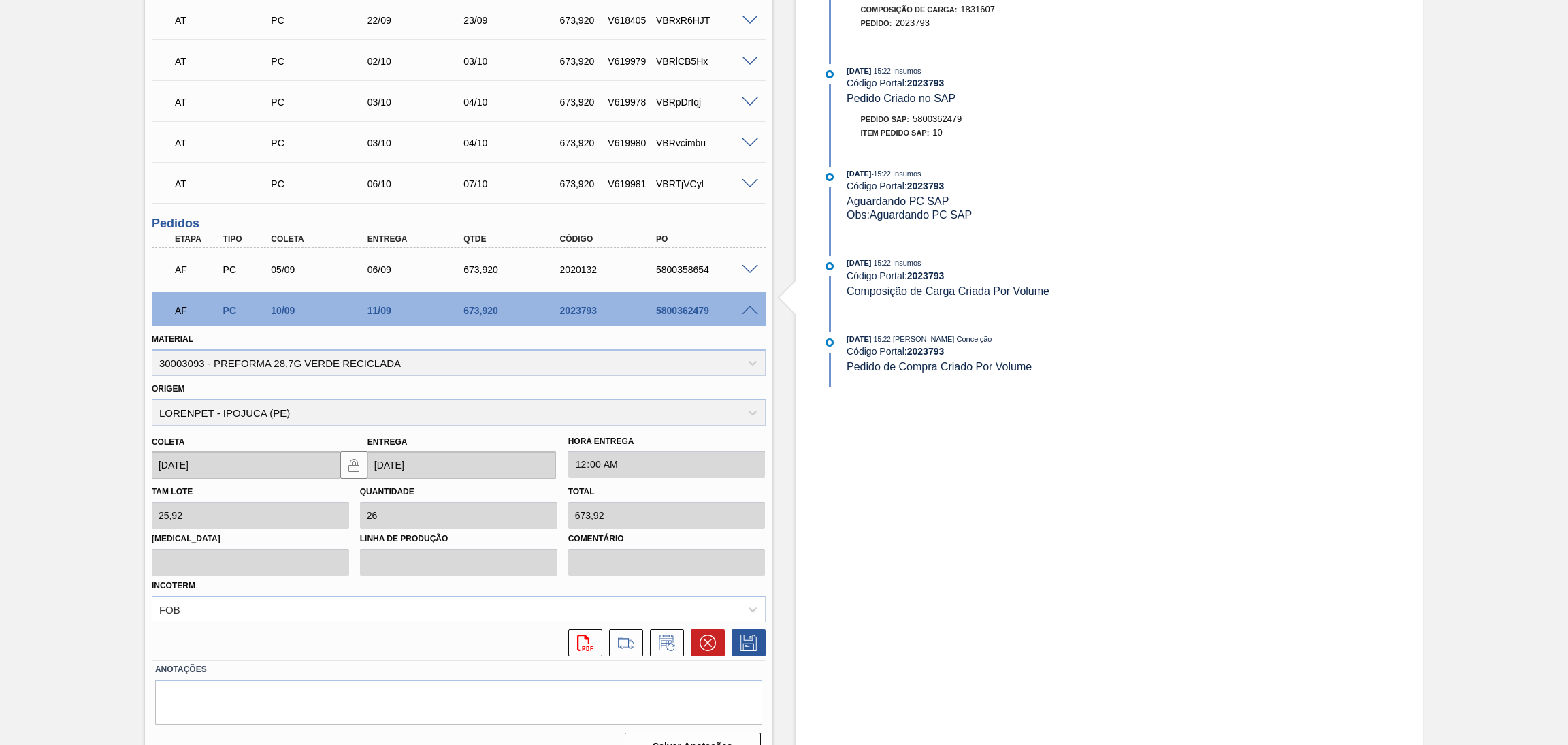
click at [787, 447] on div "Estoque De [DATE] Até [DATE] Filtro [DATE] 15:22 : Insumos Código Portal: 20237…" at bounding box center [1098, 177] width 651 height 1188
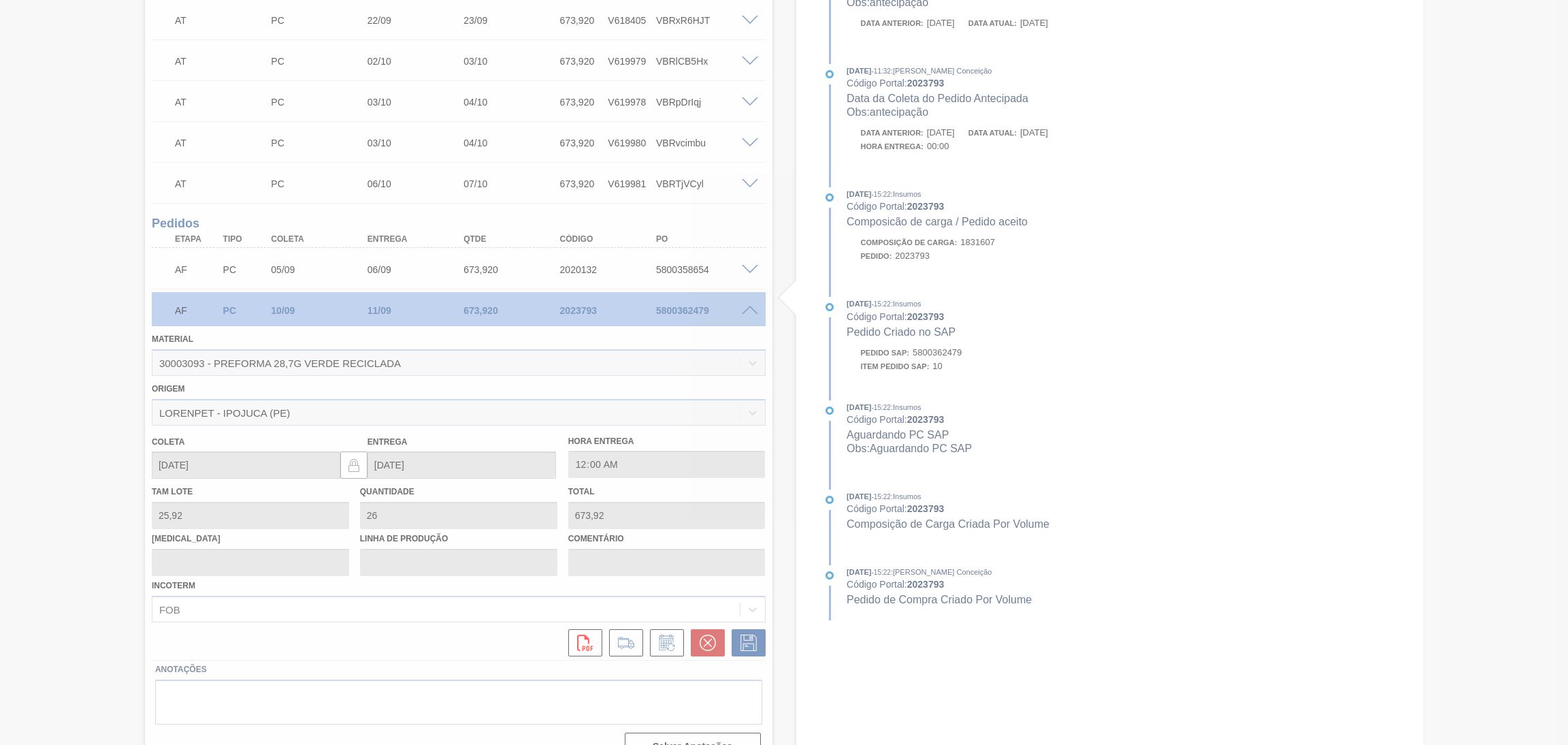
type input "antecipação"
type input "[DATE]"
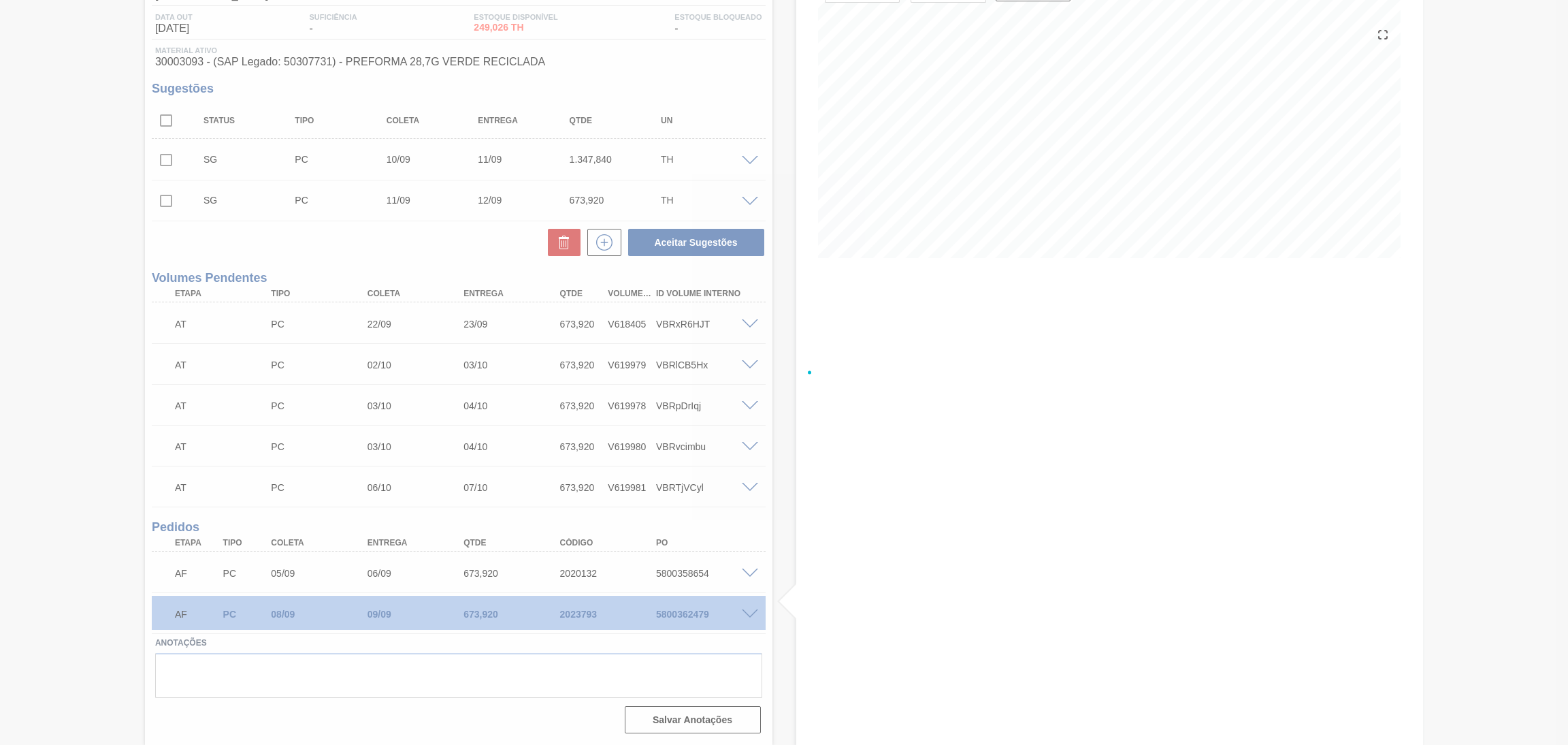
scroll to position [138, 0]
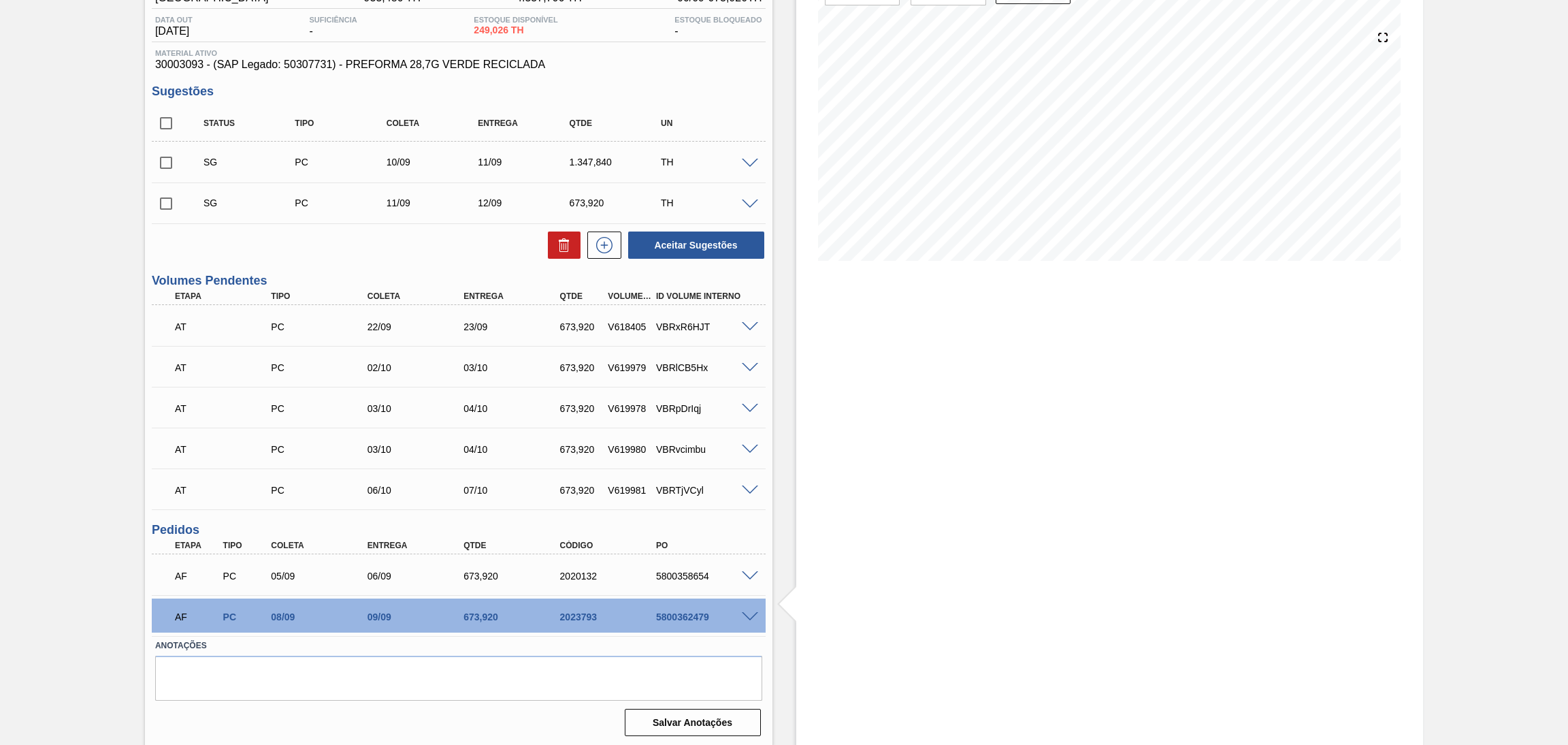
click at [937, 352] on div "Estoque De [DATE] Até [DATE] Filtro" at bounding box center [1110, 338] width 628 height 817
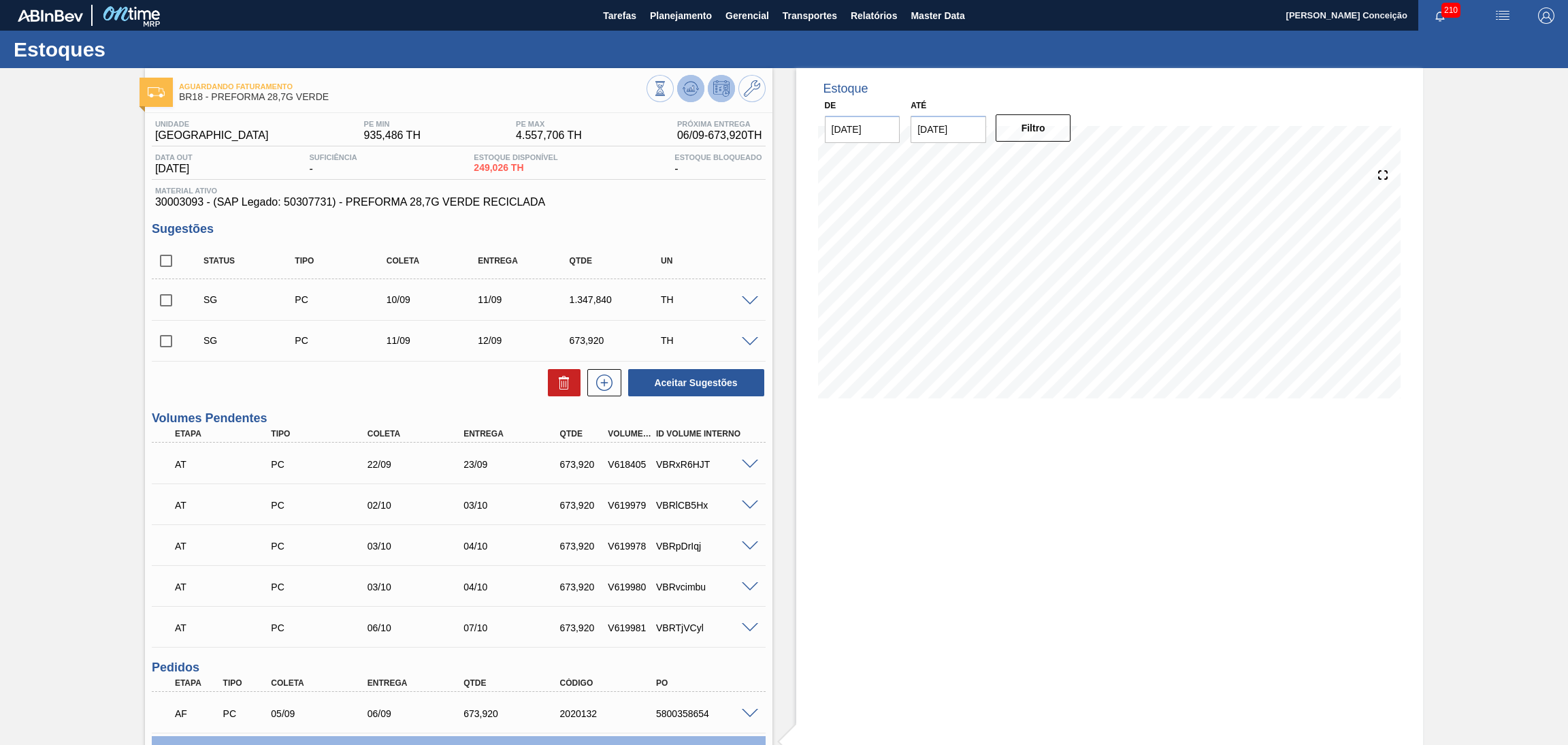
click at [700, 95] on button at bounding box center [691, 88] width 27 height 27
click at [341, 384] on div "Aceitar Sugestões" at bounding box center [458, 383] width 614 height 30
click at [162, 292] on input "checkbox" at bounding box center [165, 300] width 29 height 29
checkbox input "true"
click at [160, 352] on input "checkbox" at bounding box center [165, 341] width 29 height 29
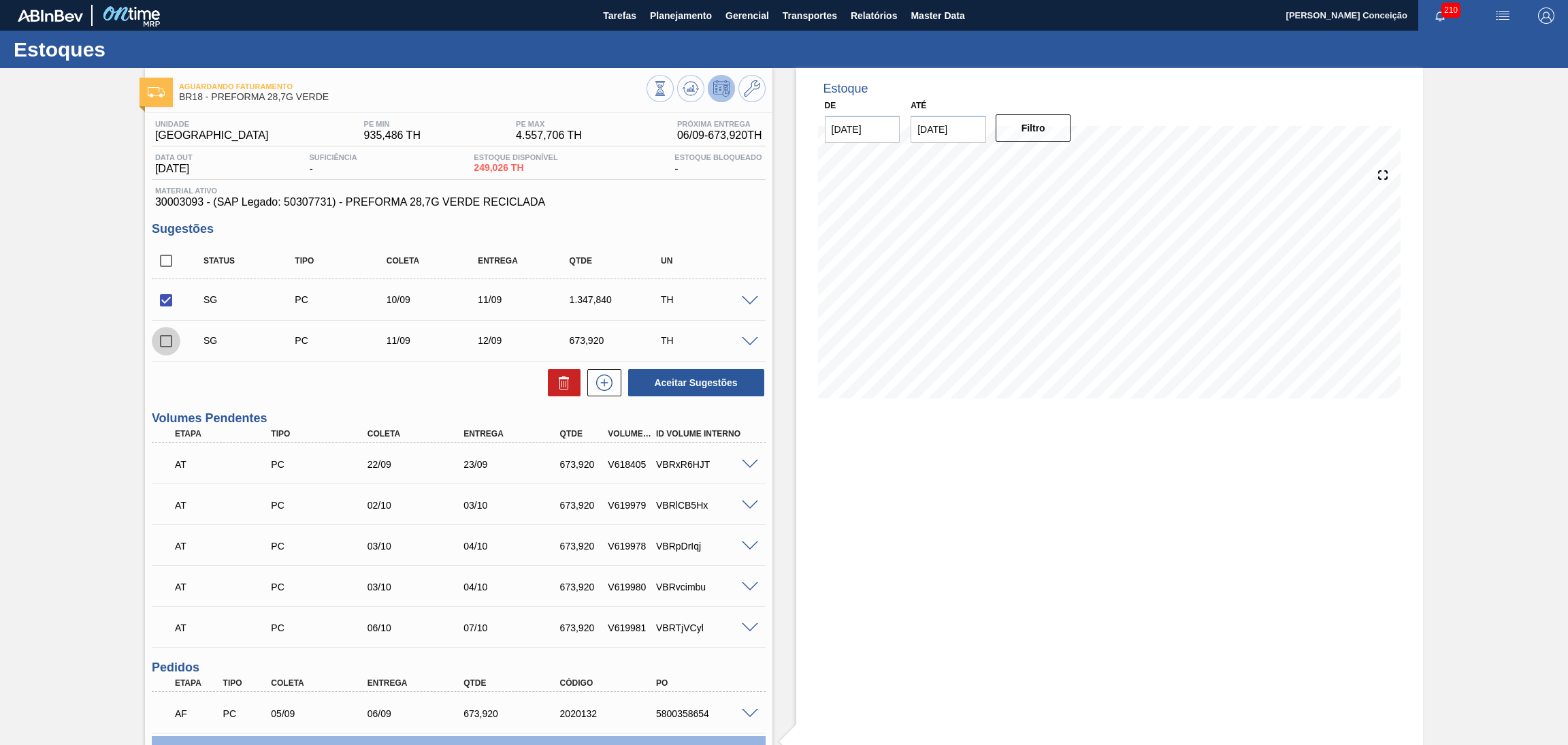
checkbox input "true"
click at [559, 385] on icon at bounding box center [564, 383] width 16 height 16
checkbox input "false"
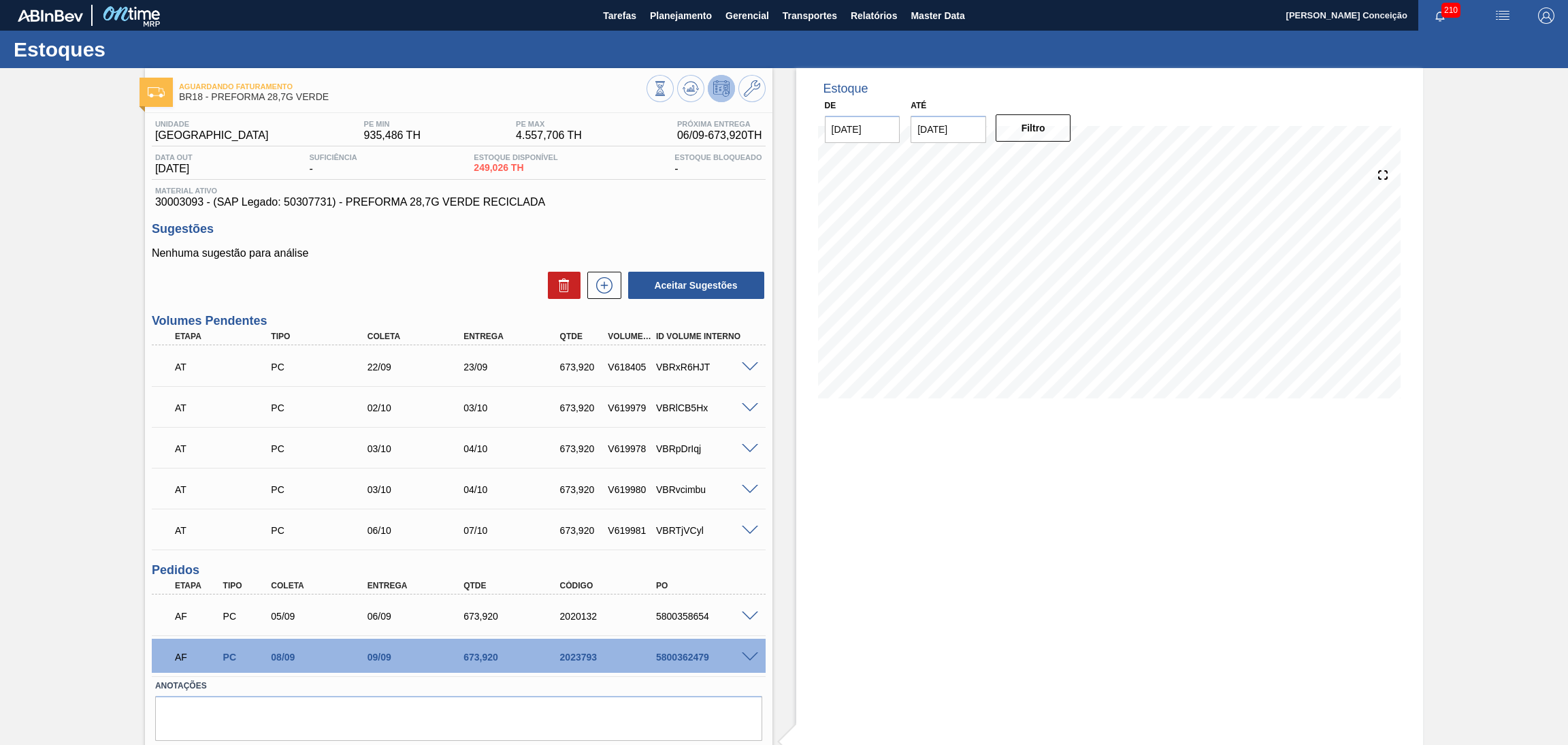
click at [782, 226] on div "Estoque De [DATE] Até [DATE] Filtro 03/10 Projeção de Estoque 1,144.718 [DOMAIN…" at bounding box center [1098, 428] width 651 height 720
click at [324, 285] on div "Aceitar Sugestões" at bounding box center [458, 285] width 614 height 30
click at [410, 267] on div "Nenhuma sugestão para análise Aceitar Sugestões" at bounding box center [458, 274] width 614 height 53
click at [401, 270] on div "Aceitar Sugestões" at bounding box center [458, 285] width 614 height 30
click at [786, 434] on div "Estoque De [DATE] Até [DATE] Filtro 03/10 Projeção de Estoque 1,144.718 [DOMAIN…" at bounding box center [1098, 428] width 651 height 720
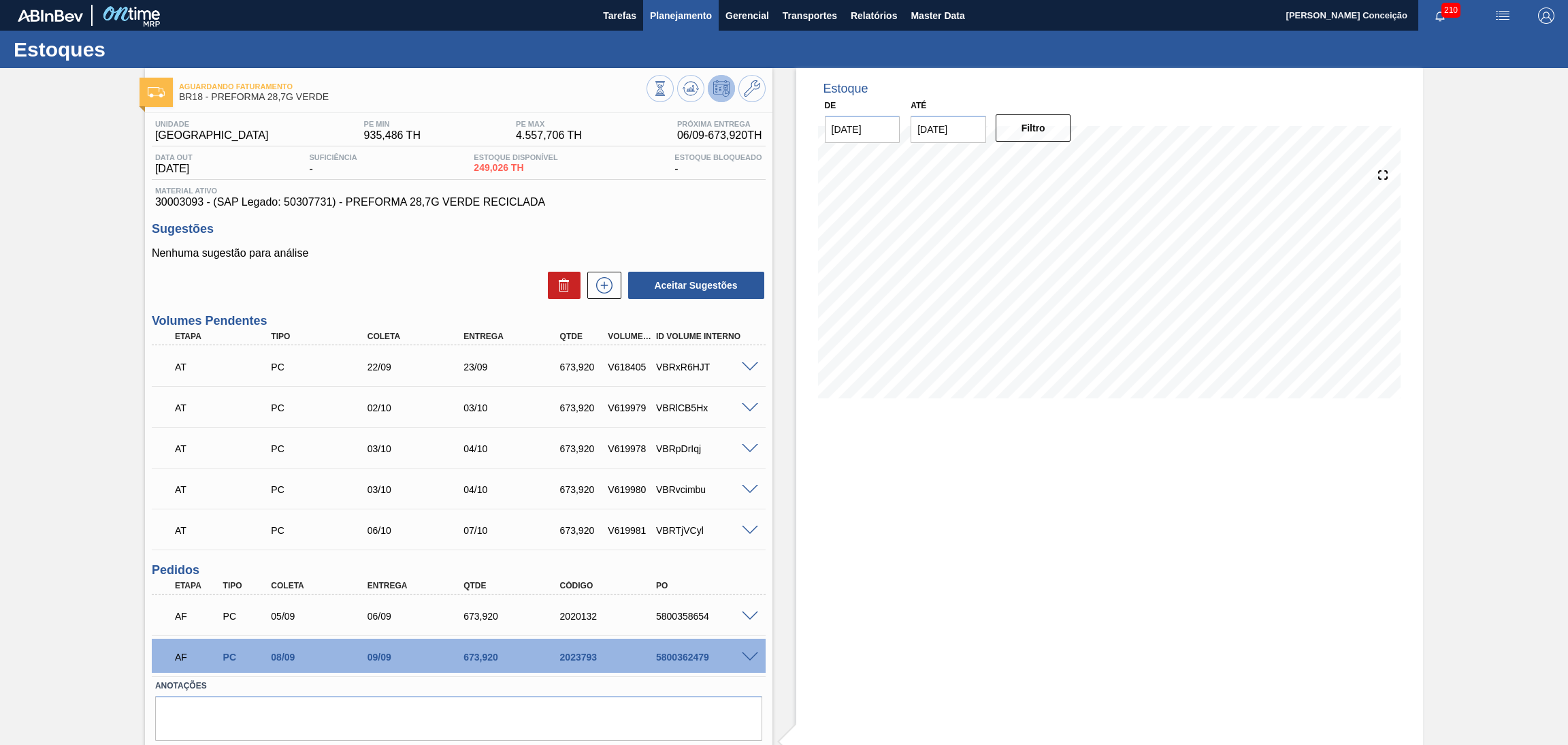
click at [678, 14] on span "Planejamento" at bounding box center [682, 16] width 62 height 16
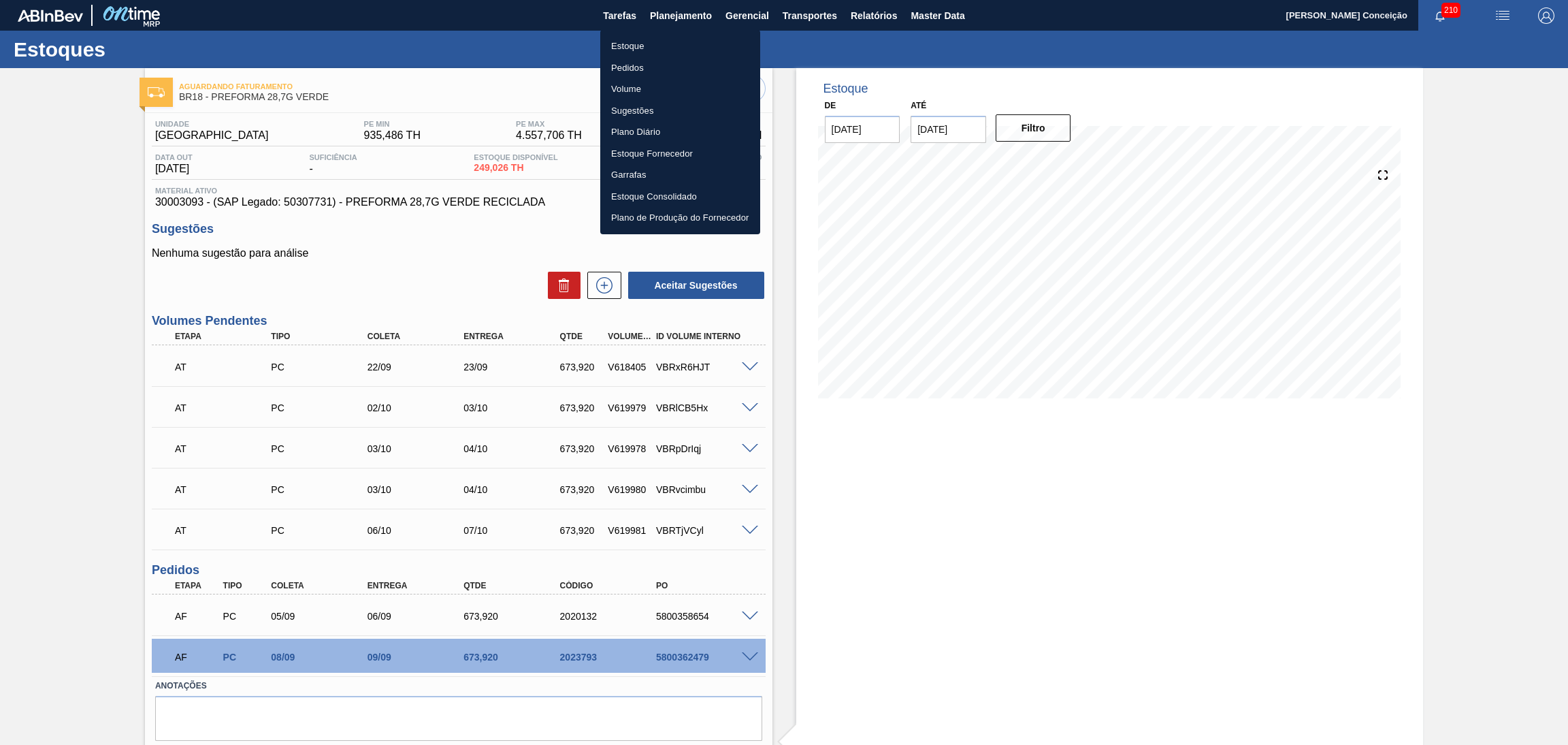
click at [600, 46] on li "Estoque" at bounding box center [680, 46] width 160 height 22
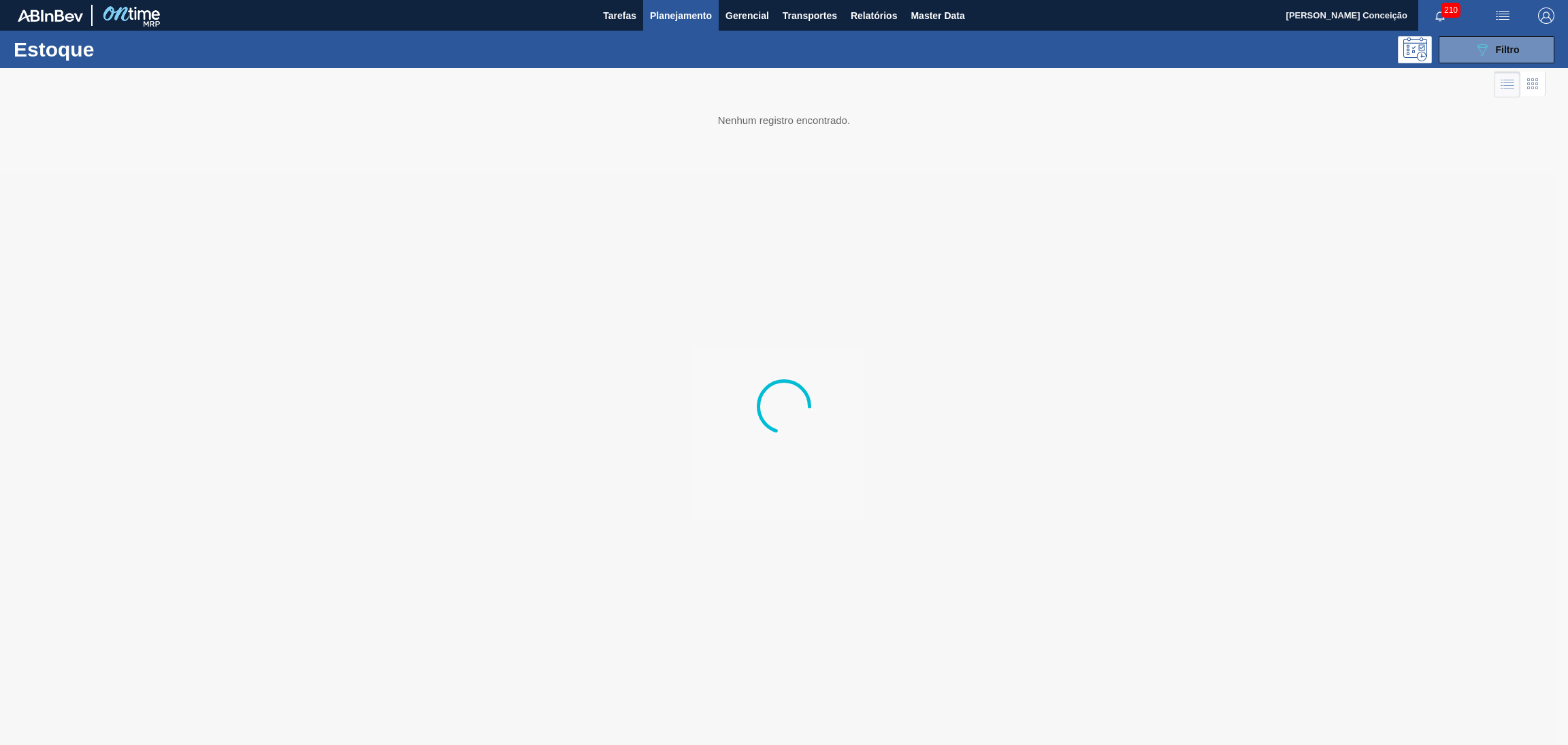
click at [1394, 62] on div "Estoque 089F7B8B-B2A5-4AFE-B5C0-19BA573D28AC Filtro" at bounding box center [784, 49] width 1568 height 38
click at [1394, 53] on icon "089F7B8B-B2A5-4AFE-B5C0-19BA573D28AC" at bounding box center [1483, 50] width 16 height 16
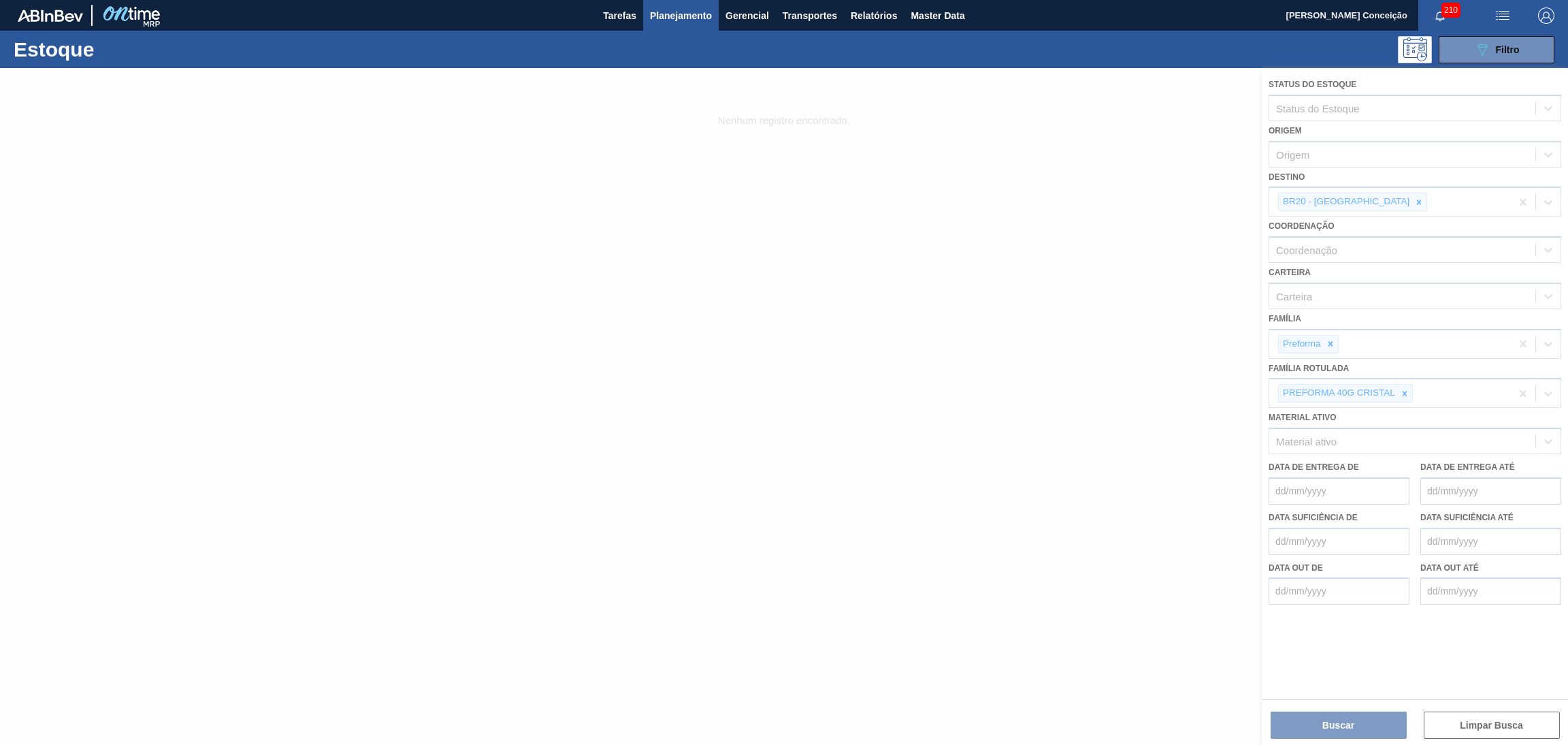
click at [1363, 201] on div at bounding box center [784, 407] width 1568 height 677
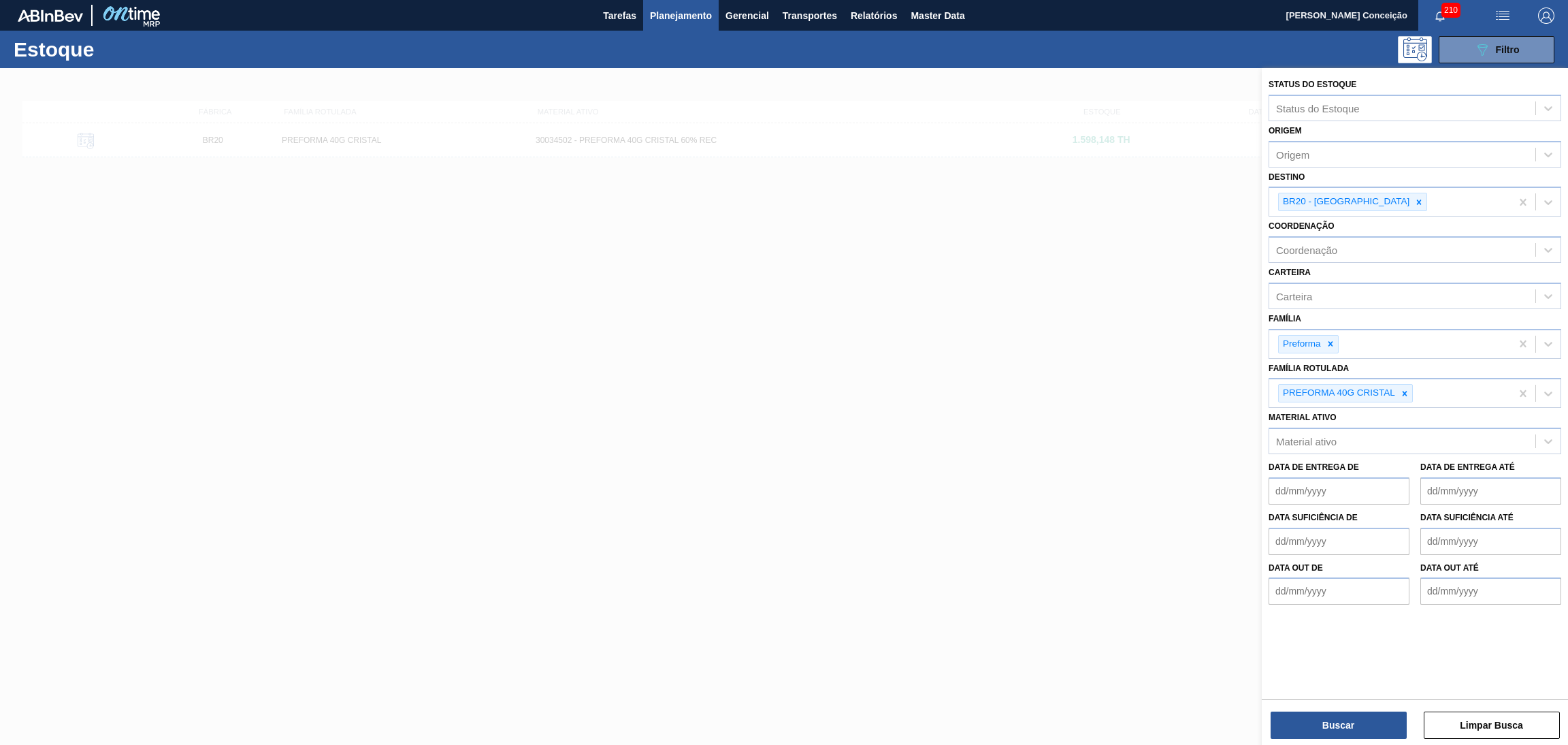
click at [1394, 201] on icon at bounding box center [1420, 202] width 5 height 5
click at [1394, 388] on icon at bounding box center [1405, 393] width 10 height 10
click at [1394, 203] on icon at bounding box center [1420, 202] width 10 height 10
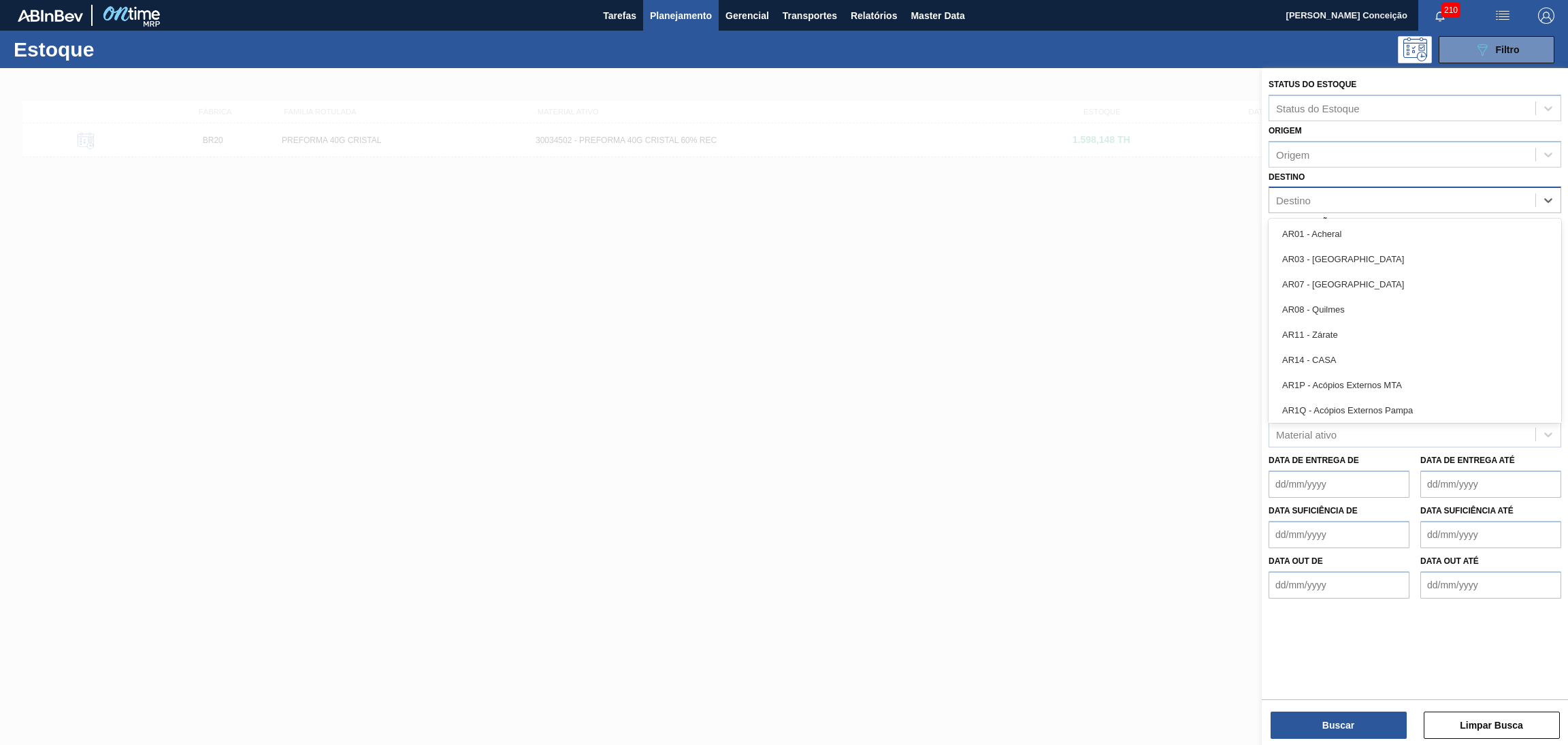
click at [1298, 202] on div "Destino" at bounding box center [1294, 201] width 34 height 11
type input "br23"
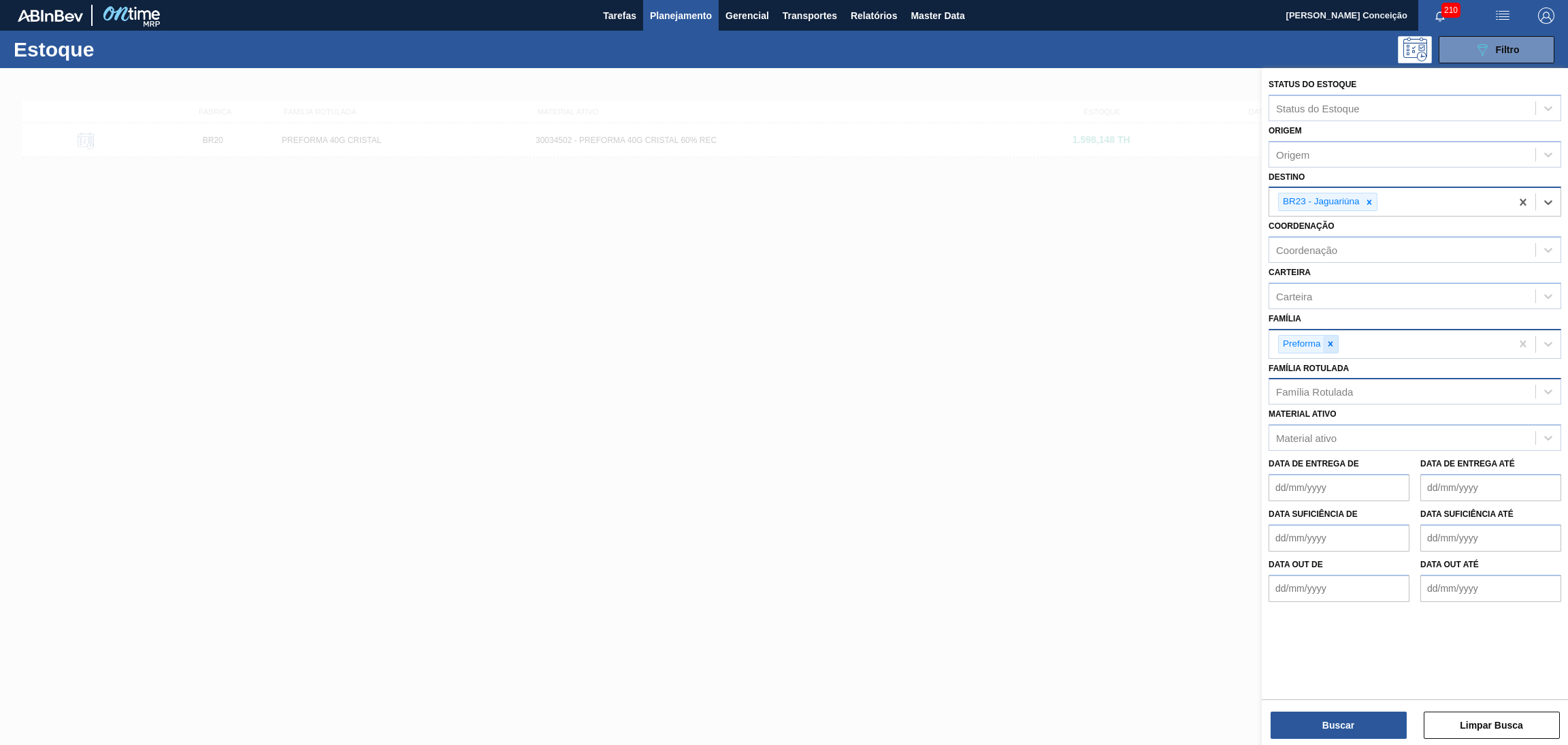
click at [1338, 343] on div at bounding box center [1330, 344] width 15 height 17
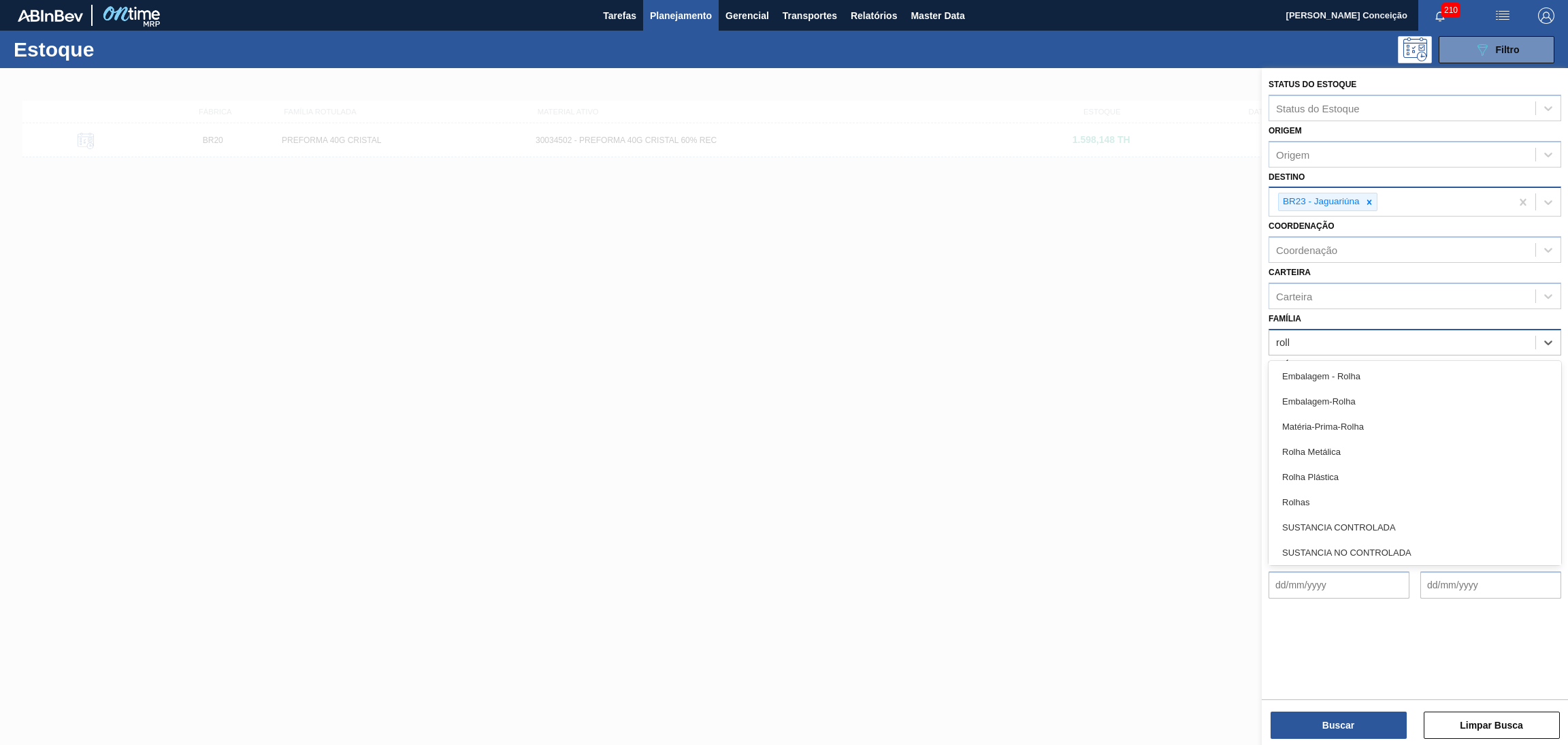
type input "rolha"
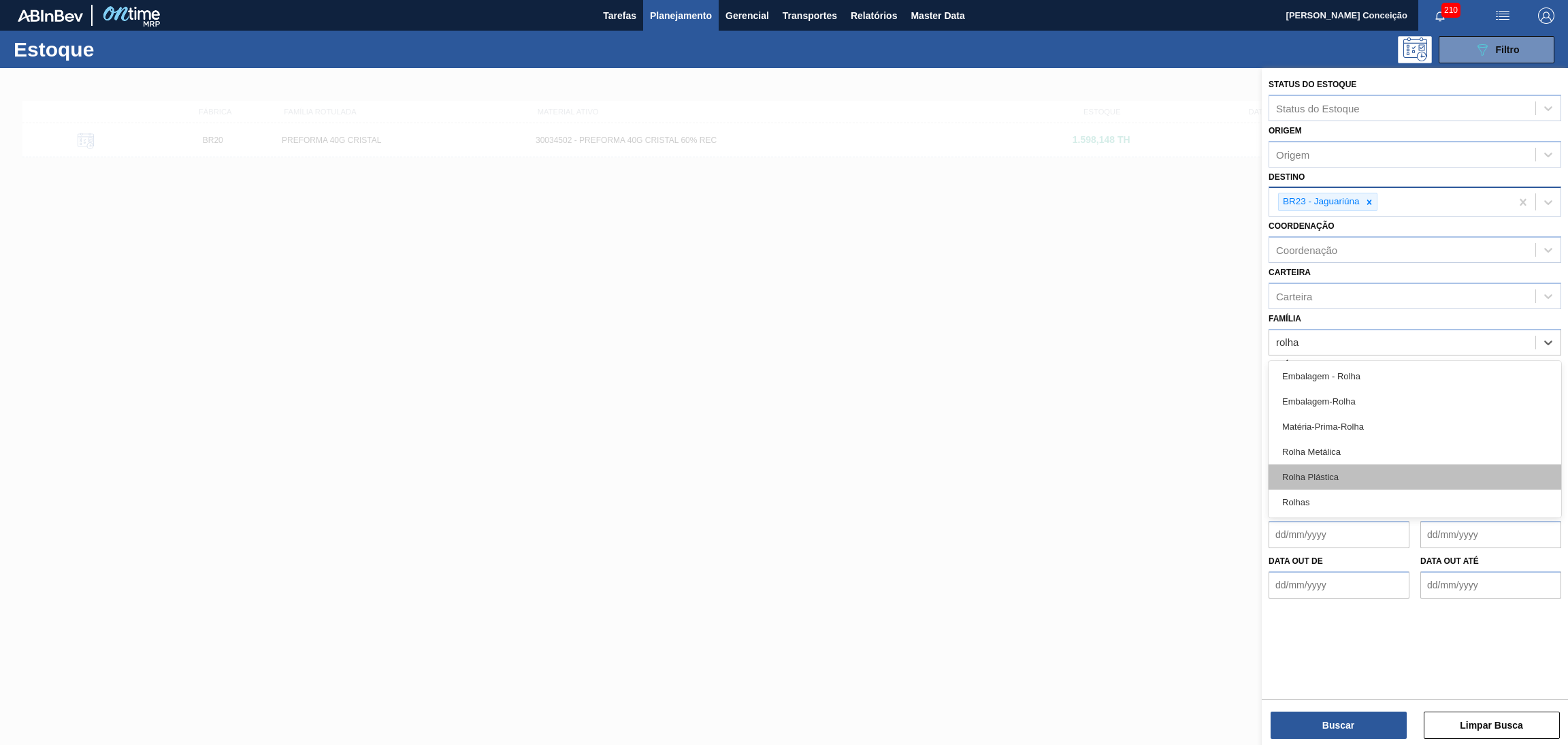
click at [1339, 470] on div "Rolha Plástica" at bounding box center [1415, 477] width 292 height 25
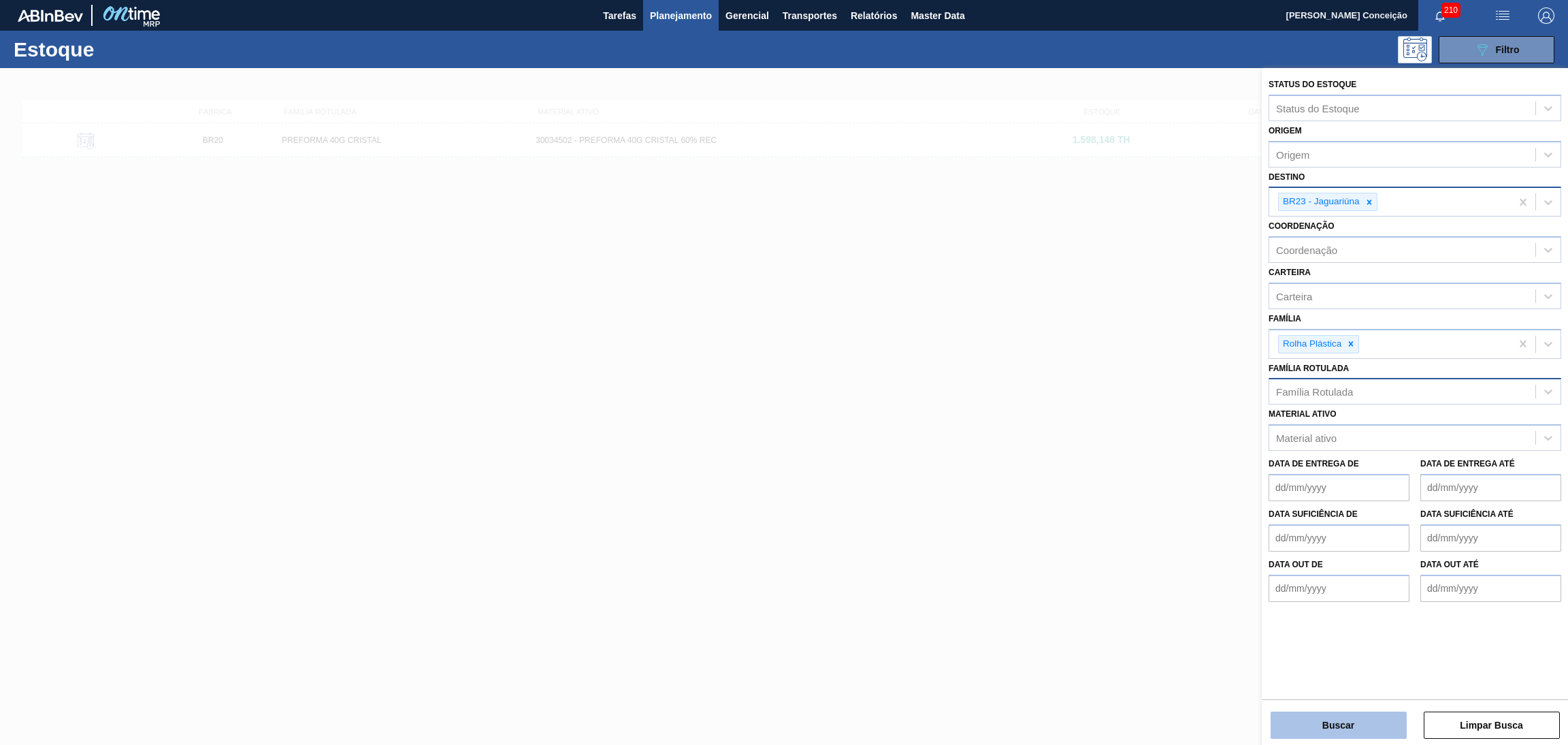
click at [1343, 661] on button "Buscar" at bounding box center [1339, 725] width 136 height 27
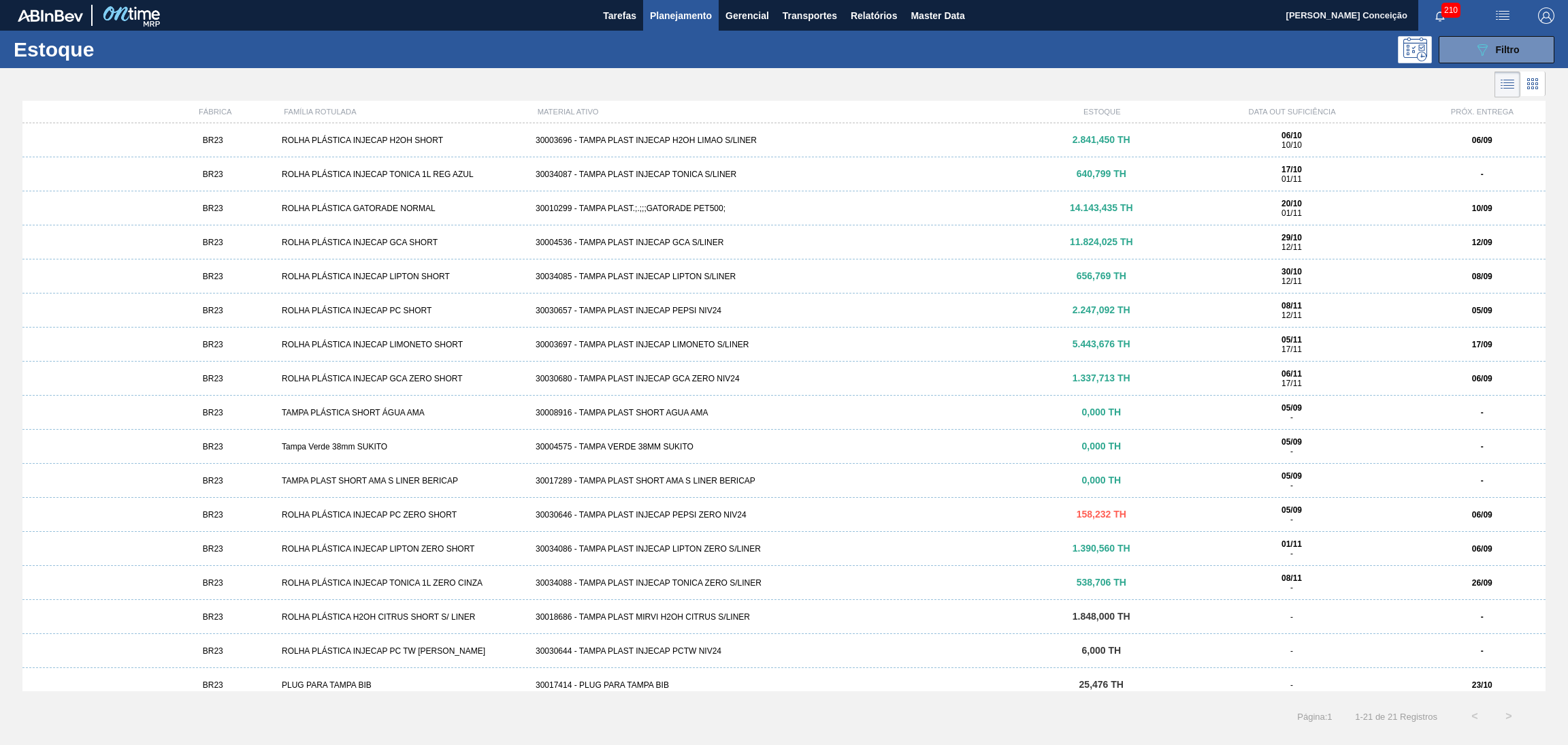
click at [723, 141] on div "30003696 - TAMPA PLAST INJECAP H2OH LIMAO S/LINER" at bounding box center [784, 140] width 508 height 10
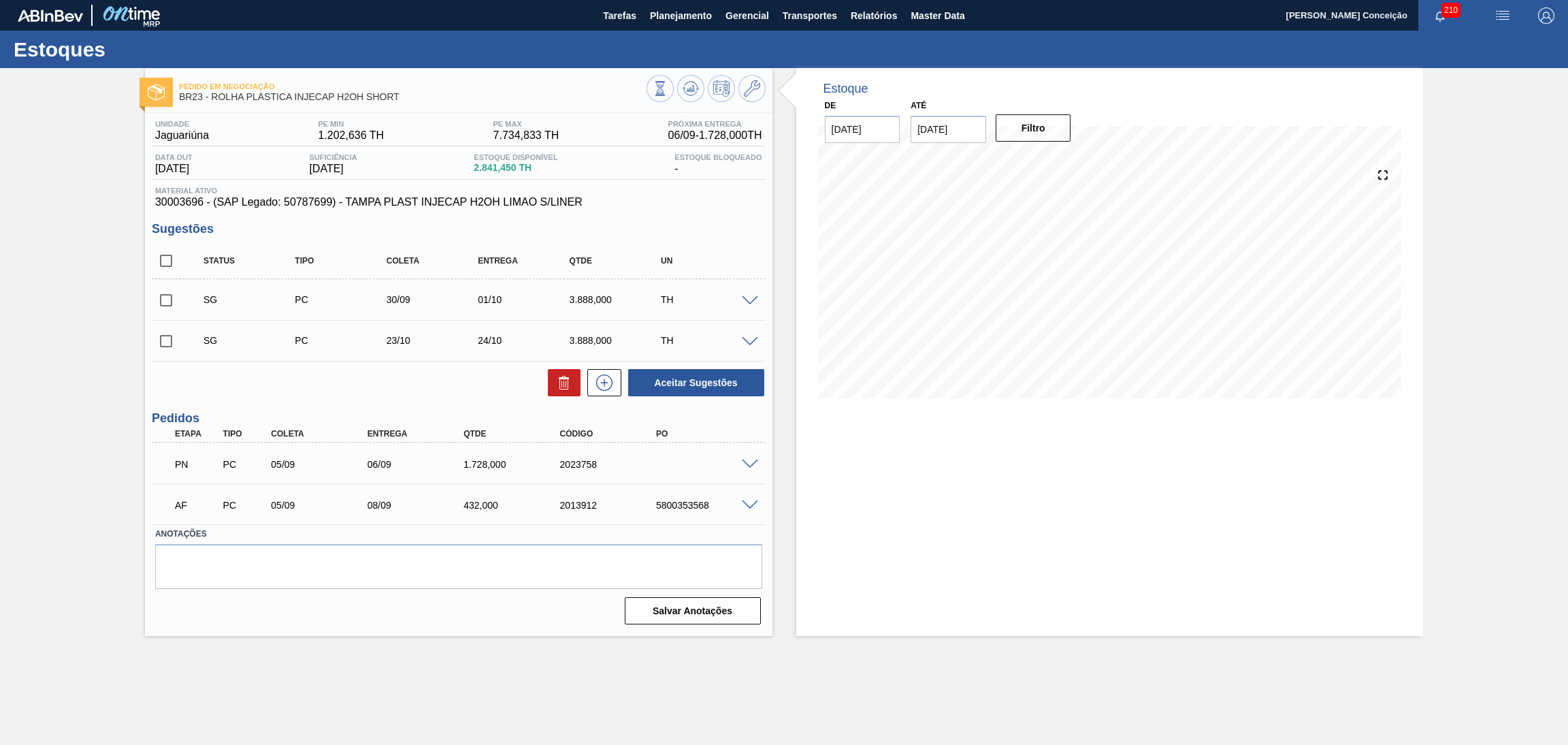
click at [868, 500] on div "Estoque De [DATE] Até [DATE] Filtro" at bounding box center [1110, 352] width 628 height 568
click at [367, 525] on label "Anotações" at bounding box center [458, 534] width 607 height 20
click at [855, 474] on div "Estoque De 05/09/2025 Até 10/10/2025 Filtro" at bounding box center [1110, 352] width 628 height 568
click at [692, 85] on icon at bounding box center [691, 89] width 16 height 16
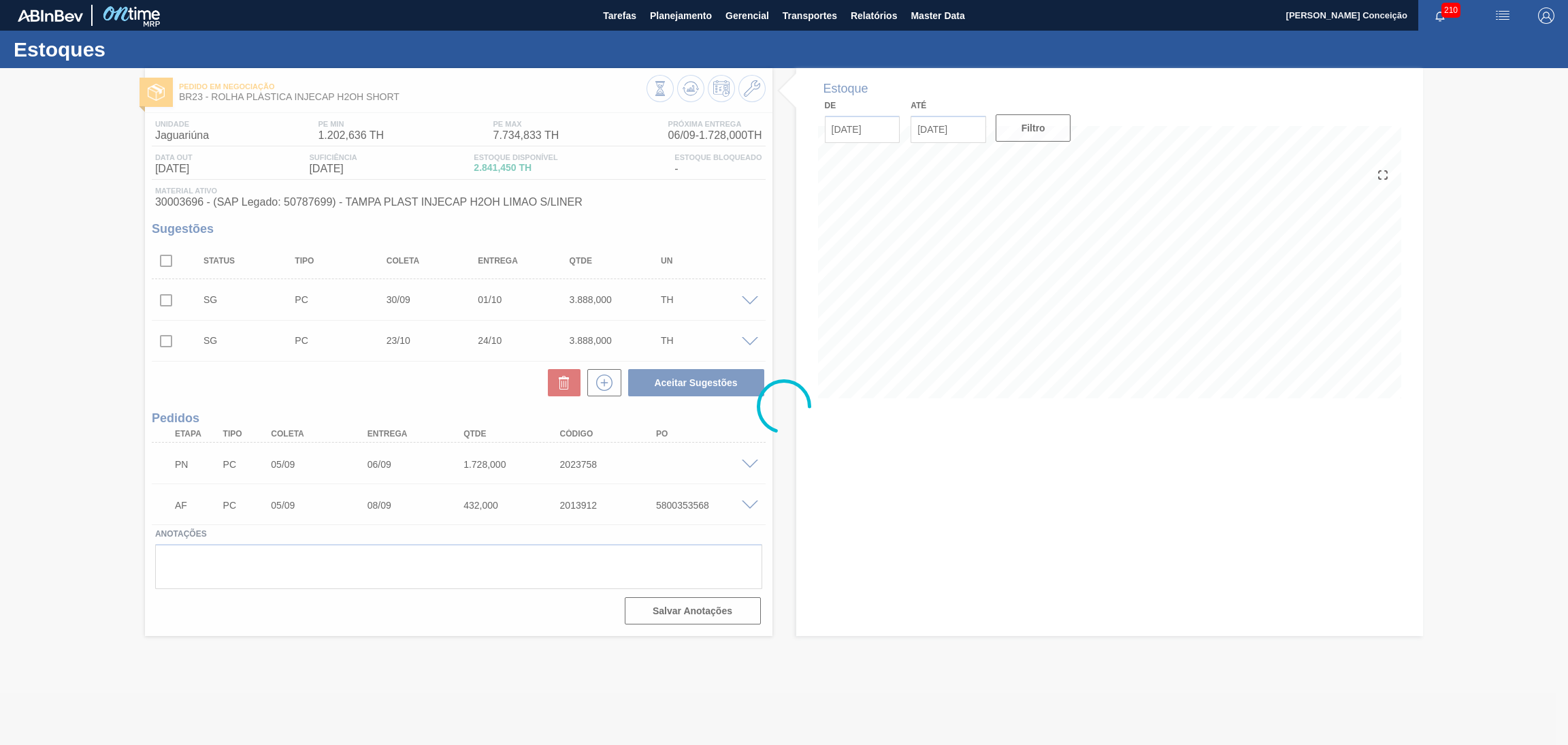
click at [872, 516] on div at bounding box center [784, 407] width 1568 height 677
click at [349, 516] on div at bounding box center [784, 407] width 1568 height 677
click at [787, 519] on div at bounding box center [784, 407] width 1568 height 677
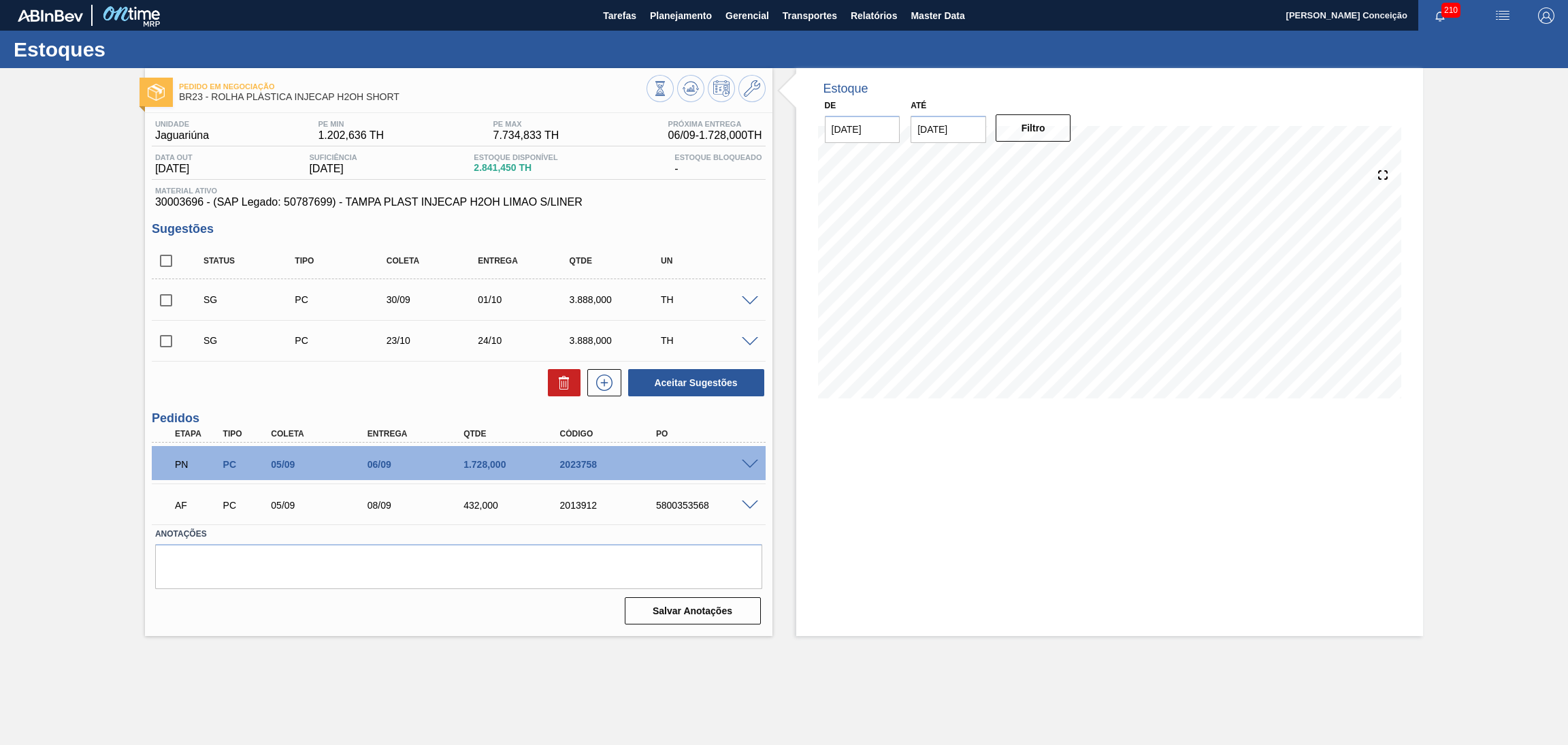
click at [673, 507] on div "5800353568" at bounding box center [708, 505] width 110 height 11
copy div "5800353568"
click at [690, 504] on div "5800353568" at bounding box center [708, 505] width 110 height 11
click at [689, 504] on div "5800353568" at bounding box center [708, 505] width 110 height 11
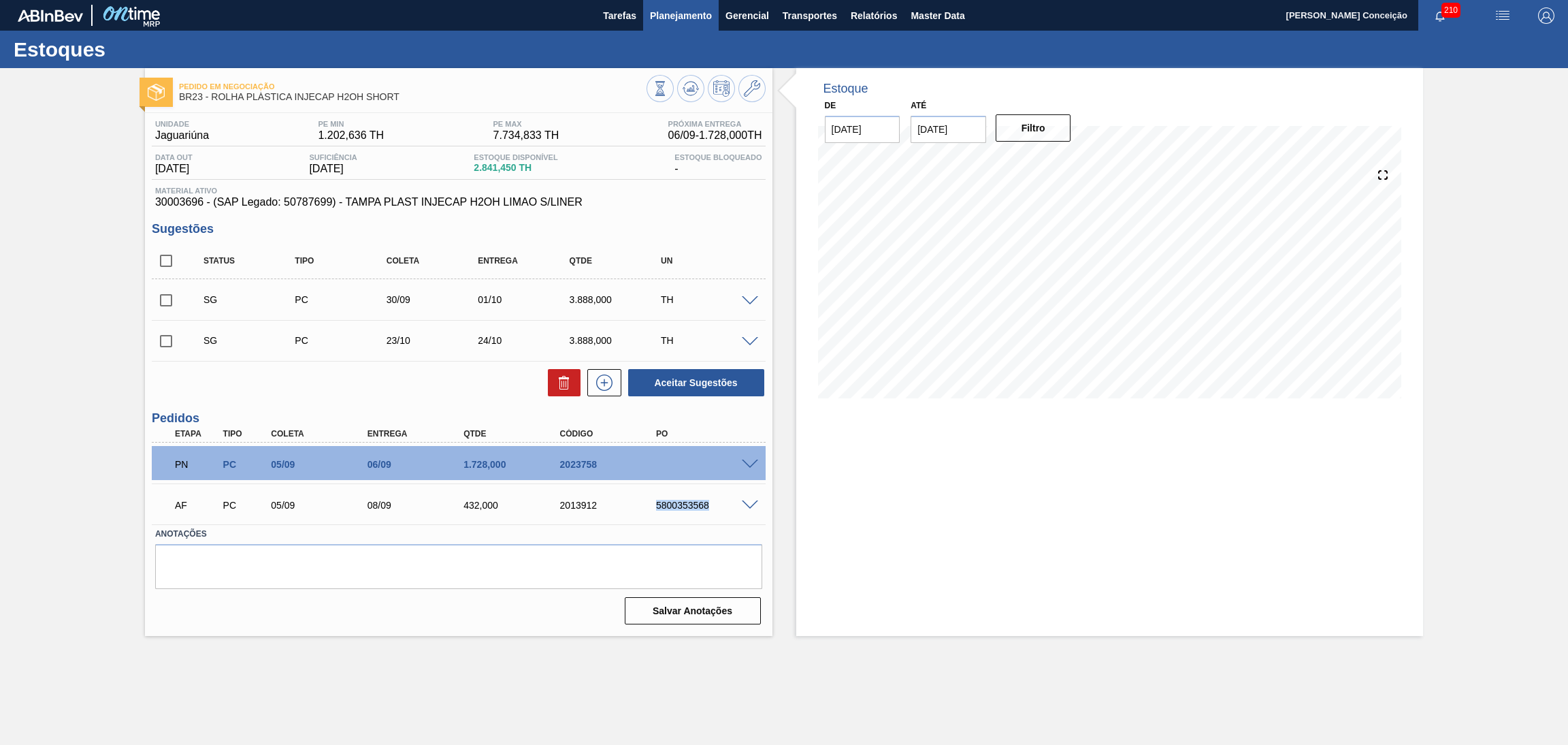
click at [689, 21] on span "Planejamento" at bounding box center [682, 16] width 62 height 16
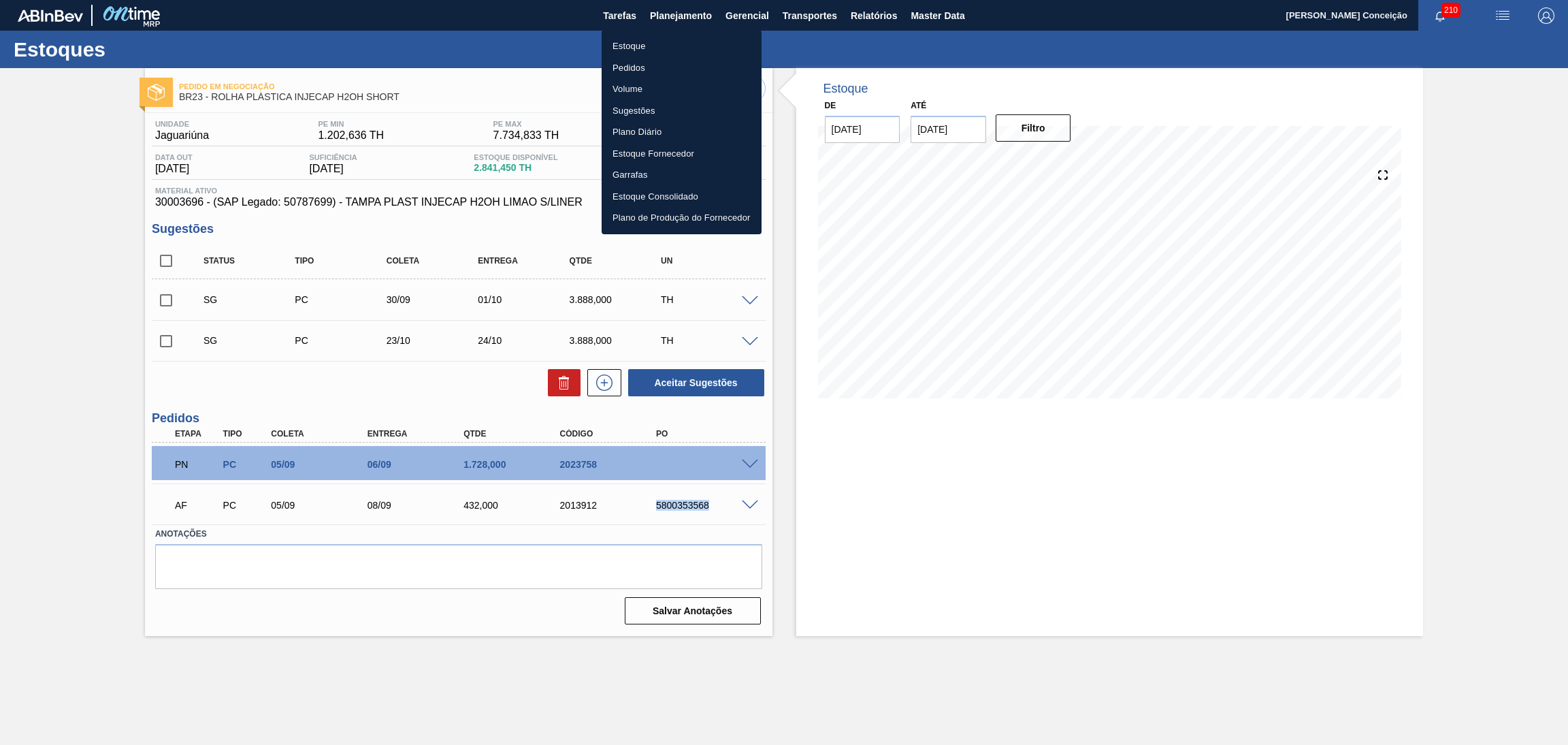
drag, startPoint x: 623, startPoint y: 66, endPoint x: 630, endPoint y: 69, distance: 7.6
click at [623, 66] on li "Pedidos" at bounding box center [682, 68] width 160 height 22
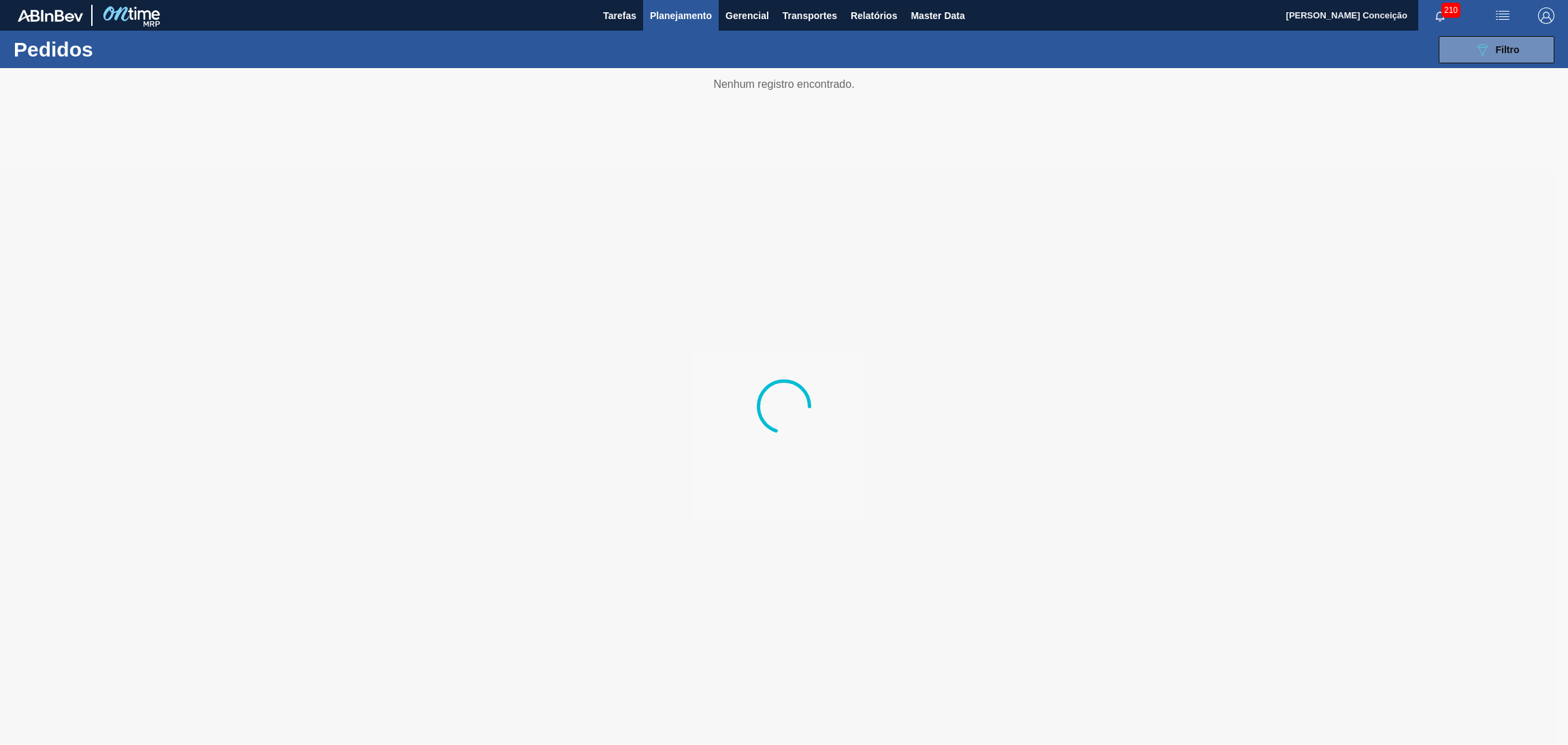
click at [1394, 52] on div "089F7B8B-B2A5-4AFE-B5C0-19BA573D28AC Filtro Código Pedido Portal Códido PO SAP …" at bounding box center [892, 50] width 1339 height 41
click at [1394, 53] on button "089F7B8B-B2A5-4AFE-B5C0-19BA573D28AC Filtro" at bounding box center [1497, 49] width 116 height 27
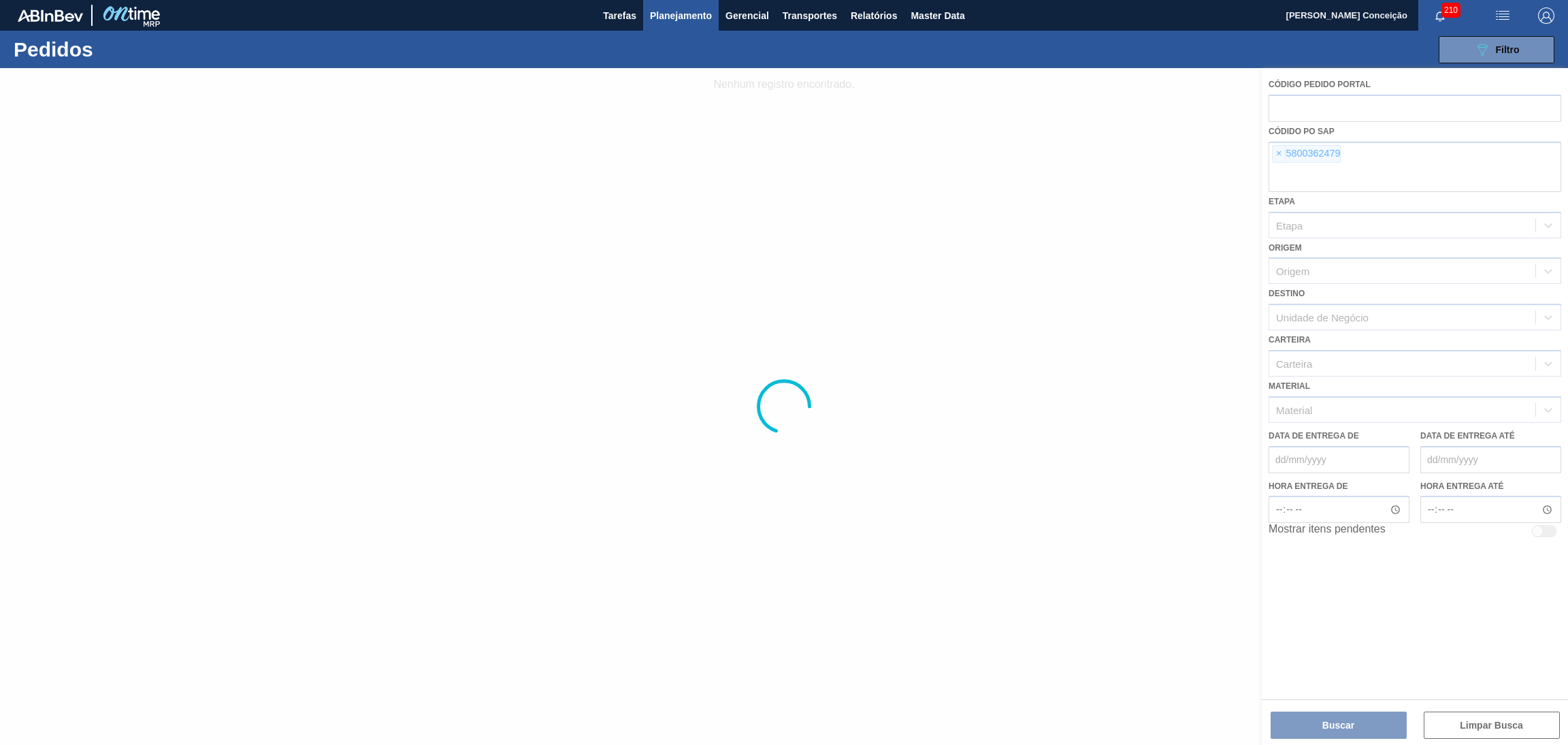
click at [1271, 156] on div at bounding box center [784, 407] width 1568 height 677
click at [1277, 155] on div at bounding box center [784, 407] width 1568 height 677
click at [1281, 157] on div at bounding box center [784, 407] width 1568 height 677
click at [1280, 153] on div at bounding box center [784, 407] width 1568 height 677
click at [1281, 152] on div at bounding box center [784, 407] width 1568 height 677
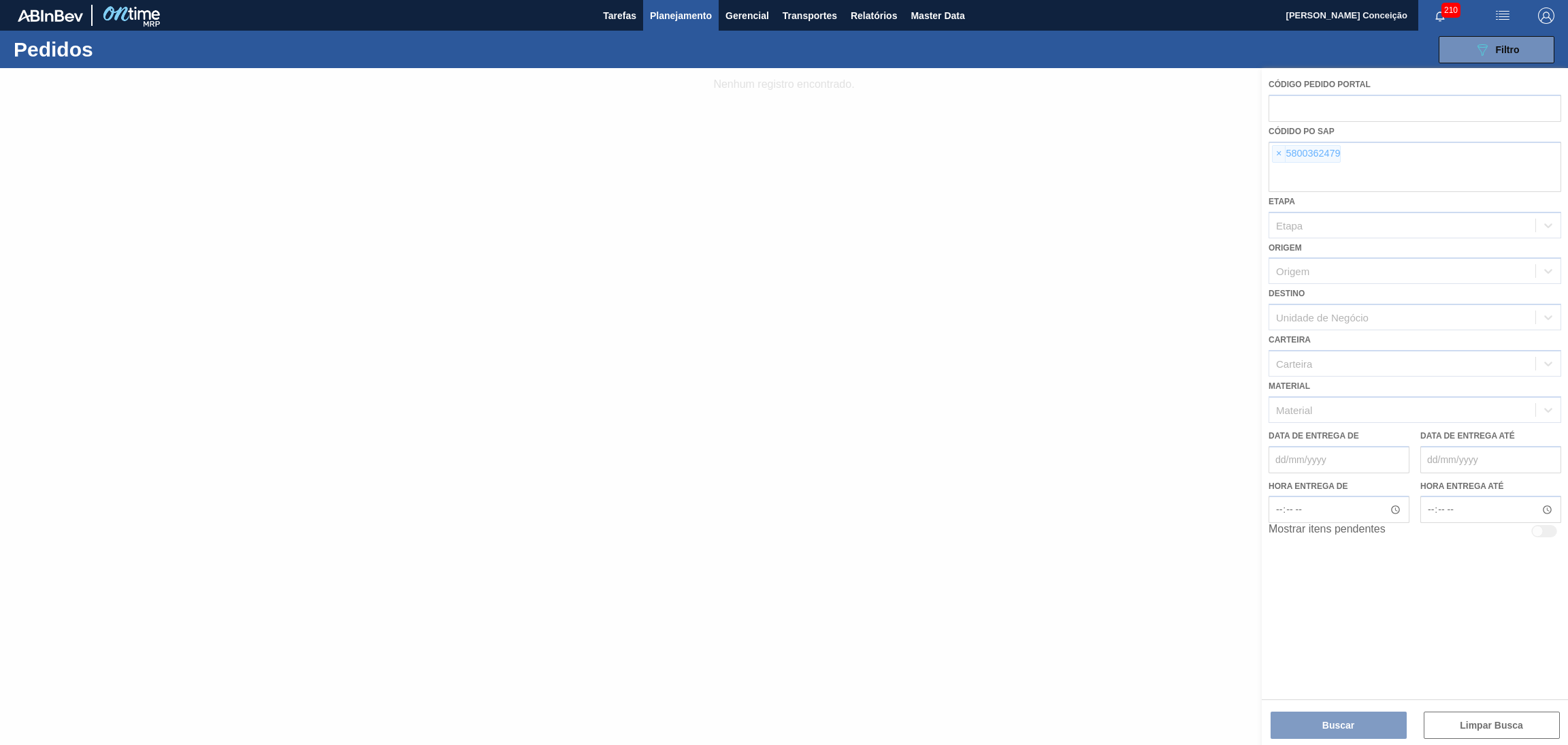
click at [1281, 152] on div at bounding box center [784, 407] width 1568 height 677
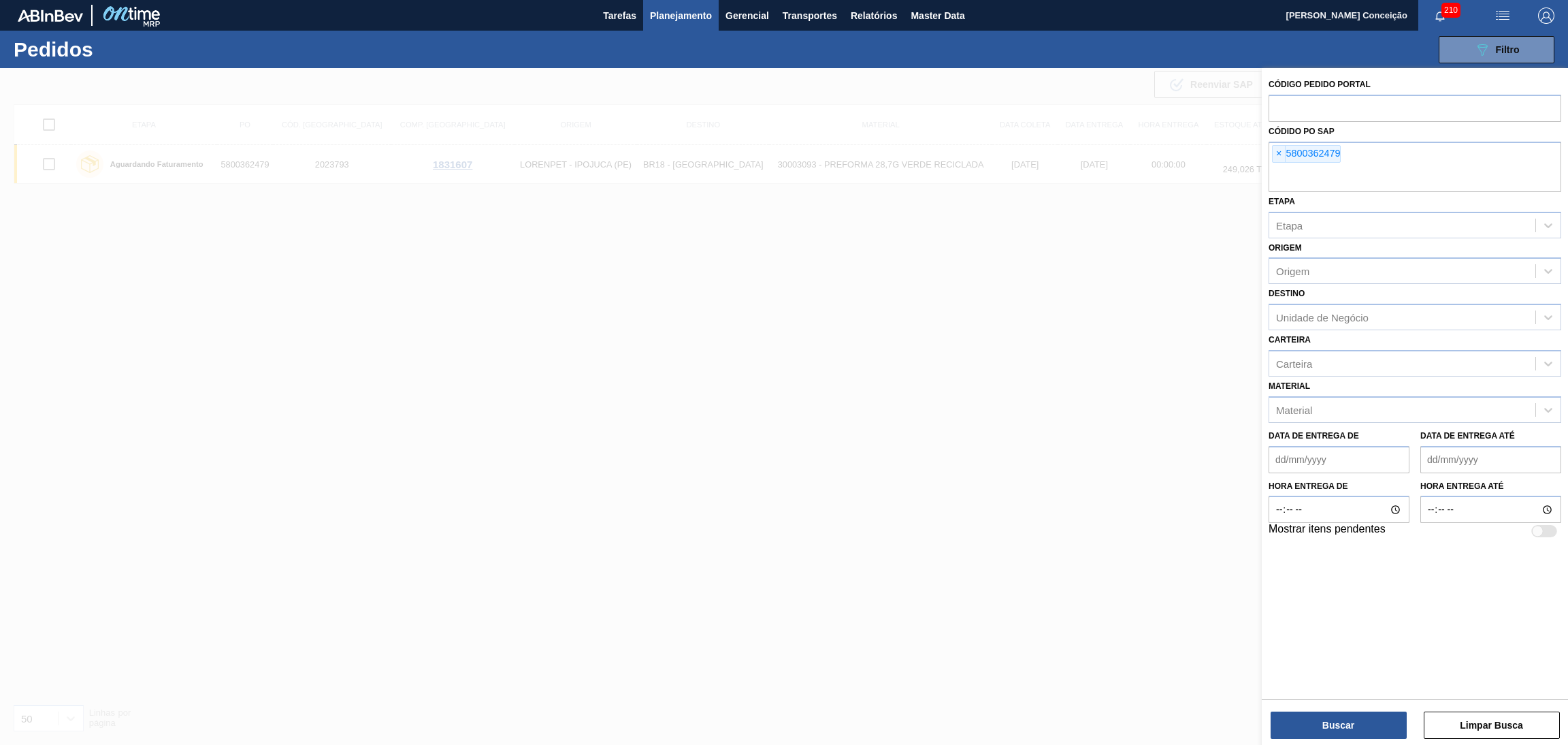
click at [1281, 152] on span "×" at bounding box center [1280, 154] width 13 height 16
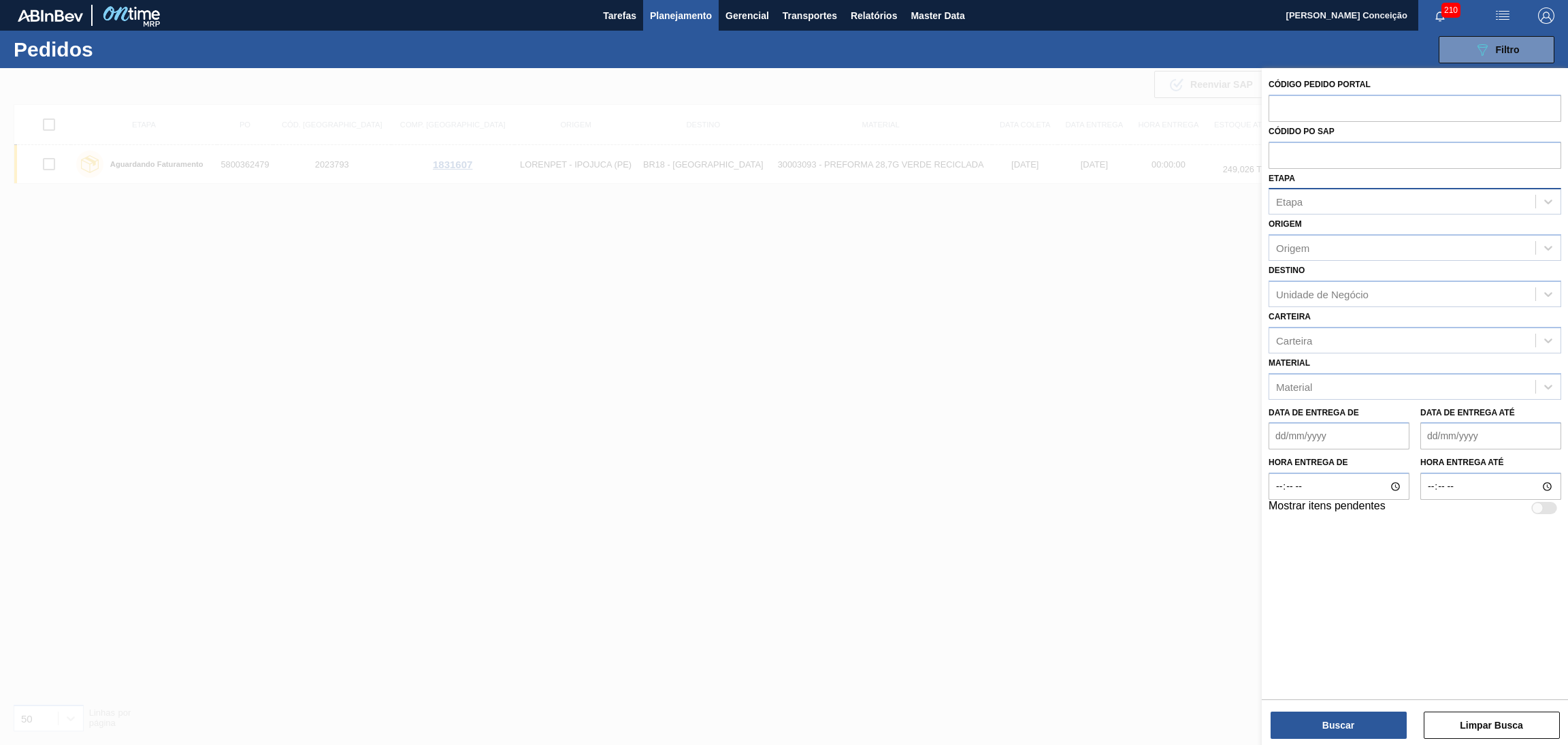
paste input "5800353568"
type input "5800353568"
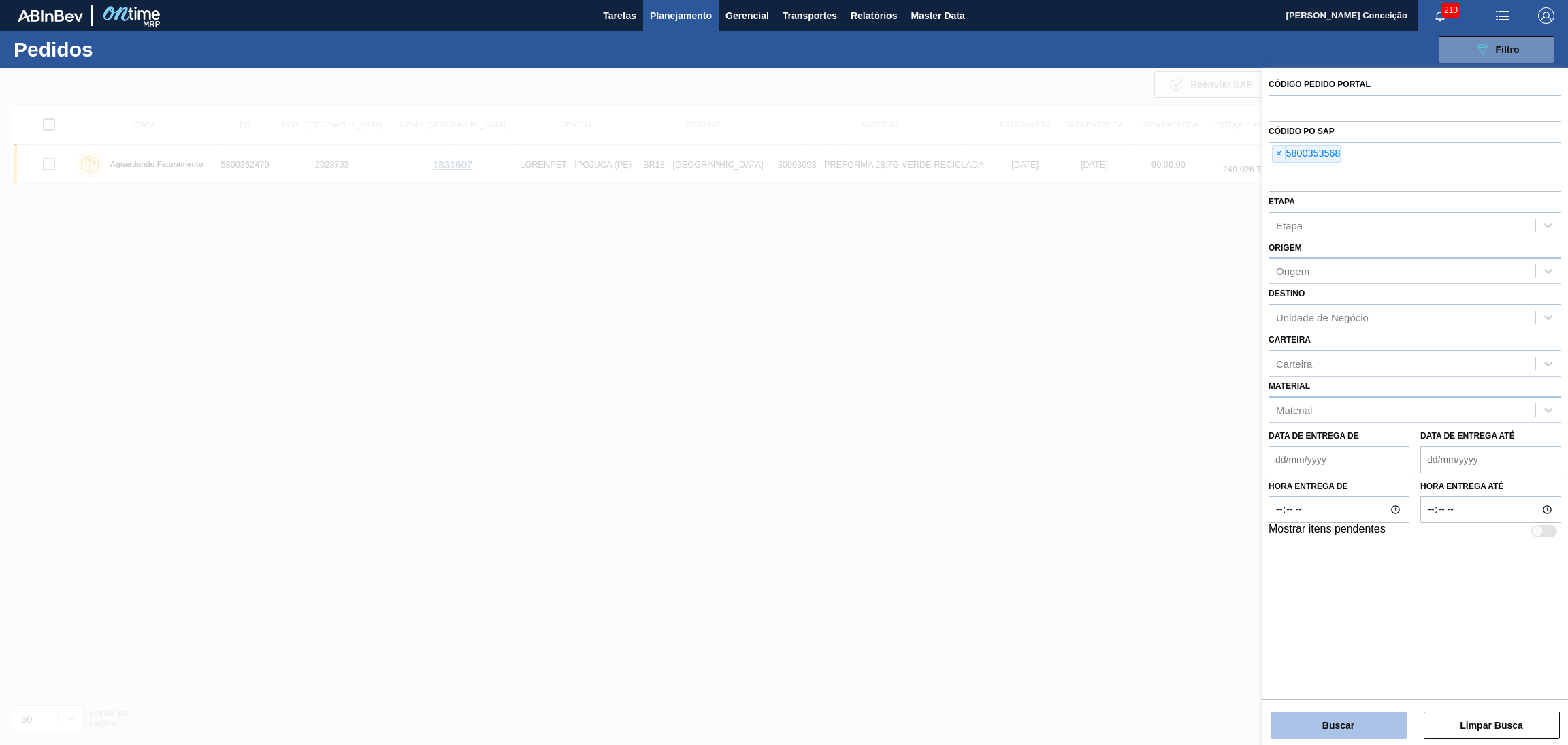
click at [1325, 661] on button "Buscar" at bounding box center [1339, 725] width 136 height 27
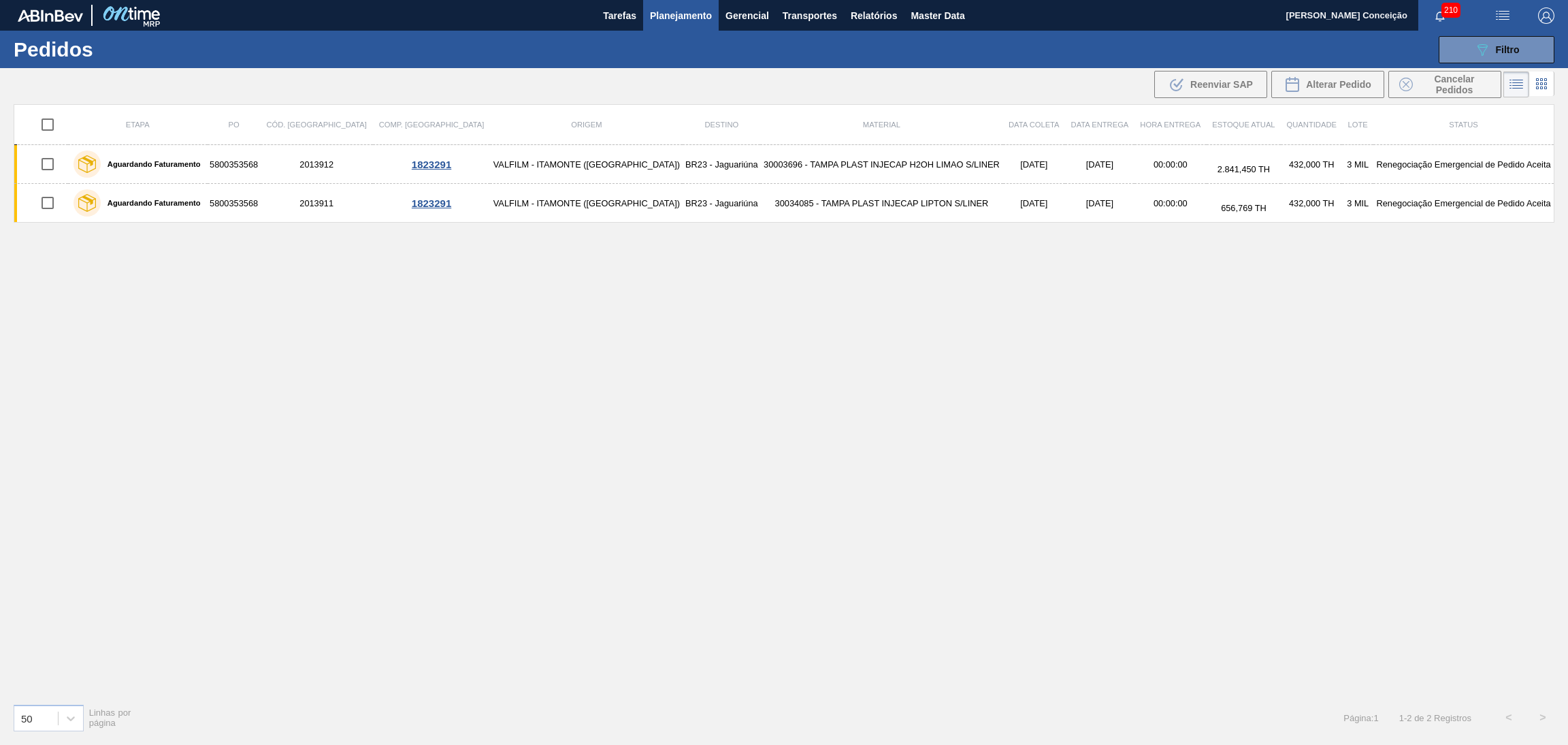
click at [766, 335] on div "Etapa PO Cód. Pedido Comp. Carga Origem Destino Material Data coleta Data entre…" at bounding box center [784, 398] width 1541 height 588
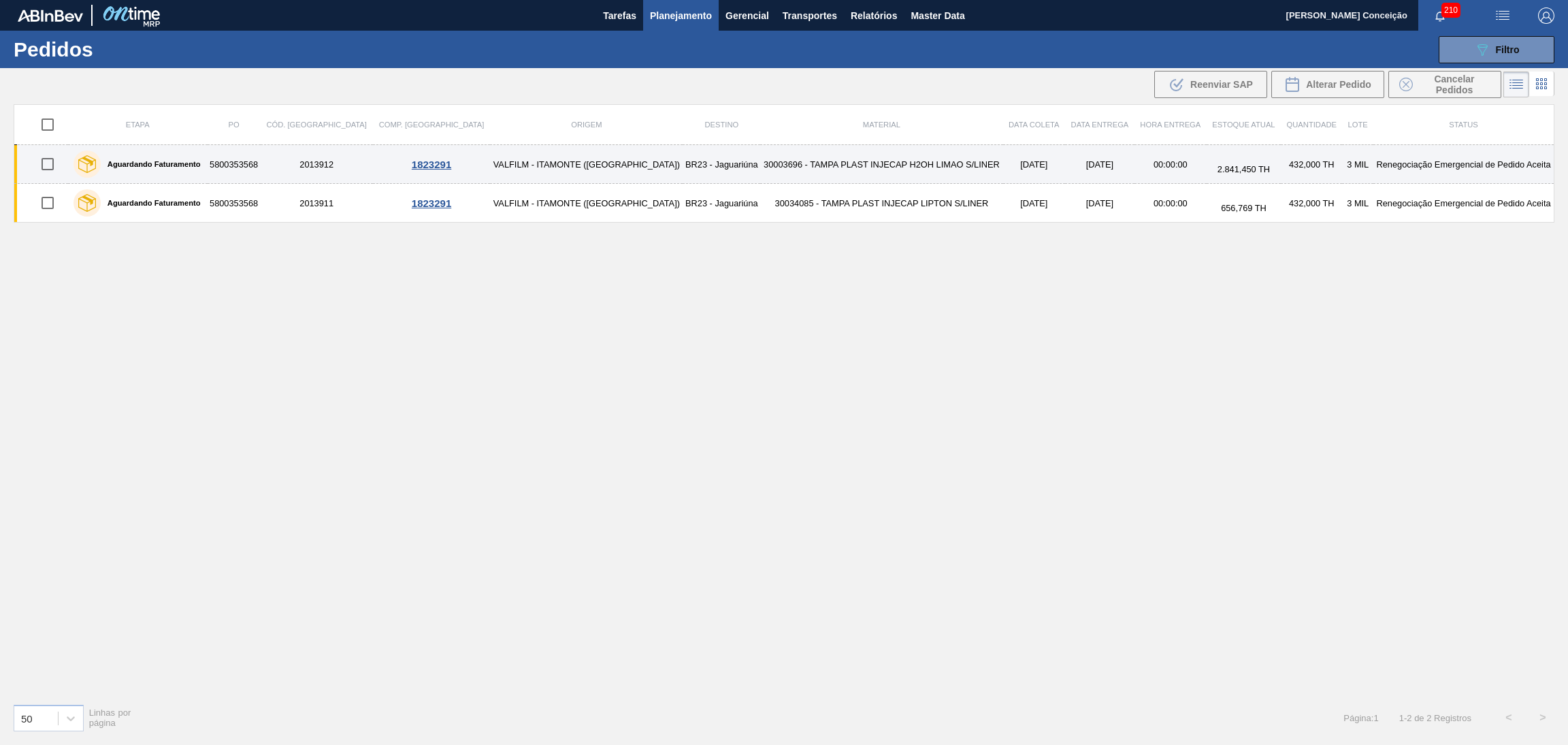
click at [760, 161] on td "30003696 - TAMPA PLAST INJECAP H2OH LIMAO S/LINER" at bounding box center [881, 164] width 242 height 39
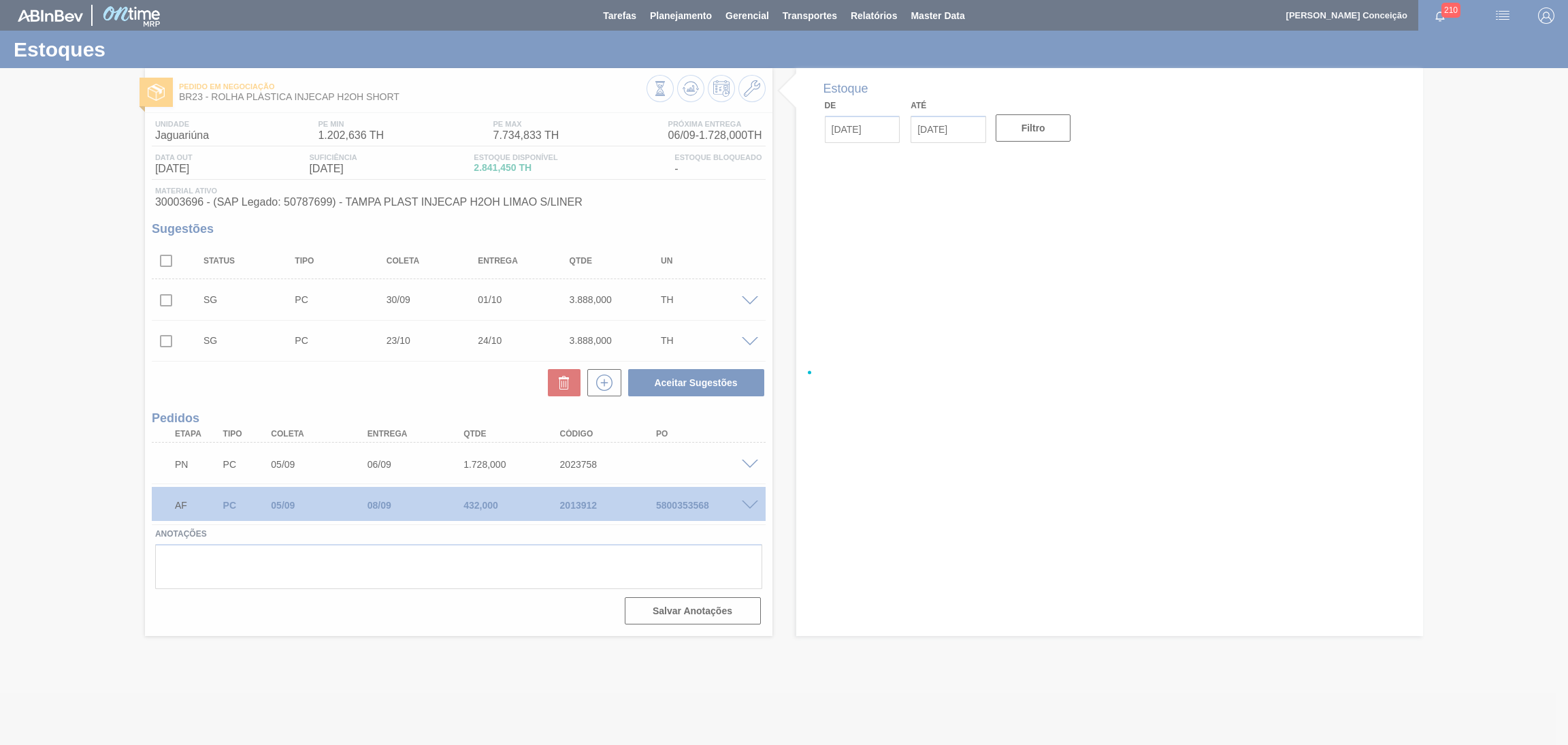
click at [786, 549] on div at bounding box center [784, 372] width 1568 height 745
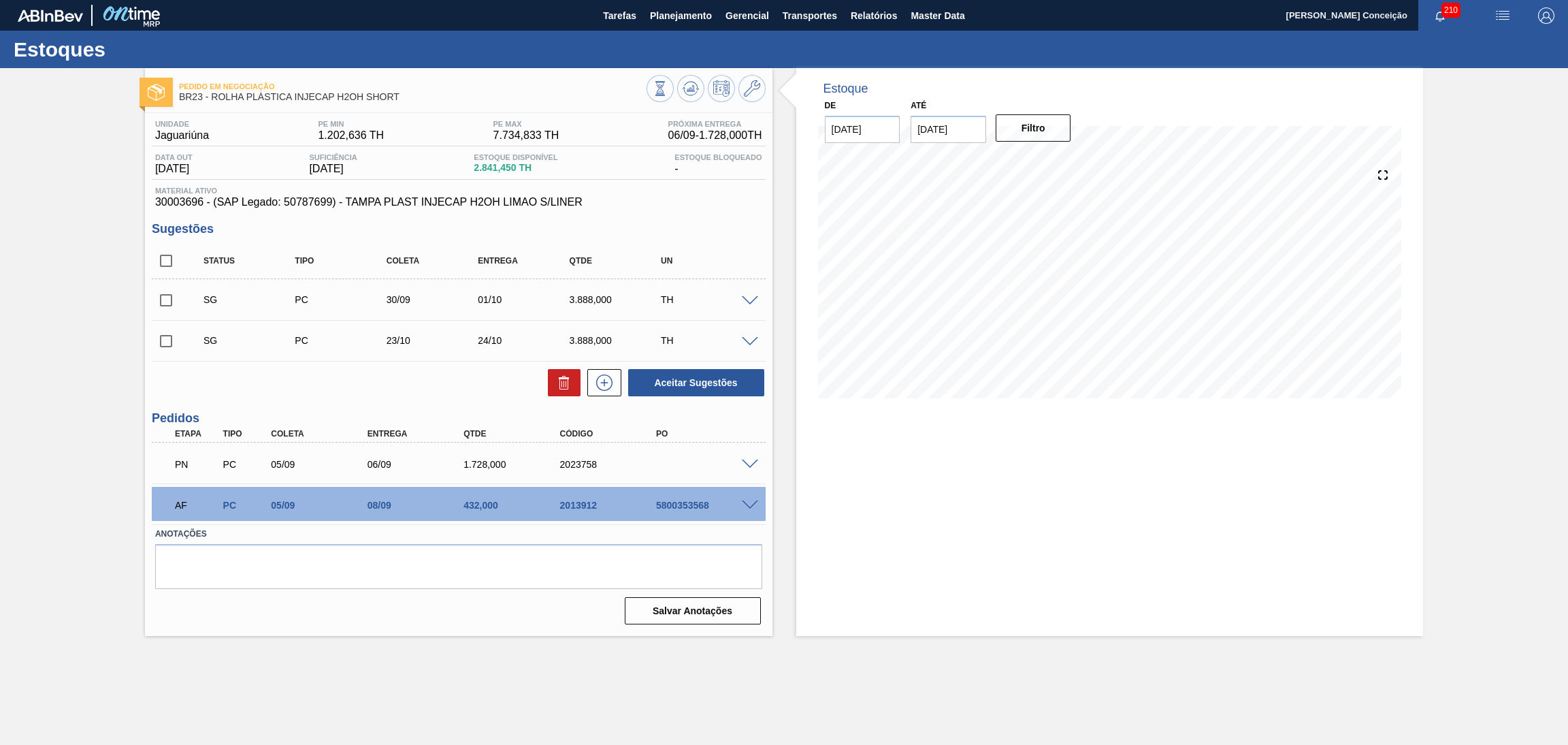
click at [67, 325] on div "Pedido em Negociação BR23 - ROLHA PLÁSTICA INJECAP H2OH SHORT Unidade Jaguariún…" at bounding box center [784, 352] width 1568 height 568
click at [775, 404] on div "Estoque De 05/09/2025 Até 10/10/2025 Filtro 05/09 Projeção de Estoque 2,841.45 …" at bounding box center [1098, 352] width 651 height 568
click at [93, 253] on div "Pedido em Negociação BR23 - ROLHA PLÁSTICA INJECAP H2OH SHORT Unidade Jaguariún…" at bounding box center [784, 352] width 1568 height 568
click at [781, 407] on div "Estoque De 05/09/2025 Até 10/10/2025 Filtro 18/09 Projeção de Estoque 3,898.386…" at bounding box center [1098, 352] width 651 height 568
click at [395, 656] on main "Tarefas Planejamento Gerencial Transportes Relatórios Master Data Aline Apareci…" at bounding box center [784, 372] width 1568 height 745
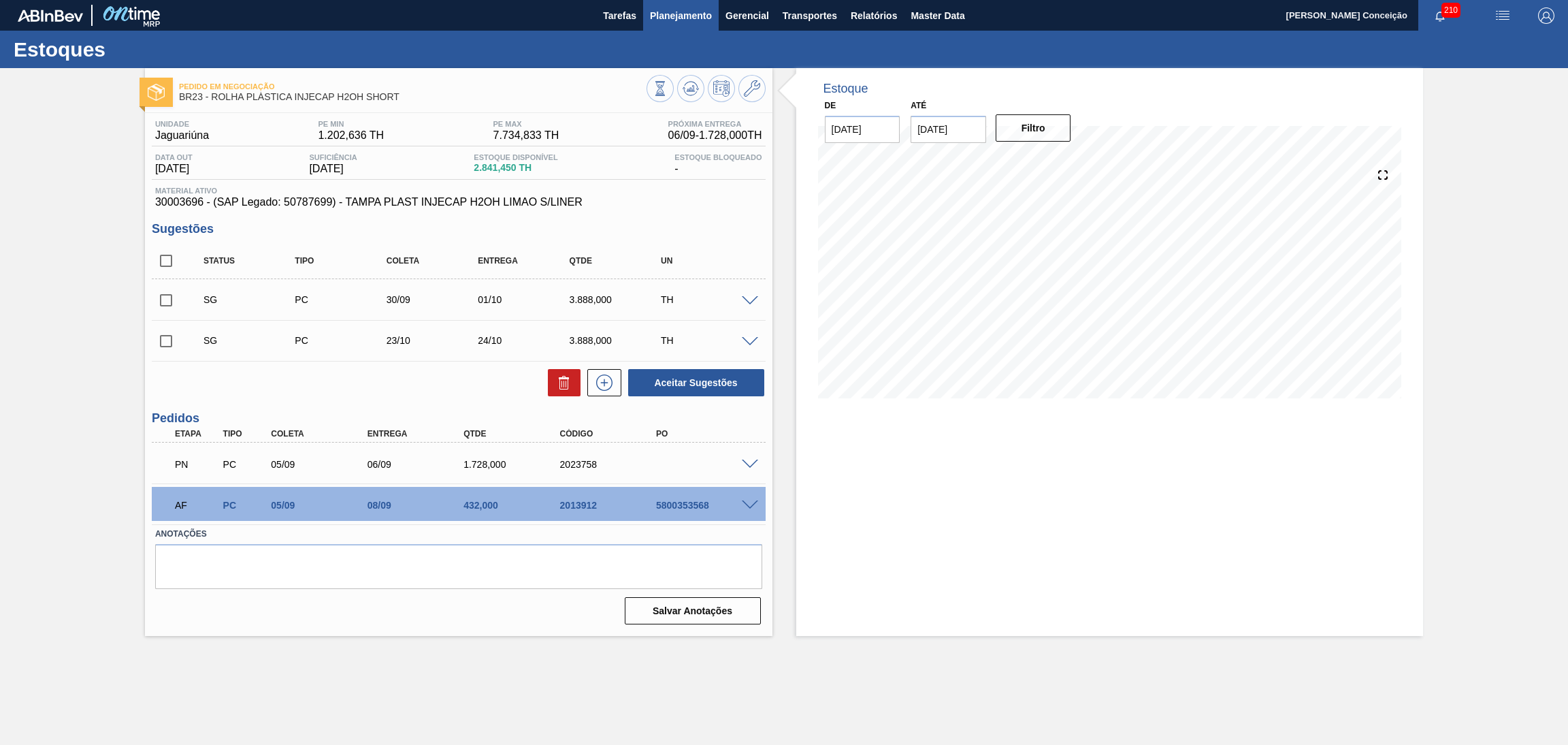
click at [675, 1] on button "Planejamento" at bounding box center [681, 15] width 75 height 30
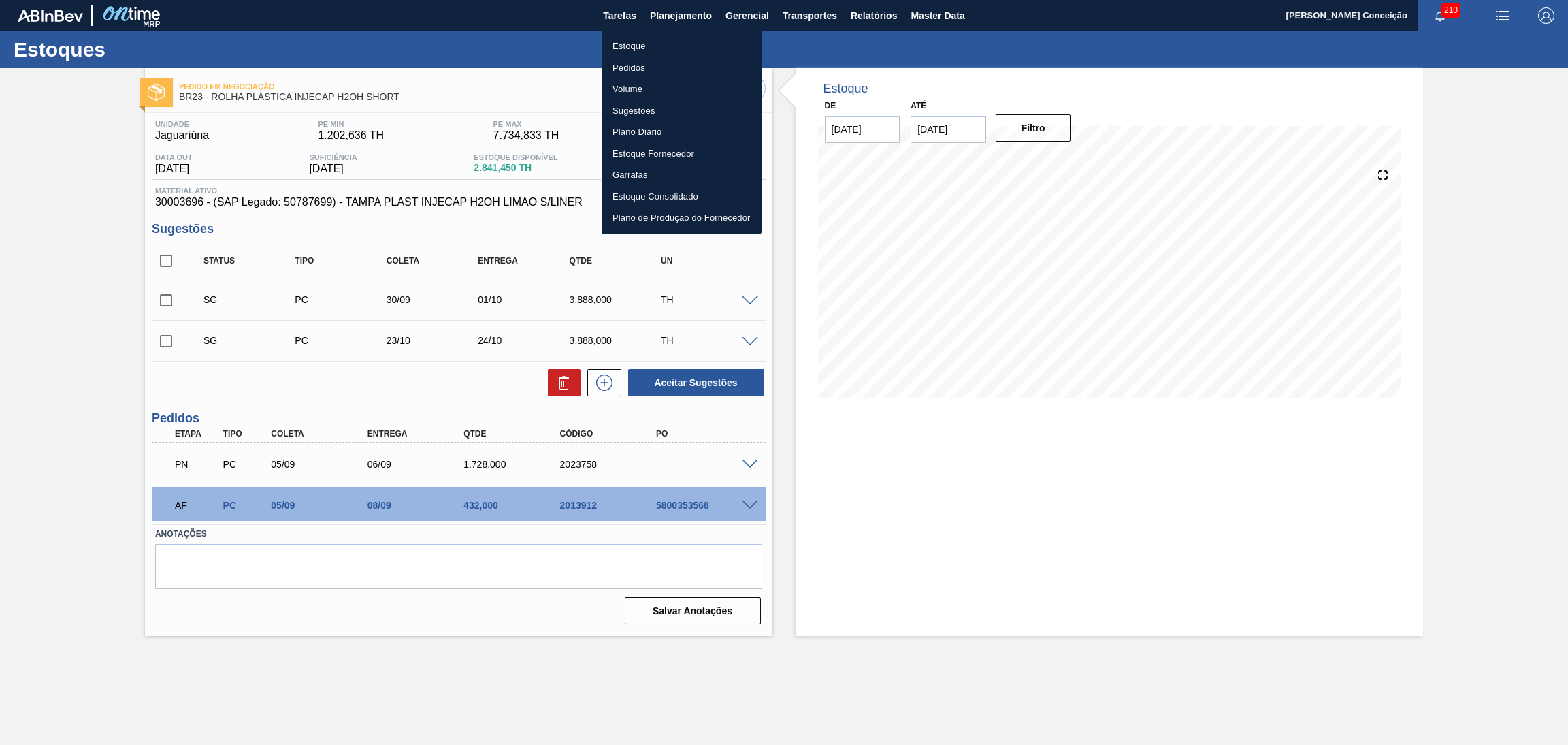
click at [636, 55] on li "Estoque" at bounding box center [682, 46] width 160 height 22
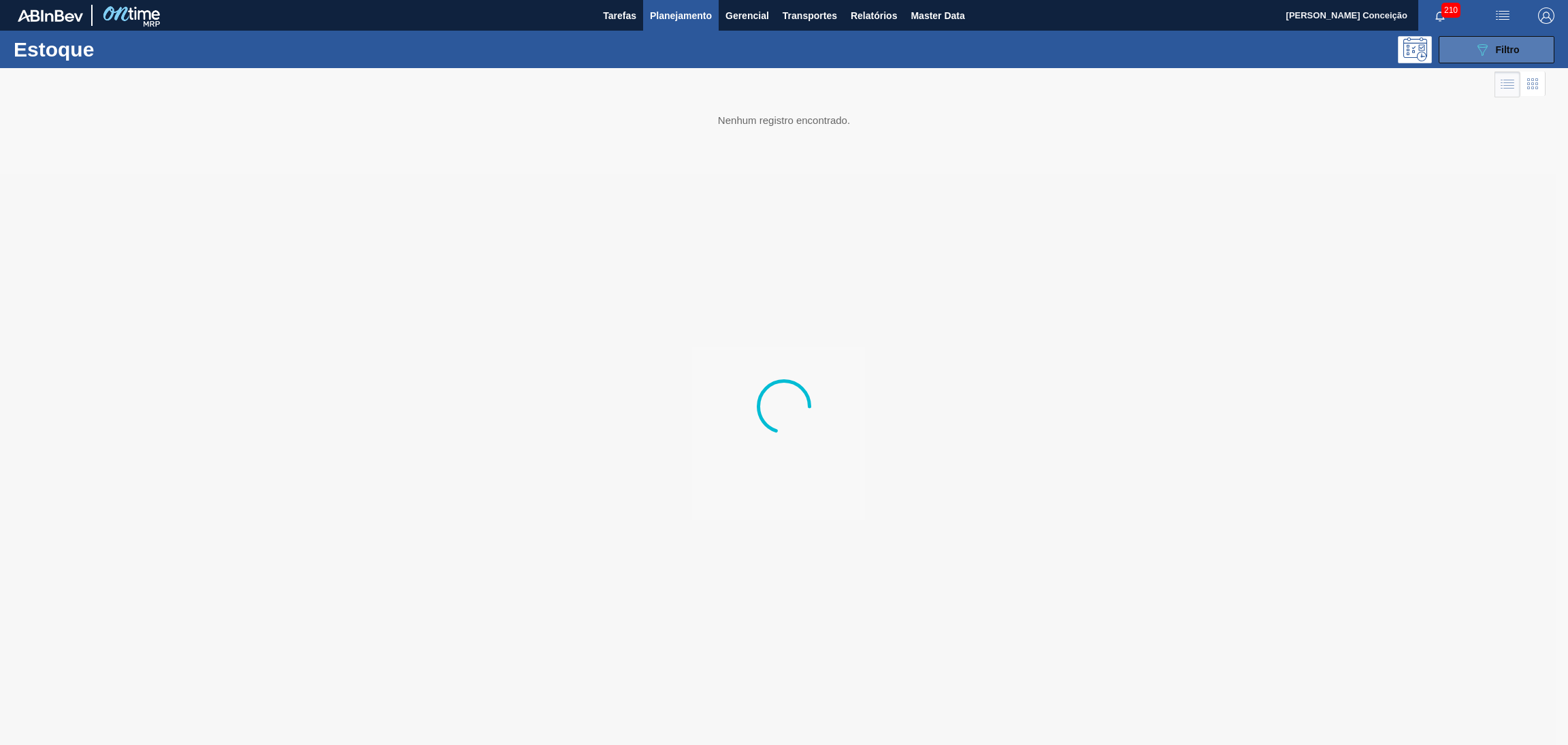
click at [1394, 44] on button "089F7B8B-B2A5-4AFE-B5C0-19BA573D28AC Filtro" at bounding box center [1497, 49] width 116 height 27
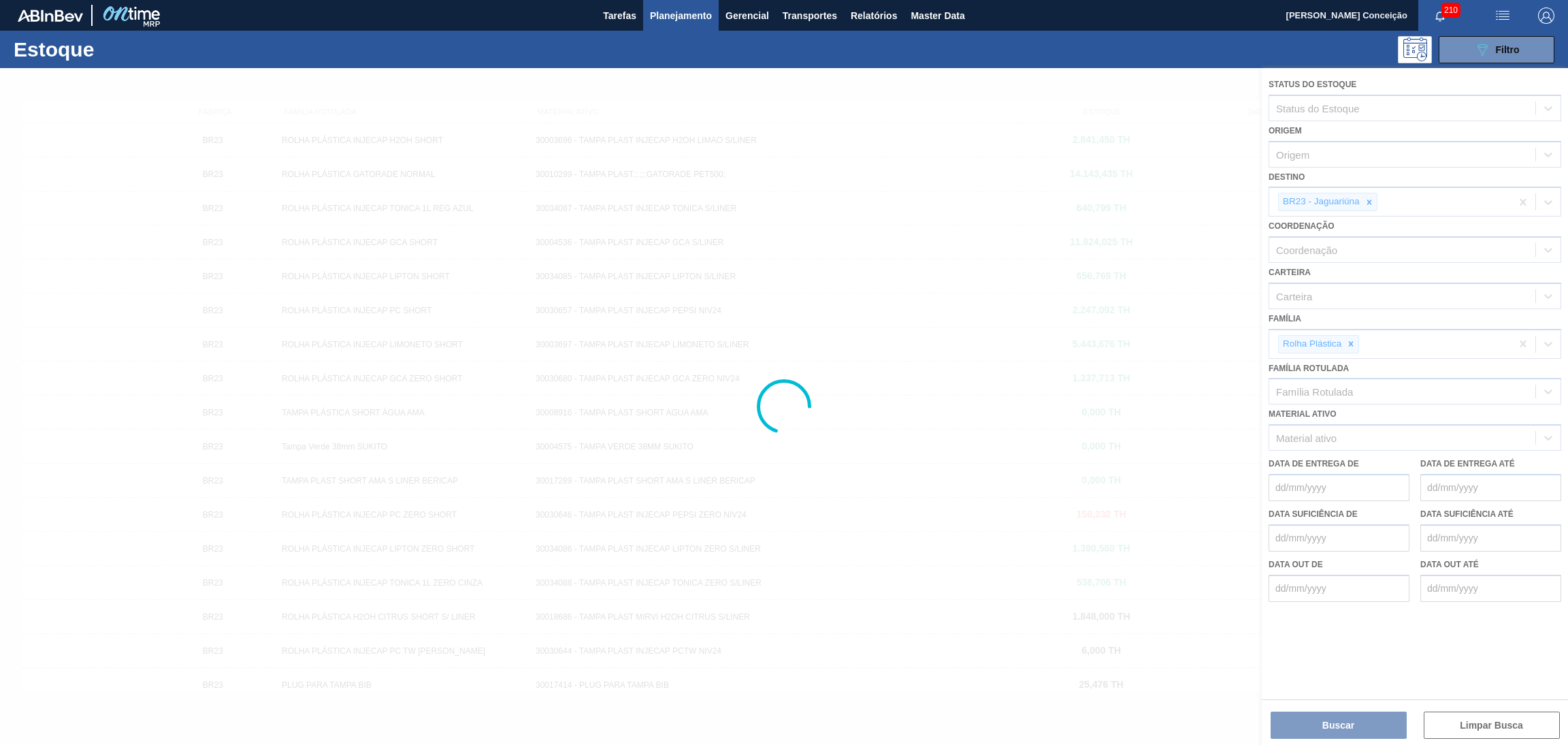
click at [1374, 202] on div at bounding box center [784, 407] width 1568 height 677
click at [1371, 199] on icon at bounding box center [1369, 202] width 5 height 5
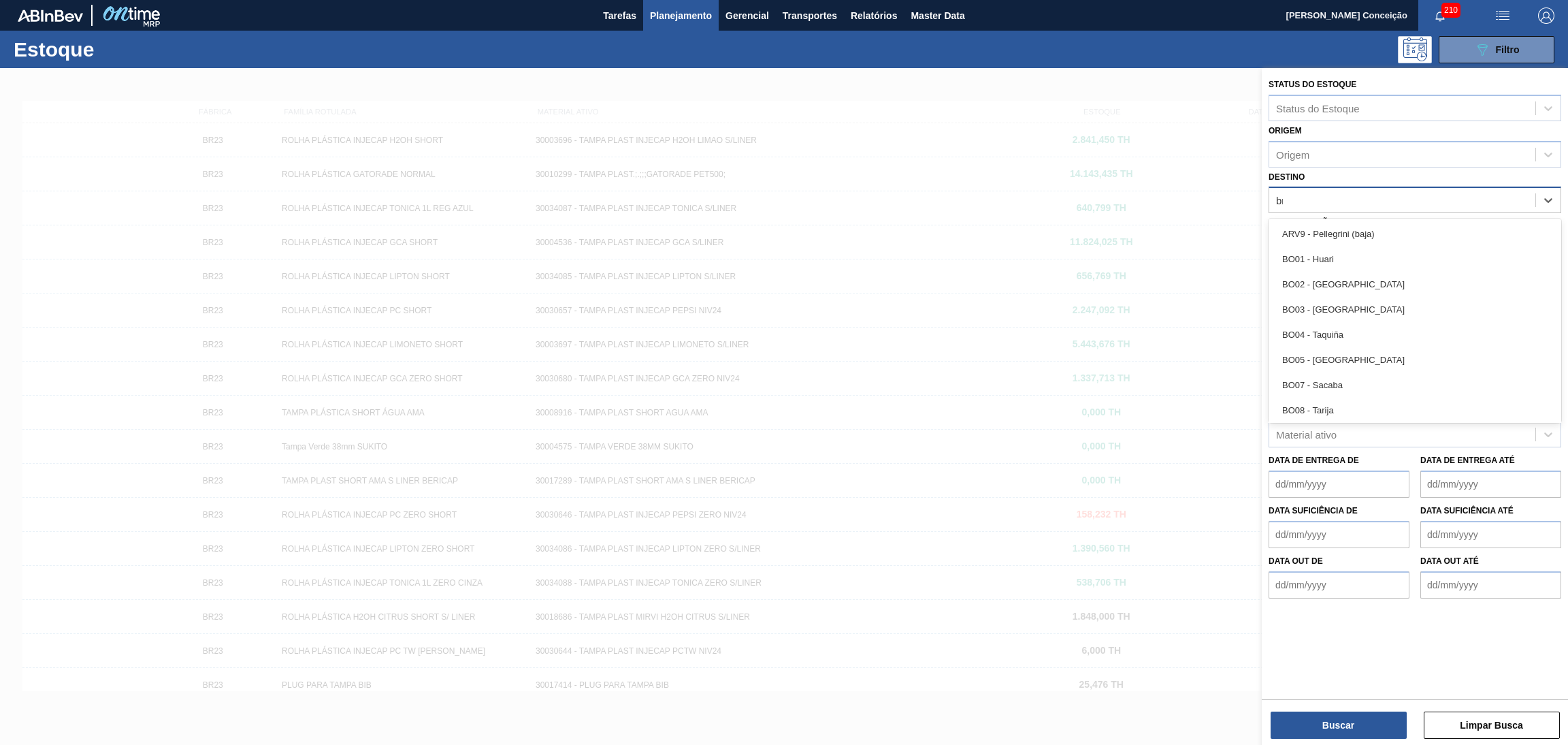
type input "br20"
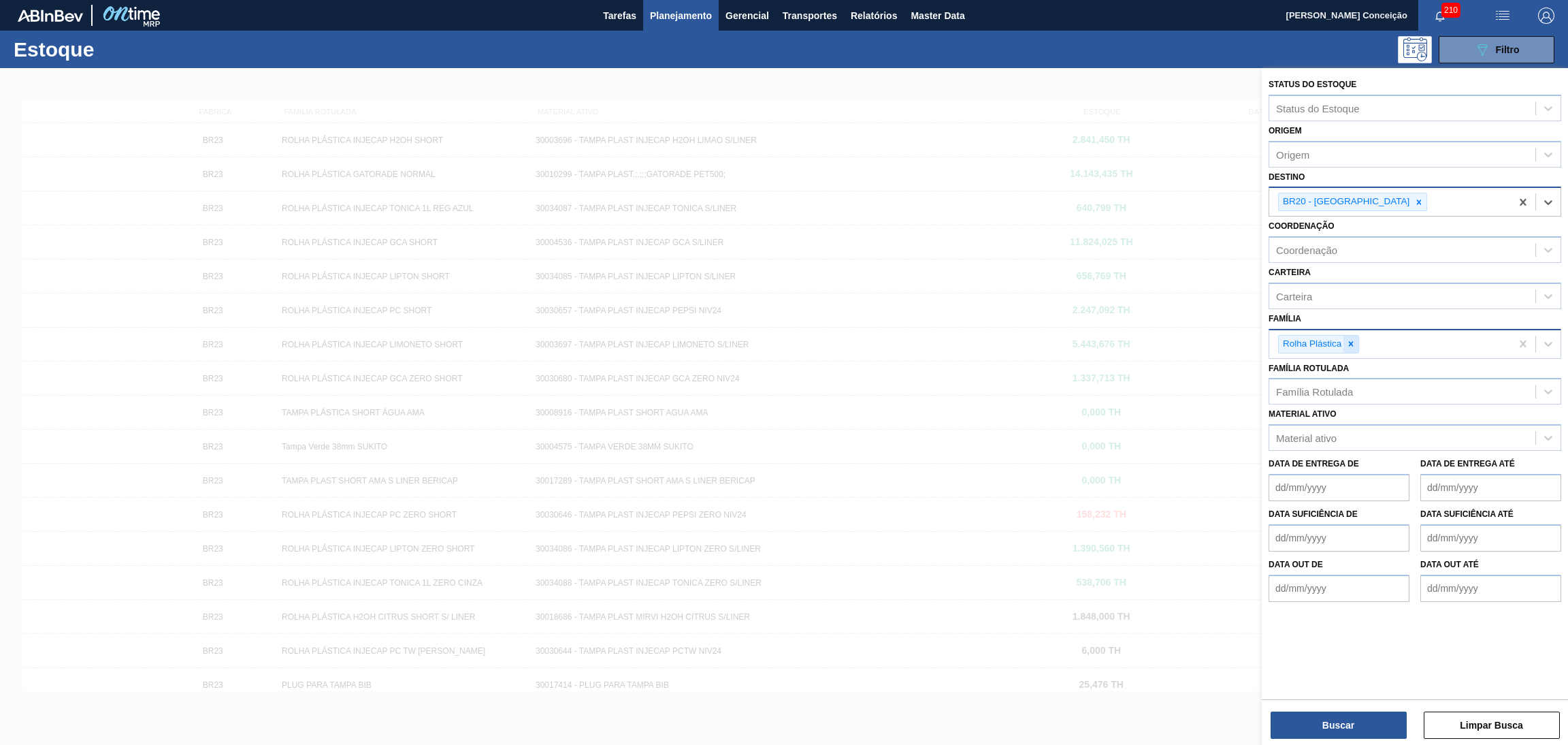
click at [1354, 336] on div at bounding box center [1351, 344] width 15 height 17
type input "preforma"
click at [1335, 373] on div "Preforma" at bounding box center [1415, 376] width 292 height 25
drag, startPoint x: 1340, startPoint y: 706, endPoint x: 1340, endPoint y: 719, distance: 13.0
click at [1341, 661] on div "Buscar Limpar Busca" at bounding box center [1416, 718] width 306 height 39
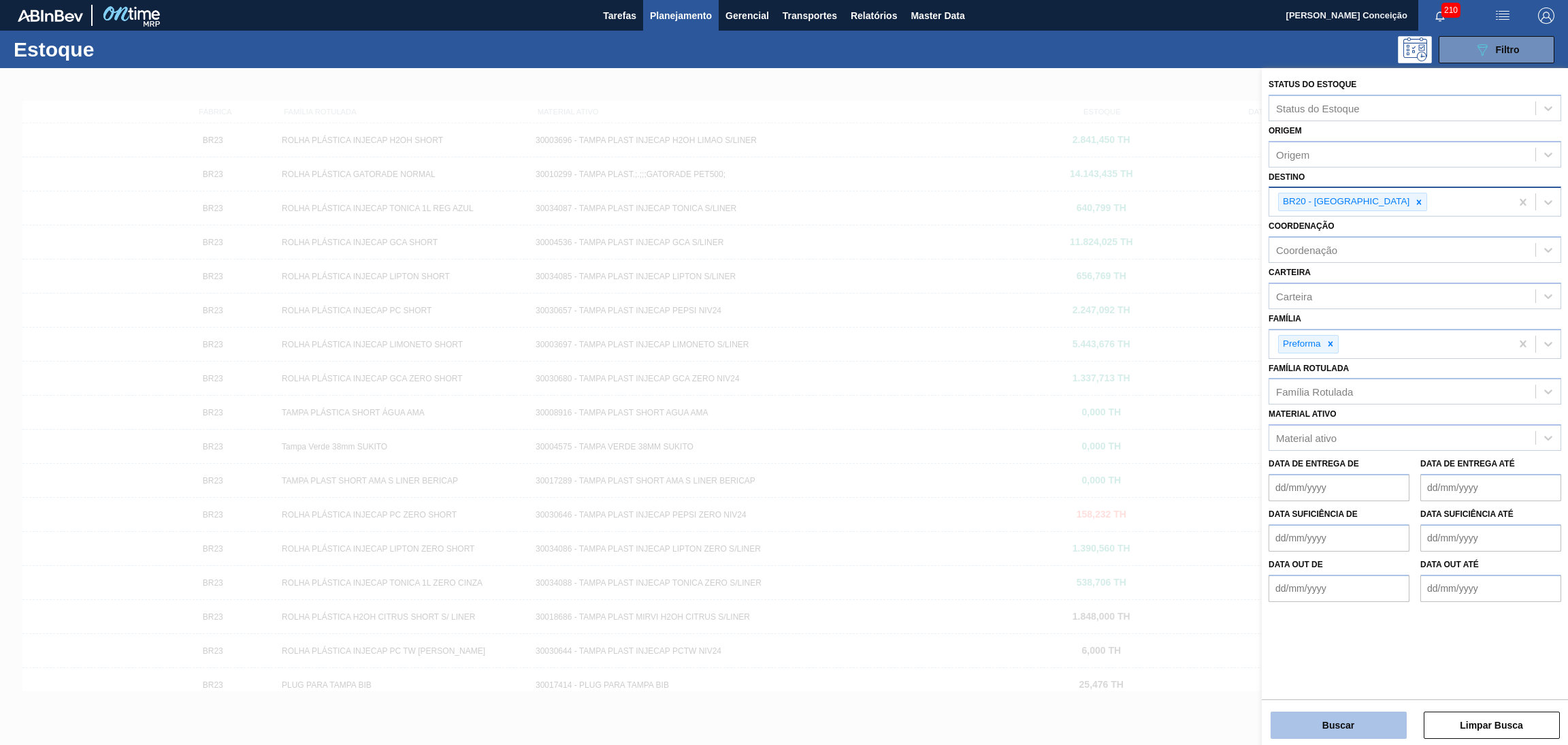
click at [1339, 661] on button "Buscar" at bounding box center [1339, 725] width 136 height 27
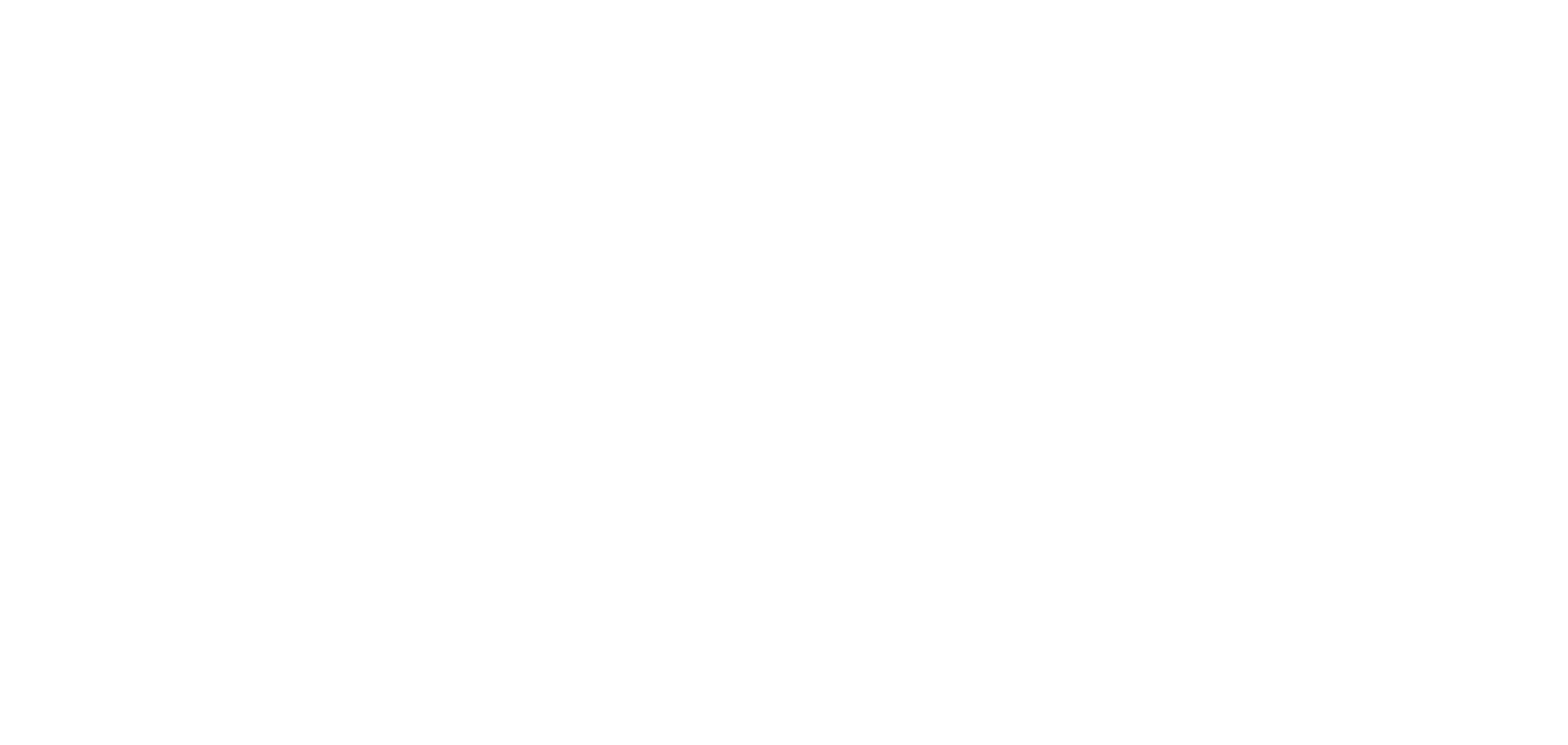
click at [334, 0] on html at bounding box center [784, 0] width 1568 height 0
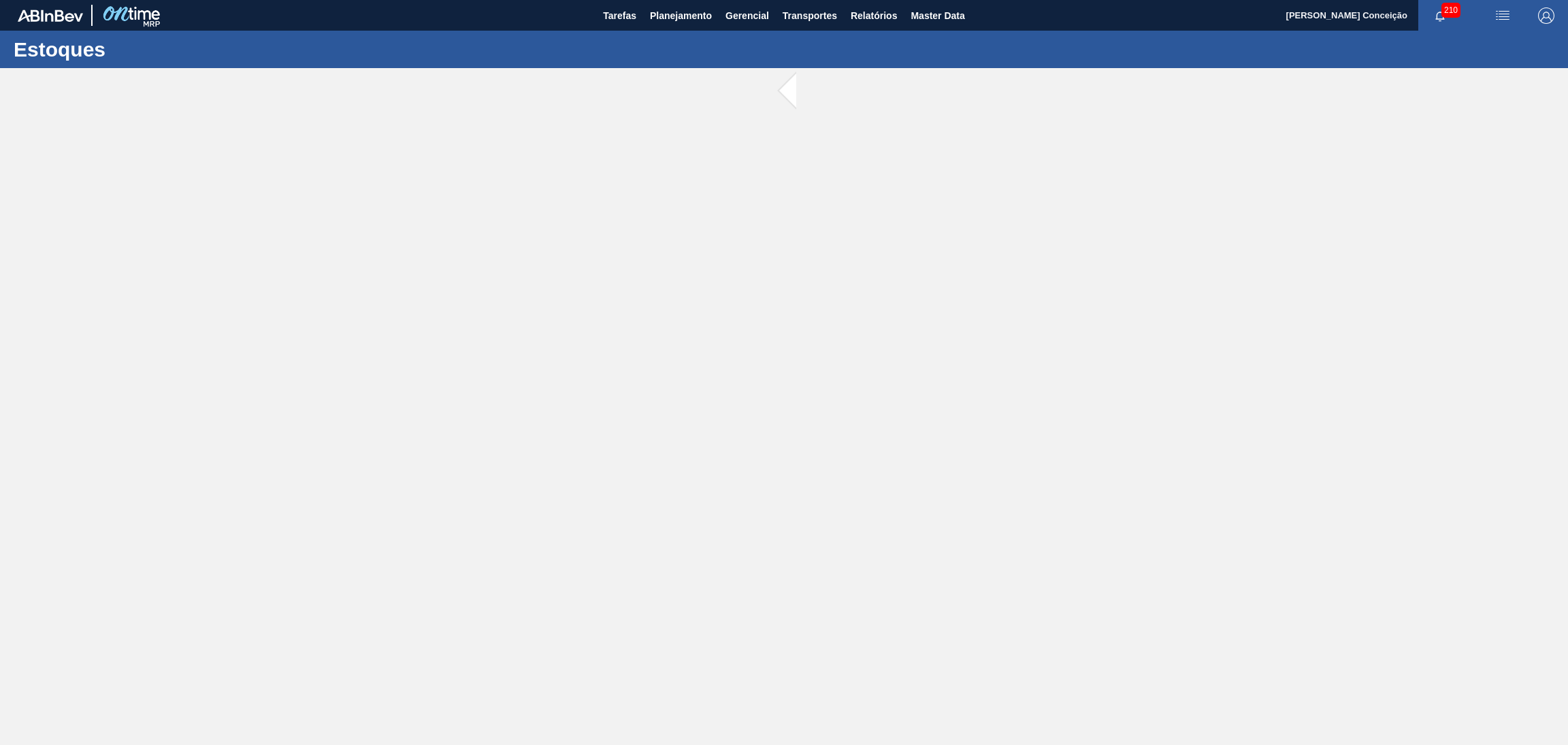
click at [827, 188] on main "Tarefas Planejamento Gerencial Transportes Relatórios Master Data Aline Apareci…" at bounding box center [784, 372] width 1568 height 745
click at [869, 14] on span "Relatórios" at bounding box center [874, 16] width 47 height 16
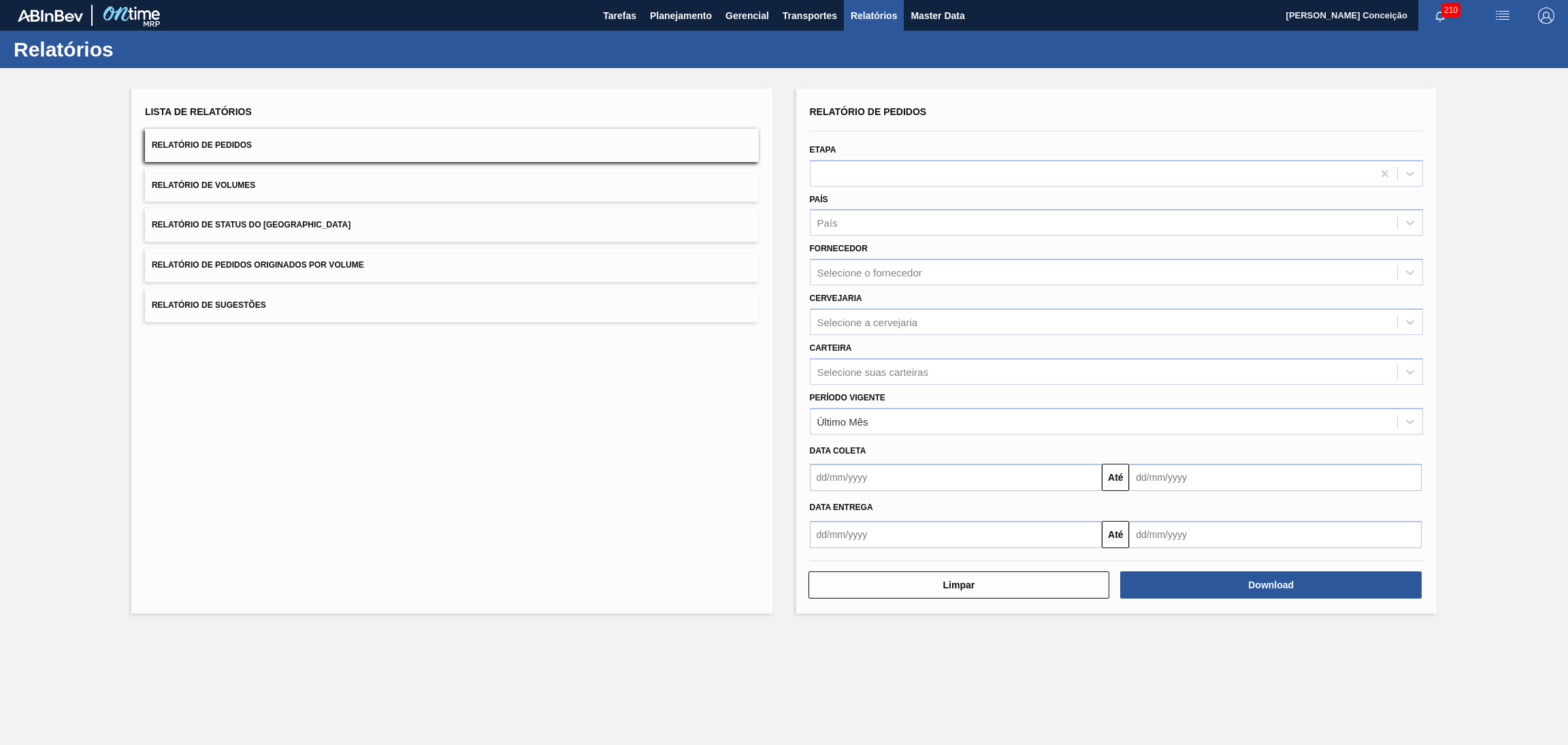
click at [220, 143] on span "Relatório de Pedidos" at bounding box center [202, 145] width 100 height 10
click at [844, 219] on div "País" at bounding box center [1104, 223] width 587 height 20
type input "br"
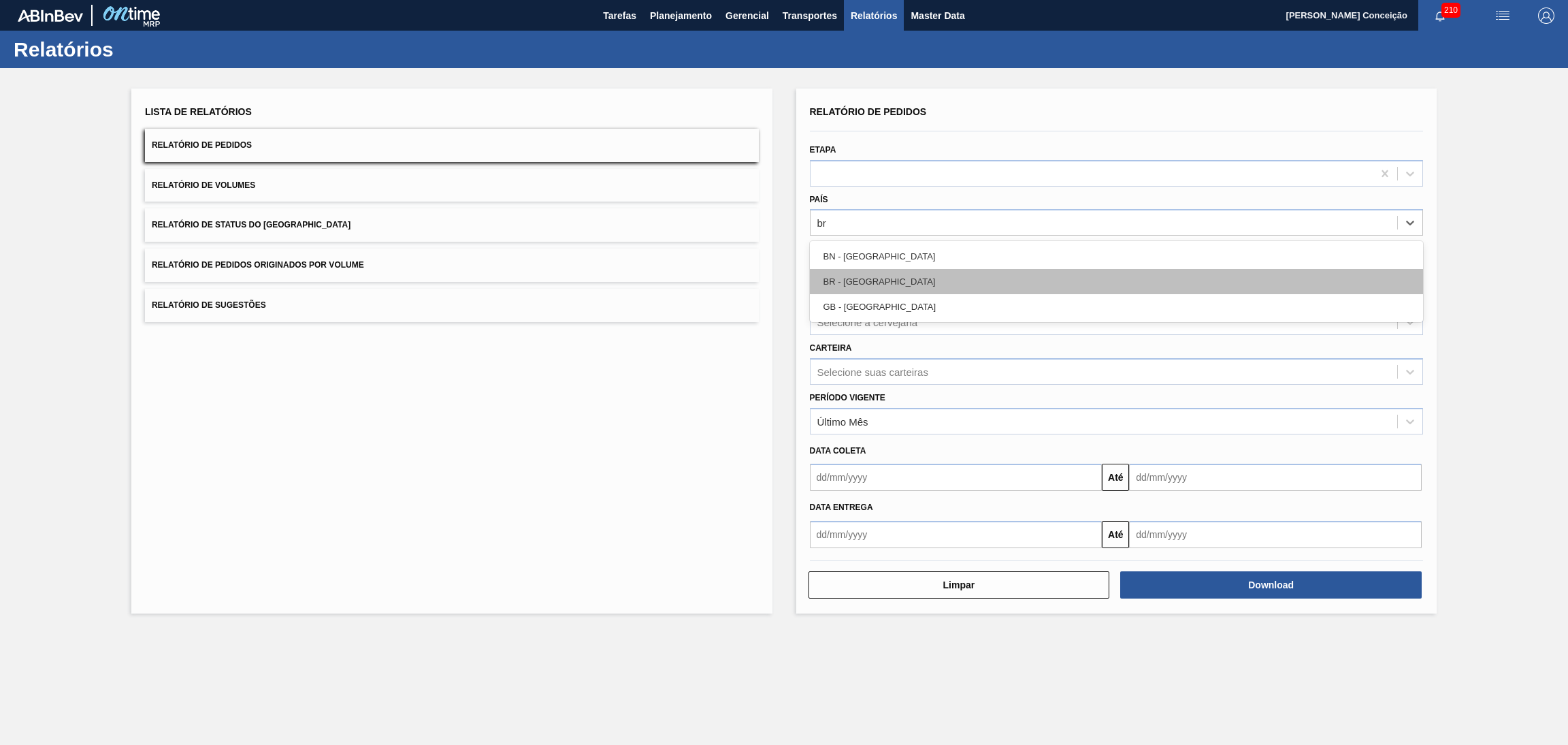
click at [851, 283] on div "BR - [GEOGRAPHIC_DATA]" at bounding box center [1117, 281] width 614 height 25
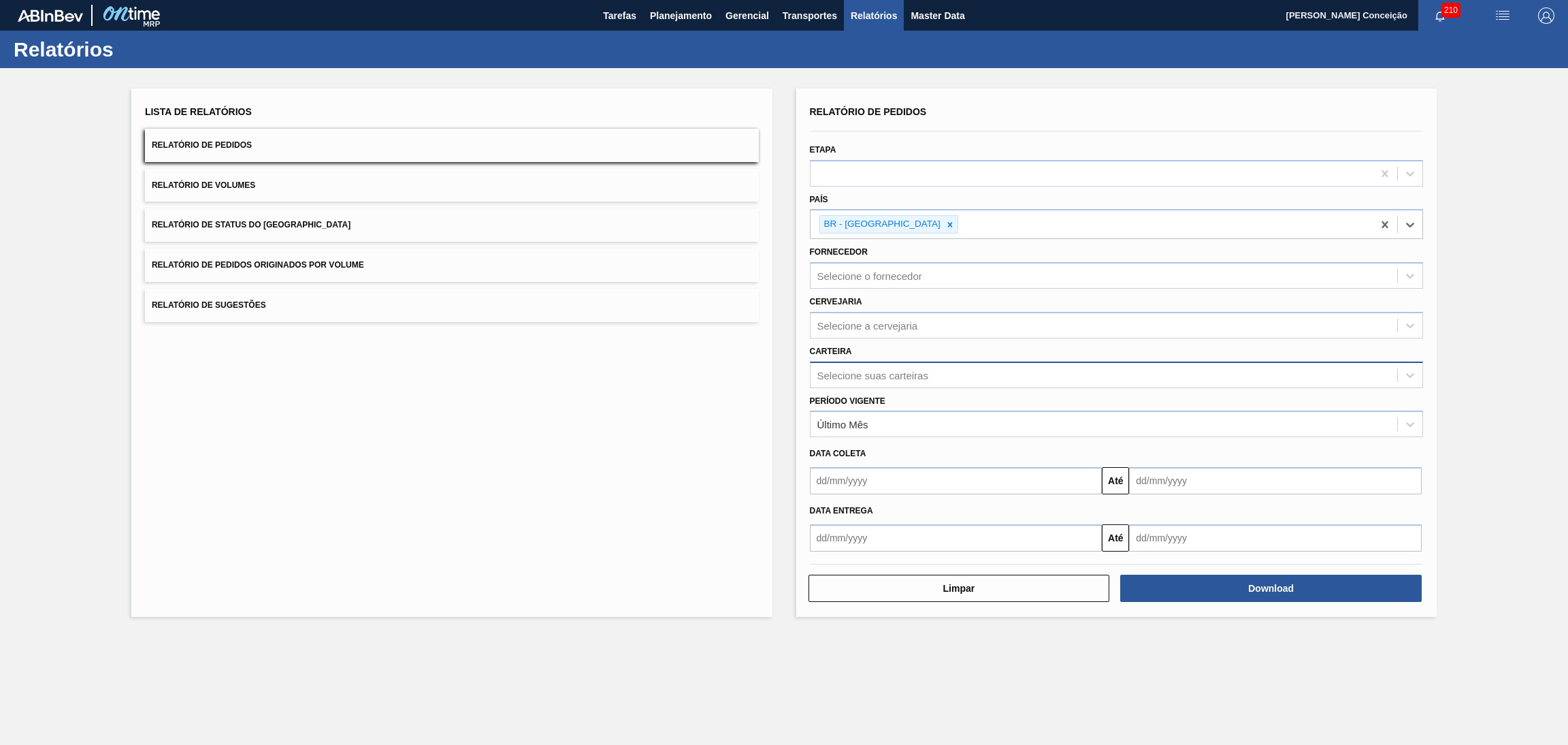
click at [839, 379] on div "Selecione suas carteiras" at bounding box center [1104, 375] width 587 height 20
type input "preforma"
click at [835, 401] on div "Preforma" at bounding box center [1117, 409] width 614 height 25
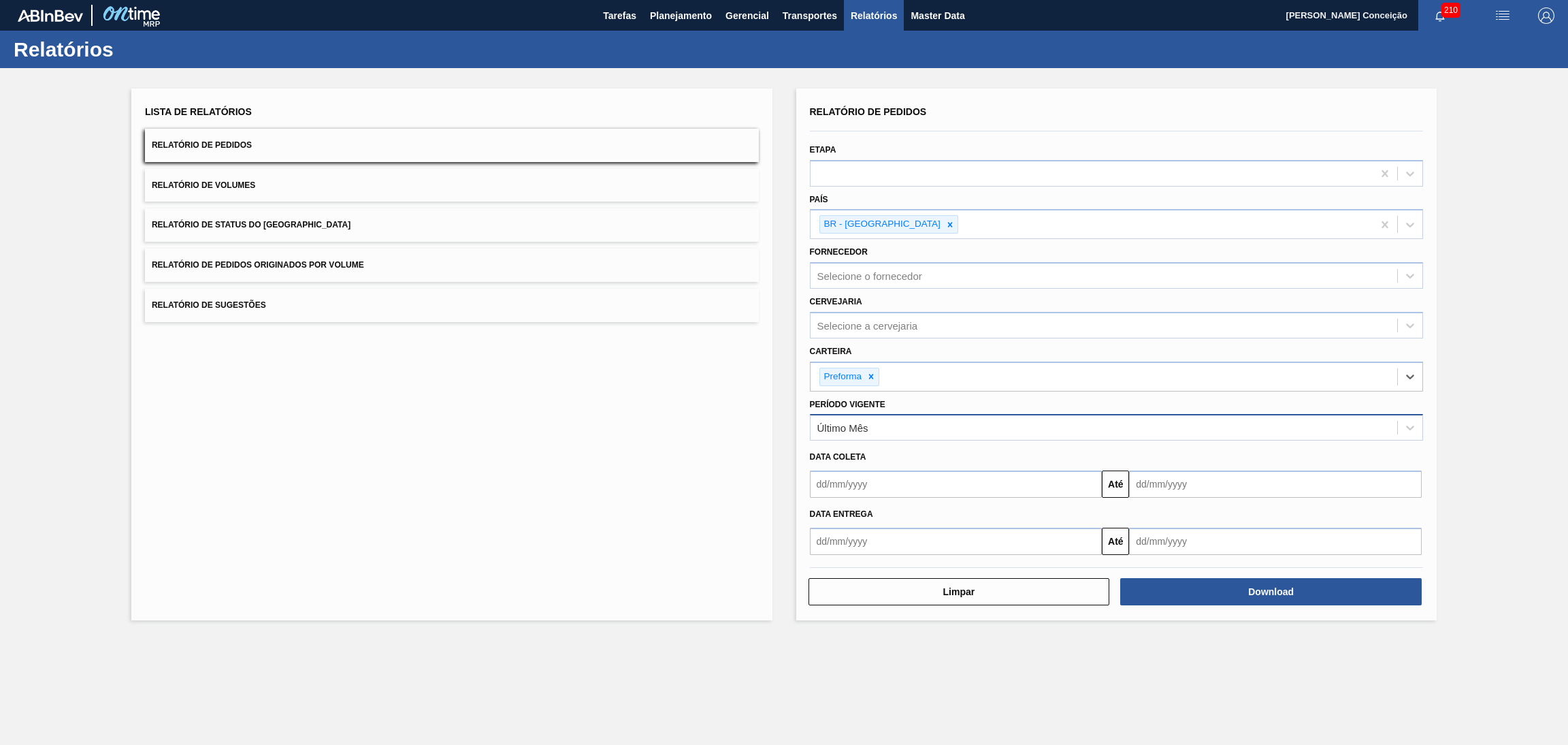
click at [850, 423] on div "Último Mês" at bounding box center [843, 428] width 51 height 11
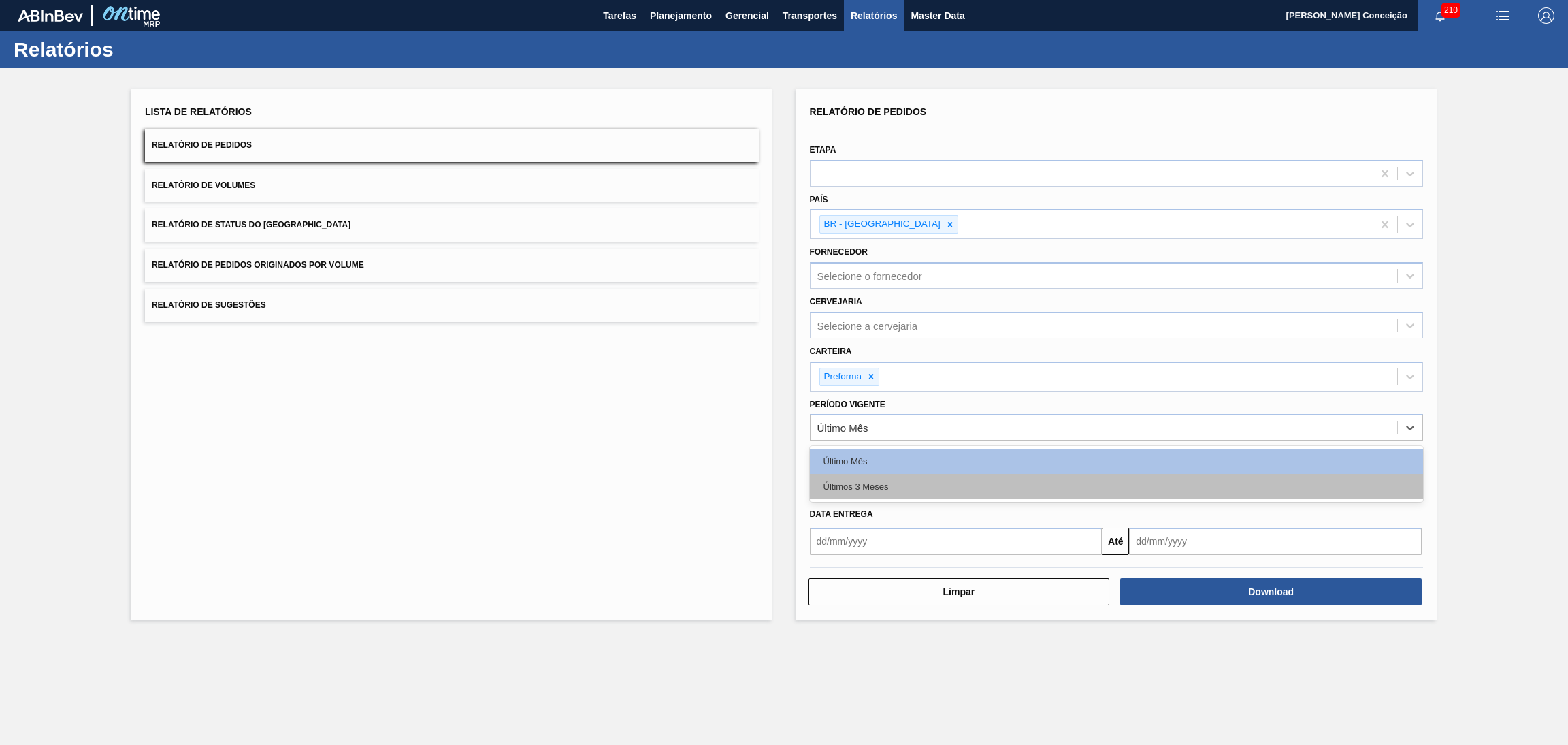
click at [869, 481] on div "Últimos 3 Meses" at bounding box center [1117, 486] width 614 height 25
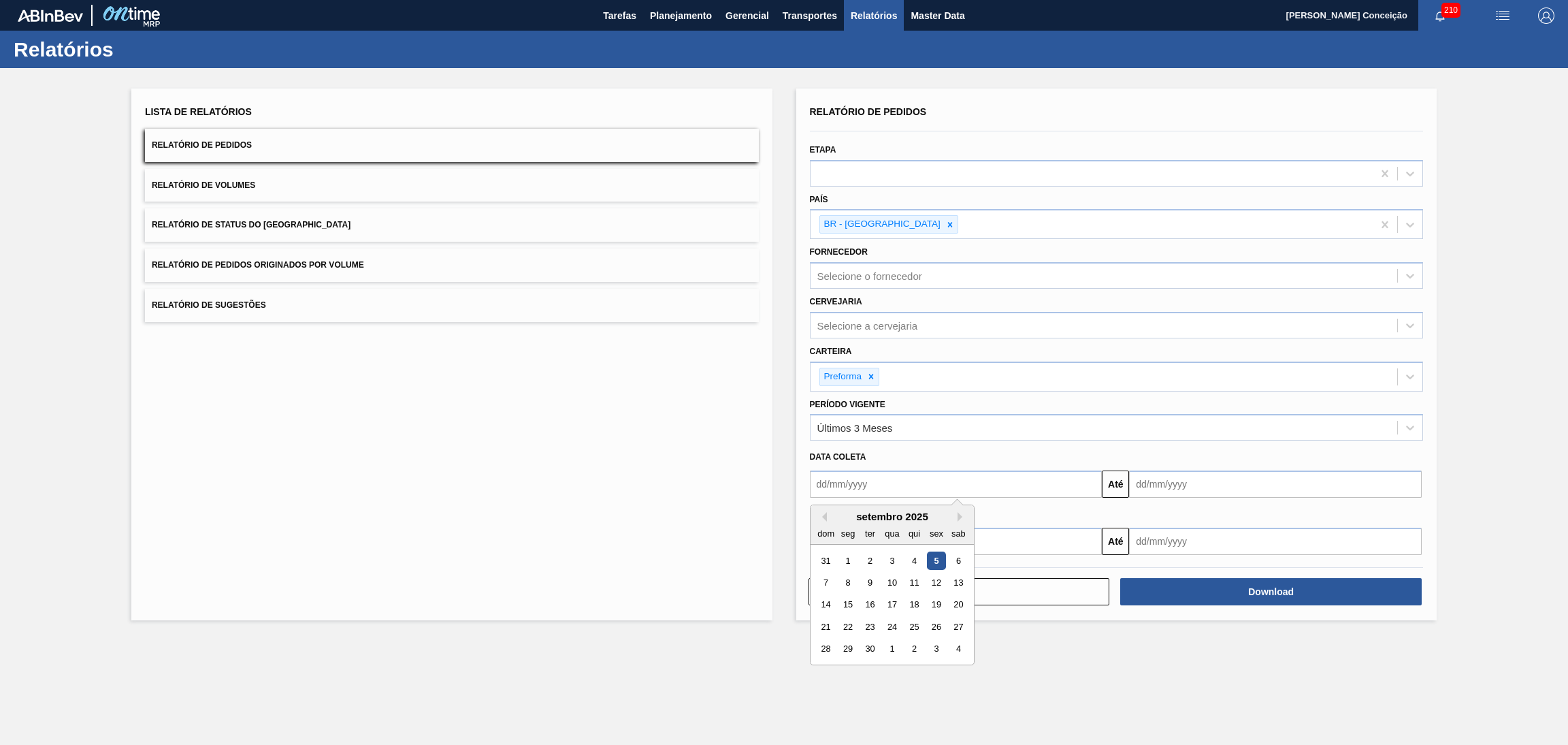
click at [852, 485] on input "text" at bounding box center [956, 484] width 292 height 27
type input "[DATE]"
click at [1258, 484] on input "text" at bounding box center [1276, 484] width 292 height 27
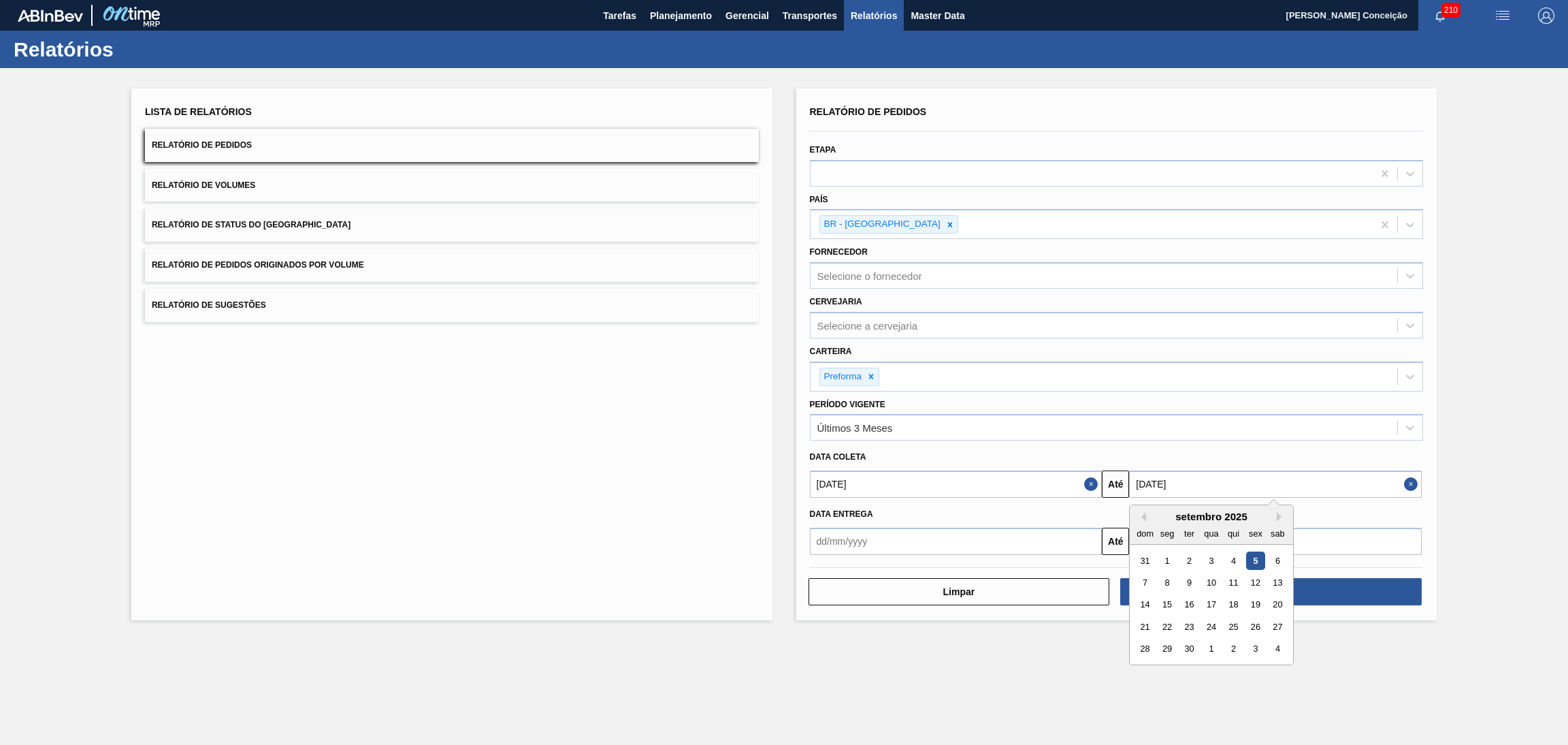
drag, startPoint x: 1280, startPoint y: 484, endPoint x: 955, endPoint y: 502, distance: 325.5
click at [1032, 492] on div "[DATE] Até [DATE] Previous Month Next Month [DATE] dom seg ter qua qui sex sab …" at bounding box center [1117, 482] width 625 height 30
type input "[DATE]"
click at [1467, 551] on div "Lista de Relatórios Relatório de Pedidos Relatório de Volumes Relatório de Stat…" at bounding box center [784, 352] width 1568 height 570
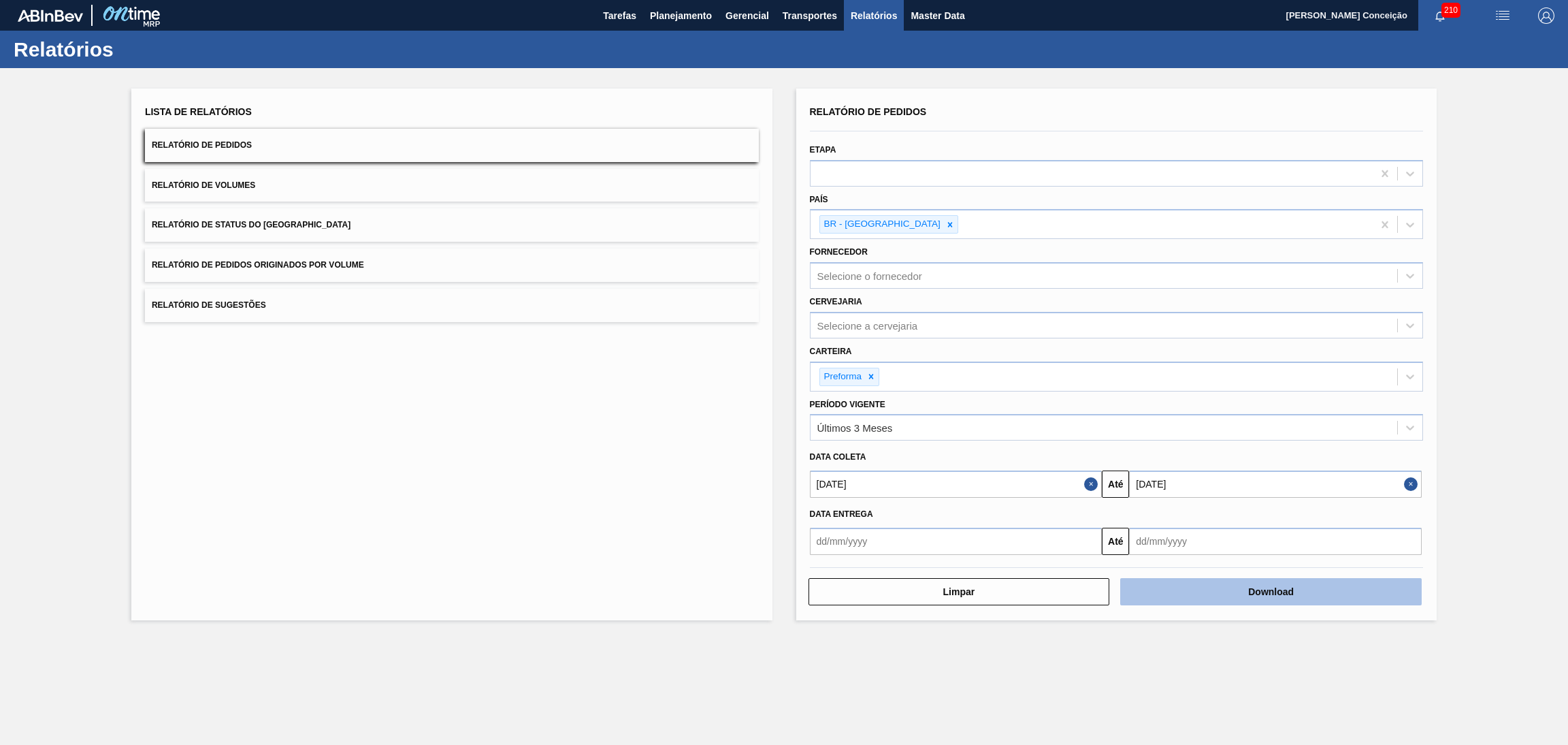
click at [1249, 584] on button "Download" at bounding box center [1271, 591] width 301 height 27
click at [1475, 151] on div "Lista de Relatórios Relatório de Pedidos Relatório de Volumes Relatório de Stat…" at bounding box center [784, 352] width 1568 height 570
click at [214, 188] on span "Relatório de Volumes" at bounding box center [203, 185] width 103 height 10
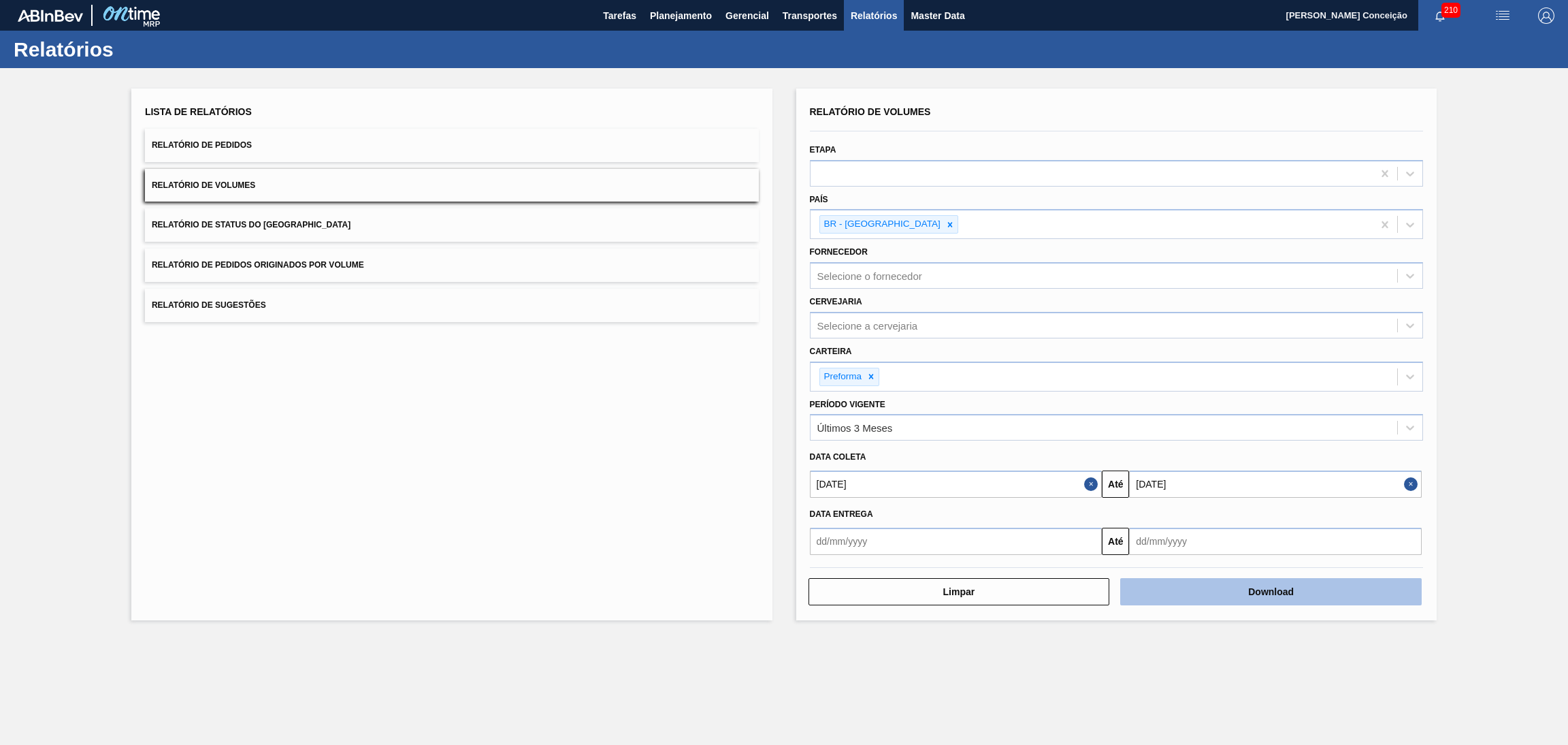
click at [1248, 582] on button "Download" at bounding box center [1271, 591] width 301 height 27
click at [590, 445] on div "Lista de Relatórios Relatório de Pedidos Relatório de Volumes Relatório de Stat…" at bounding box center [451, 354] width 641 height 532
click at [521, 393] on div "Lista de Relatórios Relatório de Pedidos Relatório de Volumes Relatório de Stat…" at bounding box center [451, 354] width 641 height 532
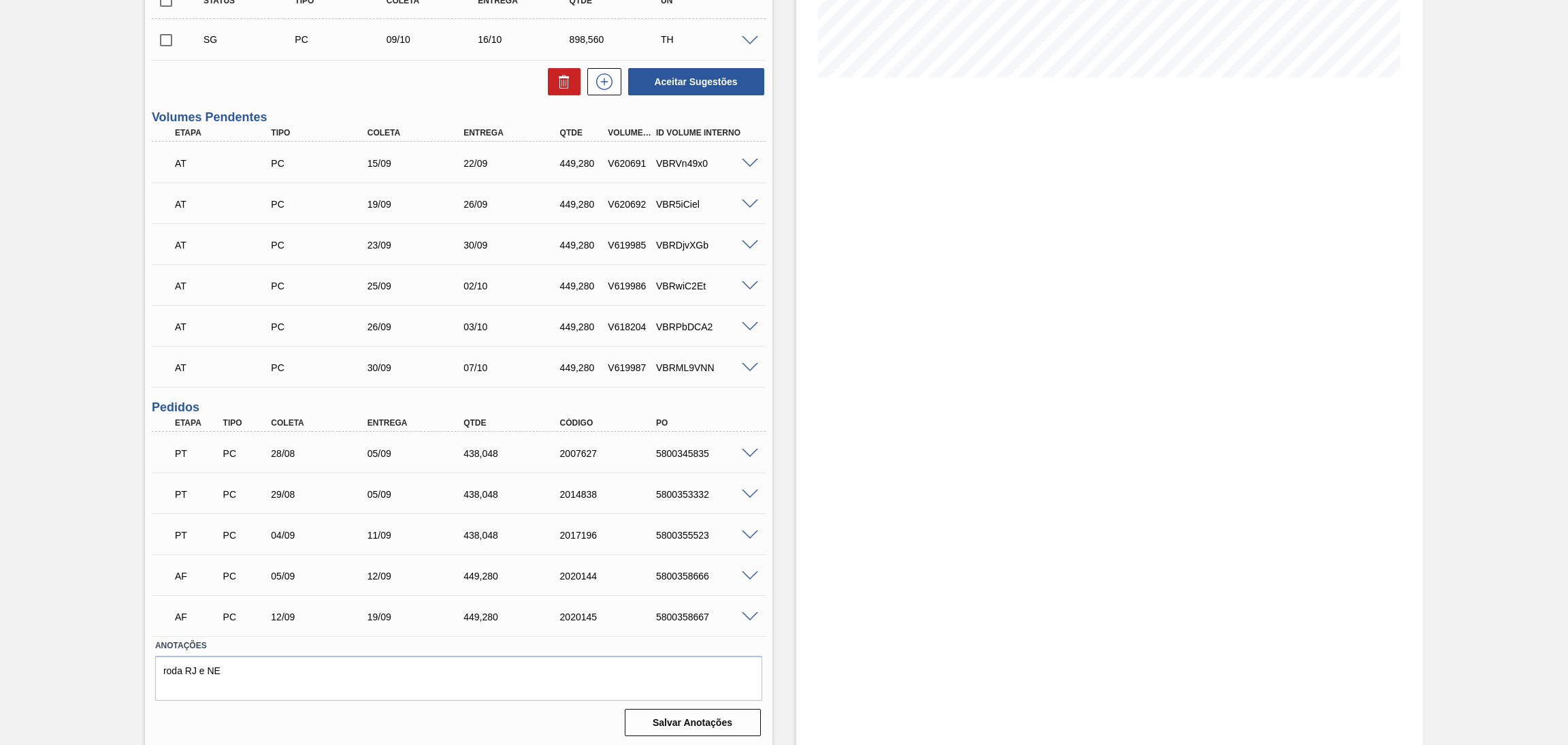
click at [924, 361] on div "Estoque De [DATE] Até [DATE] Filtro" at bounding box center [1110, 248] width 628 height 1001
